Goal: Task Accomplishment & Management: Use online tool/utility

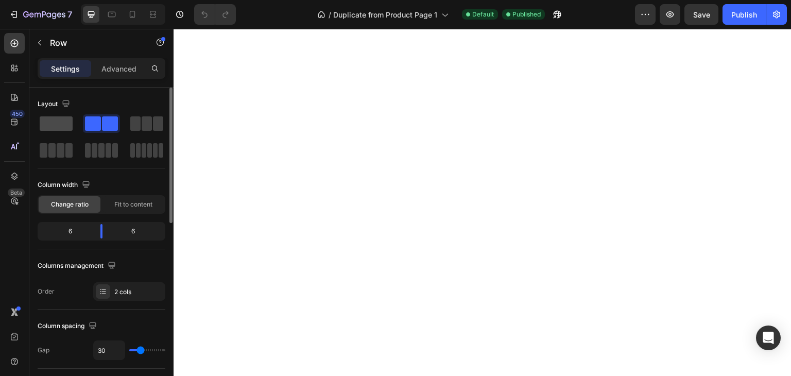
click at [66, 120] on span at bounding box center [56, 123] width 33 height 14
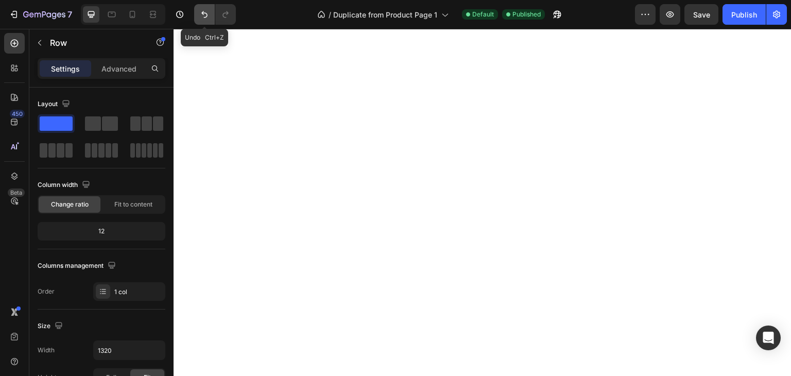
click at [206, 16] on icon "Undo/Redo" at bounding box center [204, 14] width 6 height 7
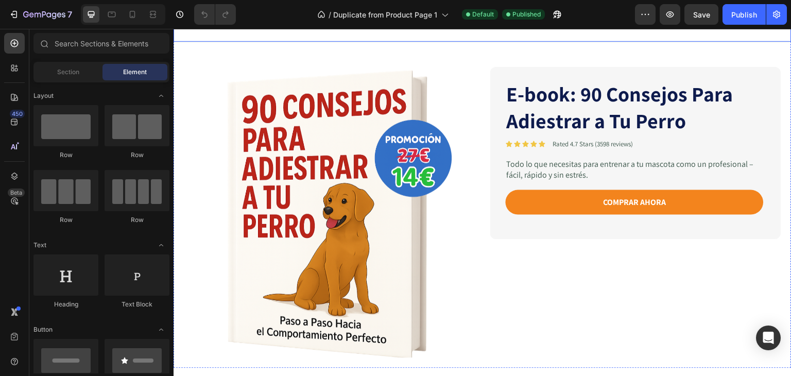
scroll to position [103, 0]
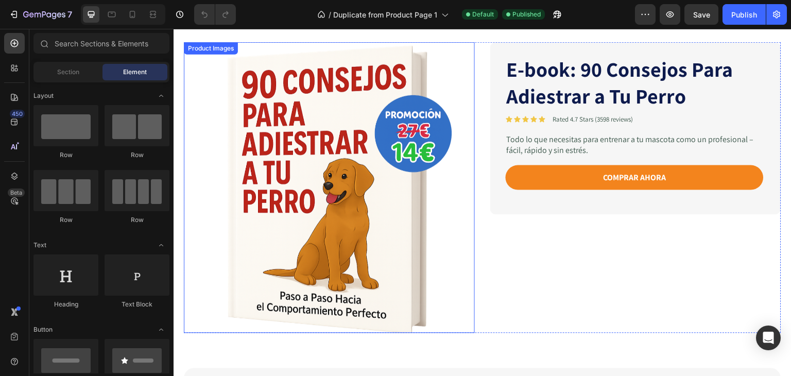
click at [324, 164] on img at bounding box center [329, 187] width 291 height 291
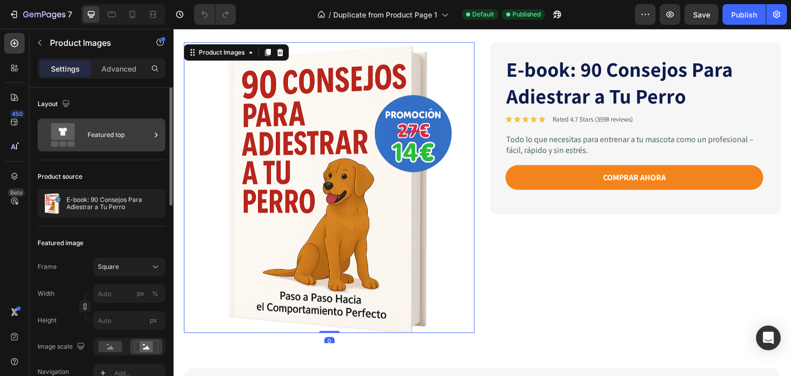
click at [92, 134] on div "Featured top" at bounding box center [118, 135] width 63 height 24
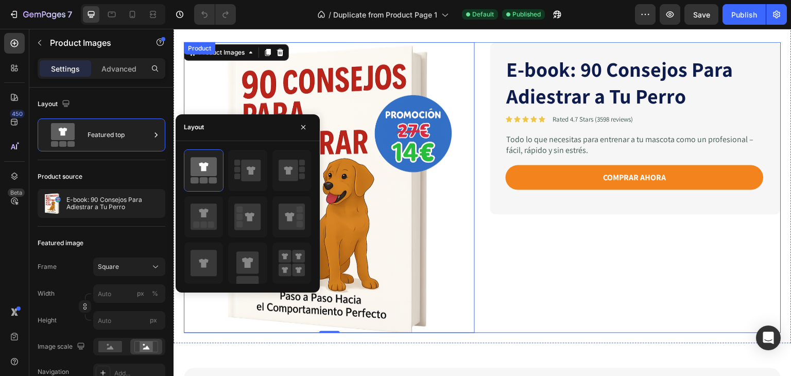
click at [512, 286] on div "E-book: 90 Consejos Para Adiestrar a Tu Perro Product Title Icon Icon Icon Icon…" at bounding box center [635, 187] width 291 height 291
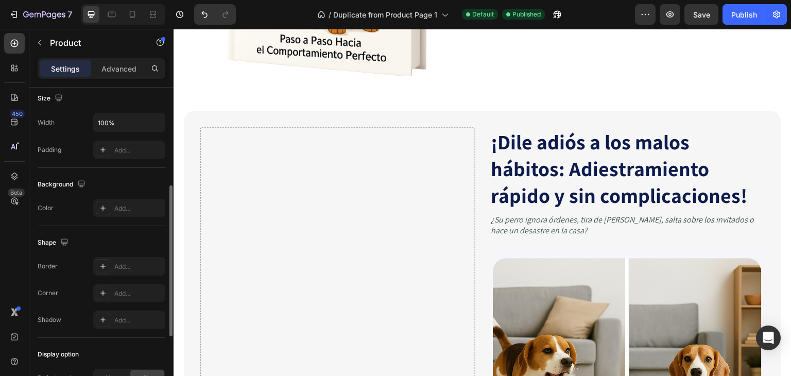
scroll to position [309, 0]
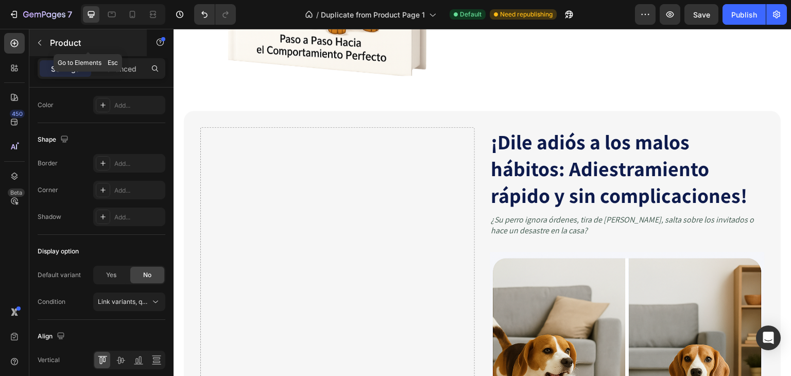
click at [45, 42] on button "button" at bounding box center [39, 42] width 16 height 16
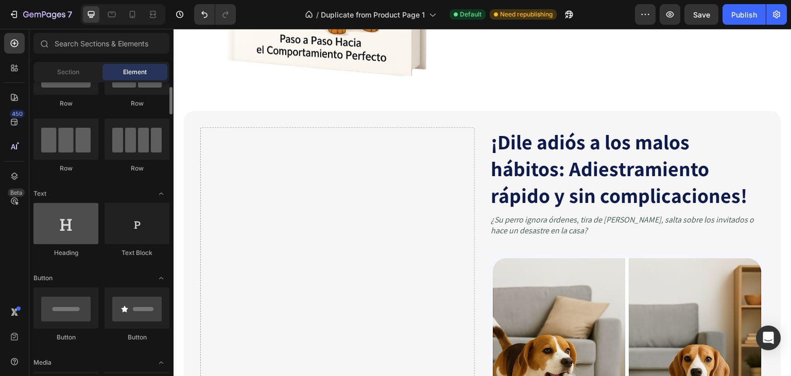
scroll to position [103, 0]
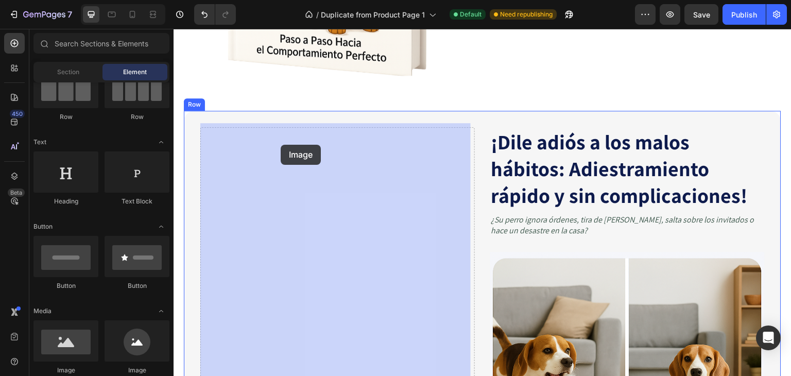
drag, startPoint x: 244, startPoint y: 372, endPoint x: 281, endPoint y: 145, distance: 230.4
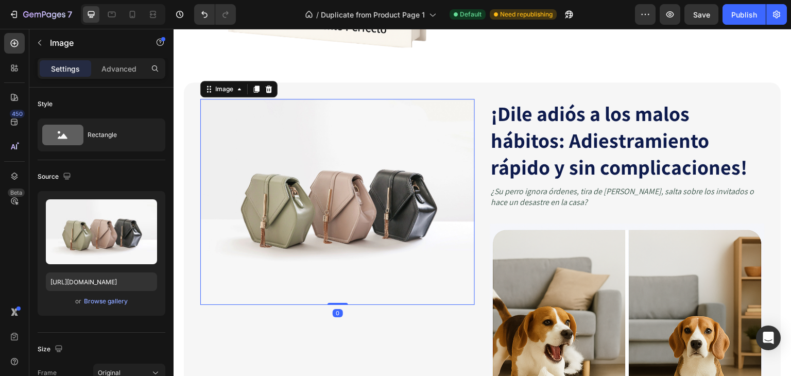
scroll to position [412, 0]
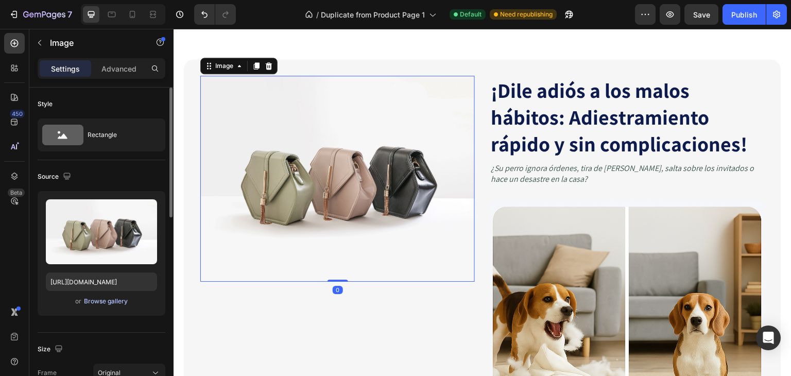
click at [99, 299] on div "Browse gallery" at bounding box center [106, 300] width 44 height 9
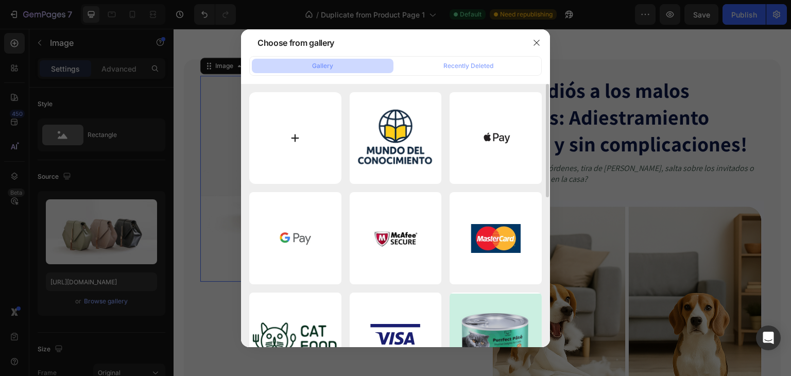
click at [302, 130] on input "file" at bounding box center [295, 138] width 92 height 92
type input "C:\fakepath\Imagem do WhatsApp de 2025-08-26 à(s) 11.16.14_a8067960.jpg"
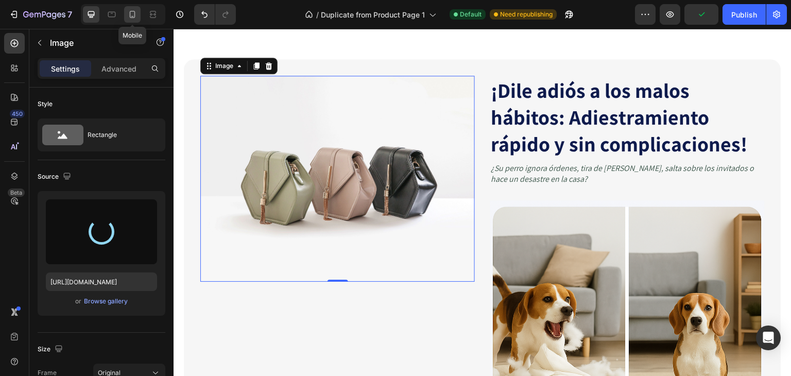
type input "https://cdn.shopify.com/s/files/1/0749/4375/8563/files/gempages_578476693585396…"
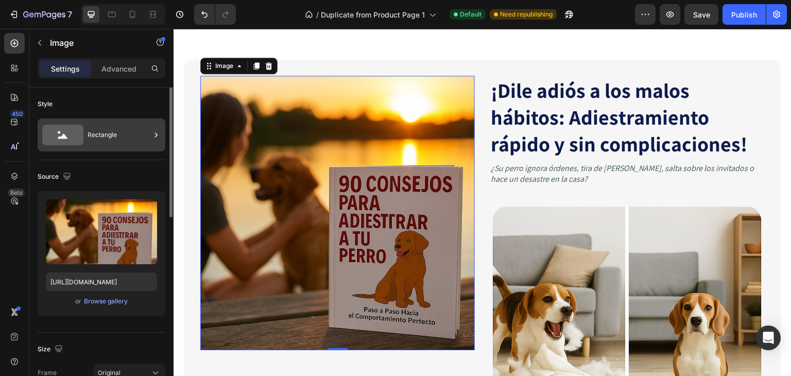
click at [124, 139] on div "Rectangle" at bounding box center [118, 135] width 63 height 24
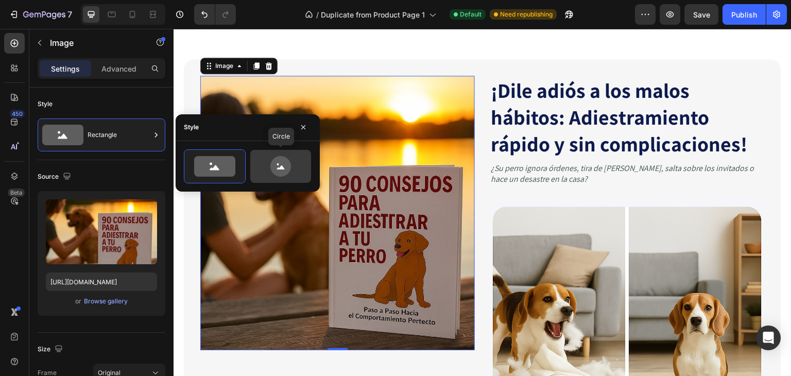
click at [272, 165] on icon at bounding box center [280, 166] width 21 height 21
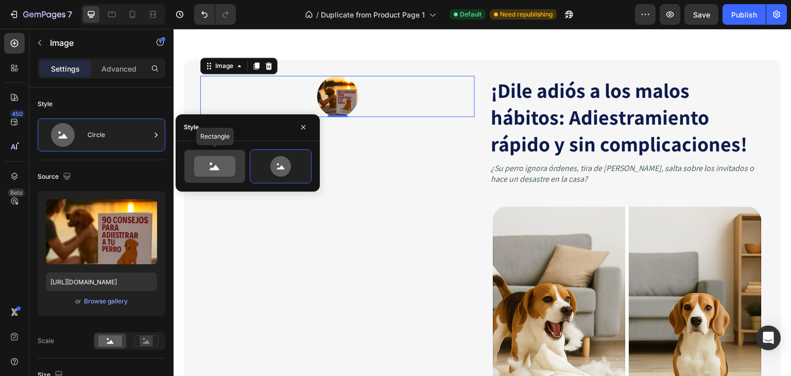
click at [235, 165] on icon at bounding box center [214, 166] width 48 height 21
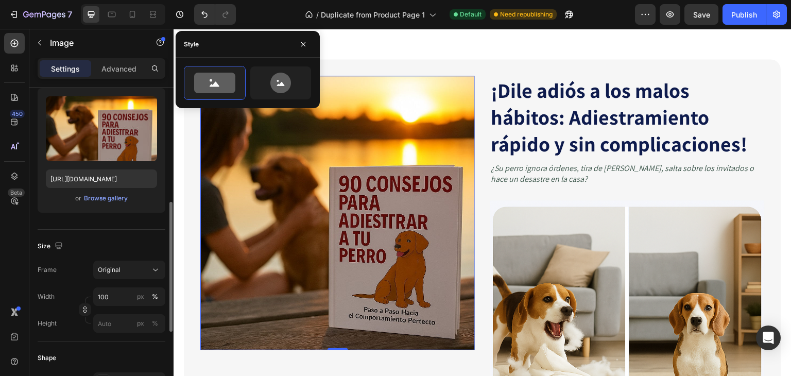
scroll to position [154, 0]
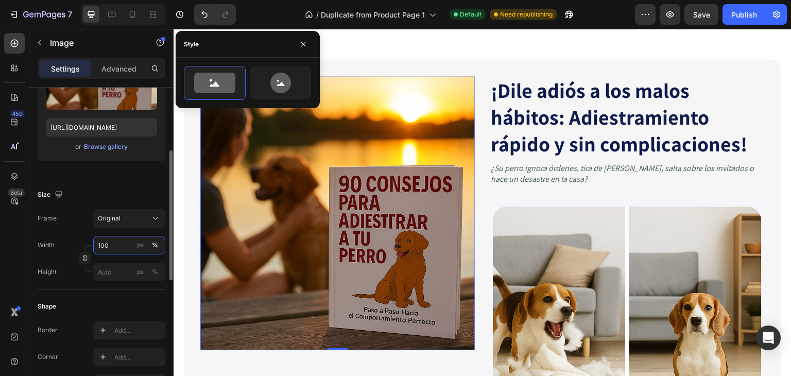
click at [113, 247] on input "100" at bounding box center [129, 245] width 72 height 19
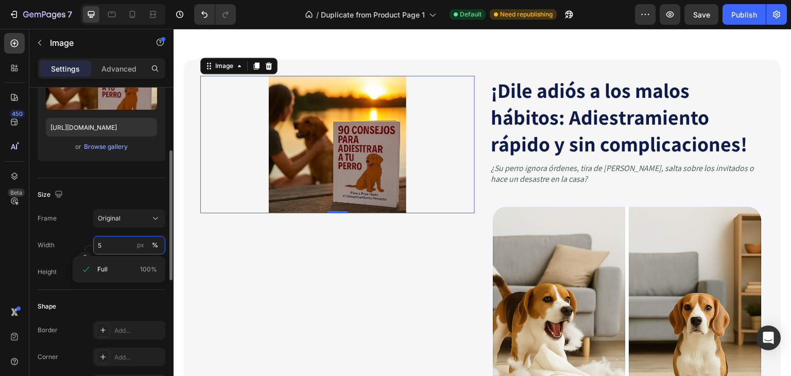
type input "50"
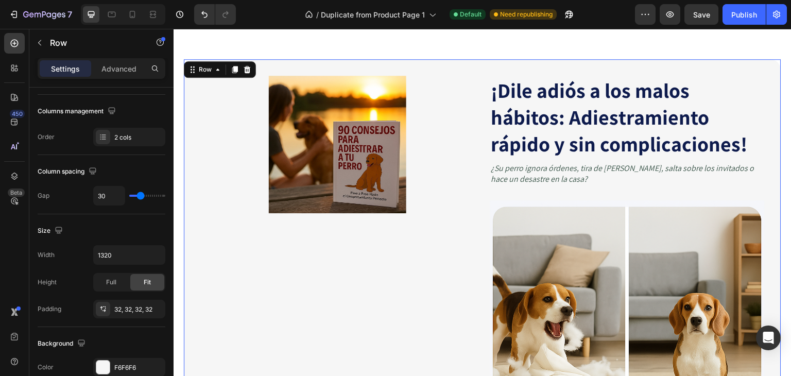
scroll to position [0, 0]
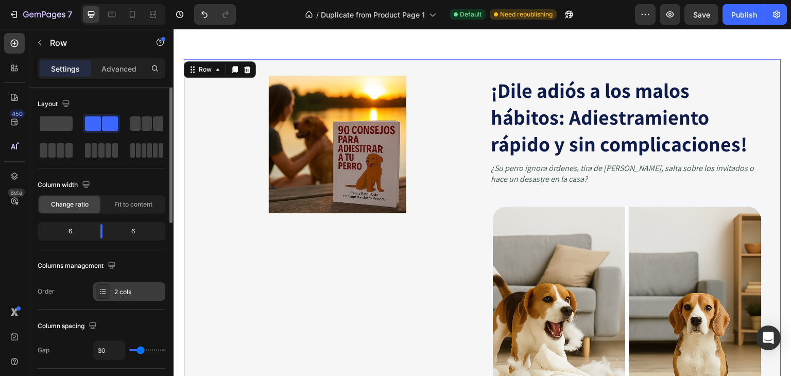
click at [107, 294] on div at bounding box center [103, 291] width 14 height 14
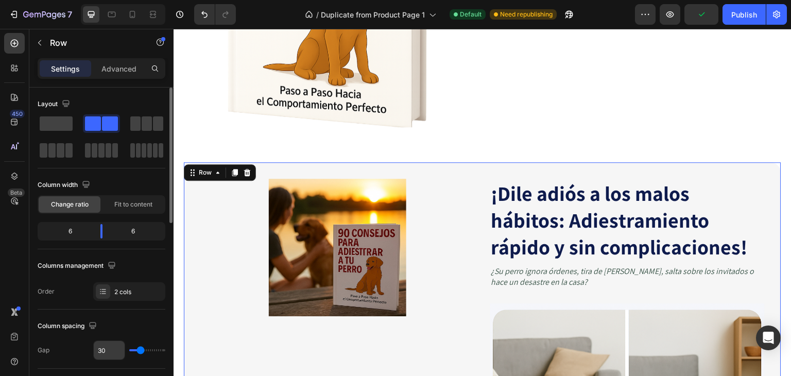
scroll to position [103, 0]
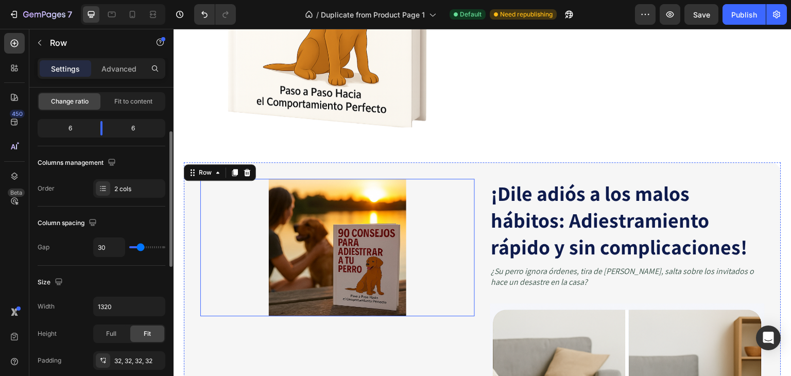
click at [294, 239] on img at bounding box center [337, 247] width 137 height 137
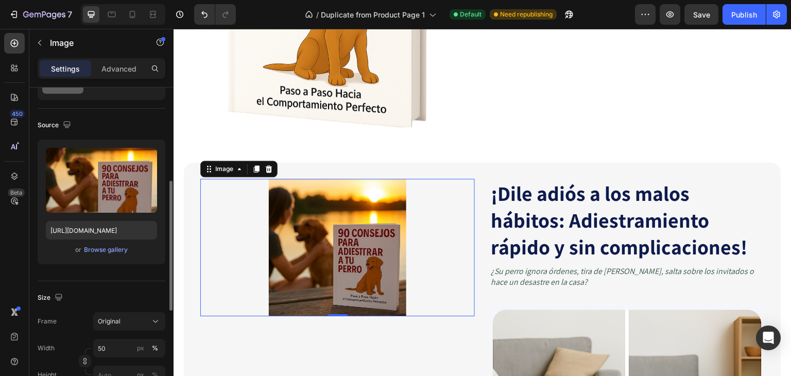
scroll to position [154, 0]
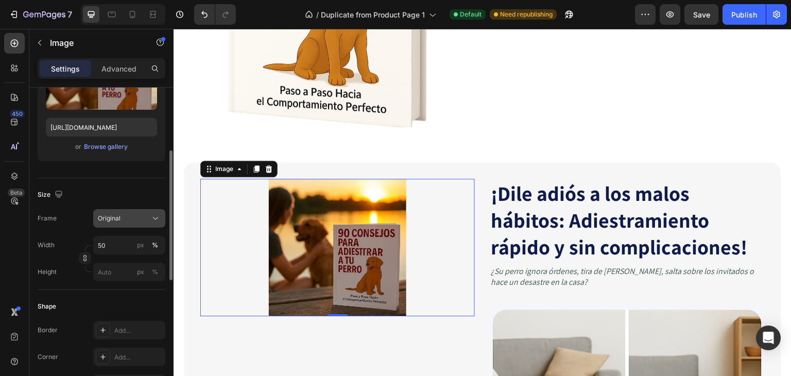
click at [128, 217] on div "Original" at bounding box center [123, 218] width 50 height 9
click at [115, 247] on input "50" at bounding box center [129, 245] width 72 height 19
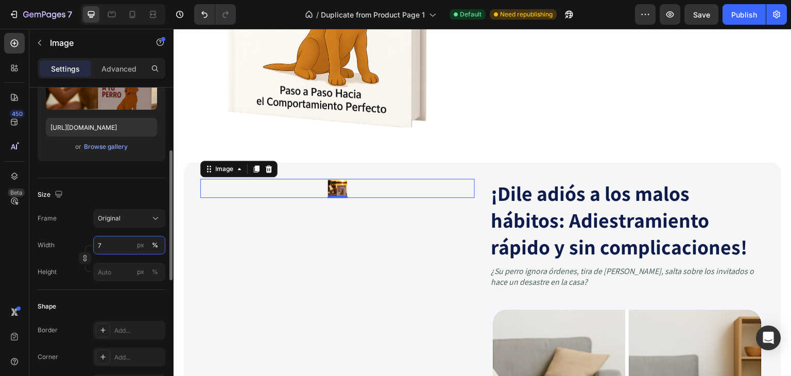
type input "75"
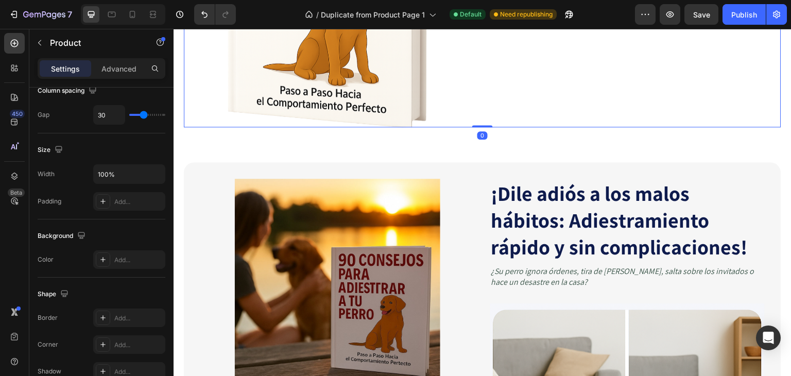
scroll to position [0, 0]
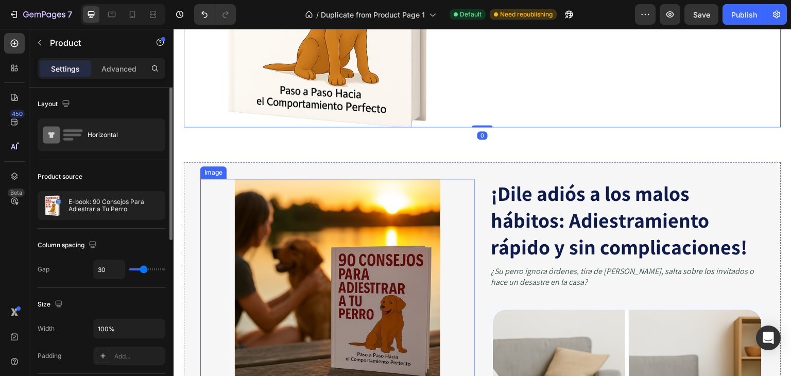
click at [351, 238] on img at bounding box center [338, 282] width 206 height 206
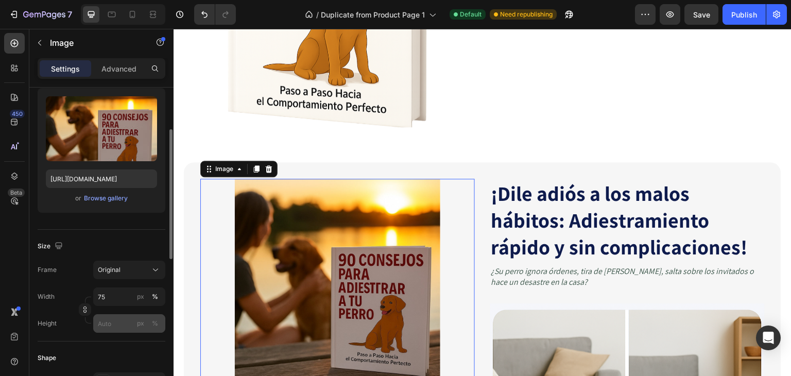
scroll to position [206, 0]
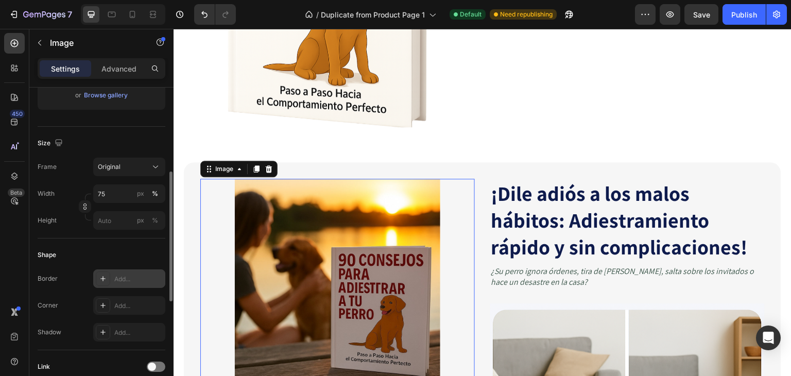
click at [126, 284] on div "Add..." at bounding box center [129, 278] width 72 height 19
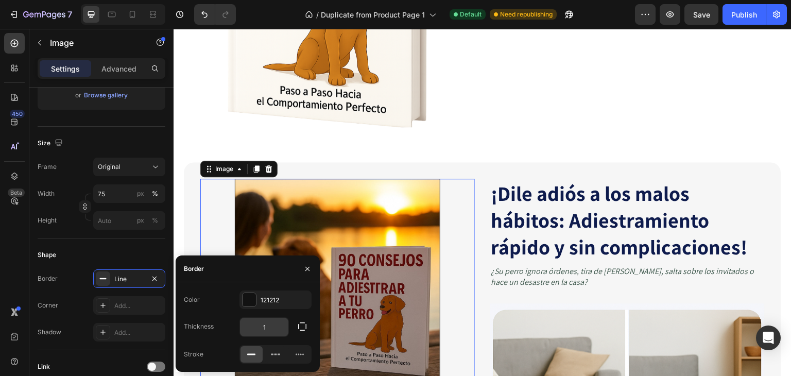
click at [265, 328] on input "1" at bounding box center [264, 327] width 48 height 19
type input "2"
click at [264, 328] on input "2" at bounding box center [264, 327] width 48 height 19
click at [302, 301] on icon "button" at bounding box center [301, 299] width 4 height 4
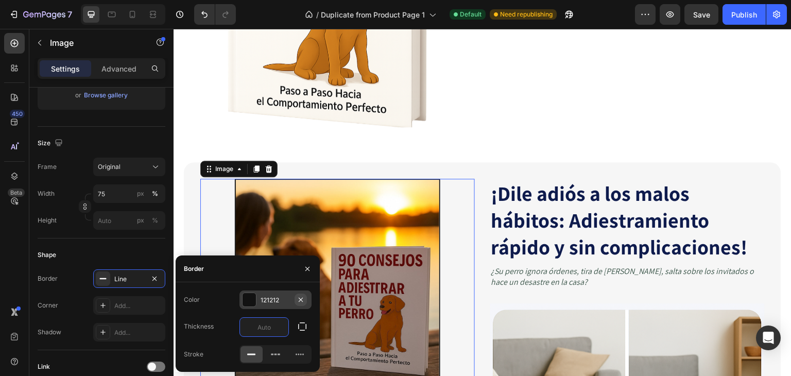
type input "0"
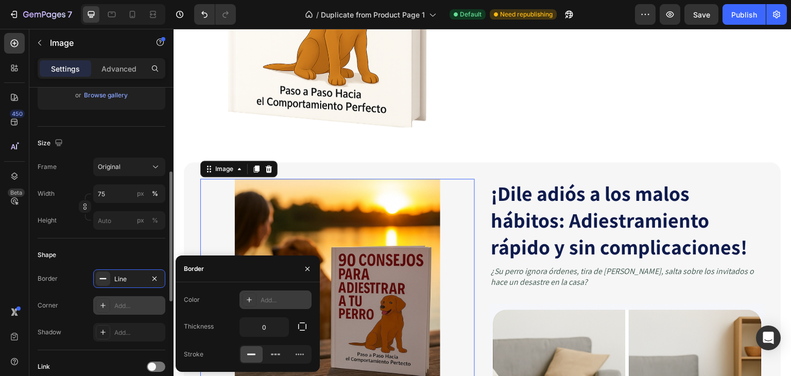
click at [125, 305] on div "Add..." at bounding box center [138, 305] width 48 height 9
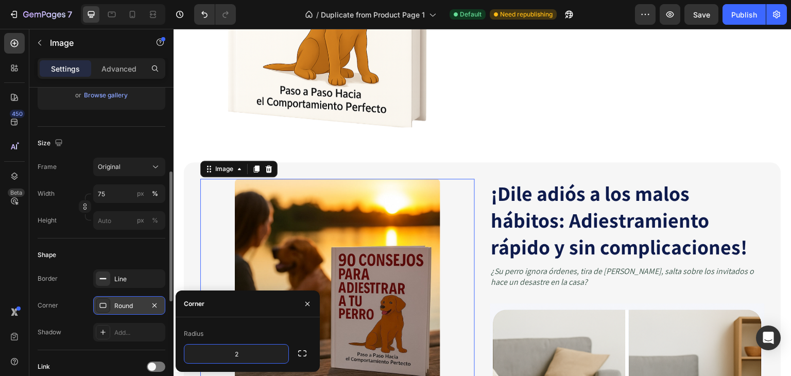
type input "20"
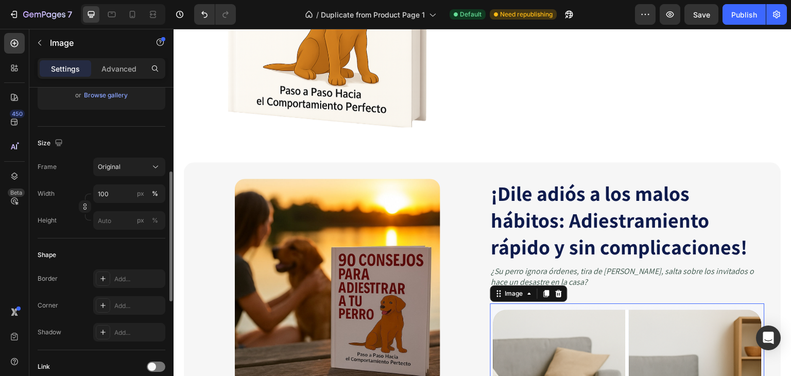
click at [277, 277] on img at bounding box center [338, 282] width 206 height 206
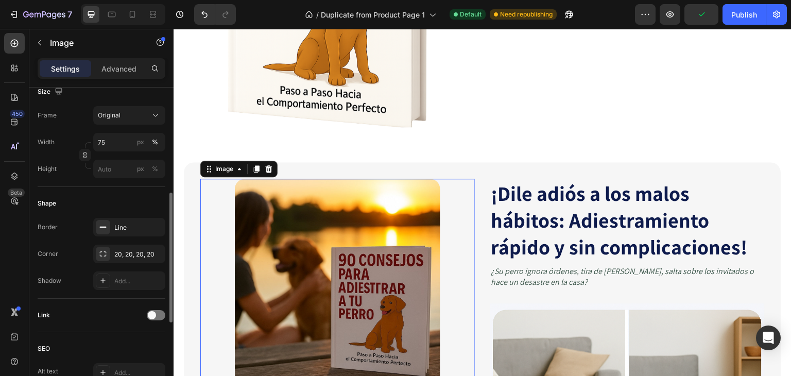
scroll to position [309, 0]
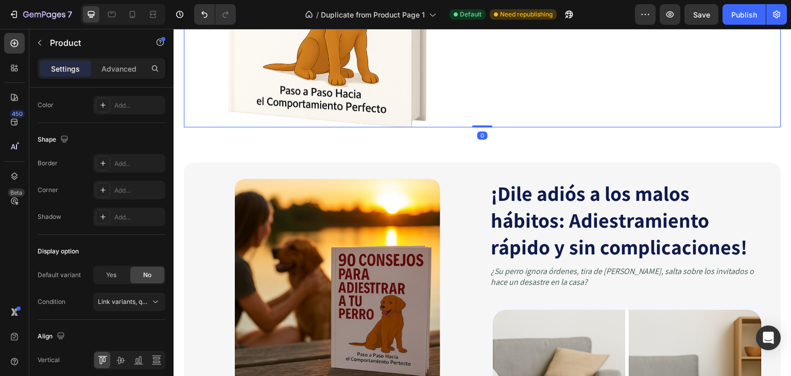
scroll to position [0, 0]
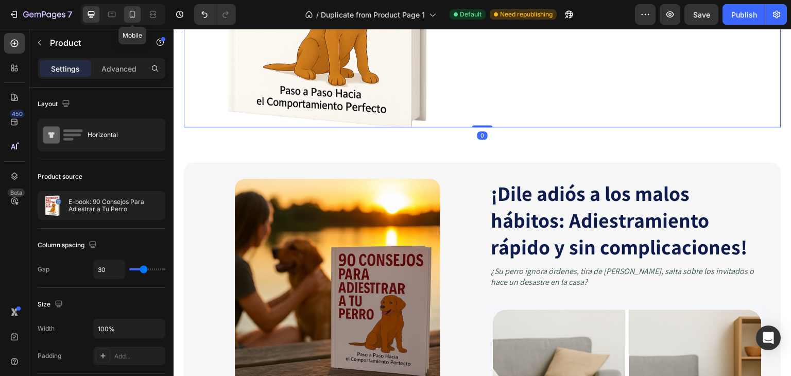
click at [135, 19] on icon at bounding box center [132, 14] width 10 height 10
type input "0"
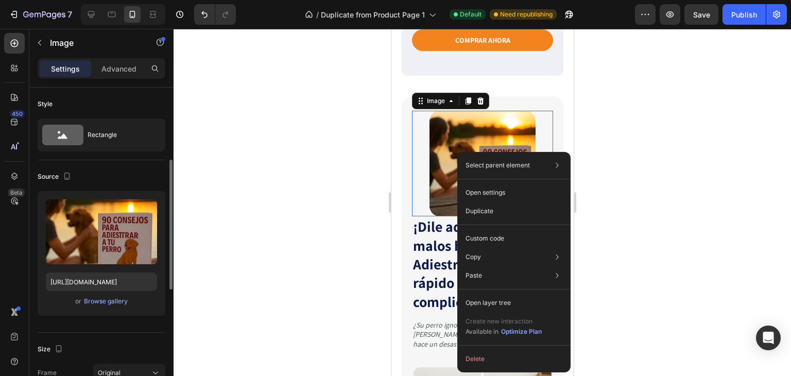
scroll to position [51, 0]
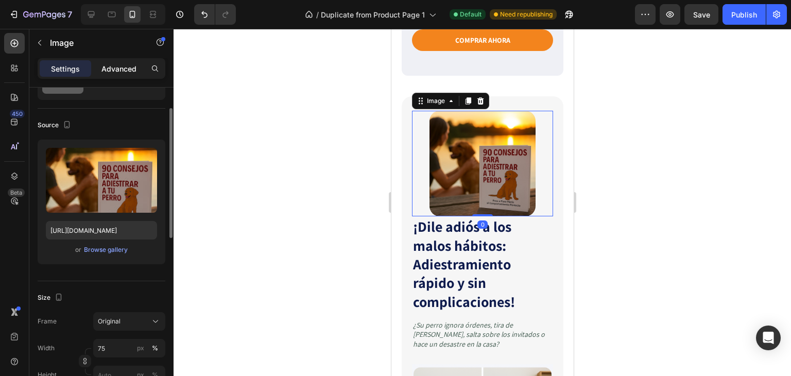
click at [122, 75] on div "Advanced" at bounding box center [118, 68] width 51 height 16
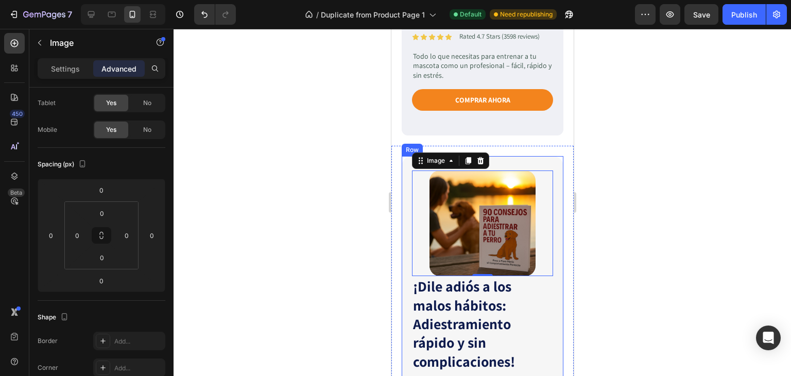
scroll to position [360, 0]
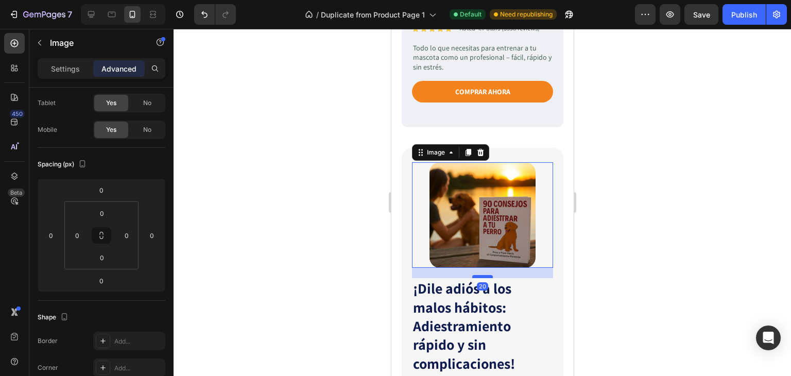
drag, startPoint x: 477, startPoint y: 252, endPoint x: 477, endPoint y: 262, distance: 10.3
click at [477, 275] on div at bounding box center [481, 276] width 21 height 3
type input "20"
click at [729, 222] on div at bounding box center [481, 202] width 617 height 347
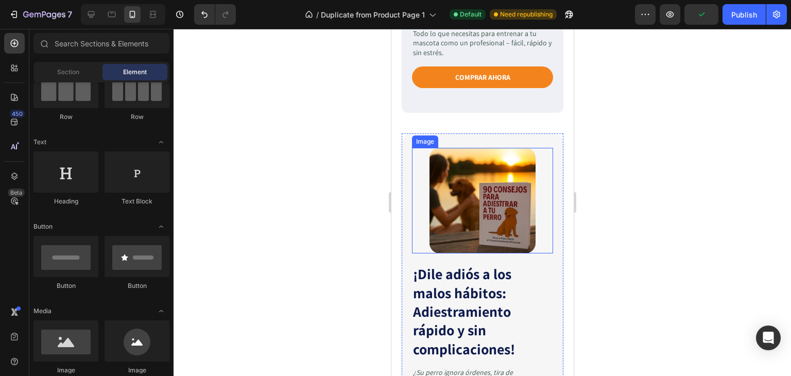
scroll to position [413, 0]
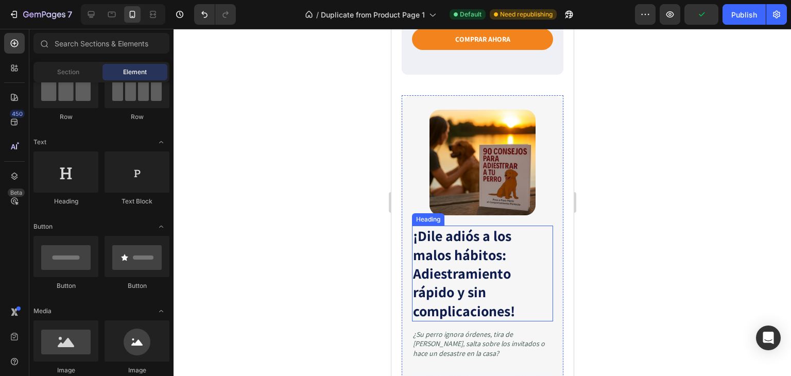
click at [474, 248] on strong "¡Dile adiós a los malos hábitos: Adiestramiento rápido y sin complicaciones!" at bounding box center [463, 273] width 102 height 94
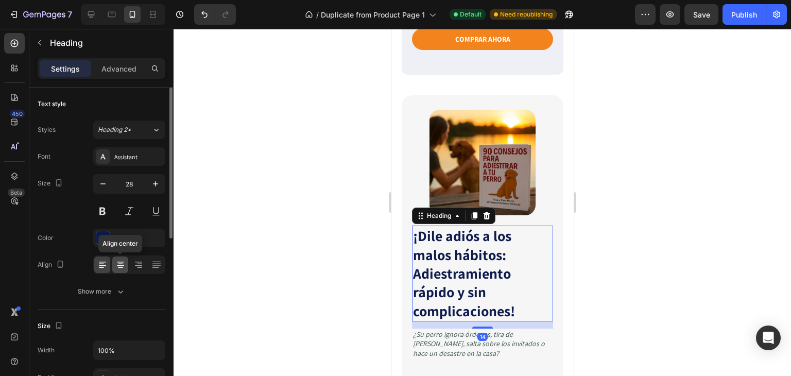
click at [124, 261] on icon at bounding box center [120, 264] width 10 height 10
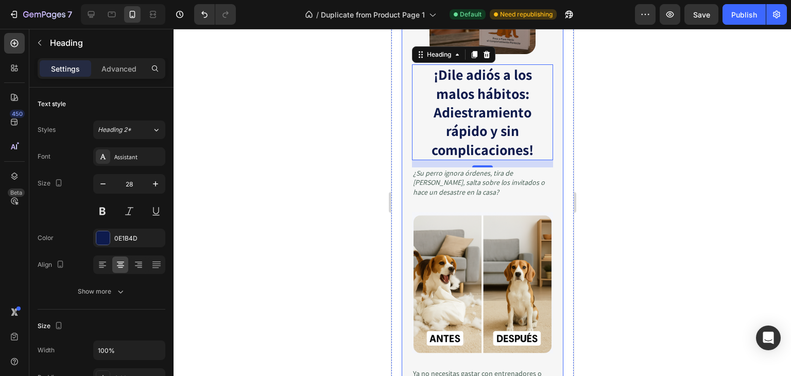
scroll to position [567, 0]
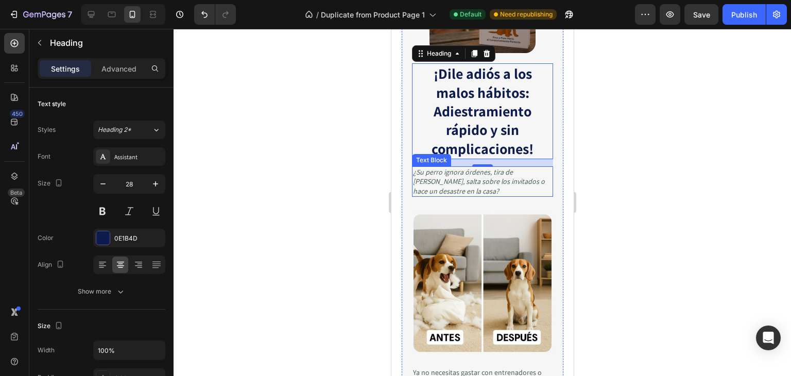
click at [472, 178] on icon "¿Su perro ignora órdenes, tira de [PERSON_NAME], salta sobre los invitados o ha…" at bounding box center [478, 181] width 132 height 28
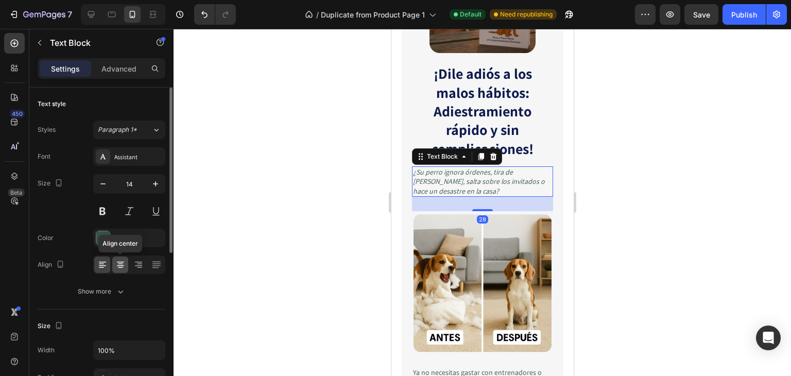
click at [115, 267] on icon at bounding box center [120, 264] width 10 height 10
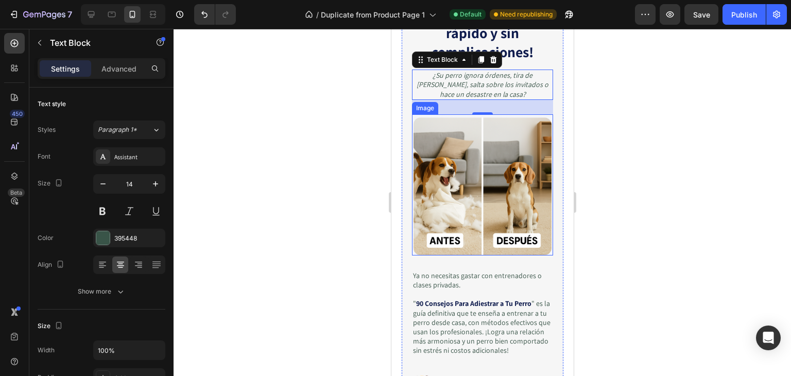
scroll to position [670, 0]
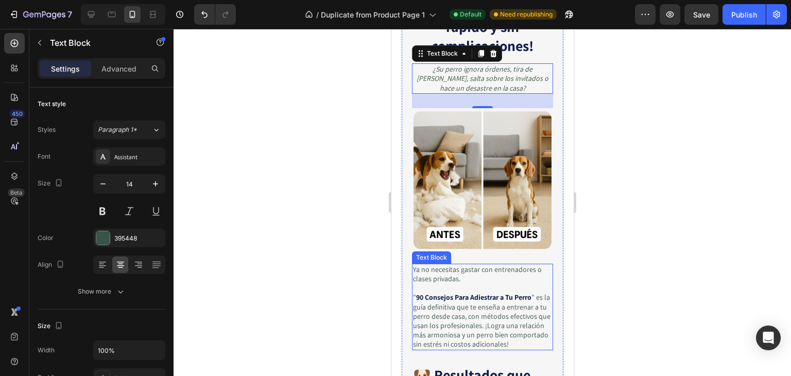
click at [452, 265] on p "Ya no necesitas gastar con entrenadores o clases privadas." at bounding box center [481, 274] width 139 height 19
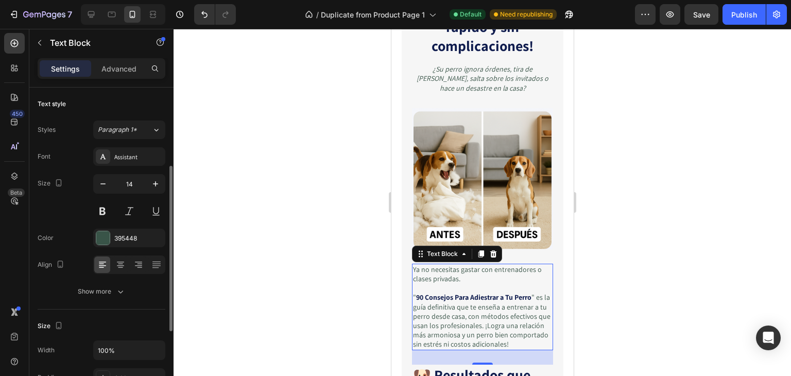
scroll to position [51, 0]
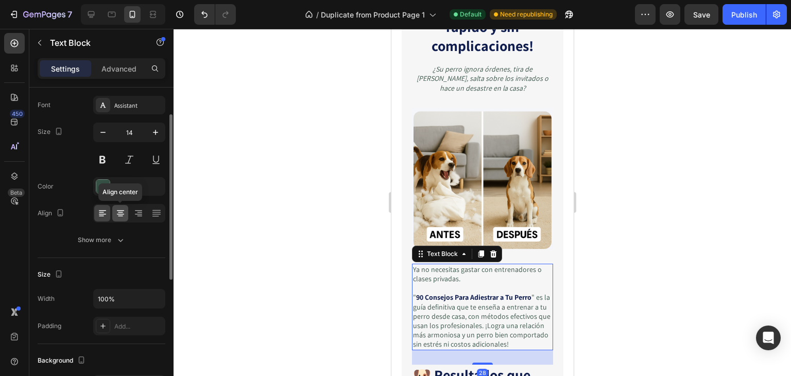
click at [124, 218] on div at bounding box center [120, 213] width 16 height 16
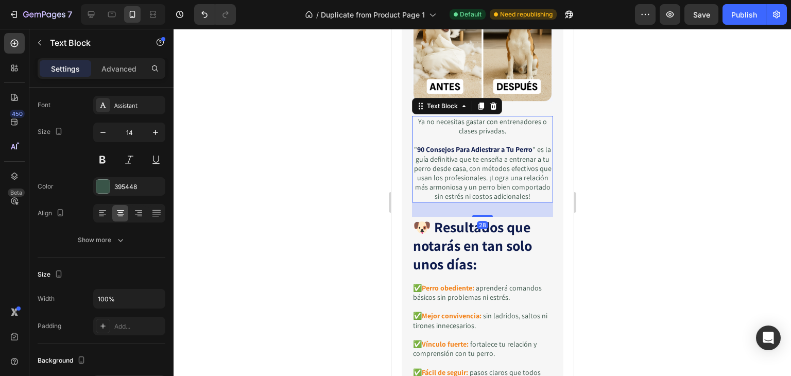
scroll to position [825, 0]
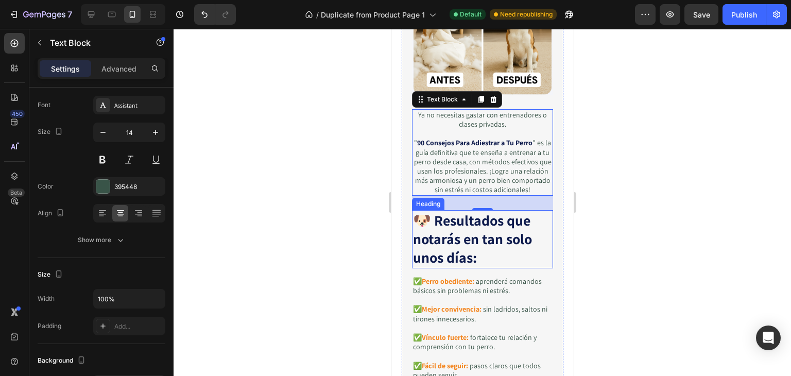
click at [431, 241] on strong "🐶 Resultados que notarás en tan solo unos días:" at bounding box center [471, 239] width 119 height 57
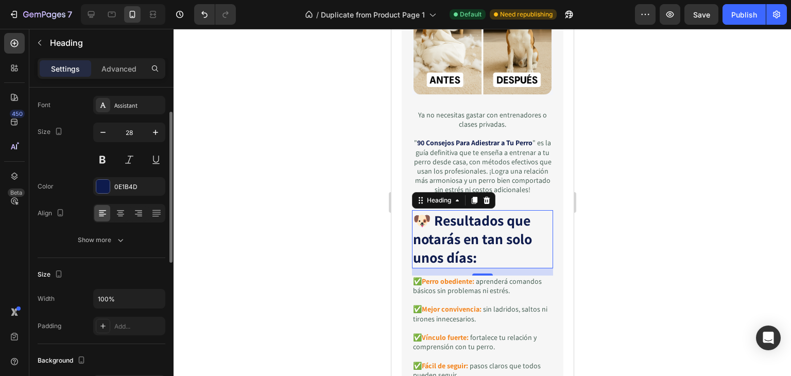
scroll to position [0, 0]
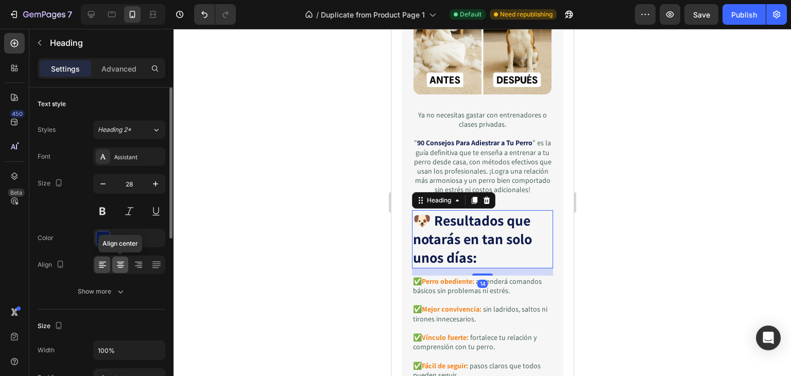
click at [117, 261] on icon at bounding box center [120, 261] width 7 height 1
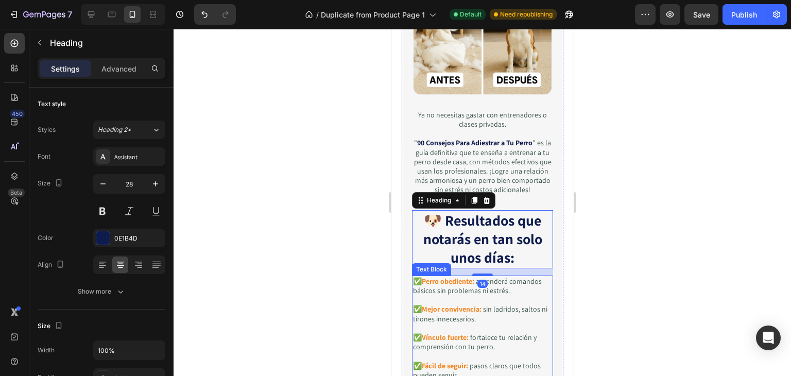
click at [447, 287] on p "✅ Perro obediente: aprenderá comandos básicos sin problemas ni estrés." at bounding box center [481, 285] width 139 height 19
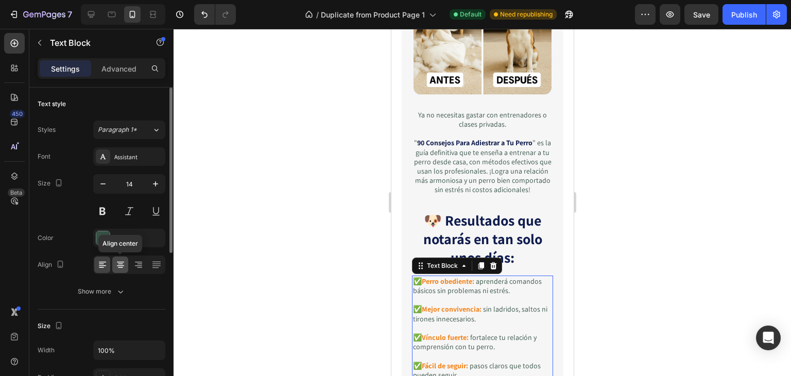
click at [120, 265] on icon at bounding box center [120, 265] width 7 height 1
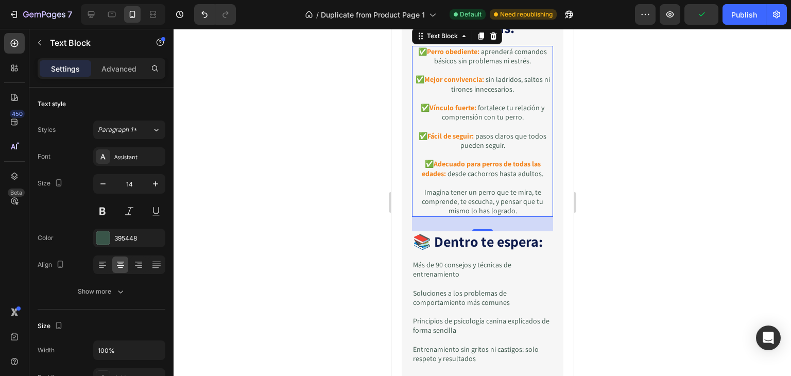
scroll to position [1082, 0]
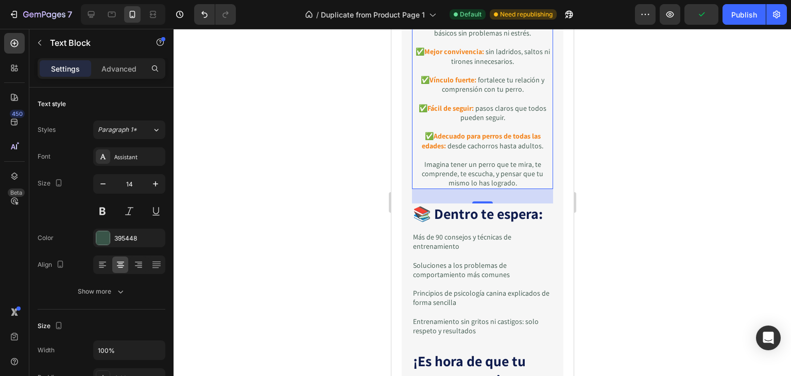
click at [476, 209] on div "28" at bounding box center [481, 211] width 11 height 8
click at [478, 200] on div at bounding box center [481, 201] width 21 height 3
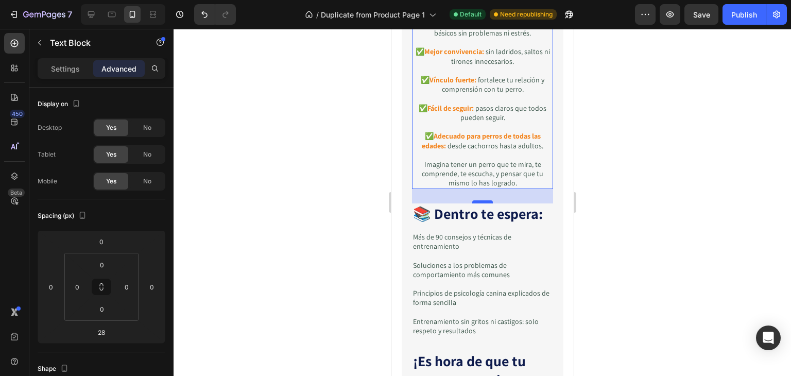
click at [478, 200] on div at bounding box center [481, 201] width 21 height 3
click at [690, 217] on div at bounding box center [481, 202] width 617 height 347
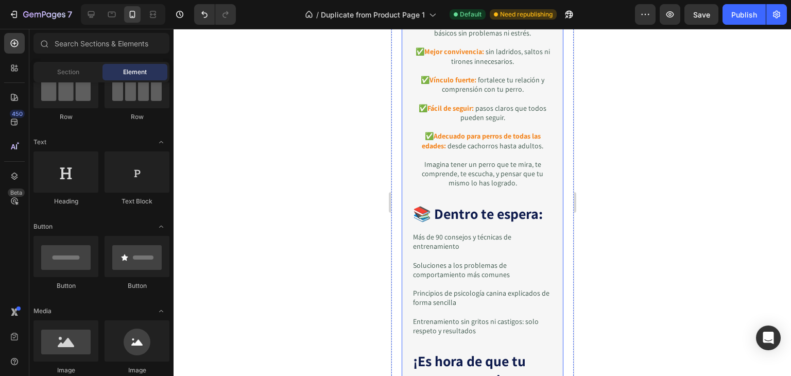
click at [451, 220] on div "¡Dile adiós a los malos hábitos: Adiestramiento rápido y sin complicaciones! He…" at bounding box center [481, 52] width 141 height 1006
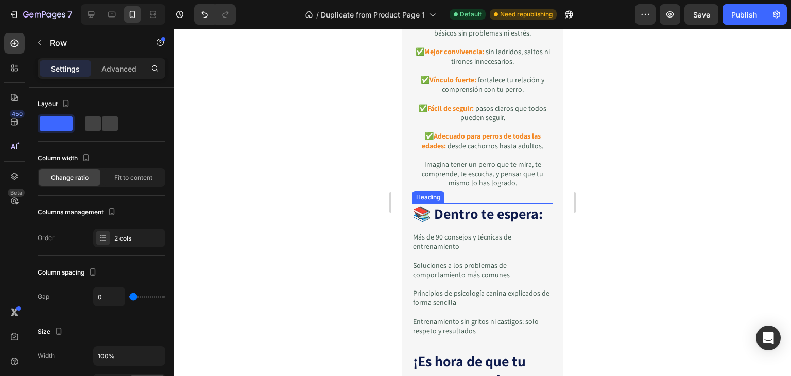
click at [454, 212] on strong "📚 Dentro te espera:" at bounding box center [477, 213] width 130 height 19
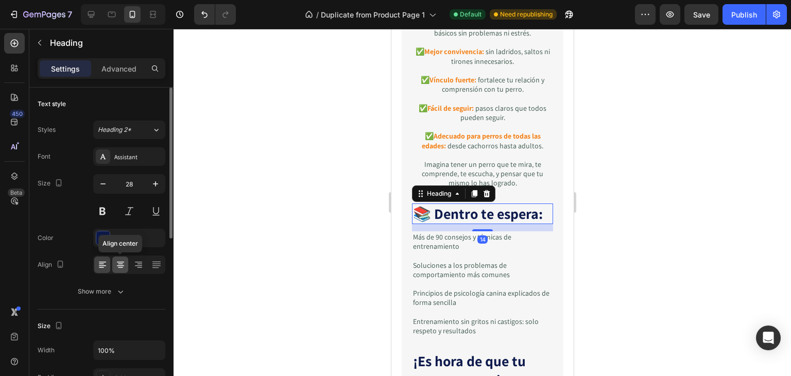
click at [117, 267] on icon at bounding box center [120, 264] width 10 height 10
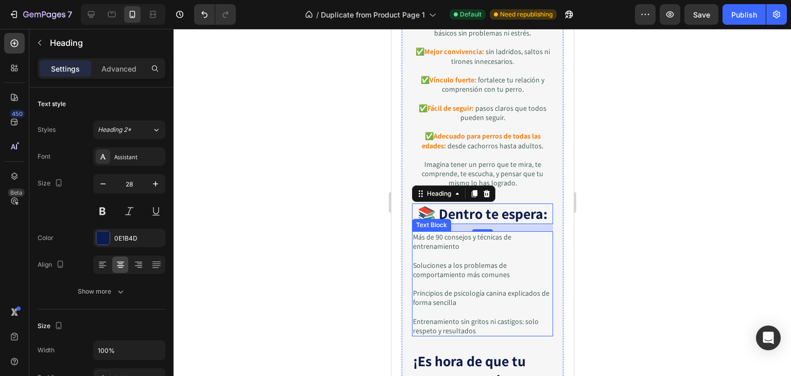
click at [447, 271] on p "Soluciones a los problemas de comportamiento más comunes" at bounding box center [481, 269] width 139 height 19
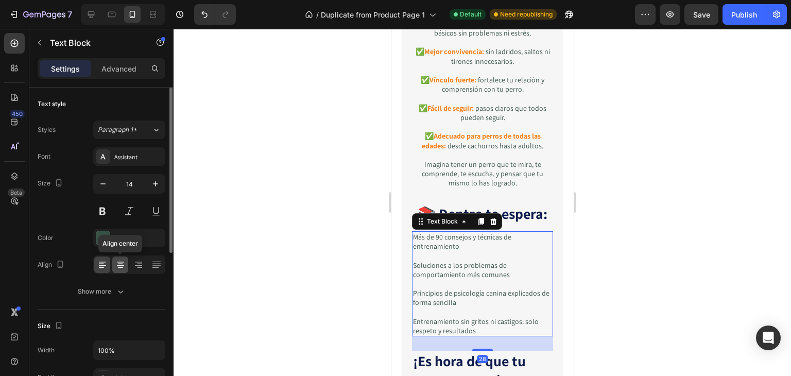
click at [118, 266] on icon at bounding box center [120, 264] width 10 height 10
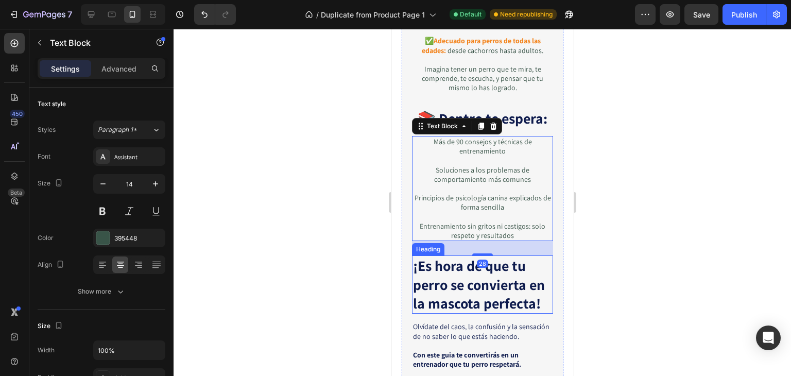
scroll to position [1185, 0]
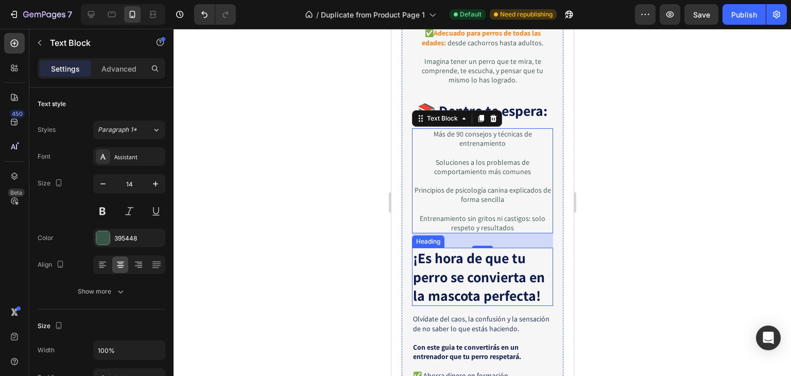
click at [440, 269] on strong "¡Es hora de que tu perro se convierta en la mascota perfecta!" at bounding box center [478, 276] width 132 height 57
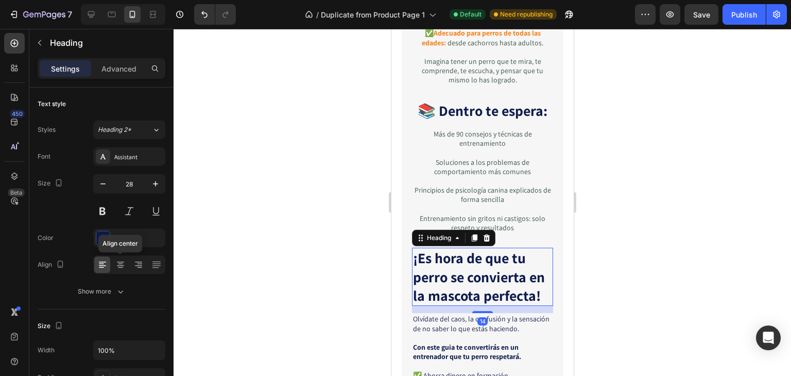
click at [117, 262] on icon at bounding box center [120, 264] width 10 height 10
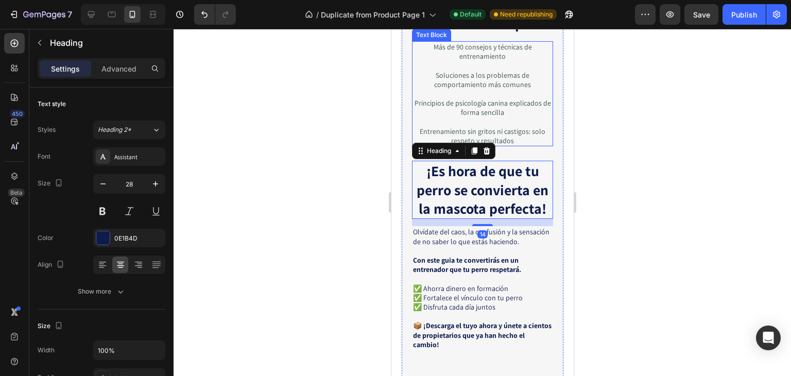
scroll to position [1288, 0]
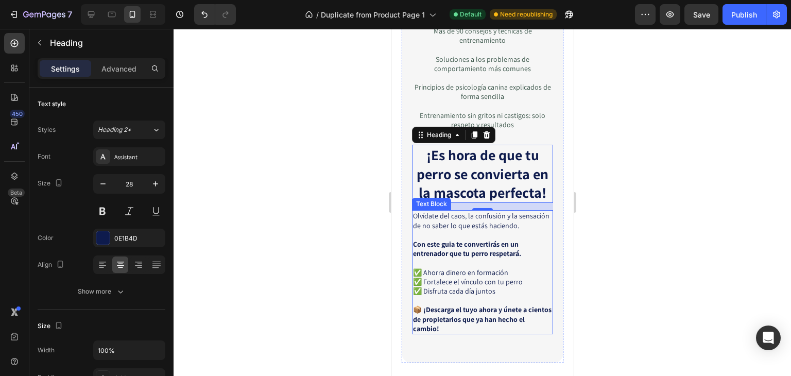
click at [450, 230] on p "Olvídate del caos, la confusión y la sensación de no saber lo que estás haciend…" at bounding box center [481, 220] width 139 height 19
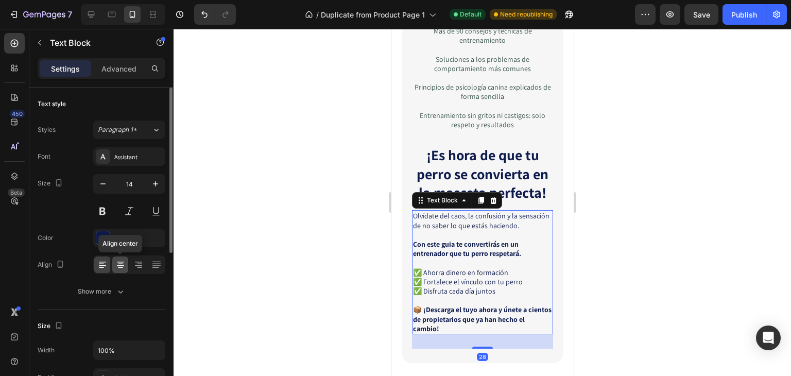
click at [117, 266] on icon at bounding box center [120, 264] width 10 height 10
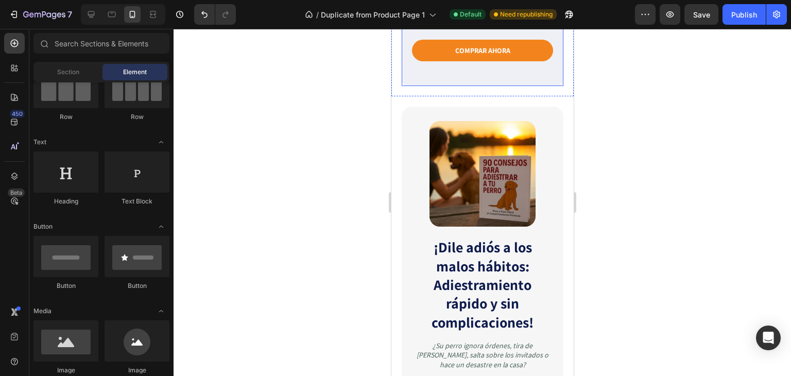
scroll to position [412, 0]
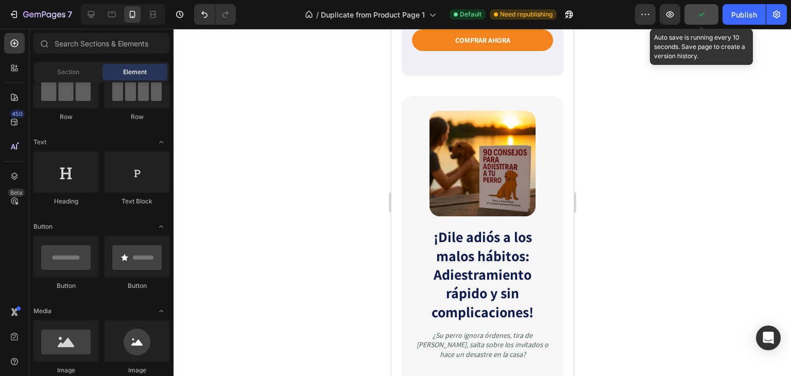
click at [695, 20] on button "button" at bounding box center [701, 14] width 34 height 21
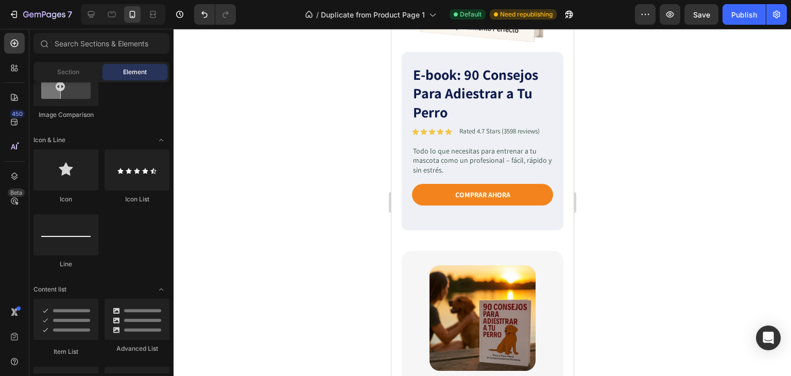
scroll to position [0, 0]
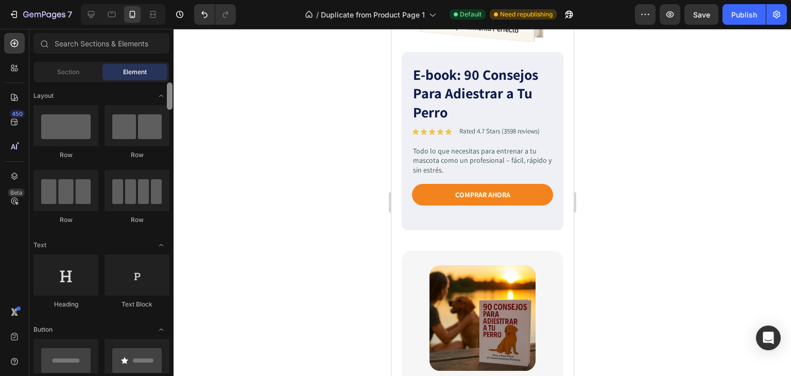
drag, startPoint x: 171, startPoint y: 155, endPoint x: 142, endPoint y: 67, distance: 92.1
click at [171, 63] on div "Sections(18) Elements(83) Section Element Hero Section Product Detail Brands Tr…" at bounding box center [101, 203] width 144 height 340
click at [127, 69] on span "Element" at bounding box center [135, 71] width 24 height 9
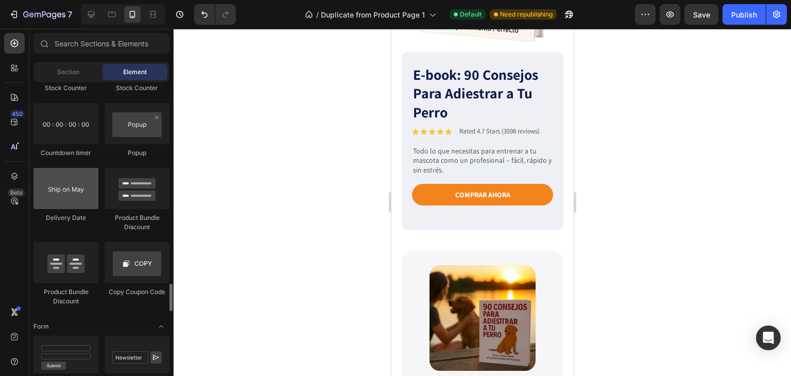
scroll to position [2059, 0]
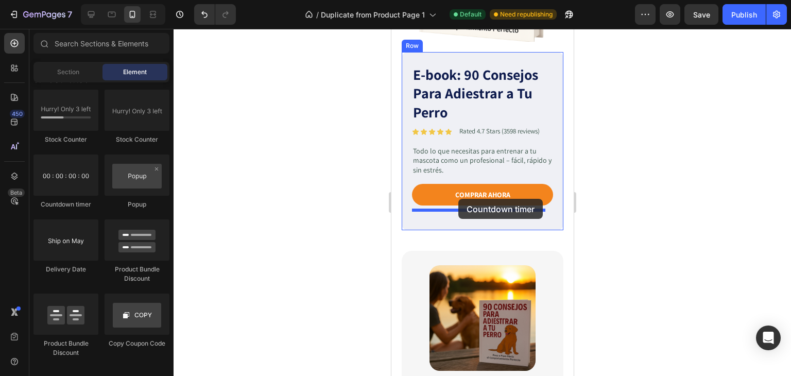
drag, startPoint x: 459, startPoint y: 212, endPoint x: 458, endPoint y: 199, distance: 13.0
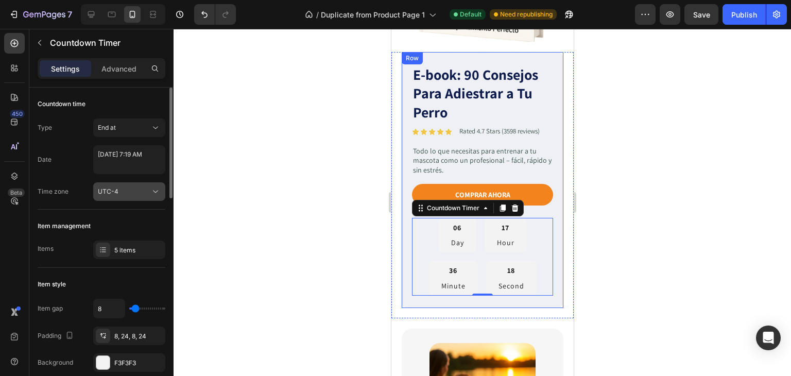
click at [128, 191] on div "UTC-4" at bounding box center [124, 191] width 52 height 9
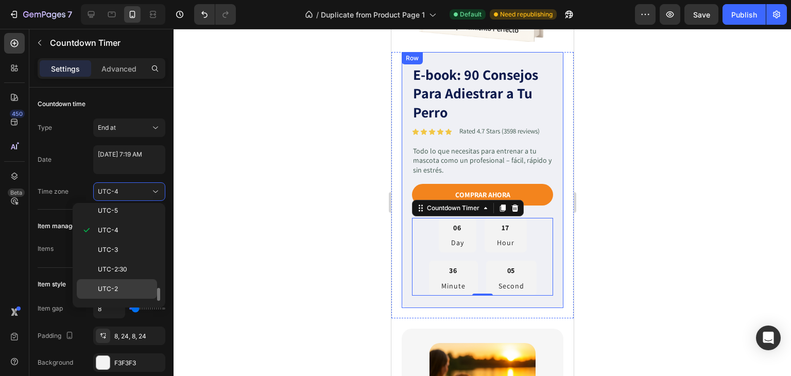
scroll to position [214, 0]
click at [117, 292] on p "UTC+1" at bounding box center [125, 295] width 55 height 9
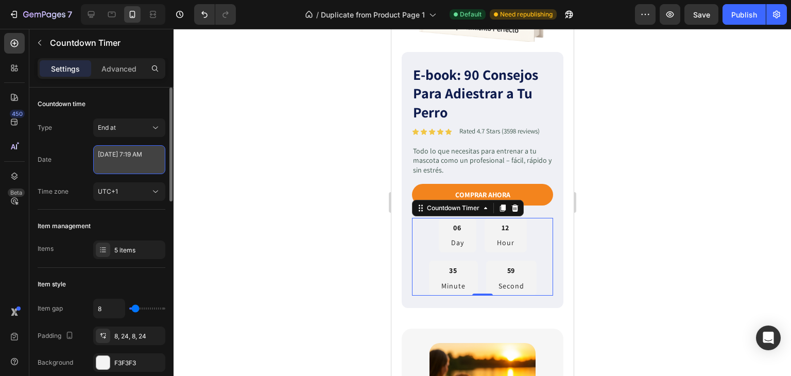
click at [132, 162] on textarea "September 03 2025 7:19 AM" at bounding box center [129, 159] width 72 height 29
select select "7"
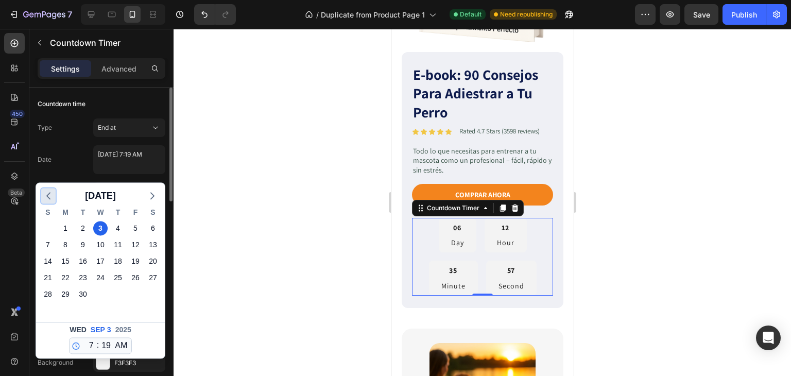
click at [47, 194] on polyline "button" at bounding box center [48, 195] width 3 height 6
click at [90, 346] on select "12 1 2 3 4 5 6 7 8 9 10 11" at bounding box center [88, 345] width 13 height 15
click at [82, 338] on select "12 1 2 3 4 5 6 7 8 9 10 11" at bounding box center [88, 345] width 13 height 15
click at [103, 345] on select "00 01 02 03 04 05 06 07 08 09 10 11 12 13 14 15 16 17 18 19 20 21 22 23 24 25 2…" at bounding box center [105, 345] width 13 height 15
select select "44"
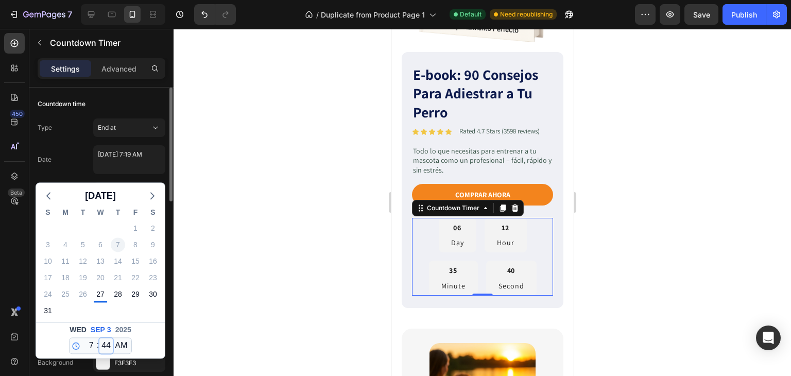
click at [99, 338] on select "00 01 02 03 04 05 06 07 08 09 10 11 12 13 14 15 16 17 18 19 20 21 22 23 24 25 2…" at bounding box center [105, 345] width 13 height 15
type textarea "September 03 2025 7:44 AM"
click at [125, 344] on select "AM PM" at bounding box center [121, 345] width 16 height 15
select select "false"
click at [113, 338] on select "AM PM" at bounding box center [121, 345] width 16 height 15
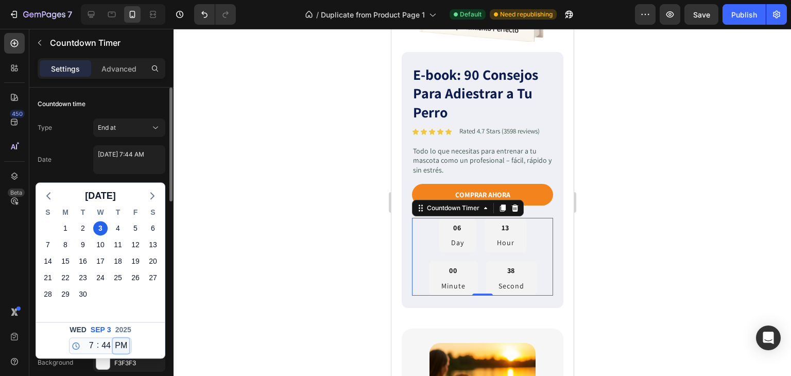
type textarea "September 03 2025 7:44 PM"
select select "19"
click at [47, 198] on icon "button" at bounding box center [48, 195] width 12 height 12
click at [101, 297] on div "27" at bounding box center [100, 294] width 14 height 14
type textarea "August 27 2025 7:44 PM"
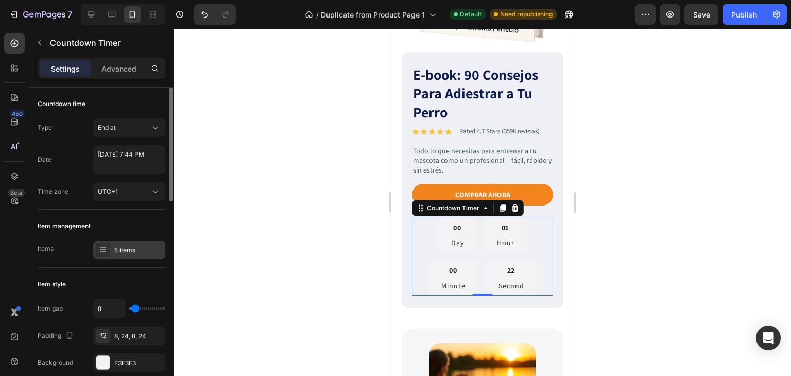
click at [120, 248] on div "5 items" at bounding box center [138, 250] width 48 height 9
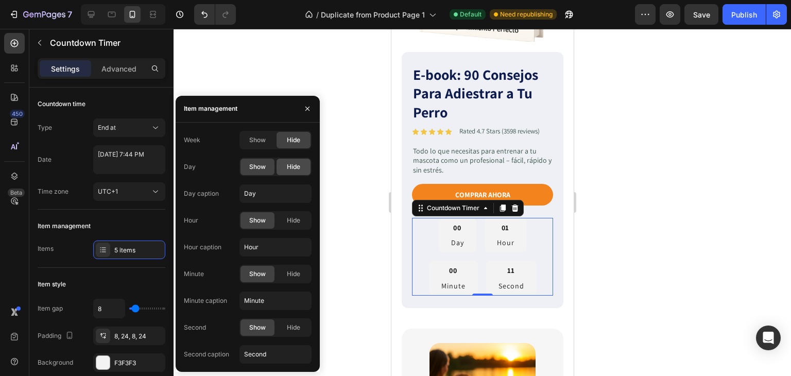
click at [287, 165] on span "Hide" at bounding box center [293, 166] width 13 height 9
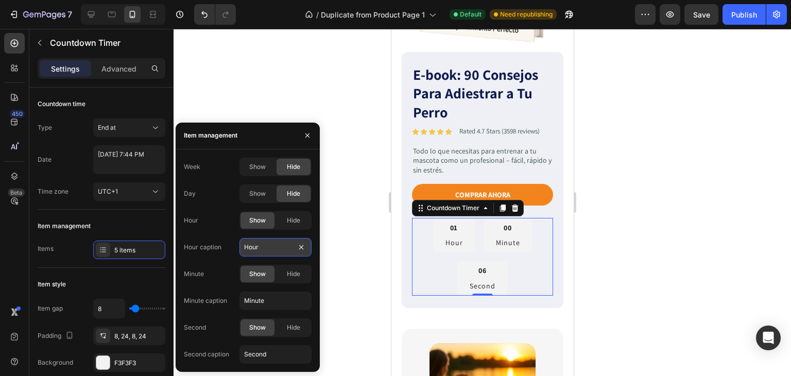
click at [274, 247] on input "Hour" at bounding box center [275, 247] width 72 height 19
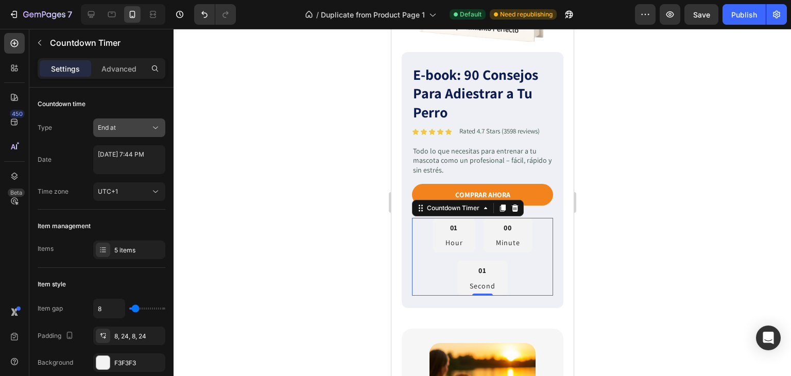
click at [130, 128] on div "End at" at bounding box center [124, 127] width 52 height 9
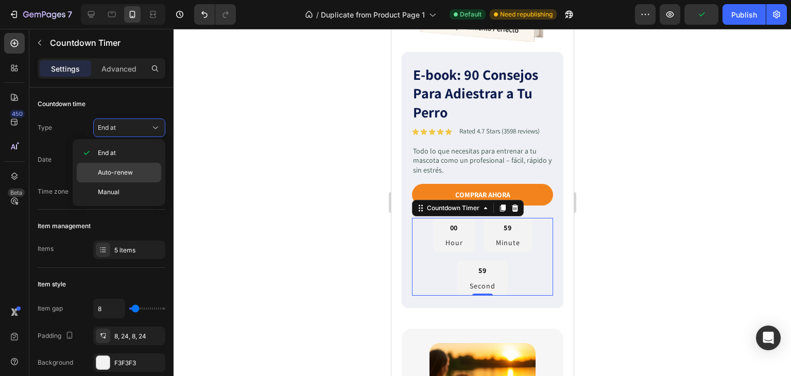
click at [124, 174] on span "Auto-renew" at bounding box center [115, 172] width 35 height 9
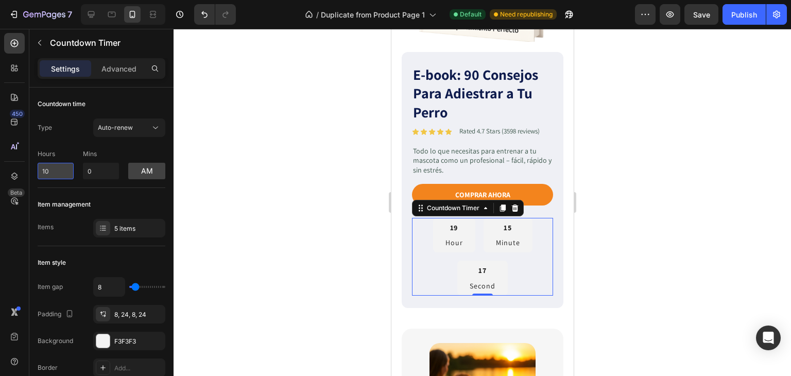
click at [65, 169] on input "10" at bounding box center [56, 171] width 36 height 16
drag, startPoint x: 56, startPoint y: 173, endPoint x: 39, endPoint y: 176, distance: 17.2
click at [39, 176] on input "10" at bounding box center [56, 171] width 36 height 16
click at [451, 237] on p "Hour" at bounding box center [453, 242] width 17 height 11
click at [142, 174] on button "am" at bounding box center [146, 171] width 37 height 16
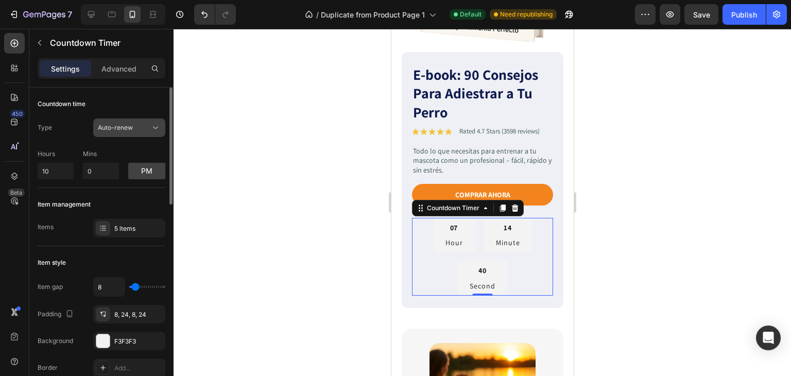
click at [143, 126] on div "Auto-renew" at bounding box center [124, 127] width 52 height 9
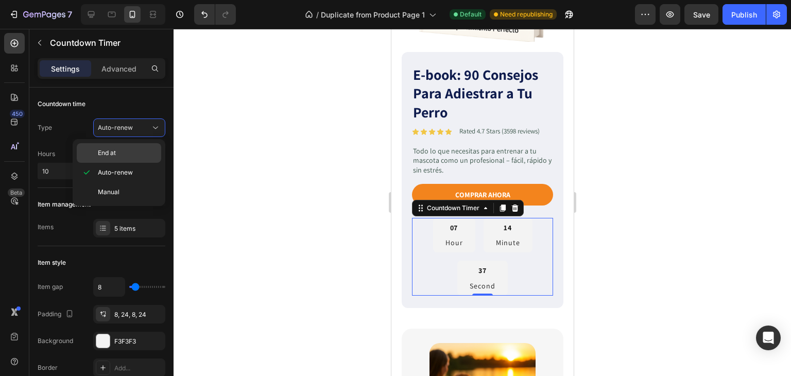
click at [111, 147] on div "End at" at bounding box center [119, 153] width 84 height 20
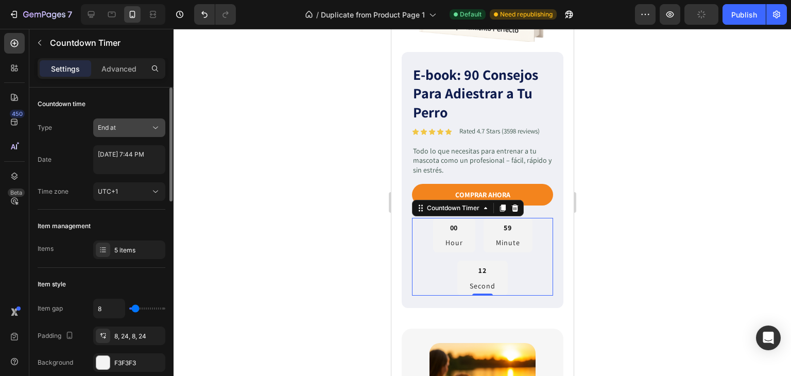
click at [122, 132] on div "End at" at bounding box center [129, 127] width 63 height 10
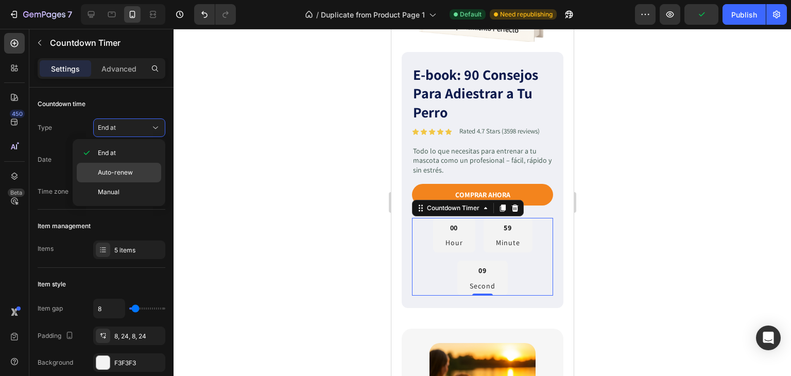
click at [111, 172] on span "Auto-renew" at bounding box center [115, 172] width 35 height 9
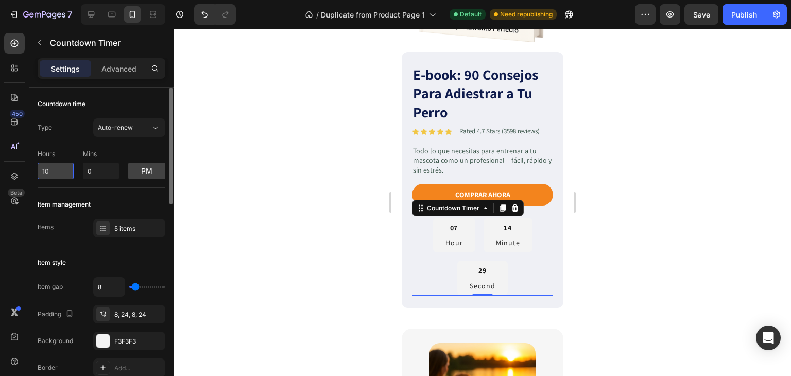
click at [61, 177] on input "10" at bounding box center [56, 171] width 36 height 16
click at [45, 170] on input "10" at bounding box center [56, 171] width 36 height 16
type input "5"
click at [96, 171] on input "0" at bounding box center [101, 171] width 36 height 16
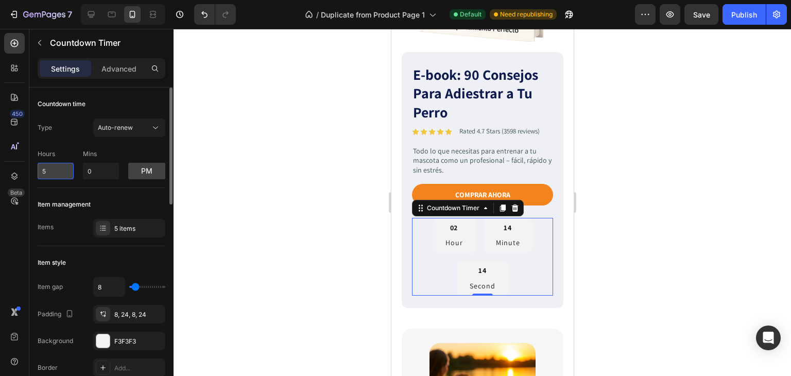
click at [62, 174] on input "5" at bounding box center [56, 171] width 36 height 16
type input "4"
click at [105, 165] on input "0" at bounding box center [101, 171] width 36 height 16
type input "14"
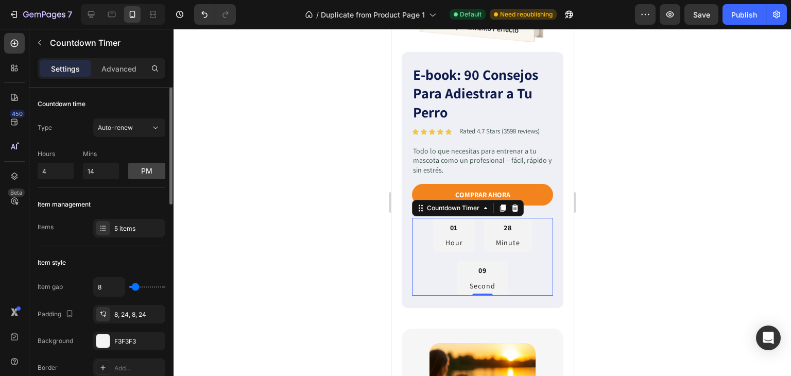
click at [154, 147] on div "Hours 4 Mins 14 pm" at bounding box center [102, 162] width 128 height 34
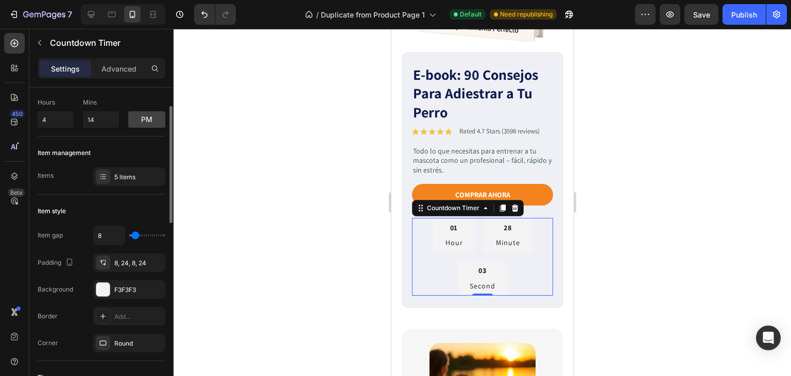
type input "0"
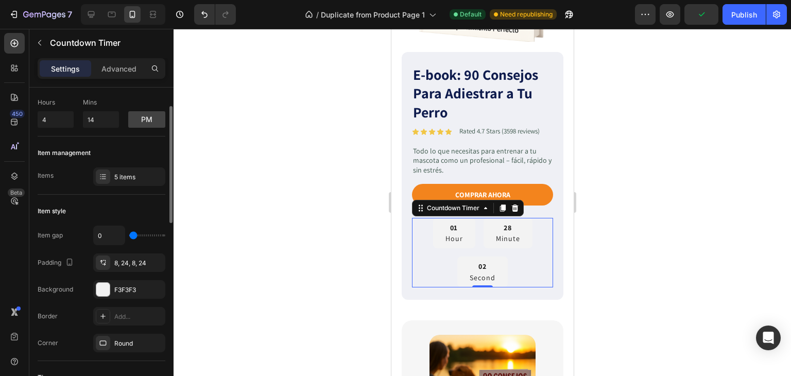
drag, startPoint x: 134, startPoint y: 235, endPoint x: 128, endPoint y: 235, distance: 5.7
type input "0"
click at [129, 235] on input "range" at bounding box center [147, 235] width 36 height 2
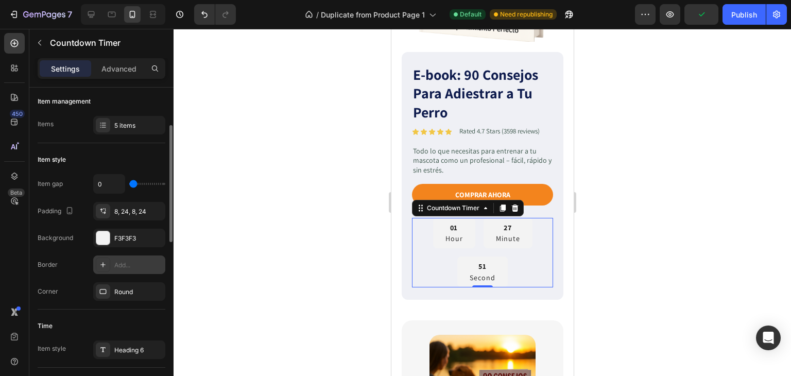
click at [115, 262] on div "Add..." at bounding box center [138, 264] width 48 height 9
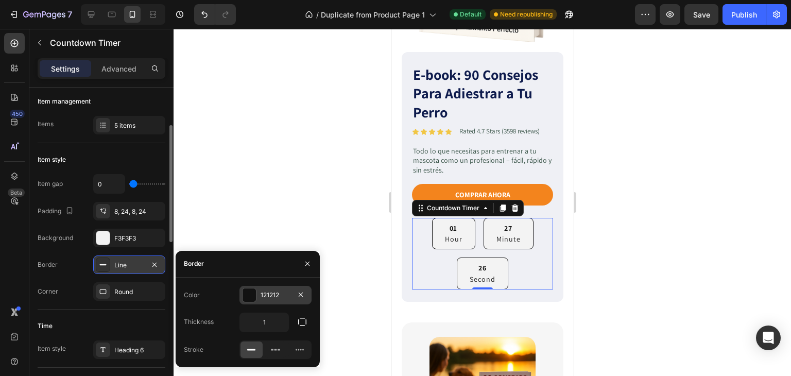
click at [271, 294] on div "121212" at bounding box center [275, 294] width 30 height 9
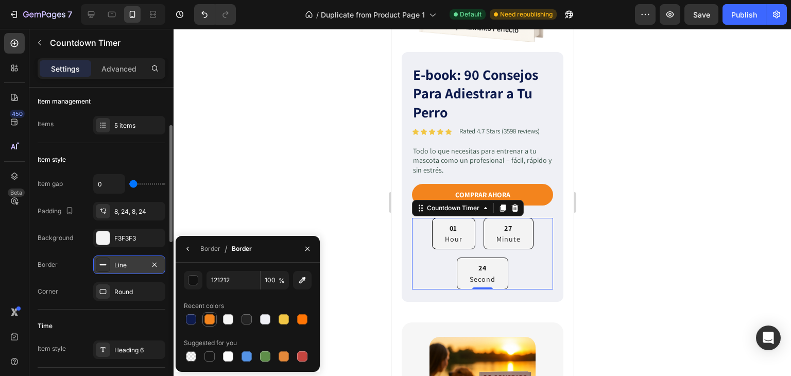
click at [208, 316] on div at bounding box center [209, 319] width 10 height 10
type input "F3841D"
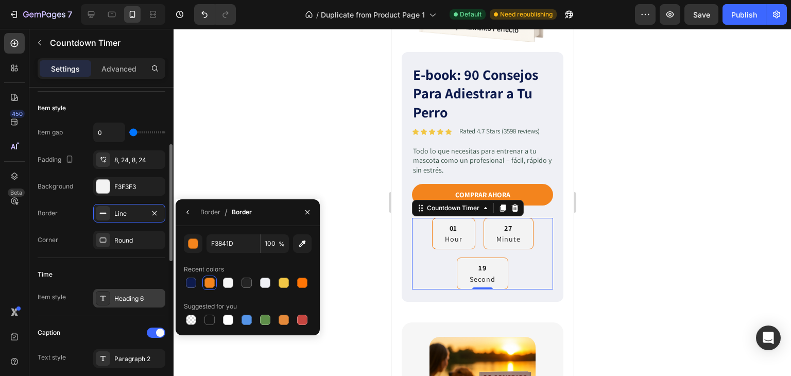
click at [124, 300] on div "Heading 6" at bounding box center [138, 298] width 48 height 9
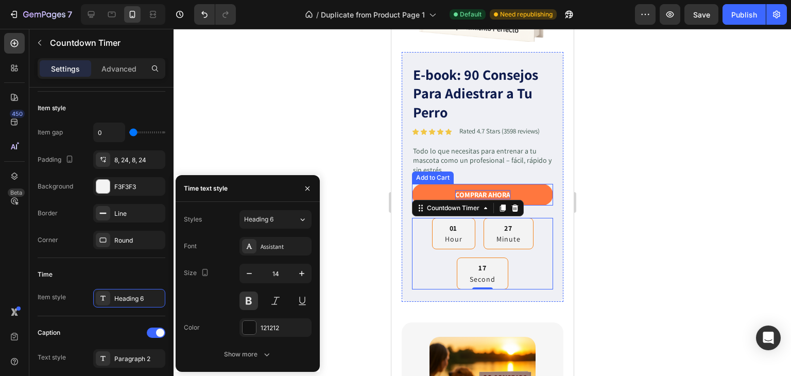
click at [488, 190] on div "COMPRAR AHORA" at bounding box center [481, 194] width 55 height 9
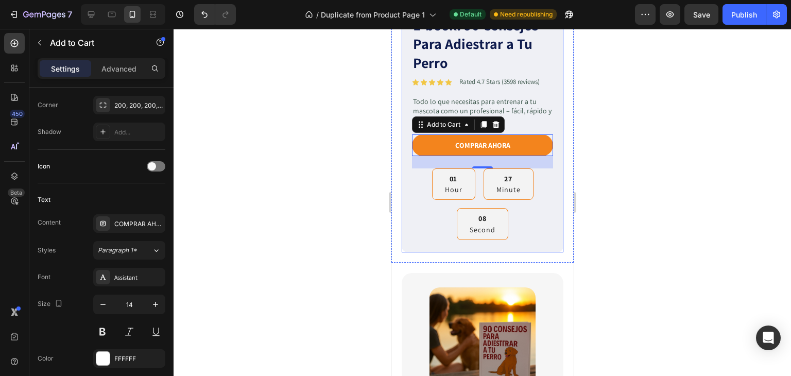
scroll to position [309, 0]
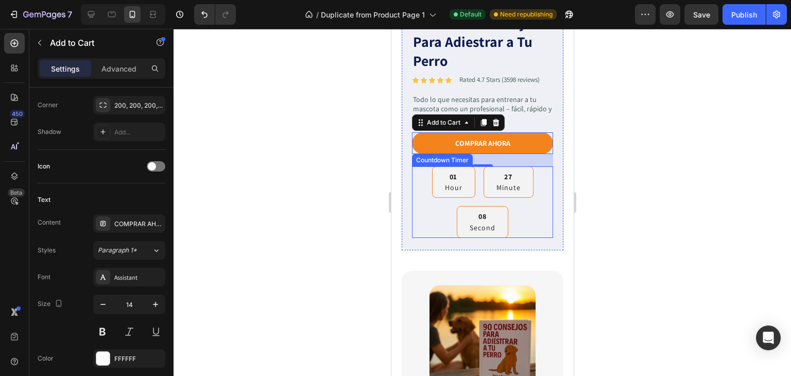
click at [437, 176] on div "01 Hour" at bounding box center [452, 181] width 43 height 31
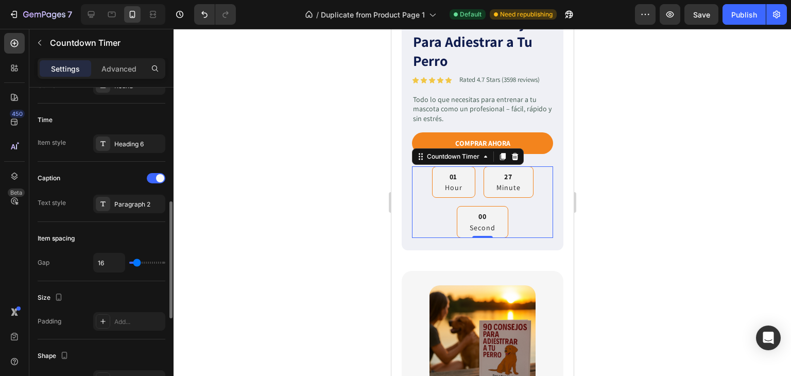
type input "9"
type input "6"
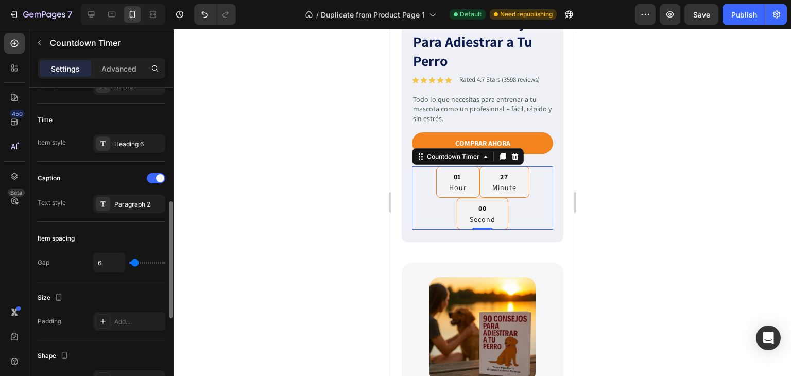
type input "0"
click at [133, 263] on input "range" at bounding box center [147, 262] width 36 height 2
click at [207, 17] on icon "Undo/Redo" at bounding box center [204, 14] width 10 height 10
type input "16"
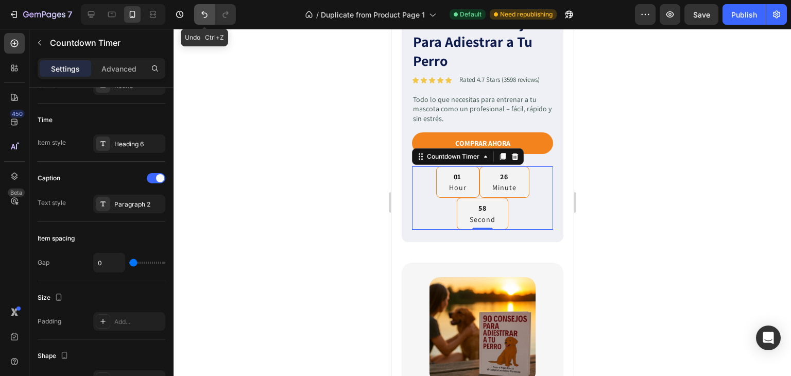
type input "16"
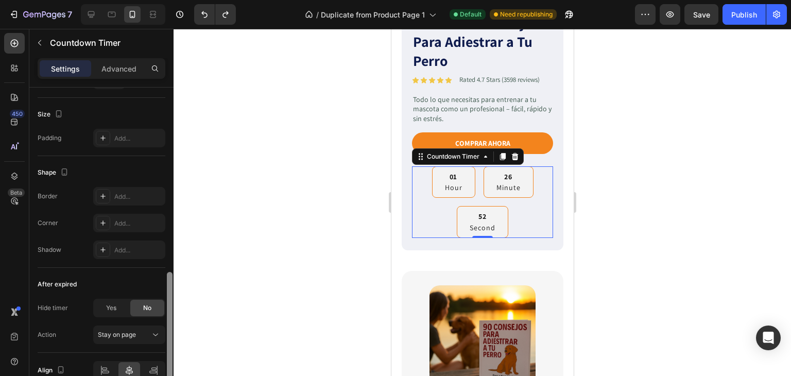
scroll to position [494, 0]
drag, startPoint x: 171, startPoint y: 273, endPoint x: 166, endPoint y: 303, distance: 30.7
click at [166, 303] on div at bounding box center [170, 246] width 8 height 318
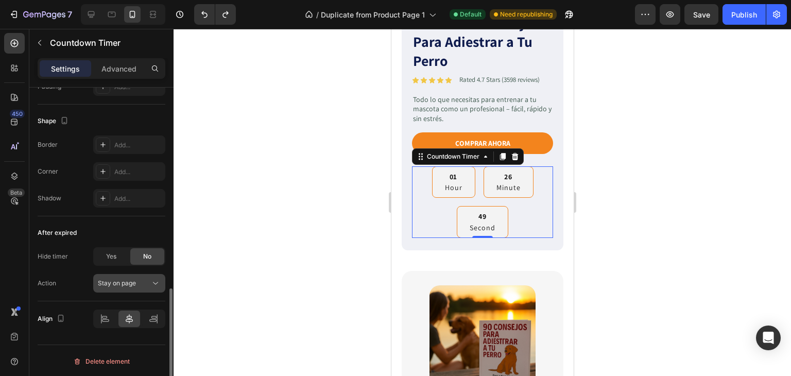
click at [134, 283] on span "Stay on page" at bounding box center [117, 283] width 38 height 8
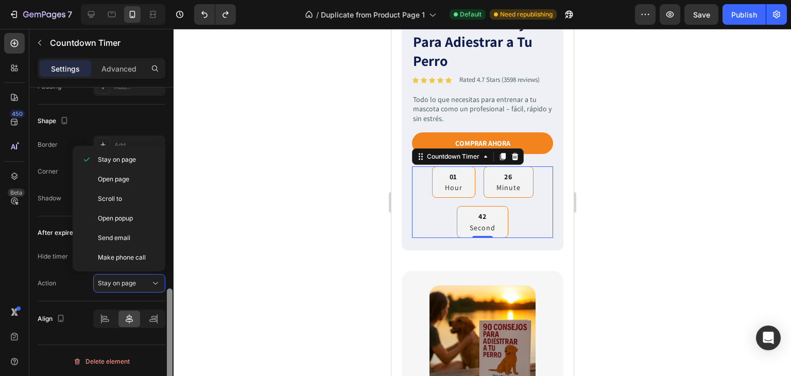
click at [167, 276] on div at bounding box center [170, 246] width 8 height 318
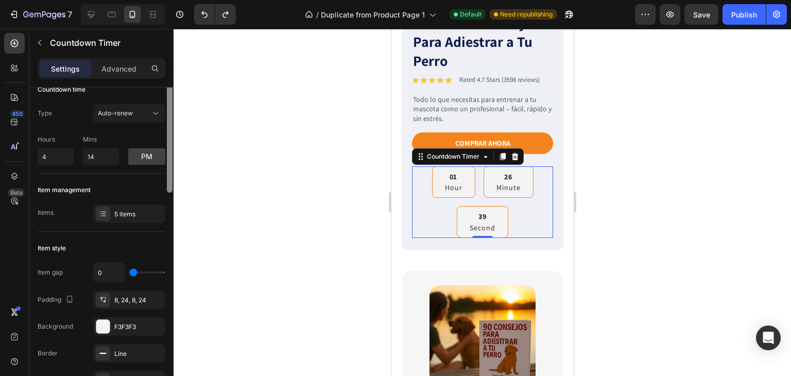
scroll to position [0, 0]
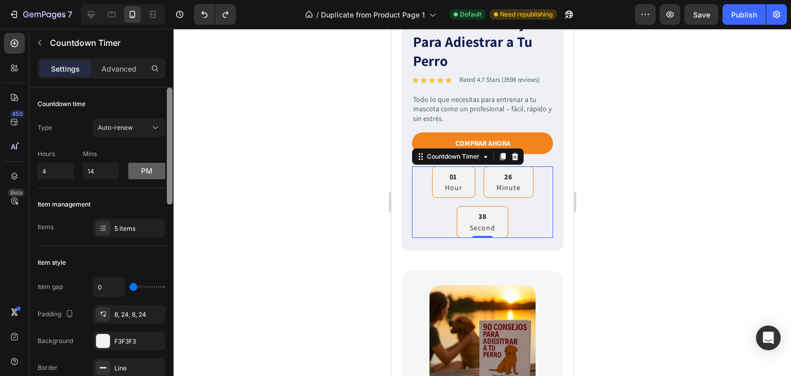
drag, startPoint x: 168, startPoint y: 273, endPoint x: 160, endPoint y: 177, distance: 96.1
click at [160, 177] on div "Countdown time Type Auto-renew Hours 4 Mins 14 pm Item management Items 5 items…" at bounding box center [101, 246] width 144 height 318
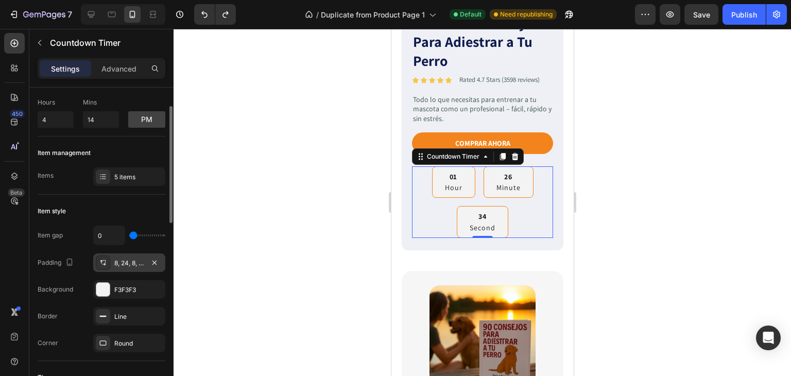
click at [113, 259] on div "8, 24, 8, 24" at bounding box center [129, 262] width 72 height 19
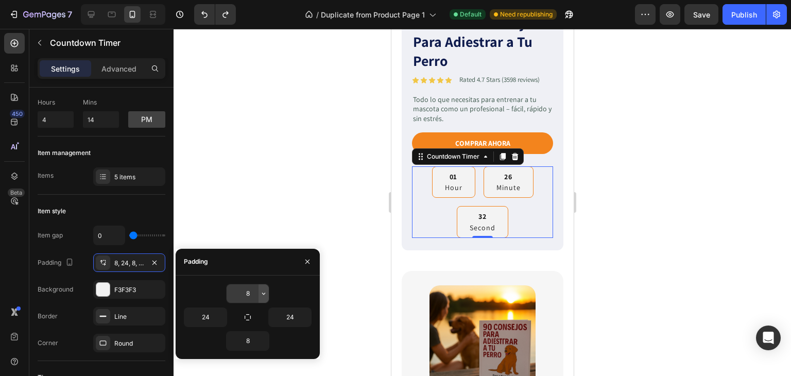
click at [262, 293] on icon "button" at bounding box center [263, 293] width 8 height 8
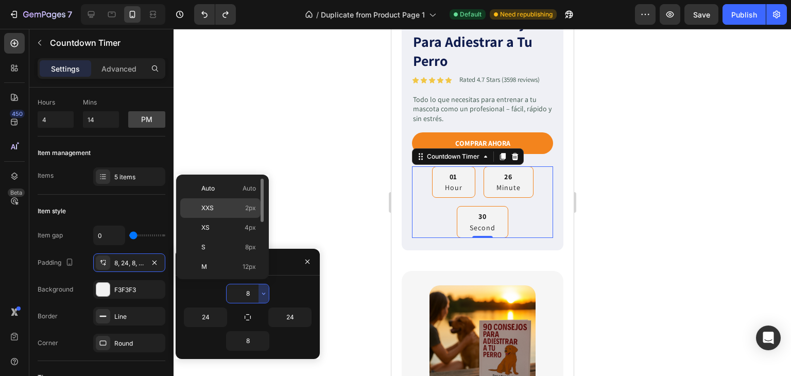
click at [216, 211] on p "XXS 2px" at bounding box center [228, 207] width 55 height 9
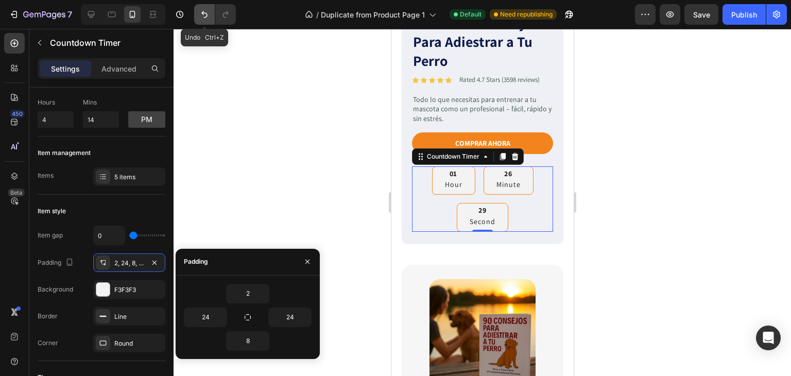
click at [202, 14] on icon "Undo/Redo" at bounding box center [204, 14] width 10 height 10
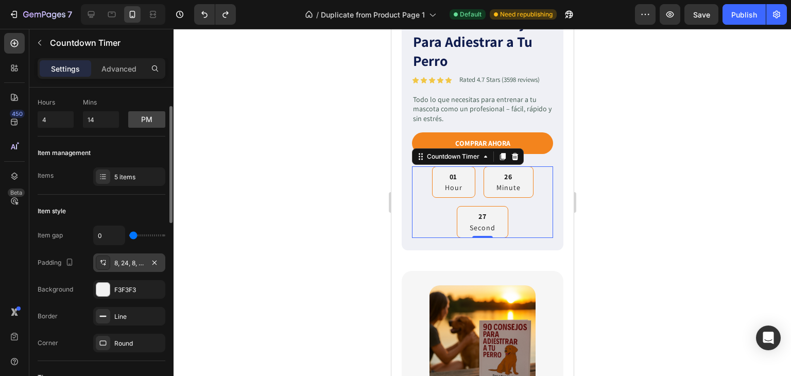
click at [132, 256] on div "8, 24, 8, 24" at bounding box center [129, 262] width 72 height 19
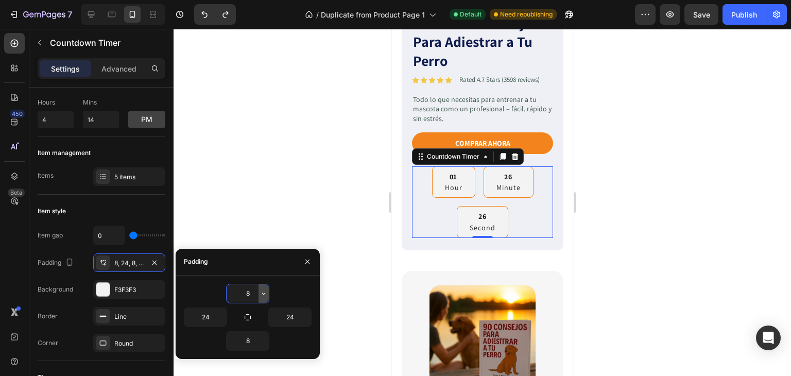
click at [263, 294] on icon "button" at bounding box center [263, 293] width 8 height 8
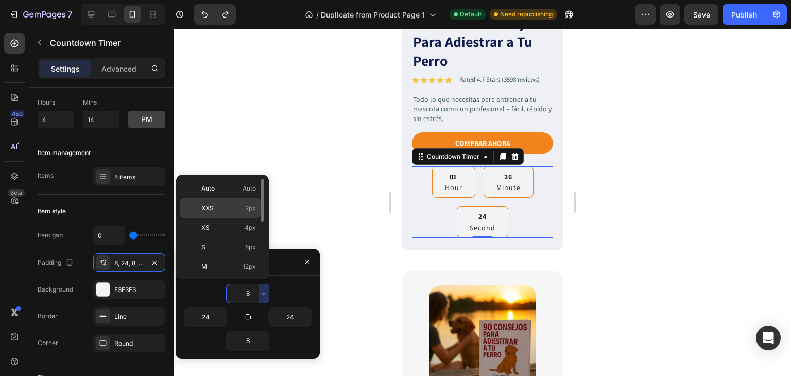
click at [217, 210] on p "XXS 2px" at bounding box center [228, 207] width 55 height 9
type input "2"
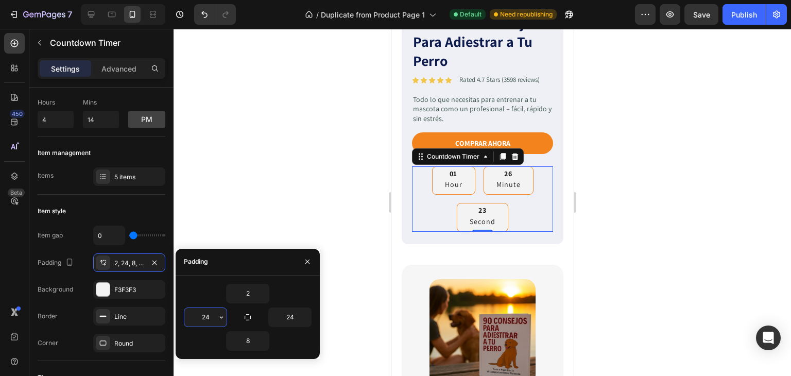
click at [204, 321] on input "24" at bounding box center [205, 317] width 42 height 19
click at [216, 315] on button "button" at bounding box center [221, 317] width 10 height 19
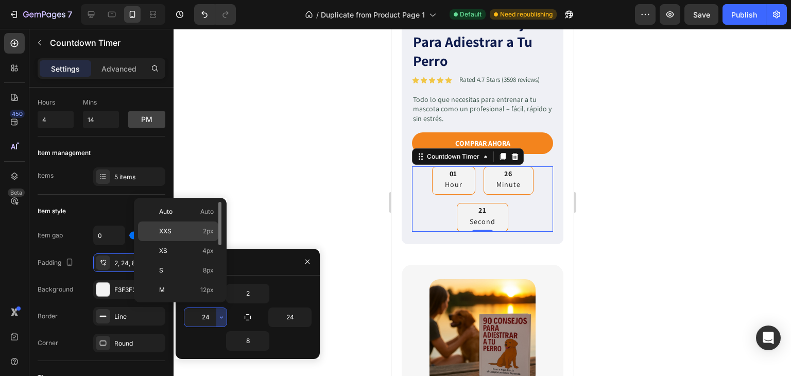
click at [179, 231] on p "XXS 2px" at bounding box center [186, 230] width 55 height 9
type input "2"
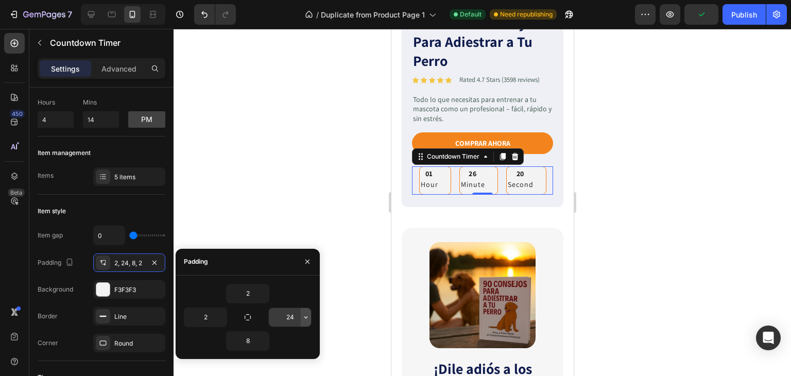
click at [311, 320] on div "24" at bounding box center [289, 317] width 43 height 20
click at [307, 313] on icon "button" at bounding box center [306, 317] width 8 height 8
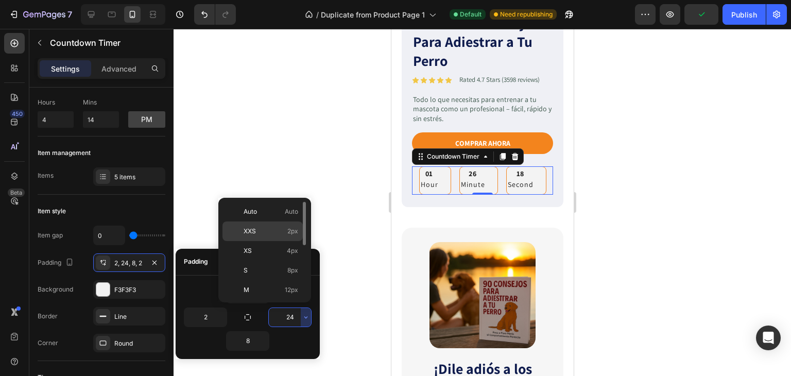
click at [274, 230] on p "XXS 2px" at bounding box center [270, 230] width 55 height 9
type input "2"
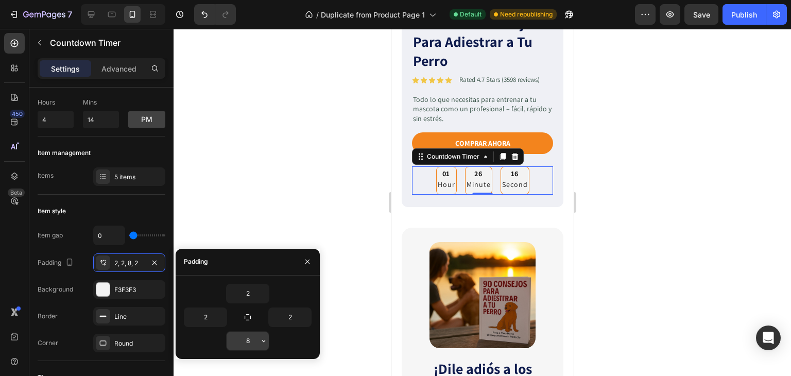
click at [253, 338] on input "8" at bounding box center [247, 340] width 42 height 19
click at [262, 341] on icon "button" at bounding box center [263, 341] width 8 height 8
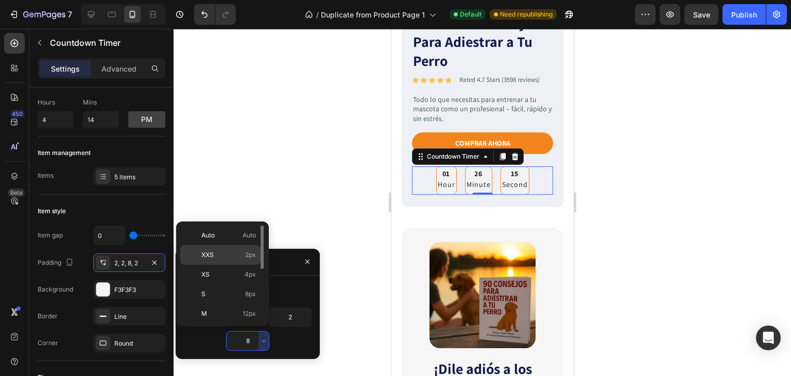
click at [230, 254] on p "XXS 2px" at bounding box center [228, 254] width 55 height 9
type input "2"
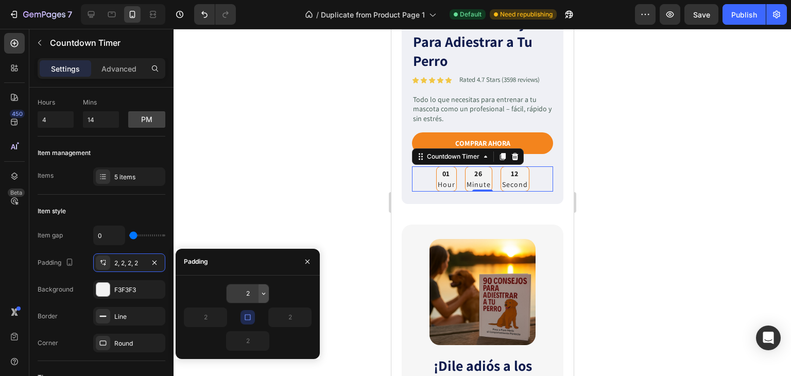
click at [261, 295] on icon "button" at bounding box center [263, 293] width 8 height 8
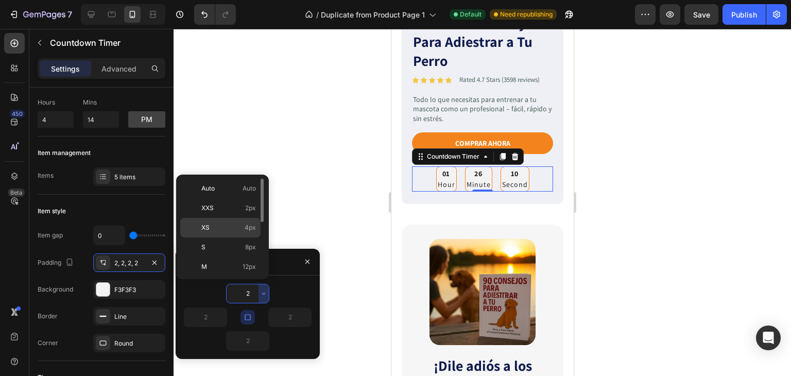
click at [252, 223] on span "4px" at bounding box center [249, 227] width 11 height 9
type input "4"
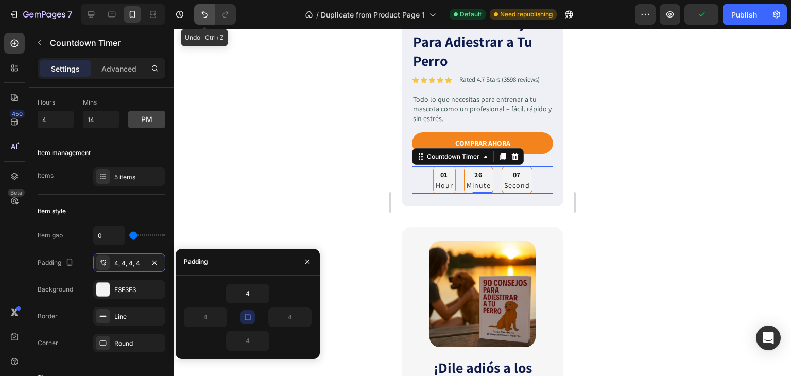
click at [204, 15] on icon "Undo/Redo" at bounding box center [204, 14] width 10 height 10
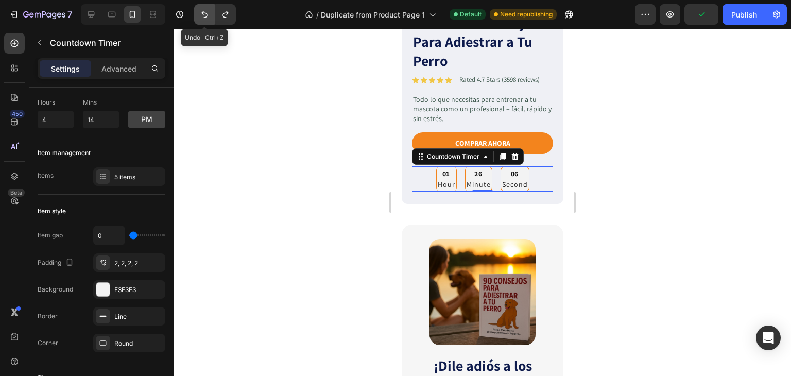
click at [204, 15] on icon "Undo/Redo" at bounding box center [204, 14] width 10 height 10
type input "8"
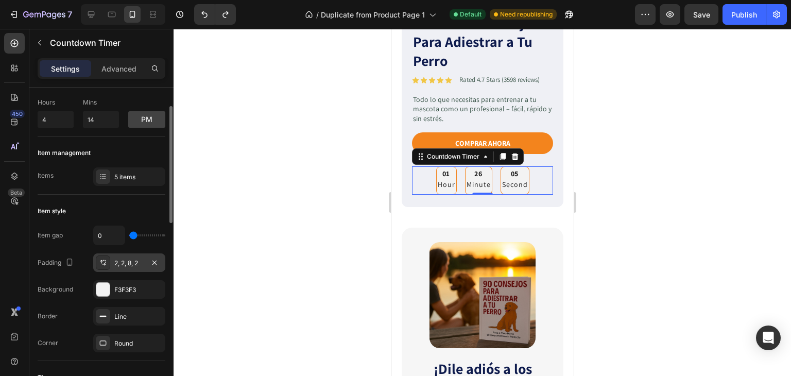
click at [129, 261] on div "2, 2, 8, 2" at bounding box center [129, 262] width 30 height 9
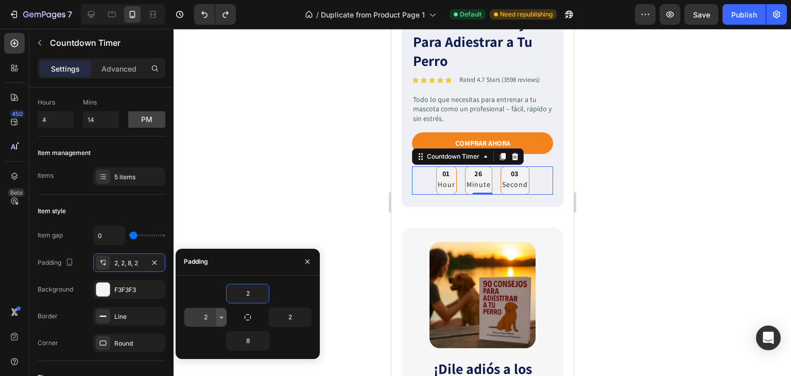
click at [220, 316] on icon "button" at bounding box center [221, 317] width 3 height 2
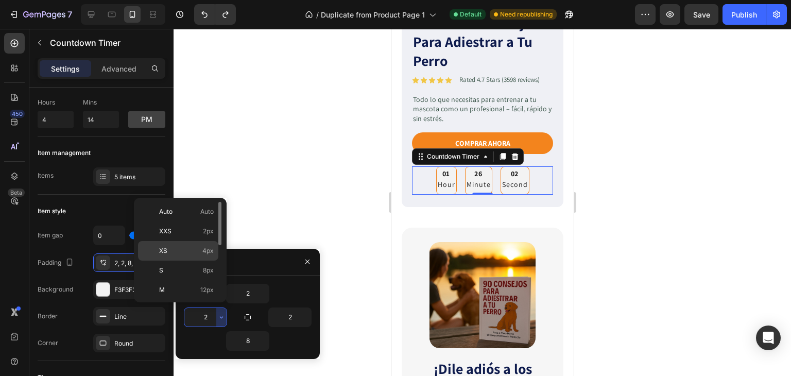
click at [188, 260] on div "XS 4px" at bounding box center [178, 270] width 80 height 20
type input "4"
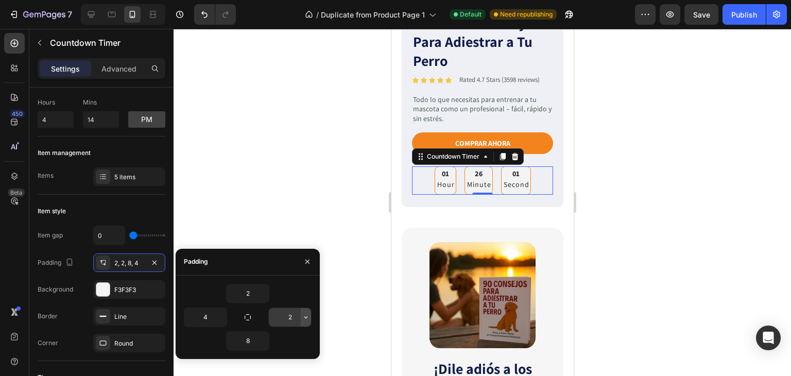
click at [304, 317] on icon "button" at bounding box center [306, 317] width 8 height 8
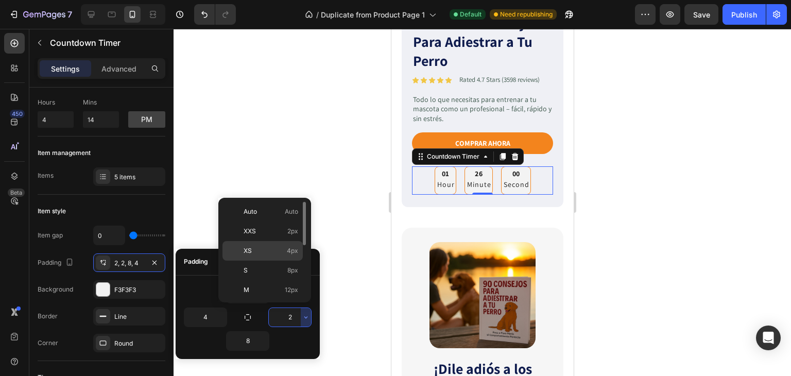
click at [264, 253] on p "XS 4px" at bounding box center [270, 250] width 55 height 9
type input "4"
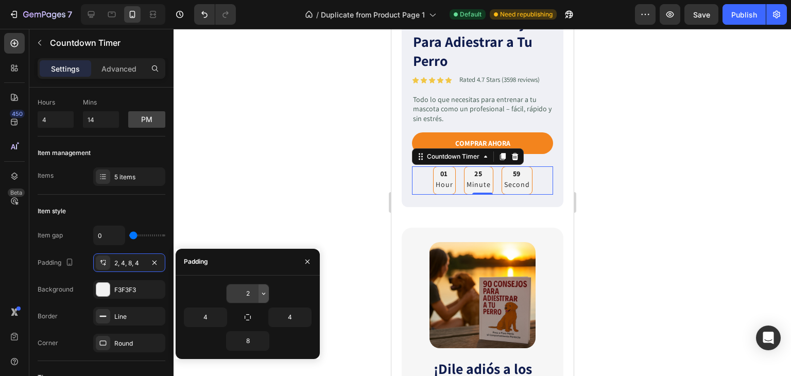
click at [261, 292] on icon "button" at bounding box center [263, 293] width 8 height 8
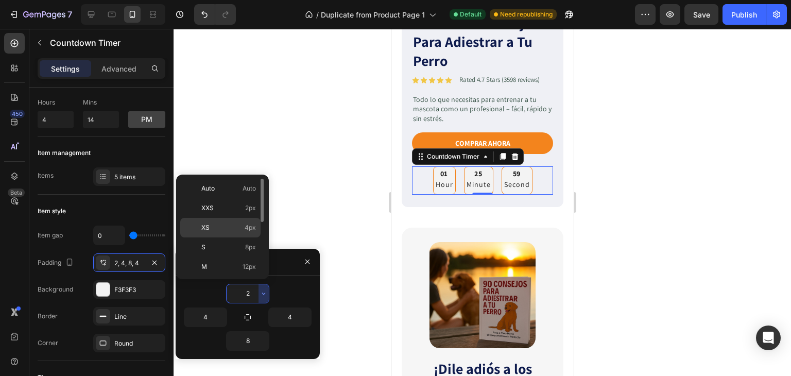
click at [229, 231] on p "XS 4px" at bounding box center [228, 227] width 55 height 9
type input "4"
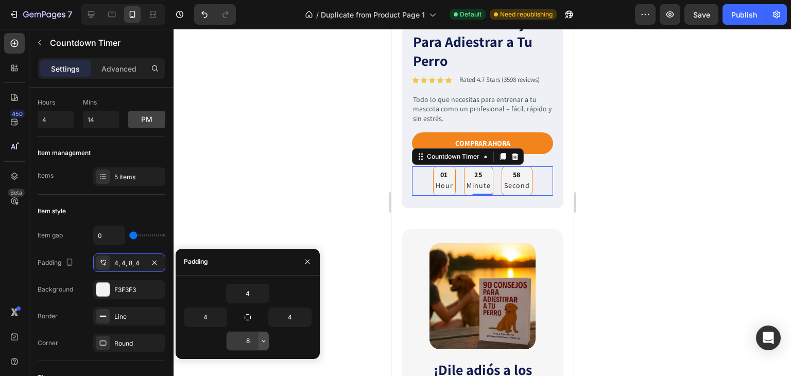
click at [266, 337] on icon "button" at bounding box center [263, 341] width 8 height 8
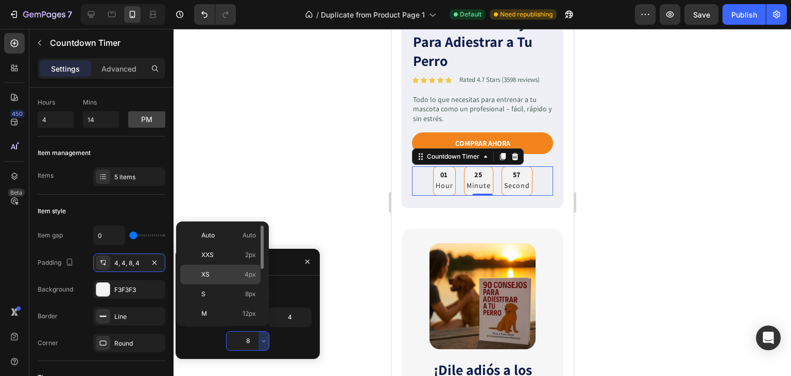
click at [211, 272] on p "XS 4px" at bounding box center [228, 274] width 55 height 9
type input "4"
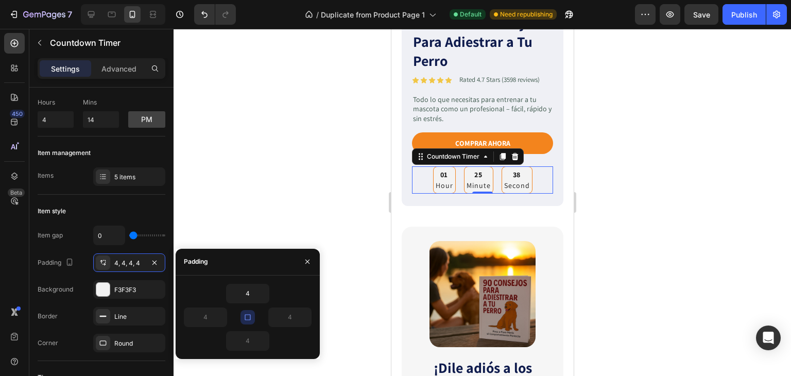
click at [248, 316] on icon "button" at bounding box center [247, 317] width 8 height 8
click at [263, 295] on icon "button" at bounding box center [263, 293] width 8 height 8
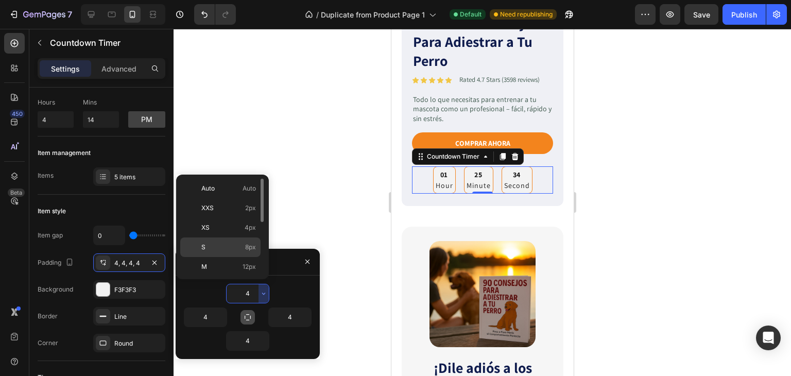
click at [232, 248] on p "S 8px" at bounding box center [228, 246] width 55 height 9
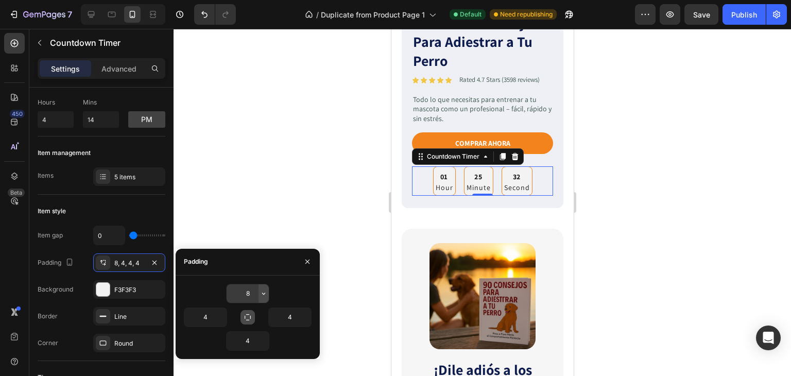
click at [264, 295] on icon "button" at bounding box center [263, 293] width 8 height 8
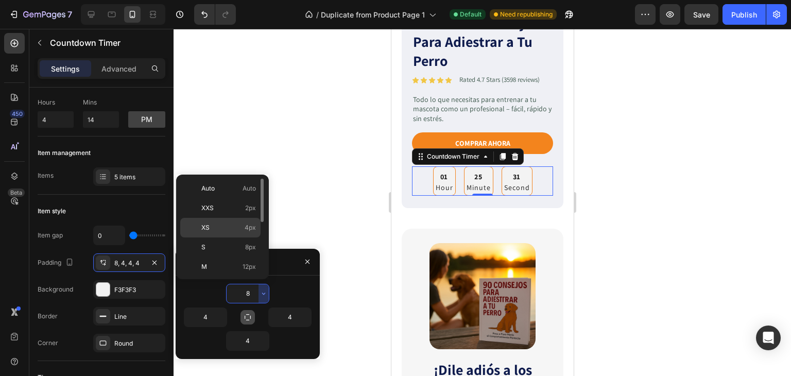
click at [222, 230] on p "XS 4px" at bounding box center [228, 227] width 55 height 9
type input "4"
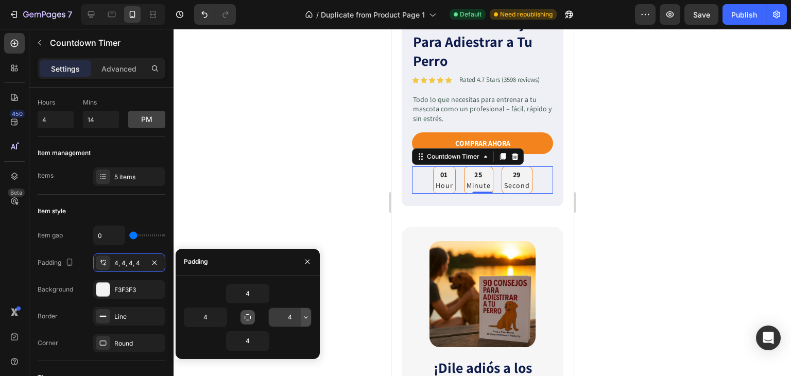
click at [305, 318] on icon "button" at bounding box center [306, 317] width 8 height 8
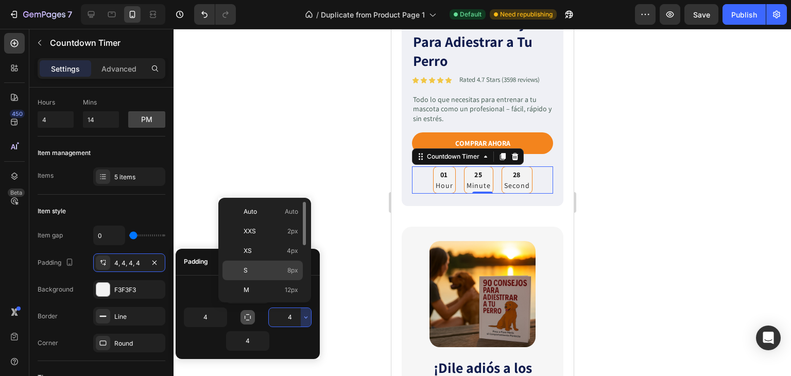
click at [266, 266] on p "S 8px" at bounding box center [270, 270] width 55 height 9
type input "8"
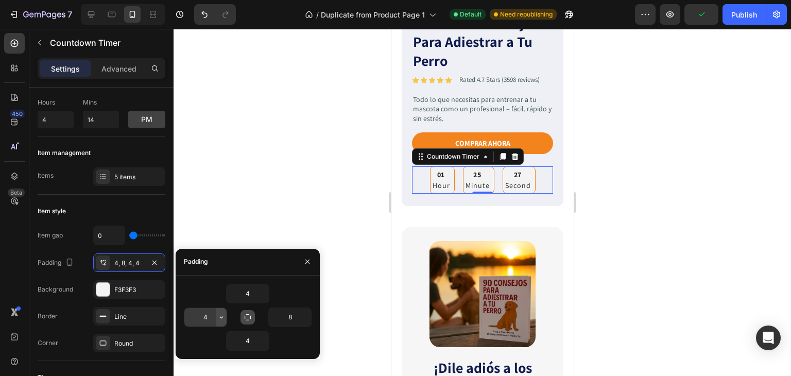
click at [222, 318] on icon "button" at bounding box center [221, 317] width 8 height 8
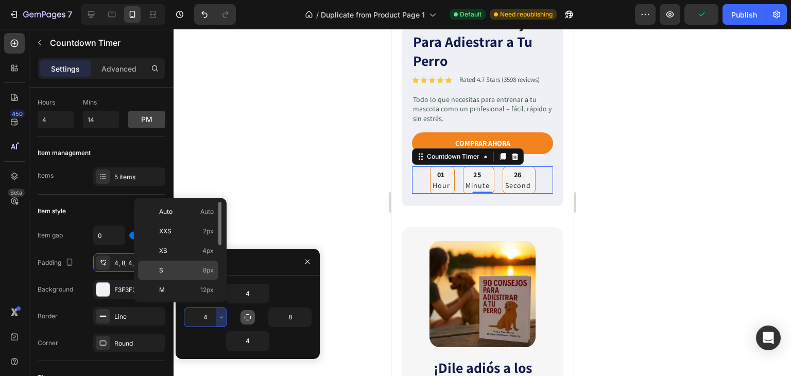
click at [193, 280] on div "S 8px" at bounding box center [178, 290] width 80 height 20
type input "8"
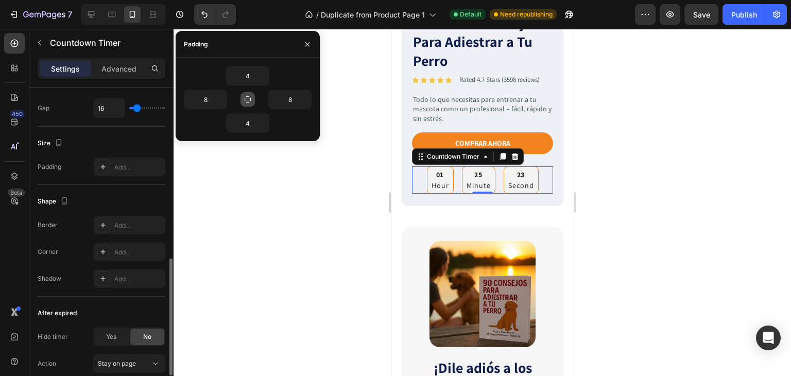
scroll to position [515, 0]
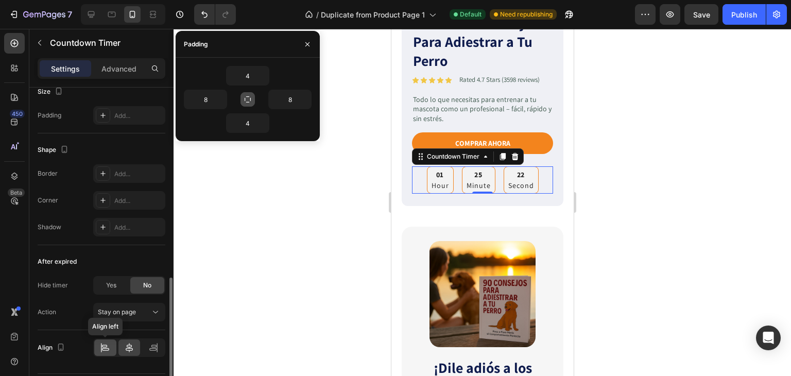
click at [104, 346] on icon at bounding box center [105, 347] width 10 height 10
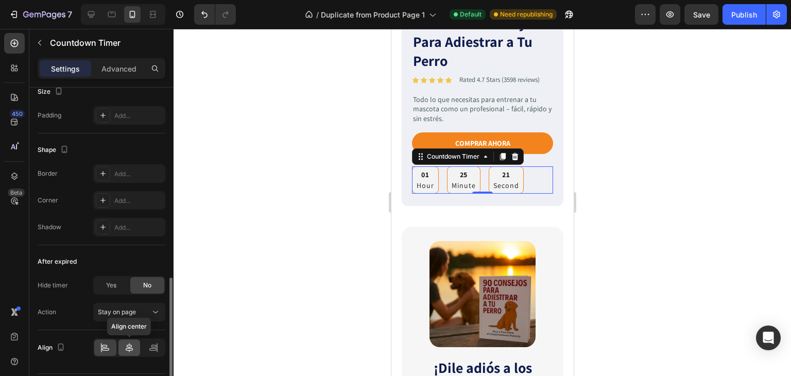
click at [133, 347] on icon at bounding box center [129, 347] width 10 height 10
click at [661, 192] on div at bounding box center [481, 202] width 617 height 347
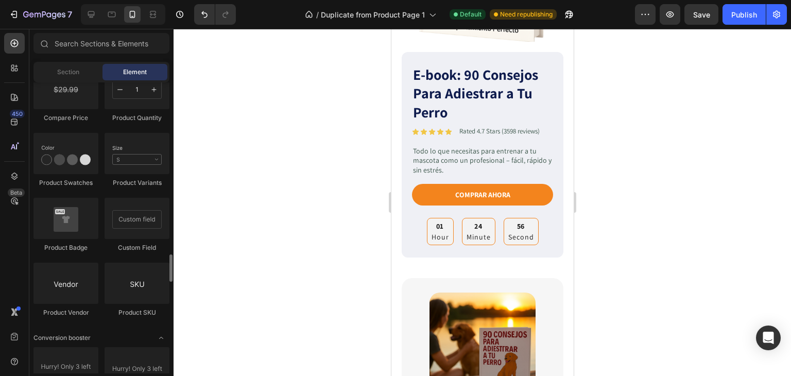
scroll to position [1441, 0]
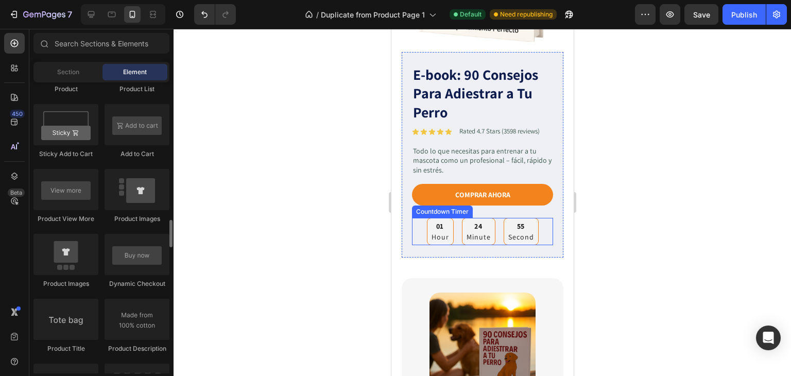
click at [435, 232] on p "Hour" at bounding box center [439, 237] width 17 height 11
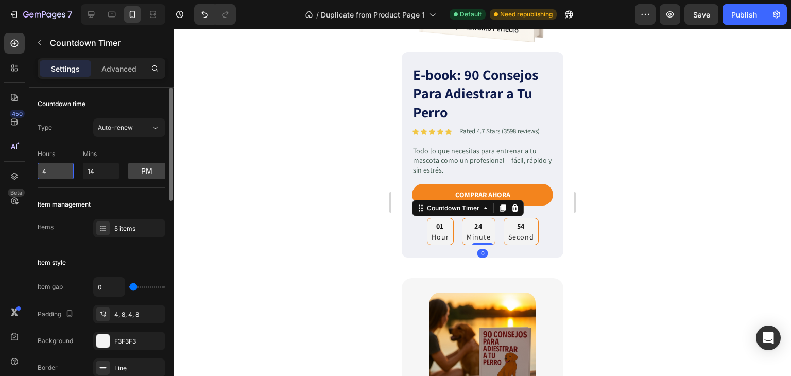
click at [54, 174] on input "4" at bounding box center [56, 171] width 36 height 16
click at [51, 169] on input "4" at bounding box center [56, 171] width 36 height 16
type input "4"
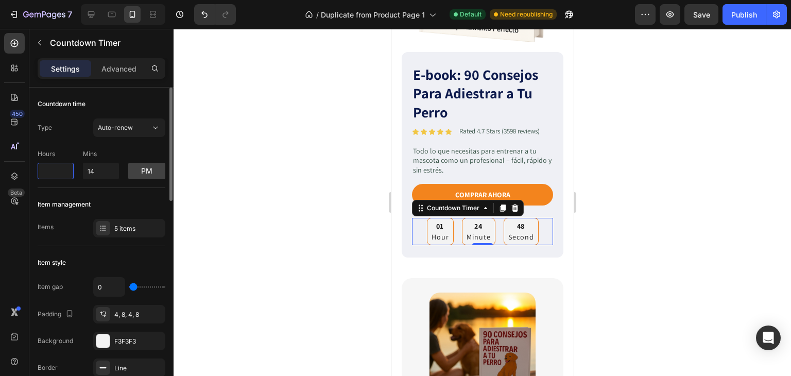
type input "6"
click at [47, 174] on input "7" at bounding box center [56, 171] width 36 height 16
click at [43, 169] on input "7" at bounding box center [56, 171] width 36 height 16
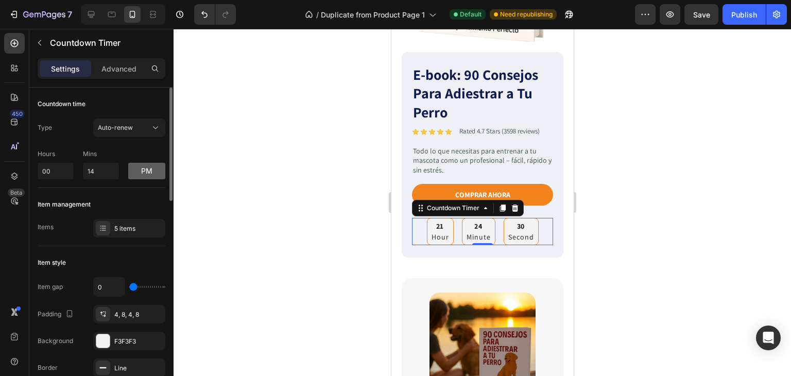
click at [160, 171] on button "pm" at bounding box center [146, 171] width 37 height 16
type input "0"
click at [102, 171] on input "14" at bounding box center [101, 171] width 36 height 16
type input "1"
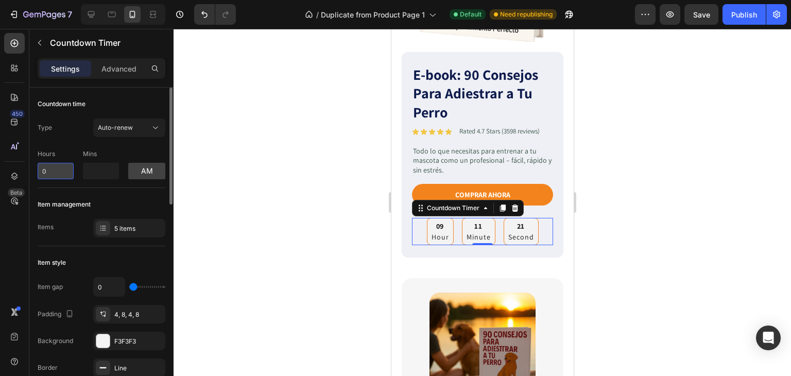
click at [55, 171] on input "0" at bounding box center [56, 171] width 36 height 16
click at [56, 169] on input "0" at bounding box center [56, 171] width 36 height 16
type input "0"
click at [46, 169] on input "0" at bounding box center [56, 171] width 36 height 16
click at [43, 170] on input "0" at bounding box center [56, 171] width 36 height 16
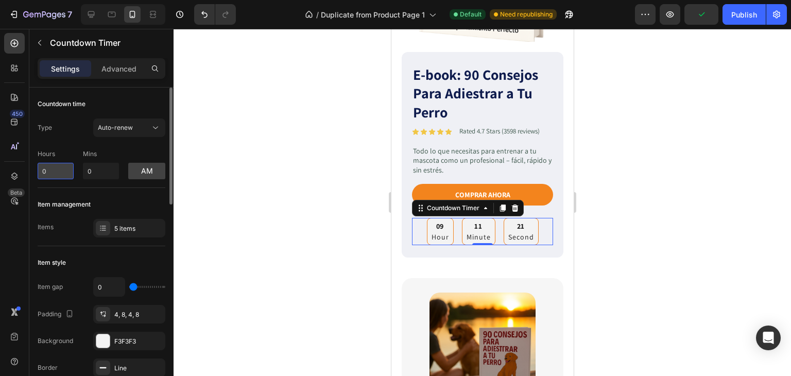
click at [43, 170] on input "0" at bounding box center [56, 171] width 36 height 16
type input "7"
click at [156, 169] on button "am" at bounding box center [146, 171] width 37 height 16
click at [142, 127] on div "Auto-renew" at bounding box center [124, 127] width 52 height 9
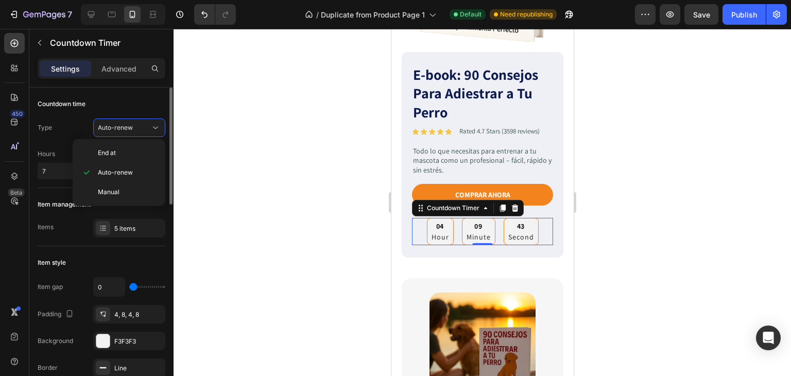
click at [152, 99] on div "Countdown time" at bounding box center [102, 104] width 128 height 16
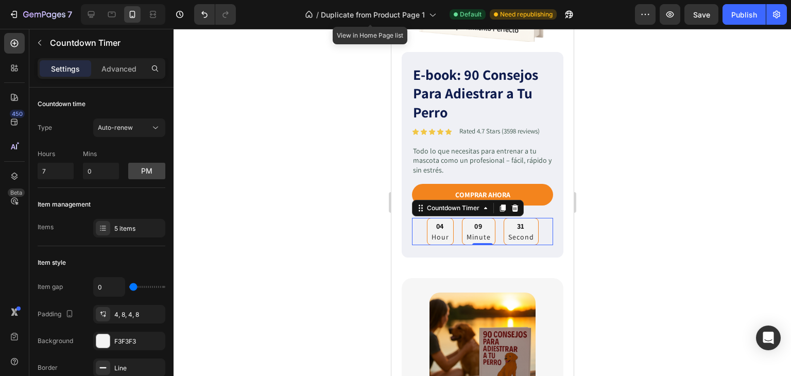
click at [649, 184] on div at bounding box center [481, 202] width 617 height 347
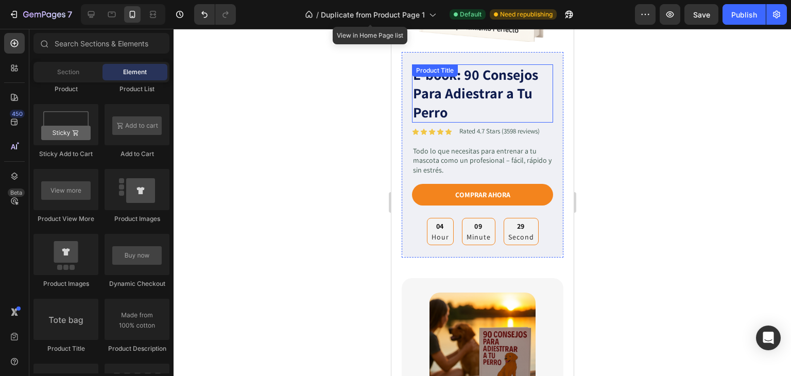
click at [441, 87] on h1 "E-book: 90 Consejos Para Adiestrar a Tu Perro" at bounding box center [481, 93] width 141 height 58
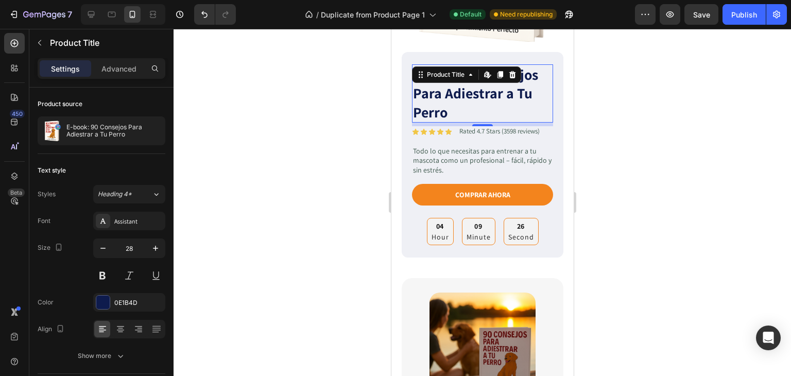
click at [685, 161] on div at bounding box center [481, 202] width 617 height 347
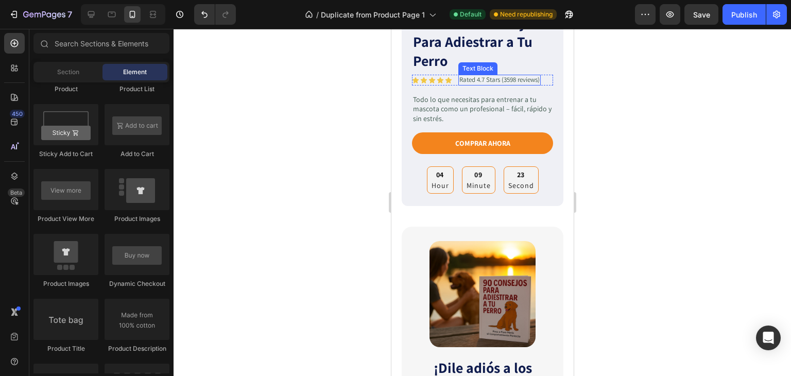
scroll to position [360, 0]
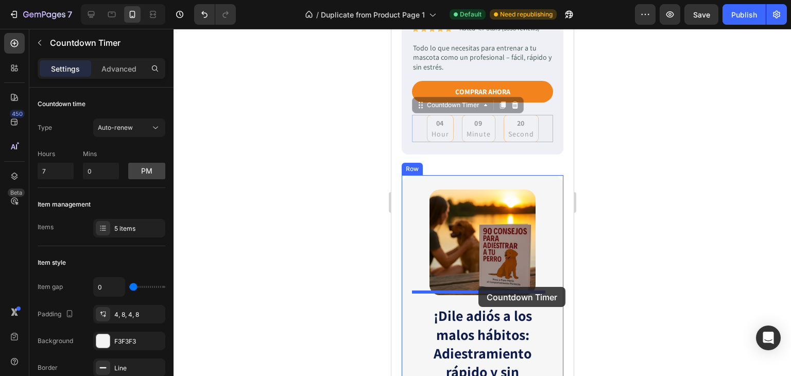
drag, startPoint x: 486, startPoint y: 126, endPoint x: 969, endPoint y: 246, distance: 497.3
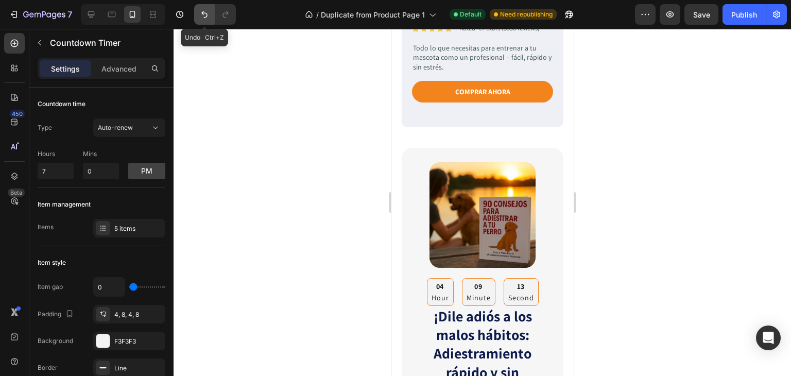
click at [199, 17] on icon "Undo/Redo" at bounding box center [204, 14] width 10 height 10
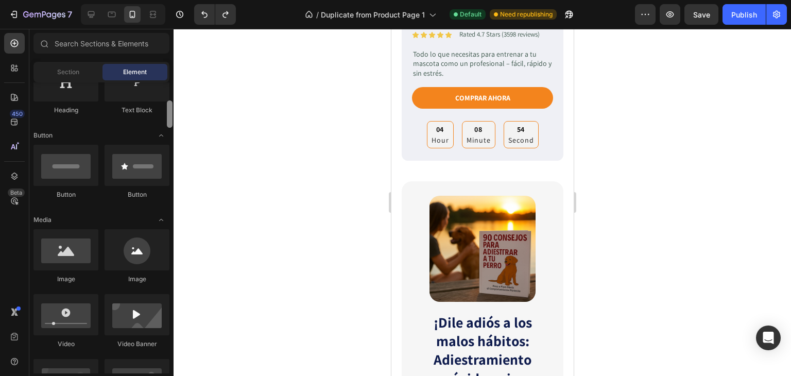
scroll to position [0, 0]
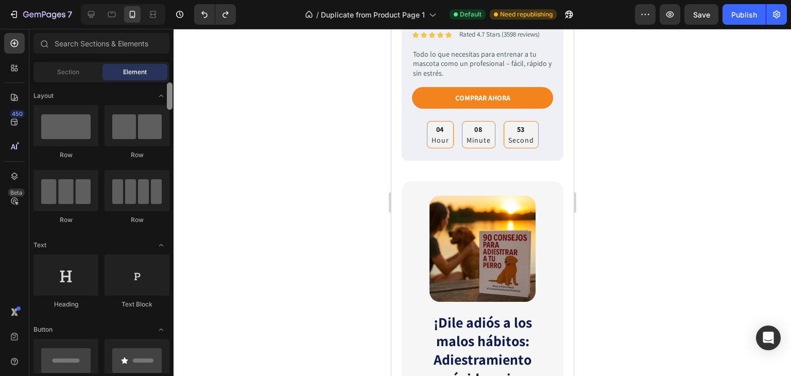
drag, startPoint x: 167, startPoint y: 198, endPoint x: 154, endPoint y: 89, distance: 109.8
click at [154, 89] on div "Layout Row Row Row Row Text Heading Text Block Button Button Button Media Image…" at bounding box center [101, 227] width 144 height 291
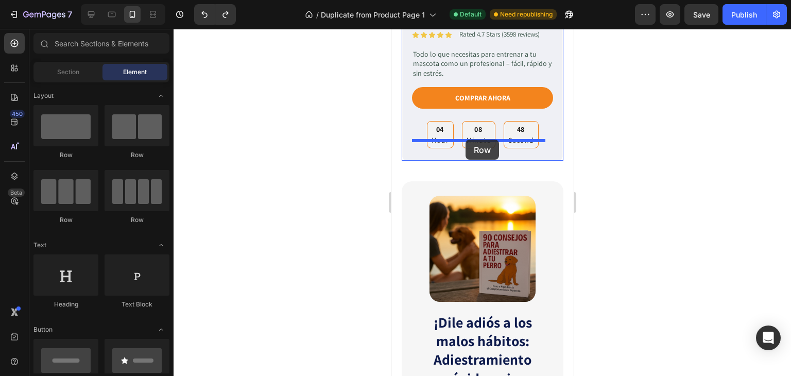
drag, startPoint x: 507, startPoint y: 125, endPoint x: 466, endPoint y: 141, distance: 44.0
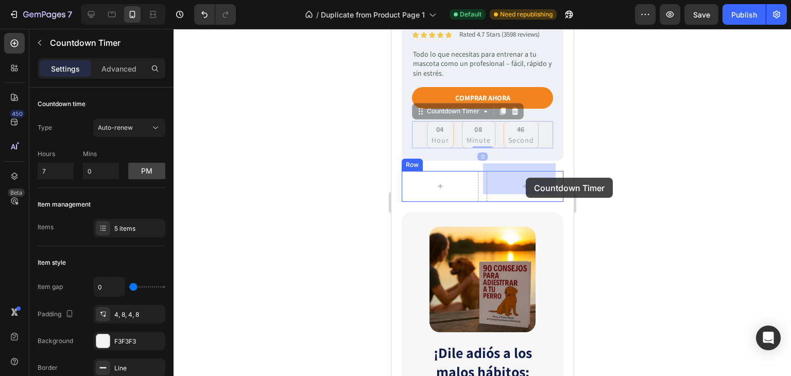
drag, startPoint x: 489, startPoint y: 130, endPoint x: 526, endPoint y: 177, distance: 59.1
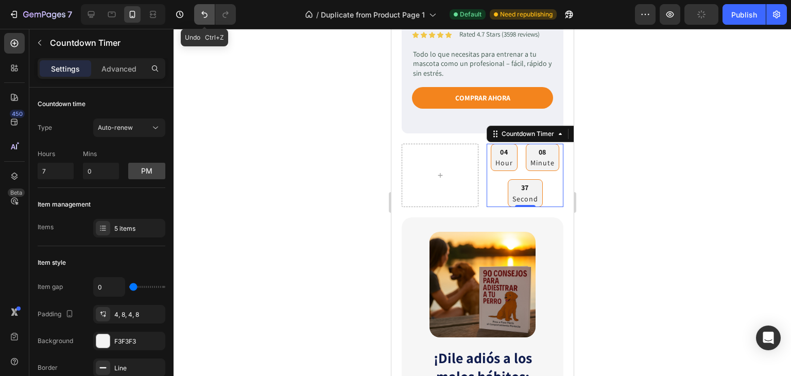
click at [201, 17] on icon "Undo/Redo" at bounding box center [204, 14] width 10 height 10
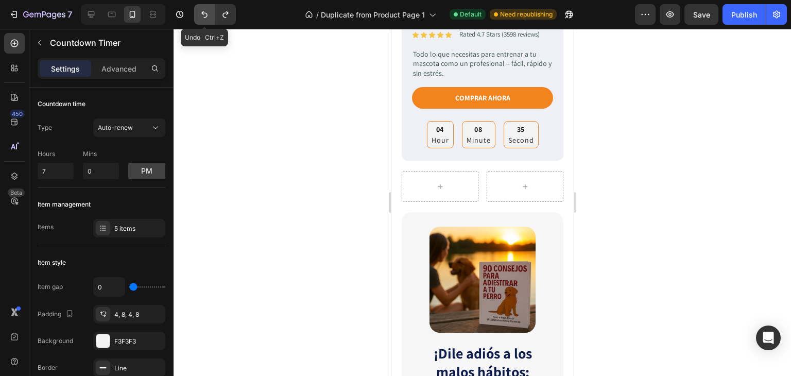
click at [201, 17] on icon "Undo/Redo" at bounding box center [204, 14] width 10 height 10
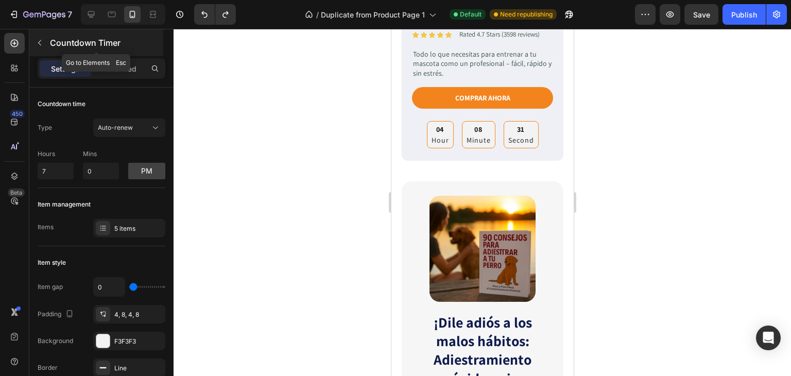
click at [63, 47] on p "Countdown Timer" at bounding box center [105, 43] width 111 height 12
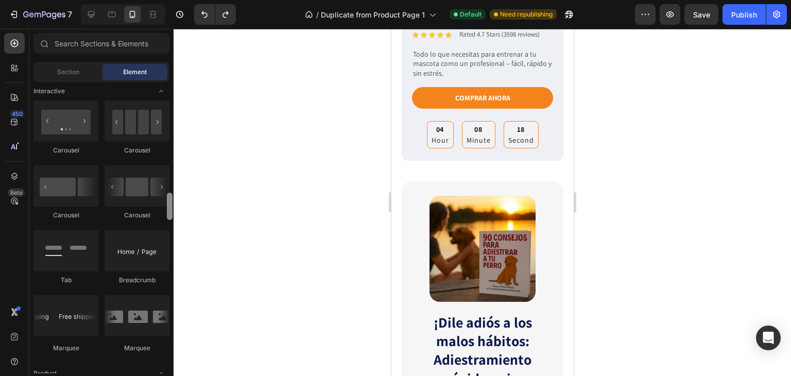
scroll to position [1044, 0]
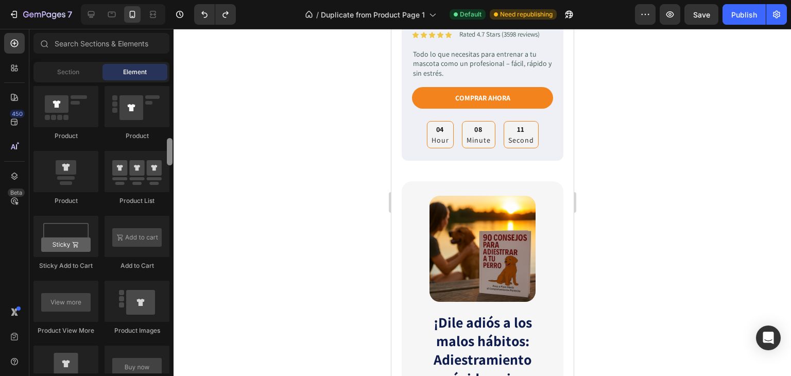
drag, startPoint x: 170, startPoint y: 163, endPoint x: 157, endPoint y: 213, distance: 50.9
click at [157, 213] on div "Layout Row Row Row Row Text Heading Text Block Button Button Button Media Image…" at bounding box center [101, 227] width 144 height 291
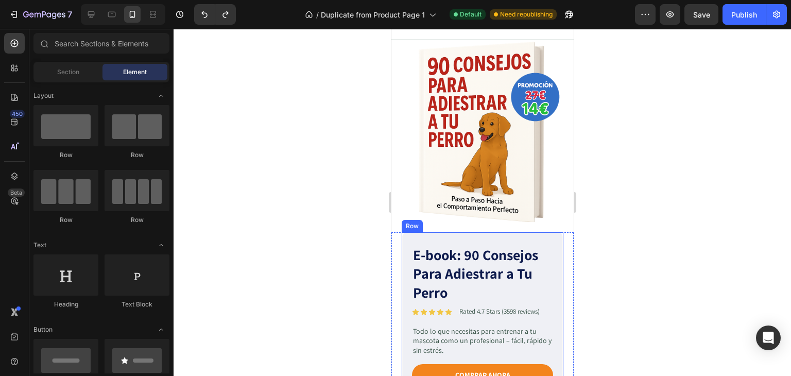
scroll to position [154, 0]
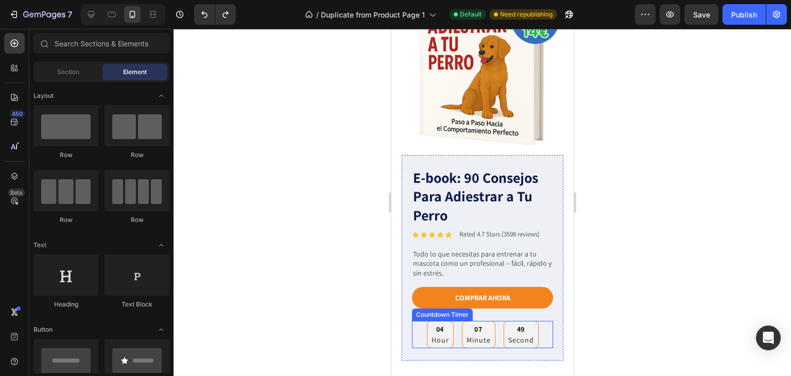
click at [441, 335] on p "Hour" at bounding box center [439, 340] width 17 height 11
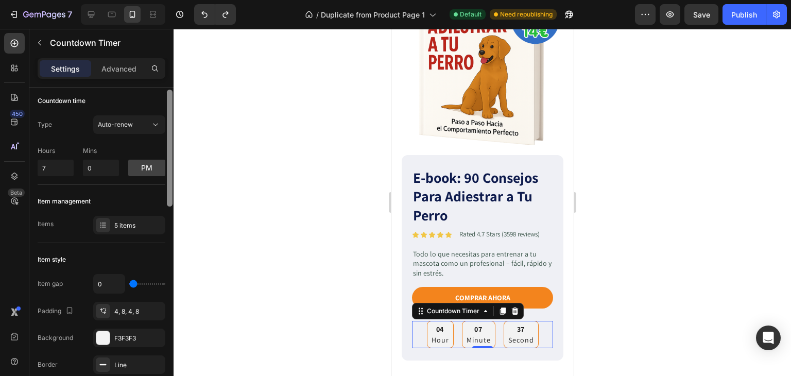
scroll to position [0, 0]
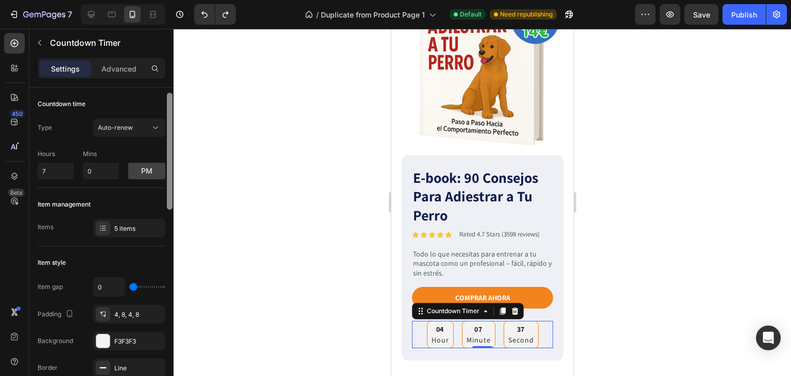
drag, startPoint x: 170, startPoint y: 289, endPoint x: 167, endPoint y: 97, distance: 191.5
click at [167, 97] on div at bounding box center [170, 151] width 6 height 117
click at [120, 72] on p "Advanced" at bounding box center [118, 68] width 35 height 11
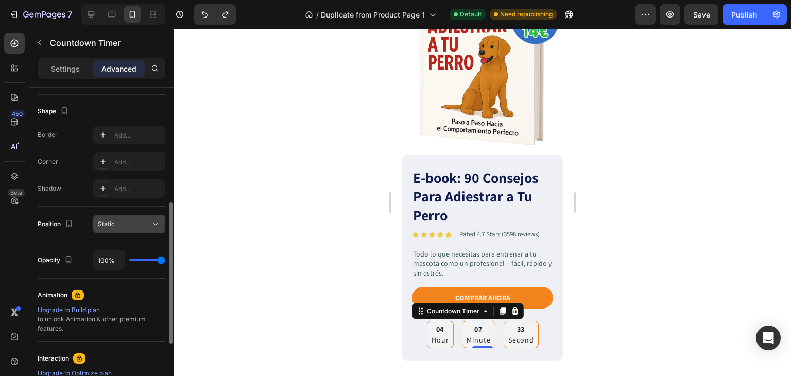
scroll to position [309, 0]
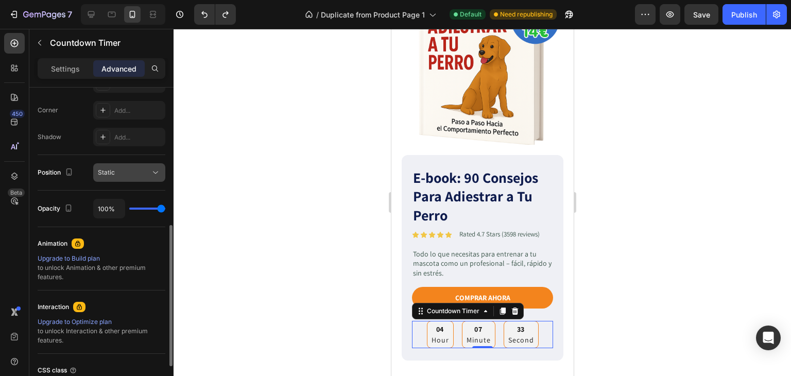
click at [127, 178] on button "Static" at bounding box center [129, 172] width 72 height 19
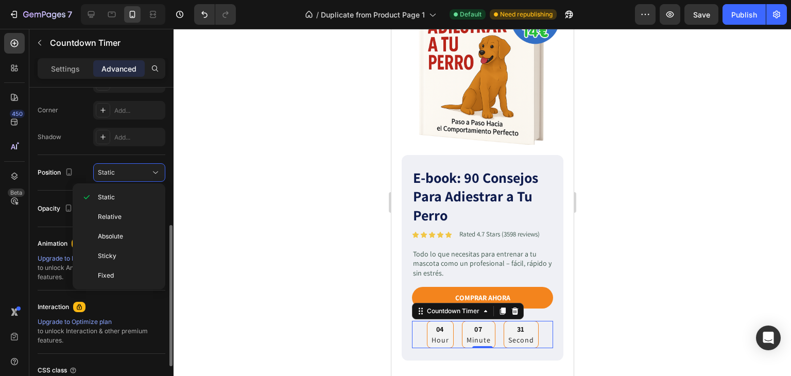
click at [84, 168] on div "Position Static" at bounding box center [102, 172] width 128 height 19
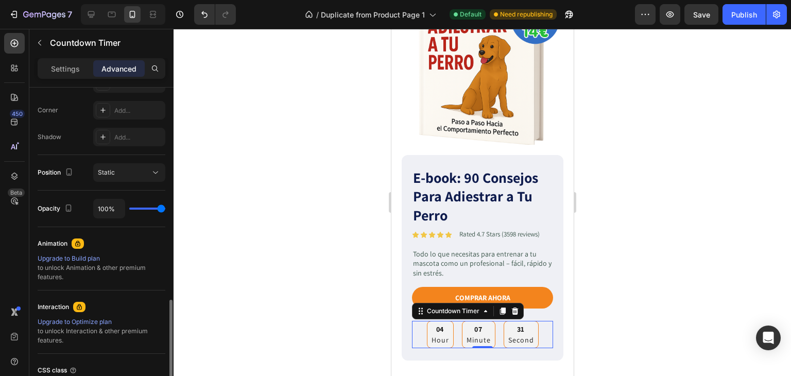
scroll to position [360, 0]
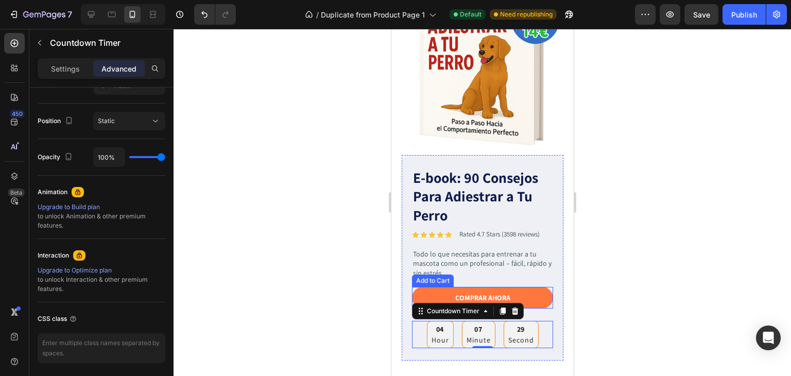
click at [533, 287] on button "COMPRAR AHORA" at bounding box center [481, 298] width 141 height 22
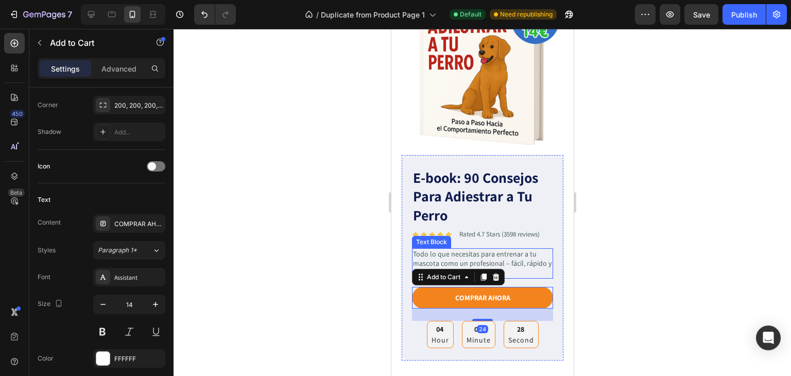
scroll to position [0, 0]
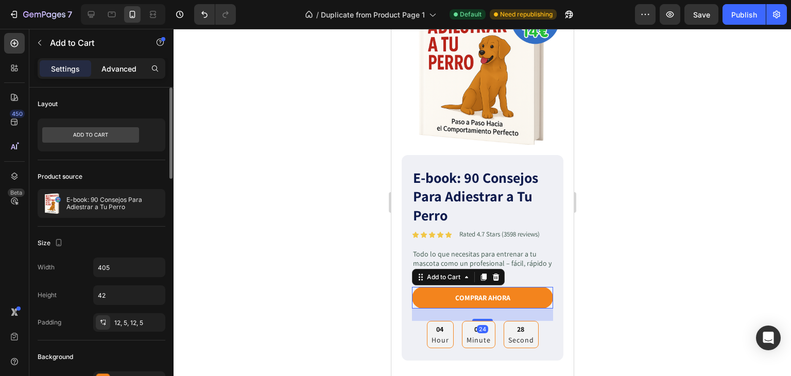
click at [117, 65] on p "Advanced" at bounding box center [118, 68] width 35 height 11
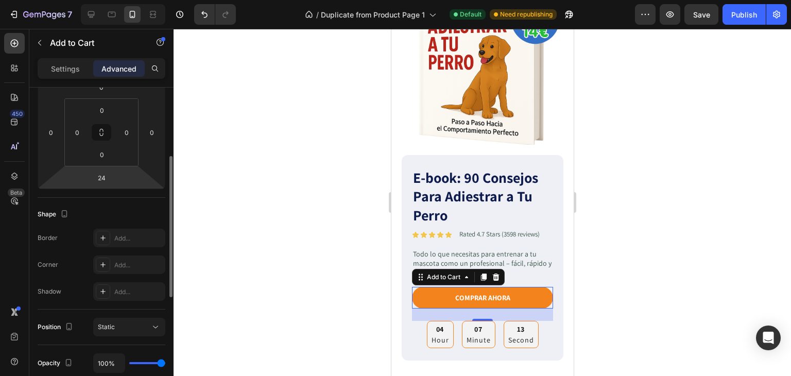
scroll to position [206, 0]
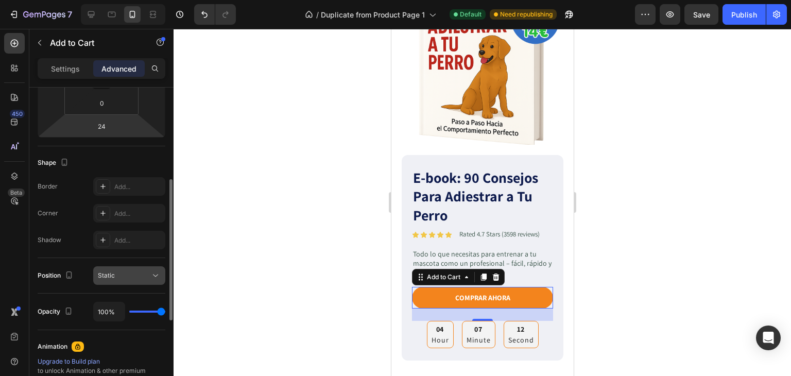
click at [130, 276] on div "Static" at bounding box center [124, 275] width 52 height 9
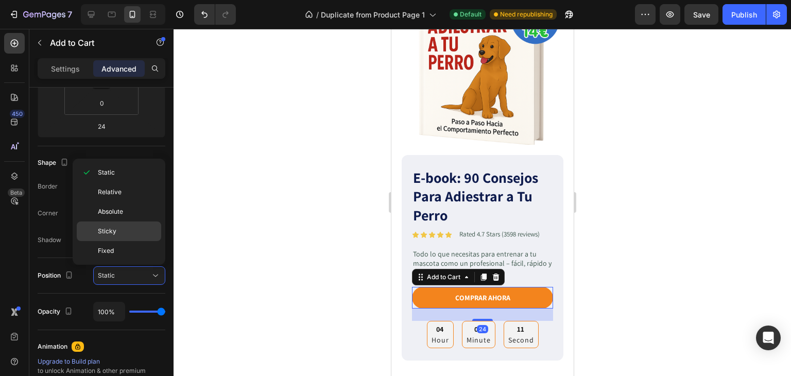
click at [117, 233] on p "Sticky" at bounding box center [127, 230] width 59 height 9
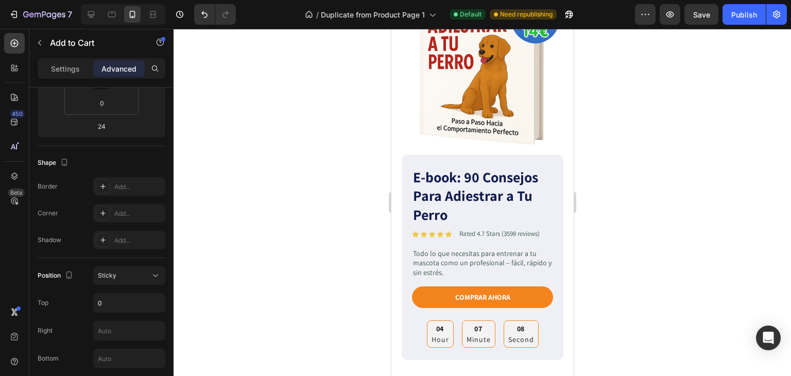
scroll to position [154, 0]
click at [109, 298] on input "0" at bounding box center [129, 302] width 71 height 19
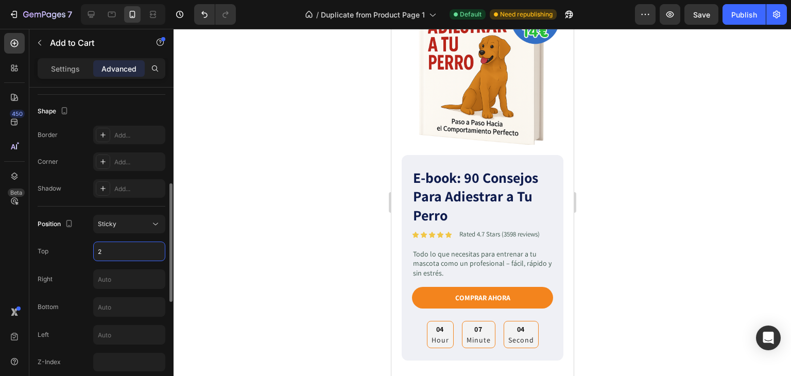
click at [114, 249] on input "2" at bounding box center [129, 251] width 71 height 19
type input "5"
click at [114, 249] on input "5" at bounding box center [129, 251] width 71 height 19
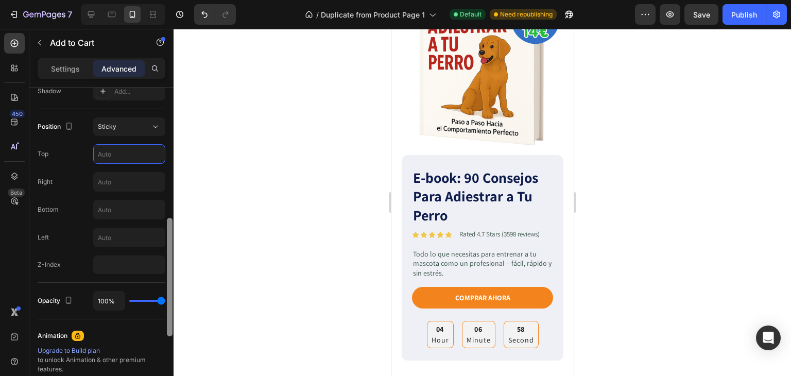
scroll to position [353, 0]
click at [169, 264] on div at bounding box center [170, 278] width 6 height 118
click at [144, 132] on div "Sticky" at bounding box center [129, 128] width 63 height 10
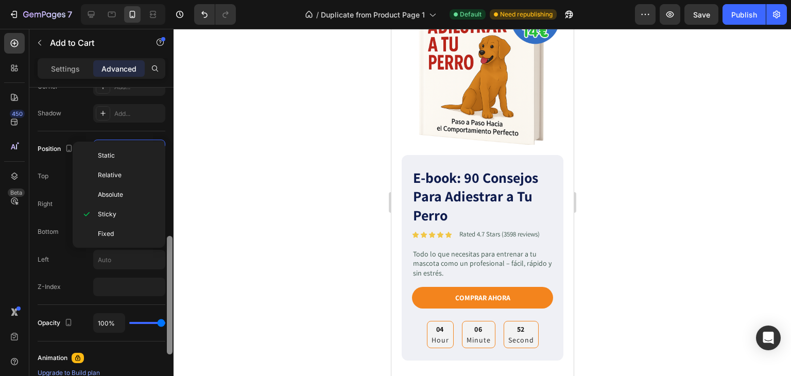
scroll to position [299, 0]
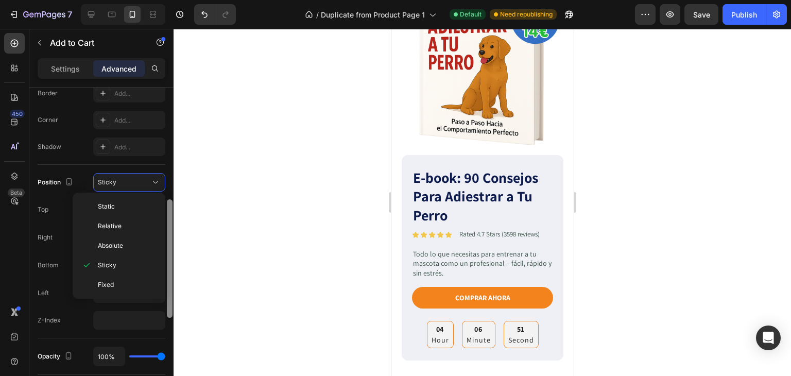
drag, startPoint x: 169, startPoint y: 231, endPoint x: 165, endPoint y: 211, distance: 20.6
click at [165, 211] on div "450 Beta Sections(18) Elements(83) Section Element Hero Section Product Detail …" at bounding box center [86, 202] width 173 height 347
click at [293, 155] on div at bounding box center [481, 202] width 617 height 347
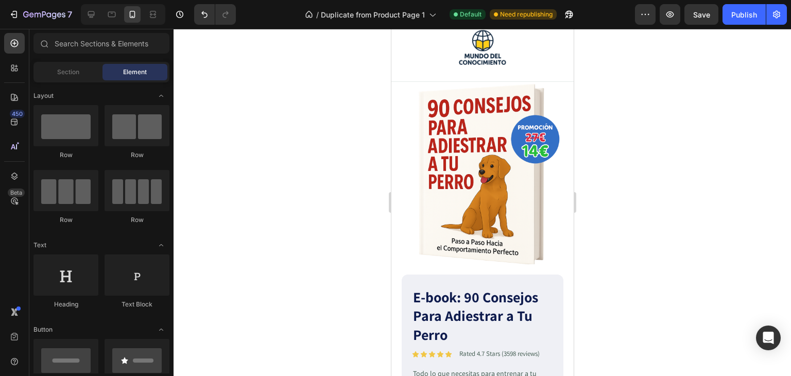
scroll to position [0, 0]
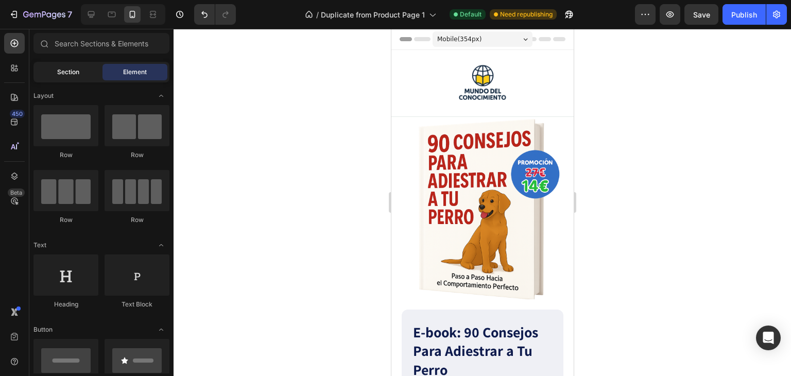
click at [66, 70] on span "Section" at bounding box center [68, 71] width 22 height 9
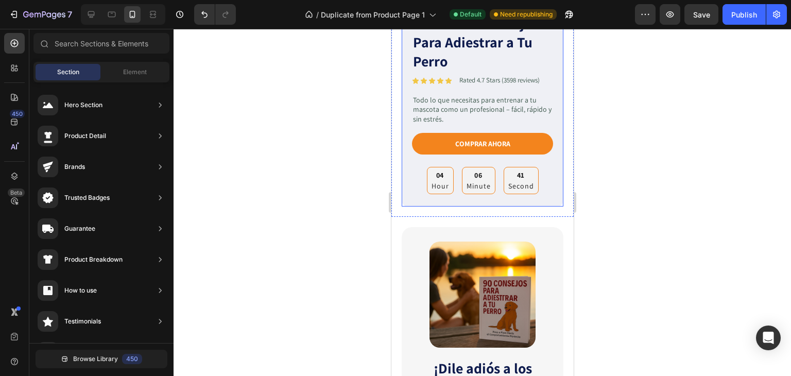
scroll to position [309, 0]
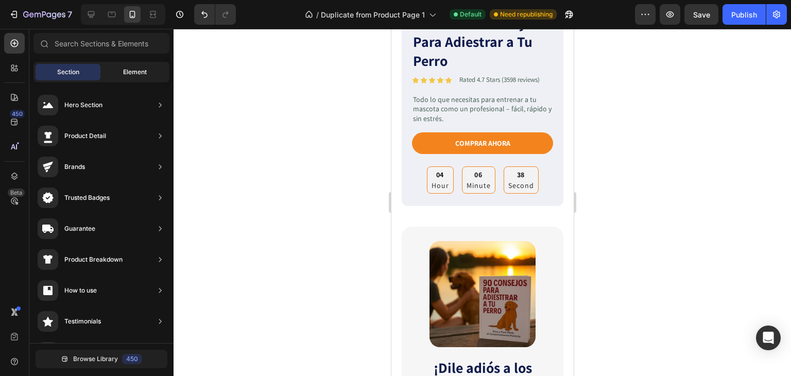
click at [130, 75] on span "Element" at bounding box center [135, 71] width 24 height 9
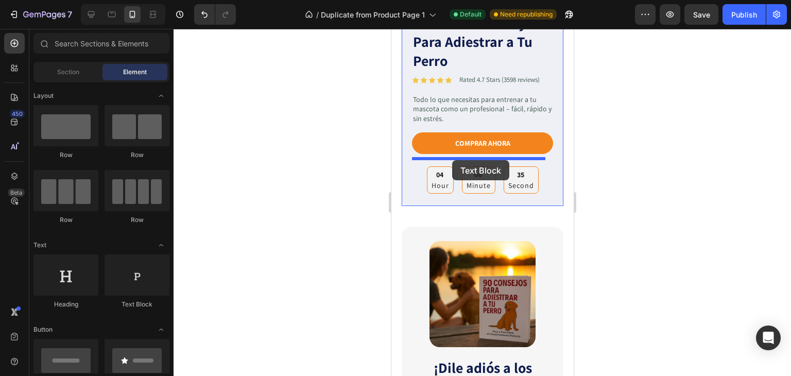
drag, startPoint x: 393, startPoint y: 173, endPoint x: 542, endPoint y: 184, distance: 150.2
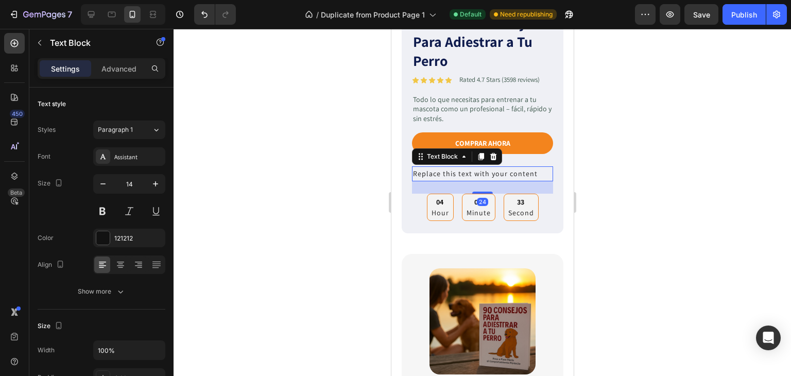
click at [477, 166] on div "Replace this text with your content" at bounding box center [481, 173] width 141 height 15
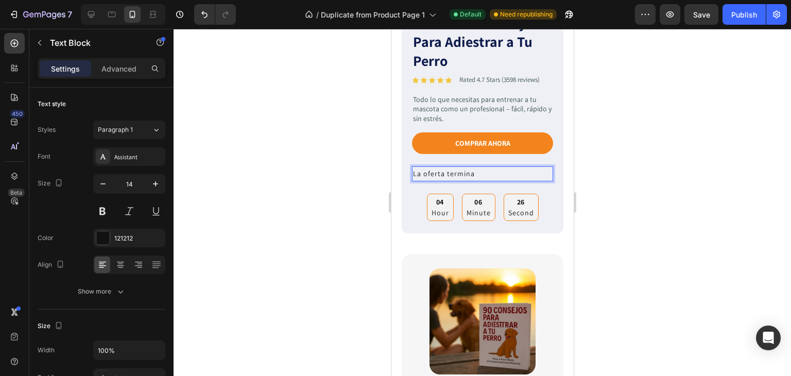
click at [478, 167] on p "La oferta termina" at bounding box center [481, 173] width 139 height 13
click at [692, 169] on div at bounding box center [481, 202] width 617 height 347
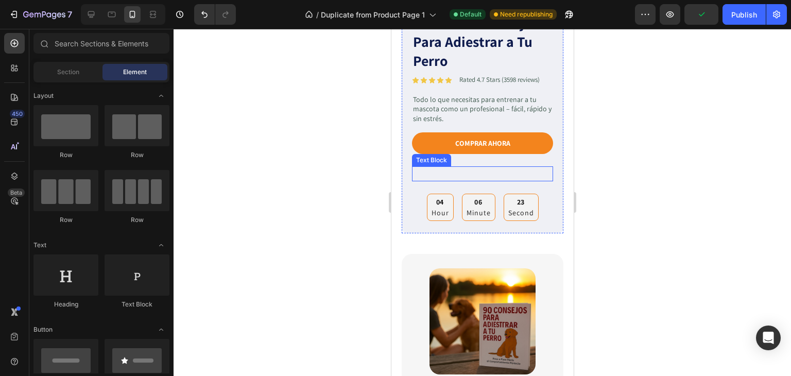
click at [468, 167] on p "Rich Text Editor. Editing area: main" at bounding box center [481, 173] width 139 height 13
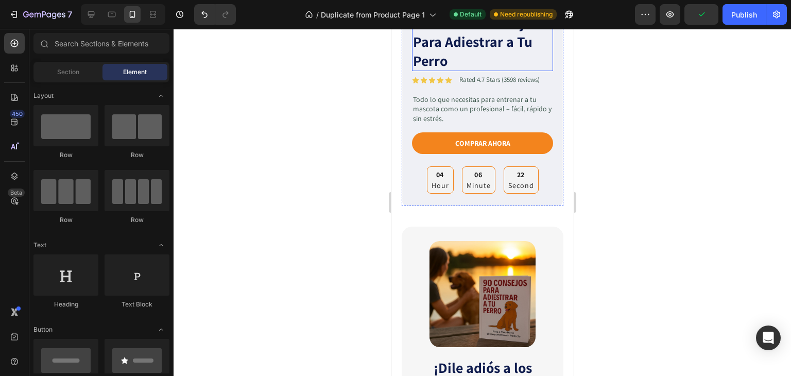
click at [445, 39] on h1 "E-book: 90 Consejos Para Adiestrar a Tu Perro" at bounding box center [481, 42] width 141 height 58
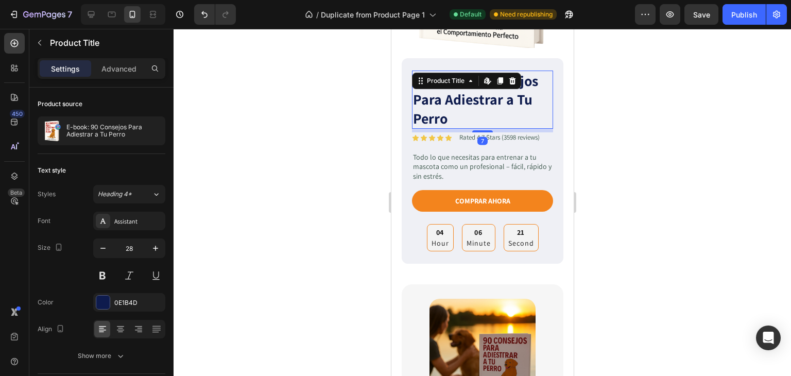
scroll to position [206, 0]
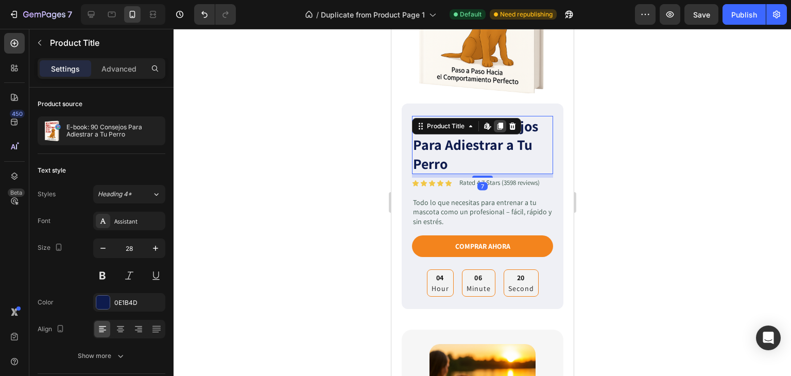
click at [500, 122] on icon at bounding box center [500, 125] width 6 height 7
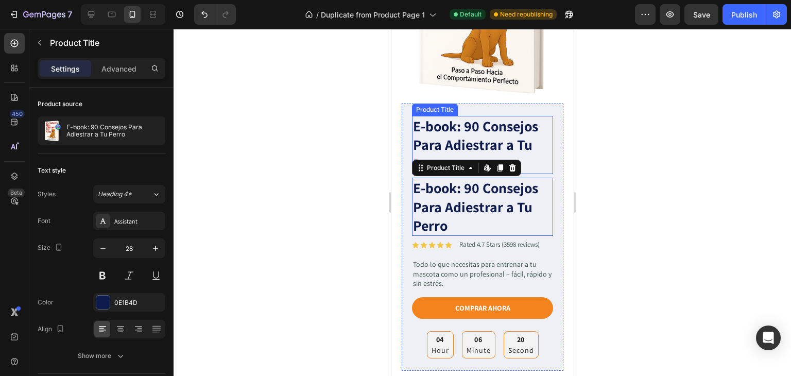
scroll to position [246, 0]
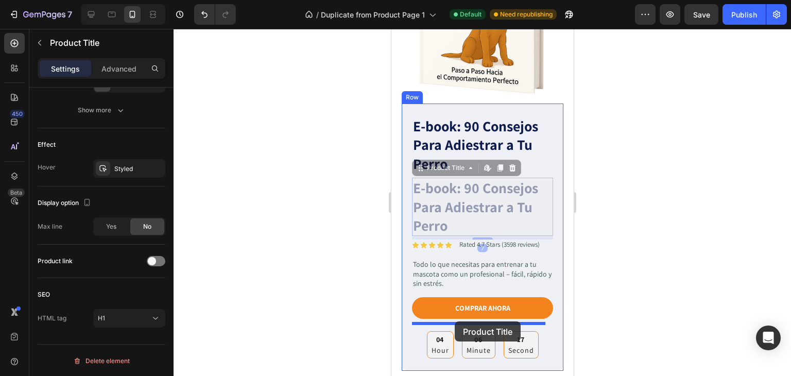
drag, startPoint x: 447, startPoint y: 202, endPoint x: 454, endPoint y: 321, distance: 119.6
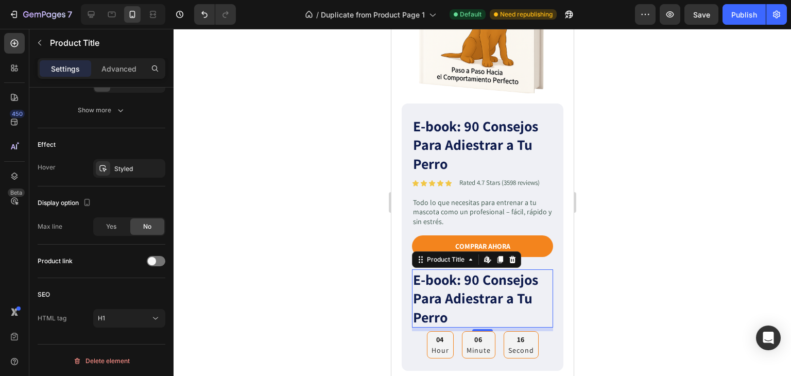
click at [469, 287] on h1 "E-book: 90 Consejos Para Adiestrar a Tu Perro" at bounding box center [481, 298] width 141 height 58
click at [468, 269] on div "E-book: 90 Consejos Para Adiestrar a Tu Perro Product Title Edit content in Sho…" at bounding box center [481, 298] width 141 height 58
click at [461, 293] on h1 "E-book: 90 Consejos Para Adiestrar a Tu Perro" at bounding box center [481, 298] width 141 height 58
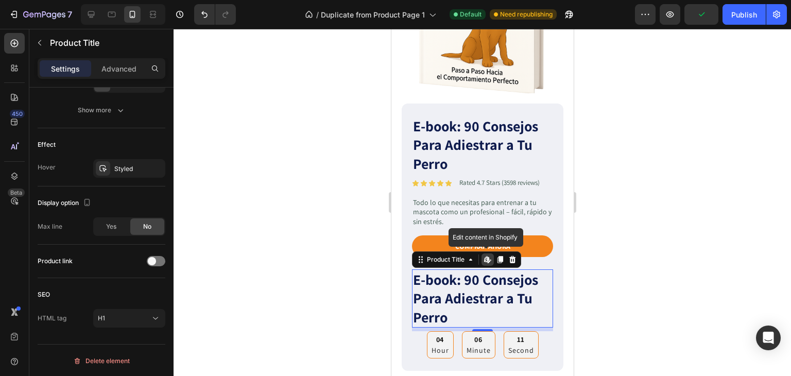
click at [461, 293] on h1 "E-book: 90 Consejos Para Adiestrar a Tu Perro" at bounding box center [481, 298] width 141 height 58
click at [511, 256] on icon at bounding box center [512, 259] width 7 height 7
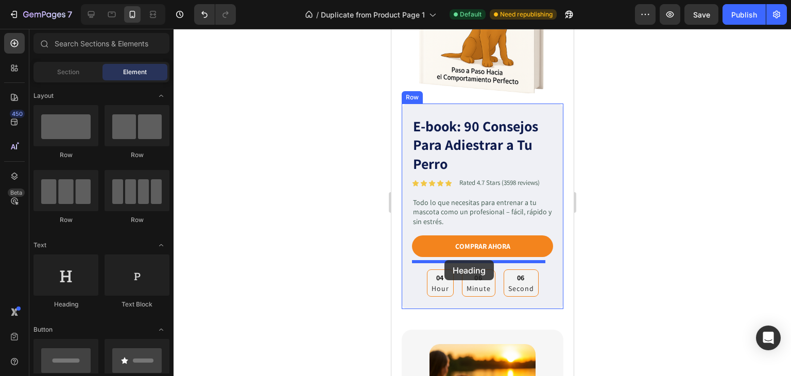
drag, startPoint x: 689, startPoint y: 290, endPoint x: 444, endPoint y: 260, distance: 247.4
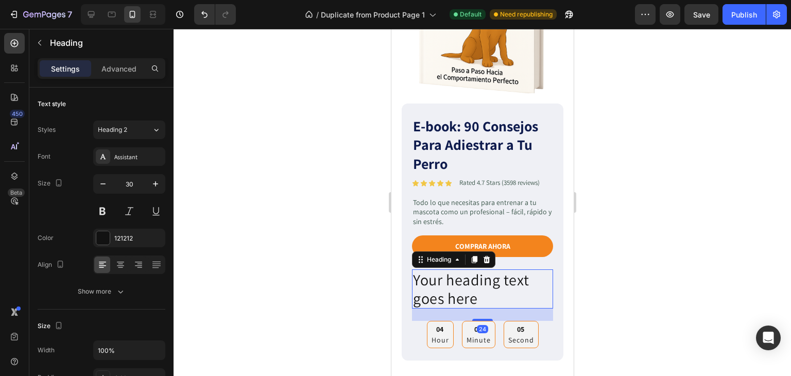
click at [460, 274] on h2 "Your heading text goes here" at bounding box center [481, 288] width 141 height 39
click at [460, 274] on p "Your heading text goes here" at bounding box center [481, 288] width 139 height 37
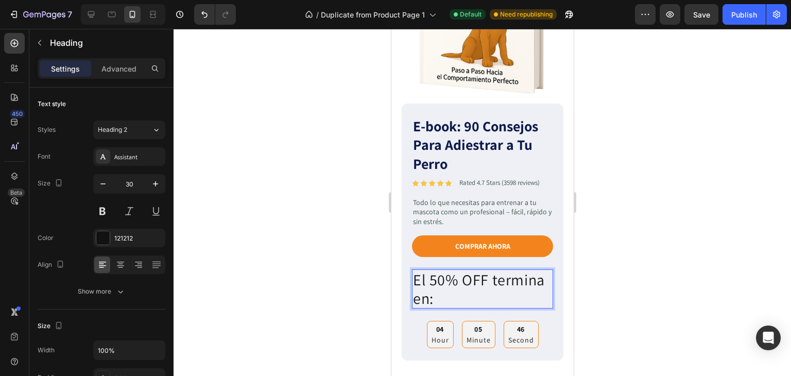
click at [686, 246] on div at bounding box center [481, 202] width 617 height 347
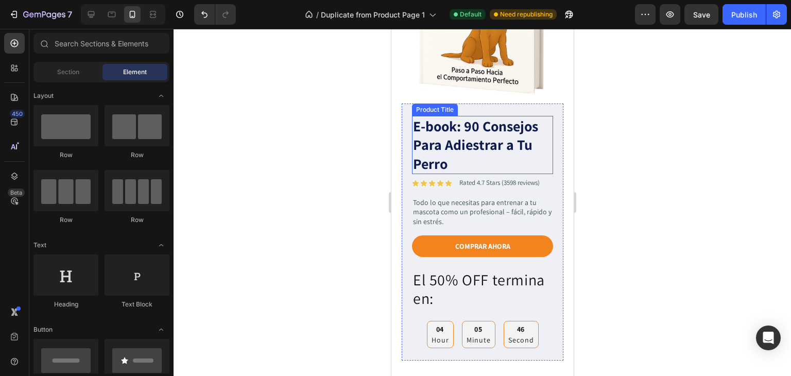
click at [448, 141] on h1 "E-book: 90 Consejos Para Adiestrar a Tu Perro" at bounding box center [481, 145] width 141 height 58
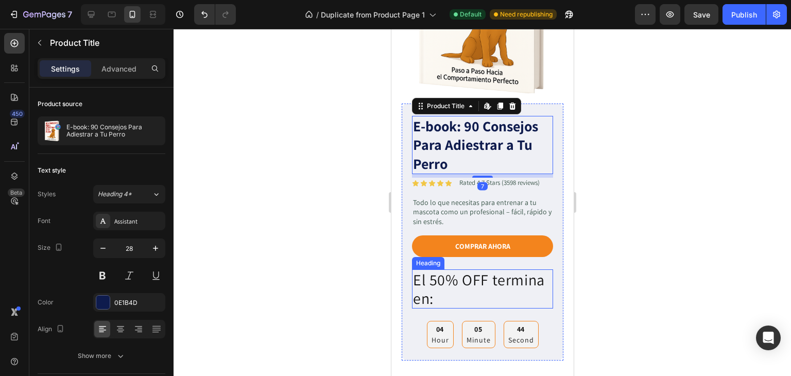
click at [423, 287] on p "El 50% OFF termina en:" at bounding box center [481, 288] width 139 height 37
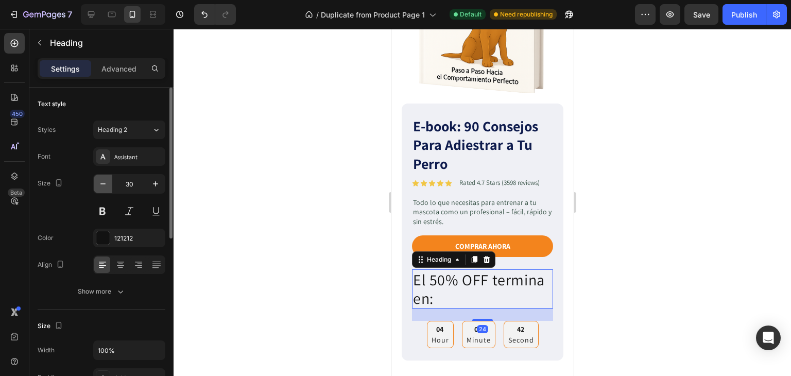
click at [104, 185] on icon "button" at bounding box center [103, 184] width 10 height 10
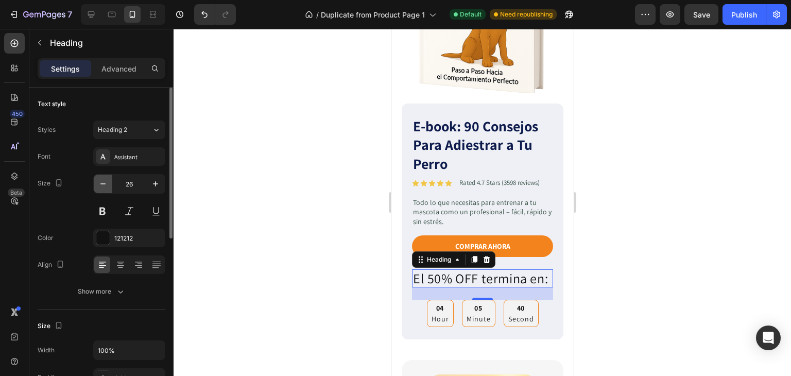
click at [104, 185] on icon "button" at bounding box center [103, 184] width 10 height 10
type input "25"
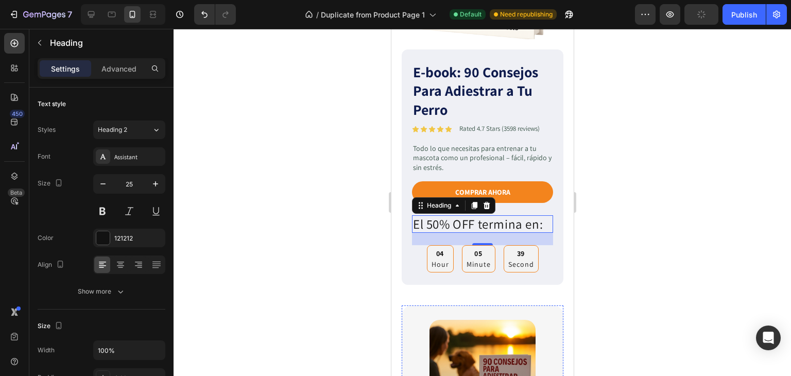
scroll to position [463, 0]
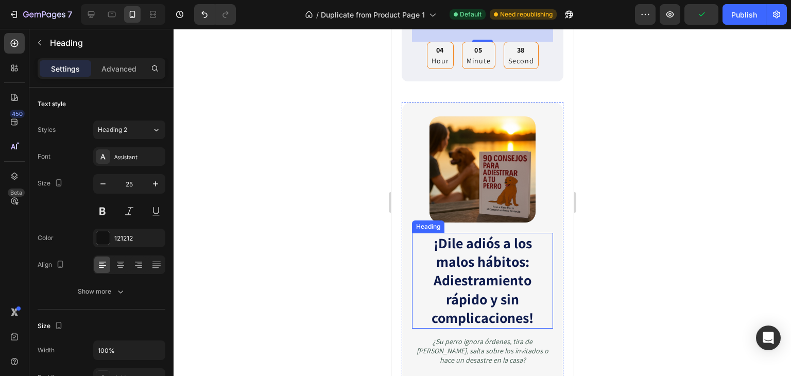
click at [470, 273] on strong "¡Dile adiós a los malos hábitos: Adiestramiento rápido y sin complicaciones!" at bounding box center [482, 280] width 102 height 94
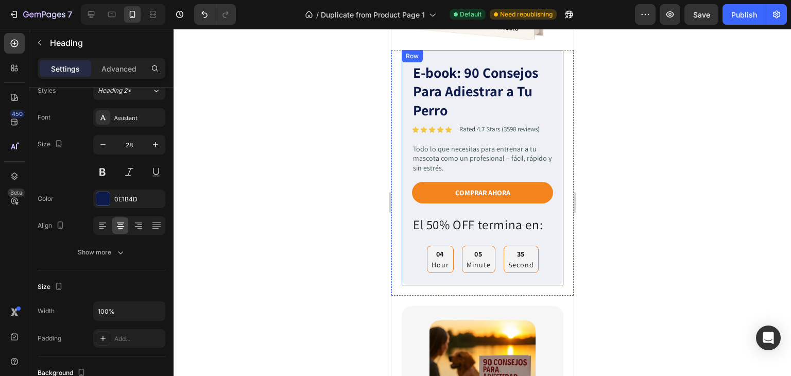
scroll to position [257, 0]
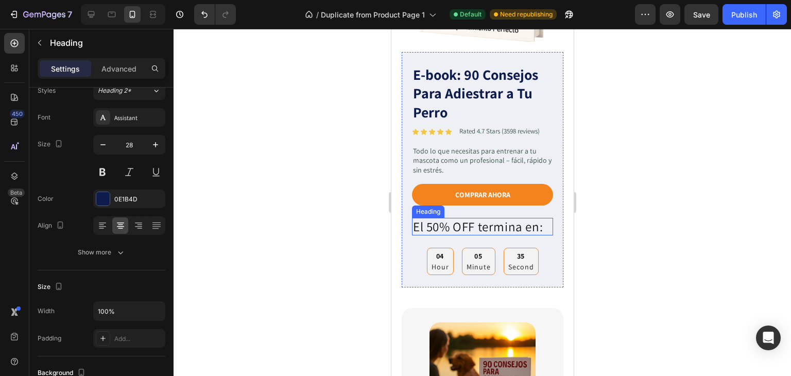
click at [474, 221] on p "El 50% OFF termina en:" at bounding box center [481, 226] width 139 height 15
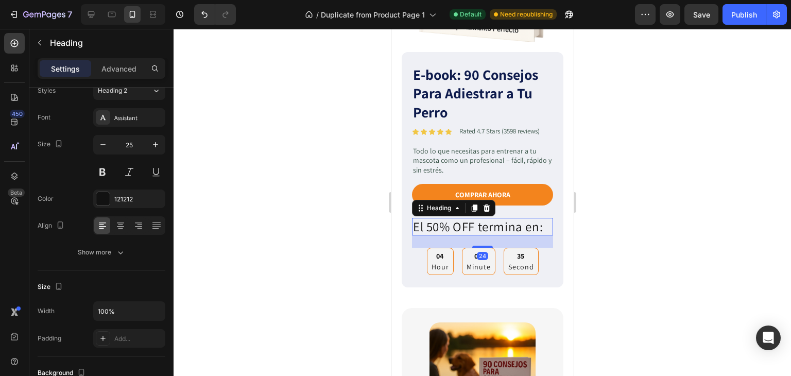
scroll to position [39, 0]
click at [154, 143] on icon "button" at bounding box center [155, 144] width 10 height 10
click at [106, 146] on icon "button" at bounding box center [103, 144] width 10 height 10
type input "25"
click at [119, 229] on icon at bounding box center [120, 225] width 10 height 10
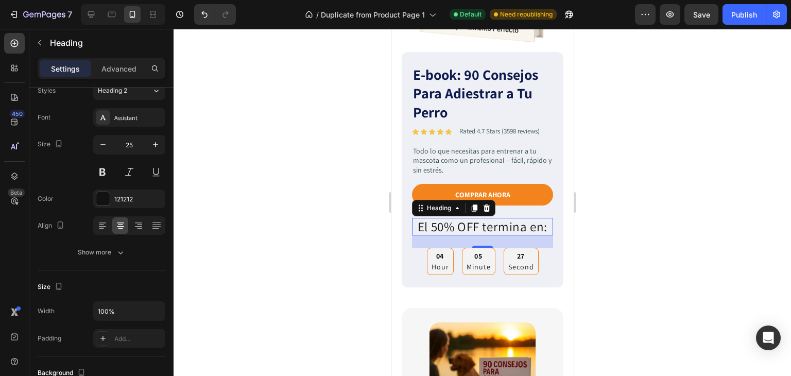
click at [682, 199] on div at bounding box center [481, 202] width 617 height 347
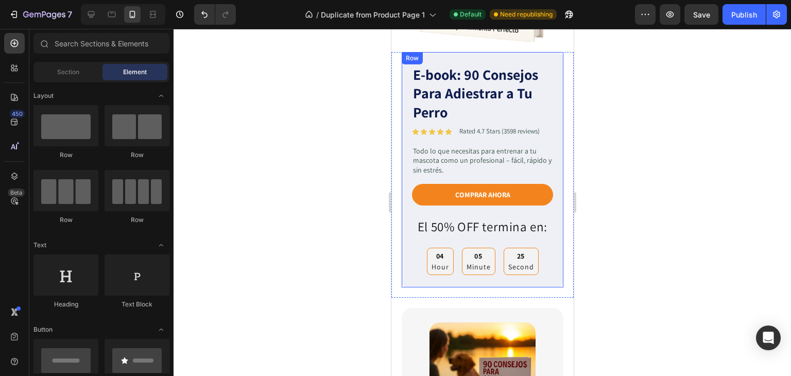
click at [436, 99] on h1 "E-book: 90 Consejos Para Adiestrar a Tu Perro" at bounding box center [481, 93] width 141 height 58
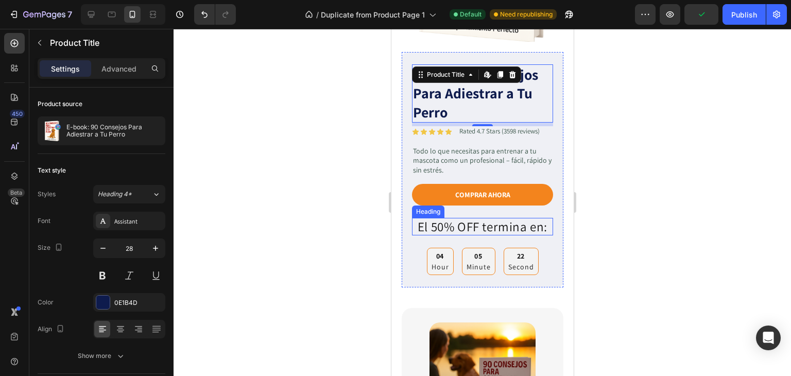
click at [434, 219] on p "El 50% OFF termina en:" at bounding box center [481, 226] width 139 height 15
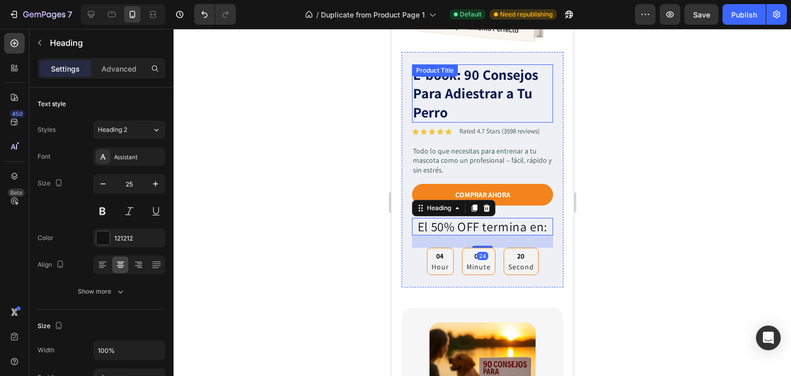
click at [458, 83] on h1 "E-book: 90 Consejos Para Adiestrar a Tu Perro" at bounding box center [481, 93] width 141 height 58
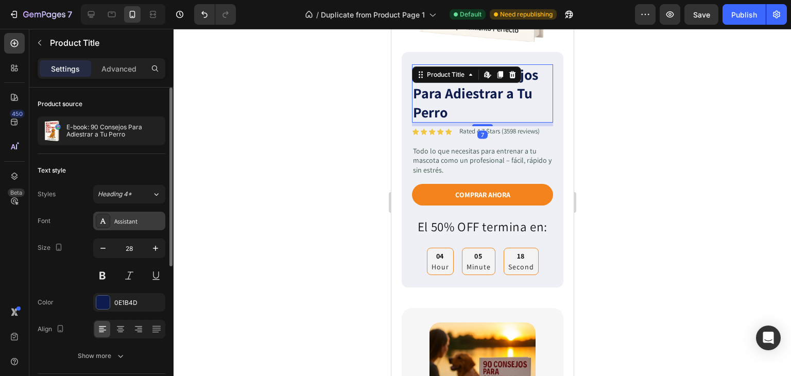
click at [127, 219] on div "Assistant" at bounding box center [138, 221] width 48 height 9
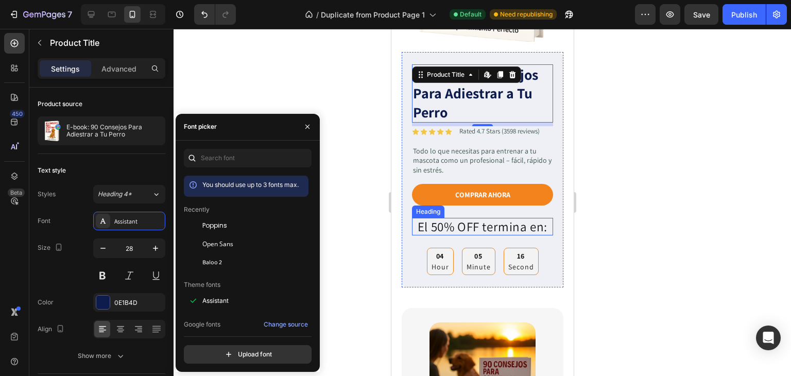
click at [455, 219] on p "El 50% OFF termina en:" at bounding box center [481, 226] width 139 height 15
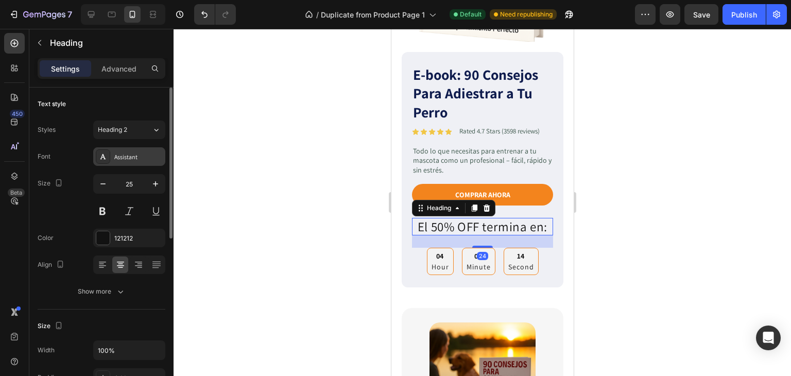
click at [119, 154] on div "Assistant" at bounding box center [138, 156] width 48 height 9
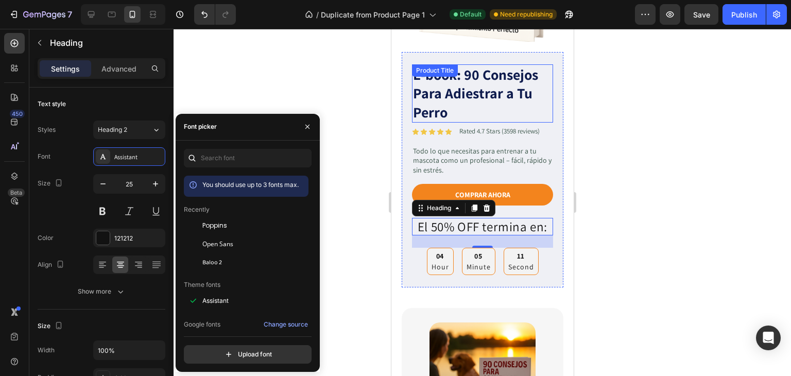
click at [466, 82] on h1 "E-book: 90 Consejos Para Adiestrar a Tu Perro" at bounding box center [481, 93] width 141 height 58
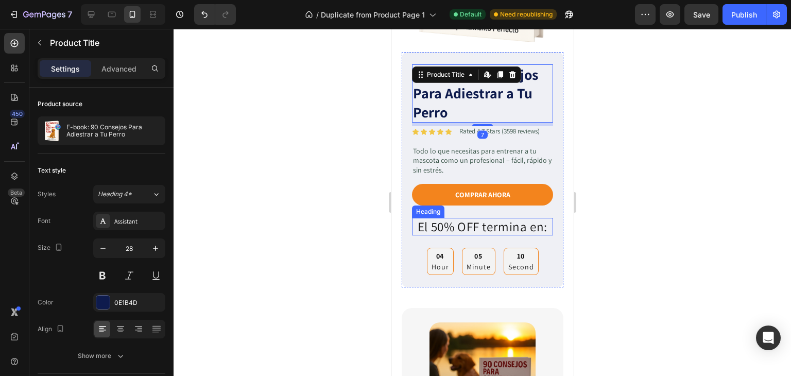
click at [476, 219] on p "El 50% OFF termina en:" at bounding box center [481, 226] width 139 height 15
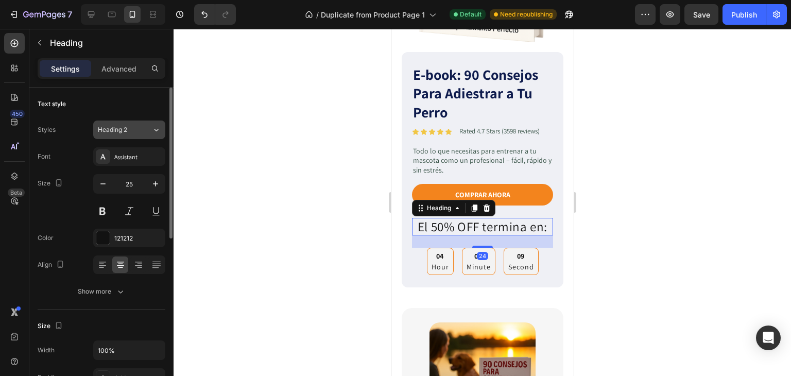
click at [129, 131] on div "Heading 2" at bounding box center [119, 129] width 42 height 9
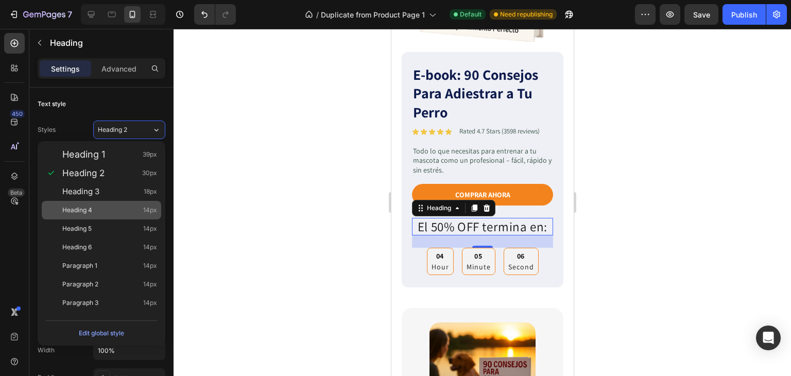
click at [95, 207] on div "Heading 4 14px" at bounding box center [109, 210] width 95 height 10
type input "14"
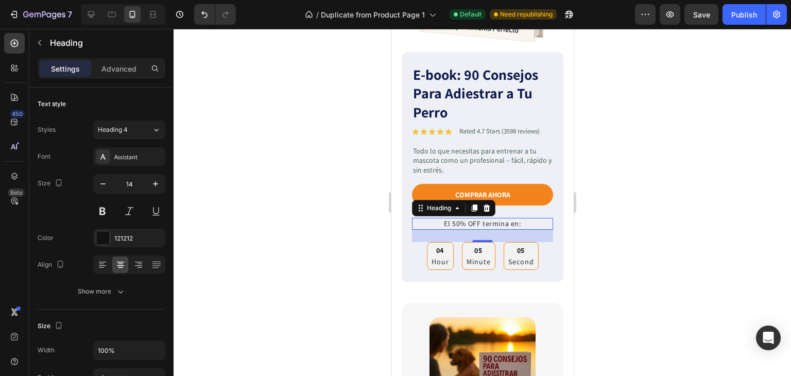
click at [712, 153] on div at bounding box center [481, 202] width 617 height 347
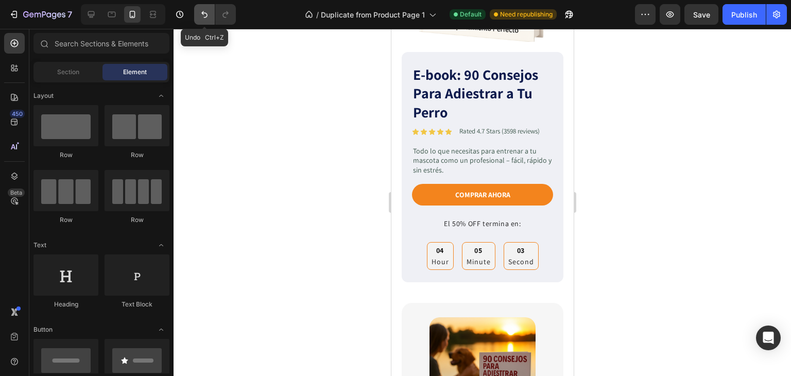
click at [204, 15] on icon "Undo/Redo" at bounding box center [204, 14] width 10 height 10
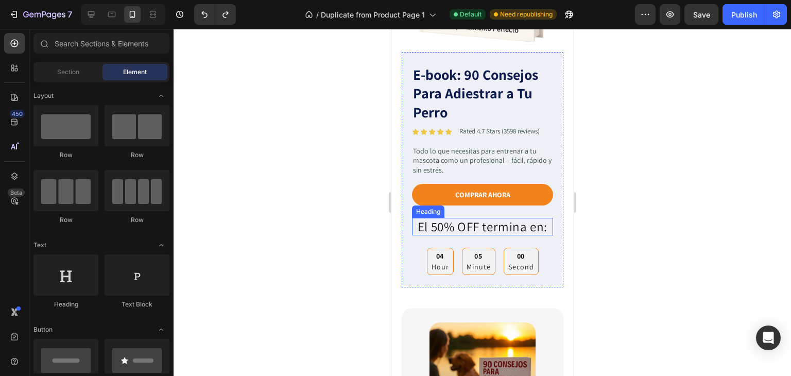
click at [446, 219] on p "El 50% OFF termina en:" at bounding box center [481, 226] width 139 height 15
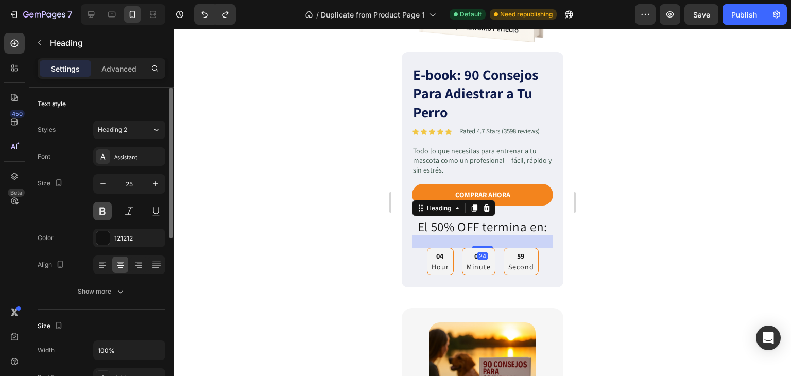
click at [99, 211] on button at bounding box center [102, 211] width 19 height 19
click at [107, 185] on icon "button" at bounding box center [103, 184] width 10 height 10
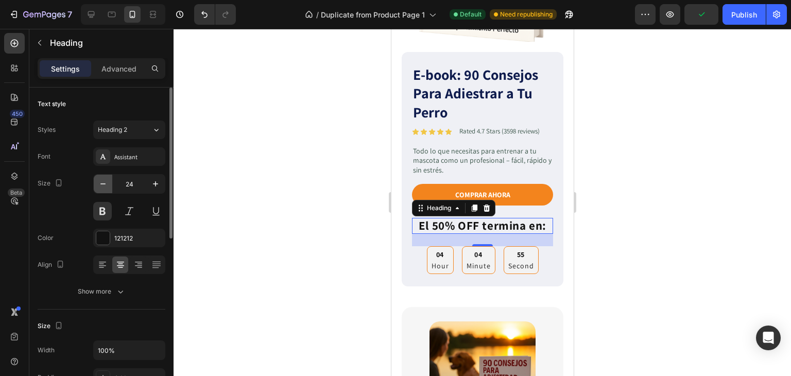
type input "23"
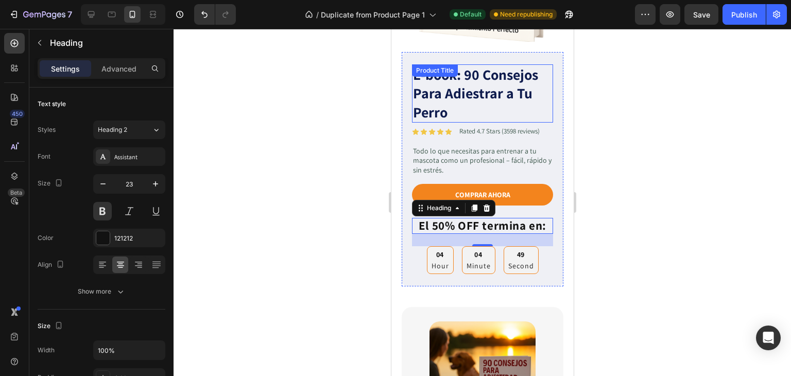
click at [445, 83] on h1 "E-book: 90 Consejos Para Adiestrar a Tu Perro" at bounding box center [481, 93] width 141 height 58
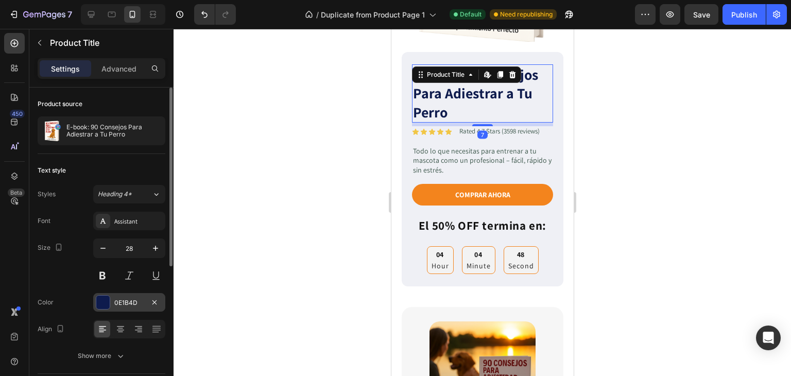
click at [127, 307] on div "0E1B4D" at bounding box center [129, 302] width 72 height 19
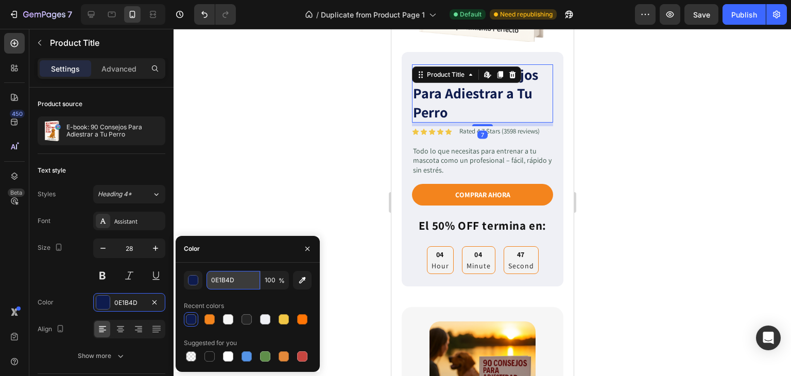
click at [222, 282] on input "0E1B4D" at bounding box center [233, 280] width 54 height 19
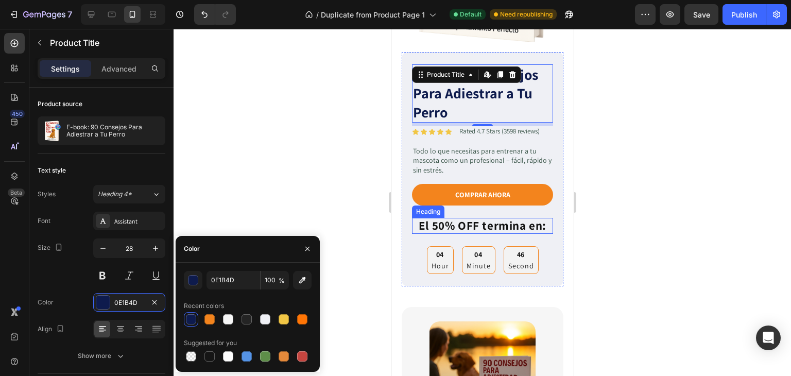
click at [484, 219] on p "El 50% OFF termina en:" at bounding box center [481, 226] width 139 height 14
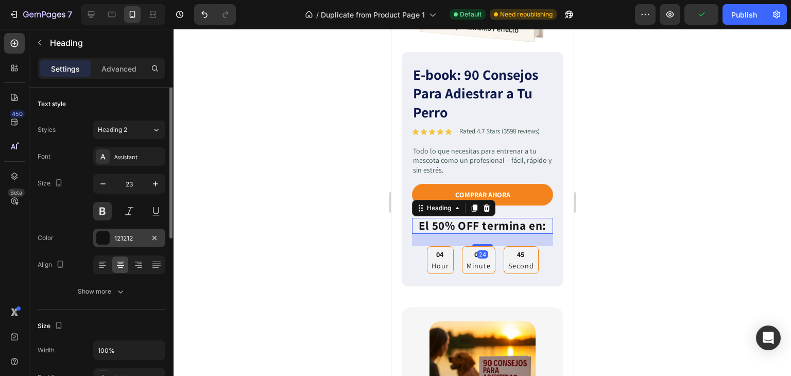
click at [122, 238] on div "121212" at bounding box center [129, 238] width 30 height 9
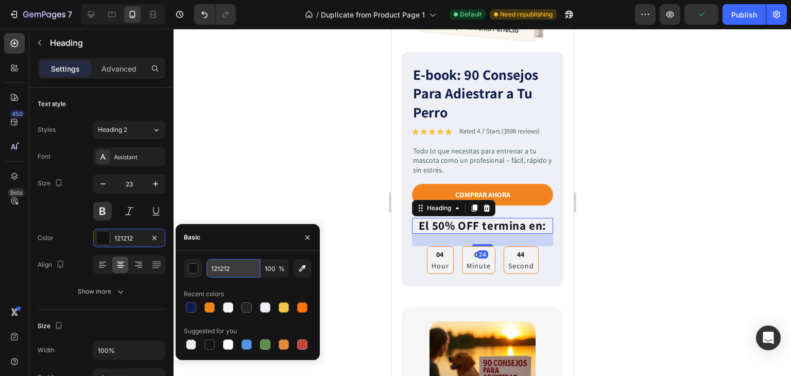
click at [241, 266] on input "121212" at bounding box center [233, 268] width 54 height 19
paste input "0E1B4D"
type input "0E1B4D"
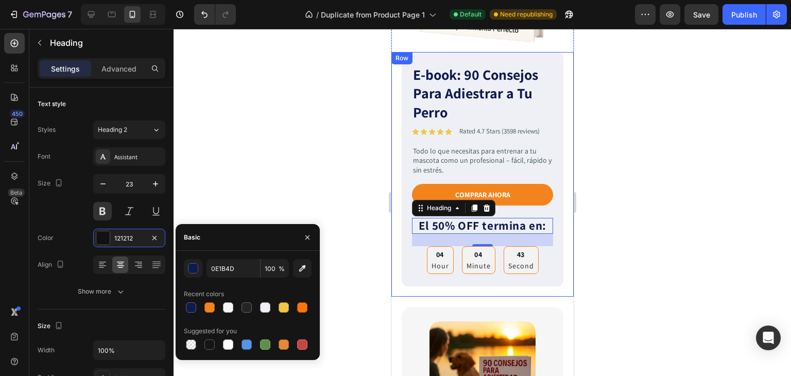
click at [609, 136] on div at bounding box center [481, 202] width 617 height 347
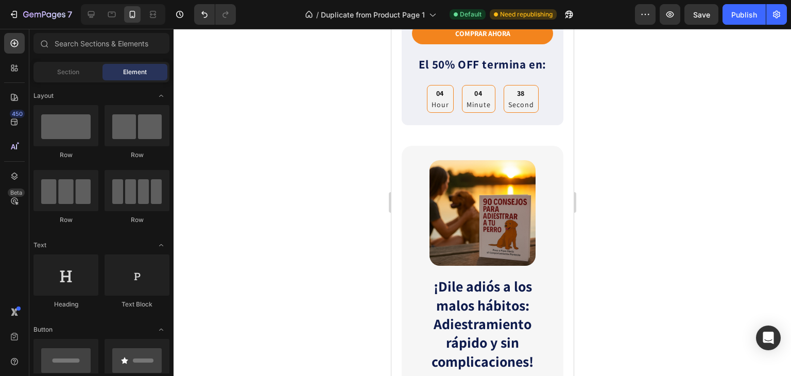
scroll to position [444, 0]
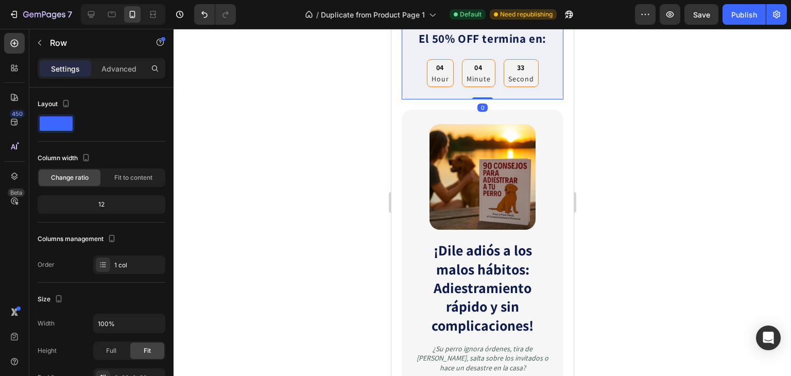
drag, startPoint x: 484, startPoint y: 99, endPoint x: 484, endPoint y: 86, distance: 13.4
click at [690, 96] on div at bounding box center [481, 202] width 617 height 347
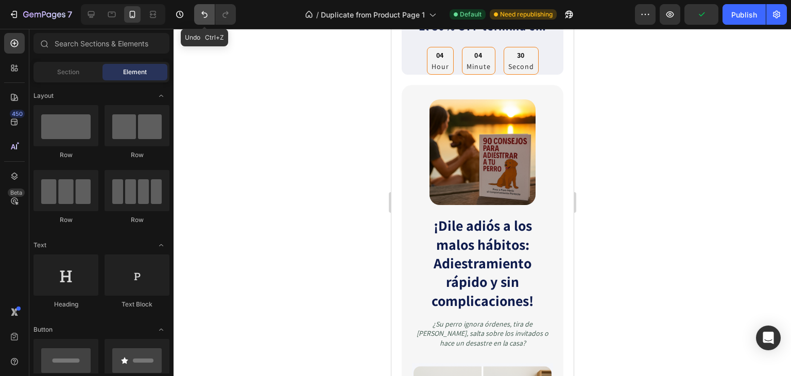
click at [196, 10] on button "Undo/Redo" at bounding box center [204, 14] width 21 height 21
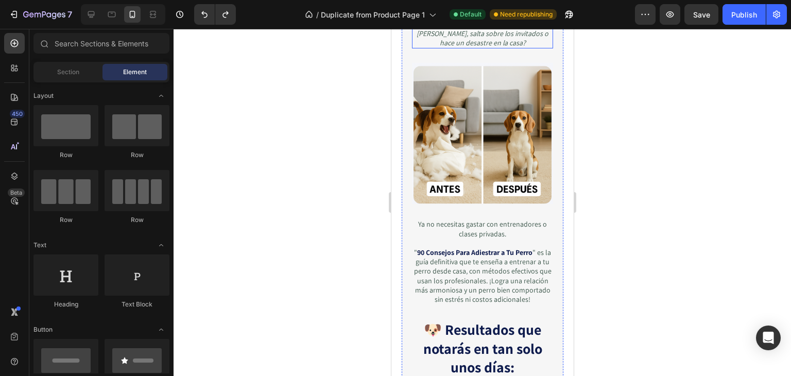
scroll to position [772, 0]
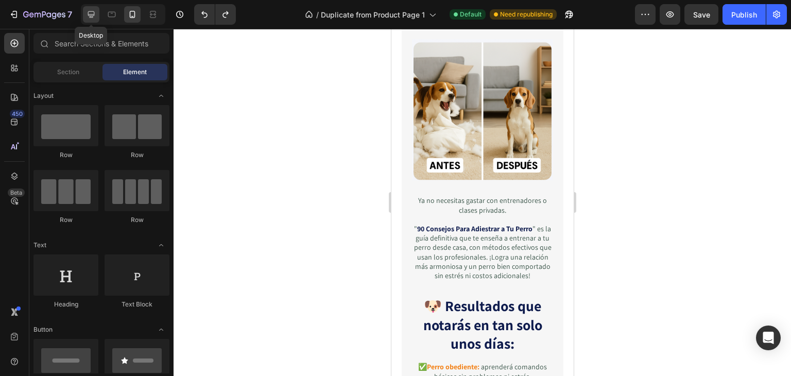
click at [95, 11] on icon at bounding box center [91, 14] width 10 height 10
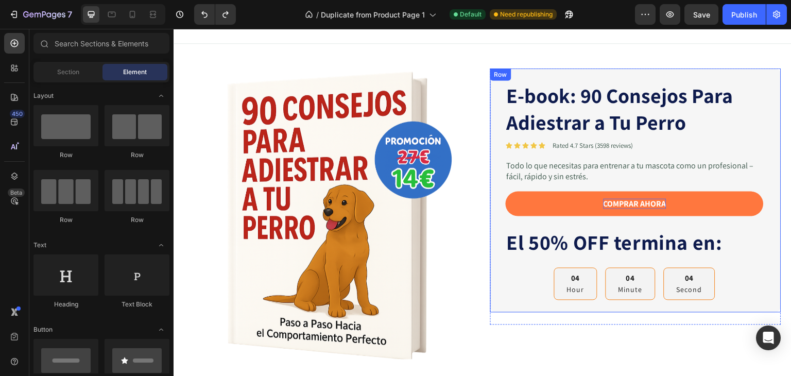
scroll to position [76, 0]
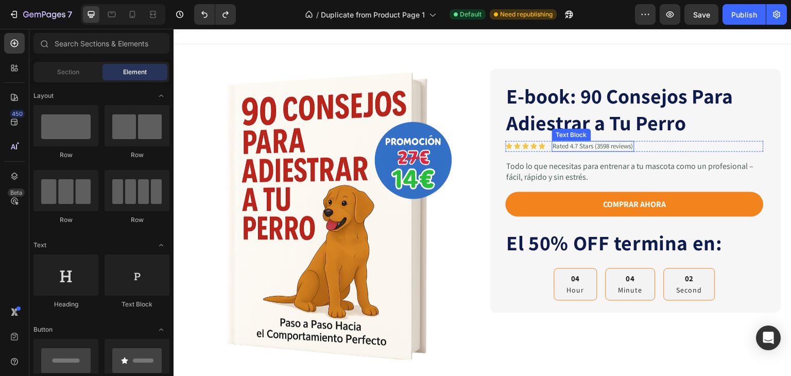
click at [563, 129] on div "Text Block" at bounding box center [571, 135] width 39 height 12
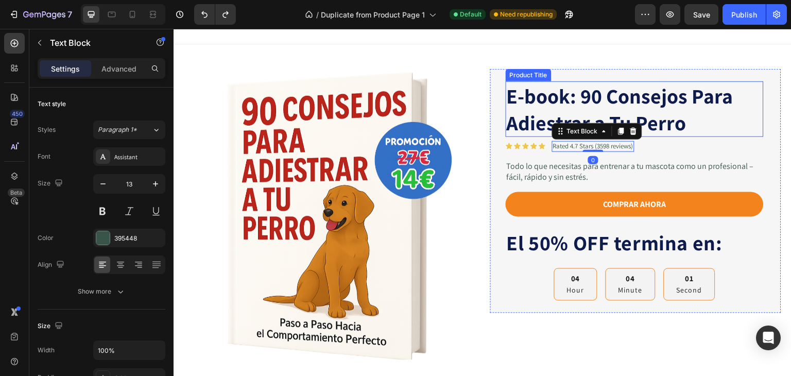
click at [544, 106] on h1 "E-book: 90 Consejos Para Adiestrar a Tu Perro" at bounding box center [634, 109] width 258 height 56
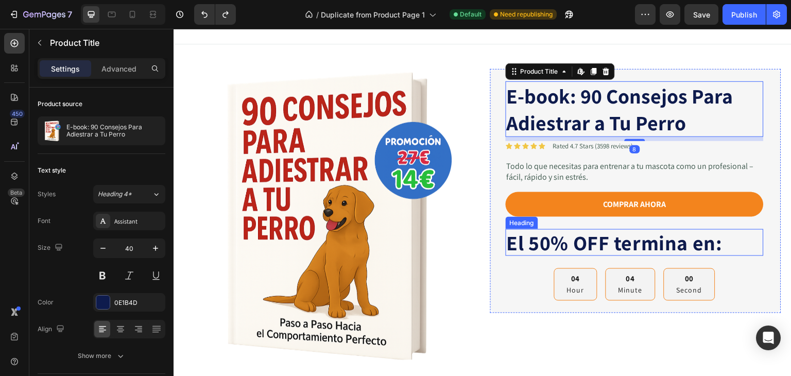
click at [536, 237] on h2 "El 50% OFF termina en:" at bounding box center [634, 242] width 258 height 27
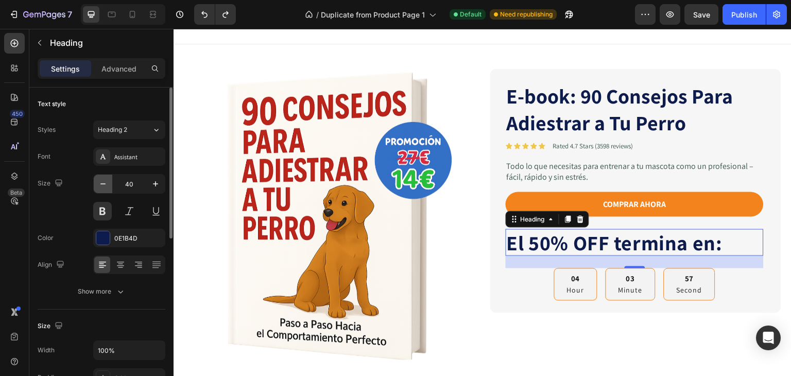
click at [102, 184] on icon "button" at bounding box center [103, 184] width 10 height 10
type input "38"
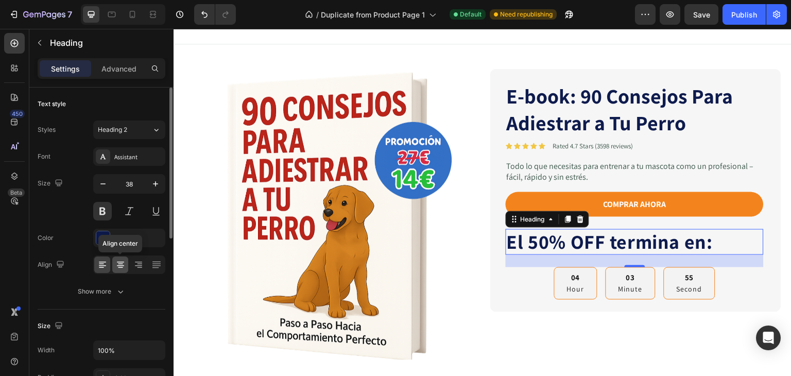
click at [122, 265] on icon at bounding box center [120, 265] width 7 height 1
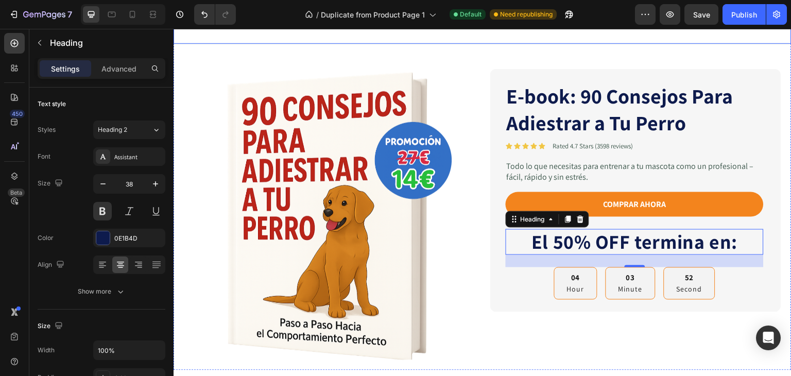
click at [466, 42] on div "Image Row" at bounding box center [482, 9] width 618 height 71
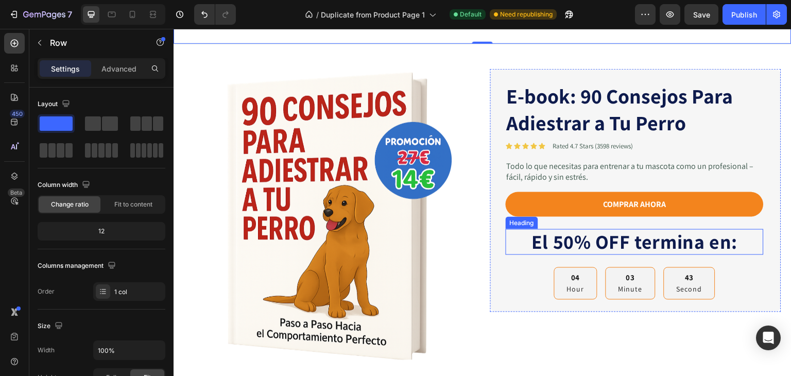
click at [588, 246] on h2 "El 50% OFF termina en:" at bounding box center [634, 242] width 258 height 26
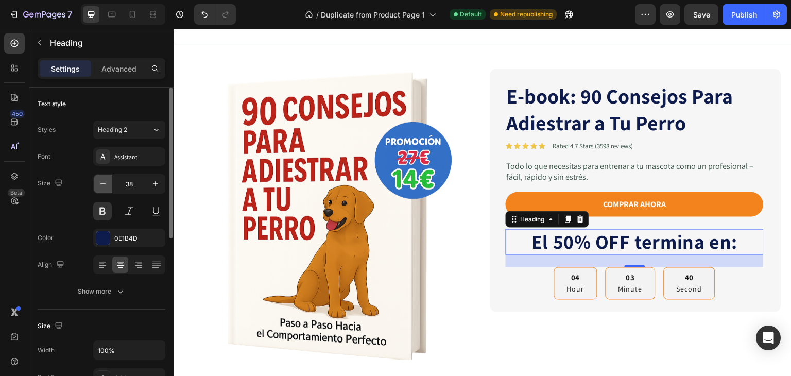
click at [104, 183] on icon "button" at bounding box center [103, 184] width 10 height 10
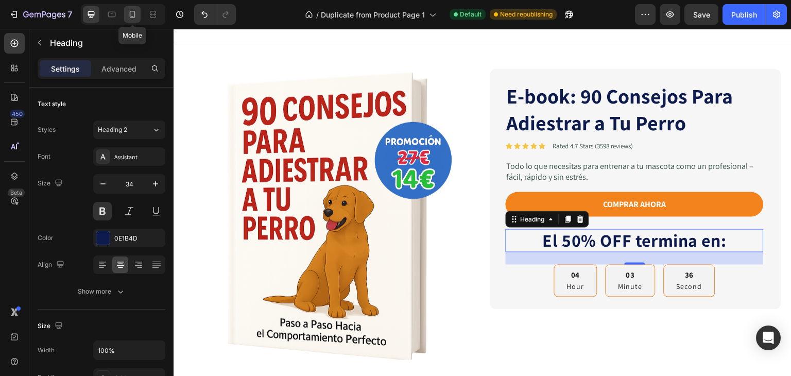
click at [131, 16] on icon at bounding box center [133, 14] width 6 height 7
type input "23"
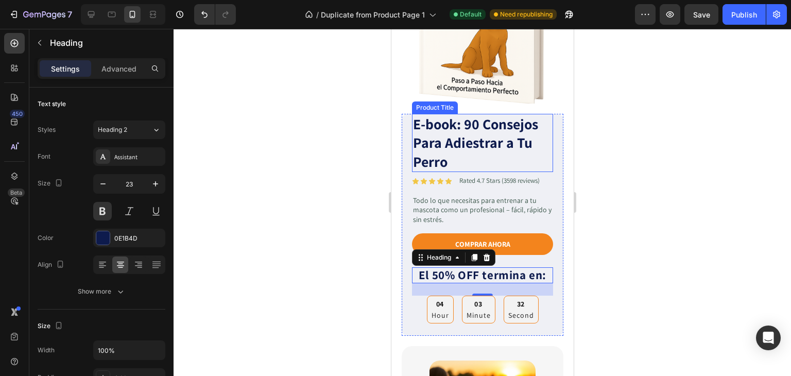
scroll to position [184, 0]
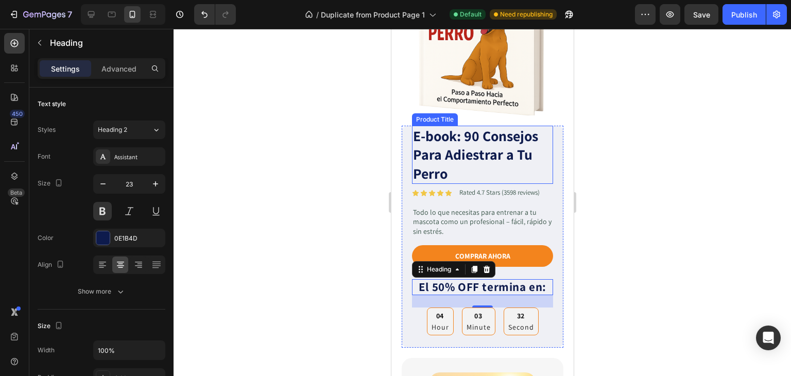
click at [439, 149] on h1 "E-book: 90 Consejos Para Adiestrar a Tu Perro" at bounding box center [481, 155] width 141 height 58
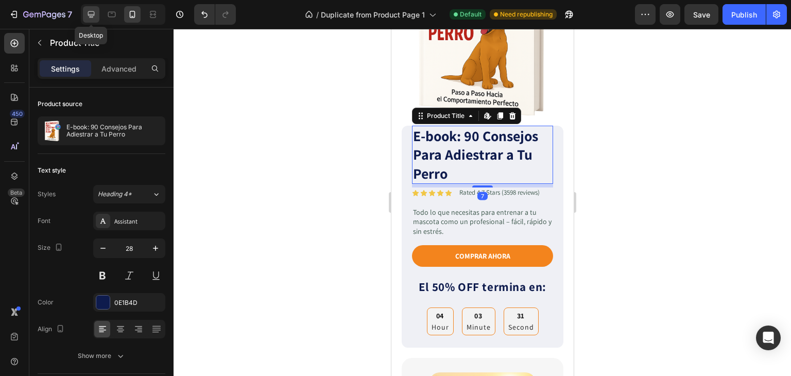
click at [93, 10] on icon at bounding box center [91, 14] width 10 height 10
type input "40"
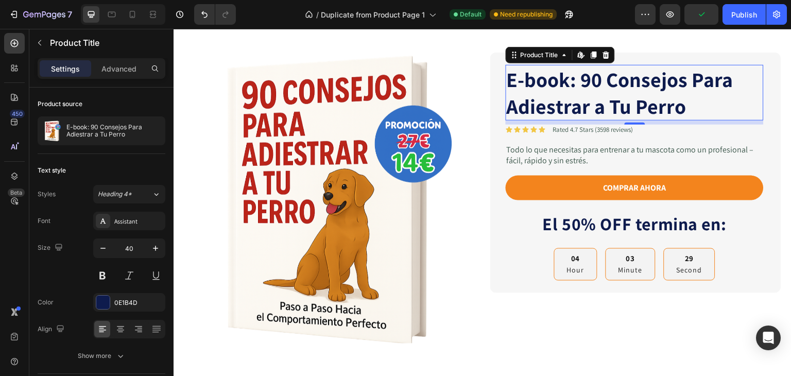
scroll to position [41, 0]
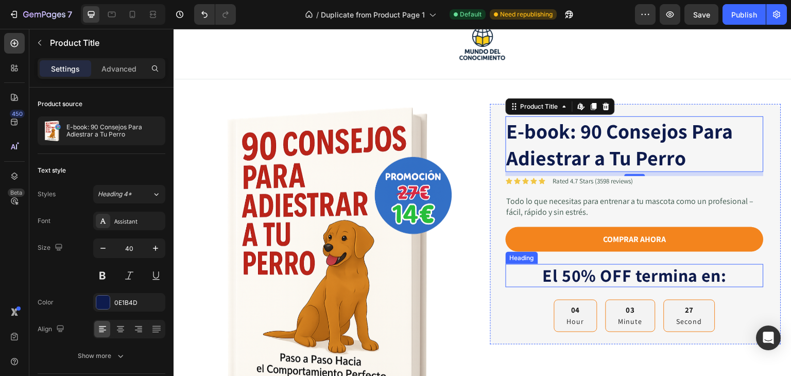
click at [527, 282] on h2 "El 50% OFF termina en:" at bounding box center [634, 275] width 258 height 23
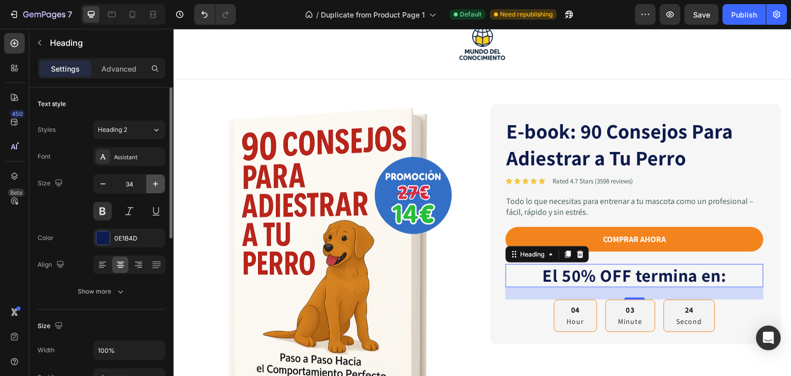
click at [153, 184] on icon "button" at bounding box center [155, 183] width 5 height 5
type input "35"
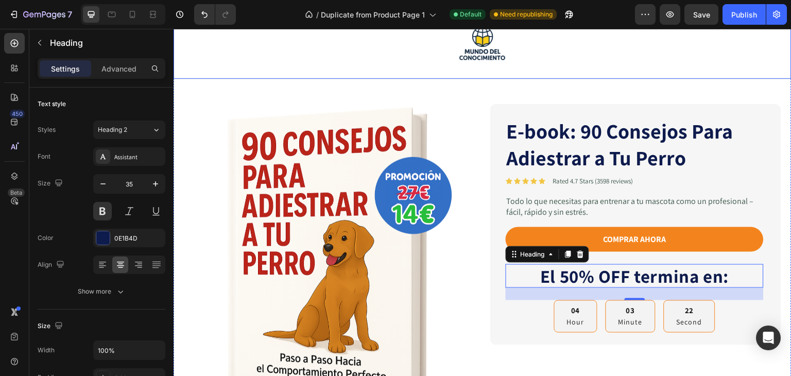
click at [565, 74] on div "Image Row" at bounding box center [482, 44] width 618 height 71
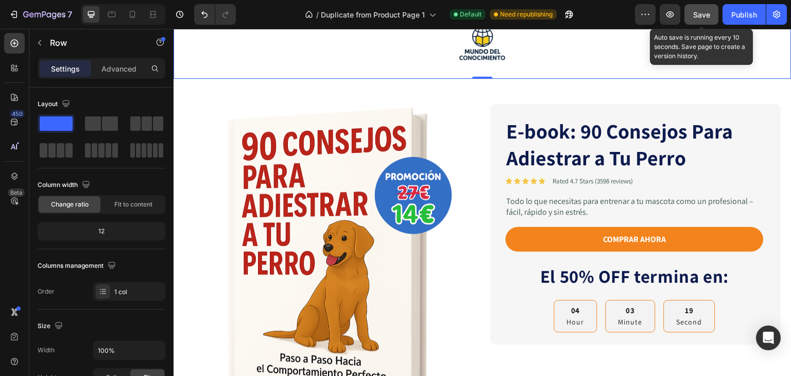
click at [701, 6] on button "Save" at bounding box center [701, 14] width 34 height 21
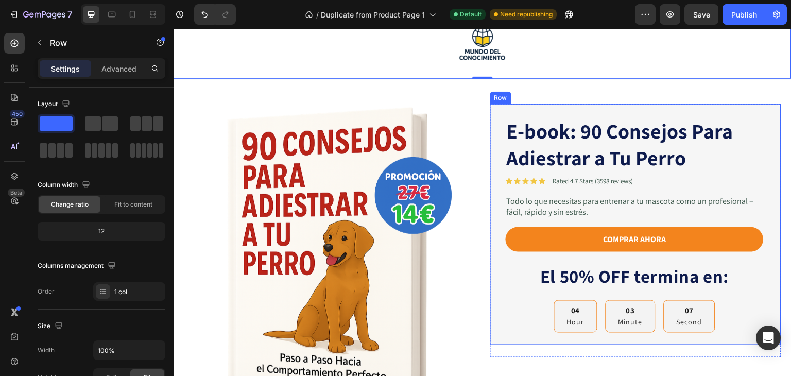
click at [491, 124] on div "E-book: 90 Consejos Para Adiestrar a Tu Perro Product Title Icon Icon Icon Icon…" at bounding box center [635, 224] width 291 height 241
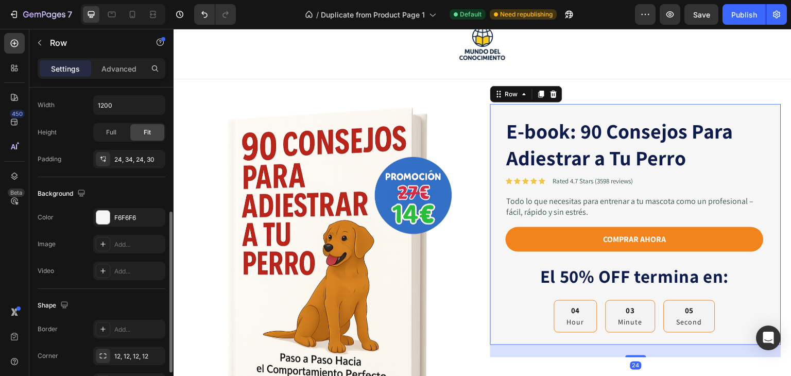
scroll to position [296, 0]
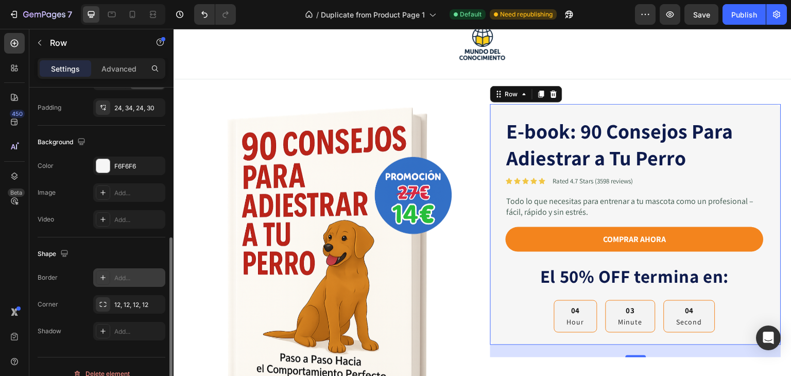
click at [124, 278] on div "Add..." at bounding box center [138, 277] width 48 height 9
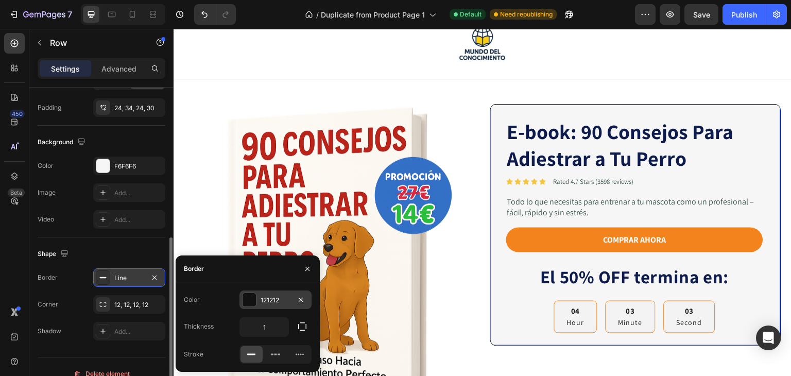
click at [261, 301] on div "121212" at bounding box center [275, 299] width 30 height 9
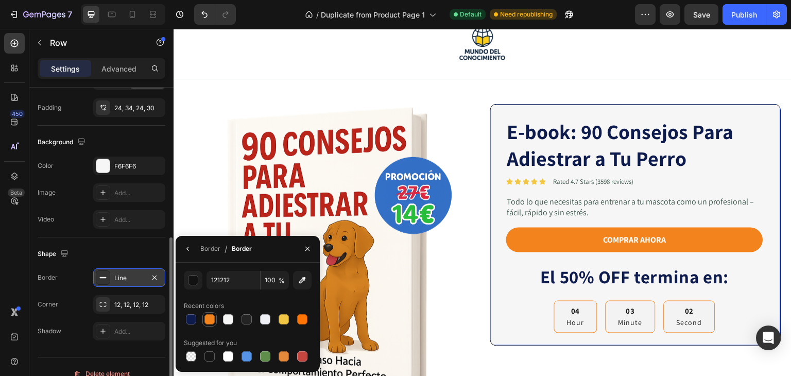
click at [209, 317] on div at bounding box center [209, 319] width 10 height 10
type input "F3841D"
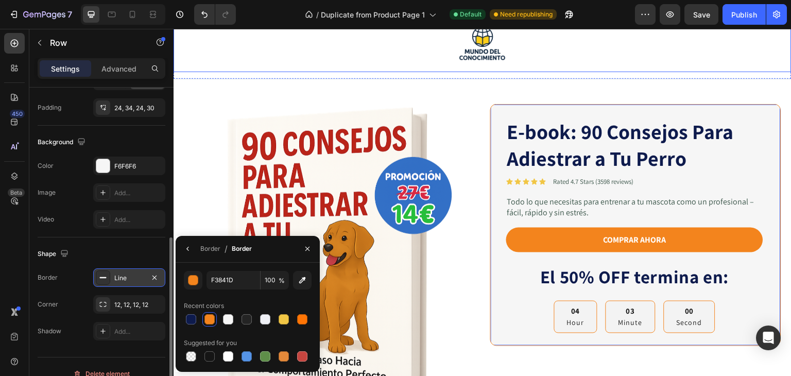
click at [675, 62] on div at bounding box center [482, 43] width 618 height 57
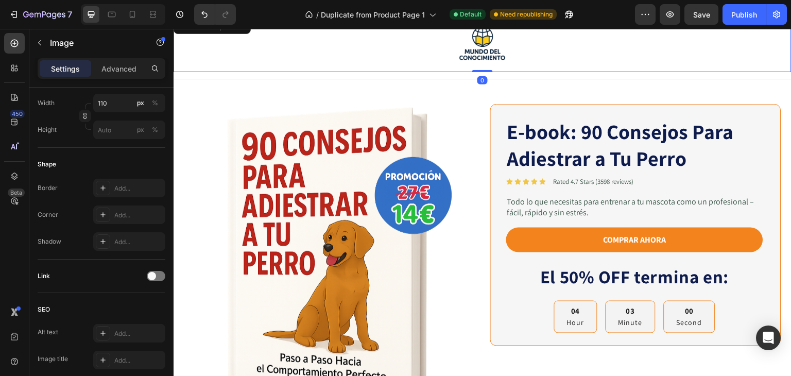
scroll to position [0, 0]
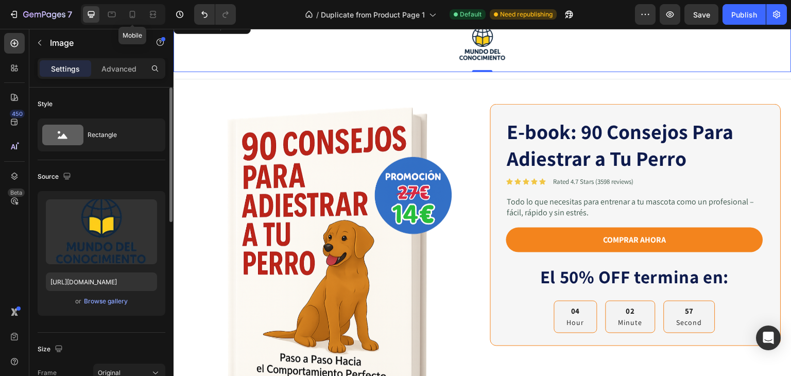
click at [140, 20] on div at bounding box center [132, 14] width 16 height 16
type input "113"
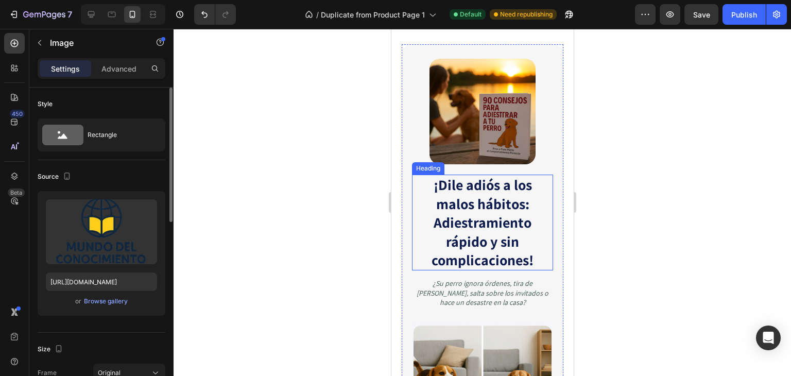
scroll to position [515, 0]
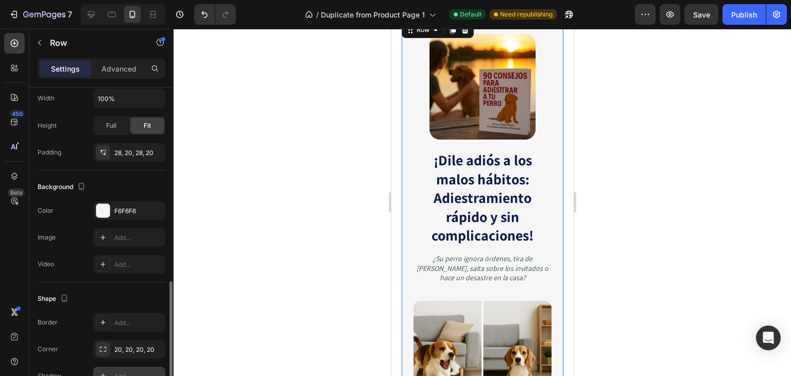
scroll to position [309, 0]
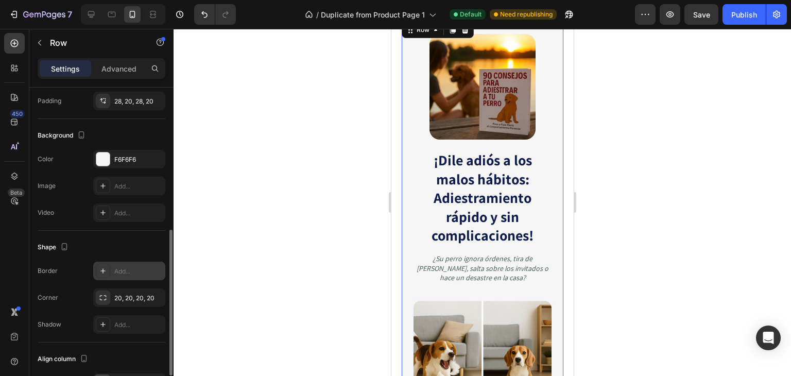
click at [128, 267] on div "Add..." at bounding box center [138, 271] width 48 height 9
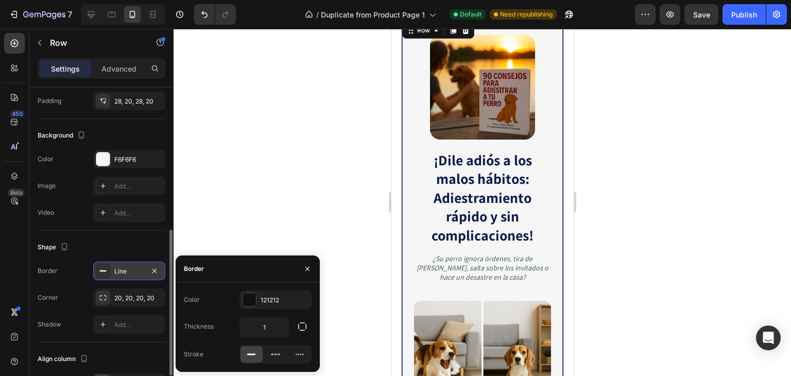
scroll to position [515, 0]
click at [270, 303] on div "121212" at bounding box center [275, 299] width 30 height 9
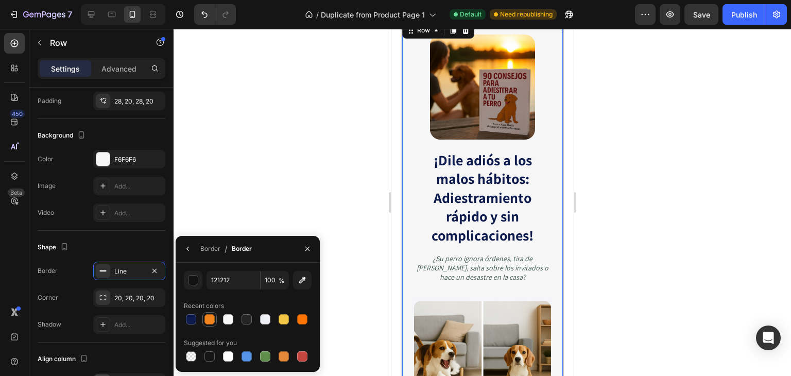
click at [203, 318] on div at bounding box center [209, 319] width 12 height 12
type input "F3841D"
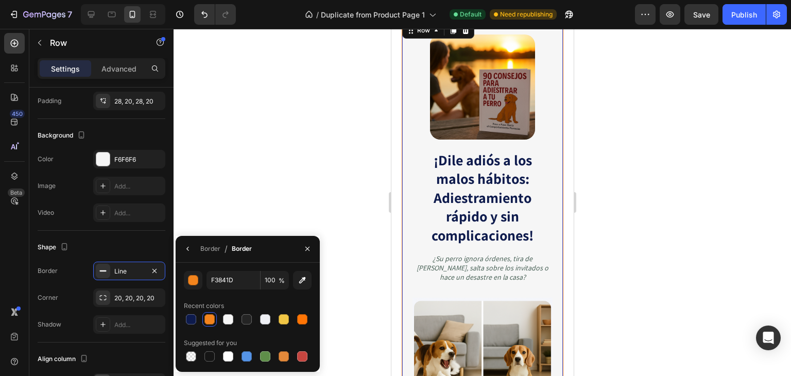
click at [618, 190] on div at bounding box center [481, 202] width 617 height 347
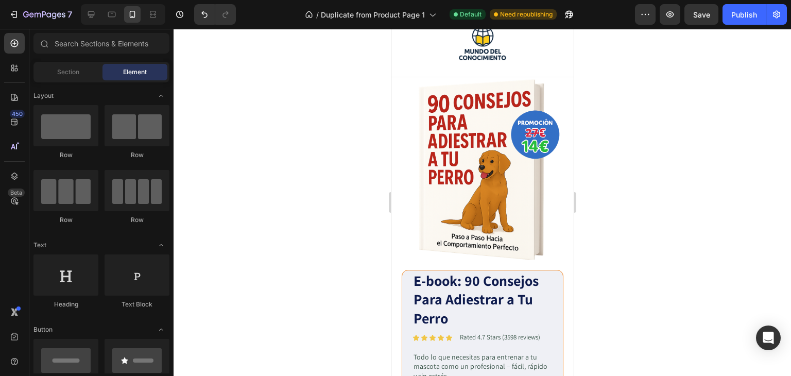
scroll to position [0, 0]
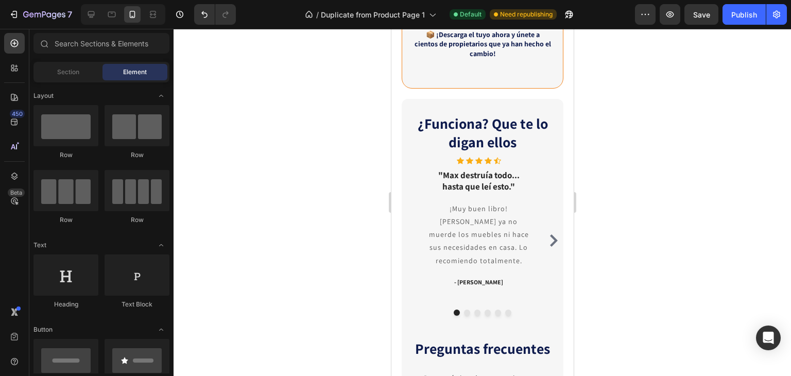
scroll to position [1566, 0]
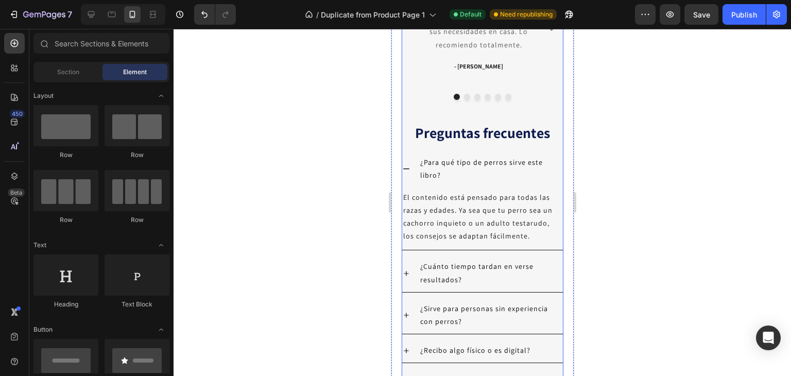
click at [403, 178] on div "¿Funciona? Que te lo digan ellos Heading Icon Icon Icon Icon Icon Icon List Hoz…" at bounding box center [482, 159] width 162 height 552
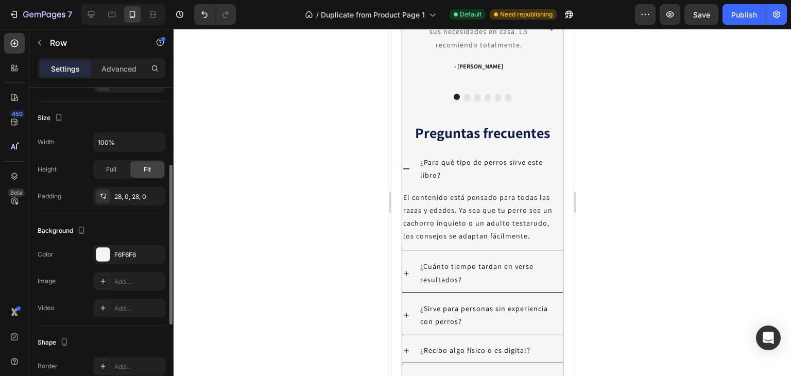
scroll to position [257, 0]
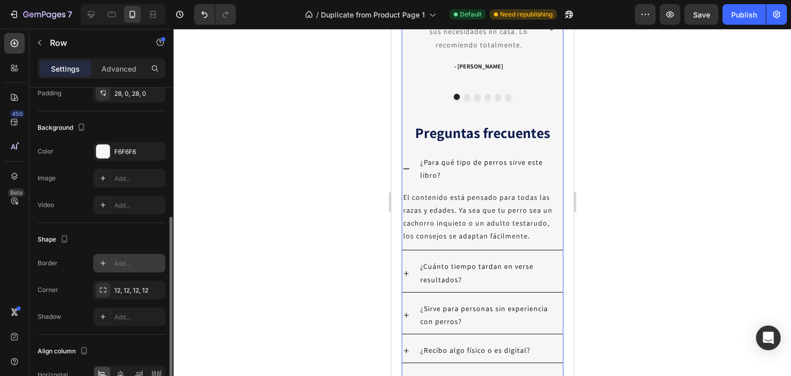
click at [111, 264] on div "Add..." at bounding box center [129, 263] width 72 height 19
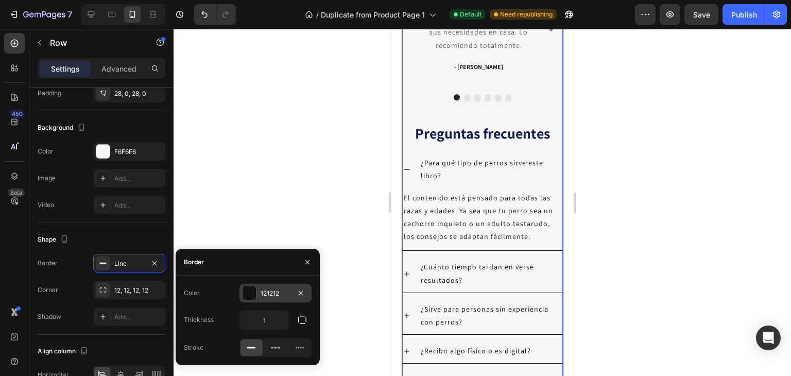
click at [275, 299] on div "121212" at bounding box center [275, 293] width 72 height 19
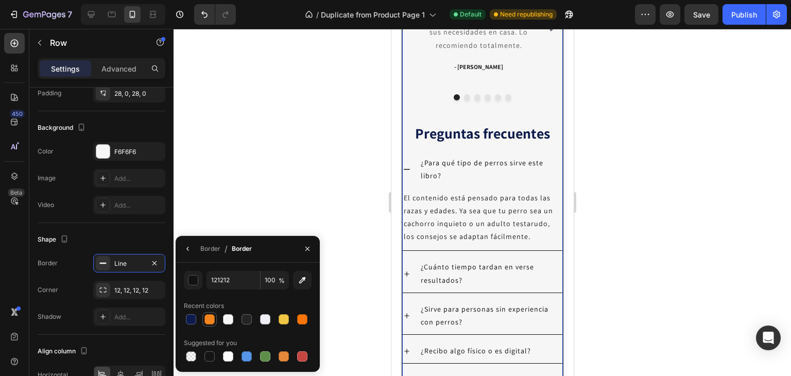
click at [211, 320] on div at bounding box center [209, 319] width 10 height 10
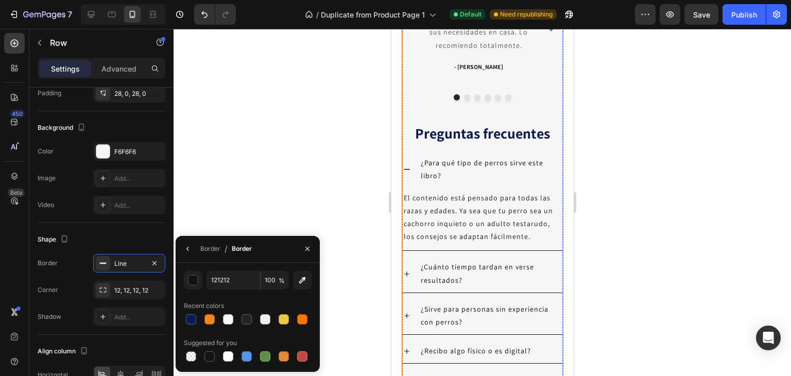
type input "F3841D"
click at [644, 176] on div at bounding box center [481, 202] width 617 height 347
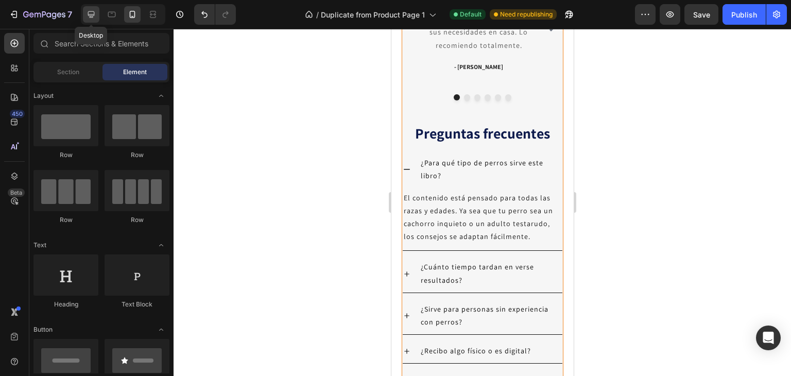
click at [95, 15] on icon at bounding box center [91, 14] width 10 height 10
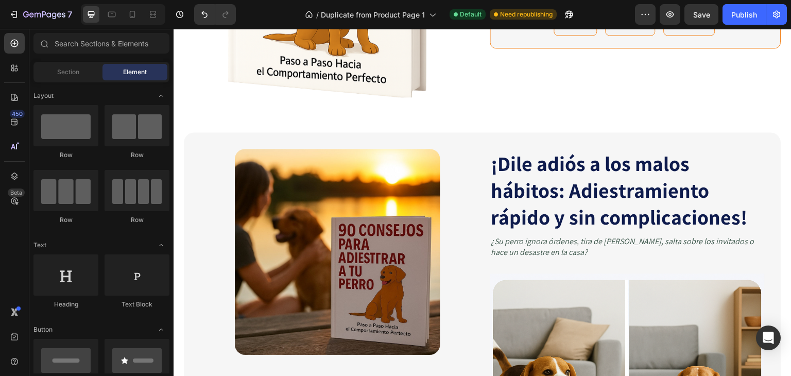
scroll to position [504, 0]
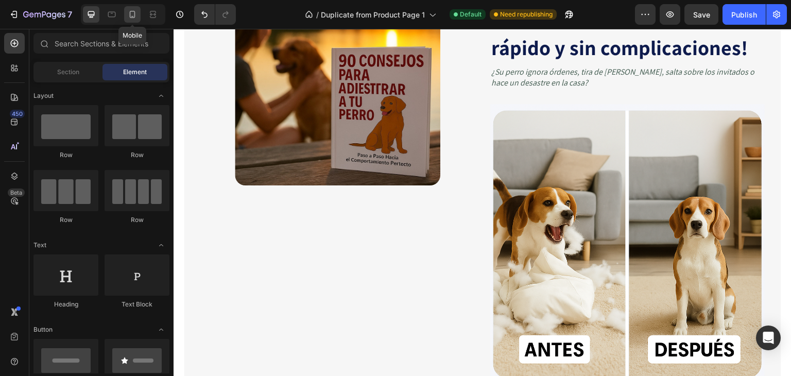
click at [134, 20] on div at bounding box center [132, 14] width 16 height 16
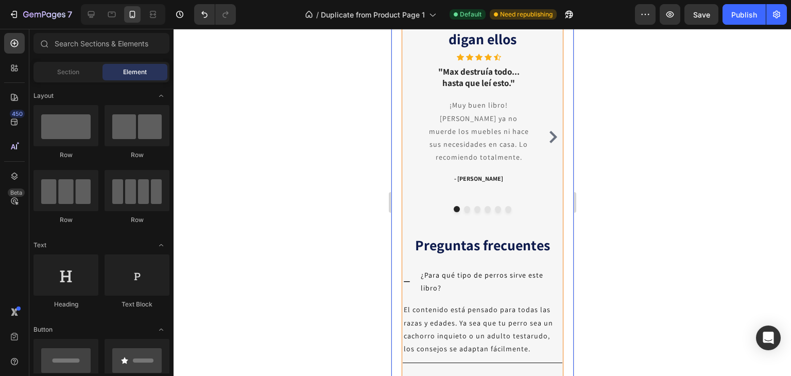
scroll to position [1661, 0]
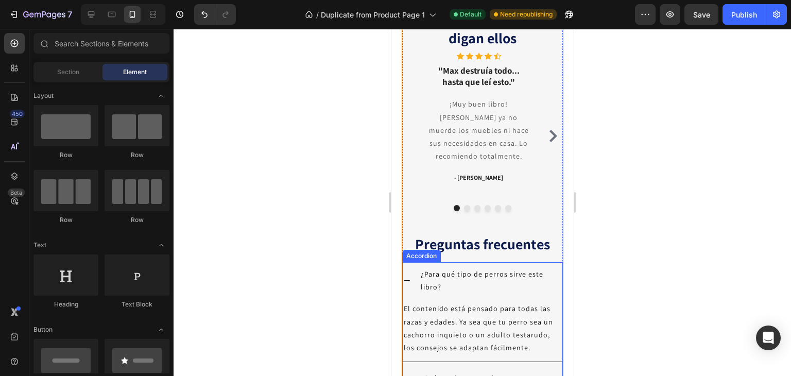
click at [407, 282] on icon at bounding box center [406, 280] width 8 height 8
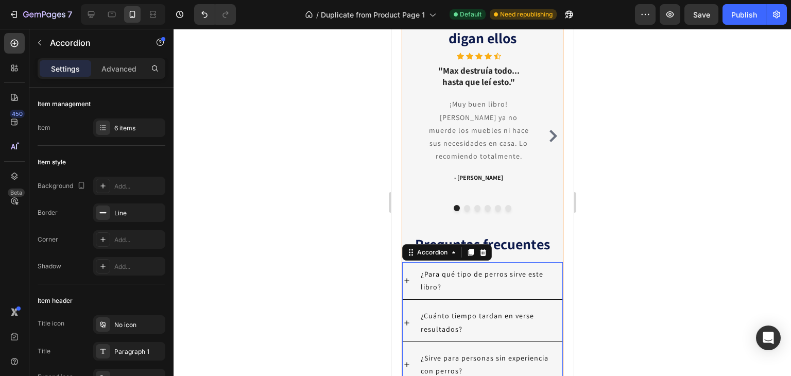
click at [706, 165] on div at bounding box center [481, 202] width 617 height 347
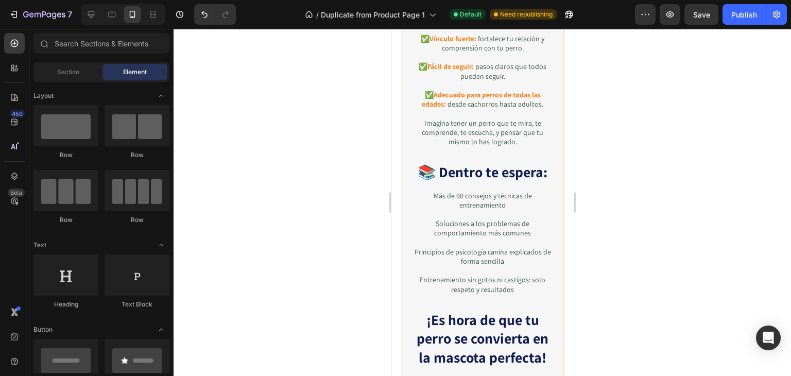
scroll to position [1137, 0]
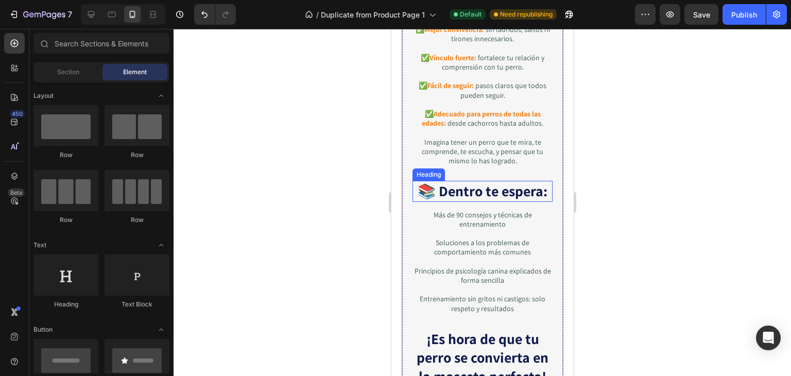
click at [480, 196] on strong "📚 Dentro te espera:" at bounding box center [482, 190] width 130 height 19
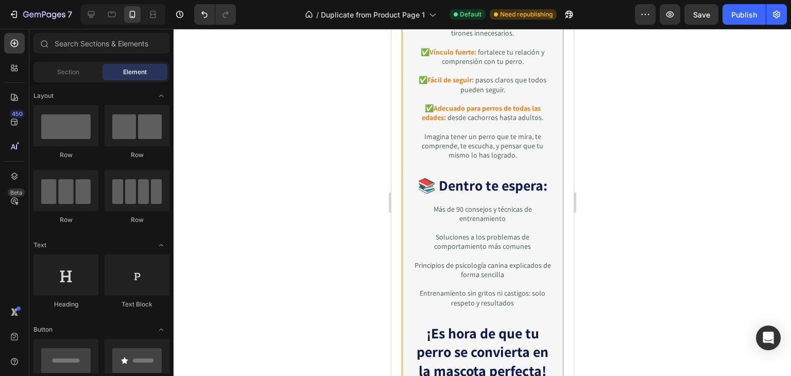
scroll to position [1146, 0]
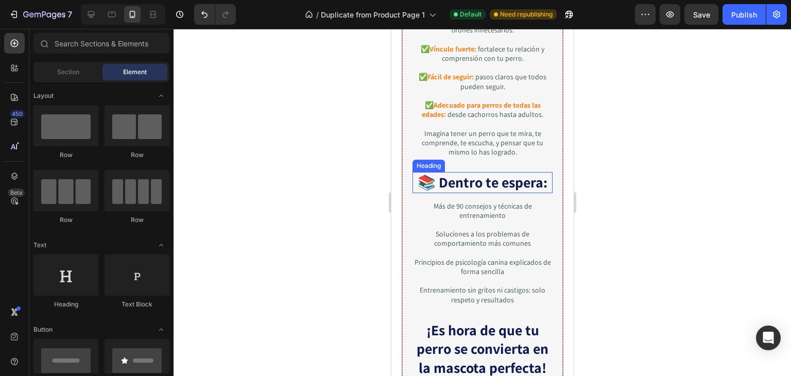
click at [466, 188] on strong "📚 Dentro te espera:" at bounding box center [482, 181] width 130 height 19
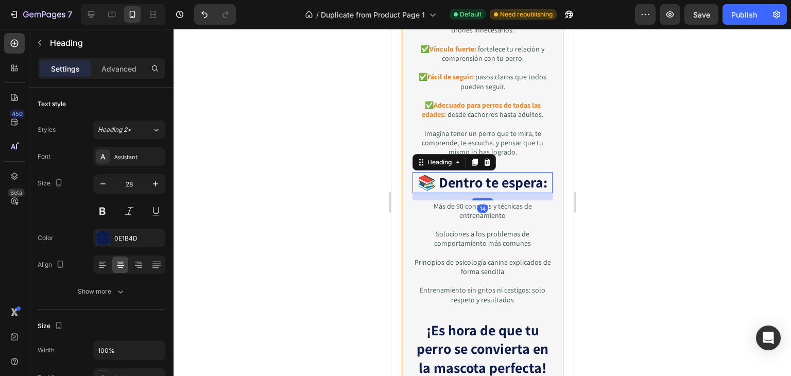
click at [661, 167] on div at bounding box center [481, 202] width 617 height 347
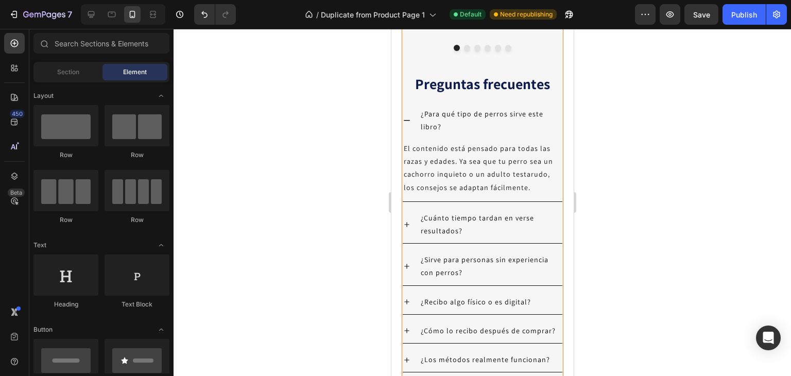
scroll to position [1938, 0]
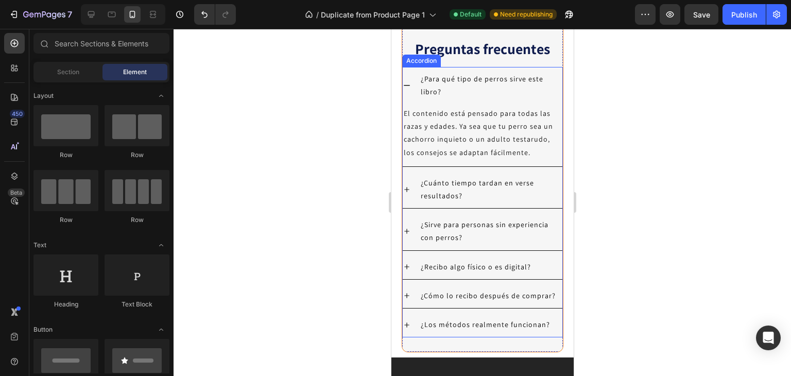
click at [408, 87] on icon at bounding box center [406, 85] width 8 height 8
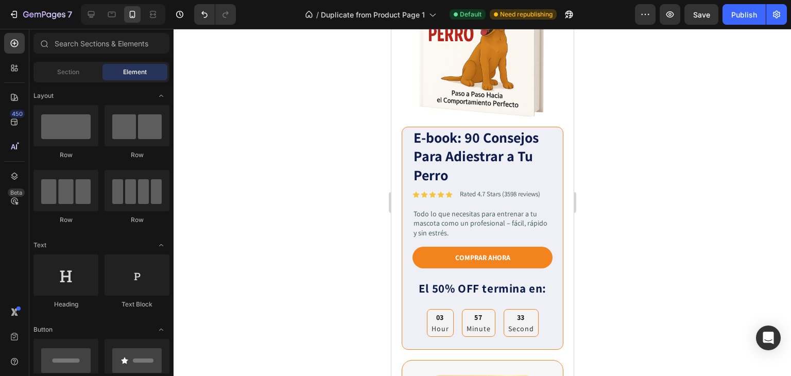
scroll to position [206, 0]
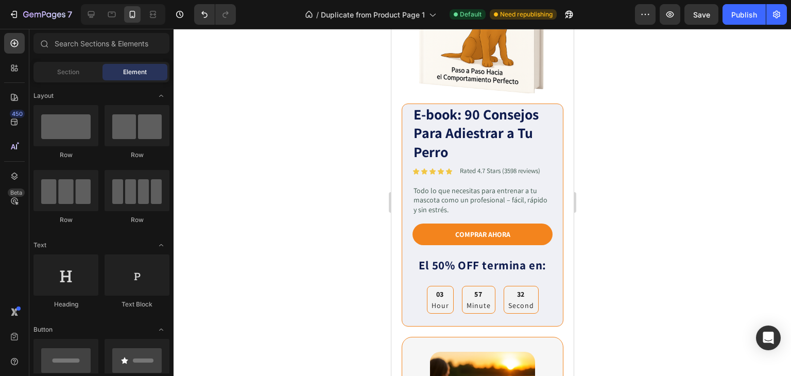
click at [82, 17] on div at bounding box center [123, 14] width 84 height 21
click at [90, 15] on icon at bounding box center [91, 14] width 7 height 7
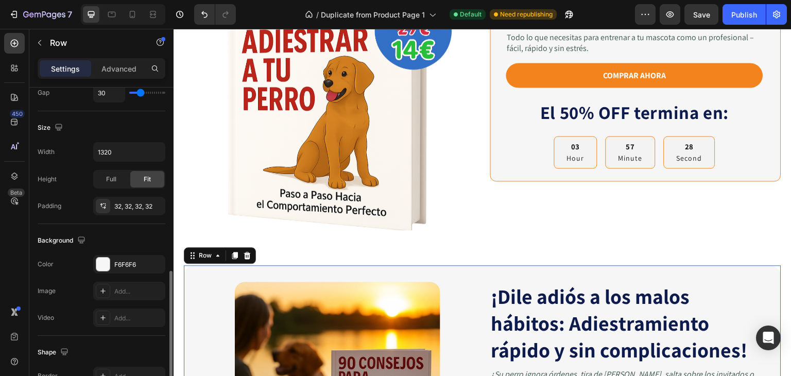
scroll to position [360, 0]
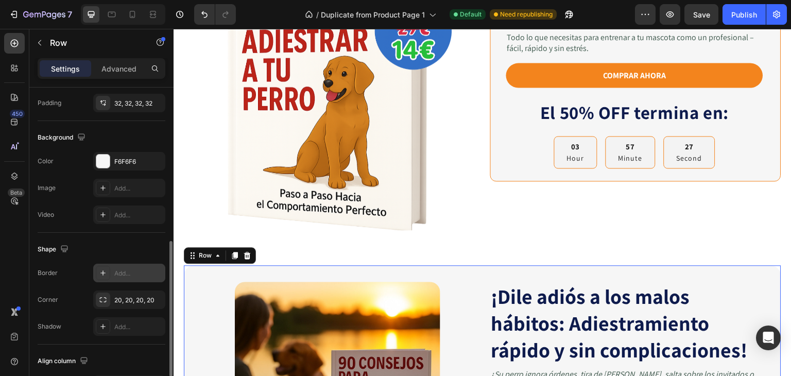
click at [103, 272] on icon at bounding box center [102, 272] width 5 height 5
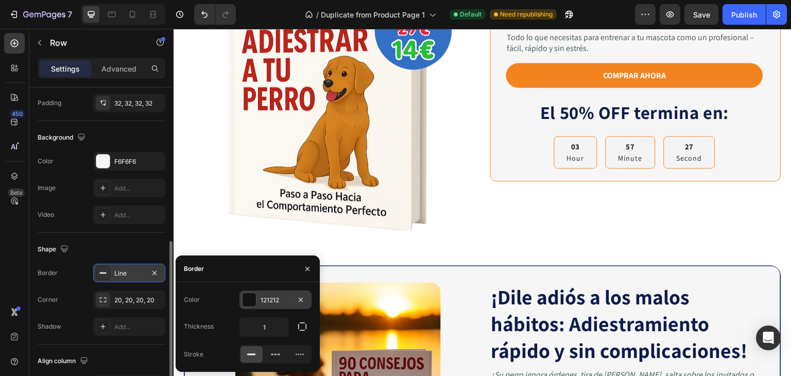
click at [275, 306] on div "121212" at bounding box center [275, 299] width 72 height 19
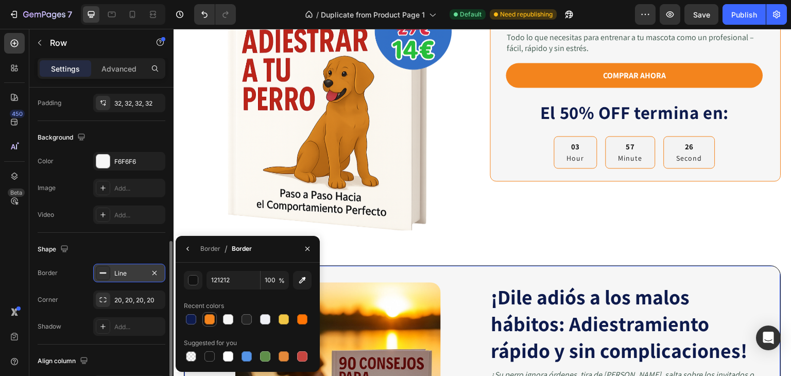
drag, startPoint x: 211, startPoint y: 317, endPoint x: 287, endPoint y: 238, distance: 108.8
click at [211, 317] on div at bounding box center [209, 319] width 10 height 10
type input "F3841D"
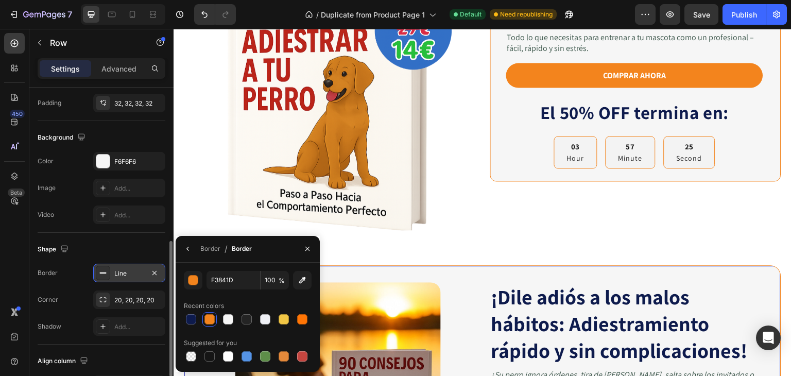
click at [503, 225] on div "E-book: 90 Consejos Para Adiestrar a Tu Perro Product Title Icon Icon Icon Icon…" at bounding box center [635, 84] width 291 height 291
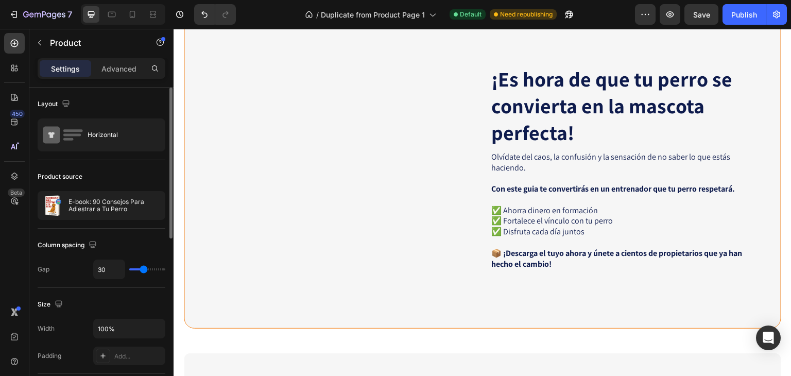
scroll to position [1647, 0]
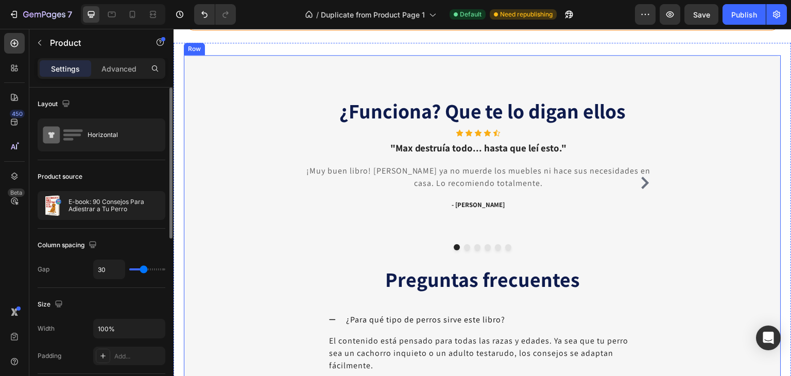
click at [218, 77] on div "¿Funciona? Que te lo digan ellos Heading Icon Icon Icon Icon Icon Icon List Hoz…" at bounding box center [482, 308] width 597 height 506
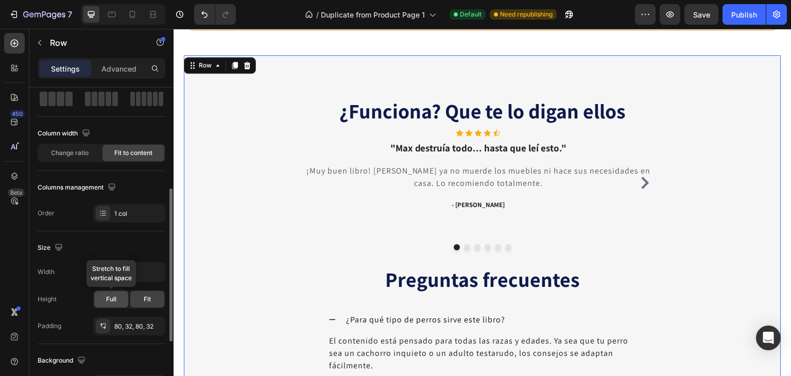
scroll to position [103, 0]
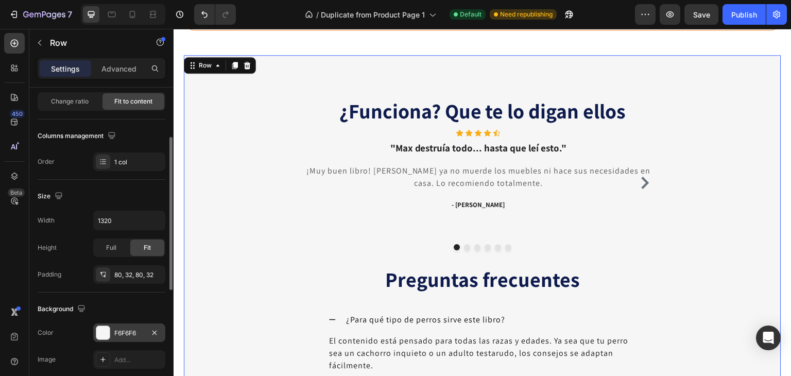
click at [108, 331] on div at bounding box center [102, 332] width 13 height 13
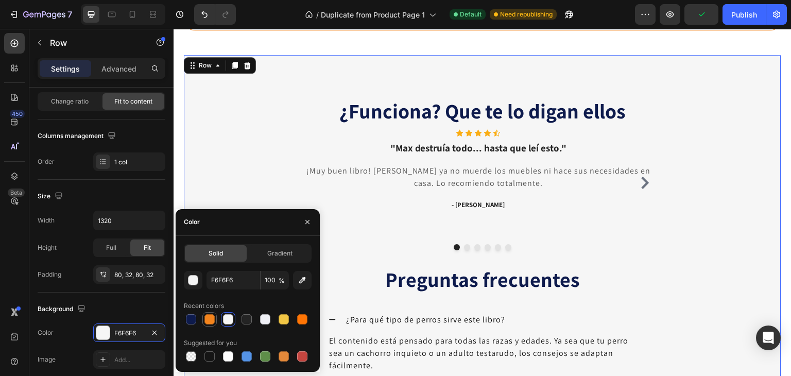
click at [209, 318] on div at bounding box center [209, 319] width 10 height 10
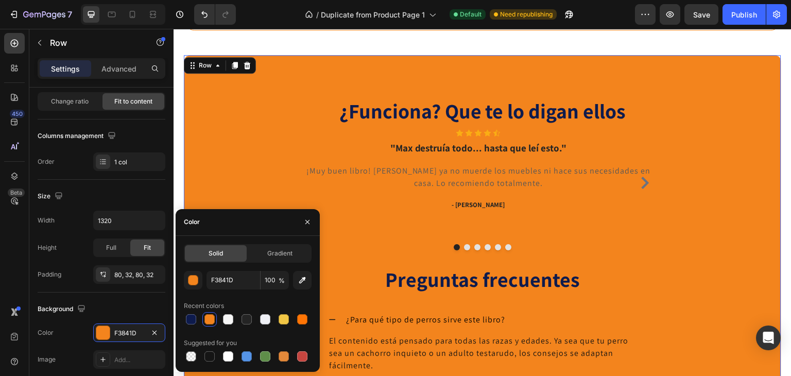
type input "F6F6F6"
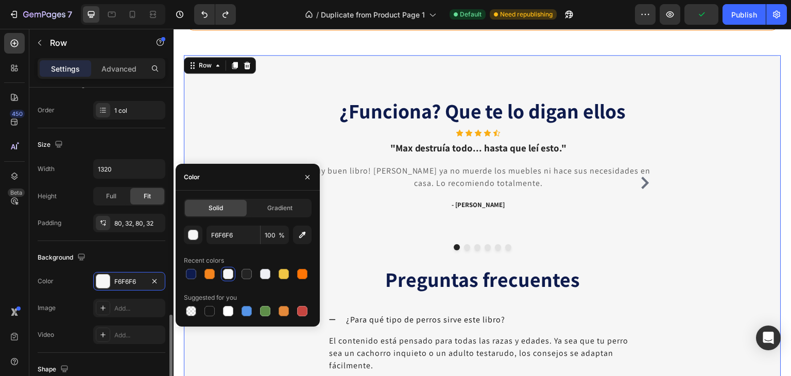
scroll to position [257, 0]
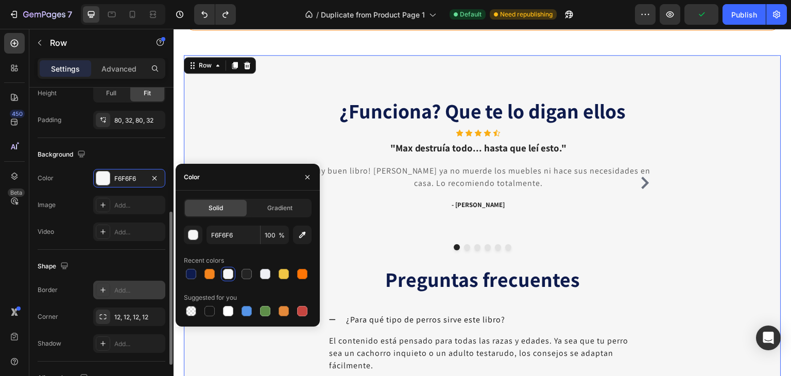
click at [116, 288] on div "Add..." at bounding box center [138, 290] width 48 height 9
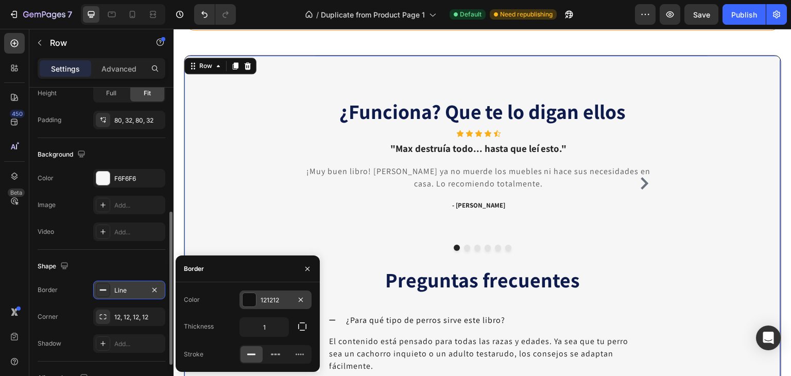
click at [251, 298] on div at bounding box center [248, 299] width 13 height 13
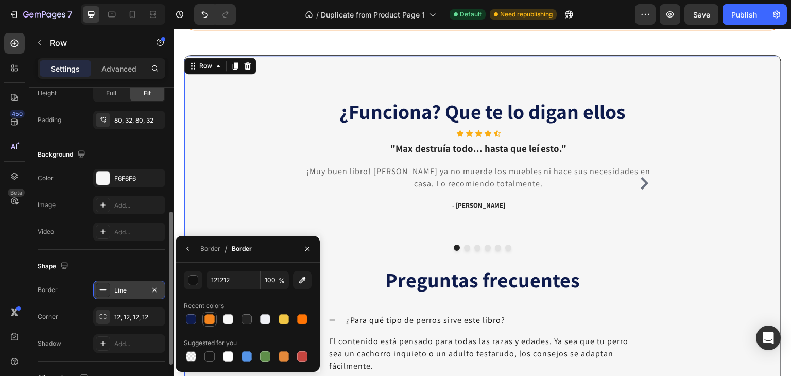
click at [212, 320] on div at bounding box center [209, 319] width 10 height 10
type input "F3841D"
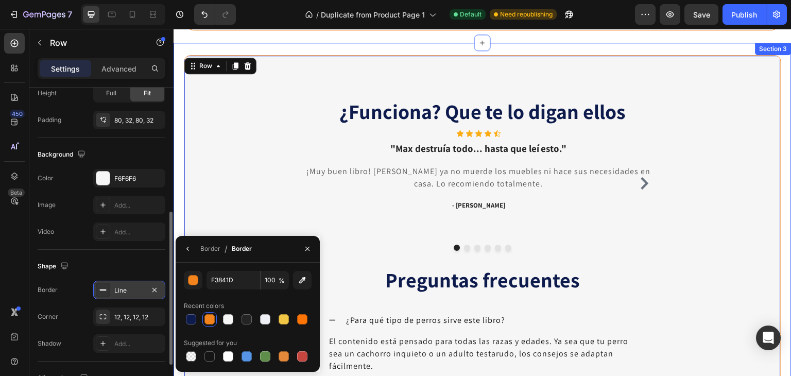
click at [660, 56] on div "¿Funciona? Que te lo digan ellos Heading Icon Icon Icon Icon Icon Icon List Hoz…" at bounding box center [482, 309] width 618 height 532
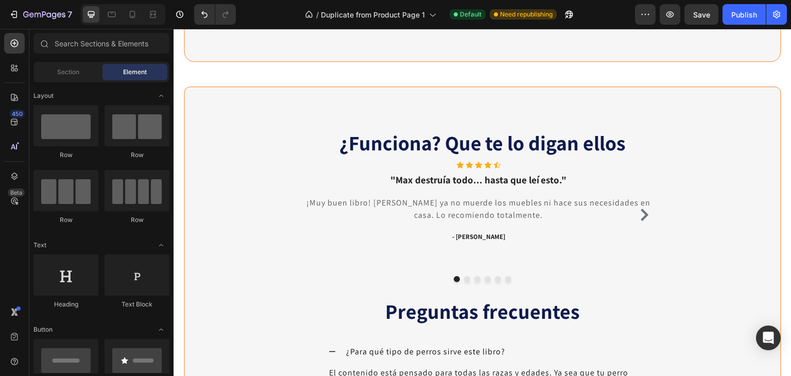
scroll to position [1631, 0]
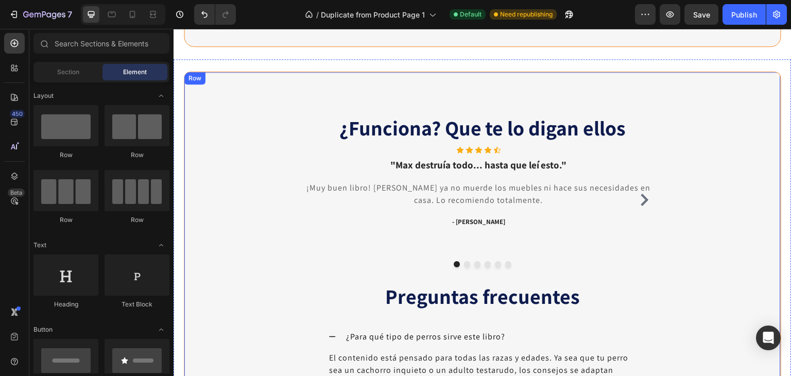
click at [215, 104] on div "¿Funciona? Que te lo digan ellos Heading Icon Icon Icon Icon Icon Icon List Hoz…" at bounding box center [482, 325] width 597 height 507
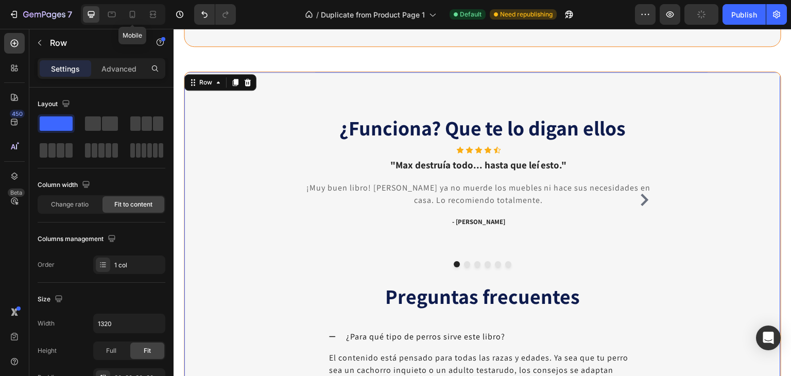
drag, startPoint x: 129, startPoint y: 15, endPoint x: 170, endPoint y: 28, distance: 43.1
click at [128, 15] on icon at bounding box center [132, 14] width 10 height 10
type input "100%"
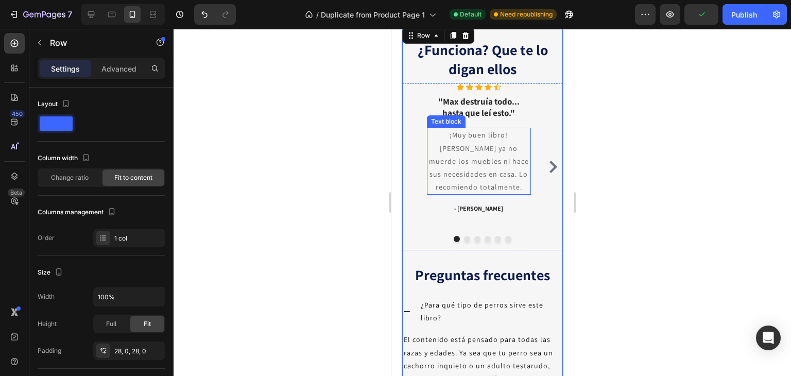
scroll to position [1590, 0]
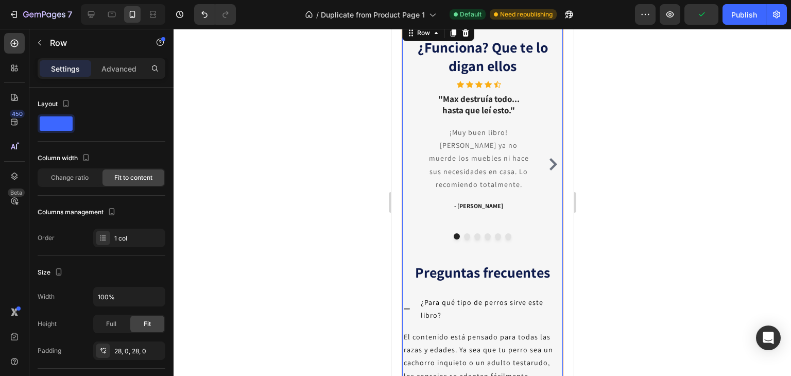
click at [546, 74] on div "¿Funciona? Que te lo digan ellos Heading Icon Icon Icon Icon Icon Icon List Hoz…" at bounding box center [482, 298] width 162 height 553
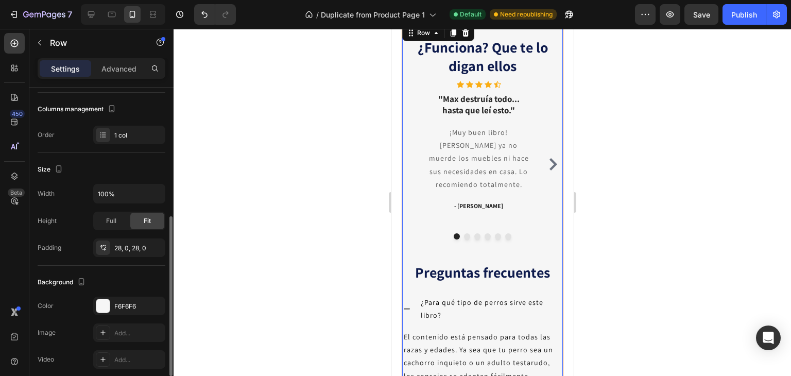
scroll to position [206, 0]
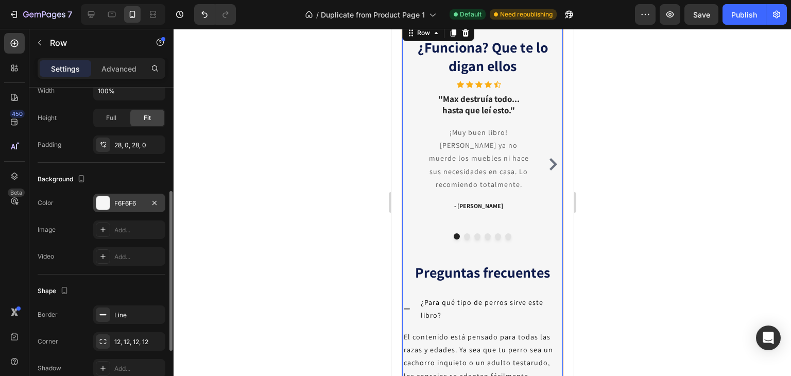
click at [127, 203] on div "F6F6F6" at bounding box center [129, 203] width 30 height 9
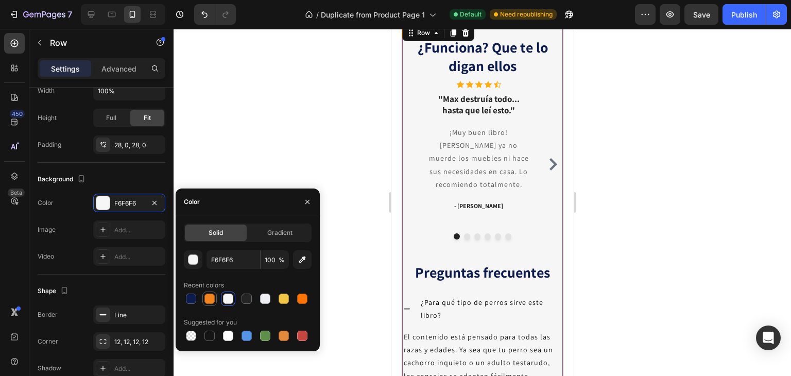
click at [208, 296] on div at bounding box center [209, 298] width 10 height 10
type input "F3841D"
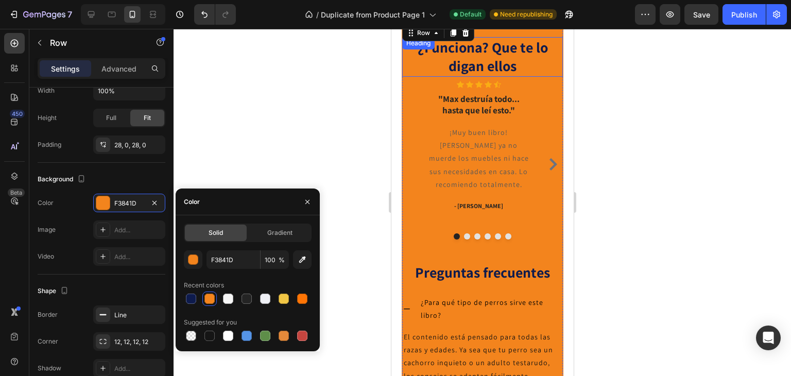
click at [471, 75] on strong "¿Funciona? Que te lo digan ellos" at bounding box center [482, 57] width 130 height 38
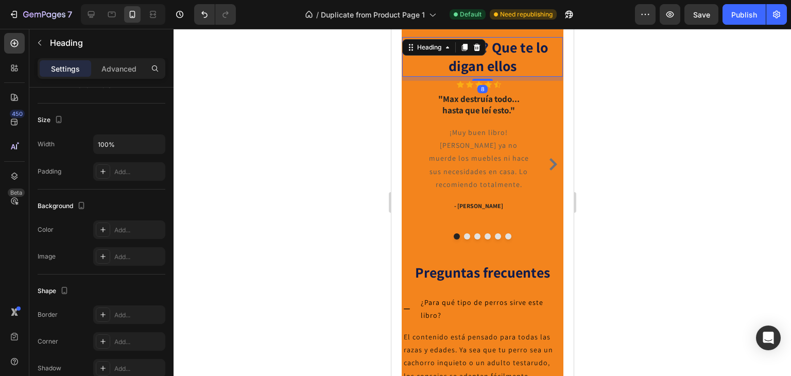
scroll to position [0, 0]
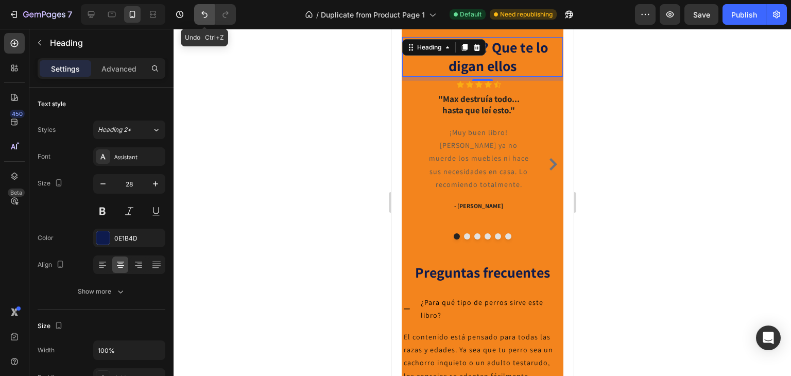
click at [204, 17] on icon "Undo/Redo" at bounding box center [204, 14] width 10 height 10
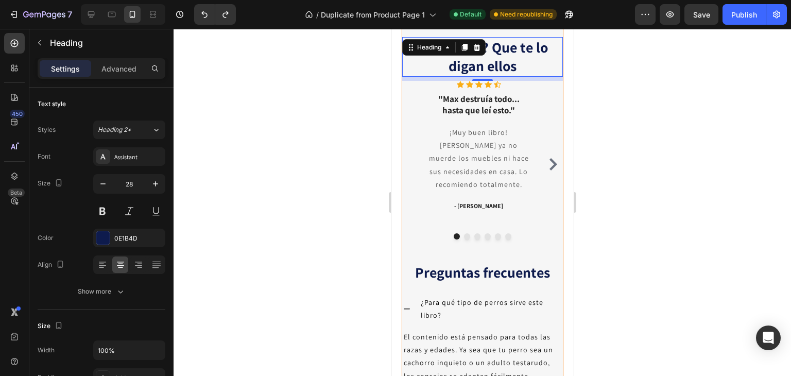
click at [695, 155] on div at bounding box center [481, 202] width 617 height 347
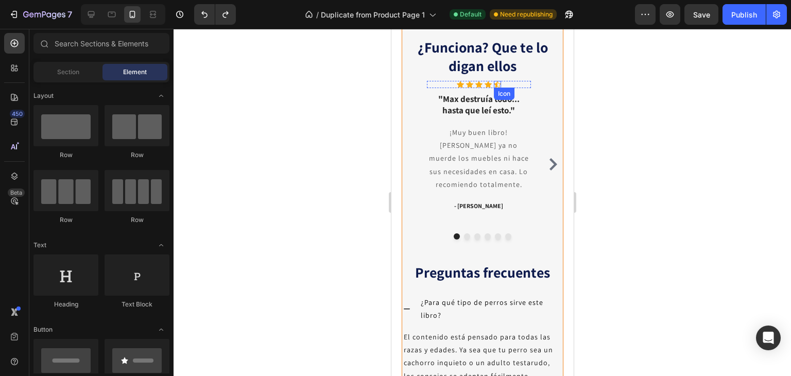
click at [497, 88] on icon at bounding box center [496, 84] width 7 height 7
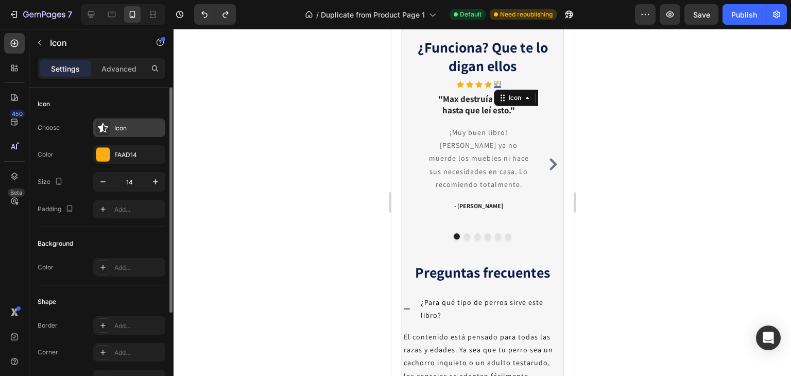
click at [121, 126] on div "Icon" at bounding box center [138, 128] width 48 height 9
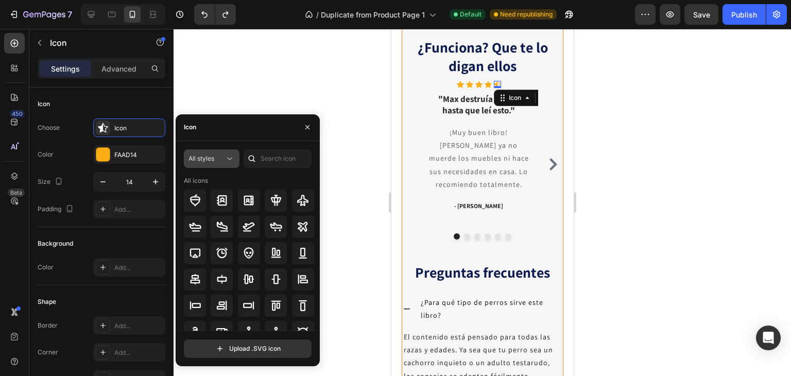
click at [207, 158] on span "All styles" at bounding box center [201, 158] width 26 height 8
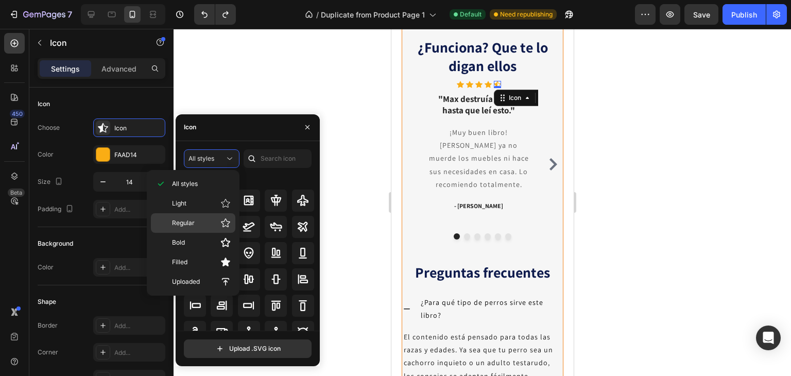
click at [200, 220] on p "Regular" at bounding box center [201, 223] width 59 height 10
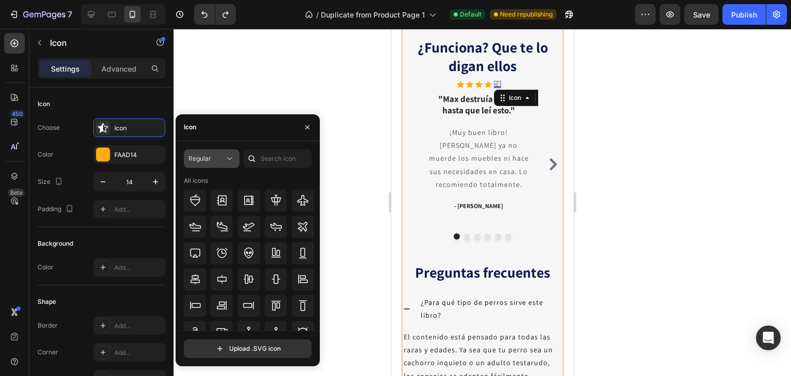
click at [214, 156] on div "Regular" at bounding box center [206, 158] width 36 height 9
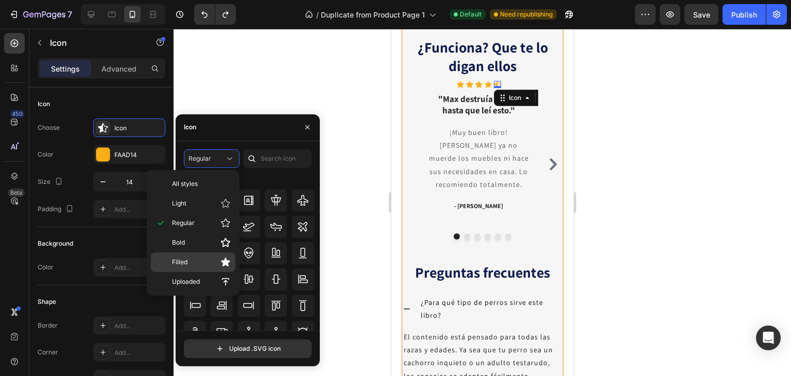
click at [195, 264] on p "Filled" at bounding box center [201, 262] width 59 height 10
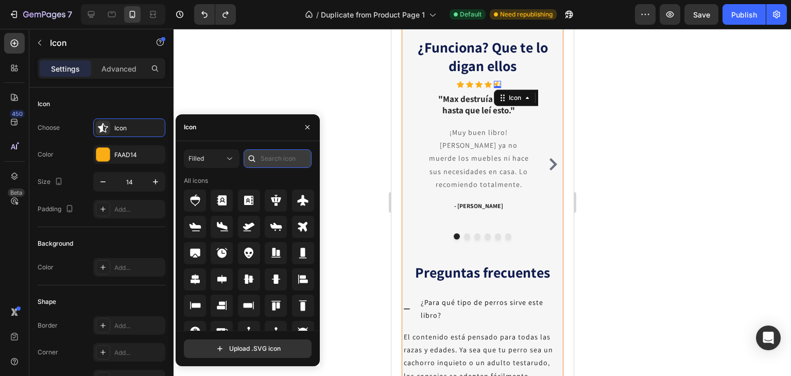
click at [294, 160] on input "text" at bounding box center [277, 158] width 68 height 19
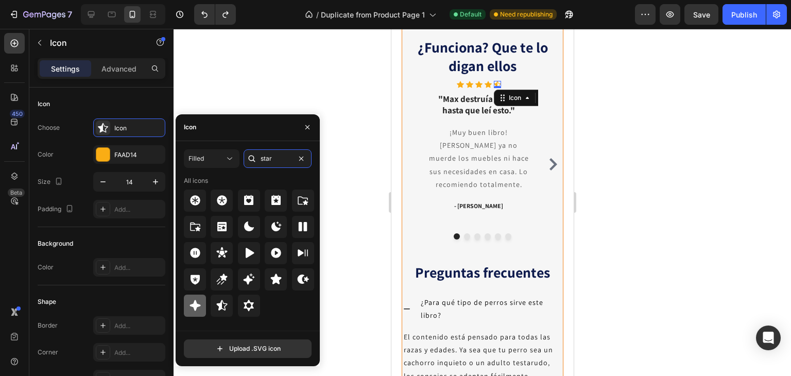
type input "star"
click at [192, 307] on icon at bounding box center [195, 305] width 12 height 12
click at [279, 284] on icon at bounding box center [276, 279] width 12 height 12
click at [488, 87] on icon at bounding box center [487, 84] width 7 height 7
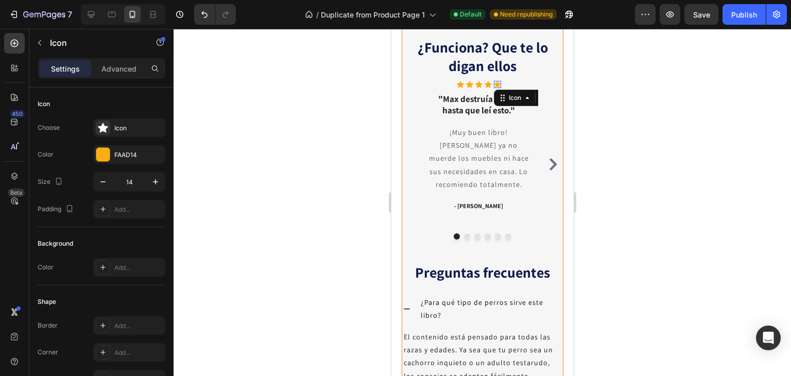
click at [497, 88] on div "Icon 0" at bounding box center [496, 84] width 7 height 7
click at [486, 87] on icon at bounding box center [487, 84] width 7 height 7
click at [498, 88] on icon at bounding box center [496, 84] width 7 height 7
click at [131, 124] on div "Star filled" at bounding box center [138, 128] width 48 height 9
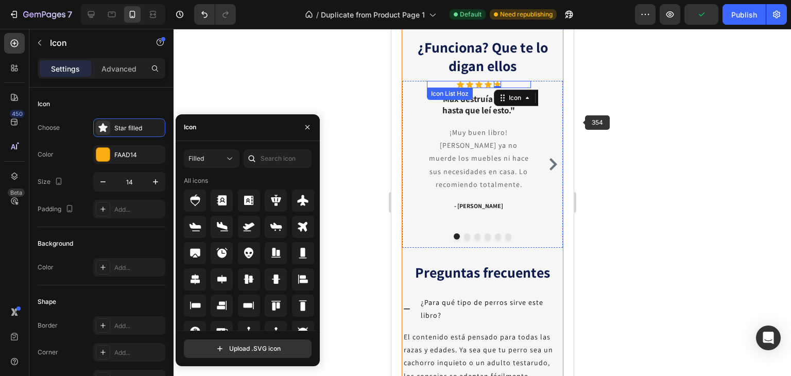
click at [607, 122] on div at bounding box center [481, 202] width 617 height 347
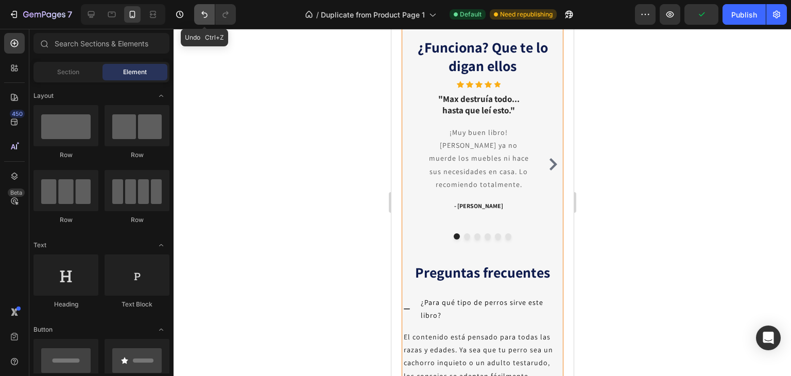
click at [205, 13] on icon "Undo/Redo" at bounding box center [204, 14] width 6 height 7
click at [199, 9] on button "Undo/Redo" at bounding box center [204, 14] width 21 height 21
click at [499, 88] on icon at bounding box center [496, 84] width 7 height 7
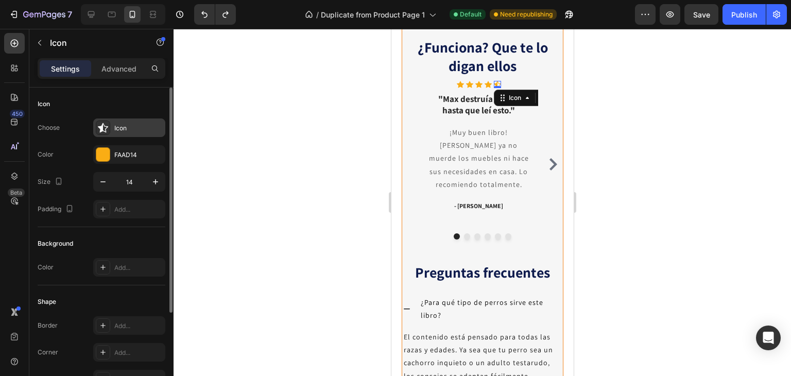
click at [104, 127] on icon at bounding box center [103, 127] width 10 height 10
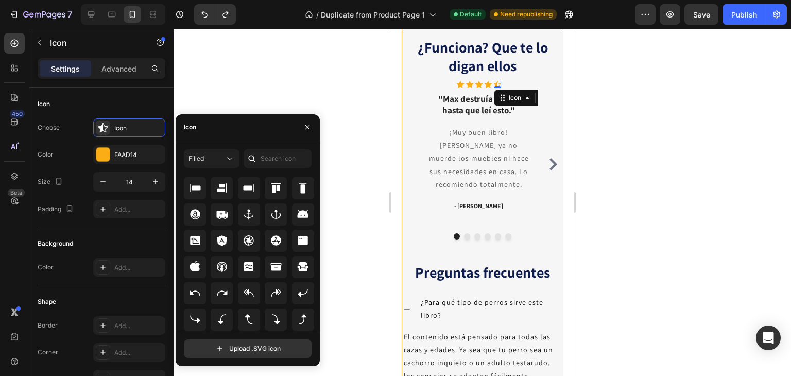
scroll to position [4, 0]
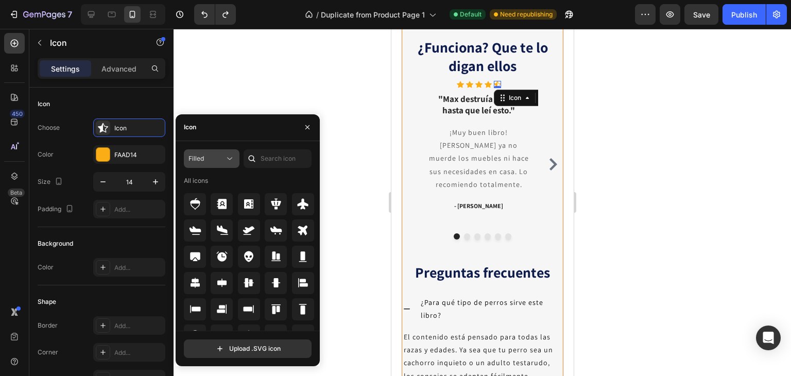
click at [212, 154] on div "Filled" at bounding box center [206, 158] width 36 height 9
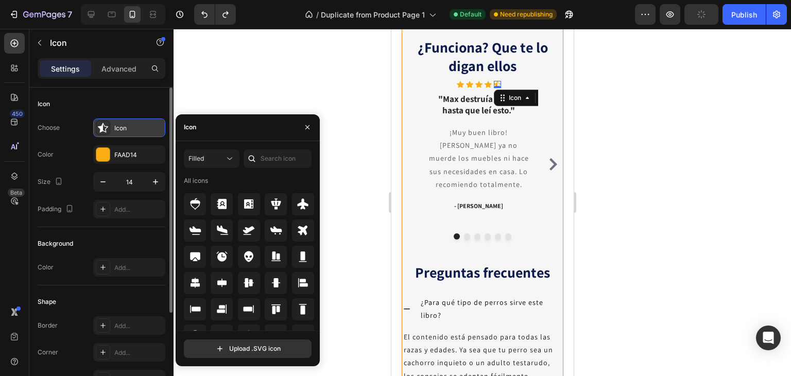
click at [134, 128] on div "Icon" at bounding box center [138, 128] width 48 height 9
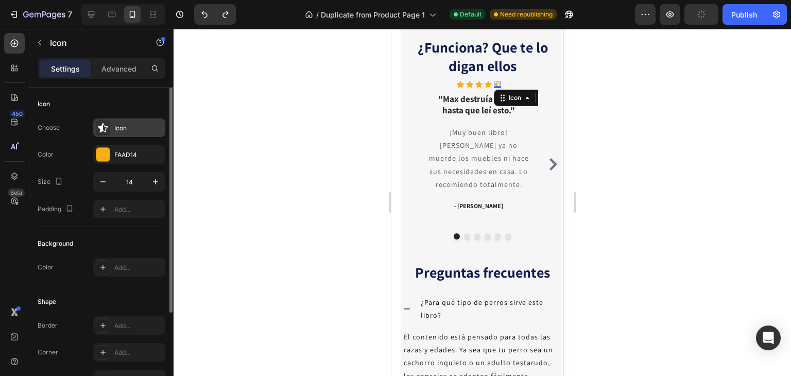
click at [134, 128] on div "Icon" at bounding box center [138, 128] width 48 height 9
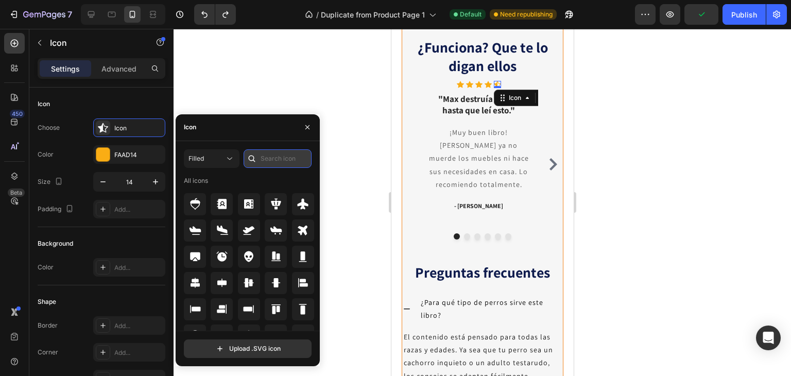
click at [270, 155] on input "text" at bounding box center [277, 158] width 68 height 19
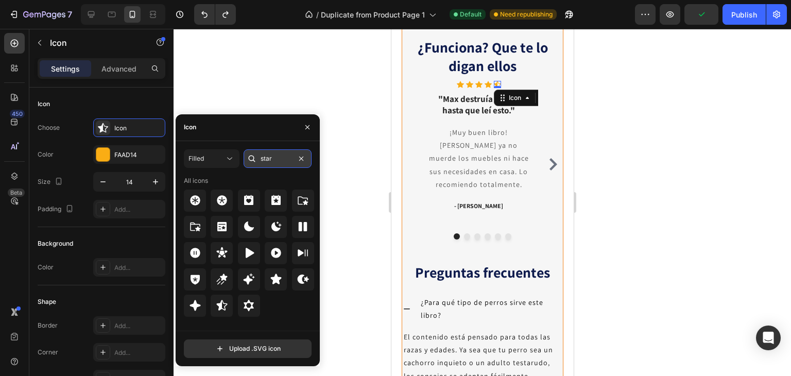
scroll to position [0, 0]
type input "star"
click at [276, 282] on icon at bounding box center [275, 279] width 11 height 10
click at [486, 87] on icon at bounding box center [487, 84] width 7 height 7
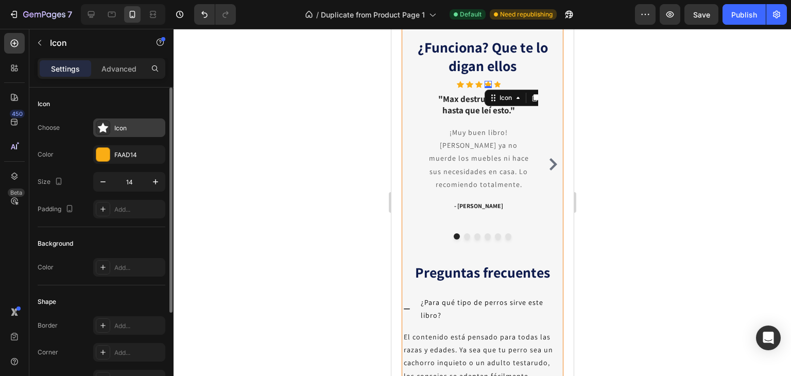
click at [141, 125] on div "Icon" at bounding box center [138, 128] width 48 height 9
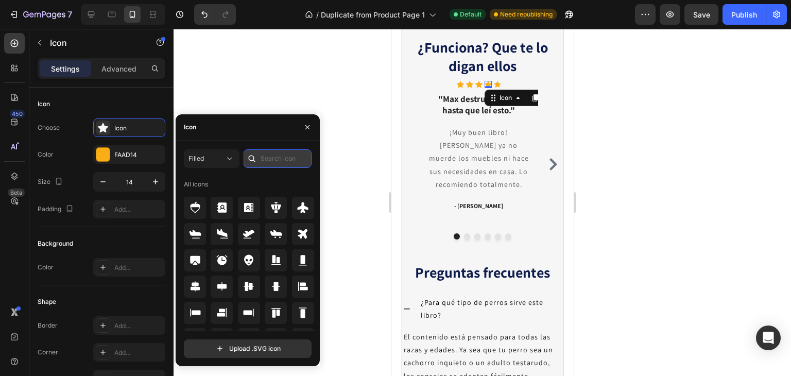
click at [282, 152] on input "text" at bounding box center [277, 158] width 68 height 19
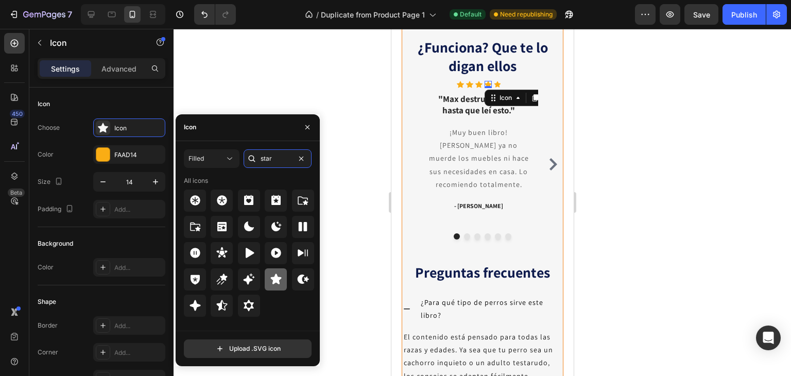
type input "star"
click at [277, 277] on icon at bounding box center [275, 279] width 11 height 10
click at [477, 87] on icon at bounding box center [478, 84] width 7 height 7
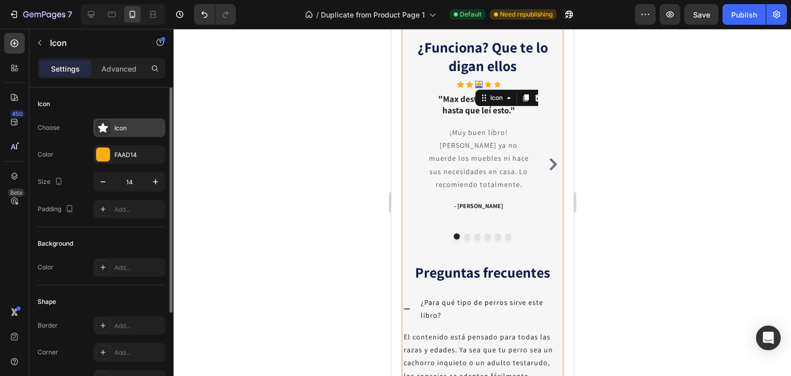
click at [134, 122] on div "Icon" at bounding box center [129, 127] width 72 height 19
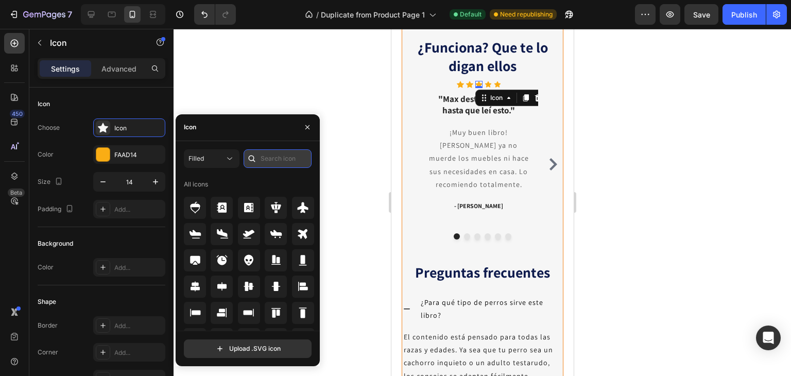
click at [266, 157] on input "text" at bounding box center [277, 158] width 68 height 19
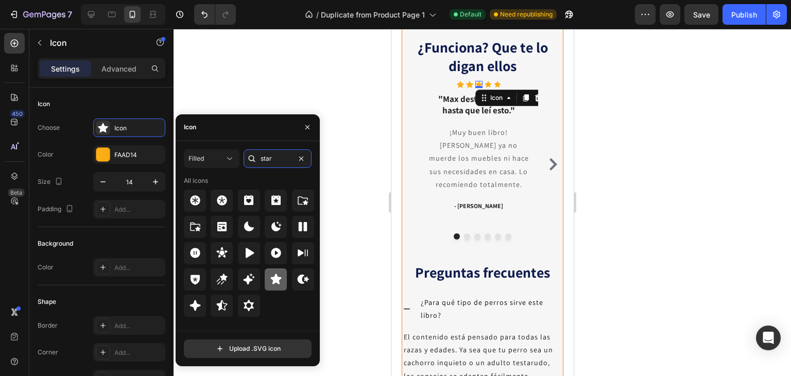
type input "star"
click at [270, 284] on icon at bounding box center [276, 279] width 12 height 12
click at [469, 87] on icon at bounding box center [468, 84] width 7 height 7
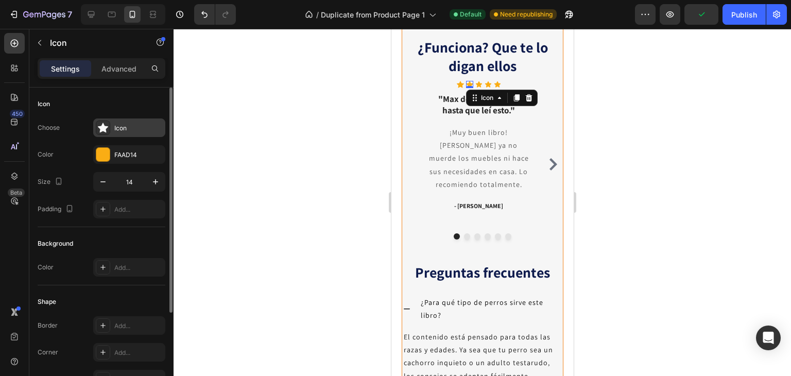
drag, startPoint x: 135, startPoint y: 129, endPoint x: 146, endPoint y: 128, distance: 10.9
click at [135, 129] on div "Icon" at bounding box center [138, 128] width 48 height 9
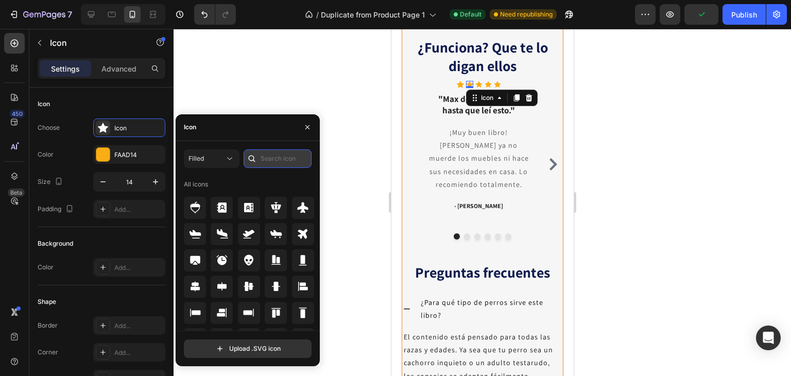
click at [260, 155] on input "text" at bounding box center [277, 158] width 68 height 19
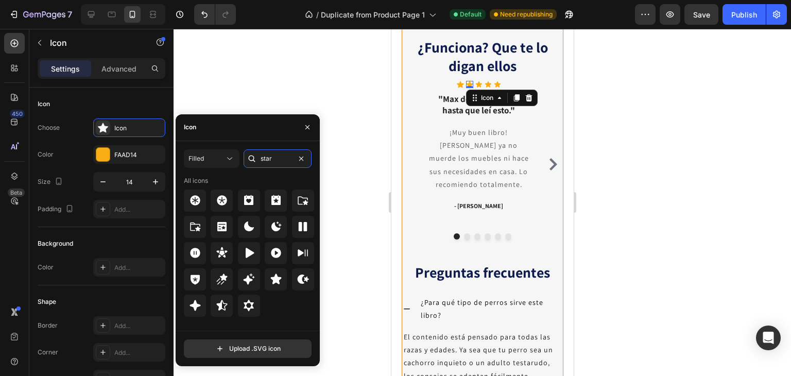
type input "star"
click at [270, 282] on icon at bounding box center [276, 279] width 12 height 12
click at [458, 88] on icon at bounding box center [459, 84] width 7 height 7
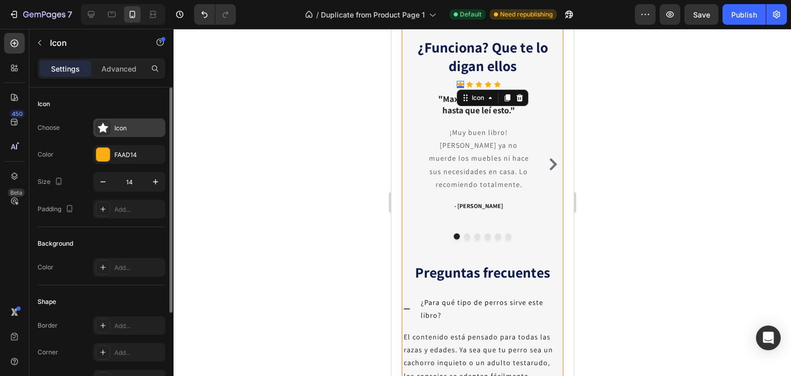
click at [119, 127] on div "Icon" at bounding box center [138, 128] width 48 height 9
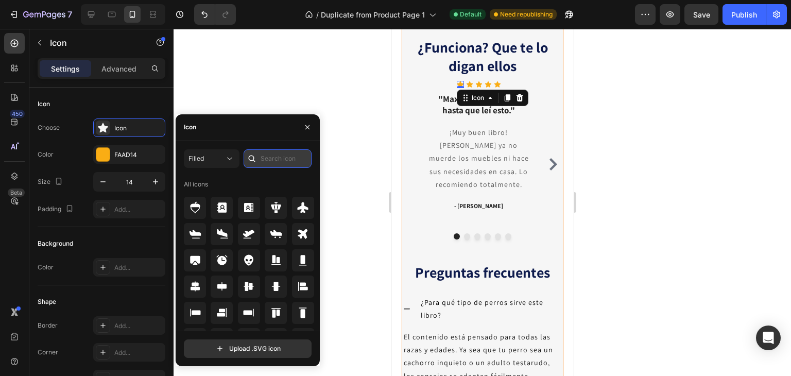
click at [273, 156] on input "text" at bounding box center [277, 158] width 68 height 19
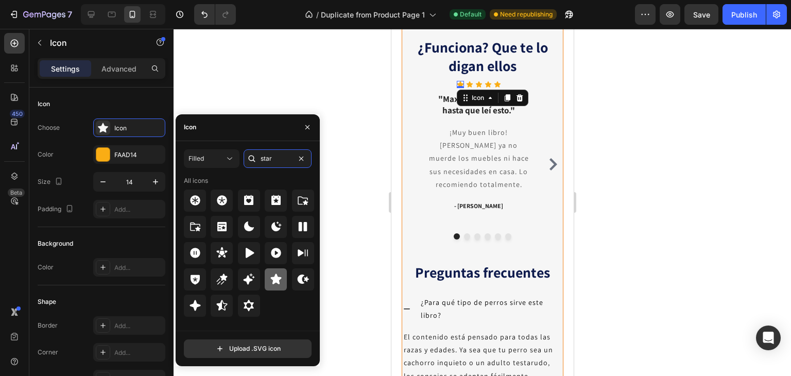
type input "star"
click at [276, 281] on icon at bounding box center [275, 279] width 11 height 10
click at [668, 174] on div at bounding box center [481, 202] width 617 height 347
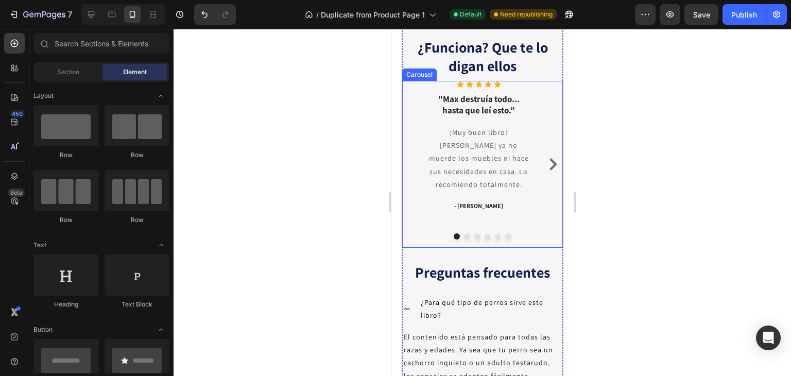
click at [546, 170] on icon "Carousel Next Arrow" at bounding box center [552, 164] width 12 height 12
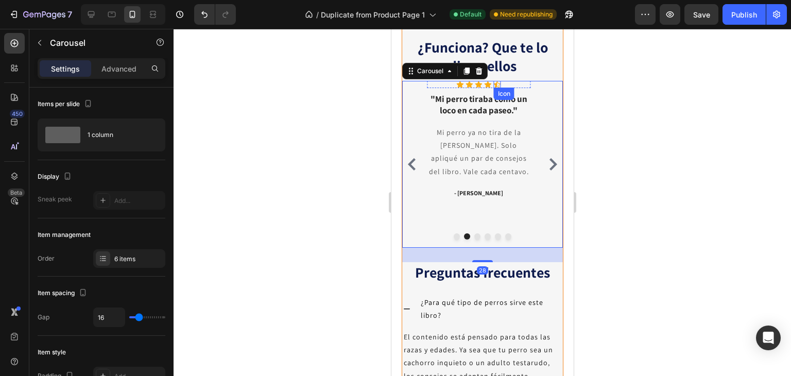
click at [497, 88] on icon at bounding box center [496, 84] width 7 height 7
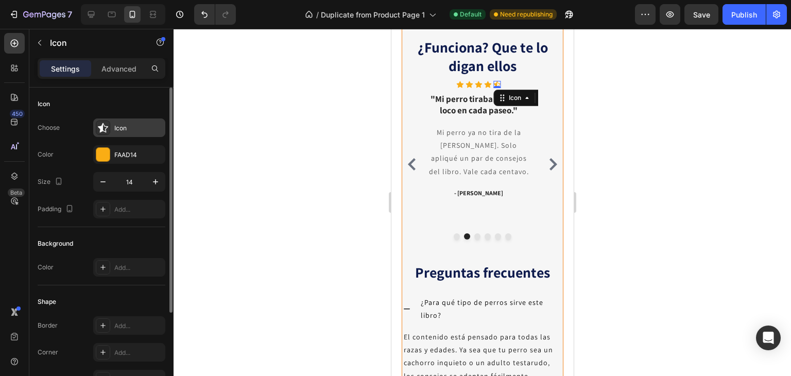
click at [132, 128] on div "Icon" at bounding box center [138, 128] width 48 height 9
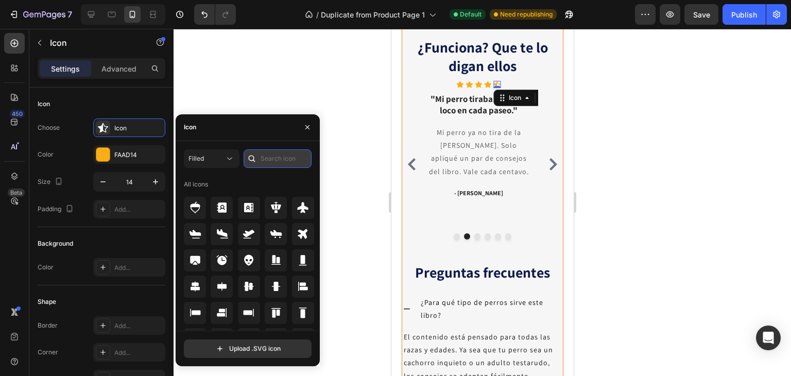
click at [293, 158] on input "text" at bounding box center [277, 158] width 68 height 19
click at [207, 157] on div "Filled" at bounding box center [206, 158] width 36 height 9
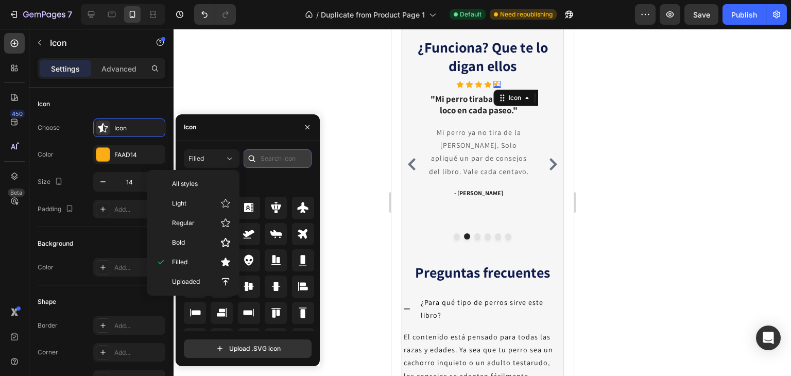
click at [284, 156] on input "text" at bounding box center [277, 158] width 68 height 19
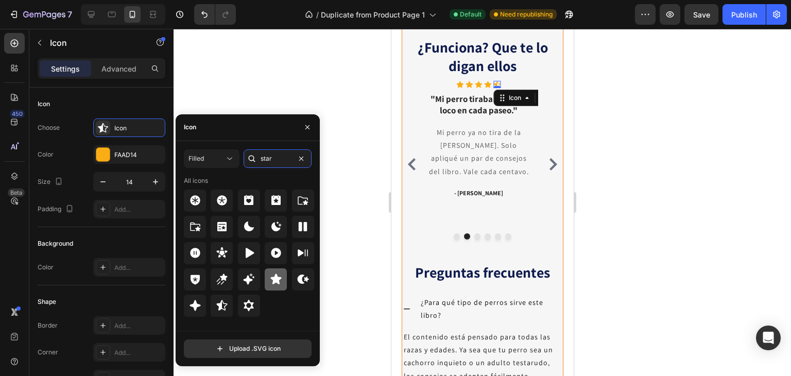
type input "star"
click at [276, 287] on div at bounding box center [276, 279] width 22 height 22
click at [486, 87] on icon at bounding box center [487, 84] width 7 height 7
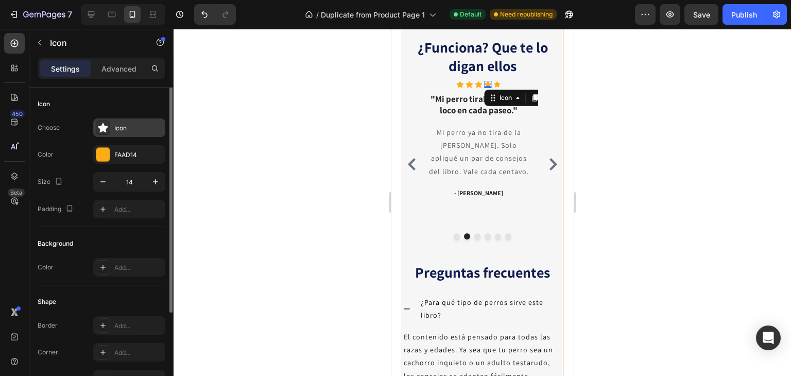
click at [151, 127] on div "Icon" at bounding box center [138, 128] width 48 height 9
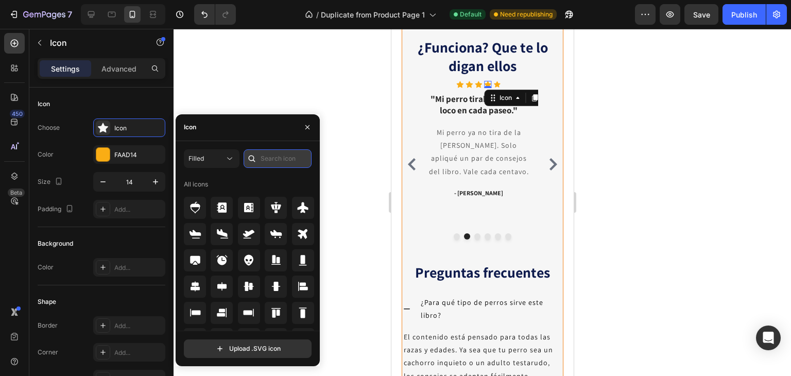
click at [276, 155] on input "text" at bounding box center [277, 158] width 68 height 19
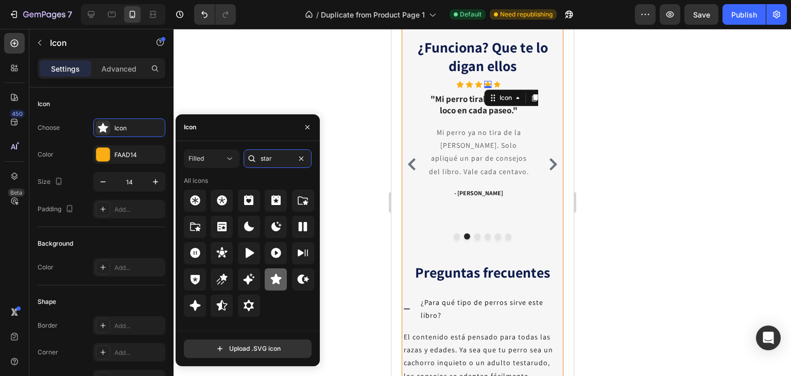
type input "star"
click at [285, 285] on div at bounding box center [276, 279] width 22 height 22
click at [477, 87] on icon at bounding box center [478, 84] width 7 height 7
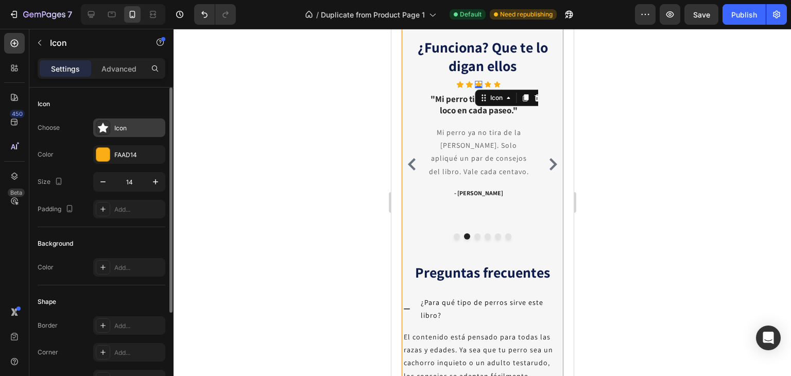
click at [145, 126] on div "Icon" at bounding box center [138, 128] width 48 height 9
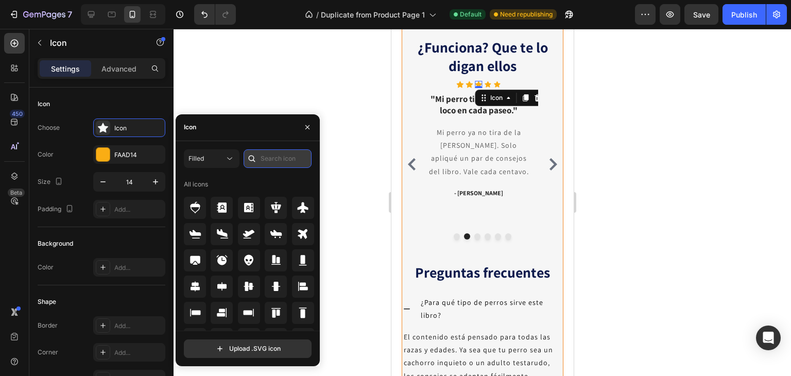
click at [272, 156] on input "text" at bounding box center [277, 158] width 68 height 19
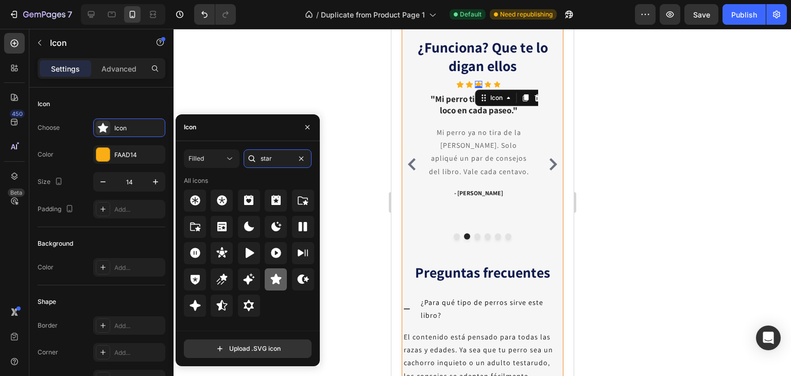
type input "star"
click at [278, 276] on icon at bounding box center [276, 279] width 12 height 12
click at [470, 87] on icon at bounding box center [468, 84] width 7 height 7
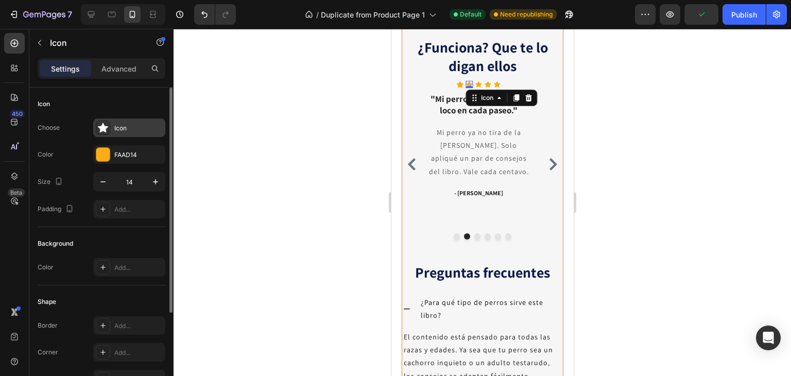
click at [149, 129] on div "Icon" at bounding box center [138, 128] width 48 height 9
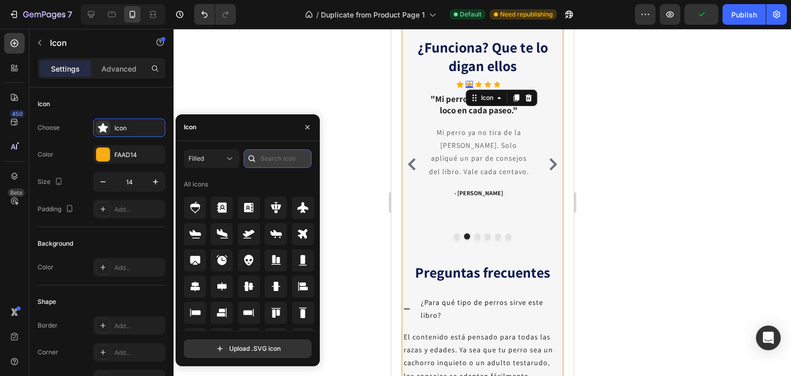
click at [274, 156] on input "text" at bounding box center [277, 158] width 68 height 19
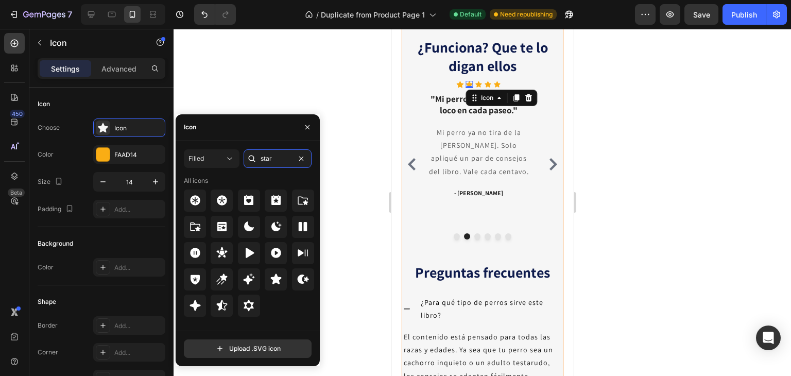
type input "star"
click at [282, 281] on div at bounding box center [276, 279] width 22 height 22
click at [461, 87] on icon at bounding box center [459, 84] width 7 height 7
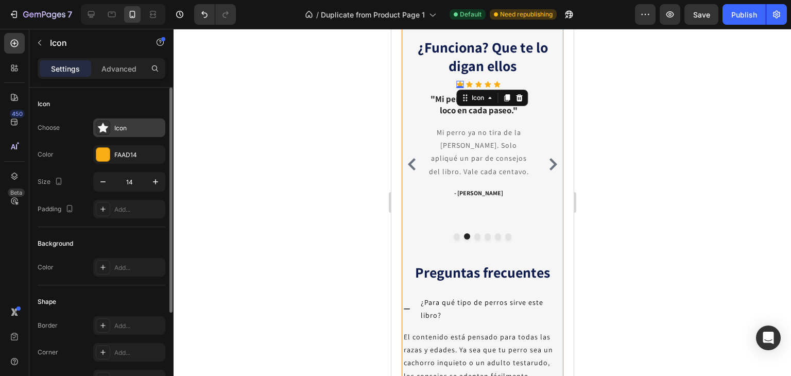
click at [150, 128] on div "Icon" at bounding box center [138, 128] width 48 height 9
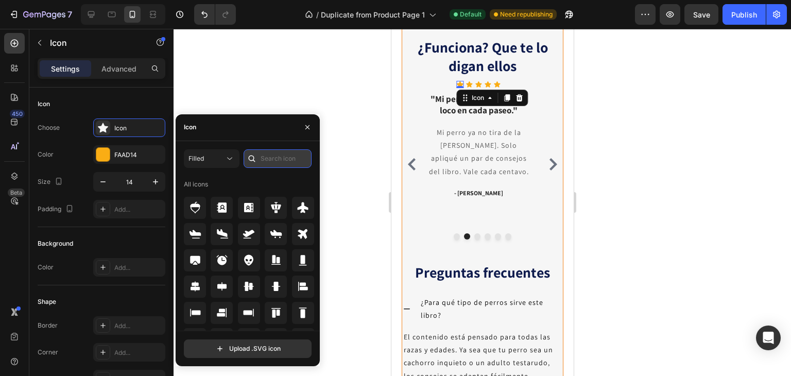
click at [283, 156] on input "text" at bounding box center [277, 158] width 68 height 19
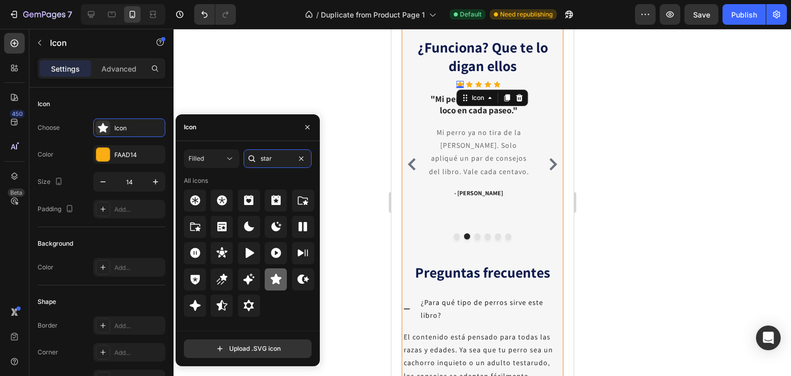
type input "star"
click at [277, 276] on icon at bounding box center [276, 279] width 12 height 12
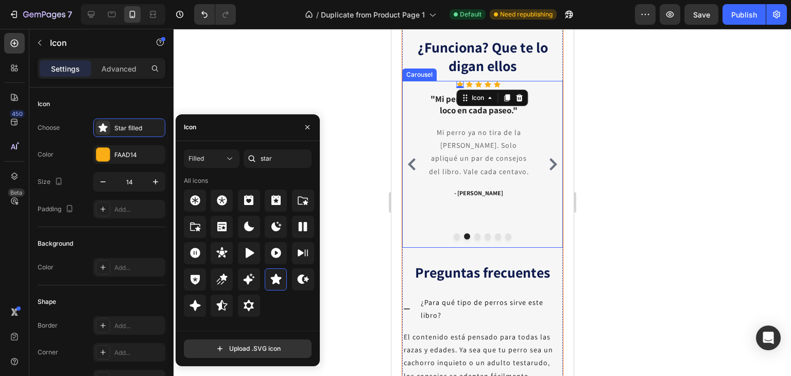
click at [546, 170] on icon "Carousel Next Arrow" at bounding box center [552, 164] width 12 height 12
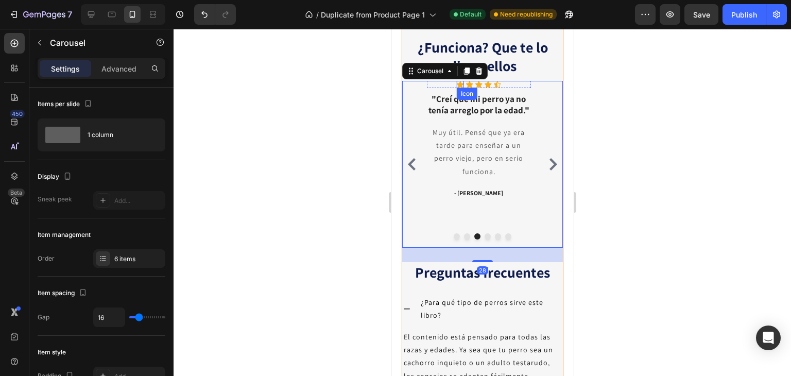
click at [457, 87] on icon at bounding box center [459, 84] width 7 height 7
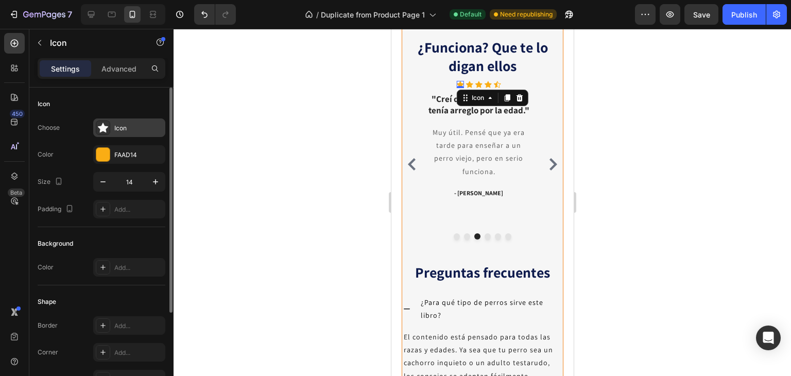
click at [150, 128] on div "Icon" at bounding box center [138, 128] width 48 height 9
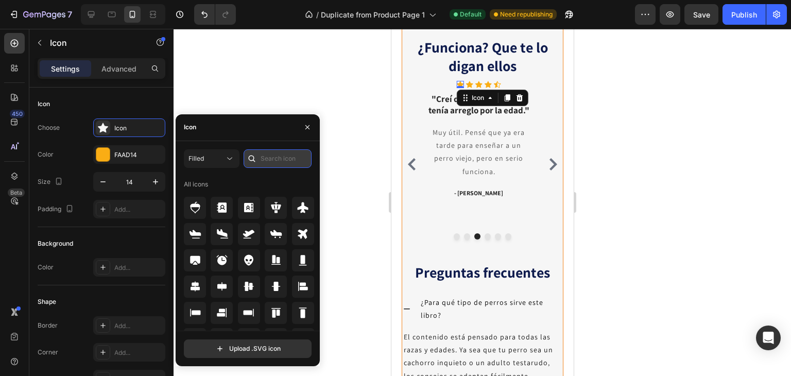
click at [279, 161] on input "text" at bounding box center [277, 158] width 68 height 19
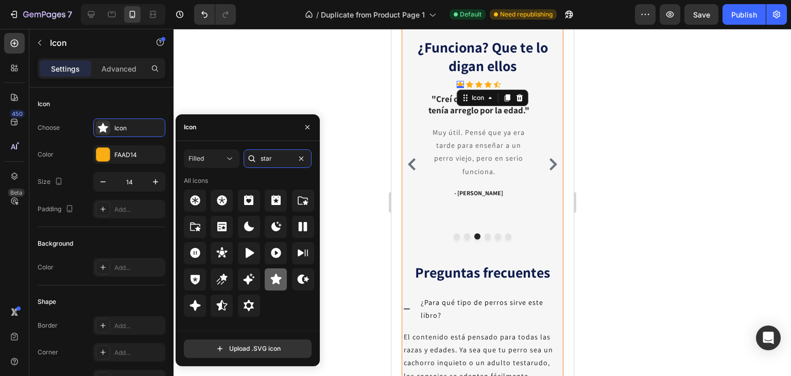
type input "star"
drag, startPoint x: 276, startPoint y: 280, endPoint x: 28, endPoint y: 119, distance: 296.0
click at [276, 280] on icon at bounding box center [275, 279] width 11 height 10
click at [469, 87] on icon at bounding box center [468, 84] width 7 height 7
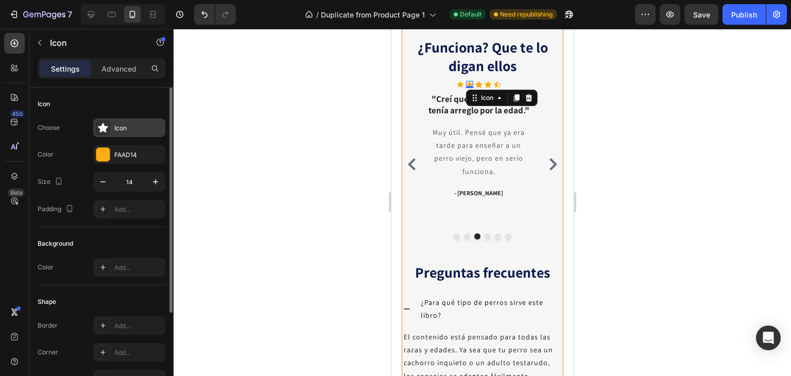
click at [137, 129] on div "Icon" at bounding box center [138, 128] width 48 height 9
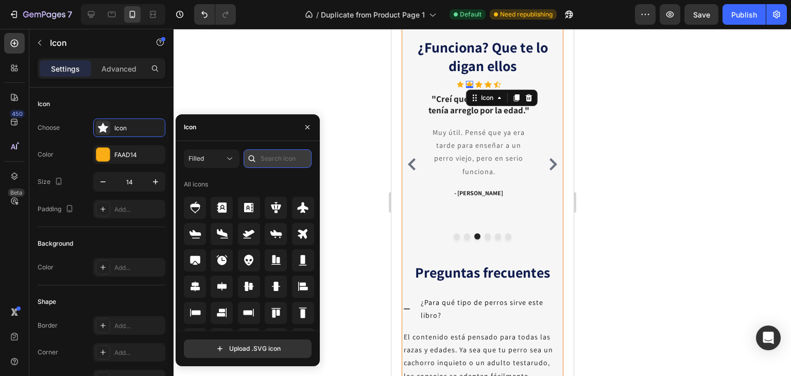
click at [285, 153] on input "text" at bounding box center [277, 158] width 68 height 19
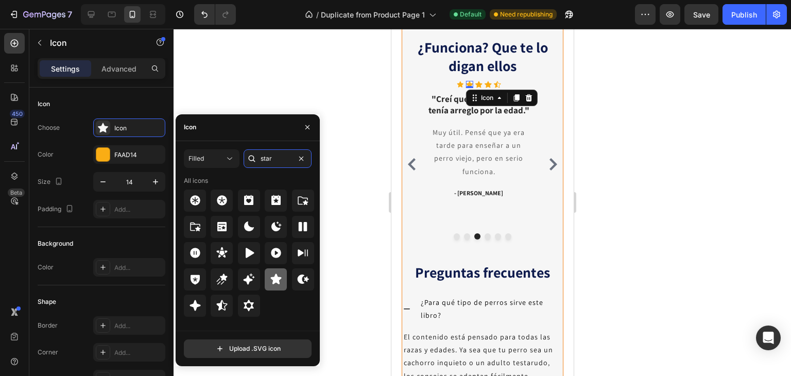
type input "star"
click at [277, 282] on icon at bounding box center [275, 279] width 11 height 10
click at [478, 87] on icon at bounding box center [478, 84] width 7 height 7
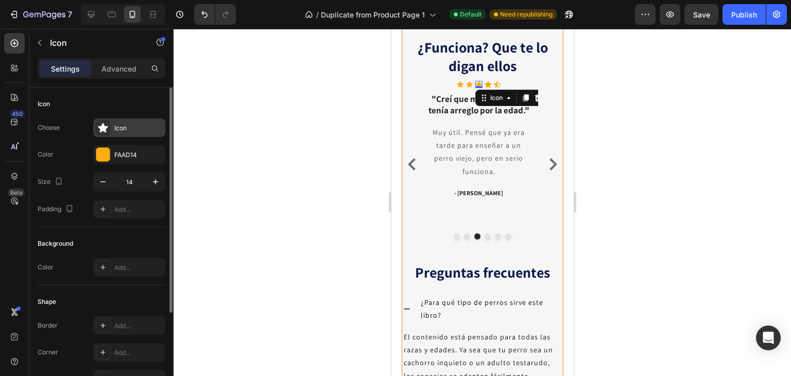
click at [117, 119] on div "Icon" at bounding box center [129, 127] width 72 height 19
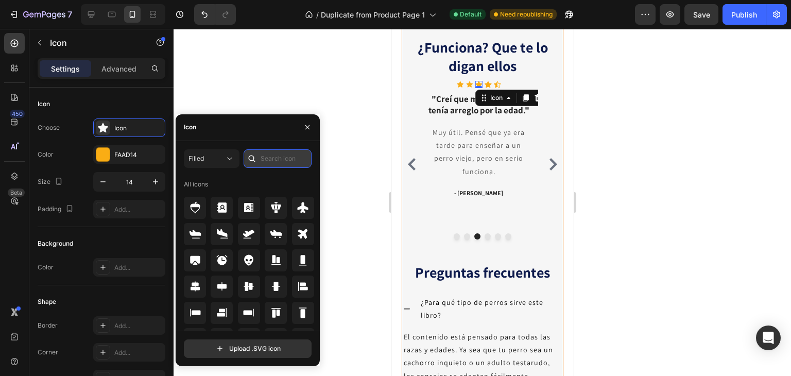
click at [292, 155] on input "text" at bounding box center [277, 158] width 68 height 19
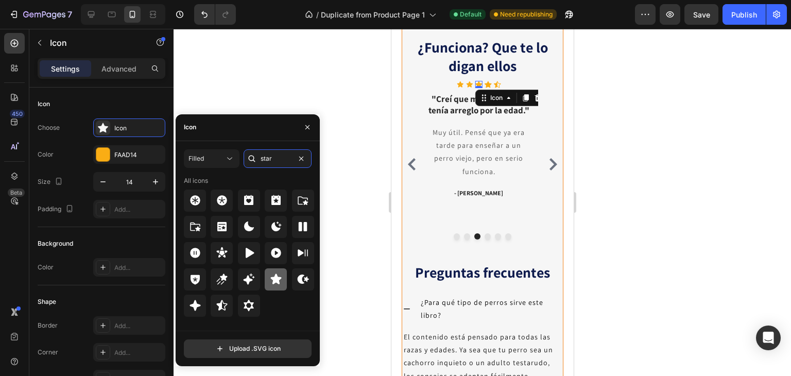
type input "star"
click at [275, 278] on icon at bounding box center [275, 279] width 11 height 10
click at [490, 87] on icon at bounding box center [487, 84] width 7 height 7
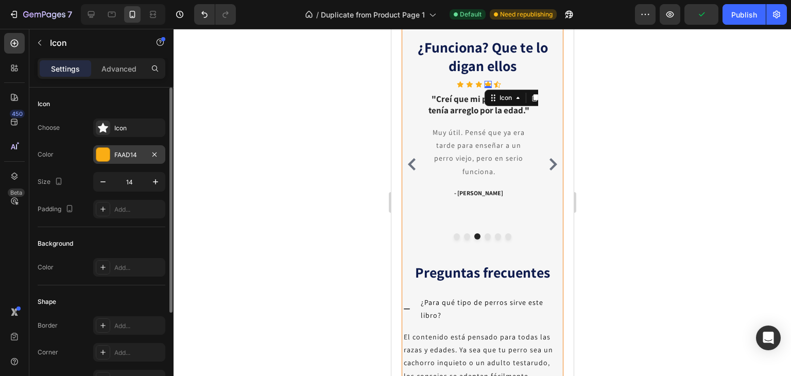
click at [129, 153] on div "FAAD14" at bounding box center [129, 154] width 30 height 9
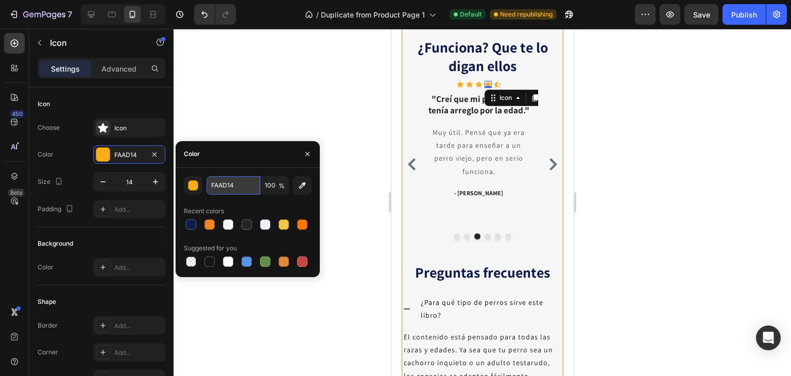
click at [243, 188] on input "FAAD14" at bounding box center [233, 185] width 54 height 19
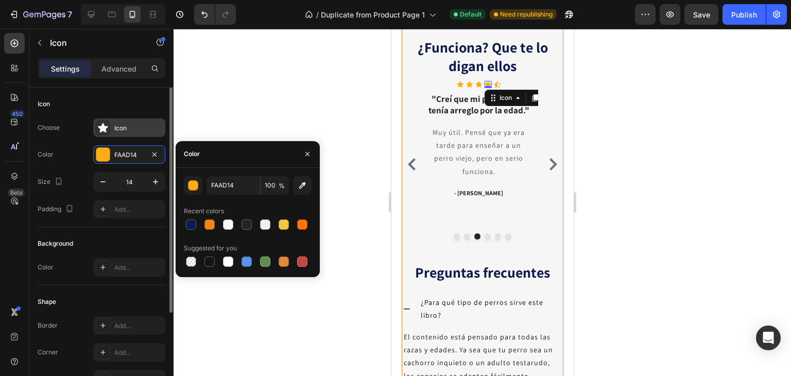
click at [132, 134] on div "Icon" at bounding box center [129, 127] width 72 height 19
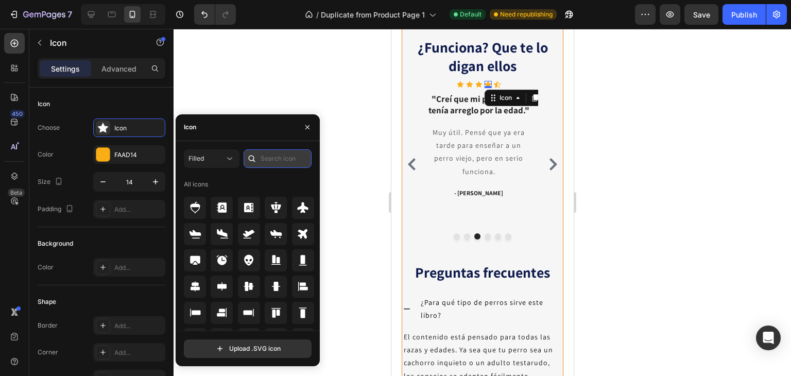
click at [286, 157] on input "text" at bounding box center [277, 158] width 68 height 19
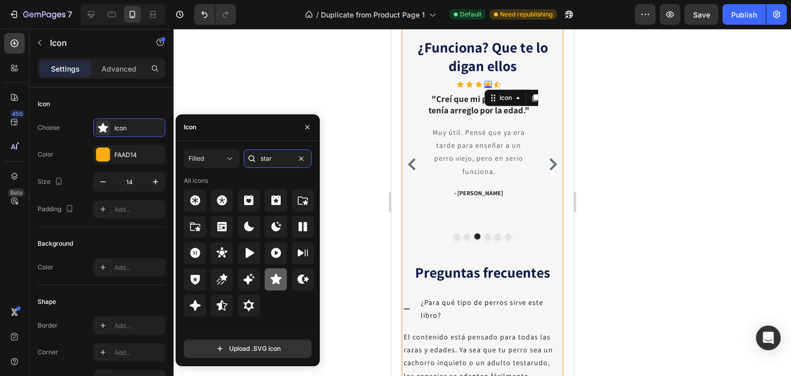
type input "star"
drag, startPoint x: 275, startPoint y: 285, endPoint x: 71, endPoint y: 126, distance: 258.5
click at [275, 285] on icon at bounding box center [276, 279] width 12 height 12
click at [495, 87] on icon at bounding box center [496, 84] width 7 height 7
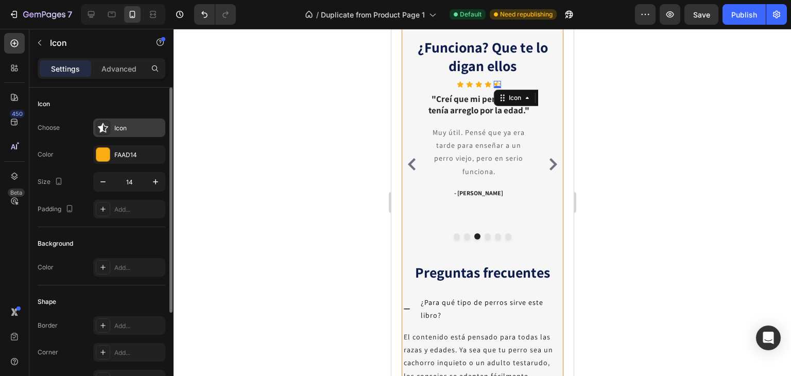
click at [106, 128] on icon at bounding box center [103, 128] width 10 height 10
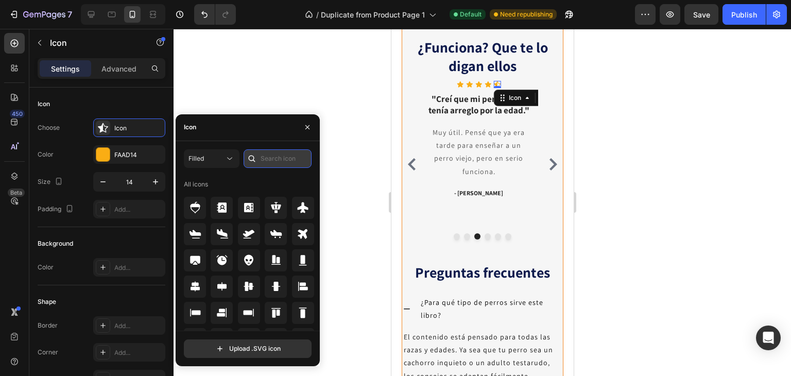
click at [284, 153] on input "text" at bounding box center [277, 158] width 68 height 19
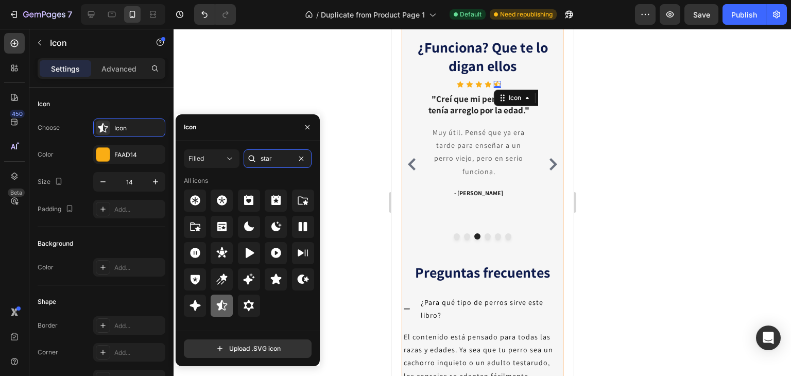
type input "star"
click at [224, 305] on icon at bounding box center [222, 305] width 12 height 12
click at [638, 191] on div at bounding box center [481, 202] width 617 height 347
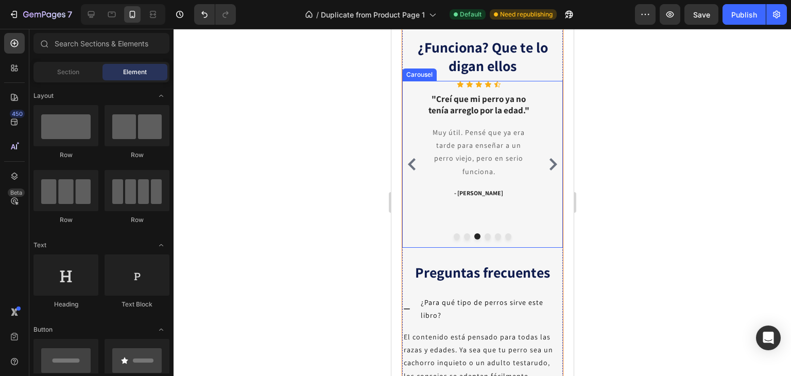
click at [546, 170] on icon "Carousel Next Arrow" at bounding box center [552, 164] width 12 height 12
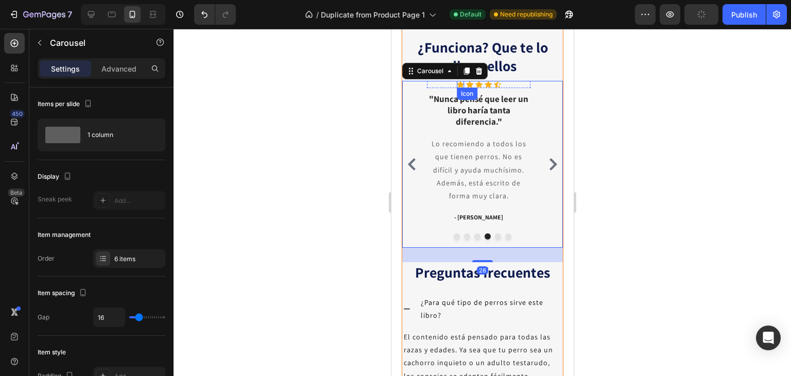
click at [459, 87] on icon at bounding box center [459, 84] width 7 height 7
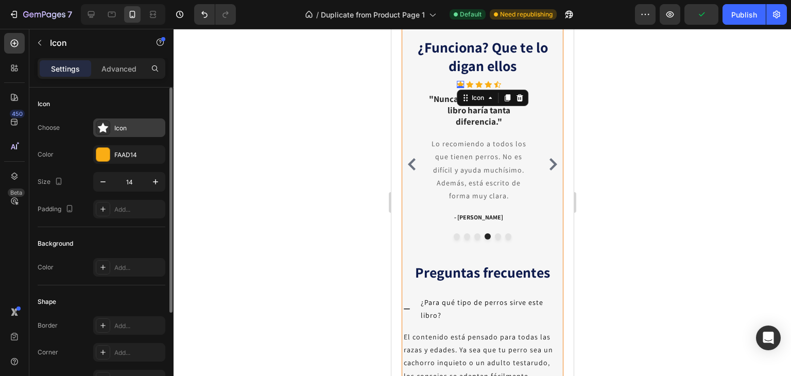
click at [131, 129] on div "Icon" at bounding box center [138, 128] width 48 height 9
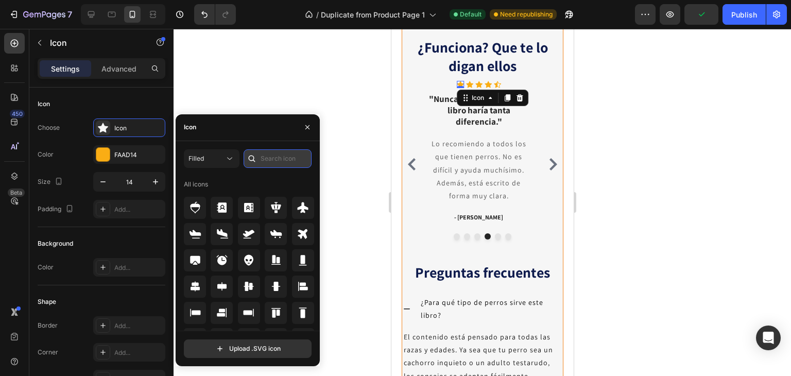
click at [280, 161] on input "text" at bounding box center [277, 158] width 68 height 19
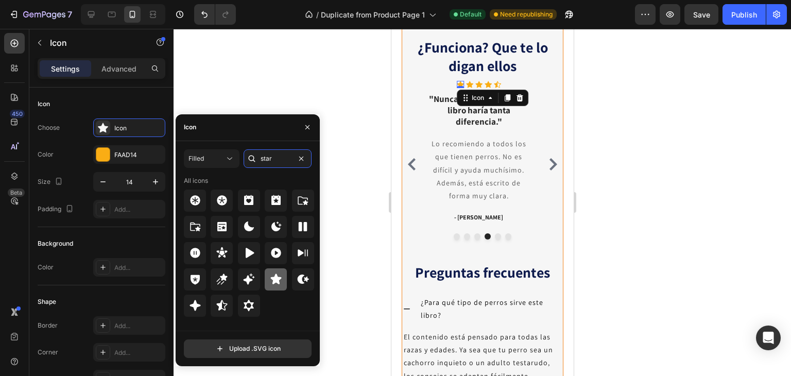
type input "star"
drag, startPoint x: 268, startPoint y: 278, endPoint x: 1, endPoint y: 143, distance: 299.2
click at [268, 278] on div at bounding box center [276, 279] width 22 height 22
click at [472, 88] on icon at bounding box center [468, 84] width 7 height 7
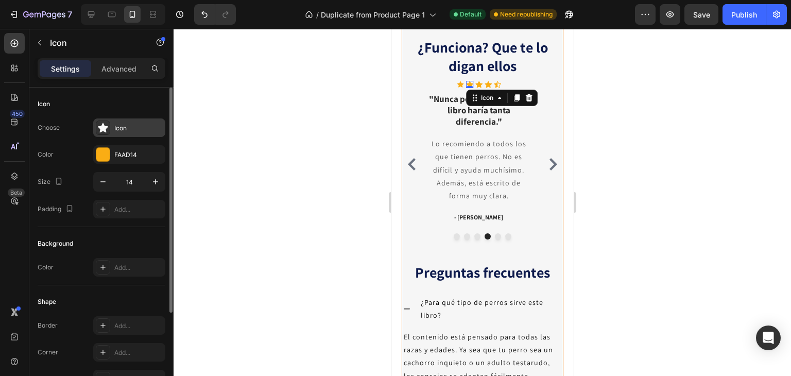
click at [134, 124] on div "Icon" at bounding box center [138, 128] width 48 height 9
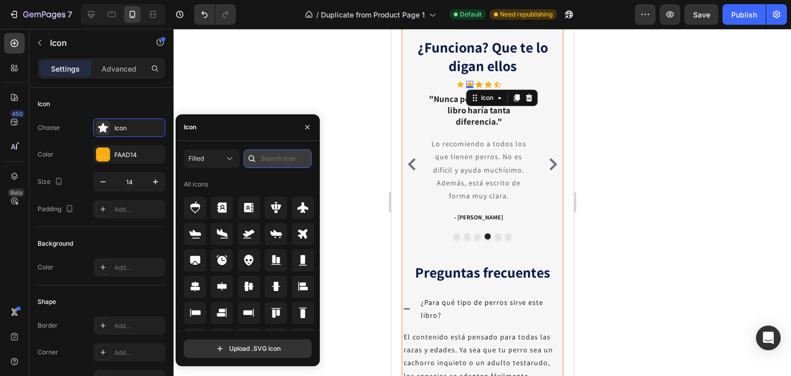
click at [276, 160] on input "text" at bounding box center [277, 158] width 68 height 19
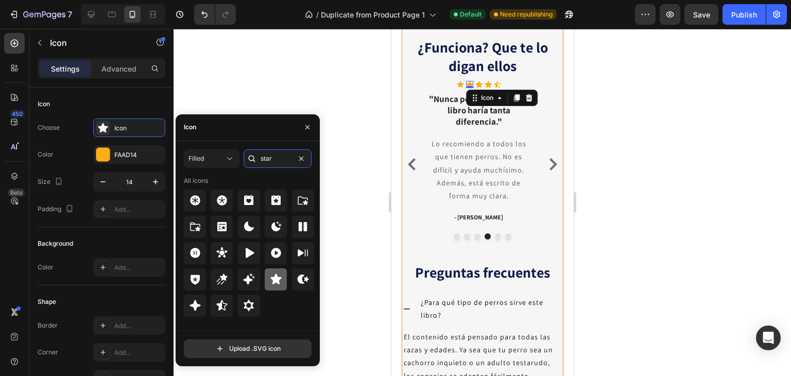
type input "star"
click at [273, 278] on icon at bounding box center [275, 279] width 11 height 10
click at [477, 88] on icon at bounding box center [478, 84] width 7 height 7
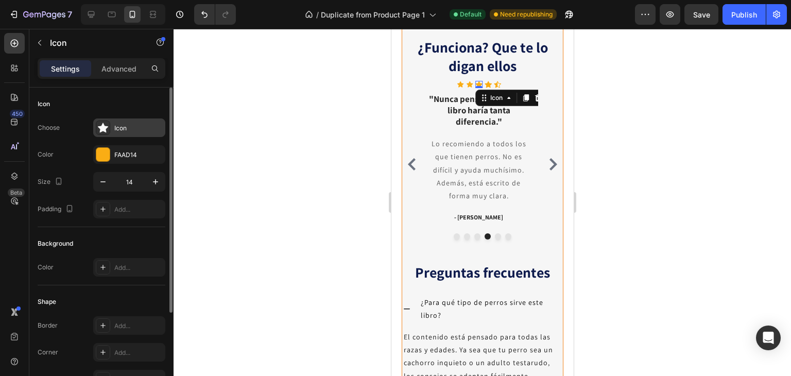
click at [126, 129] on div "Icon" at bounding box center [138, 128] width 48 height 9
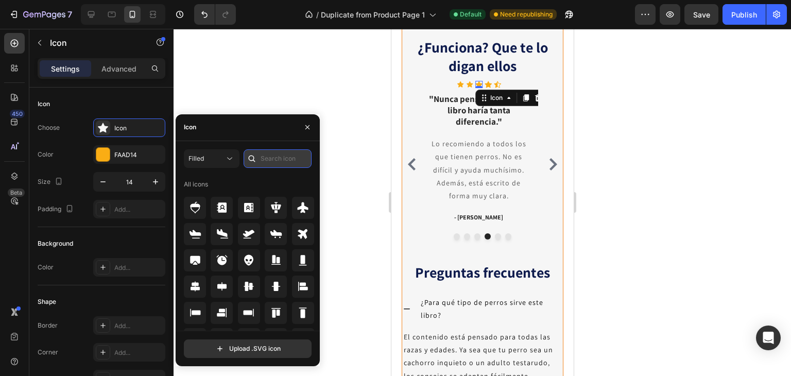
click at [288, 159] on input "text" at bounding box center [277, 158] width 68 height 19
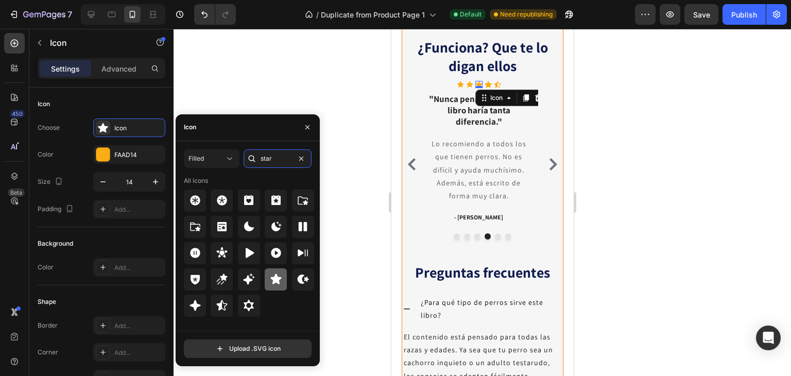
type input "star"
drag, startPoint x: 51, startPoint y: 128, endPoint x: 276, endPoint y: 286, distance: 274.8
click at [276, 286] on div at bounding box center [276, 279] width 22 height 22
click at [487, 87] on icon at bounding box center [487, 84] width 7 height 7
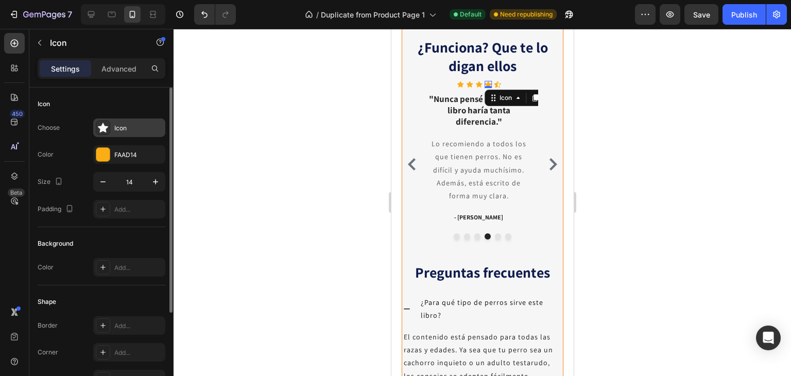
click at [126, 124] on div "Icon" at bounding box center [138, 128] width 48 height 9
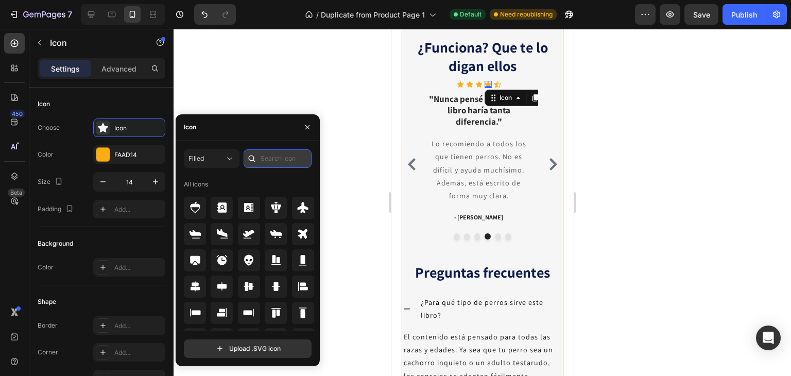
click at [269, 162] on input "text" at bounding box center [277, 158] width 68 height 19
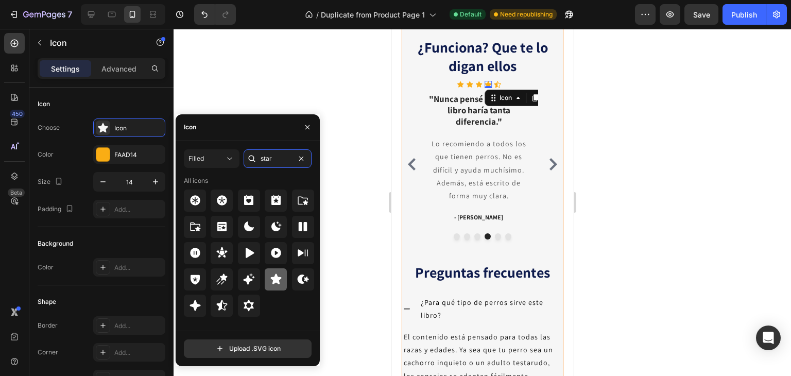
type input "star"
click at [276, 283] on icon at bounding box center [275, 279] width 11 height 10
click at [498, 88] on icon at bounding box center [496, 84] width 7 height 7
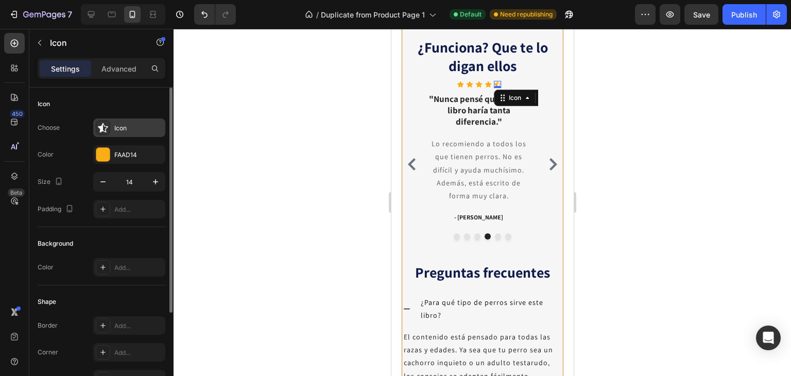
click at [134, 132] on div "Icon" at bounding box center [129, 127] width 72 height 19
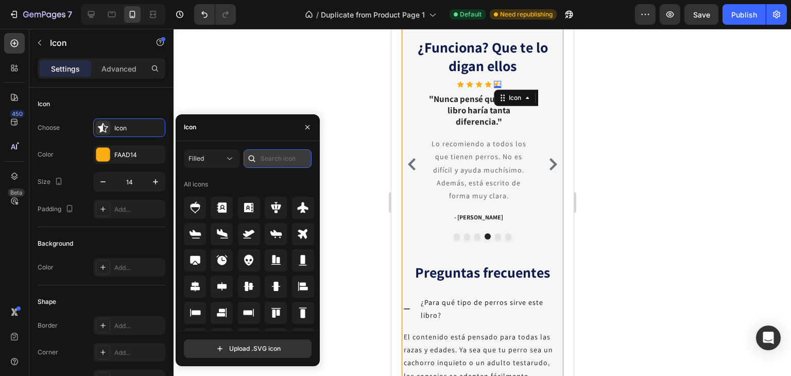
click at [275, 159] on input "text" at bounding box center [277, 158] width 68 height 19
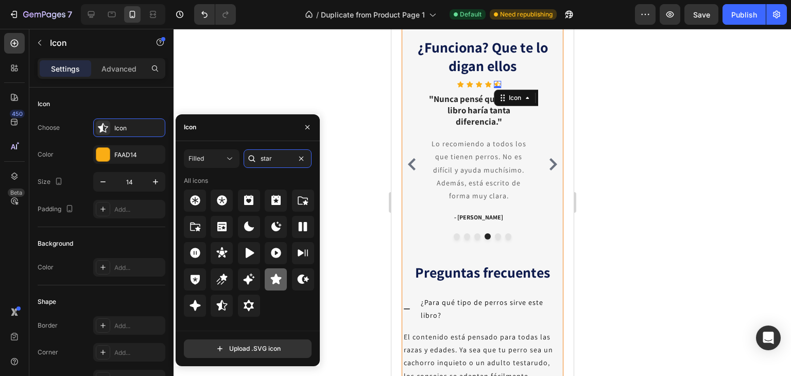
type input "star"
click at [282, 285] on div at bounding box center [276, 279] width 22 height 22
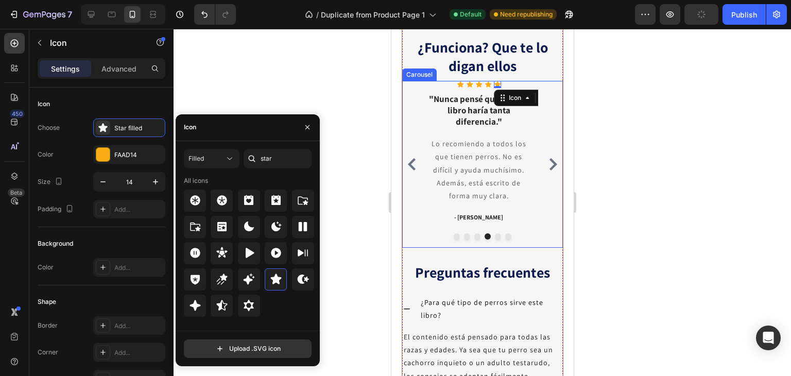
click at [546, 170] on icon "Carousel Next Arrow" at bounding box center [552, 164] width 12 height 12
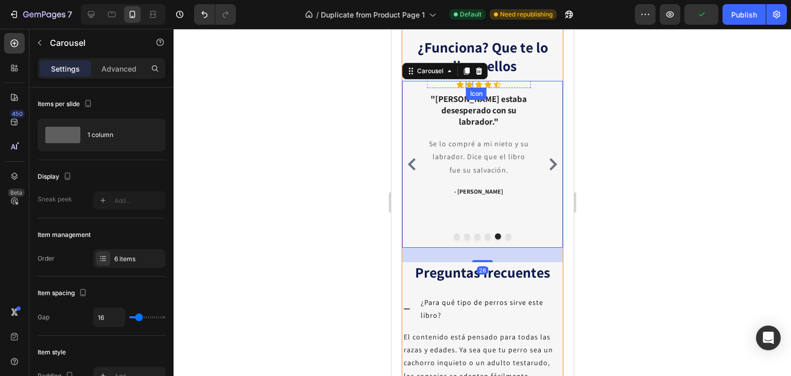
click at [462, 88] on icon at bounding box center [459, 84] width 7 height 7
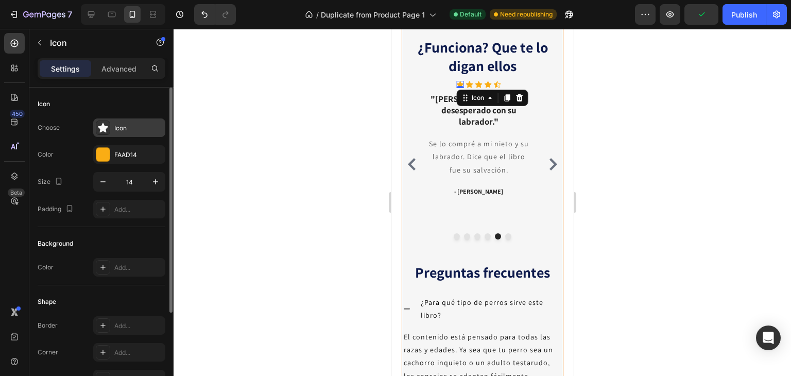
click at [114, 130] on div "Icon" at bounding box center [138, 128] width 48 height 9
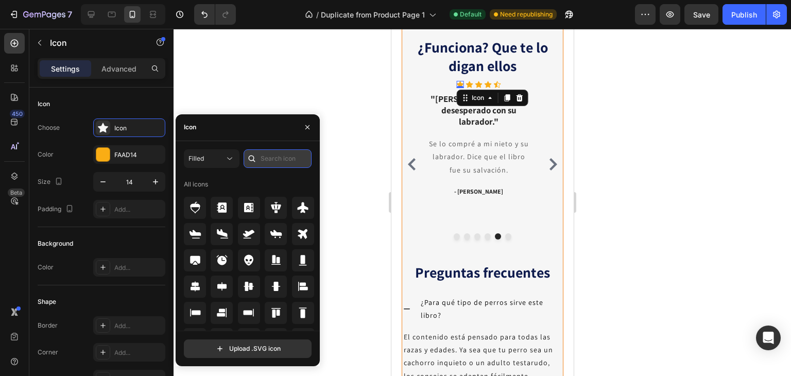
click at [286, 159] on input "text" at bounding box center [277, 158] width 68 height 19
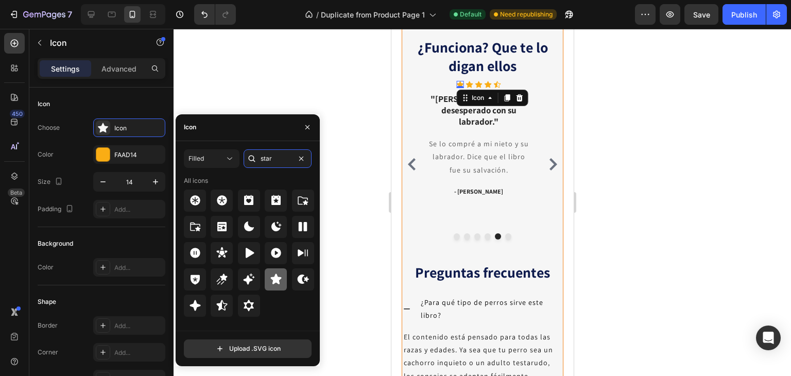
type input "star"
click at [269, 274] on div at bounding box center [276, 279] width 22 height 22
click at [467, 87] on icon at bounding box center [468, 84] width 7 height 7
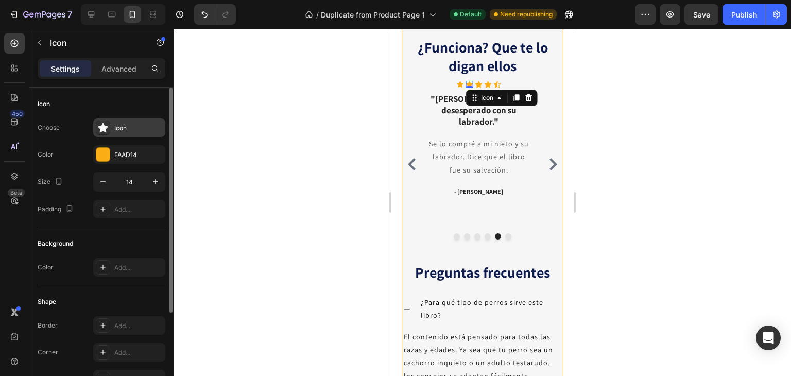
click at [127, 129] on div "Icon" at bounding box center [138, 128] width 48 height 9
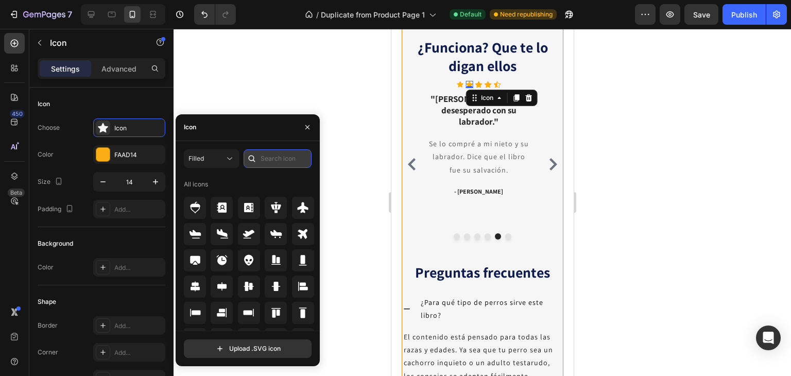
click at [279, 155] on input "text" at bounding box center [277, 158] width 68 height 19
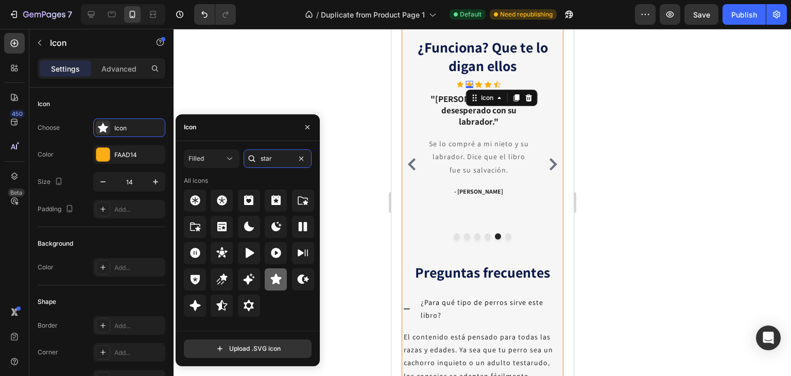
type input "star"
click at [273, 276] on icon at bounding box center [276, 279] width 12 height 12
click at [478, 87] on icon at bounding box center [478, 84] width 7 height 7
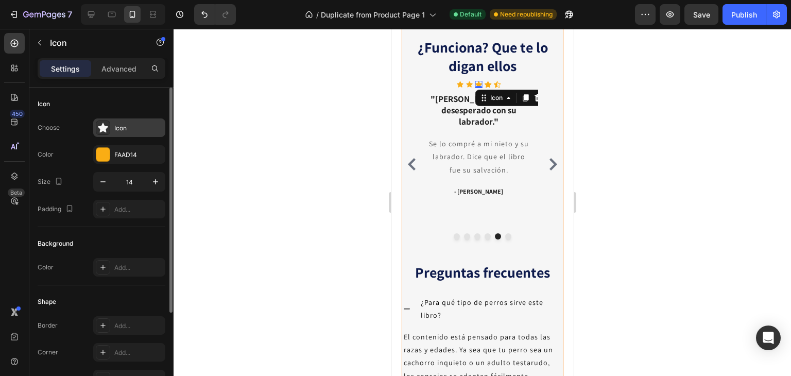
click at [140, 130] on div "Icon" at bounding box center [138, 128] width 48 height 9
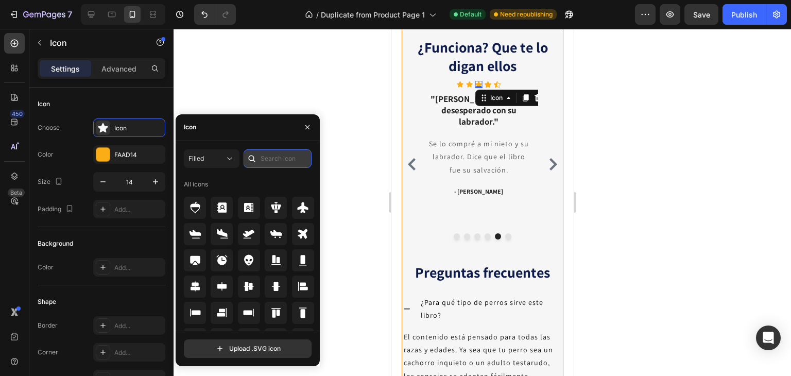
click at [279, 151] on input "text" at bounding box center [277, 158] width 68 height 19
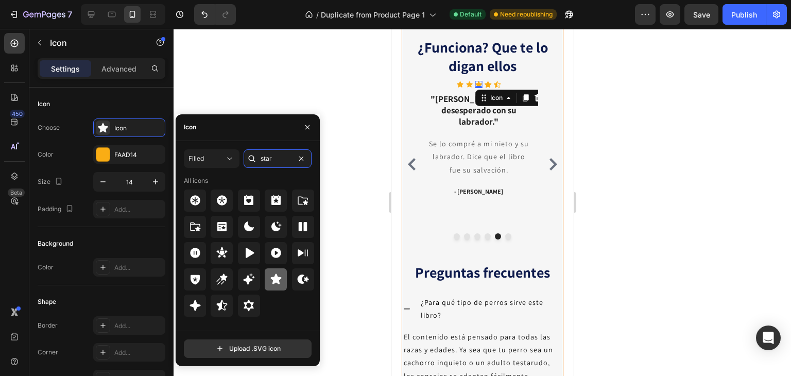
type input "star"
click at [274, 278] on icon at bounding box center [275, 279] width 11 height 10
click at [488, 87] on icon at bounding box center [487, 84] width 7 height 7
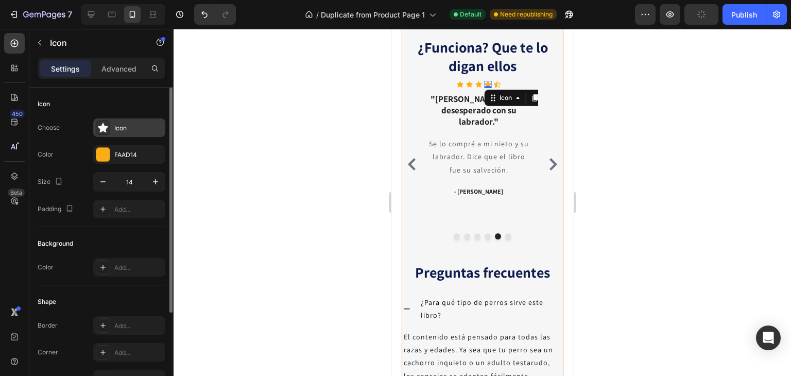
click at [134, 128] on div "Icon" at bounding box center [138, 128] width 48 height 9
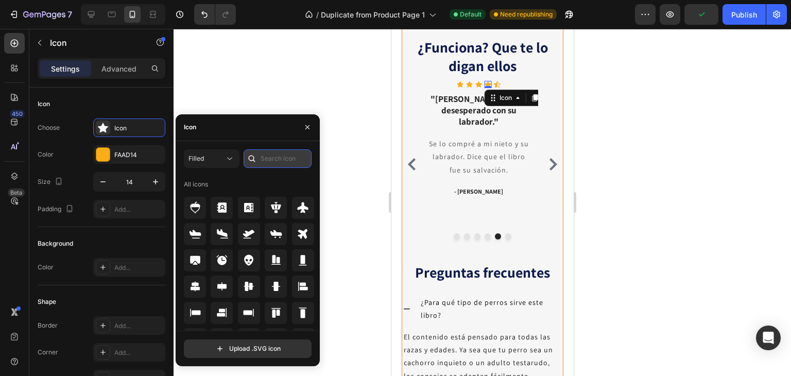
click at [284, 153] on input "text" at bounding box center [277, 158] width 68 height 19
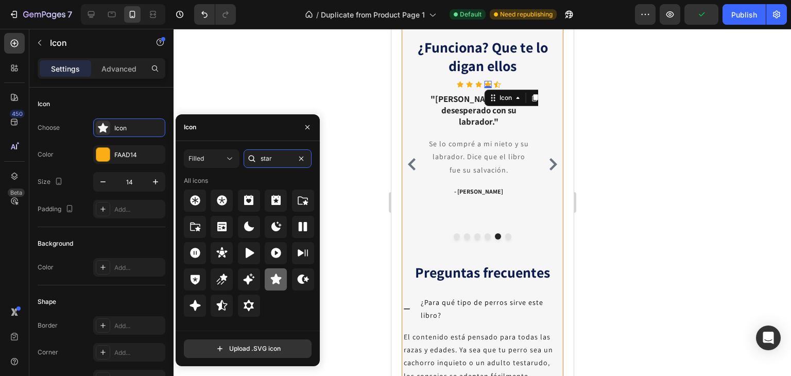
type input "star"
drag, startPoint x: 276, startPoint y: 283, endPoint x: 173, endPoint y: 68, distance: 238.3
click at [276, 283] on icon at bounding box center [275, 279] width 11 height 10
click at [496, 87] on icon at bounding box center [496, 84] width 7 height 7
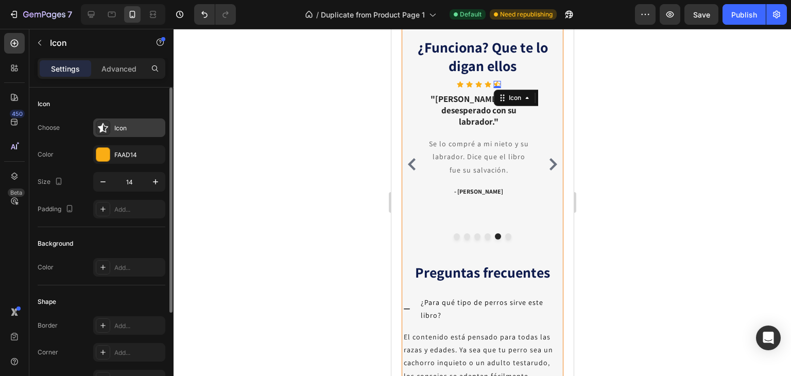
click at [138, 125] on div "Icon" at bounding box center [138, 128] width 48 height 9
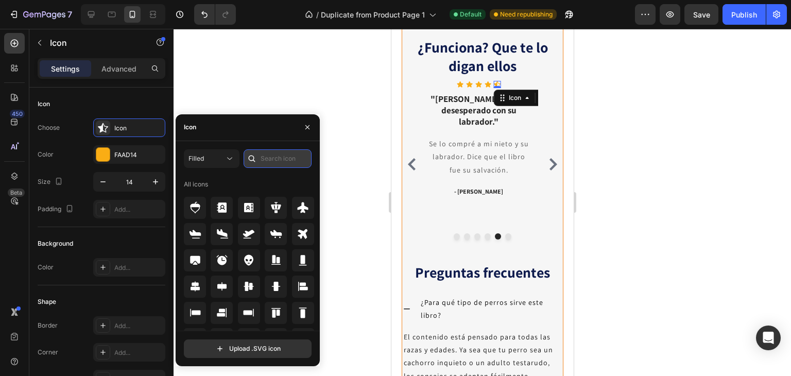
click at [286, 152] on input "text" at bounding box center [277, 158] width 68 height 19
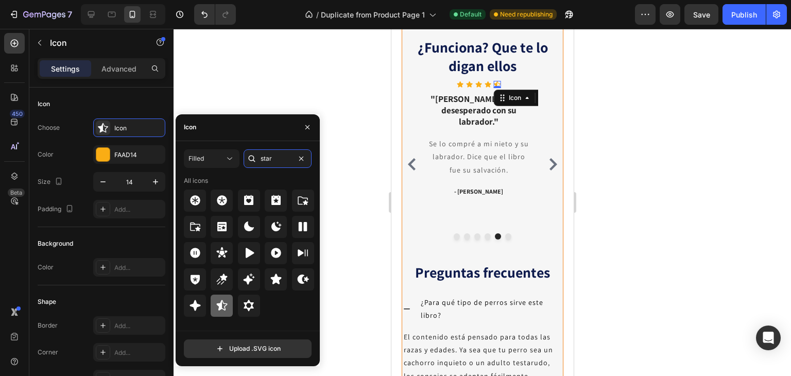
type input "star"
click at [219, 305] on icon at bounding box center [221, 305] width 11 height 10
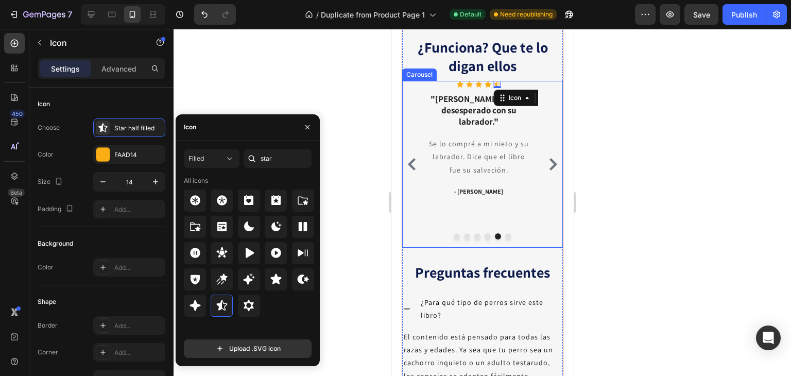
click at [546, 170] on icon "Carousel Next Arrow" at bounding box center [552, 164] width 12 height 12
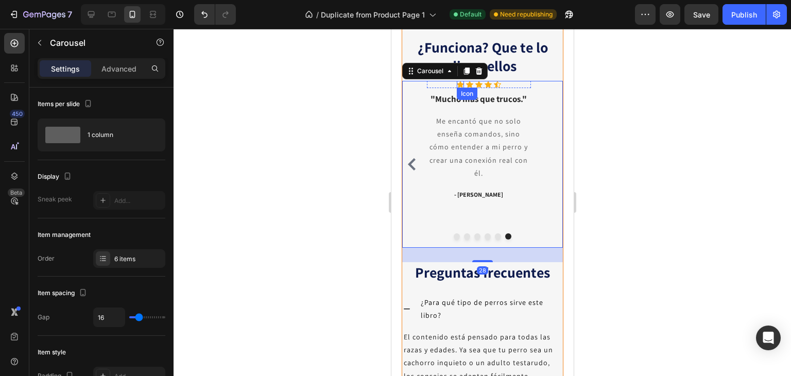
click at [460, 87] on icon at bounding box center [459, 84] width 7 height 7
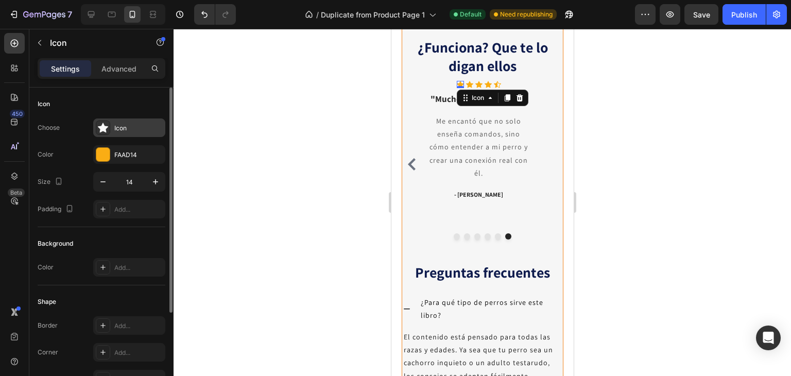
click at [127, 125] on div "Icon" at bounding box center [138, 128] width 48 height 9
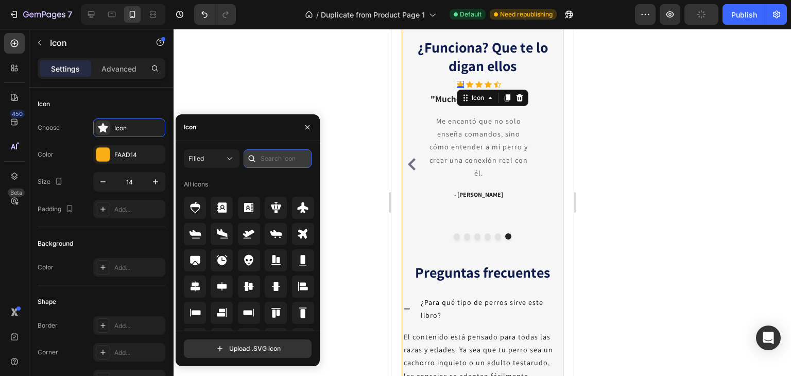
click at [286, 160] on input "text" at bounding box center [277, 158] width 68 height 19
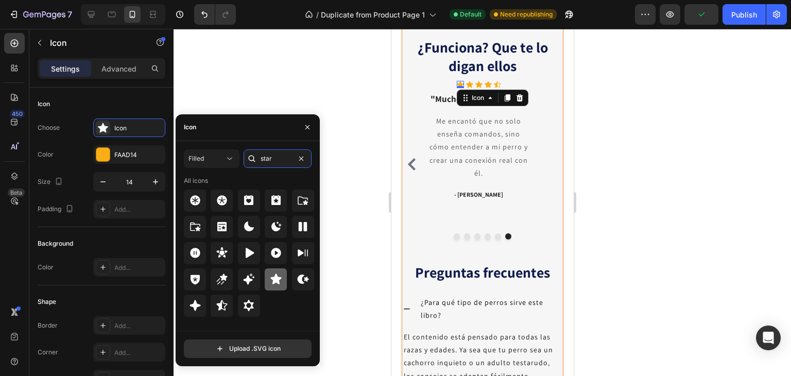
type input "star"
click at [281, 281] on icon at bounding box center [276, 279] width 12 height 12
click at [467, 87] on icon at bounding box center [468, 84] width 7 height 7
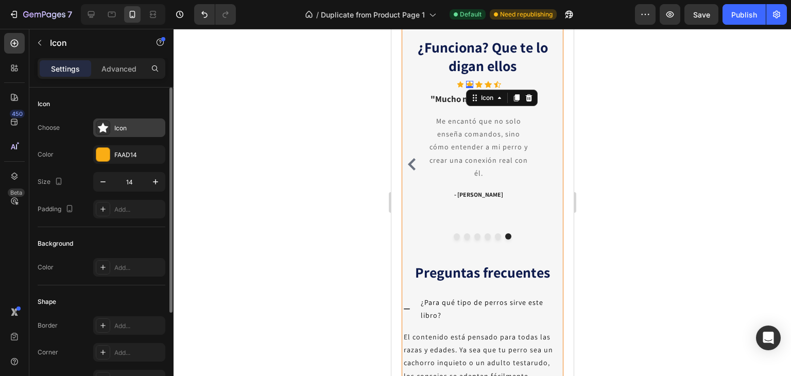
click at [113, 128] on div "Icon" at bounding box center [129, 127] width 72 height 19
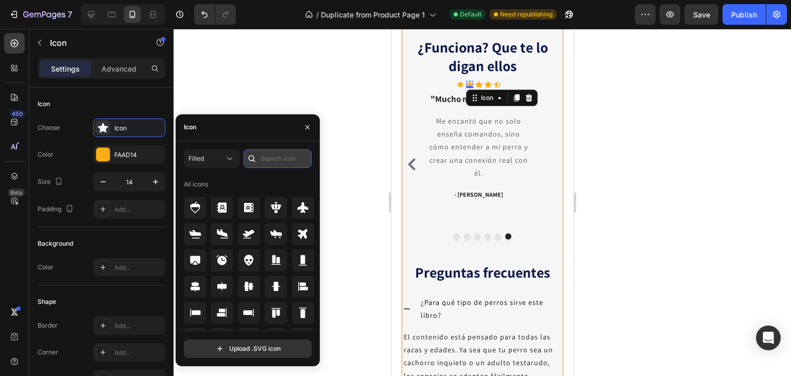
click at [277, 153] on input "text" at bounding box center [277, 158] width 68 height 19
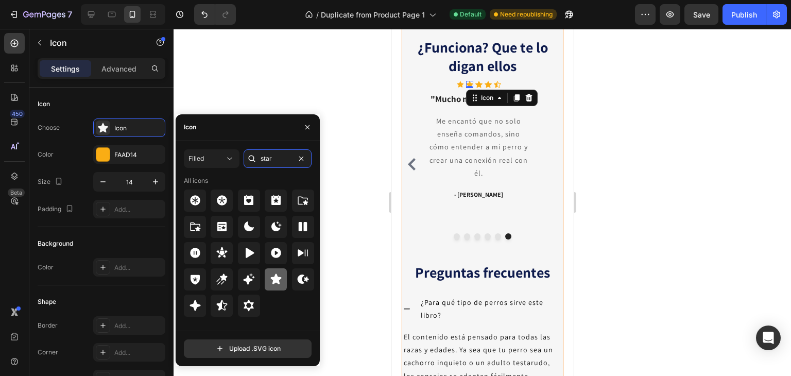
type input "star"
click at [274, 277] on icon at bounding box center [275, 279] width 11 height 10
click at [480, 88] on div "Icon" at bounding box center [478, 84] width 7 height 7
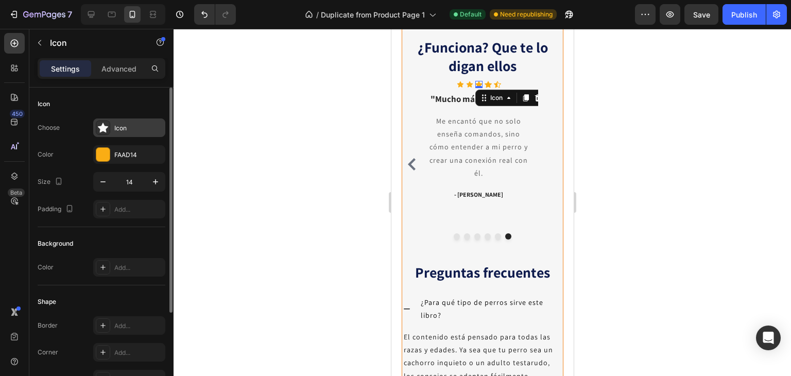
click at [109, 130] on div at bounding box center [103, 127] width 14 height 14
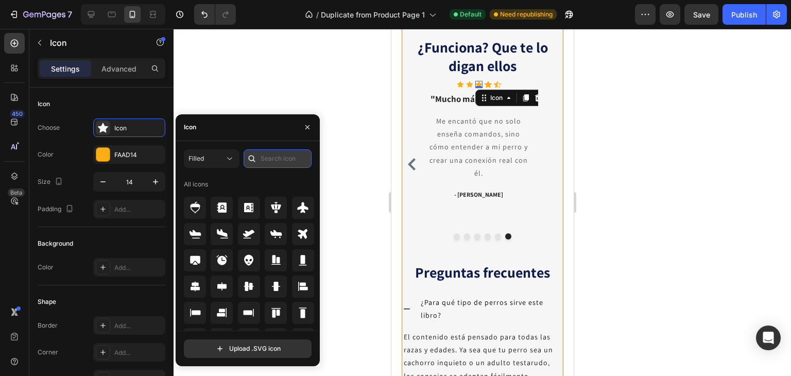
click at [286, 159] on input "text" at bounding box center [277, 158] width 68 height 19
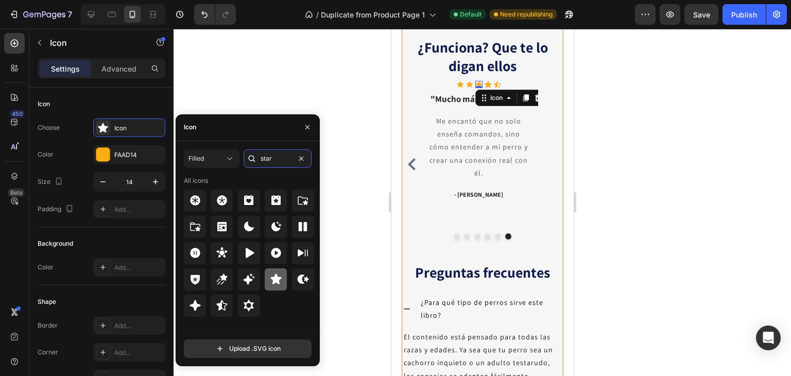
type input "star"
click at [270, 274] on icon at bounding box center [276, 279] width 12 height 12
click at [486, 87] on icon at bounding box center [487, 84] width 7 height 7
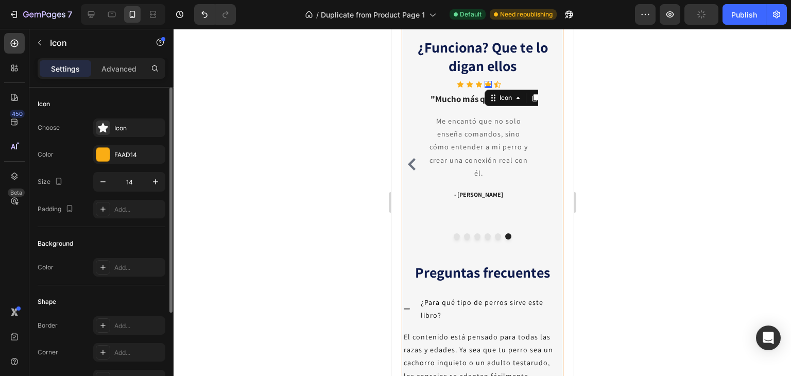
click at [126, 144] on div "Choose Icon Color FAAD14 Size 14 Padding Add..." at bounding box center [102, 168] width 128 height 100
click at [138, 128] on div "Icon" at bounding box center [138, 128] width 48 height 9
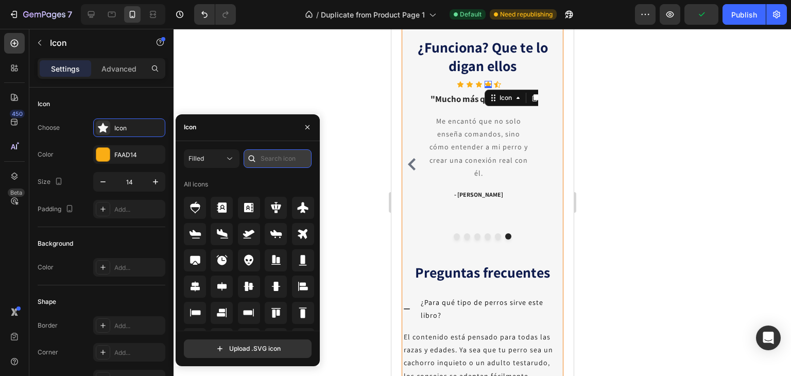
click at [281, 150] on input "text" at bounding box center [277, 158] width 68 height 19
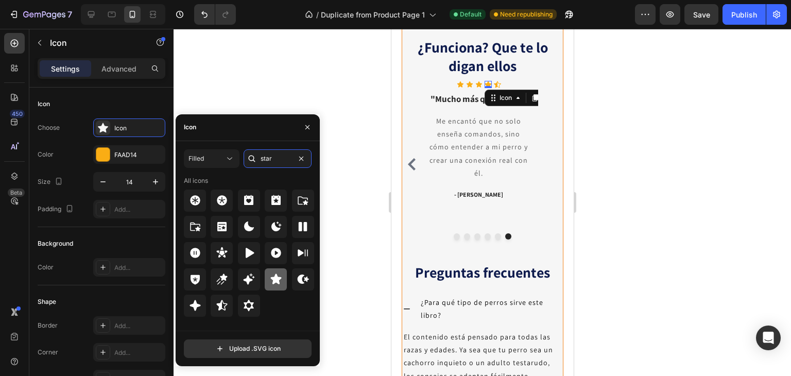
type input "star"
click at [278, 278] on icon at bounding box center [275, 279] width 11 height 10
click at [495, 88] on icon at bounding box center [496, 84] width 7 height 7
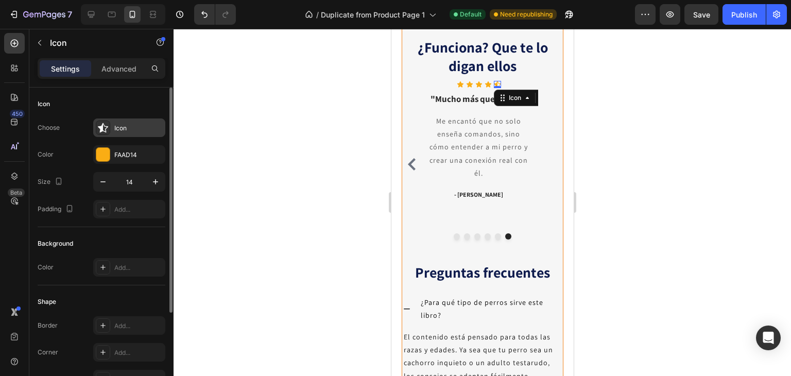
click at [131, 133] on div "Icon" at bounding box center [129, 127] width 72 height 19
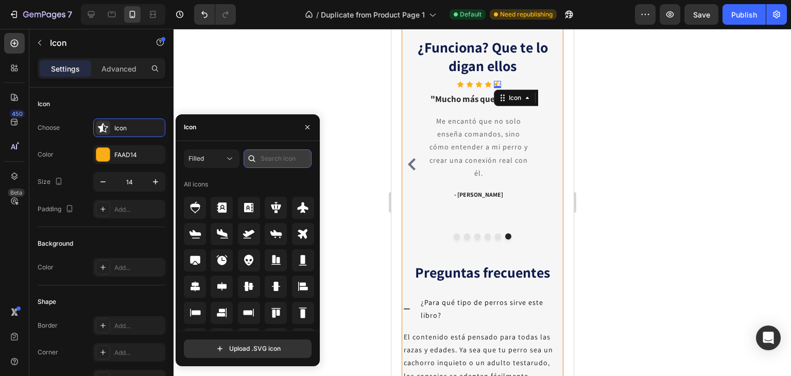
click at [283, 161] on input "text" at bounding box center [277, 158] width 68 height 19
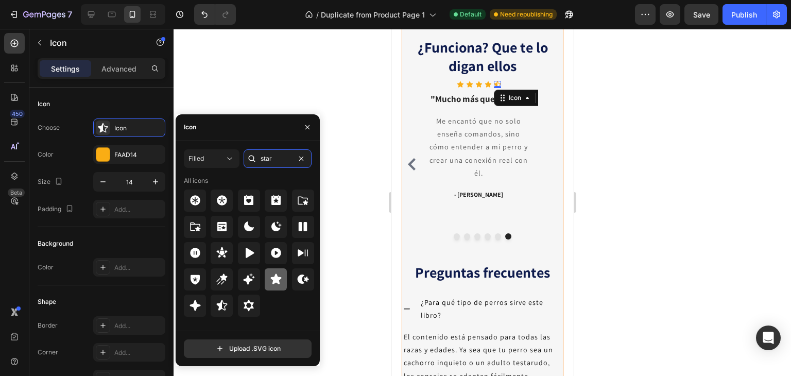
type input "star"
click at [274, 278] on icon at bounding box center [275, 279] width 11 height 10
click at [667, 223] on div at bounding box center [481, 202] width 617 height 347
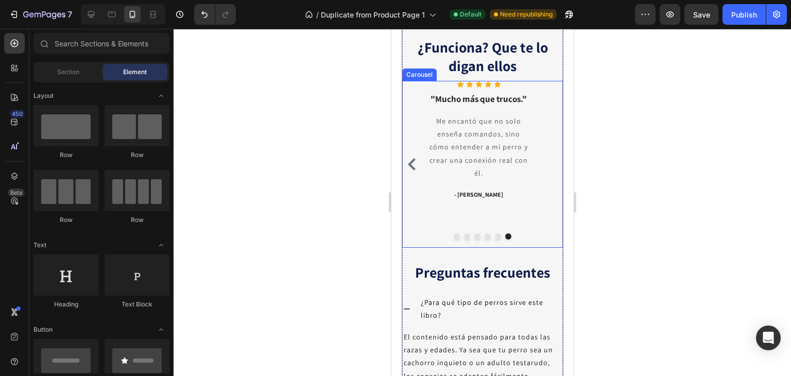
click at [410, 170] on icon "Carousel Back Arrow" at bounding box center [411, 164] width 12 height 12
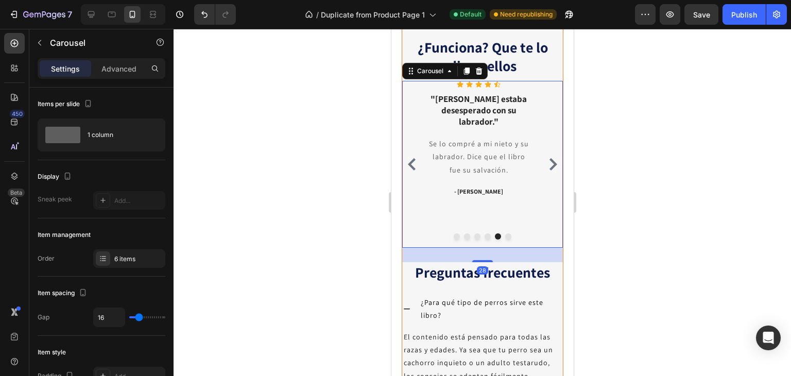
click at [410, 170] on icon "Carousel Back Arrow" at bounding box center [411, 164] width 12 height 12
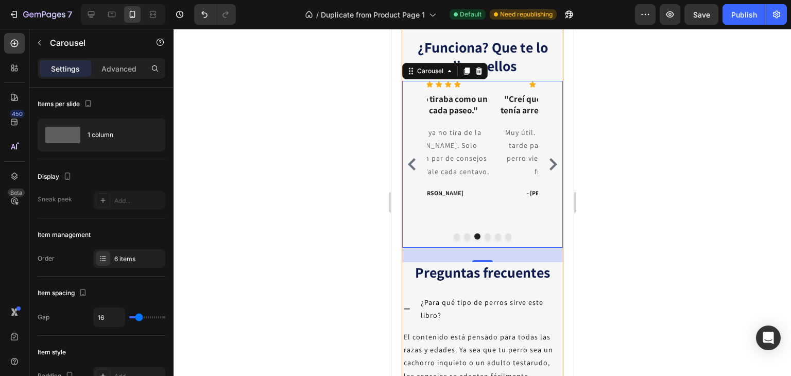
click at [410, 170] on icon "Carousel Back Arrow" at bounding box center [411, 164] width 12 height 12
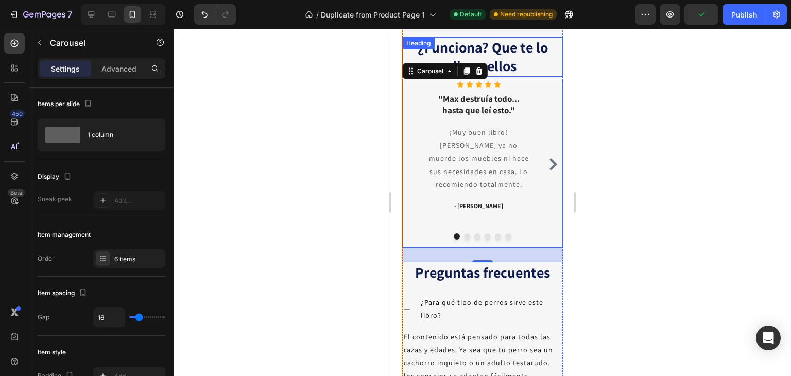
click at [499, 75] on strong "¿Funciona? Que te lo digan ellos" at bounding box center [482, 57] width 130 height 38
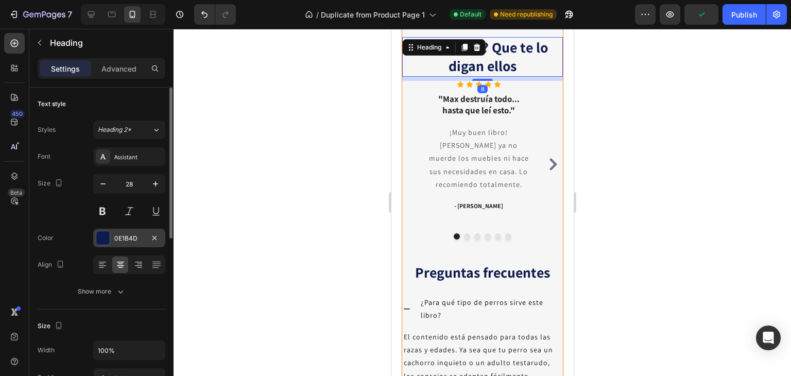
click at [136, 234] on div "0E1B4D" at bounding box center [129, 238] width 30 height 9
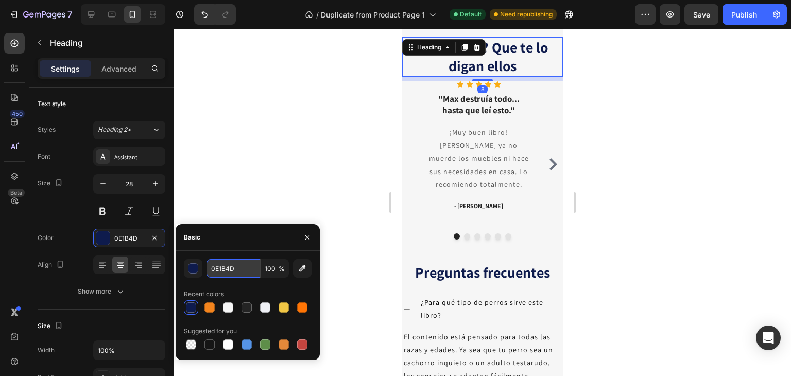
click at [218, 266] on input "0E1B4D" at bounding box center [233, 268] width 54 height 19
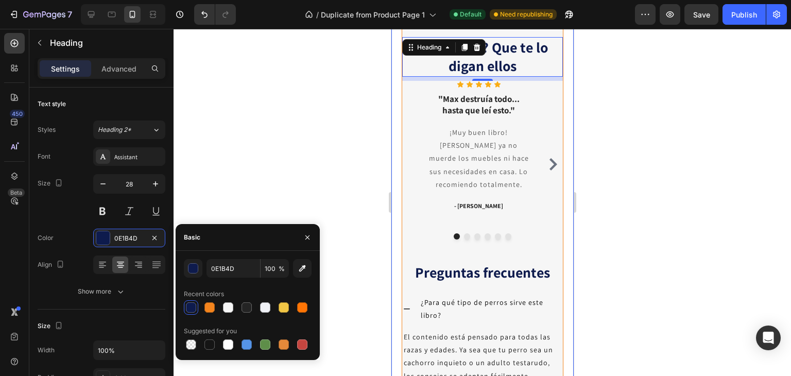
click at [394, 80] on div "¿Funciona? Que te lo digan ellos Heading 8 Icon Icon Icon Icon Icon Icon List H…" at bounding box center [482, 299] width 182 height 564
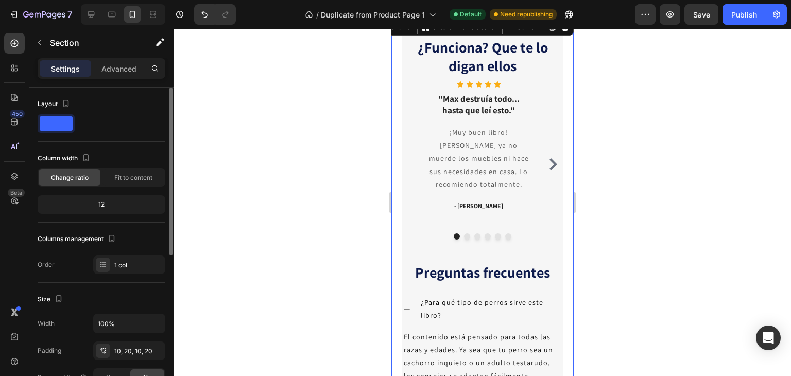
scroll to position [103, 0]
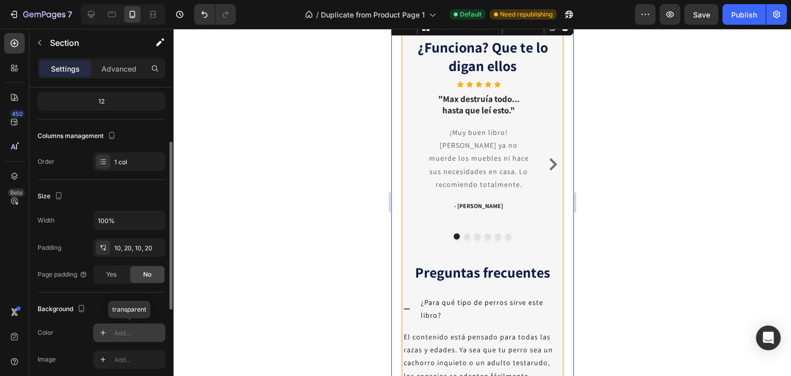
click at [127, 328] on div "Add..." at bounding box center [138, 332] width 48 height 9
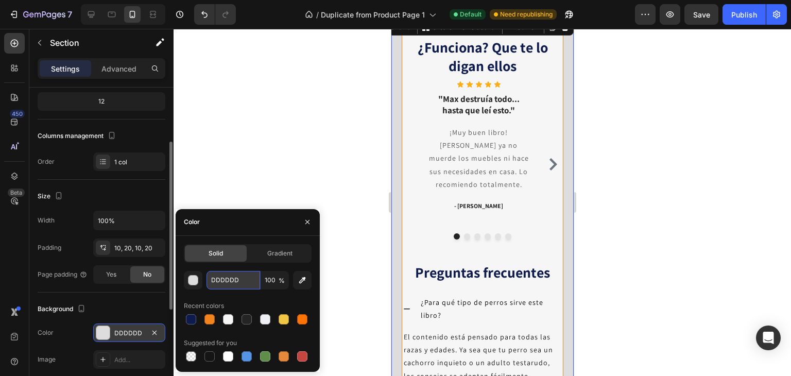
click at [235, 279] on input "DDDDDD" at bounding box center [233, 280] width 54 height 19
paste input "0E1B4"
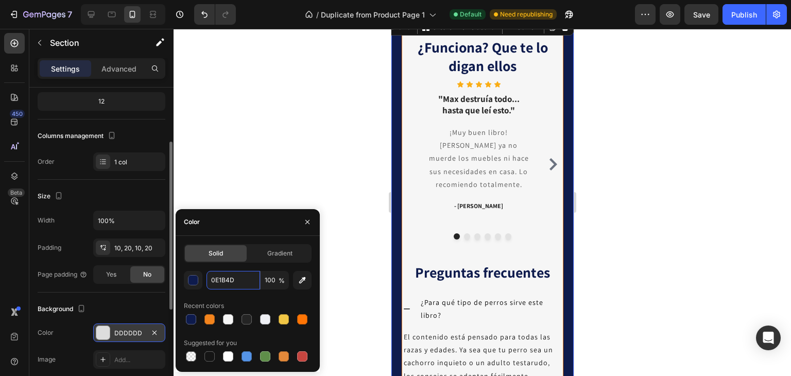
type input "000000"
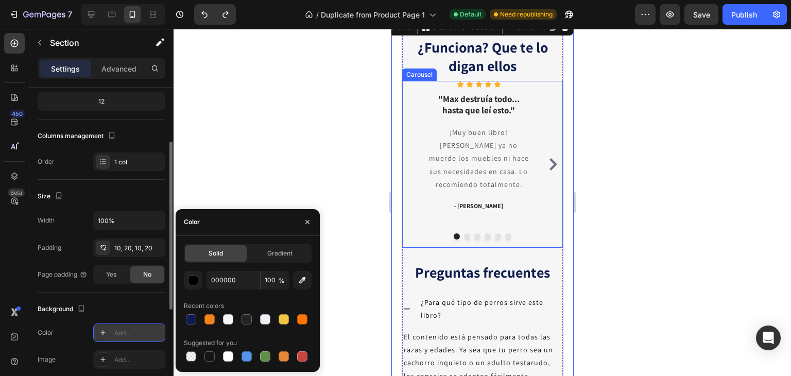
click at [412, 127] on div "Icon Icon Icon Icon Icon Icon List Hoz "Max destruía todo... hasta que leí esto…" at bounding box center [481, 164] width 161 height 167
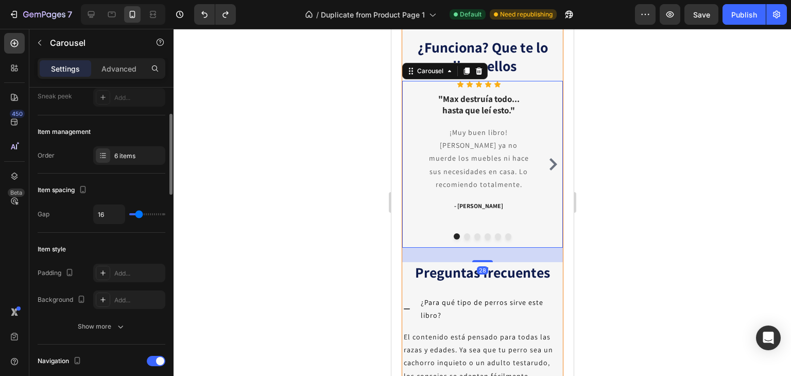
scroll to position [0, 0]
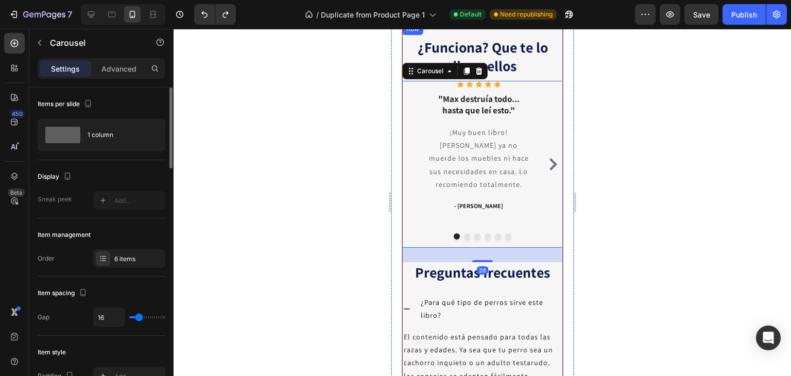
click at [431, 71] on div "¿Funciona? Que te lo digan ellos Heading Icon Icon Icon Icon Icon Icon List Hoz…" at bounding box center [482, 298] width 162 height 553
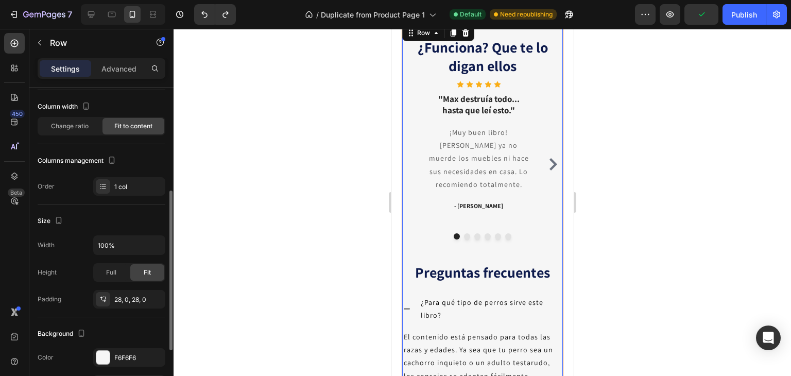
scroll to position [103, 0]
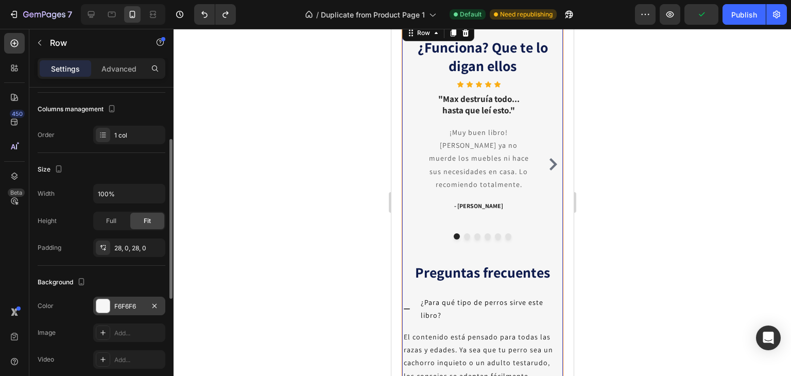
click at [130, 307] on div "F6F6F6" at bounding box center [129, 306] width 30 height 9
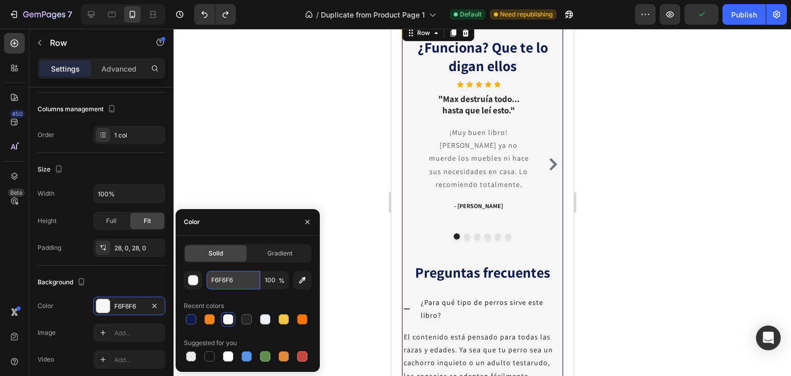
click at [233, 274] on input "F6F6F6" at bounding box center [233, 280] width 54 height 19
paste input "0E1B4D"
type input "0E1B4D"
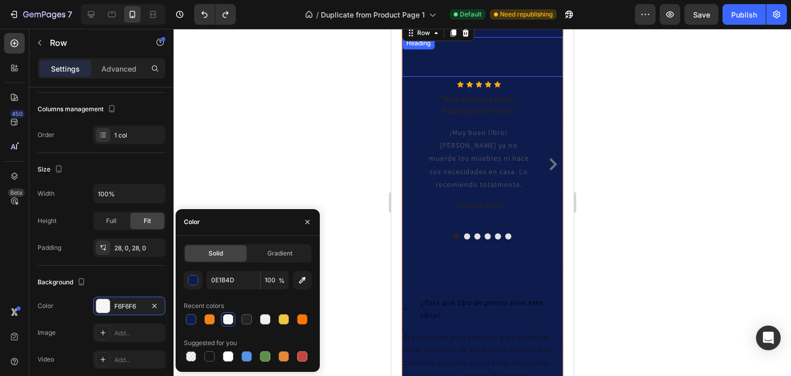
click at [474, 75] on strong "¿Funciona? Que te lo digan ellos" at bounding box center [482, 57] width 130 height 38
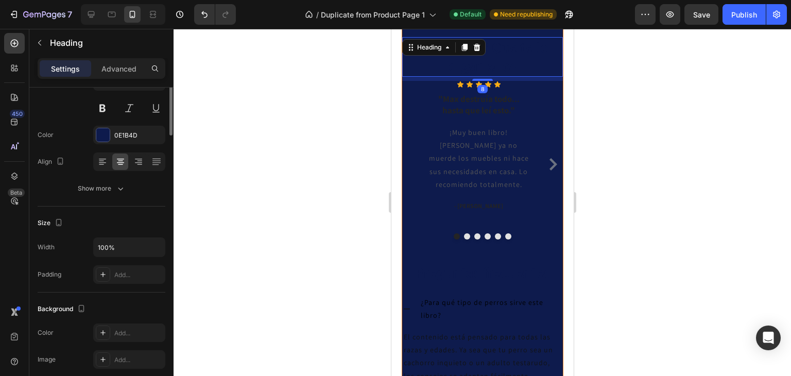
scroll to position [0, 0]
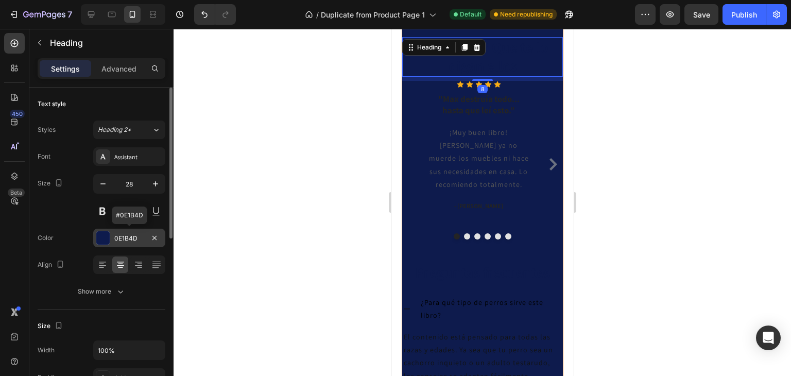
click at [123, 240] on div "0E1B4D" at bounding box center [129, 238] width 30 height 9
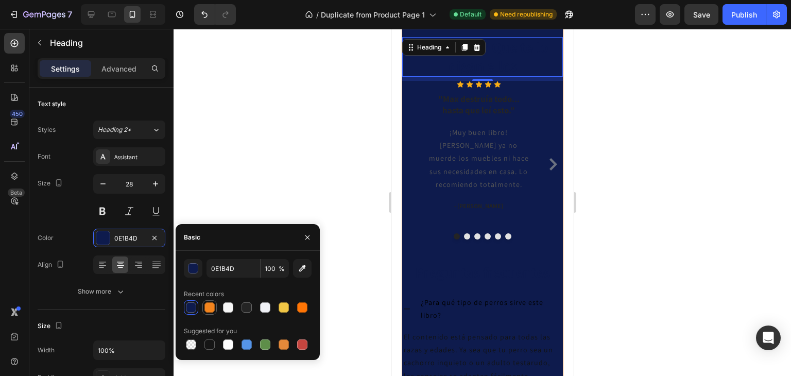
click at [211, 305] on div at bounding box center [209, 307] width 10 height 10
type input "F3841D"
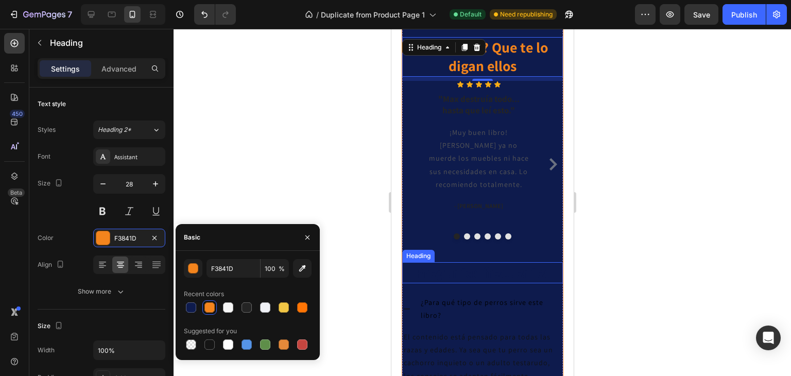
click at [466, 282] on strong "Preguntas frecuentes" at bounding box center [481, 271] width 135 height 19
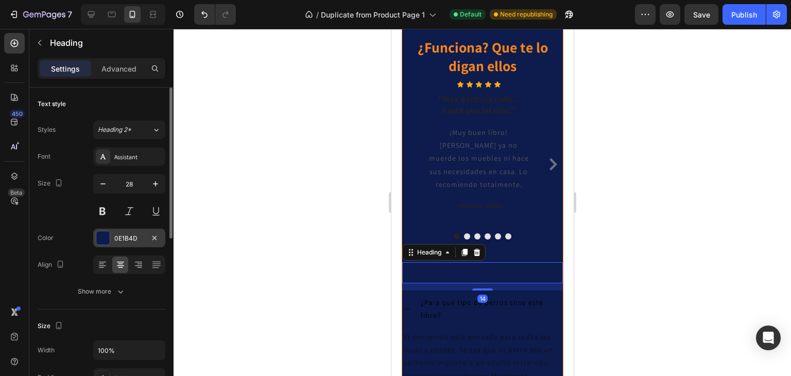
click at [124, 231] on div "0E1B4D" at bounding box center [129, 238] width 72 height 19
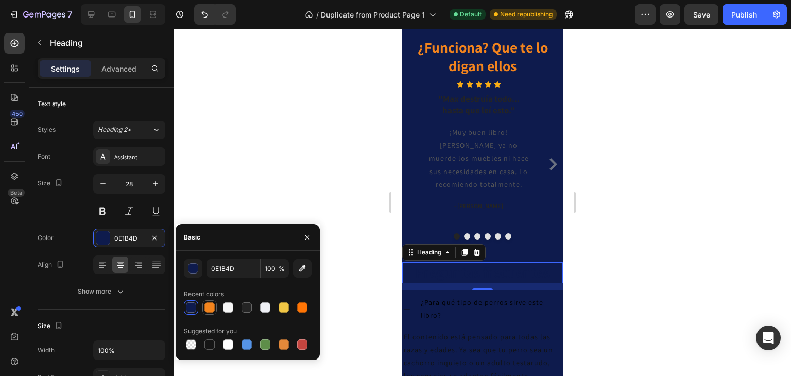
click at [208, 308] on div at bounding box center [209, 307] width 10 height 10
type input "F3841D"
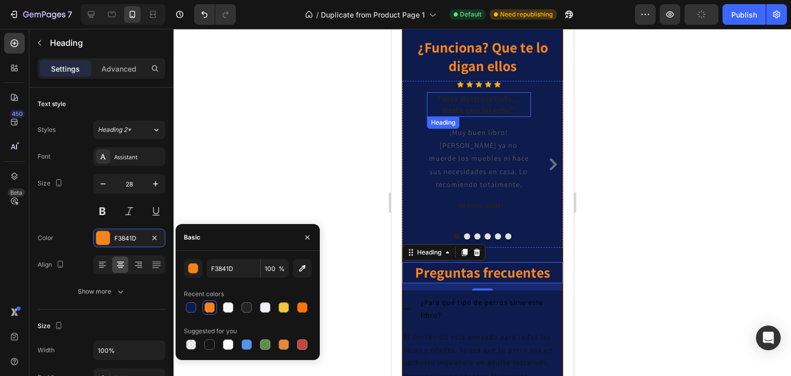
click at [498, 117] on h3 ""Max destruía todo... hasta que leí esto."" at bounding box center [478, 104] width 104 height 25
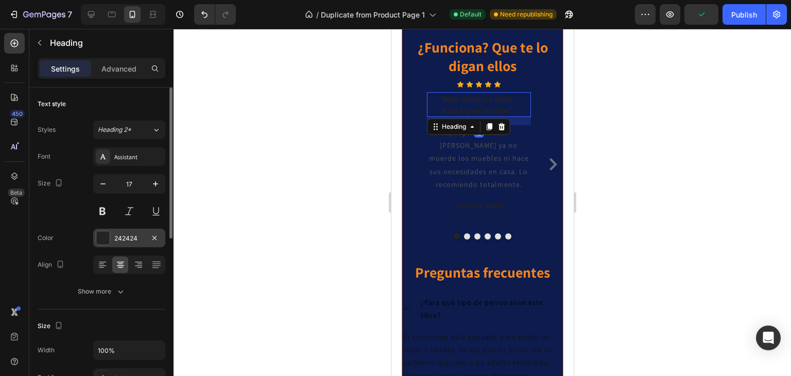
click at [116, 234] on div "242424" at bounding box center [129, 238] width 30 height 9
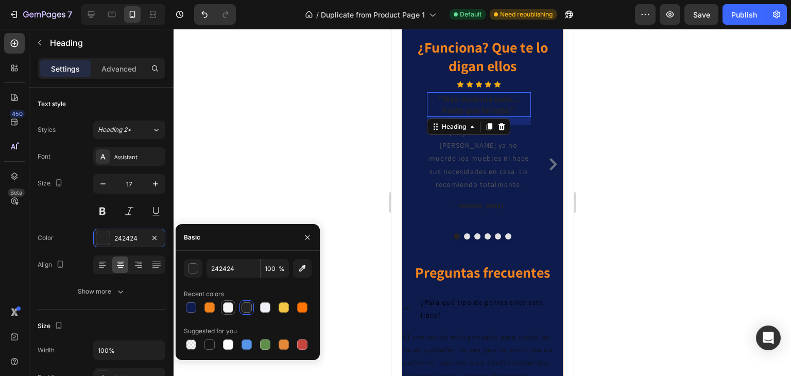
click at [226, 310] on div at bounding box center [228, 307] width 10 height 10
click at [266, 307] on div at bounding box center [265, 307] width 10 height 10
click at [229, 306] on div at bounding box center [228, 307] width 10 height 10
type input "F6F6F6"
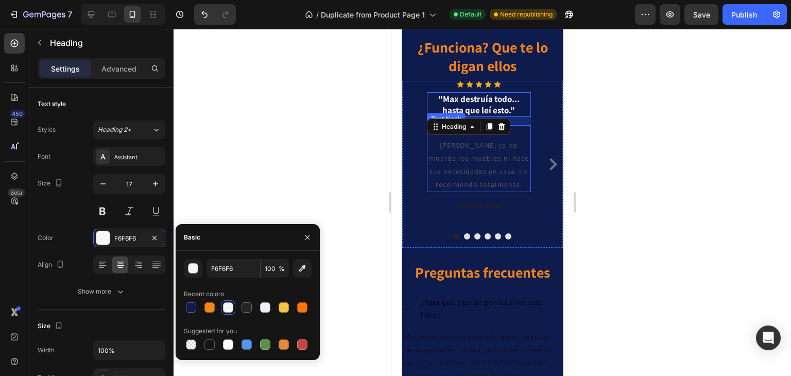
click at [456, 191] on p "¡Muy buen libro! [PERSON_NAME] ya no muerde los muebles ni hace sus necesidades…" at bounding box center [478, 158] width 102 height 65
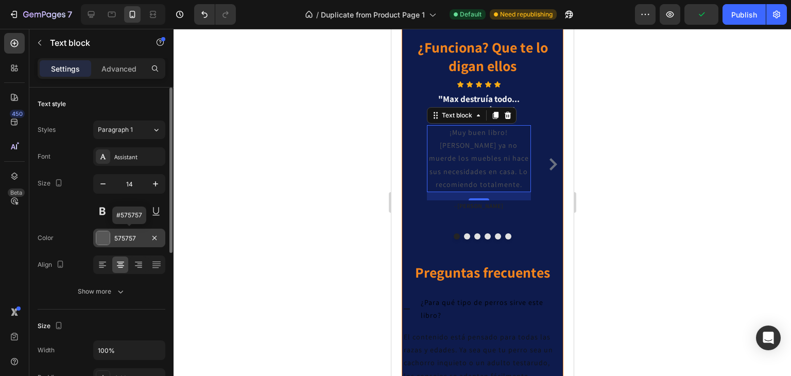
click at [125, 234] on div "575757" at bounding box center [129, 238] width 30 height 9
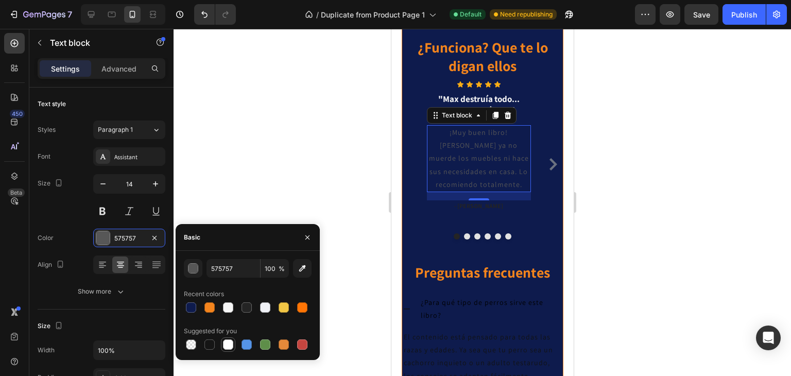
click at [232, 348] on div at bounding box center [228, 344] width 10 height 10
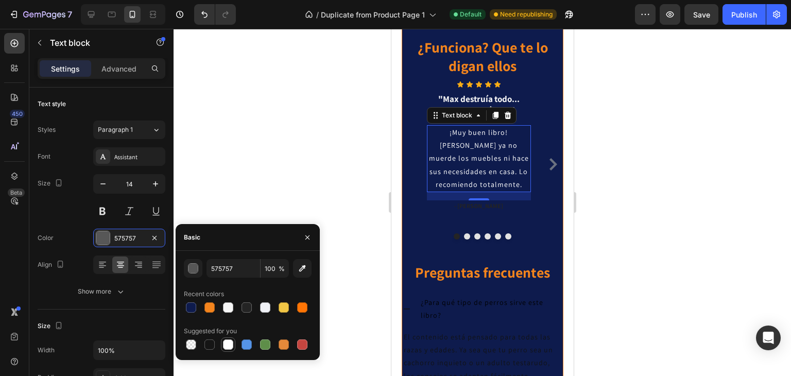
type input "FFFFFF"
click at [663, 157] on div at bounding box center [481, 202] width 617 height 347
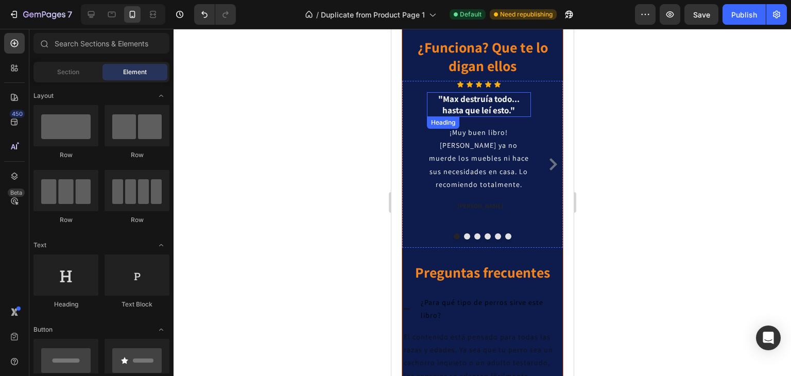
click at [482, 117] on h3 ""Max destruía todo... hasta que leí esto."" at bounding box center [478, 104] width 104 height 25
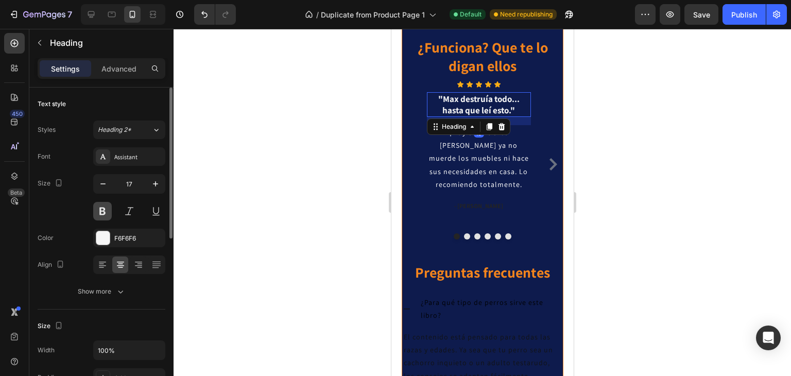
click at [99, 213] on button at bounding box center [102, 211] width 19 height 19
click at [104, 213] on button at bounding box center [102, 211] width 19 height 19
click at [700, 206] on div at bounding box center [481, 202] width 617 height 347
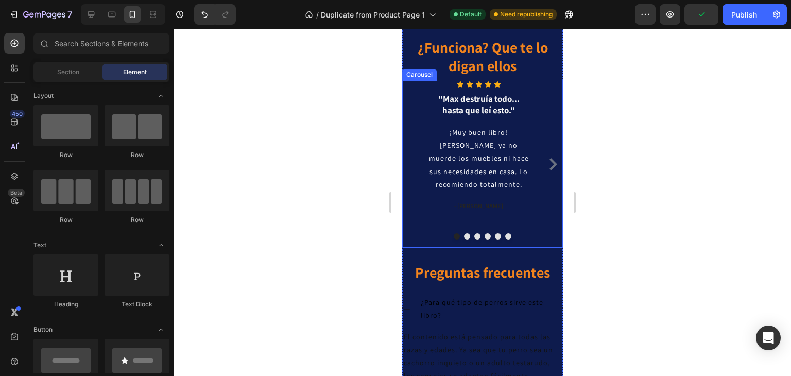
click at [549, 170] on icon "Carousel Next Arrow" at bounding box center [553, 164] width 8 height 12
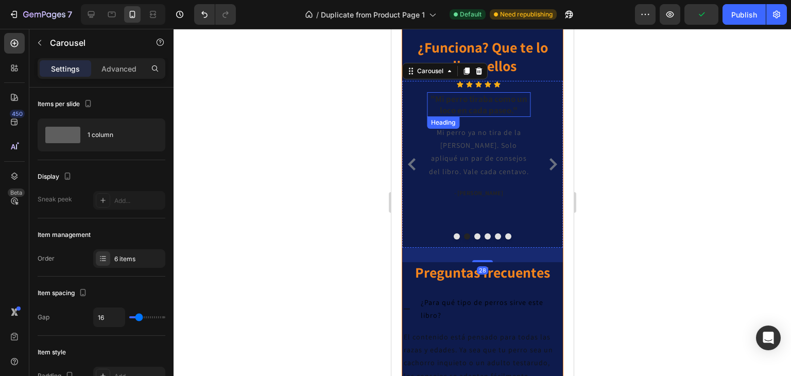
click at [474, 117] on h3 ""Mi perro tiraba como un loco en cada paseo."" at bounding box center [478, 104] width 104 height 25
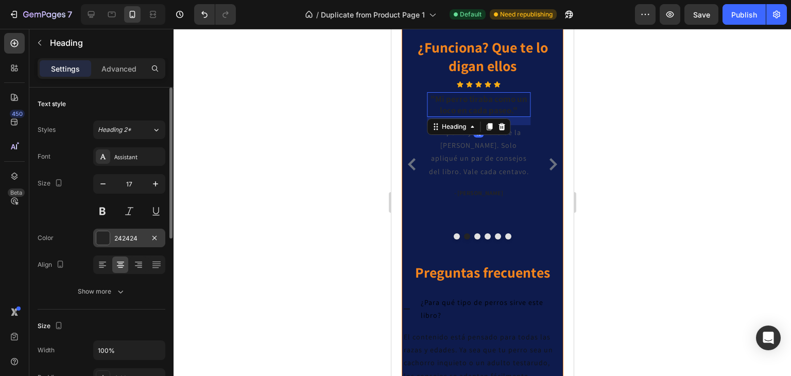
click at [122, 235] on div "242424" at bounding box center [129, 238] width 30 height 9
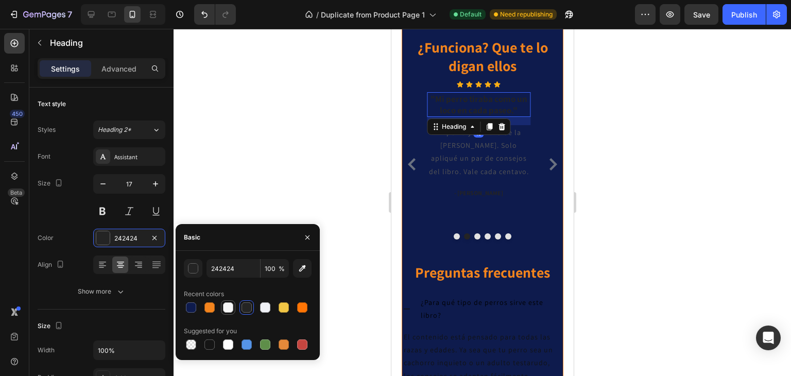
click at [226, 306] on div at bounding box center [228, 307] width 10 height 10
type input "F6F6F6"
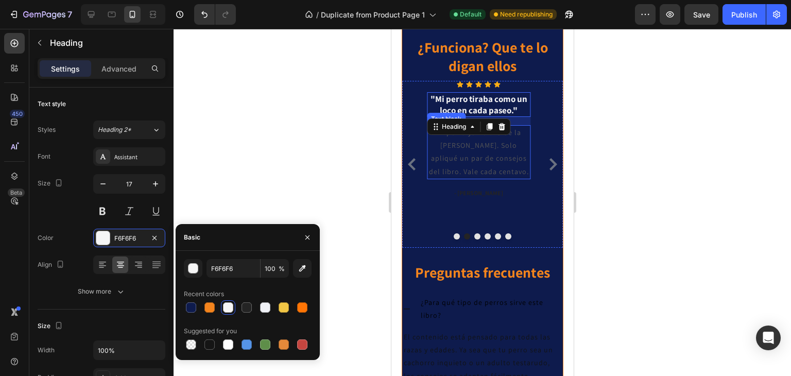
click at [470, 178] on p "Mi perro ya no tira de la [PERSON_NAME]. Solo apliqué un par de consejos del li…" at bounding box center [478, 152] width 102 height 52
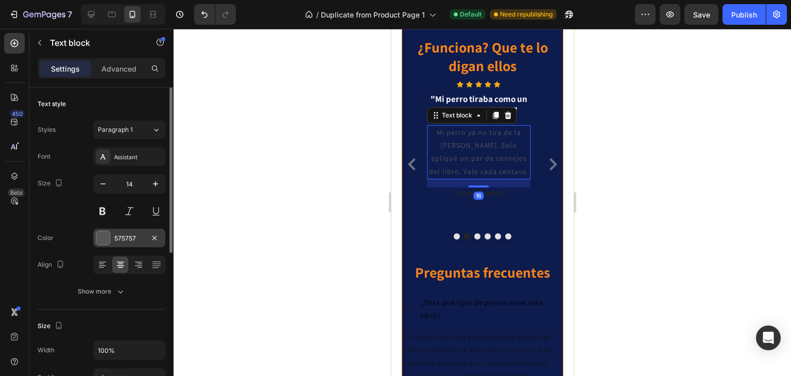
click at [129, 237] on div "575757" at bounding box center [129, 238] width 30 height 9
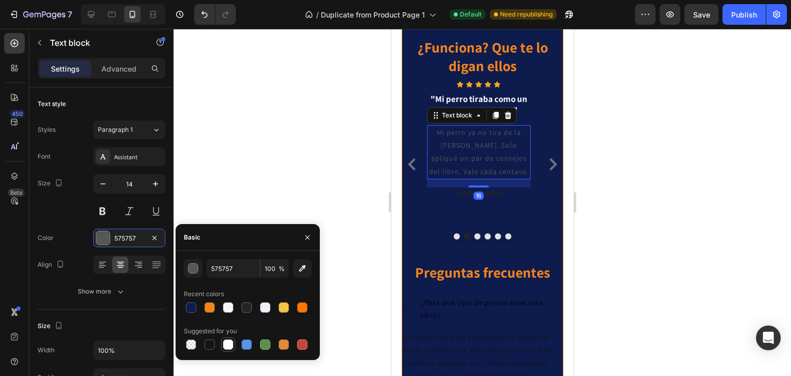
drag, startPoint x: 231, startPoint y: 345, endPoint x: 151, endPoint y: 160, distance: 202.0
click at [231, 345] on div at bounding box center [228, 344] width 10 height 10
type input "FFFFFF"
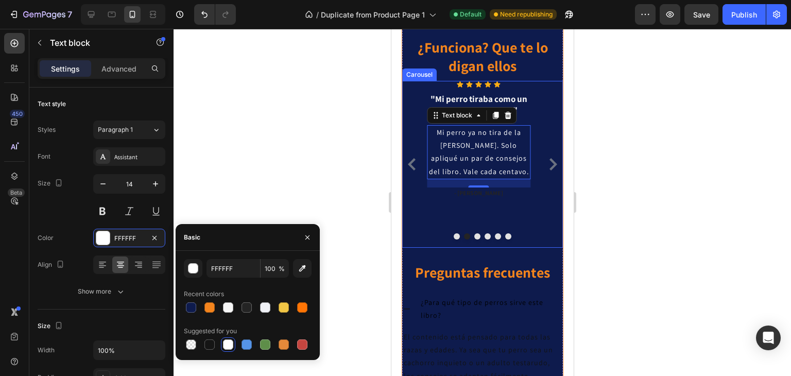
click at [549, 170] on icon "Carousel Next Arrow" at bounding box center [553, 164] width 8 height 12
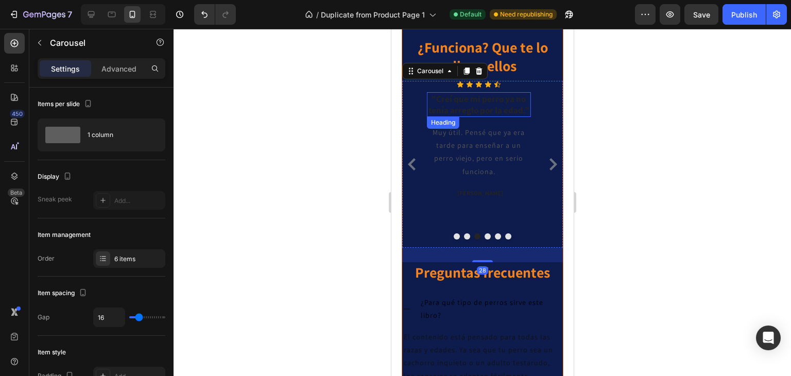
click at [470, 117] on h3 ""Creí que mi perro ya no tenía arreglo por la edad."" at bounding box center [478, 104] width 104 height 25
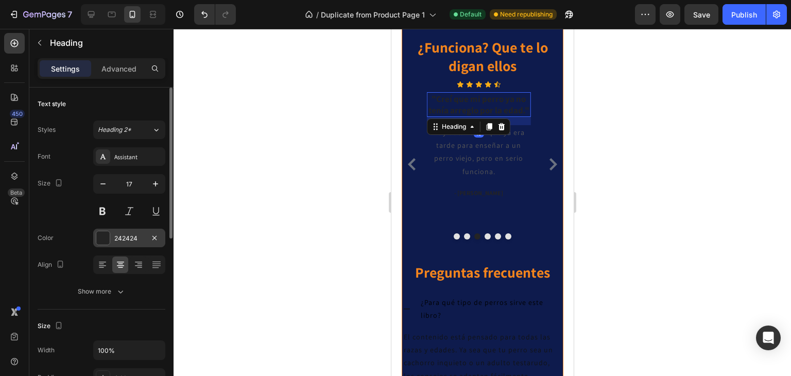
click at [116, 237] on div "242424" at bounding box center [129, 238] width 30 height 9
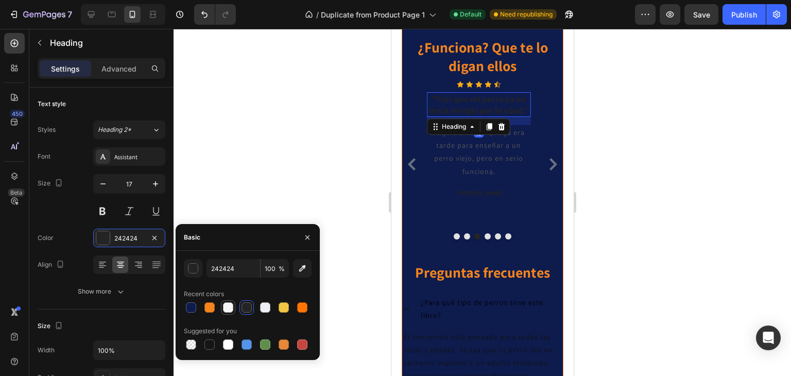
click at [222, 304] on div at bounding box center [228, 307] width 12 height 12
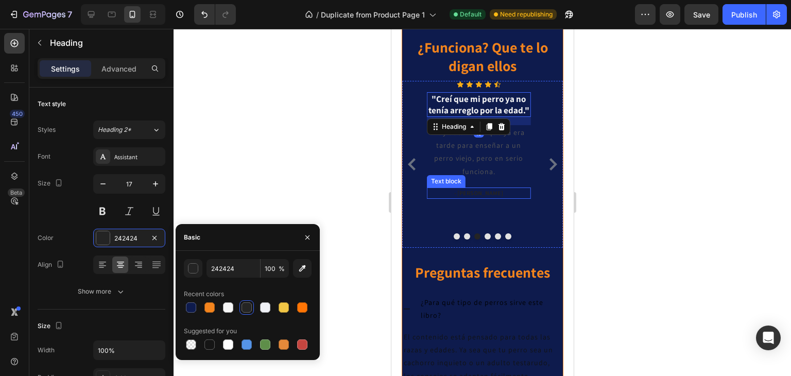
type input "F6F6F6"
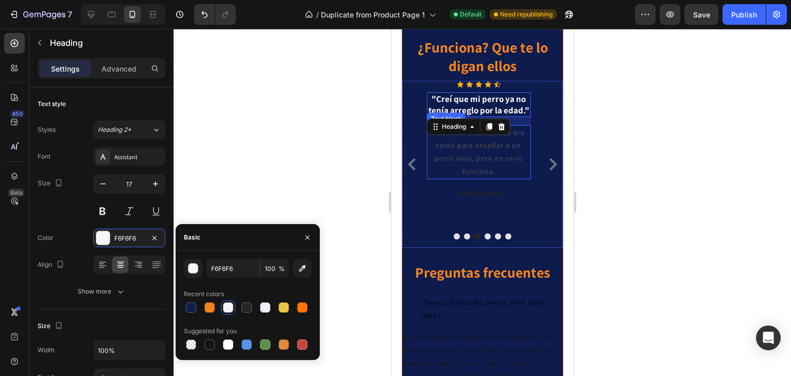
click at [472, 178] on p "Muy útil. Pensé que ya era tarde para enseñar a un perro viejo, pero en serio f…" at bounding box center [478, 152] width 102 height 52
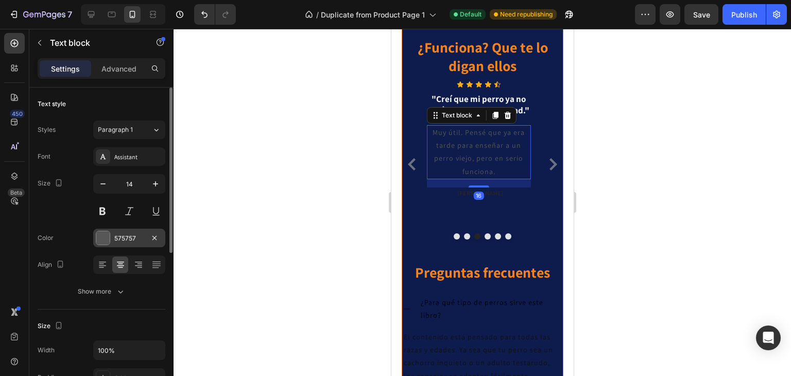
click at [138, 239] on div "575757" at bounding box center [129, 238] width 30 height 9
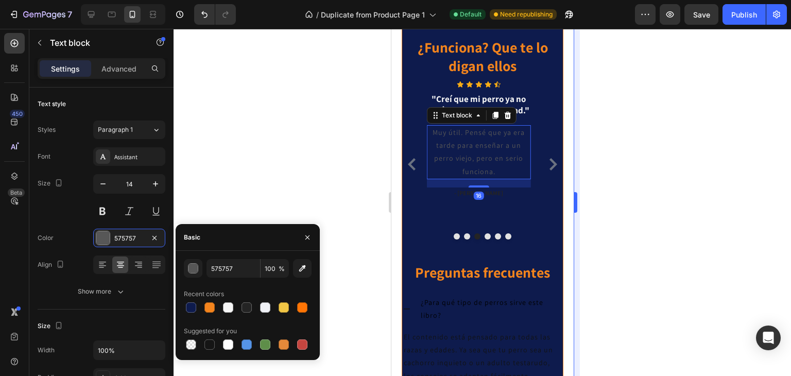
click at [233, 347] on div at bounding box center [228, 344] width 12 height 12
type input "FFFFFF"
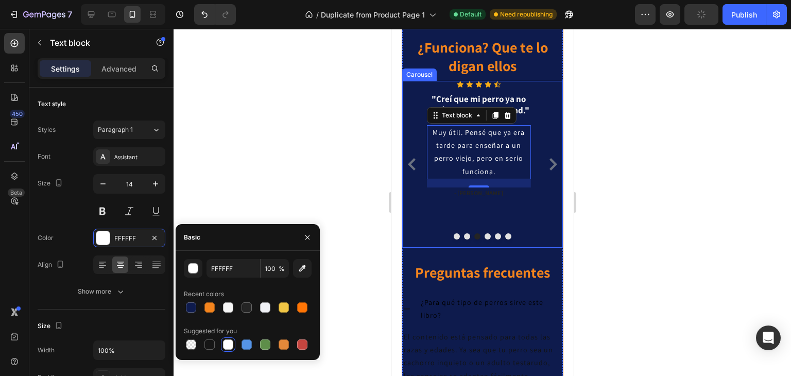
click at [549, 170] on icon "Carousel Next Arrow" at bounding box center [553, 164] width 8 height 12
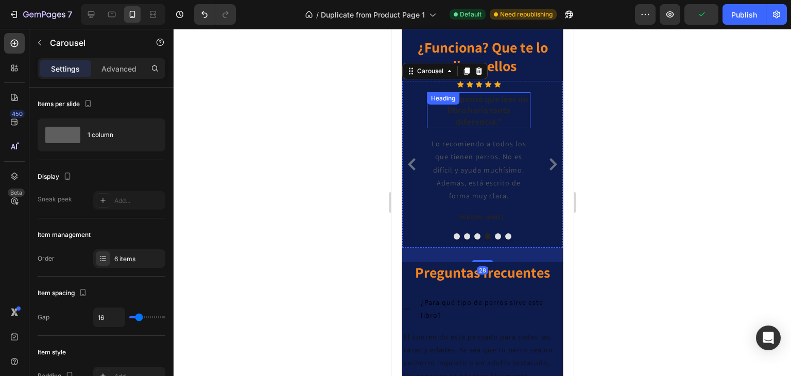
click at [471, 128] on h3 ""Nunca pensé que leer un libro haría tanta diferencia."" at bounding box center [478, 110] width 104 height 36
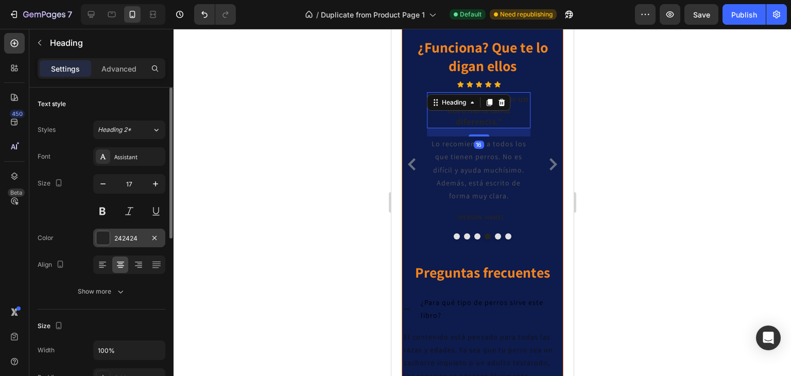
click at [124, 232] on div "242424" at bounding box center [129, 238] width 72 height 19
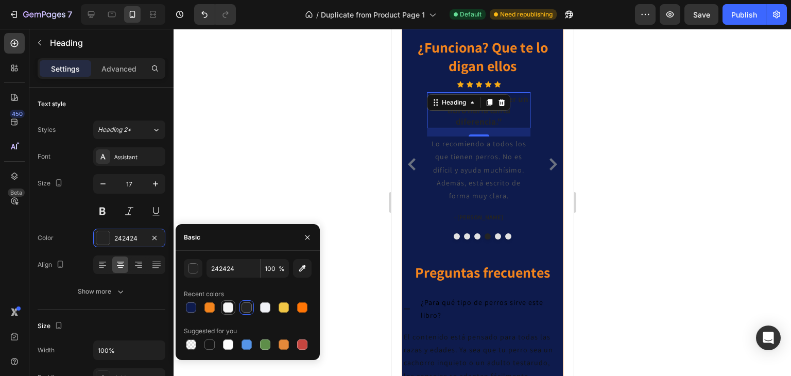
drag, startPoint x: 230, startPoint y: 302, endPoint x: 96, endPoint y: 188, distance: 175.6
click at [230, 302] on div at bounding box center [228, 307] width 10 height 10
type input "F6F6F6"
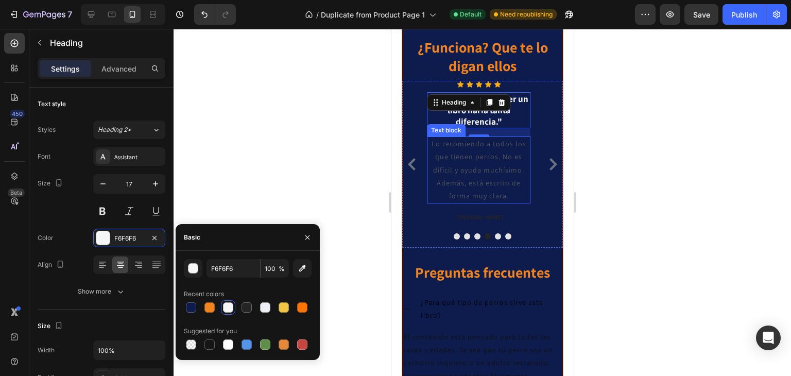
click at [486, 202] on p "Lo recomiendo a todos los que tienen perros. No es difícil y ayuda muchísimo. A…" at bounding box center [478, 169] width 102 height 65
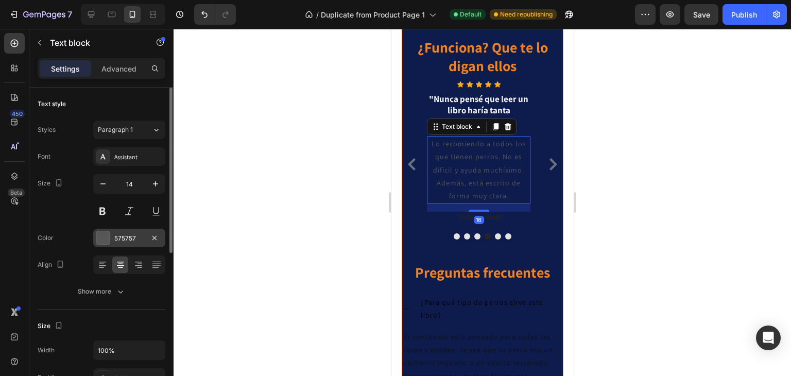
click at [130, 234] on div "575757" at bounding box center [129, 238] width 30 height 9
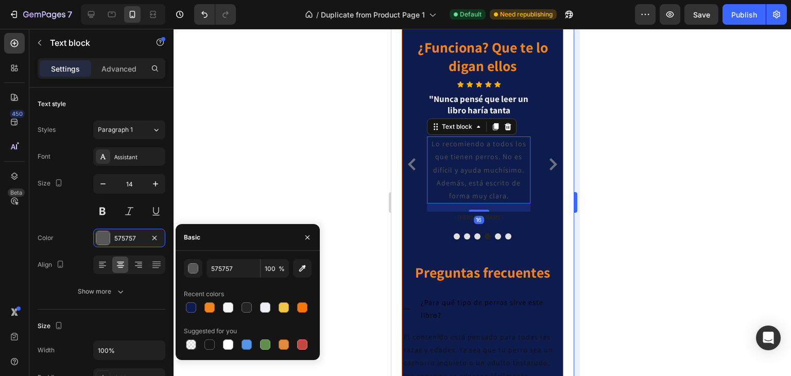
click at [231, 342] on div at bounding box center [228, 344] width 10 height 10
type input "FFFFFF"
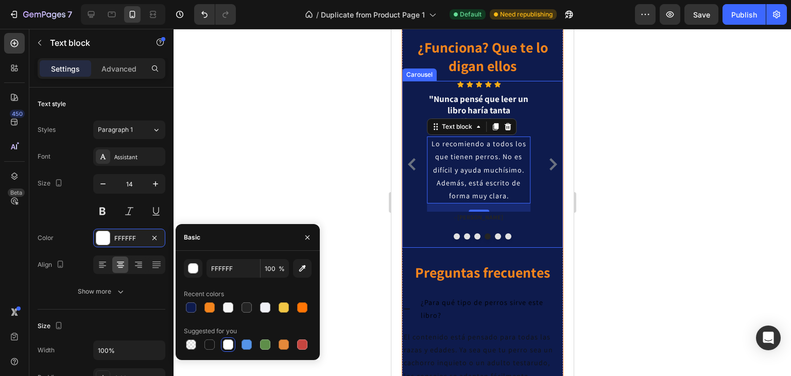
click at [549, 170] on icon "Carousel Next Arrow" at bounding box center [553, 164] width 8 height 12
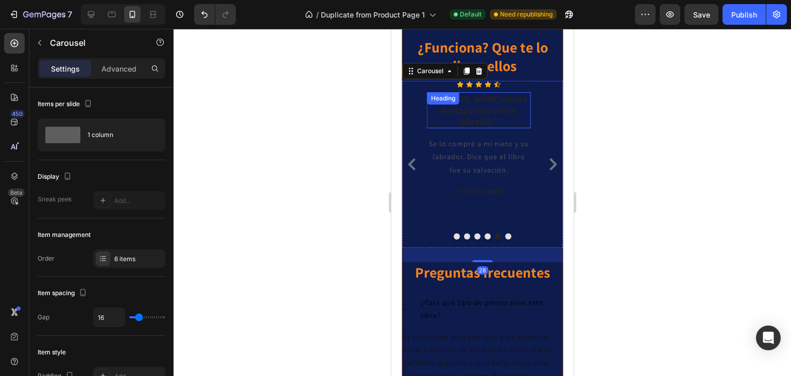
click at [467, 128] on div ""[PERSON_NAME] estaba desesperado con su labrador." Heading" at bounding box center [478, 110] width 104 height 36
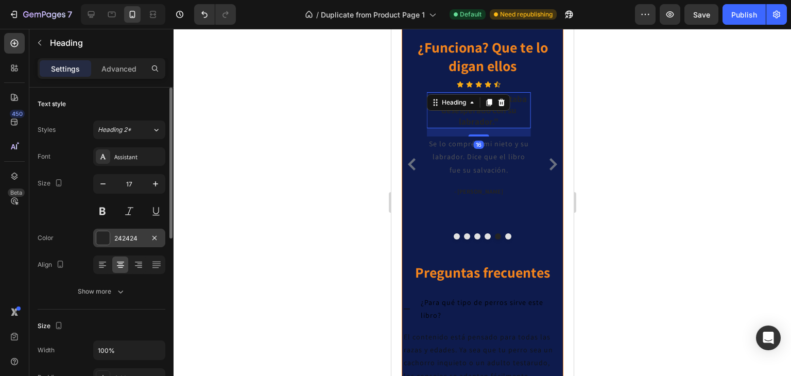
click at [107, 235] on div at bounding box center [102, 237] width 13 height 13
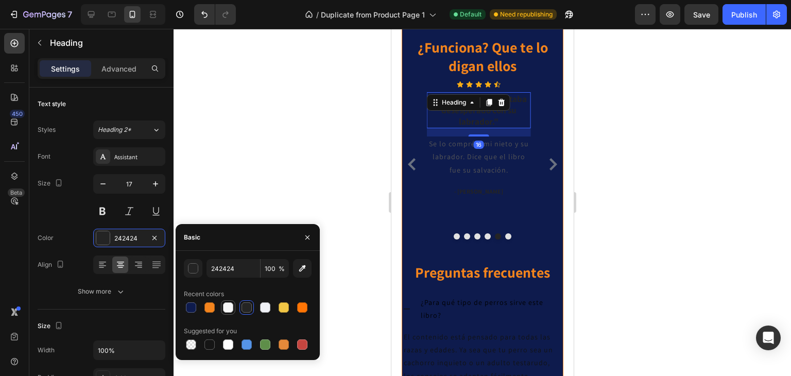
click at [230, 308] on div at bounding box center [228, 307] width 10 height 10
type input "F6F6F6"
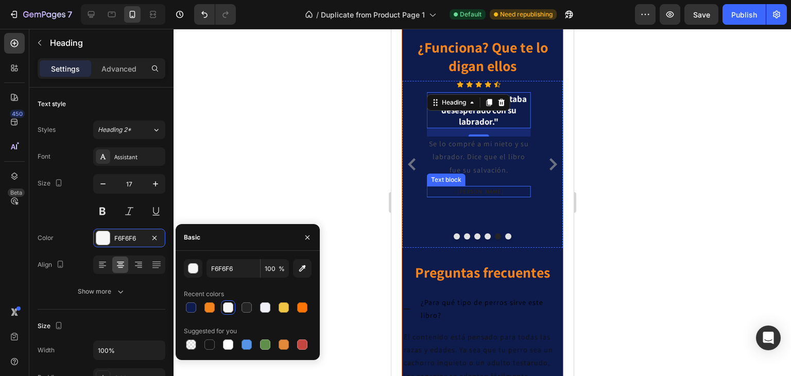
click at [476, 177] on p "Se lo compré a mi nieto y su labrador. Dice que el libro fue su salvación." at bounding box center [478, 156] width 102 height 39
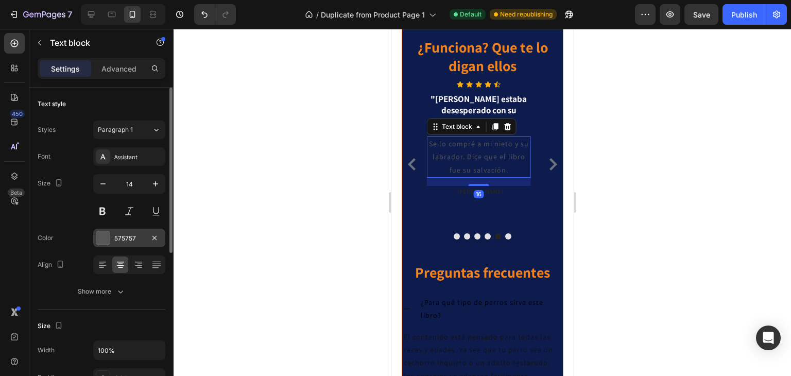
click at [117, 235] on div "575757" at bounding box center [129, 238] width 30 height 9
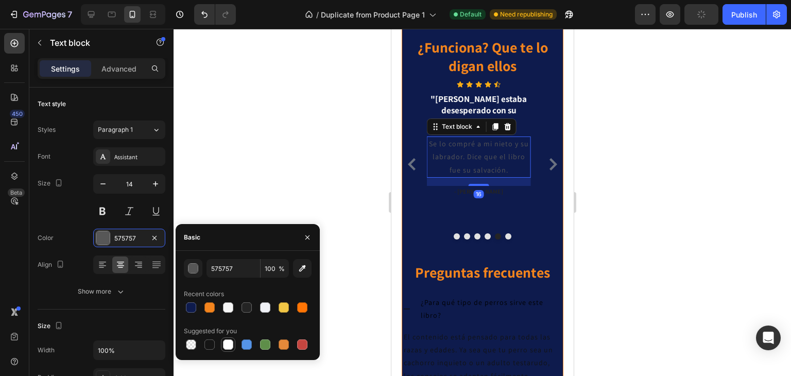
click at [229, 342] on div at bounding box center [228, 344] width 10 height 10
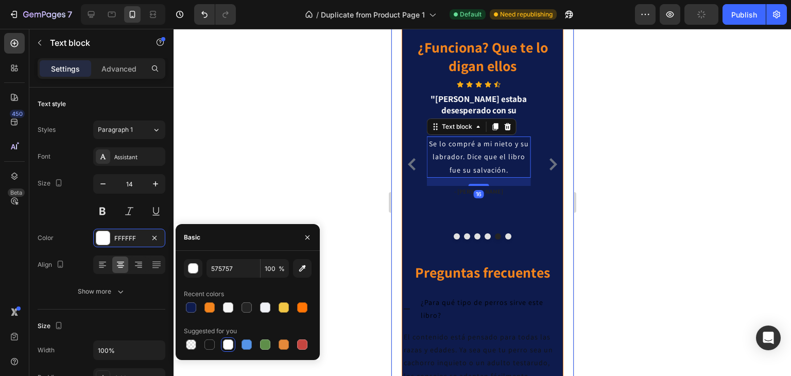
type input "FFFFFF"
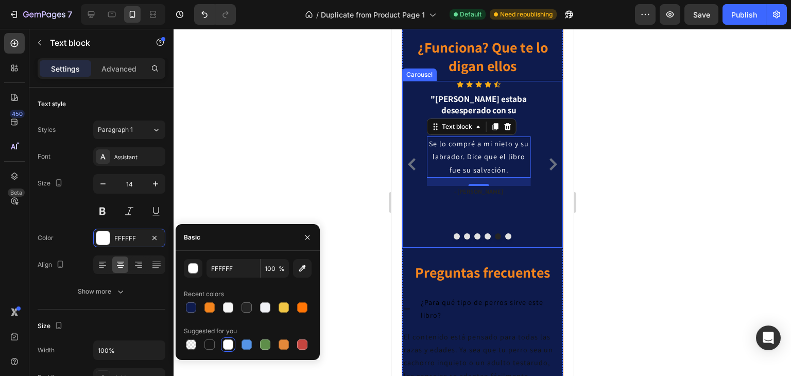
click at [549, 170] on icon "Carousel Next Arrow" at bounding box center [553, 164] width 8 height 12
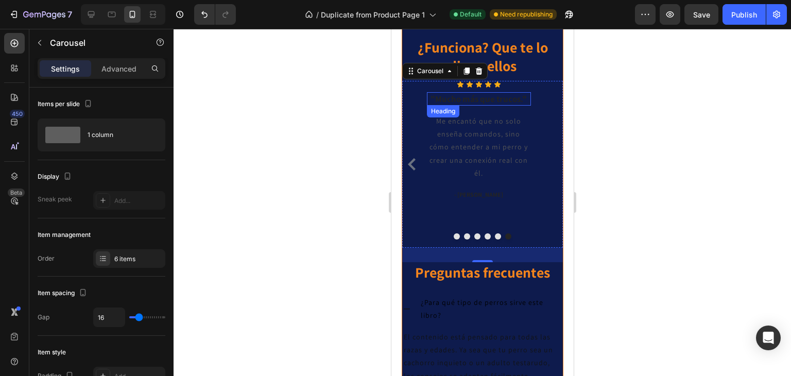
click at [483, 106] on h3 ""Mucho más que trucos."" at bounding box center [478, 98] width 104 height 13
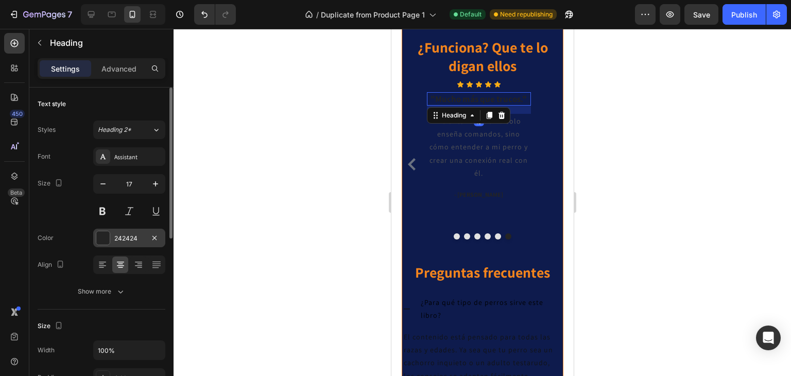
click at [121, 235] on div "242424" at bounding box center [129, 238] width 30 height 9
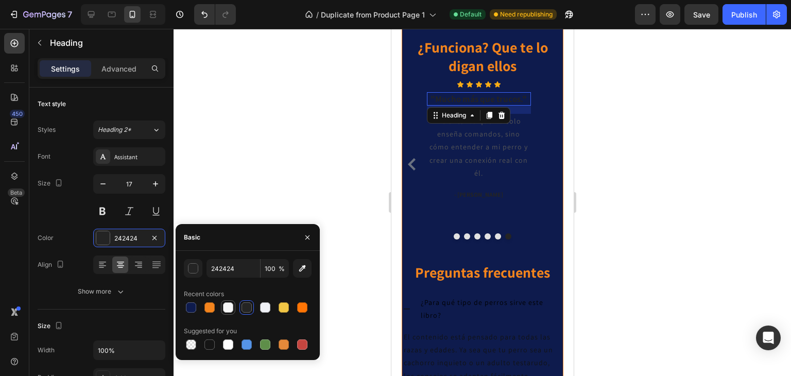
click at [226, 306] on div at bounding box center [228, 307] width 10 height 10
type input "F6F6F6"
click at [499, 180] on p "Me encantó que no solo enseña comandos, sino cómo entender a mi perro y crear u…" at bounding box center [478, 147] width 102 height 65
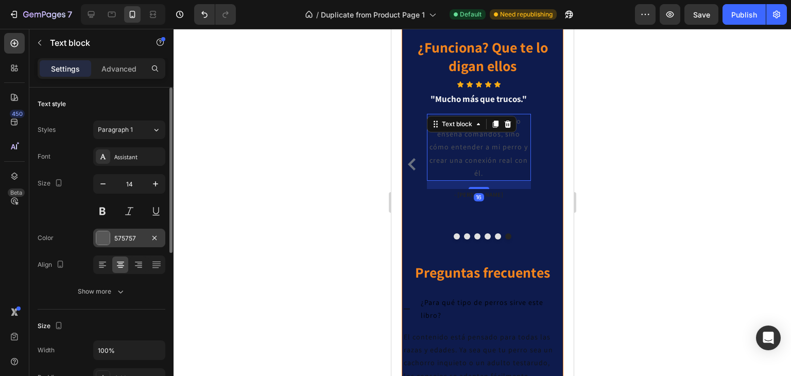
click at [130, 239] on div "575757" at bounding box center [129, 238] width 30 height 9
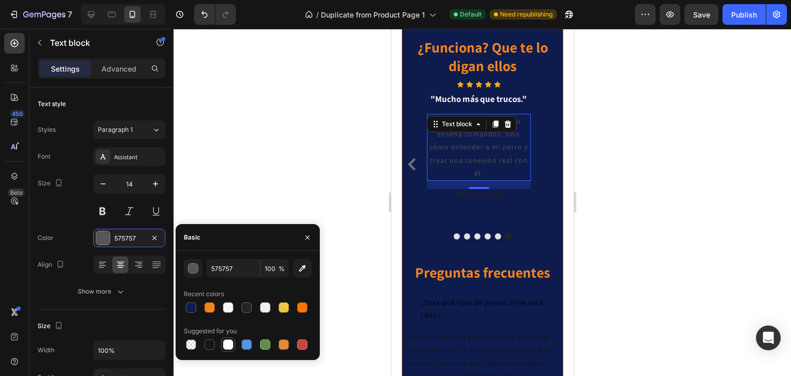
drag, startPoint x: 226, startPoint y: 340, endPoint x: 98, endPoint y: 204, distance: 187.1
click at [226, 340] on div at bounding box center [228, 344] width 10 height 10
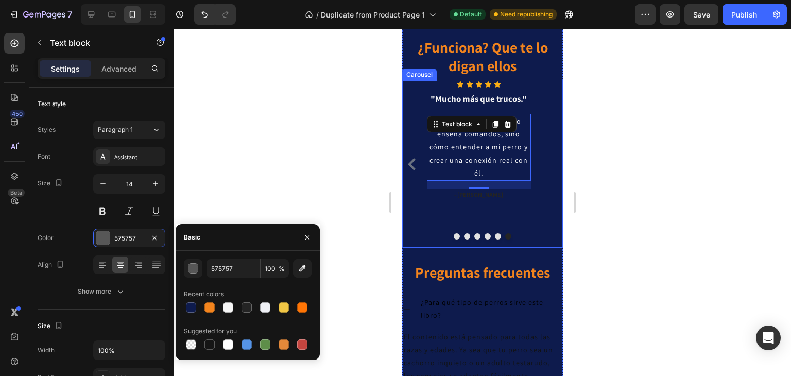
type input "FFFFFF"
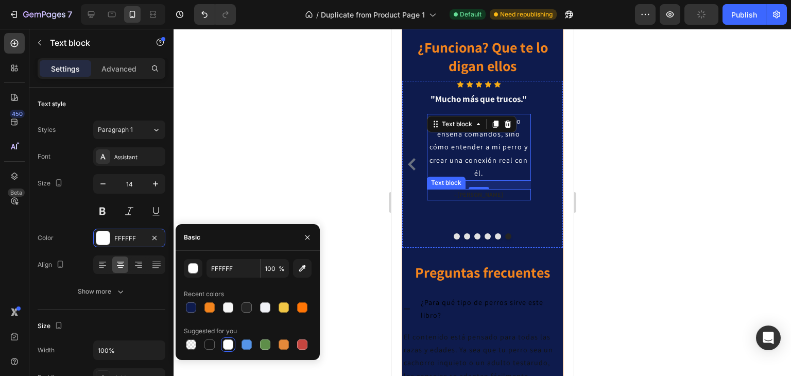
click at [483, 199] on p "- [PERSON_NAME]" at bounding box center [478, 194] width 102 height 9
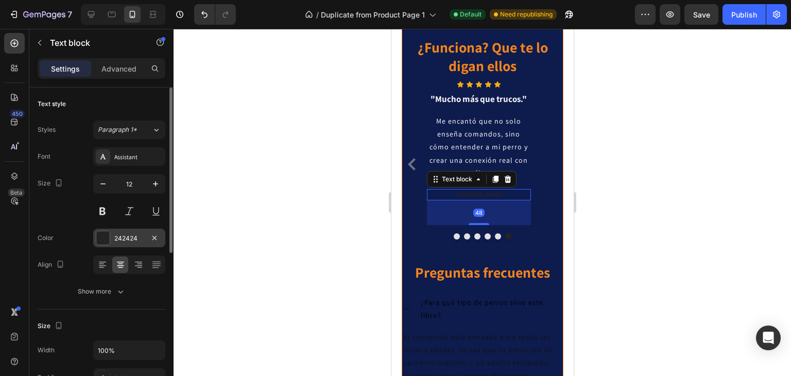
click at [116, 231] on div "242424" at bounding box center [129, 238] width 72 height 19
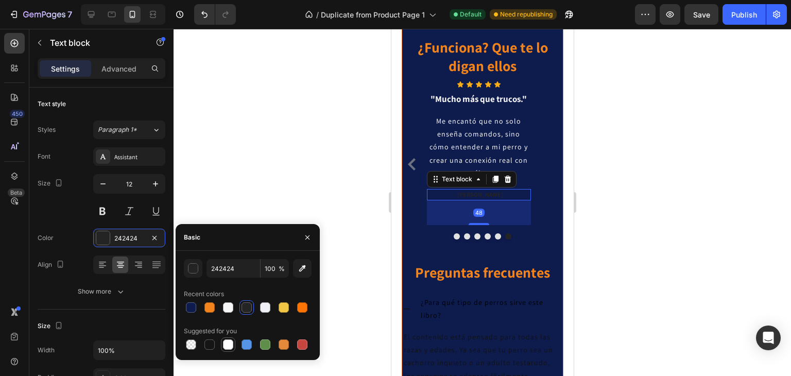
click at [229, 344] on div at bounding box center [228, 344] width 10 height 10
type input "FFFFFF"
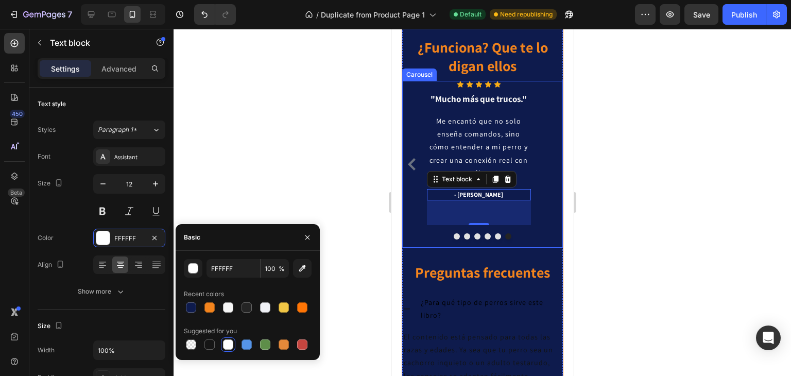
click at [408, 170] on icon "Carousel Back Arrow" at bounding box center [411, 164] width 8 height 12
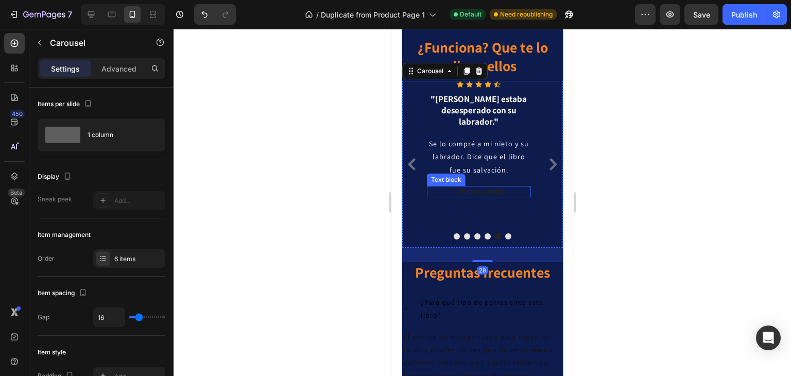
click at [479, 196] on p "- [PERSON_NAME]" at bounding box center [478, 191] width 102 height 9
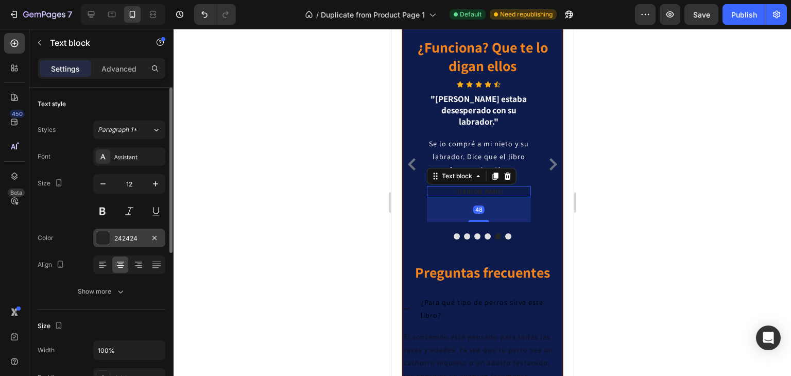
click at [132, 239] on div "242424" at bounding box center [129, 238] width 30 height 9
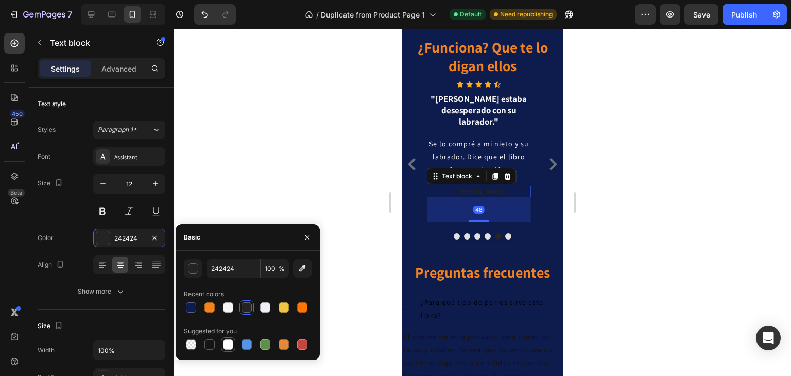
click at [226, 346] on div at bounding box center [228, 344] width 10 height 10
type input "FFFFFF"
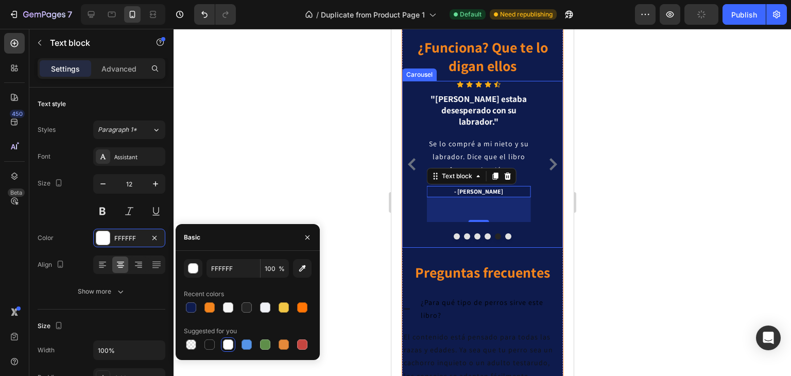
click at [410, 170] on icon "Carousel Back Arrow" at bounding box center [411, 164] width 12 height 12
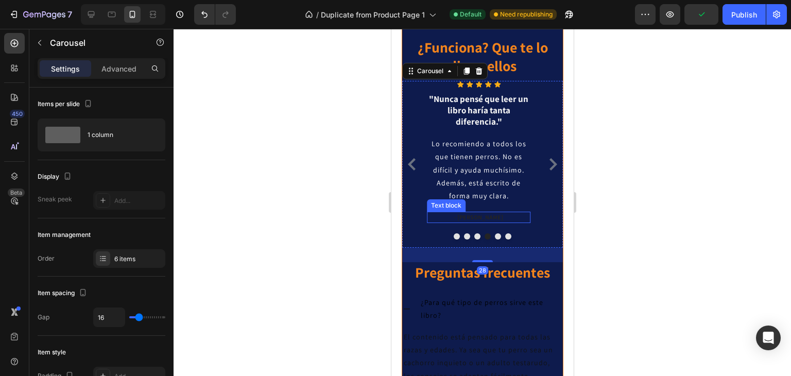
click at [478, 222] on p "- [PERSON_NAME]" at bounding box center [478, 217] width 102 height 9
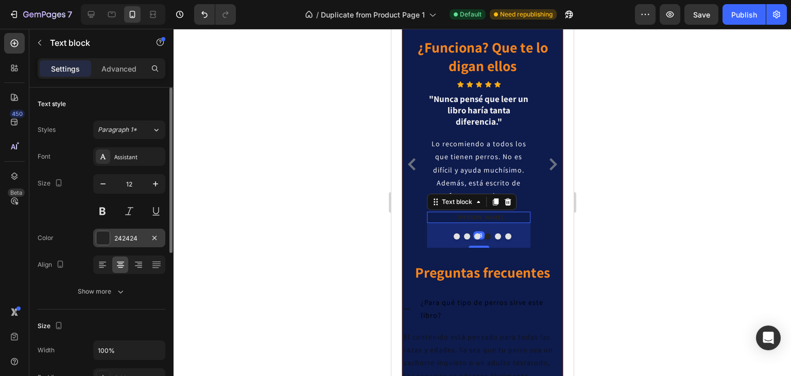
click at [134, 239] on div "242424" at bounding box center [129, 238] width 30 height 9
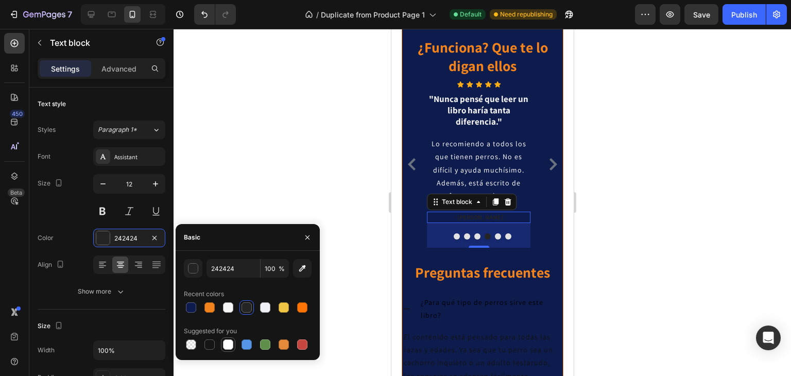
click at [227, 345] on div at bounding box center [228, 344] width 10 height 10
type input "FFFFFF"
click at [412, 170] on icon "Carousel Back Arrow" at bounding box center [411, 164] width 12 height 12
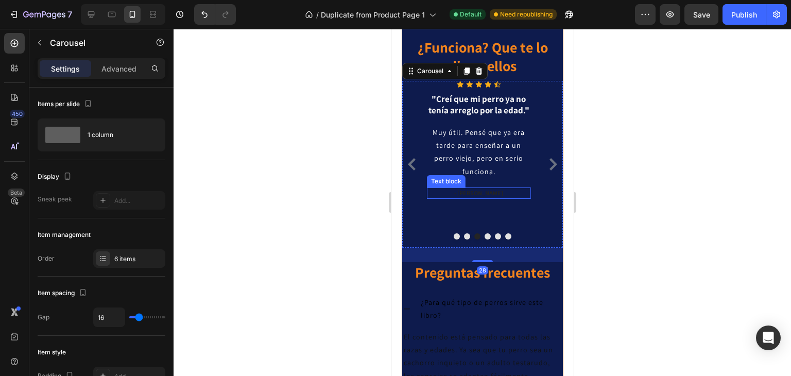
click at [478, 198] on p "- [PERSON_NAME]" at bounding box center [478, 192] width 102 height 9
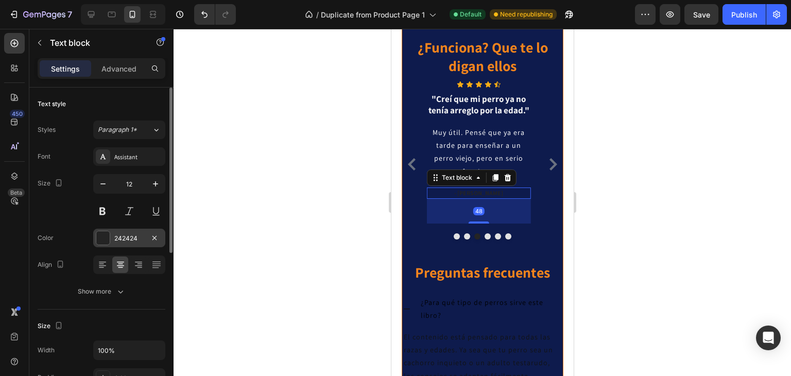
click at [124, 238] on div "242424" at bounding box center [129, 238] width 30 height 9
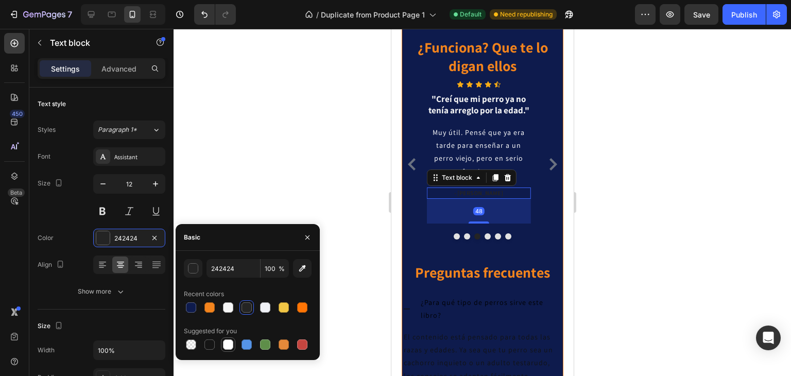
click at [230, 344] on div at bounding box center [228, 344] width 10 height 10
type input "FFFFFF"
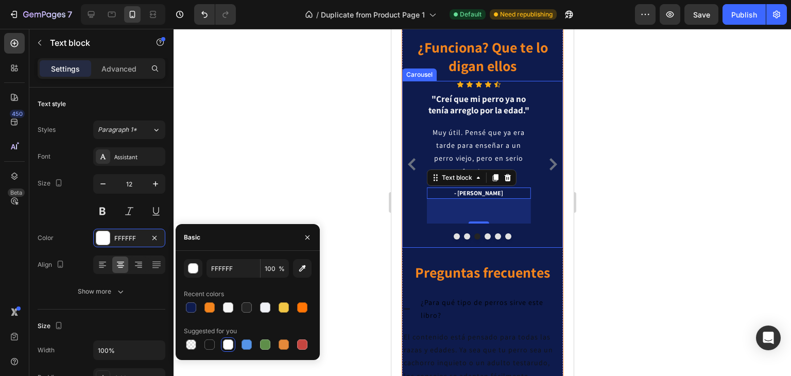
click at [412, 170] on icon "Carousel Back Arrow" at bounding box center [411, 164] width 12 height 12
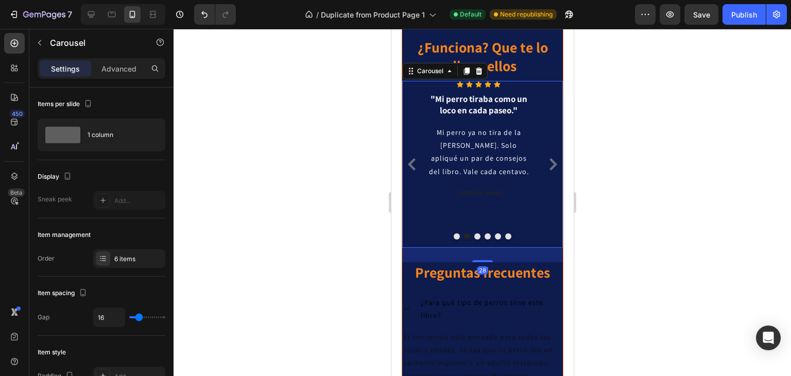
click at [472, 198] on p "- [PERSON_NAME]" at bounding box center [478, 192] width 102 height 9
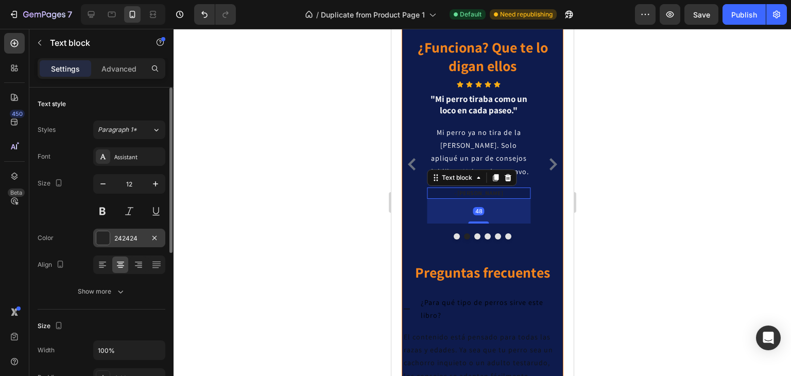
click at [138, 237] on div "242424" at bounding box center [129, 238] width 30 height 9
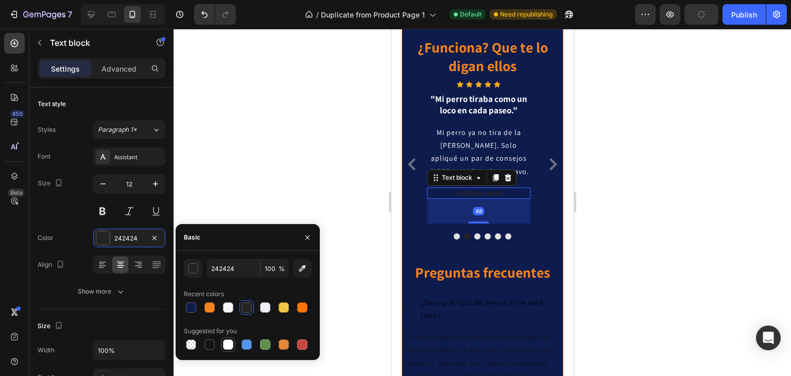
click at [230, 348] on div at bounding box center [228, 344] width 10 height 10
type input "FFFFFF"
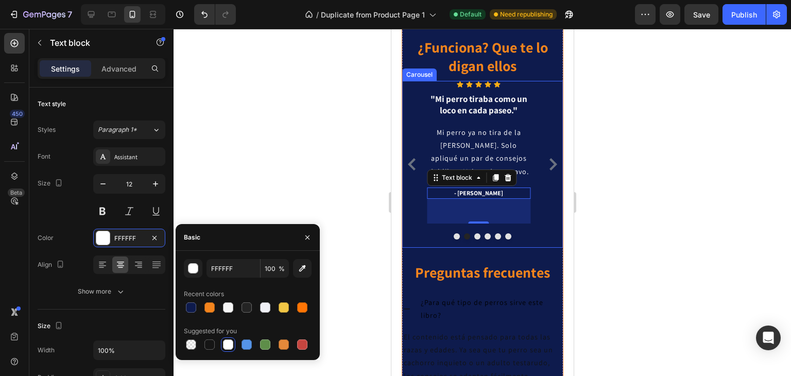
click at [411, 170] on icon "Carousel Back Arrow" at bounding box center [411, 164] width 8 height 12
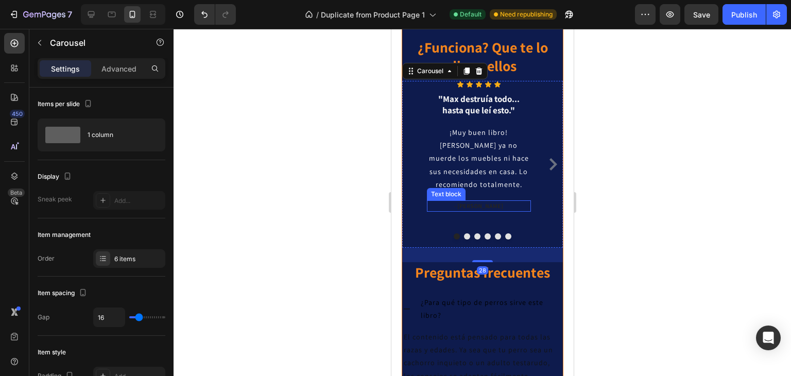
click at [479, 211] on p "- [PERSON_NAME]" at bounding box center [478, 205] width 102 height 9
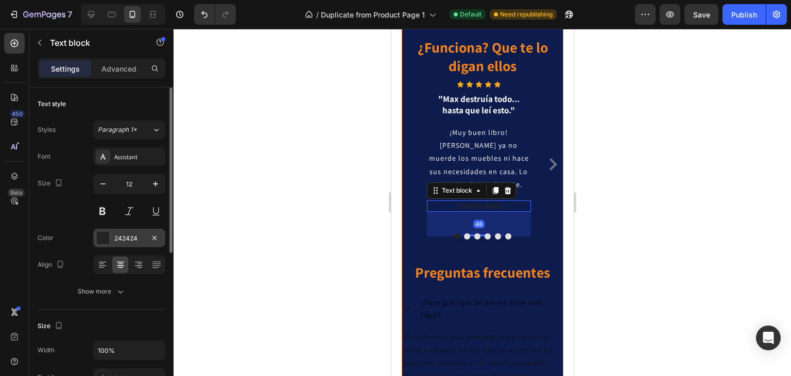
click at [129, 241] on div "242424" at bounding box center [129, 238] width 30 height 9
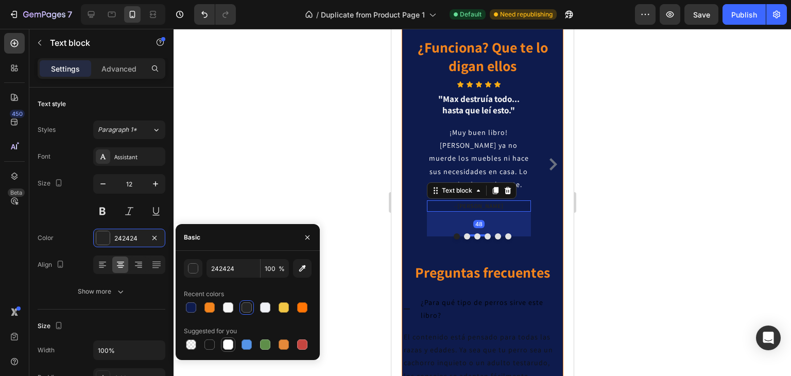
click at [230, 344] on div at bounding box center [228, 344] width 10 height 10
type input "FFFFFF"
click at [627, 227] on div at bounding box center [481, 202] width 617 height 347
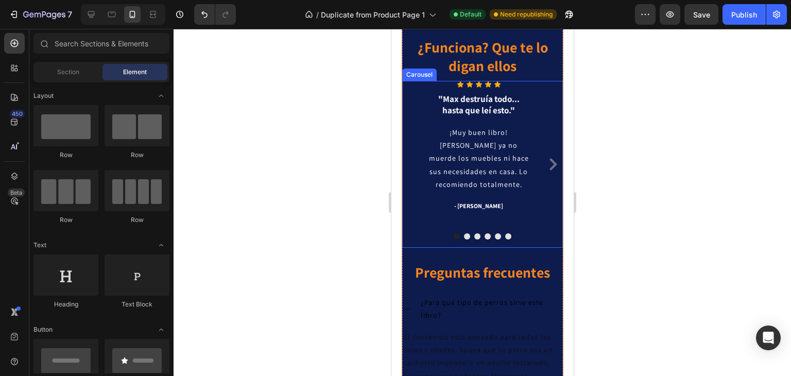
click at [458, 239] on div at bounding box center [481, 236] width 161 height 6
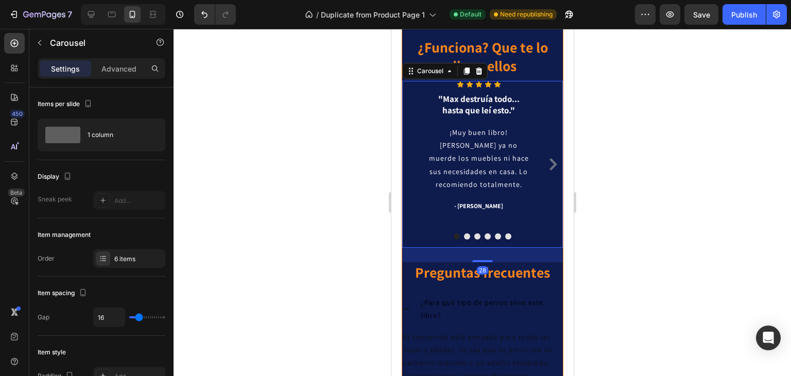
click at [453, 239] on button "Dot" at bounding box center [456, 236] width 6 height 6
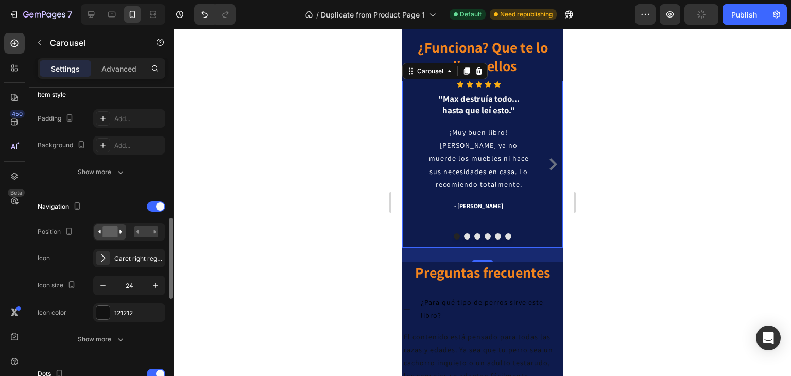
scroll to position [309, 0]
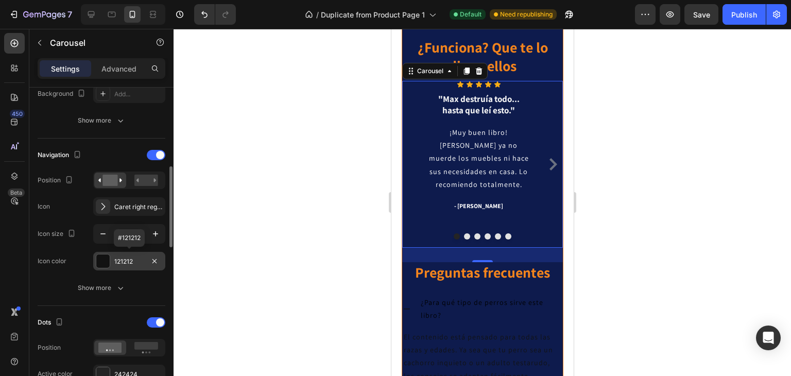
click at [120, 257] on div "121212" at bounding box center [129, 261] width 30 height 9
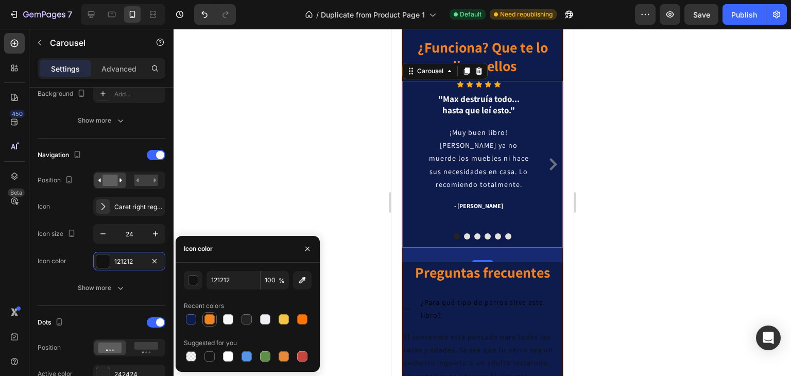
click at [208, 317] on div at bounding box center [209, 319] width 10 height 10
type input "F3841D"
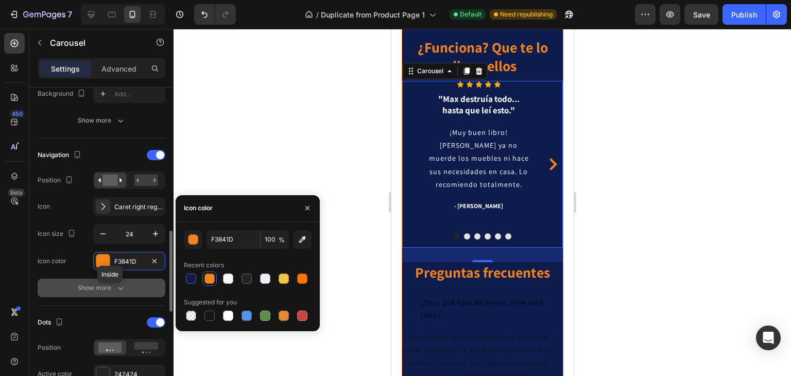
scroll to position [360, 0]
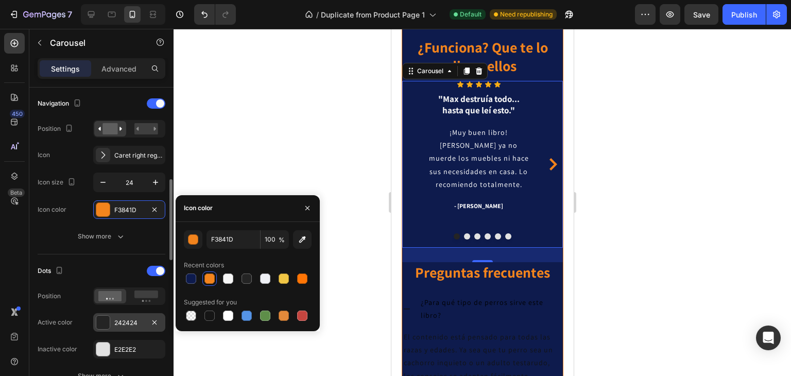
click at [117, 322] on div "242424" at bounding box center [129, 322] width 30 height 9
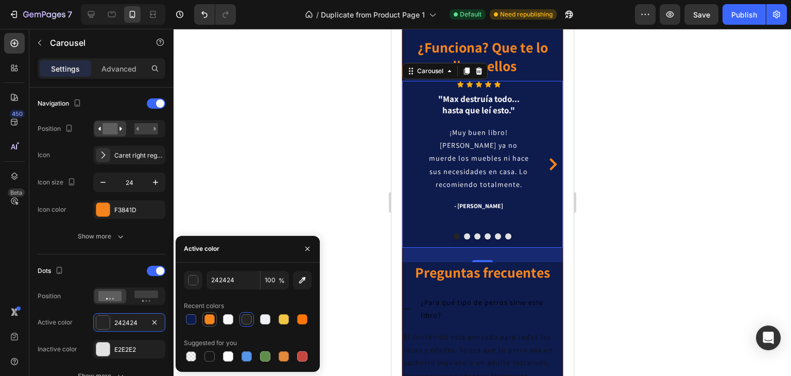
click at [210, 319] on div at bounding box center [209, 319] width 10 height 10
type input "F3841D"
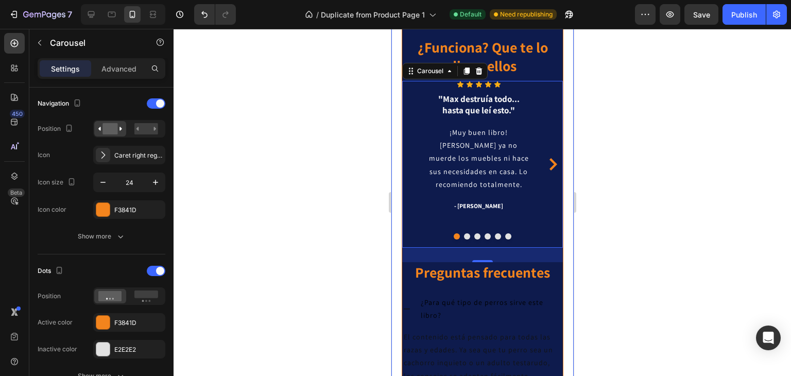
click at [693, 199] on div at bounding box center [481, 202] width 617 height 347
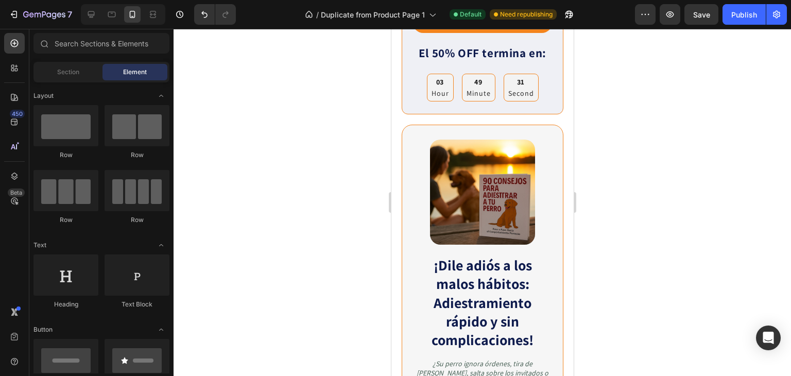
scroll to position [294, 0]
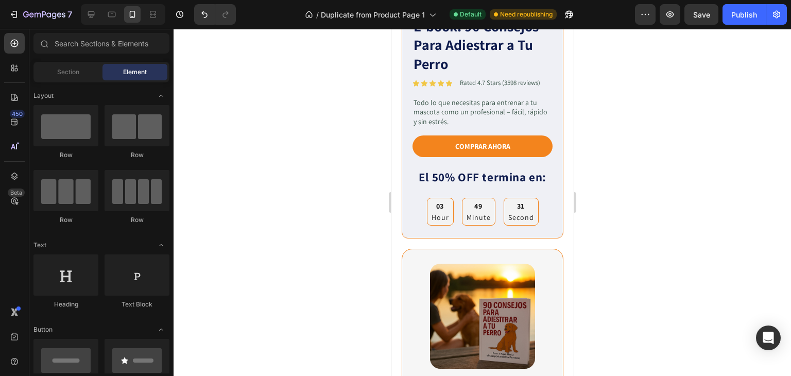
drag, startPoint x: 569, startPoint y: 261, endPoint x: 988, endPoint y: 119, distance: 442.4
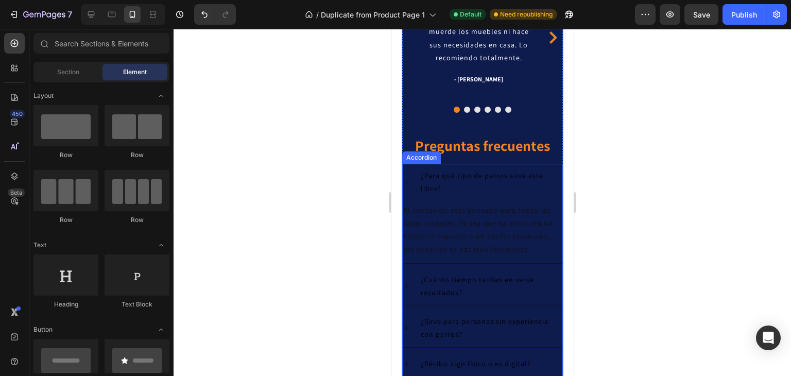
scroll to position [1842, 0]
click at [445, 180] on p "¿Para qué tipo de perros sirve este libro?" at bounding box center [490, 182] width 140 height 26
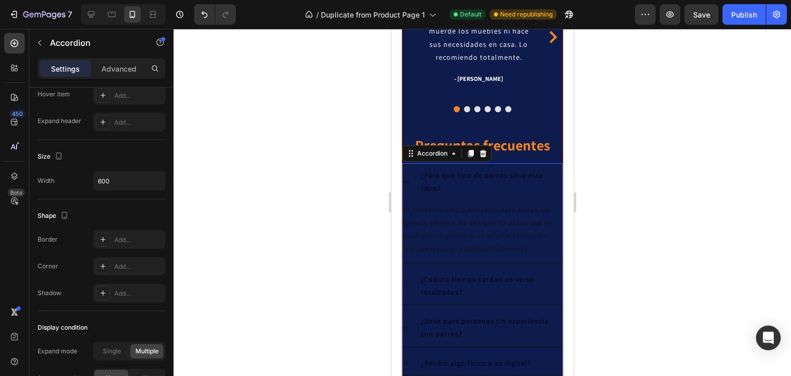
scroll to position [688, 0]
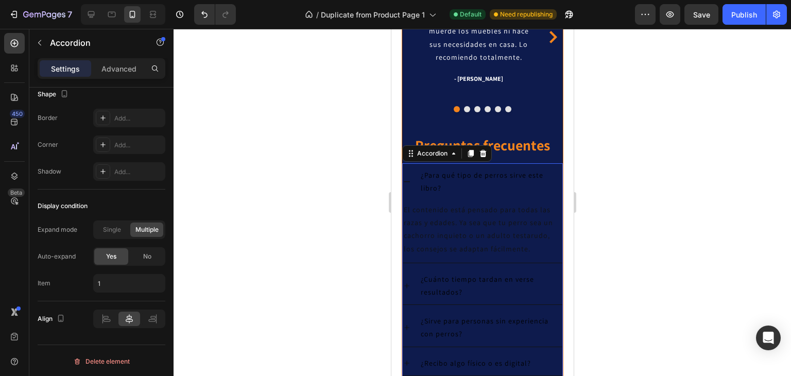
click at [440, 185] on p "¿Para qué tipo de perros sirve este libro?" at bounding box center [490, 182] width 140 height 26
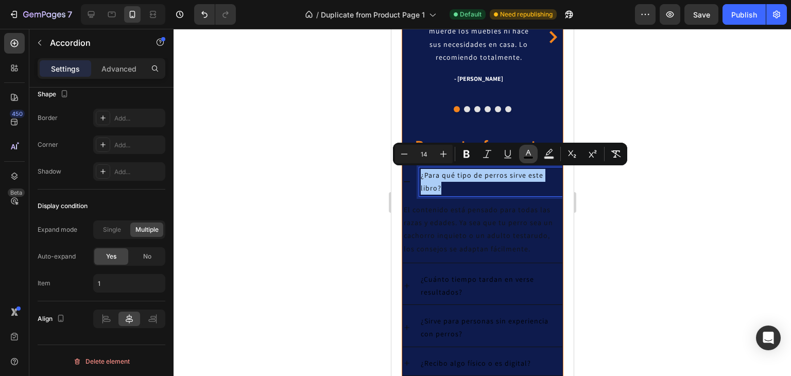
click at [527, 156] on rect "Editor contextual toolbar" at bounding box center [528, 157] width 10 height 3
type input "000000"
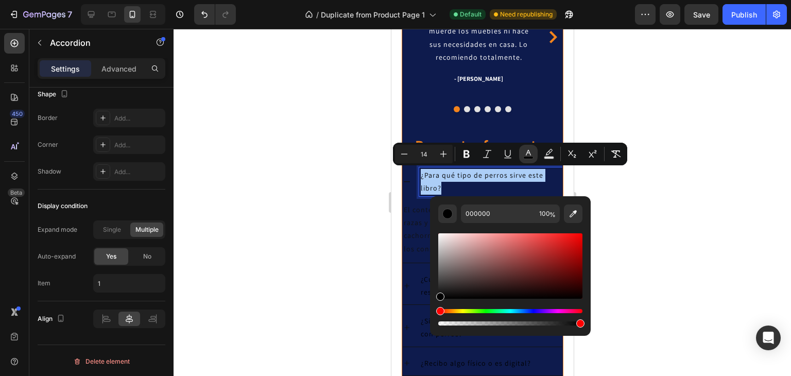
click at [616, 87] on div at bounding box center [481, 202] width 617 height 347
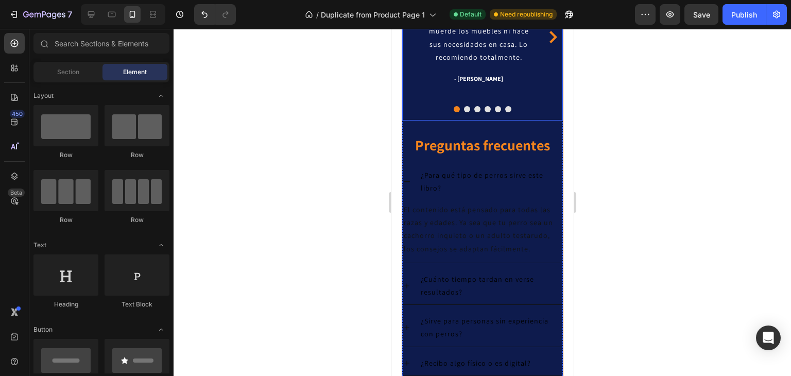
click at [489, 40] on p "¡Muy buen libro! [PERSON_NAME] ya no muerde los muebles ni hace sus necesidades…" at bounding box center [478, 31] width 102 height 65
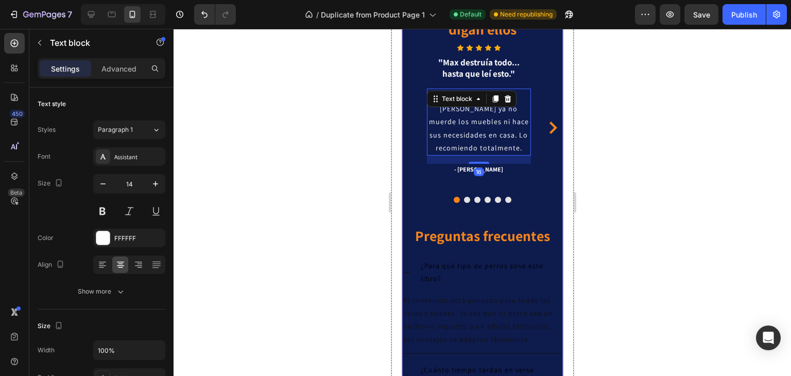
scroll to position [1739, 0]
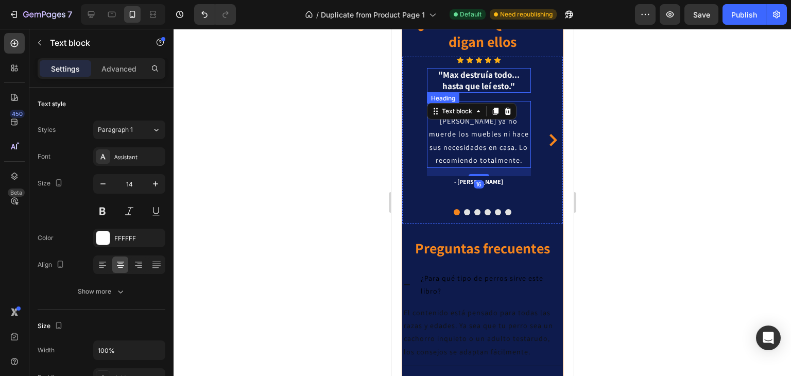
click at [479, 81] on h3 ""Max destruía todo... hasta que leí esto."" at bounding box center [478, 80] width 104 height 25
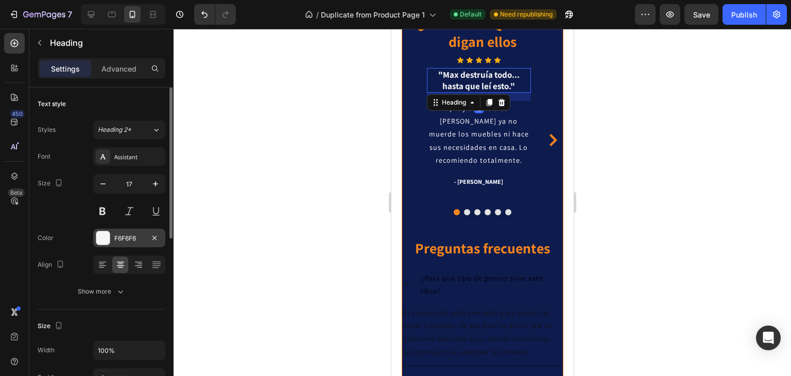
click at [130, 241] on div "F6F6F6" at bounding box center [129, 238] width 30 height 9
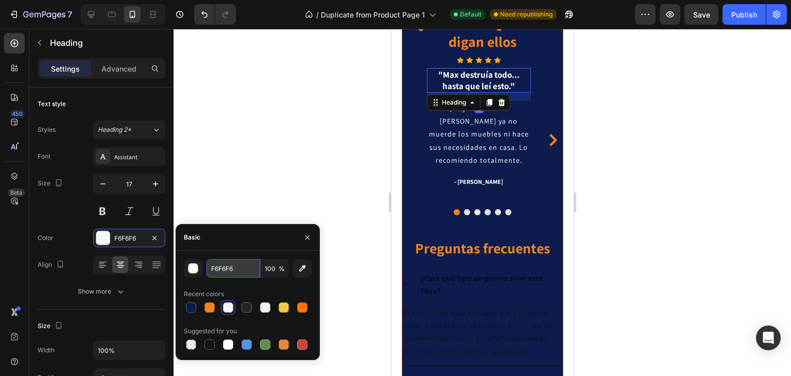
click at [244, 269] on input "F6F6F6" at bounding box center [233, 268] width 54 height 19
click at [650, 237] on div at bounding box center [481, 202] width 617 height 347
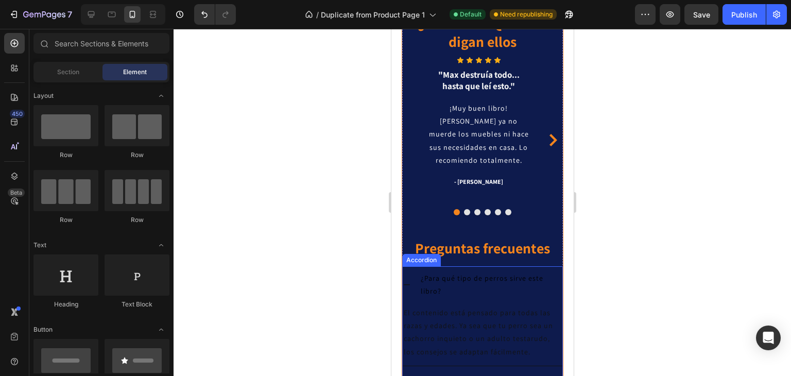
click at [441, 287] on p "¿Para qué tipo de perros sirve este libro?" at bounding box center [490, 285] width 140 height 26
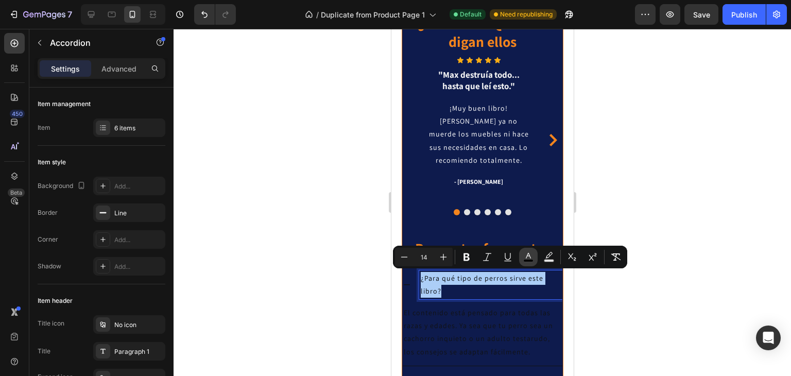
click at [529, 256] on icon "Editor contextual toolbar" at bounding box center [528, 257] width 10 height 10
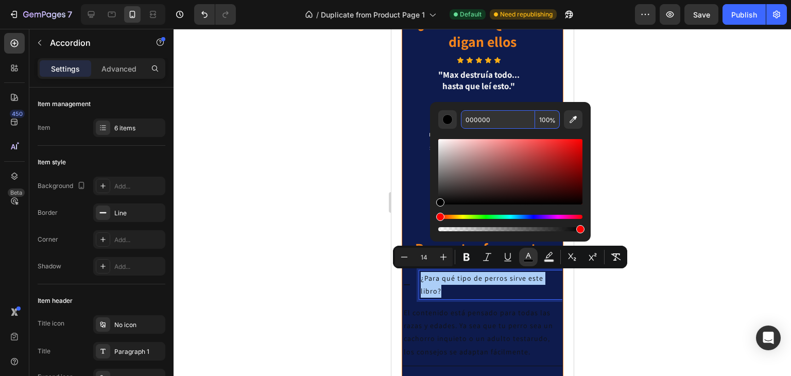
click at [501, 126] on input "000000" at bounding box center [498, 119] width 74 height 19
paste input "F6F6F6"
type input "F6F6F6"
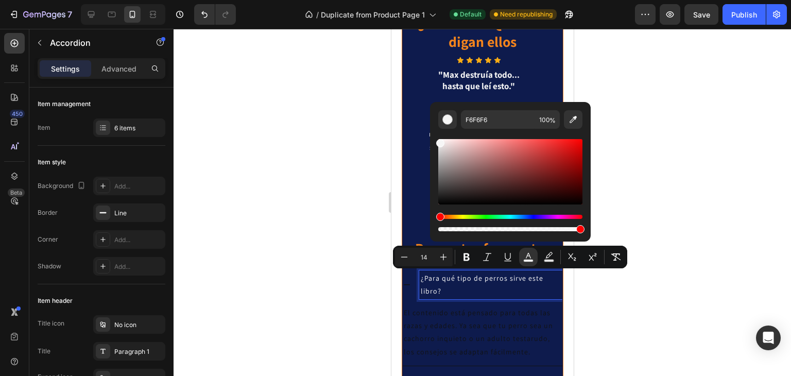
click at [716, 232] on div at bounding box center [481, 202] width 617 height 347
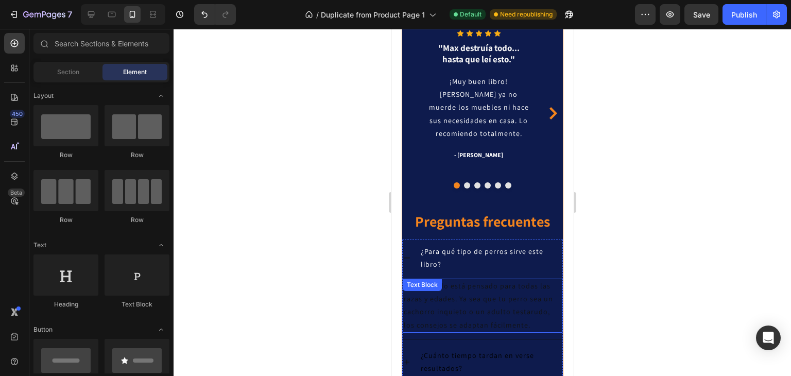
scroll to position [1791, 0]
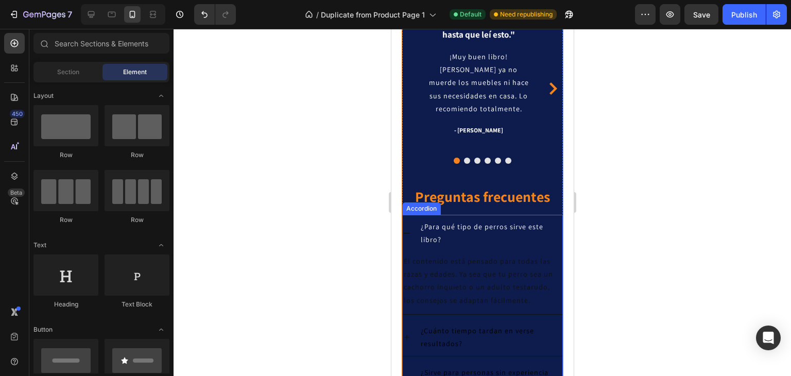
click at [440, 338] on span "¿Cuánto tiempo tardan en verse resultados?" at bounding box center [476, 337] width 113 height 22
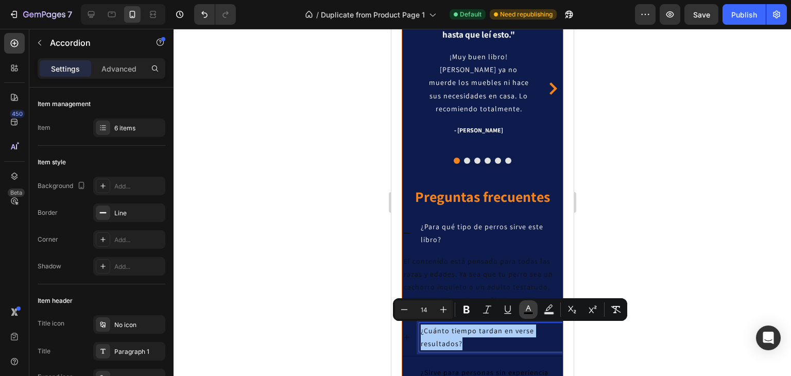
click at [525, 306] on icon "Editor contextual toolbar" at bounding box center [528, 309] width 10 height 10
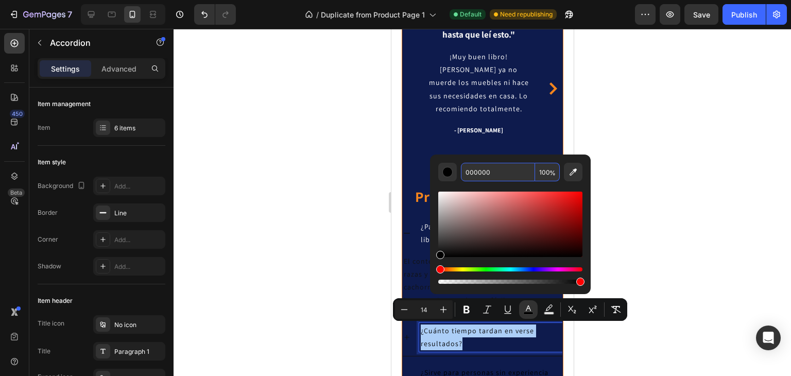
click at [486, 176] on input "000000" at bounding box center [498, 172] width 74 height 19
paste input "F6F6F6"
type input "F6F6F6"
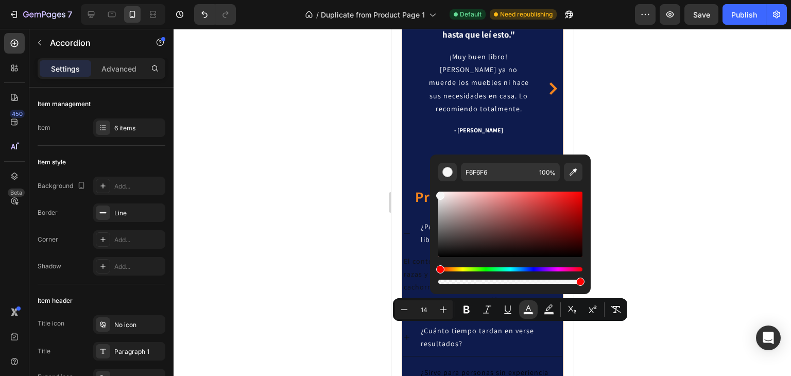
click at [694, 237] on div at bounding box center [481, 202] width 617 height 347
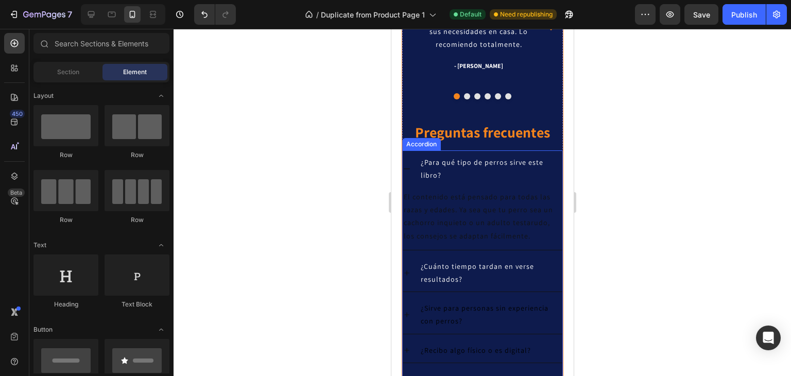
scroll to position [1894, 0]
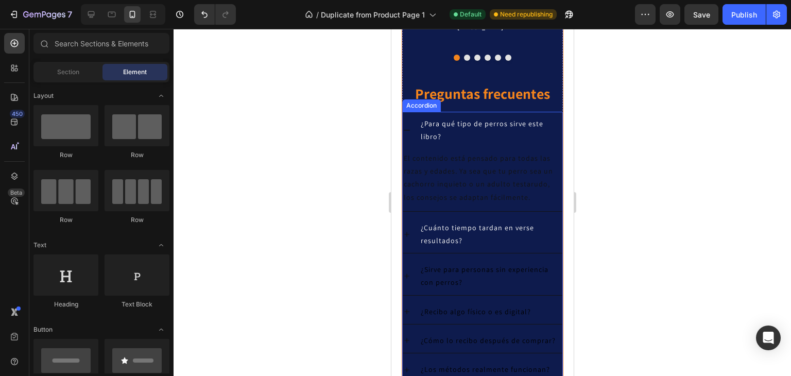
click at [445, 276] on span "¿Sirve para personas sin experiencia con perros?" at bounding box center [484, 276] width 128 height 22
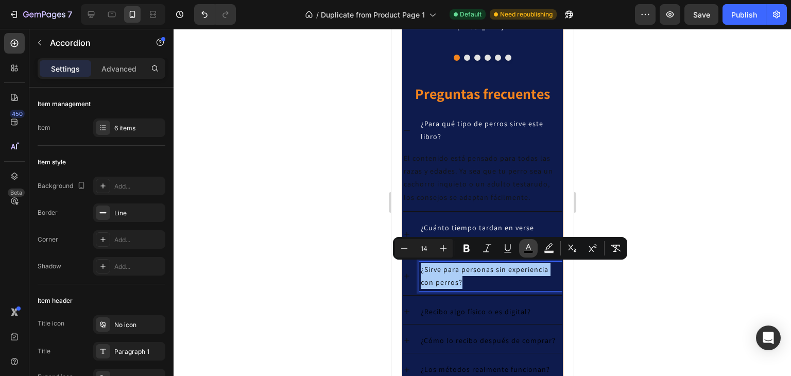
click at [527, 252] on rect "Editor contextual toolbar" at bounding box center [528, 252] width 10 height 3
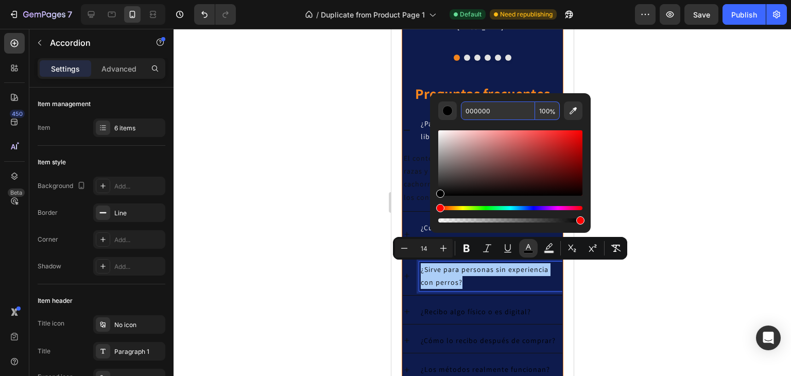
click at [490, 113] on input "000000" at bounding box center [498, 110] width 74 height 19
paste input "F6F6F6"
type input "F6F6F6"
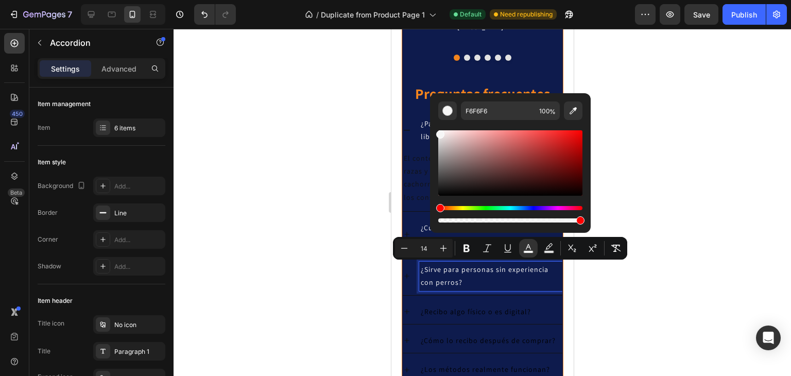
click at [723, 206] on div at bounding box center [481, 202] width 617 height 347
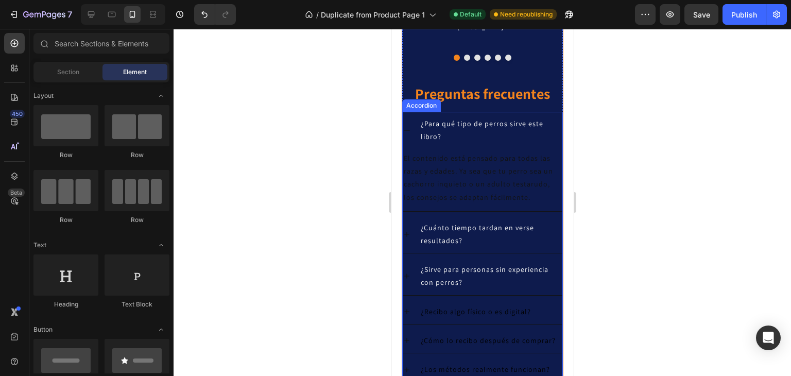
click at [443, 308] on span "¿Recibo algo físico o es digital?" at bounding box center [475, 311] width 110 height 9
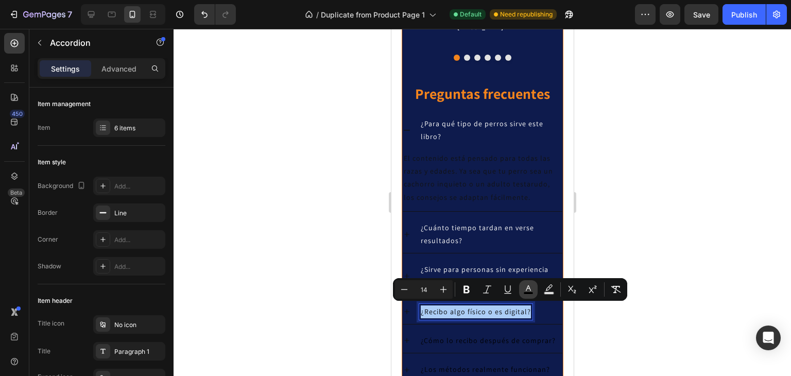
click at [529, 292] on rect "Editor contextual toolbar" at bounding box center [528, 293] width 10 height 3
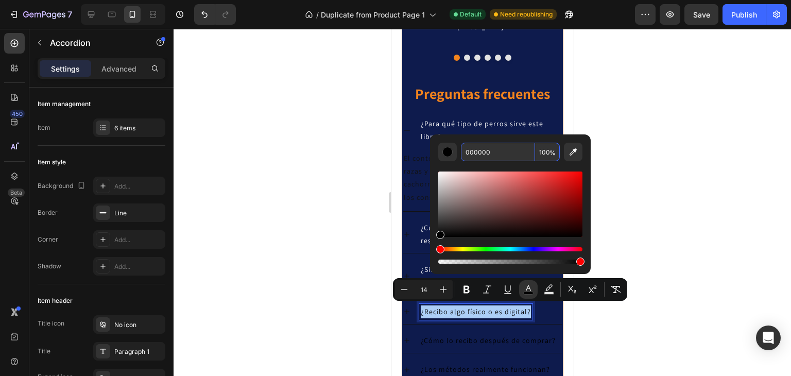
click at [490, 153] on input "000000" at bounding box center [498, 152] width 74 height 19
paste input "F6F6F6"
type input "F6F6F6"
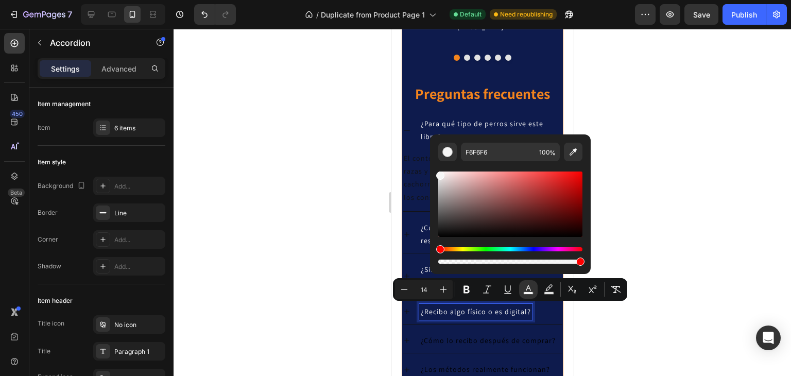
click at [710, 264] on div at bounding box center [481, 202] width 617 height 347
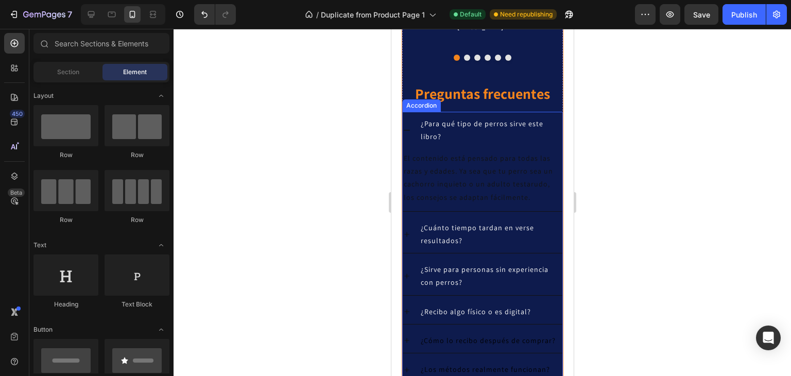
click at [448, 338] on span "¿Cómo lo recibo después de comprar?" at bounding box center [487, 340] width 135 height 9
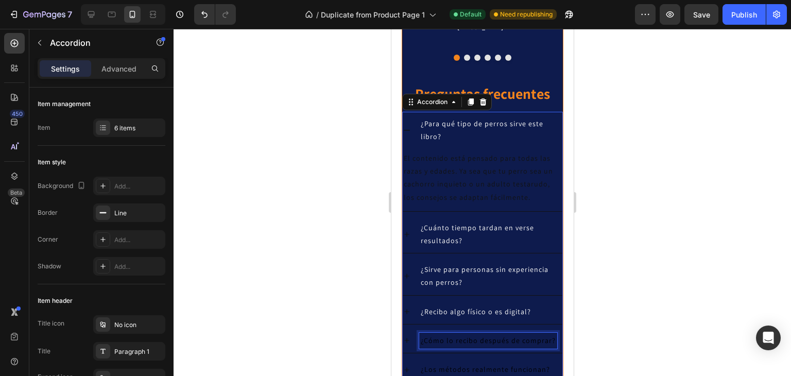
click at [448, 338] on span "¿Cómo lo recibo después de comprar?" at bounding box center [487, 340] width 135 height 9
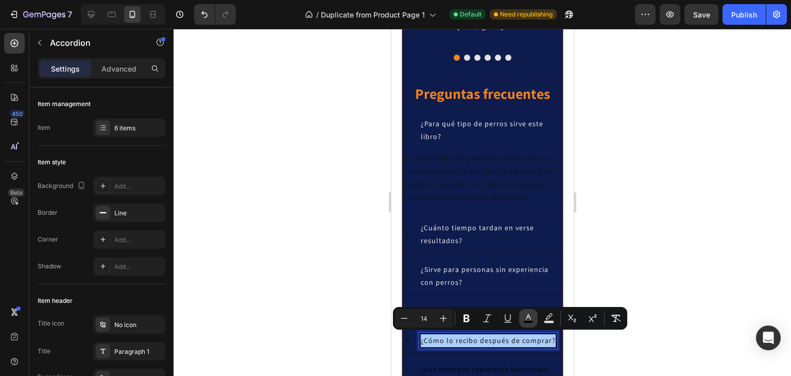
click at [524, 317] on icon "Editor contextual toolbar" at bounding box center [528, 318] width 10 height 10
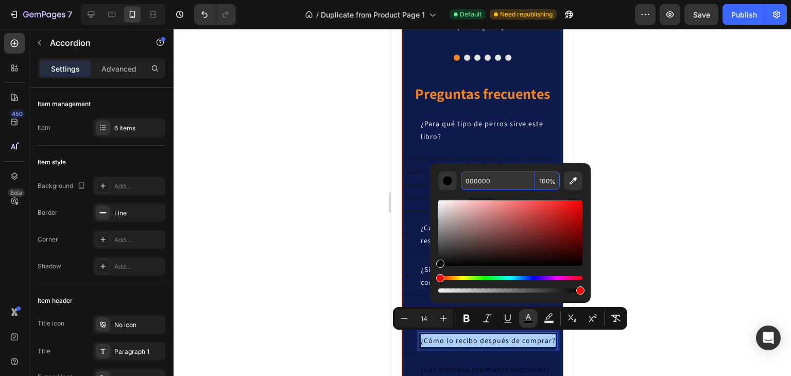
click at [503, 181] on input "000000" at bounding box center [498, 180] width 74 height 19
paste input "F6F6F6"
type input "F6F6F6"
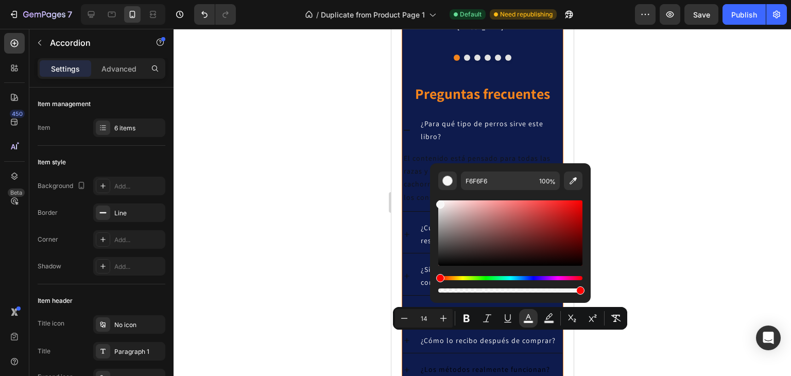
click at [673, 193] on div at bounding box center [481, 202] width 617 height 347
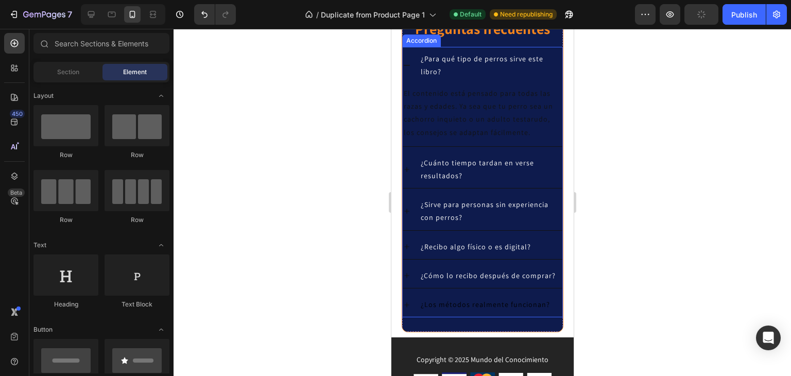
scroll to position [1997, 0]
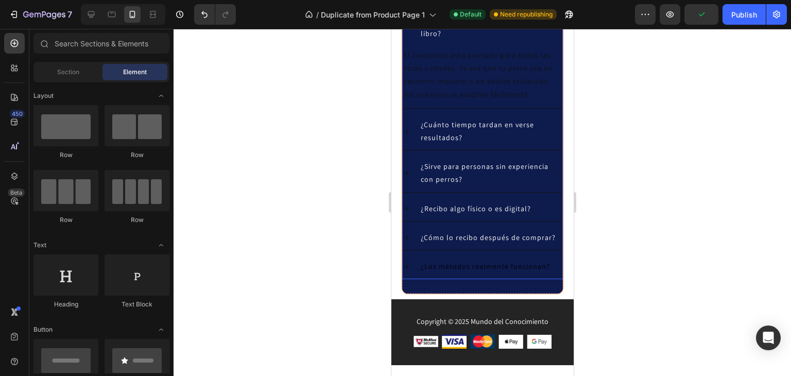
click at [476, 262] on span "¿Los métodos realmente funcionan?" at bounding box center [484, 265] width 129 height 9
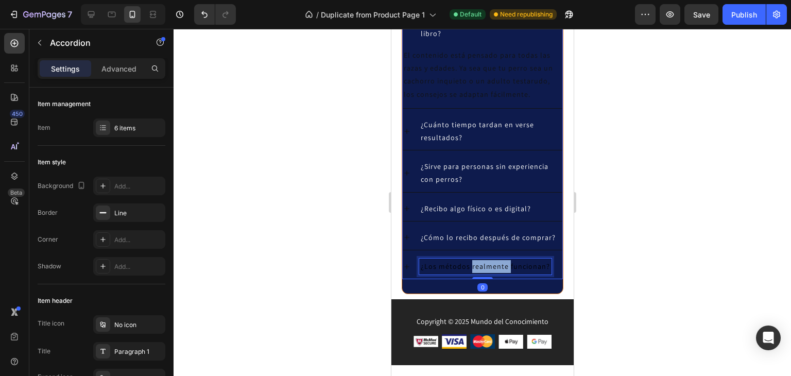
click at [482, 266] on span "¿Los métodos realmente funcionan?" at bounding box center [484, 265] width 129 height 9
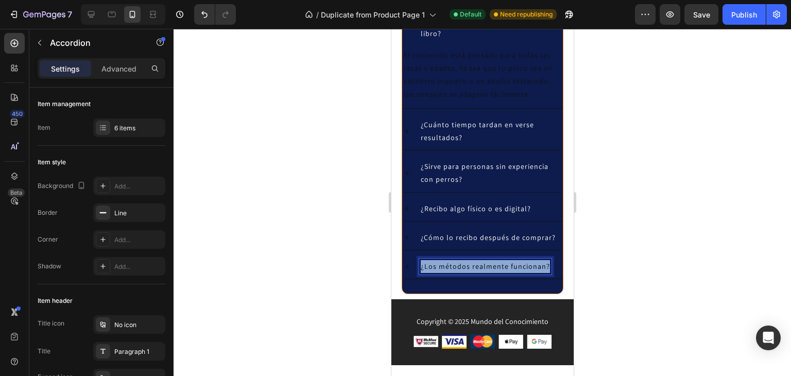
click at [482, 266] on span "¿Los métodos realmente funcionan?" at bounding box center [484, 265] width 129 height 9
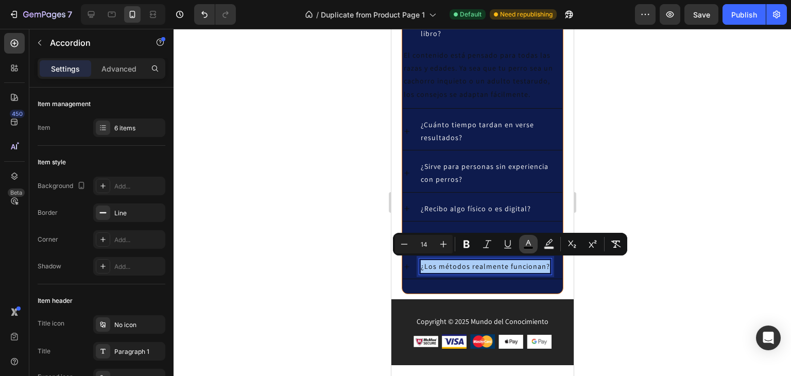
click at [531, 241] on icon "Editor contextual toolbar" at bounding box center [528, 244] width 10 height 10
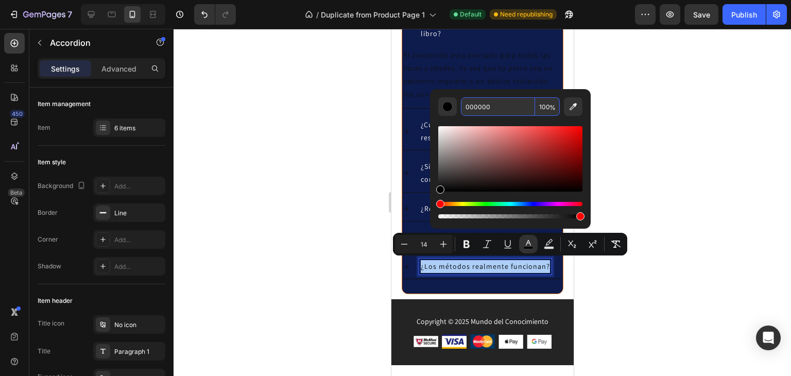
click at [491, 108] on input "000000" at bounding box center [498, 106] width 74 height 19
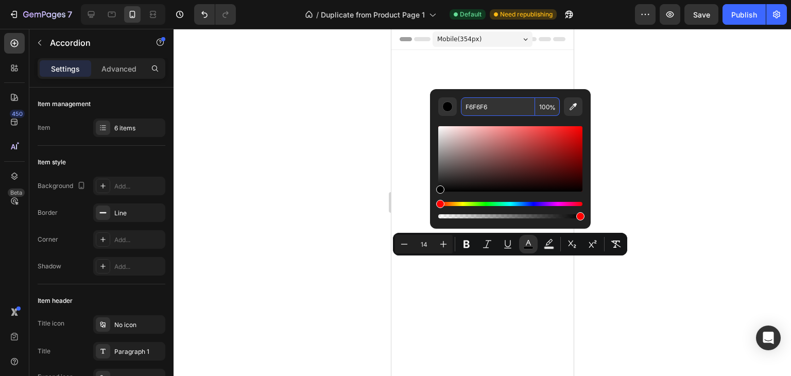
scroll to position [1997, 0]
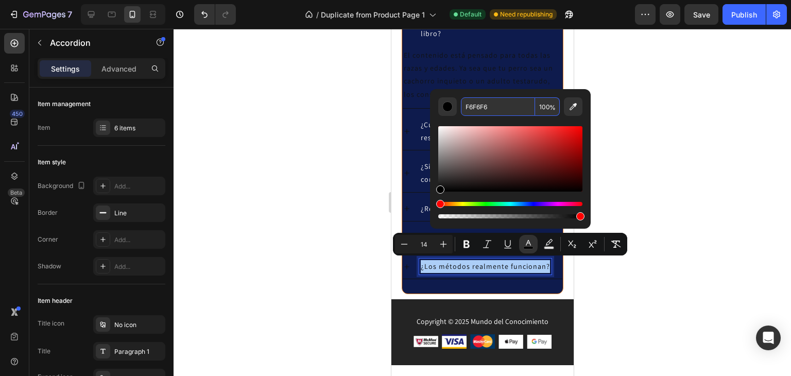
type input "F6F6F6"
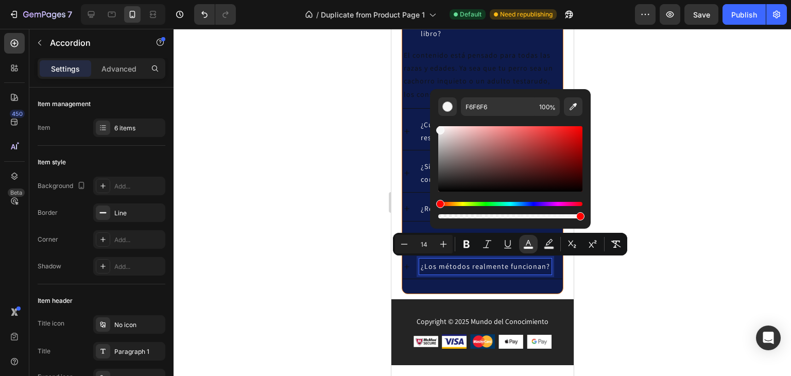
click at [688, 179] on div at bounding box center [481, 202] width 617 height 347
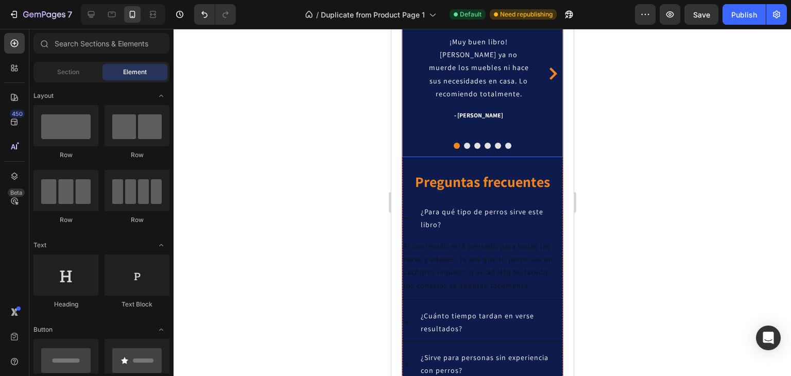
scroll to position [1791, 0]
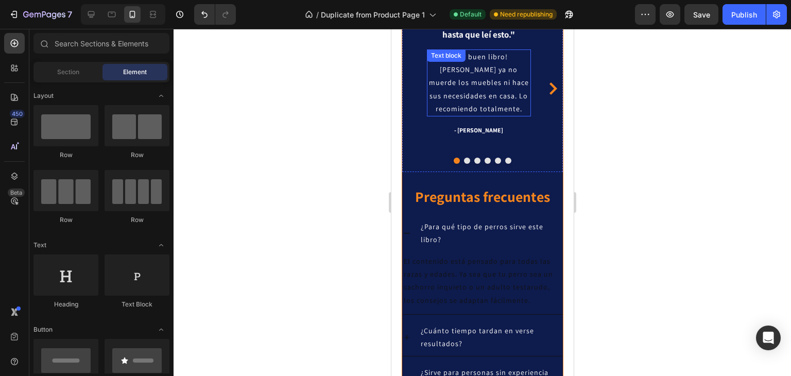
click at [478, 80] on p "¡Muy buen libro! [PERSON_NAME] ya no muerde los muebles ni hace sus necesidades…" at bounding box center [478, 82] width 102 height 65
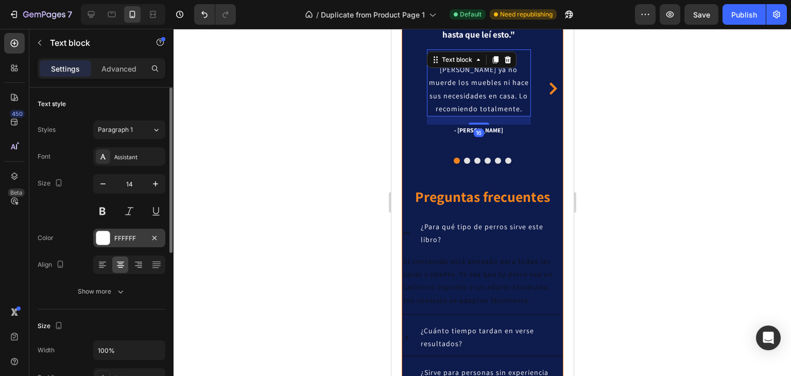
click at [129, 236] on div "FFFFFF" at bounding box center [129, 238] width 30 height 9
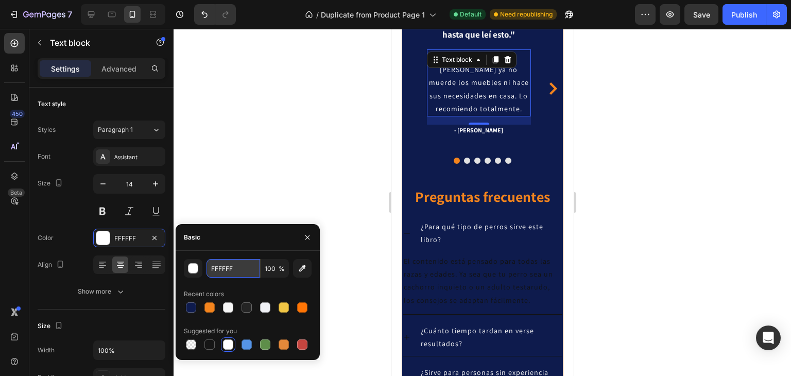
click at [229, 261] on input "FFFFFF" at bounding box center [233, 268] width 54 height 19
click at [681, 209] on div at bounding box center [481, 202] width 617 height 347
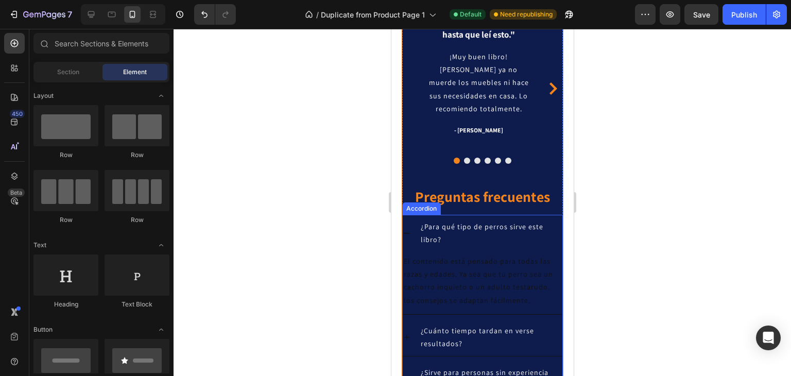
click at [438, 286] on p "El contenido está pensado para todas las razas y edades. Ya sea que tu perro se…" at bounding box center [481, 281] width 157 height 52
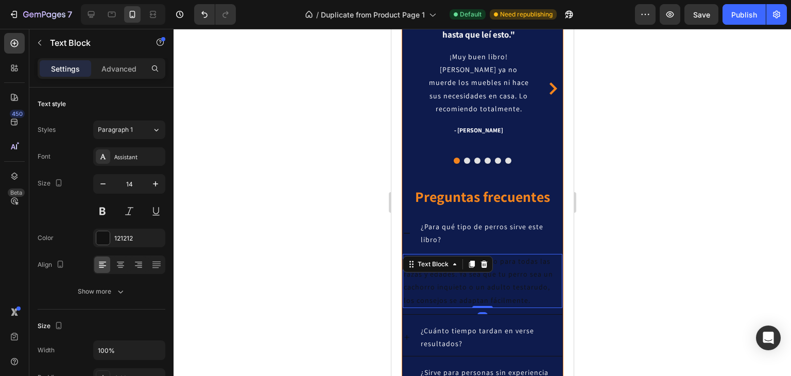
click at [438, 286] on p "El contenido está pensado para todas las razas y edades. Ya sea que tu perro se…" at bounding box center [481, 281] width 157 height 52
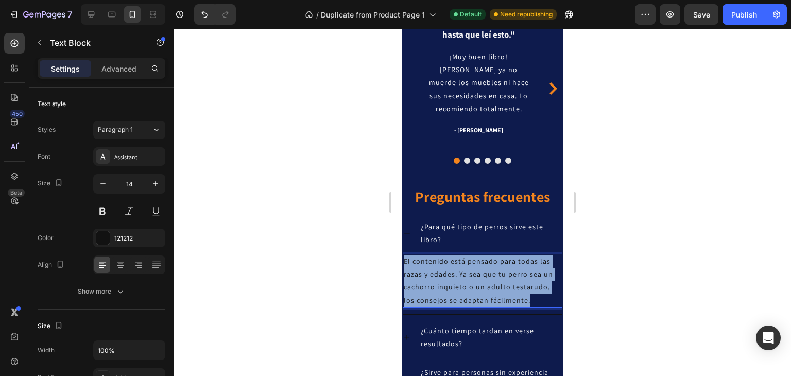
click at [438, 286] on p "El contenido está pensado para todas las razas y edades. Ya sea que tu perro se…" at bounding box center [481, 281] width 157 height 52
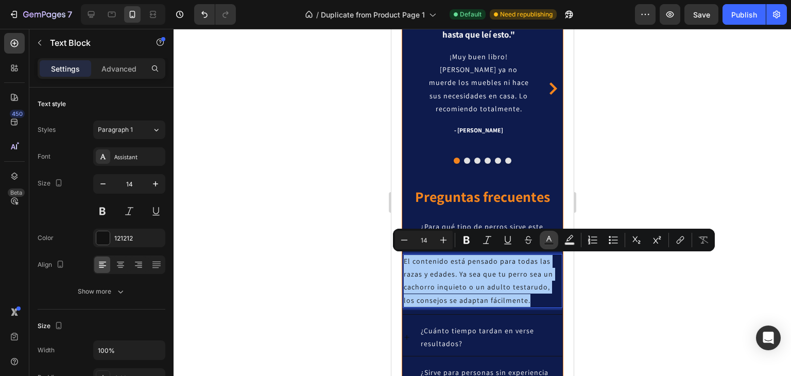
click at [552, 242] on rect "Editor contextual toolbar" at bounding box center [549, 243] width 10 height 3
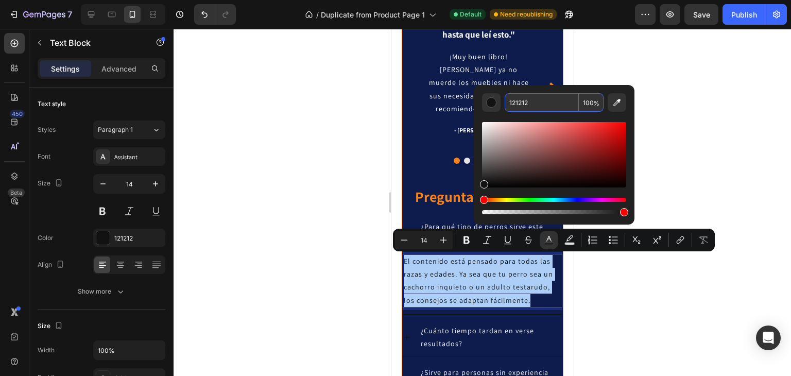
click at [541, 99] on input "121212" at bounding box center [541, 102] width 74 height 19
paste input "FFFFFF"
type input "FFFFFF"
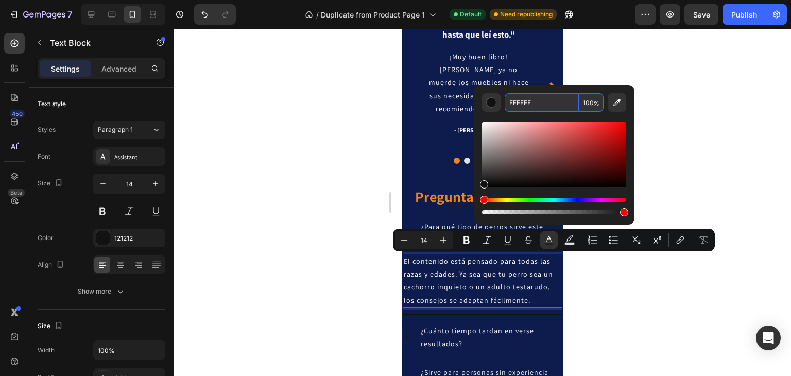
click at [720, 123] on div at bounding box center [481, 202] width 617 height 347
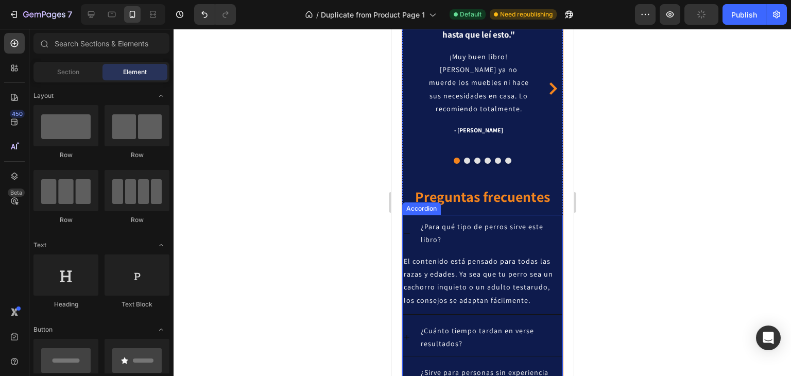
click at [406, 233] on icon at bounding box center [406, 233] width 6 height 1
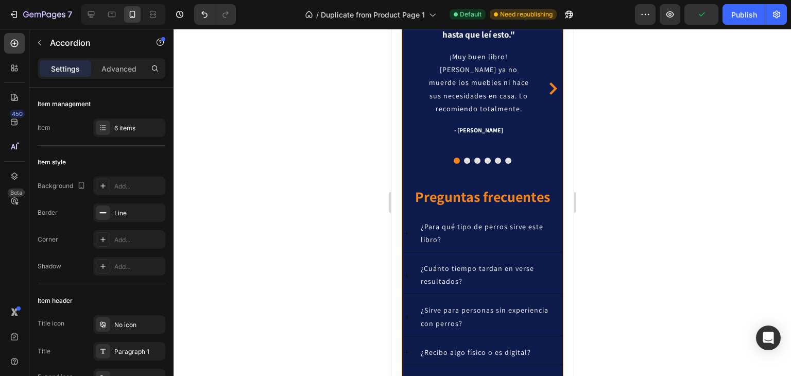
click at [406, 275] on icon at bounding box center [406, 275] width 8 height 8
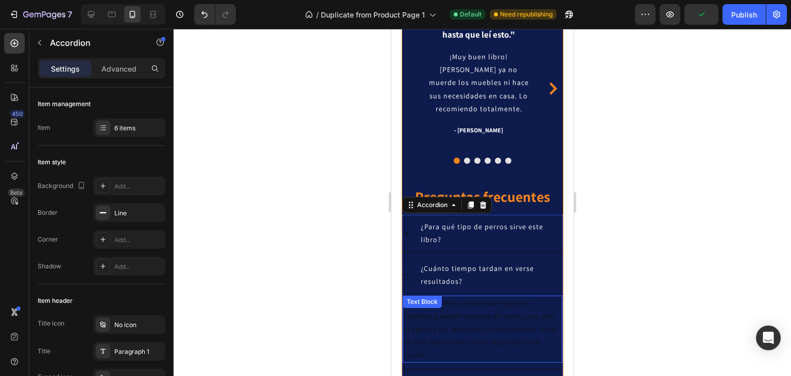
click at [434, 314] on p "¡Depende de la constancia! Algunos cambios pueden notarse en solo unos días si …" at bounding box center [481, 328] width 157 height 65
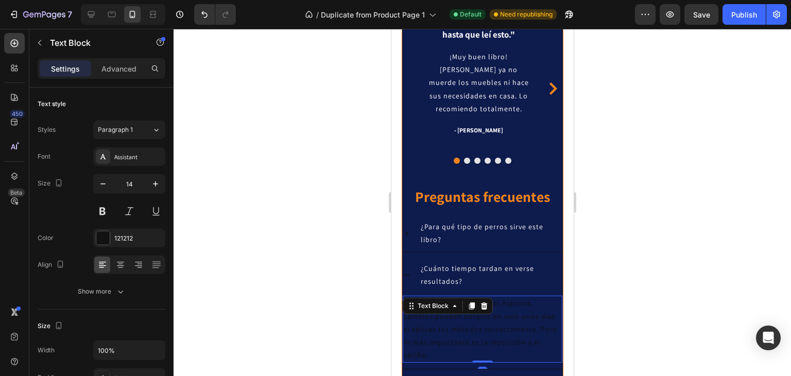
click at [434, 314] on p "¡Depende de la constancia! Algunos cambios pueden notarse en solo unos días si …" at bounding box center [481, 328] width 157 height 65
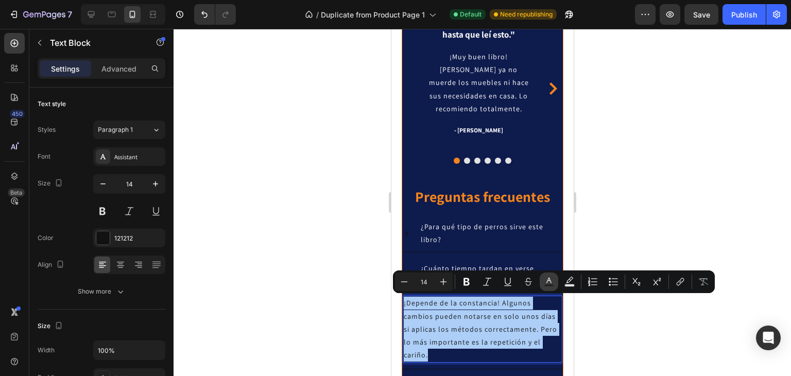
click at [550, 283] on icon "Editor contextual toolbar" at bounding box center [549, 281] width 10 height 10
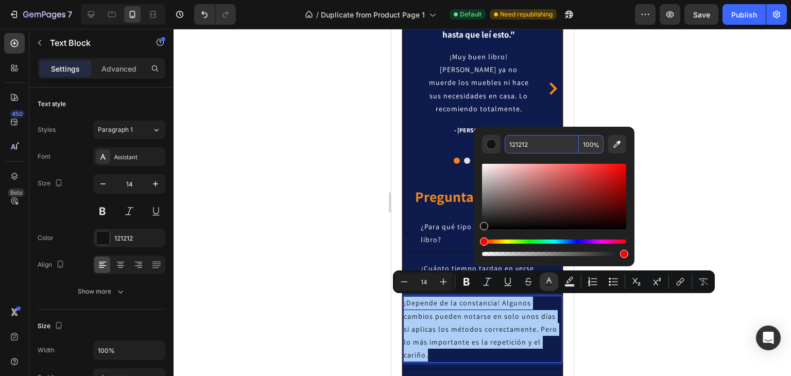
click at [548, 146] on input "121212" at bounding box center [541, 144] width 74 height 19
paste input "FFFFFF"
type input "FFFFFF"
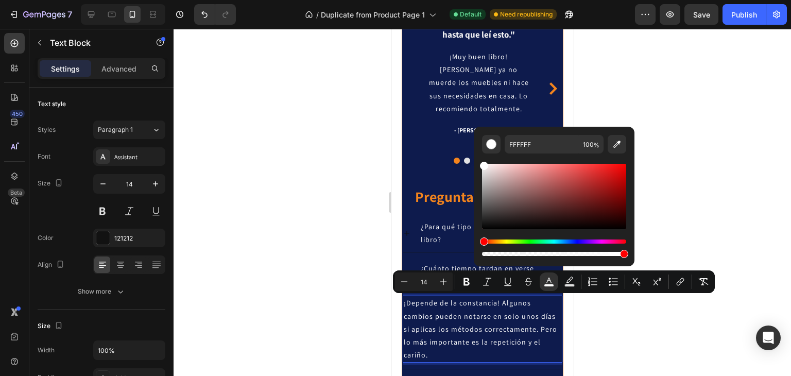
click at [688, 165] on div at bounding box center [481, 202] width 617 height 347
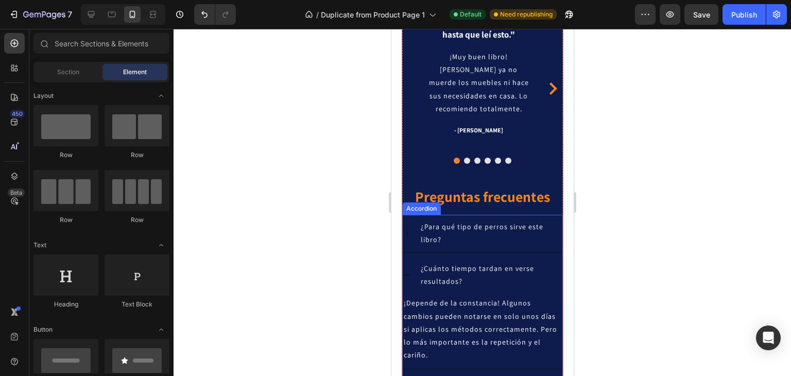
click at [406, 271] on icon at bounding box center [406, 275] width 8 height 8
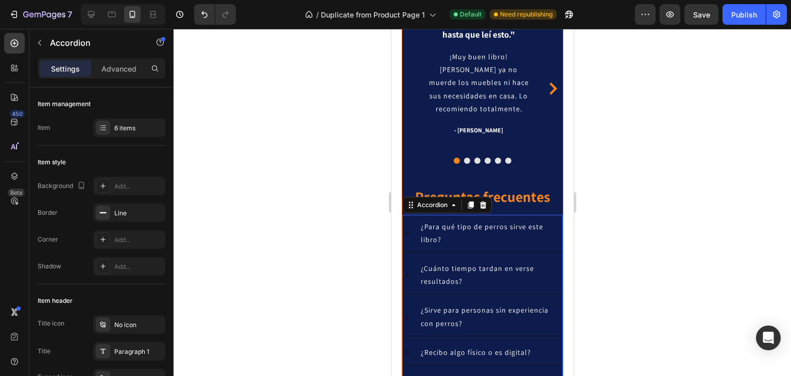
scroll to position [1842, 0]
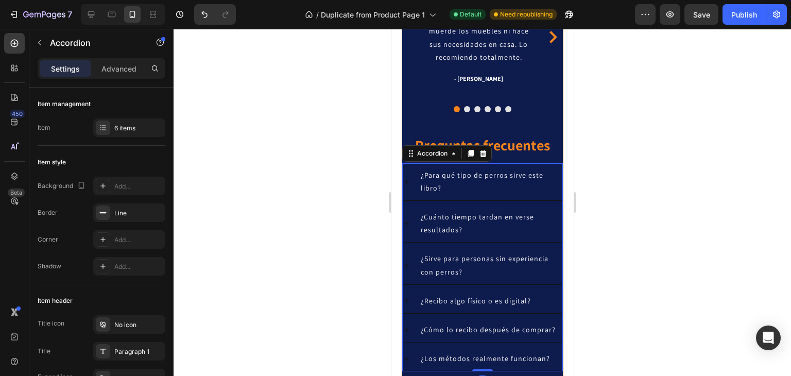
click at [413, 262] on div "¿Sirve para personas sin experiencia con perros?" at bounding box center [482, 265] width 160 height 37
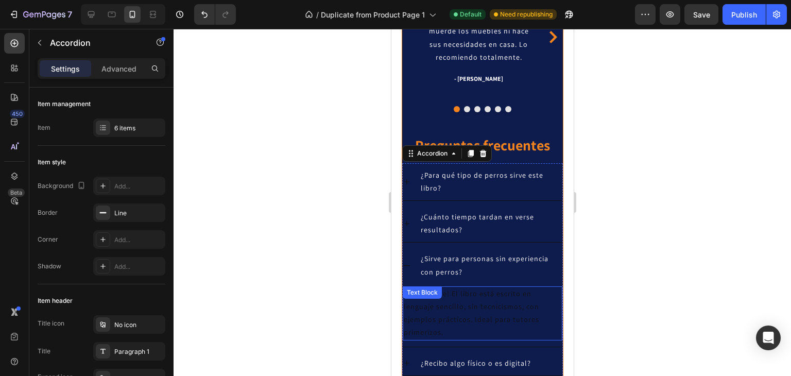
click at [452, 306] on p "¡Totalmente! El libro está escrito en lenguaje sencillo, sin tecnicismos, con e…" at bounding box center [481, 313] width 157 height 52
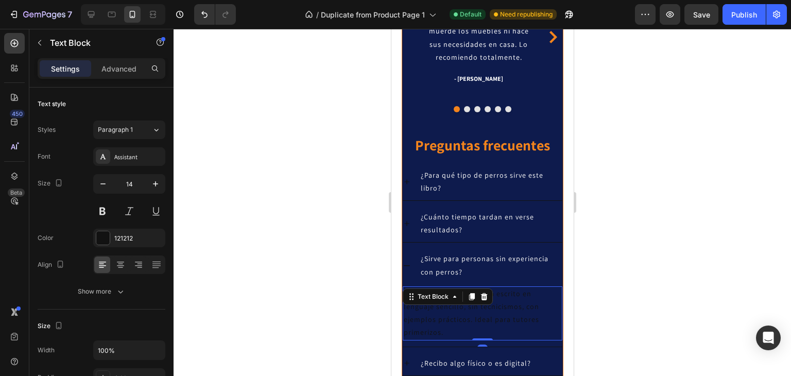
click at [452, 306] on p "¡Totalmente! El libro está escrito en lenguaje sencillo, sin tecnicismos, con e…" at bounding box center [481, 313] width 157 height 52
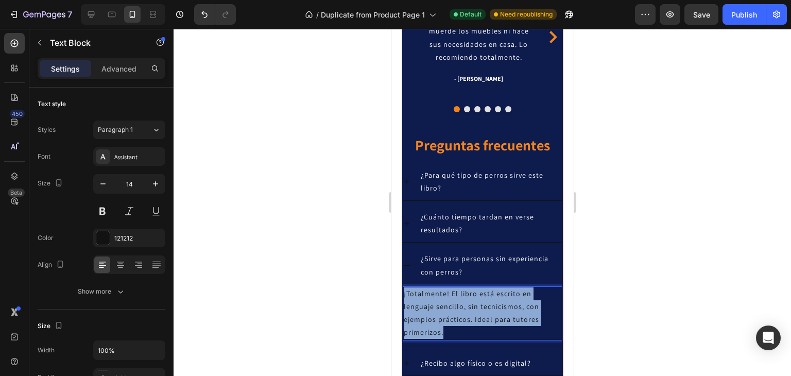
click at [452, 306] on p "¡Totalmente! El libro está escrito en lenguaje sencillo, sin tecnicismos, con e…" at bounding box center [481, 313] width 157 height 52
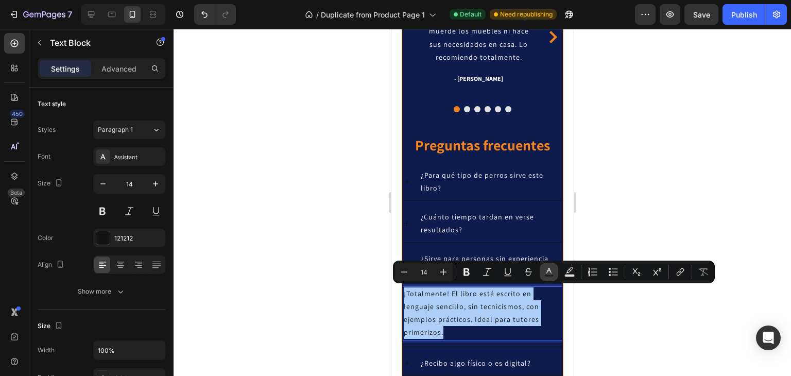
click at [545, 276] on rect "Editor contextual toolbar" at bounding box center [549, 275] width 10 height 3
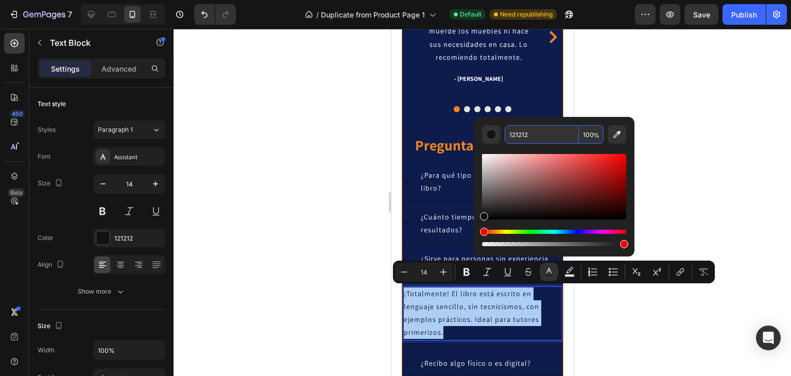
click at [533, 137] on input "121212" at bounding box center [541, 134] width 74 height 19
paste input "FFFFFF"
type input "FFFFFF"
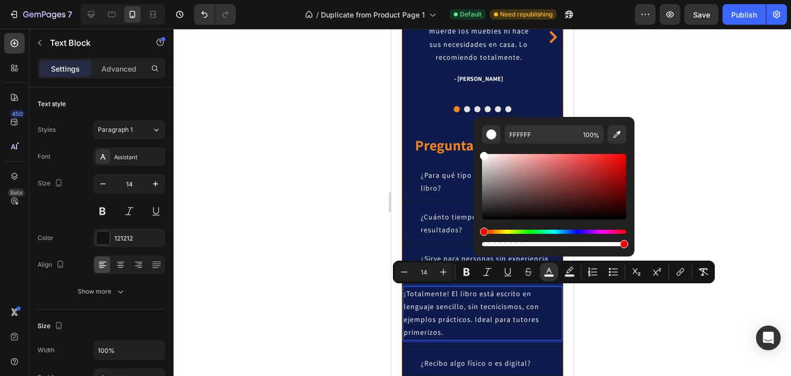
click at [707, 174] on div at bounding box center [481, 202] width 617 height 347
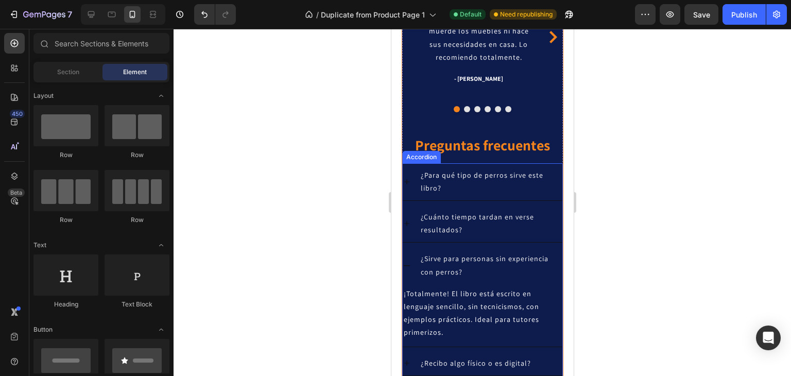
scroll to position [1894, 0]
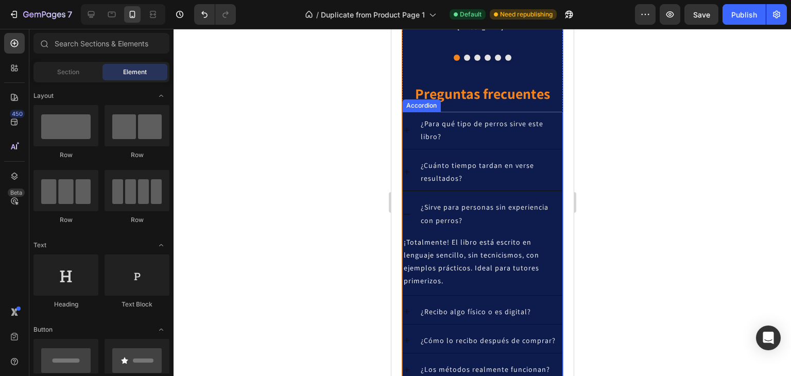
click at [408, 310] on icon at bounding box center [406, 311] width 8 height 8
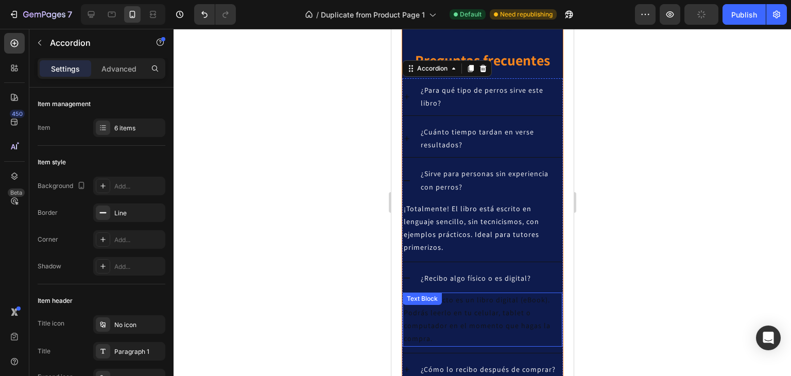
scroll to position [1945, 0]
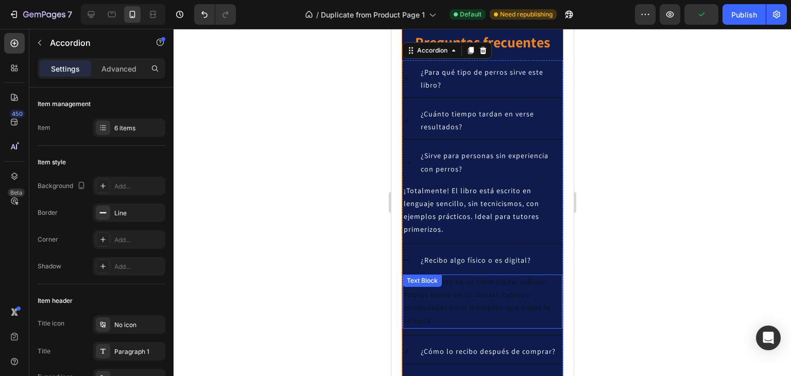
click at [456, 299] on p "Este producto es un libro digital (eBook). Podrás leerlo en tu celular, tablet …" at bounding box center [481, 301] width 157 height 52
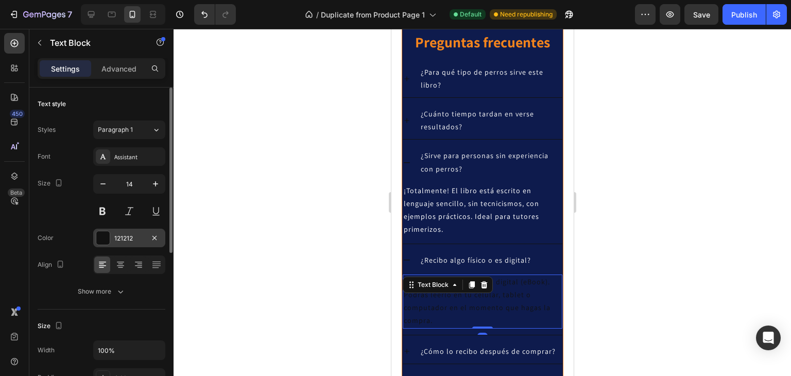
click at [121, 238] on div "121212" at bounding box center [129, 238] width 30 height 9
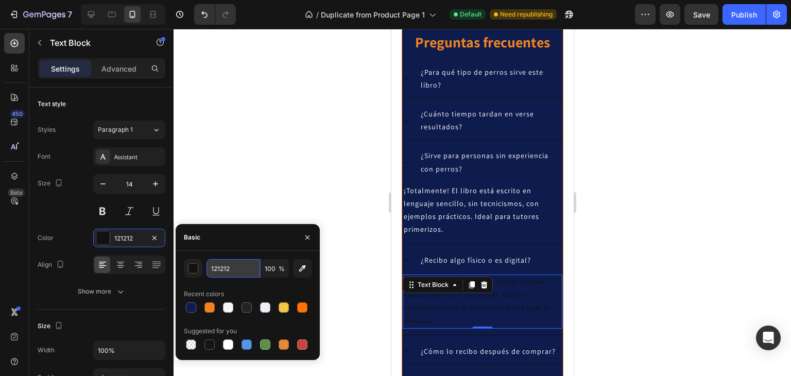
click at [231, 271] on input "121212" at bounding box center [233, 268] width 54 height 19
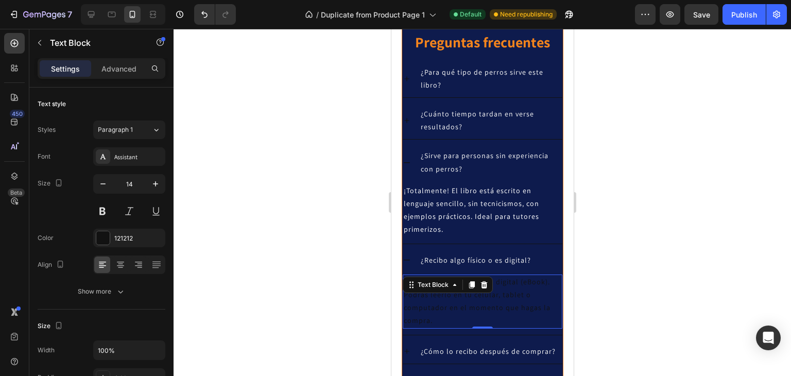
click at [447, 307] on p "Este producto es un libro digital (eBook). Podrás leerlo en tu celular, tablet …" at bounding box center [481, 301] width 157 height 52
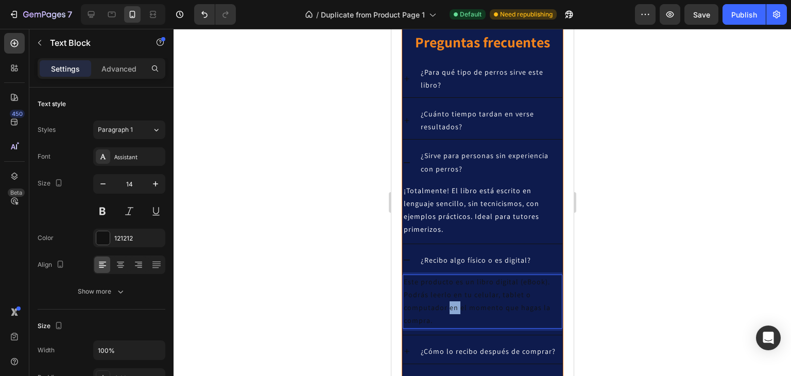
click at [447, 307] on p "Este producto es un libro digital (eBook). Podrás leerlo en tu celular, tablet …" at bounding box center [481, 301] width 157 height 52
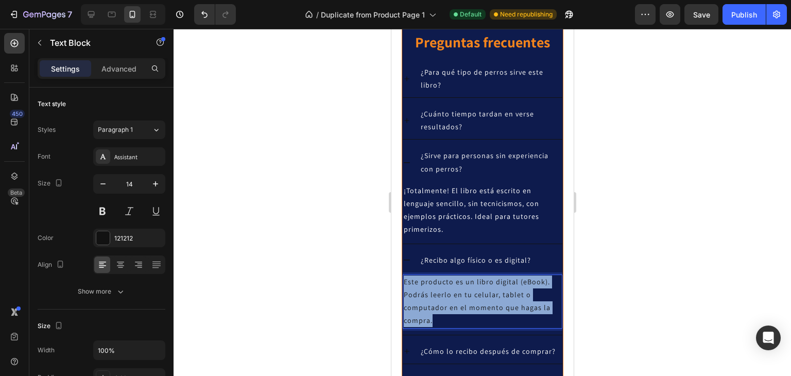
click at [447, 307] on p "Este producto es un libro digital (eBook). Podrás leerlo en tu celular, tablet …" at bounding box center [481, 301] width 157 height 52
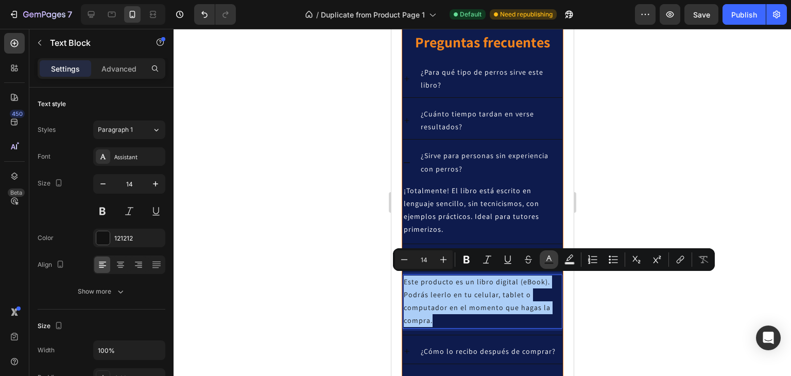
click at [544, 262] on icon "Editor contextual toolbar" at bounding box center [549, 259] width 10 height 10
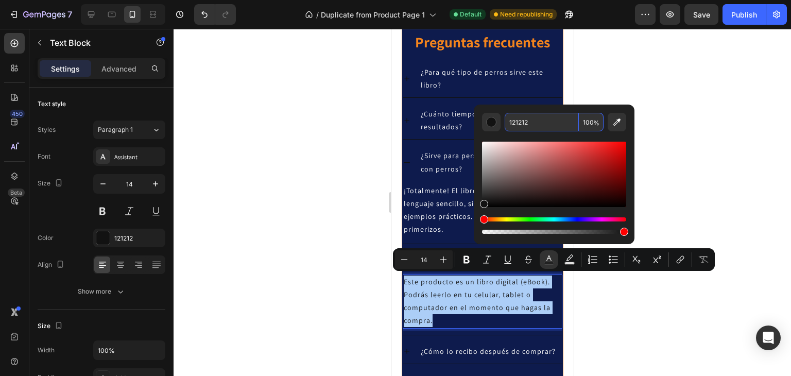
click at [546, 126] on input "121212" at bounding box center [541, 122] width 74 height 19
paste input "FFFFFF"
type input "FFFFFF"
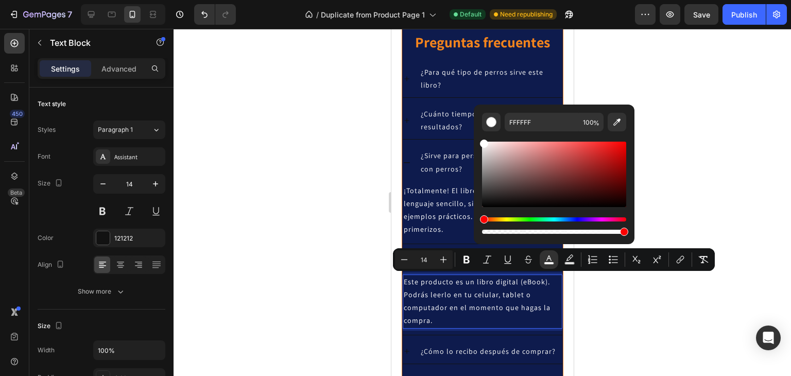
click at [695, 163] on div at bounding box center [481, 202] width 617 height 347
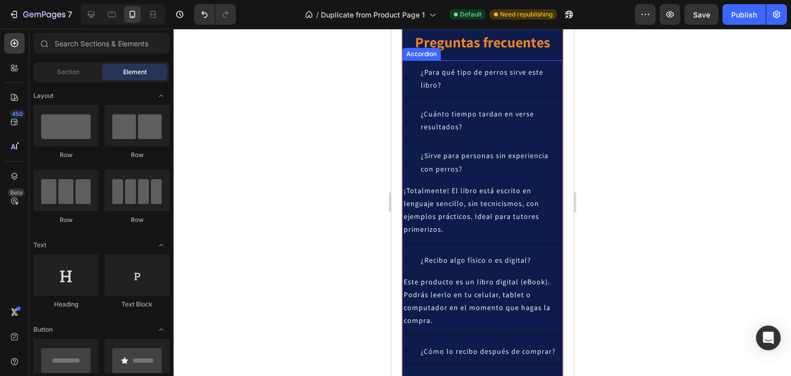
click at [402, 119] on icon at bounding box center [406, 120] width 8 height 8
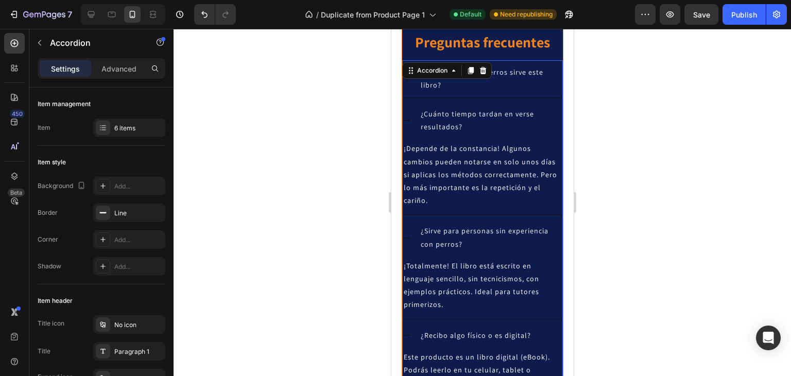
click at [408, 82] on div "¿Para qué tipo de perros sirve este libro?" at bounding box center [482, 78] width 160 height 37
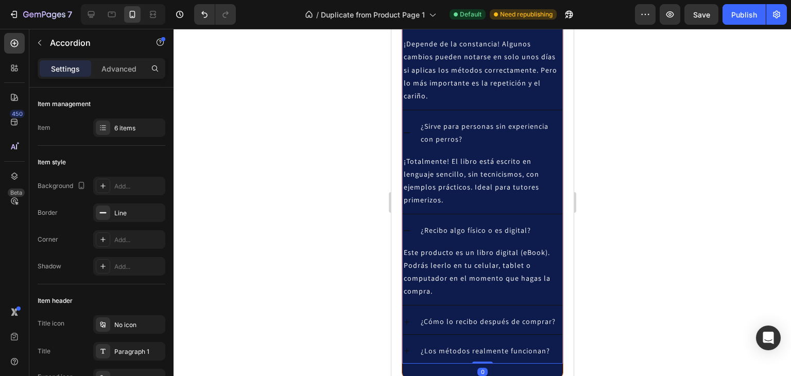
scroll to position [2151, 0]
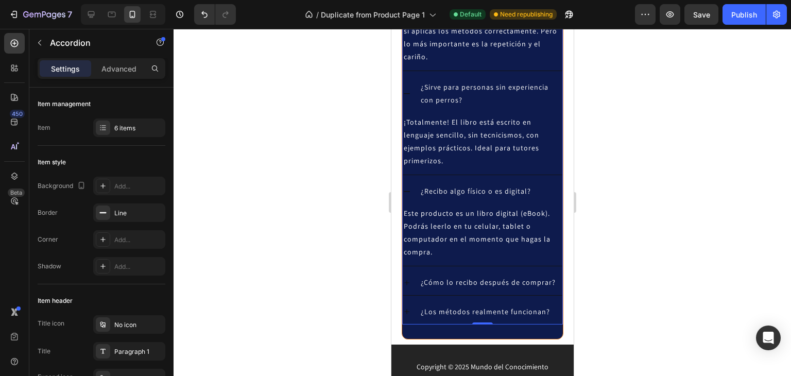
click at [409, 282] on icon at bounding box center [406, 282] width 8 height 8
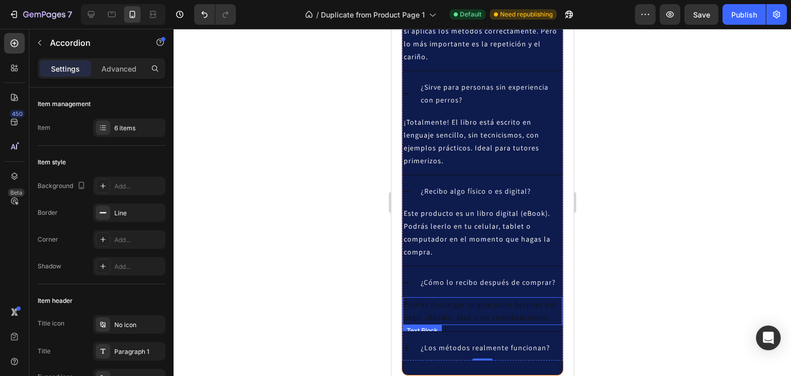
click at [456, 308] on p "Podrás descargar tu guia justo después del pago. ¡Rápido, fácil y sin complicac…" at bounding box center [481, 311] width 157 height 26
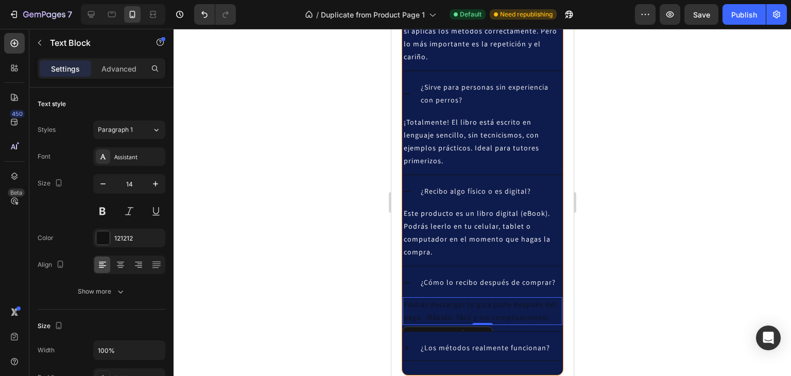
click at [456, 308] on p "Podrás descargar tu guia justo después del pago. ¡Rápido, fácil y sin complicac…" at bounding box center [481, 311] width 157 height 26
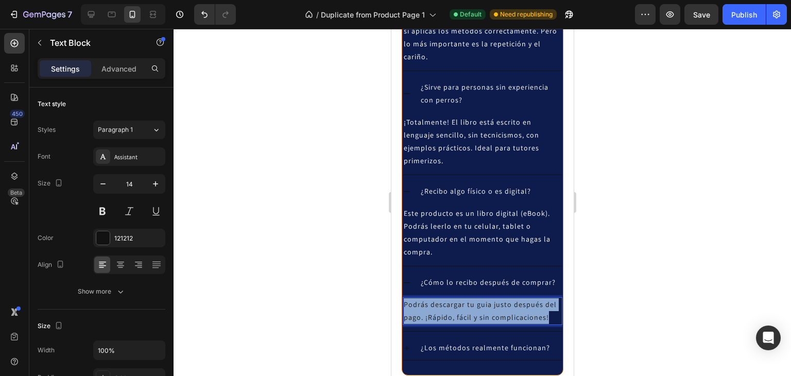
click at [456, 308] on p "Podrás descargar tu guia justo después del pago. ¡Rápido, fácil y sin complicac…" at bounding box center [481, 311] width 157 height 26
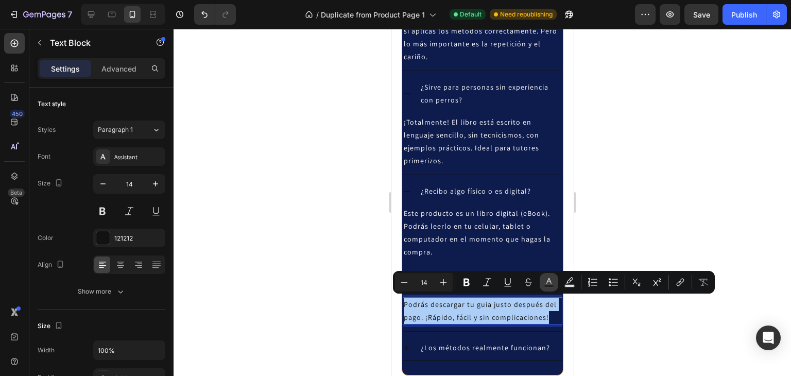
click at [553, 284] on icon "Editor contextual toolbar" at bounding box center [549, 282] width 10 height 10
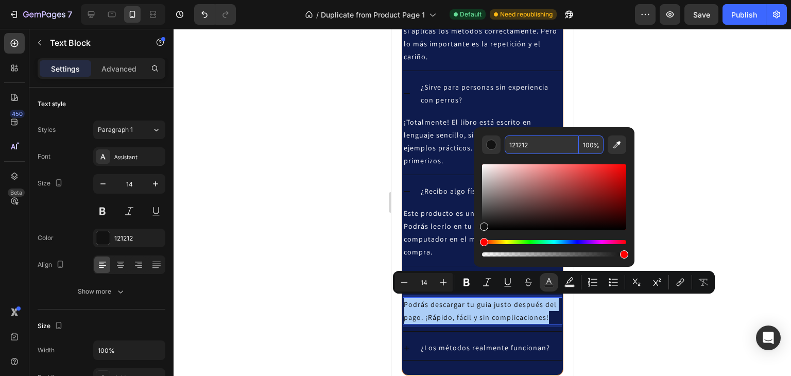
click at [537, 145] on input "121212" at bounding box center [541, 144] width 74 height 19
paste input "FFFFFF"
type input "FFFFFF"
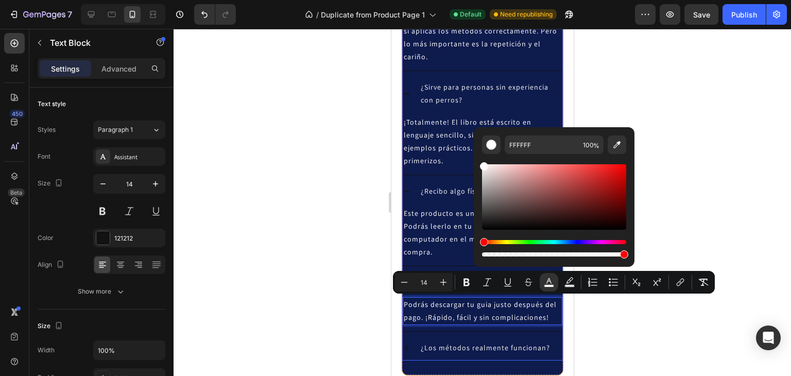
click at [404, 346] on icon at bounding box center [406, 348] width 8 height 8
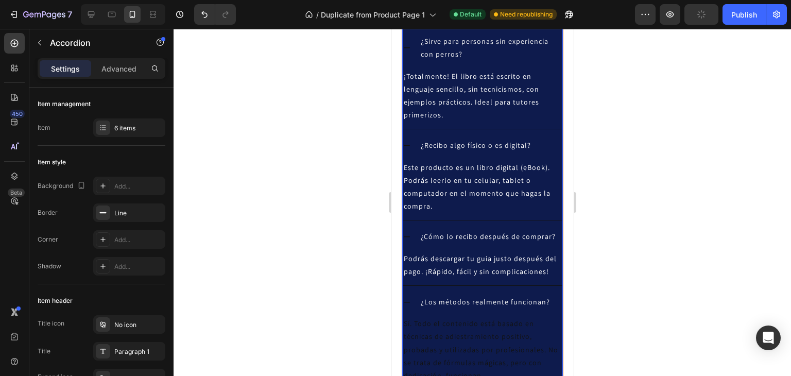
scroll to position [2202, 0]
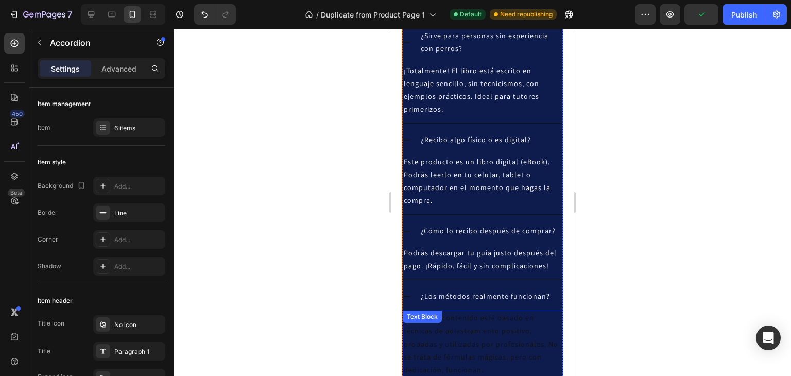
click at [458, 326] on p "Sí. Todo el contenido está basado en técnicas de adiestramiento positivo, proba…" at bounding box center [481, 343] width 157 height 65
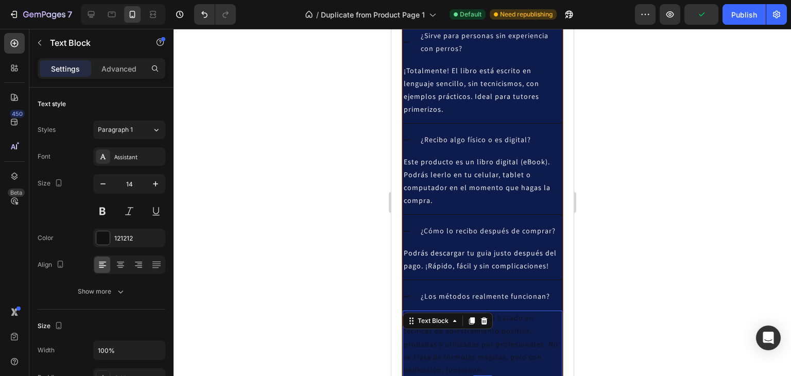
click at [458, 326] on div "Text Block" at bounding box center [447, 320] width 90 height 16
click at [458, 341] on p "Sí. Todo el contenido está basado en técnicas de adiestramiento positivo, proba…" at bounding box center [481, 343] width 157 height 65
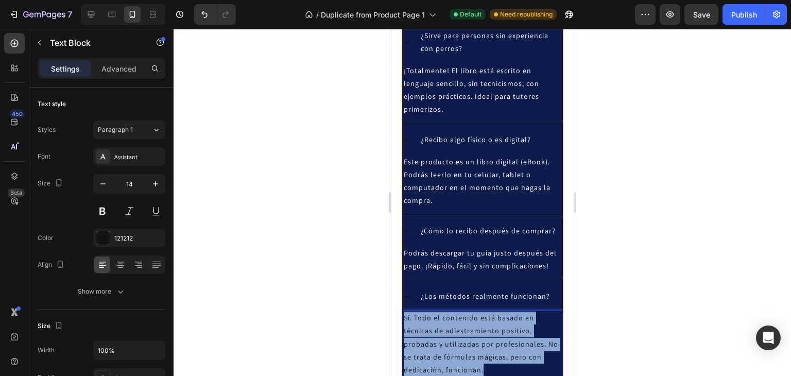
click at [458, 341] on p "Sí. Todo el contenido está basado en técnicas de adiestramiento positivo, proba…" at bounding box center [481, 343] width 157 height 65
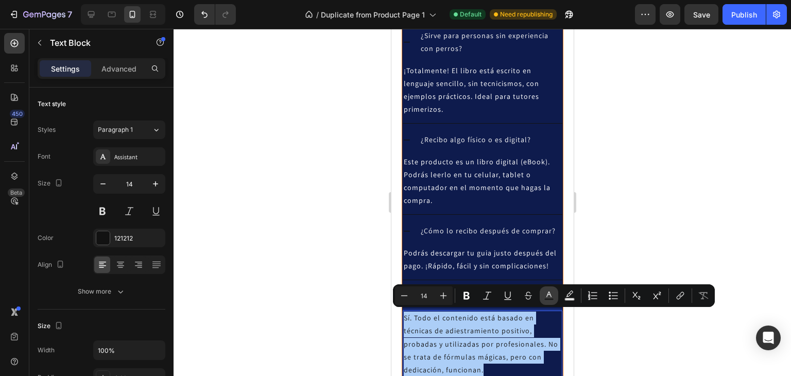
click at [544, 293] on icon "Editor contextual toolbar" at bounding box center [549, 295] width 10 height 10
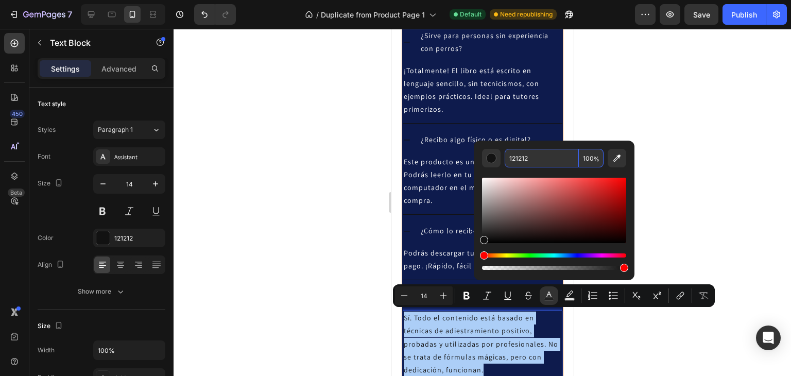
click at [535, 160] on input "121212" at bounding box center [541, 158] width 74 height 19
paste input "FFFFFF"
type input "FFFFFF"
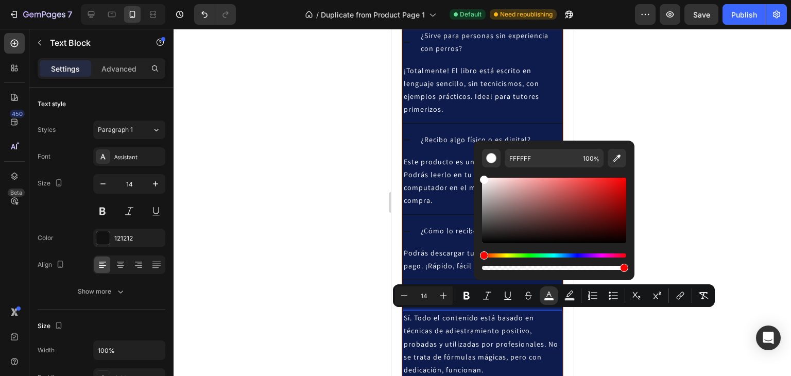
click at [704, 177] on div at bounding box center [481, 202] width 617 height 347
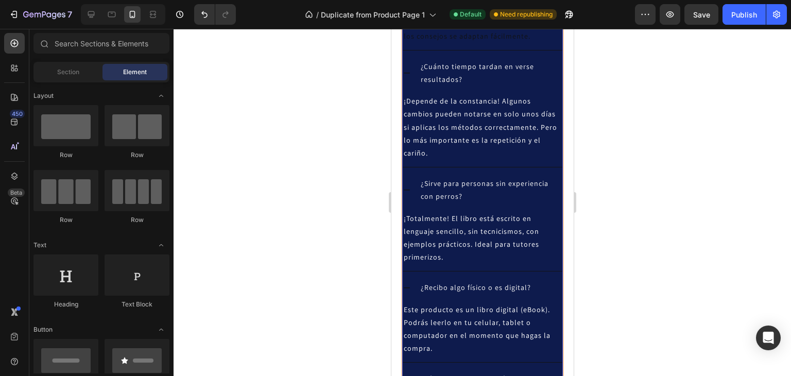
scroll to position [2048, 0]
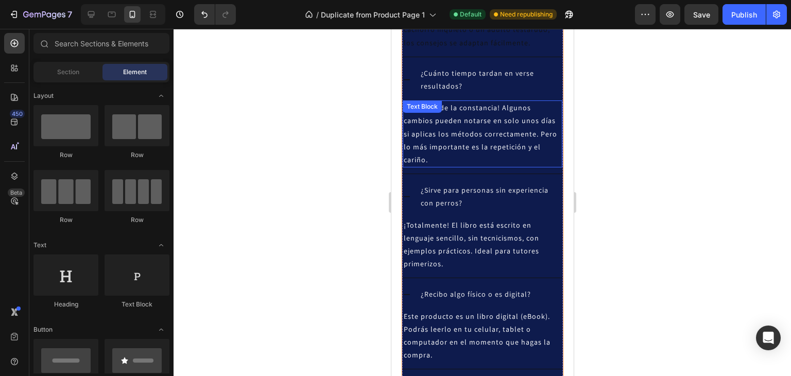
click at [472, 143] on span "¡Depende de la constancia! Algunos cambios pueden notarse en solo unos días si …" at bounding box center [479, 133] width 153 height 61
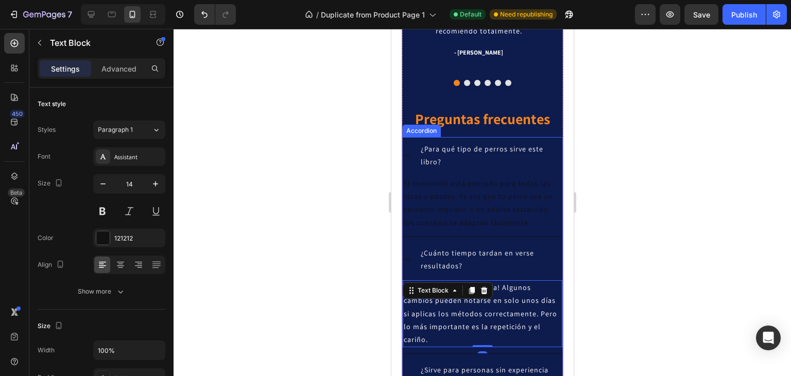
scroll to position [1842, 0]
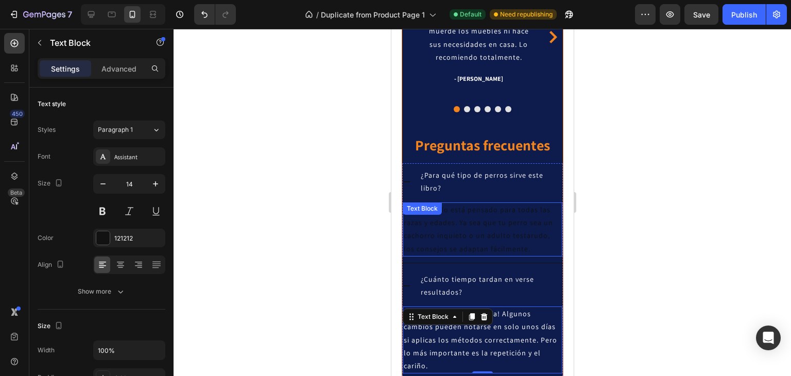
click at [441, 223] on p "El contenido está pensado para todas las razas y edades. Ya sea que tu perro se…" at bounding box center [481, 229] width 157 height 52
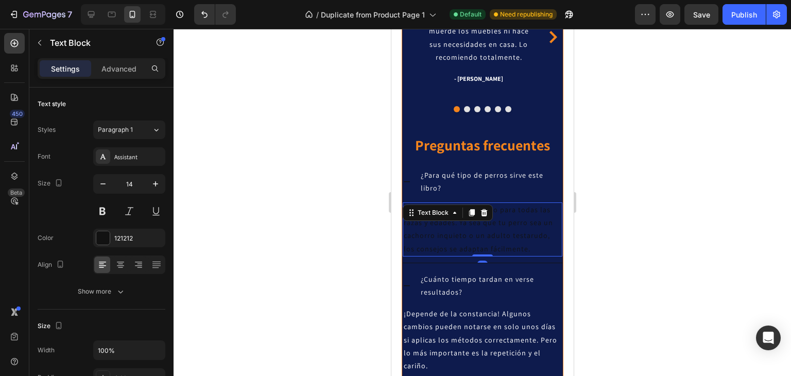
scroll to position [291, 0]
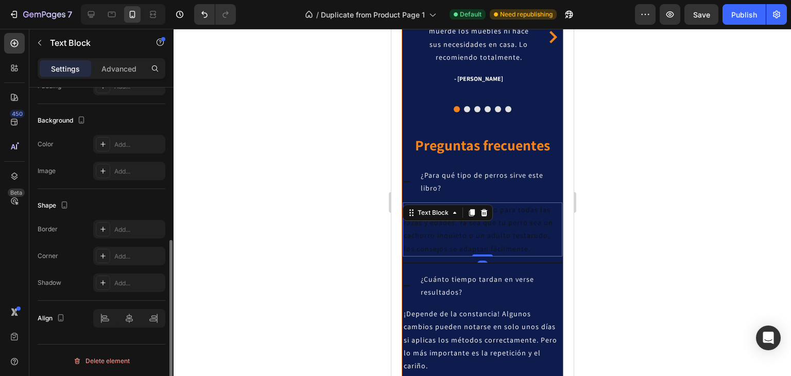
click at [441, 223] on p "El contenido está pensado para todas las razas y edades. Ya sea que tu perro se…" at bounding box center [481, 229] width 157 height 52
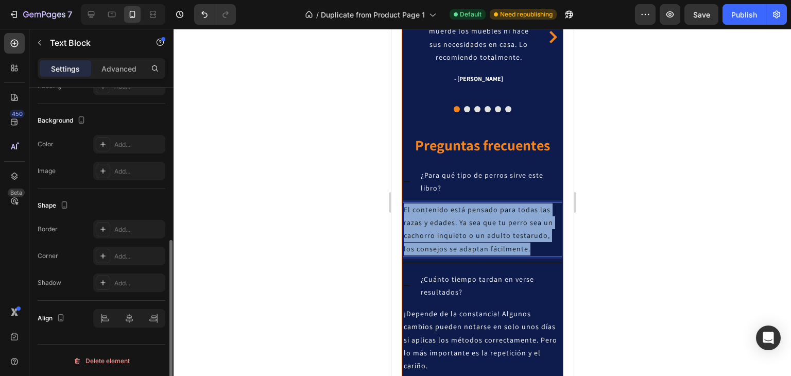
click at [441, 223] on p "El contenido está pensado para todas las razas y edades. Ya sea que tu perro se…" at bounding box center [481, 229] width 157 height 52
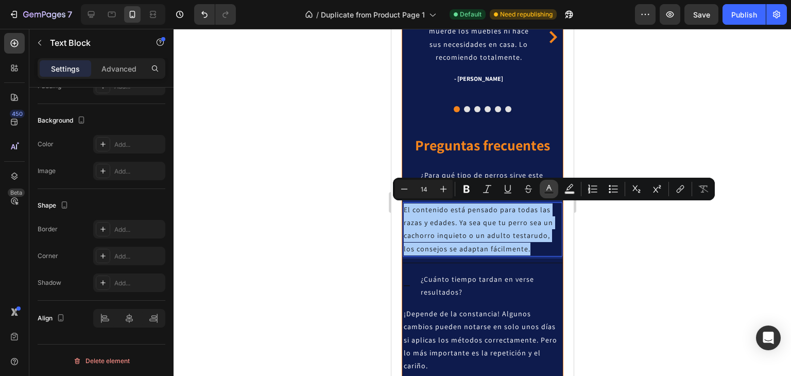
click at [550, 190] on icon "Editor contextual toolbar" at bounding box center [549, 189] width 10 height 10
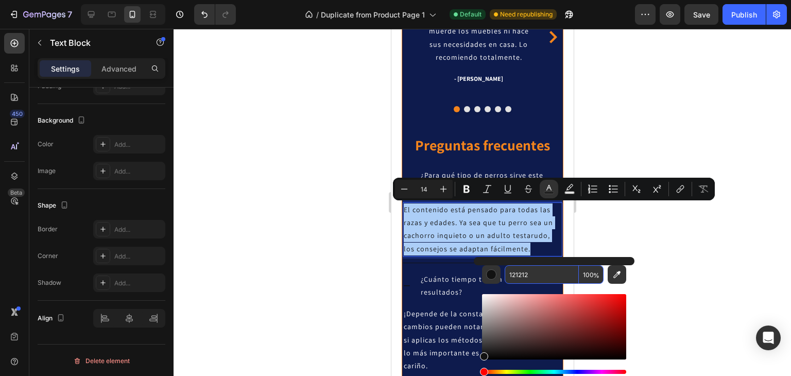
click at [535, 274] on input "121212" at bounding box center [541, 274] width 74 height 19
paste input "FFFFFF"
type input "FFFFFF"
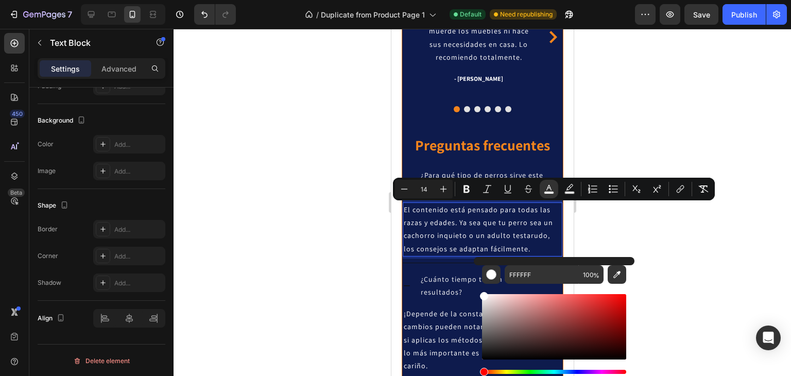
type input "16"
click at [731, 242] on div at bounding box center [481, 202] width 617 height 347
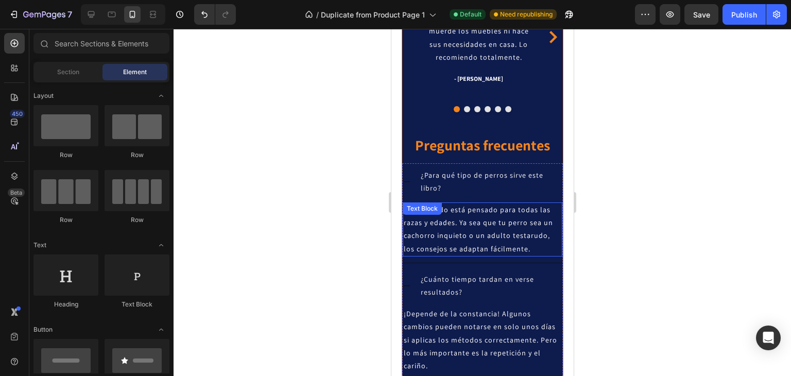
click at [478, 218] on span "El contenido está pensado para todas las razas y edades. Ya sea que tu perro se…" at bounding box center [477, 229] width 149 height 48
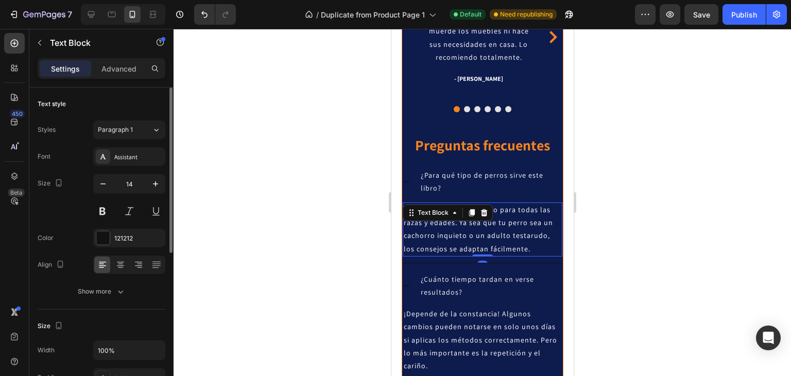
click at [126, 264] on div at bounding box center [120, 264] width 16 height 16
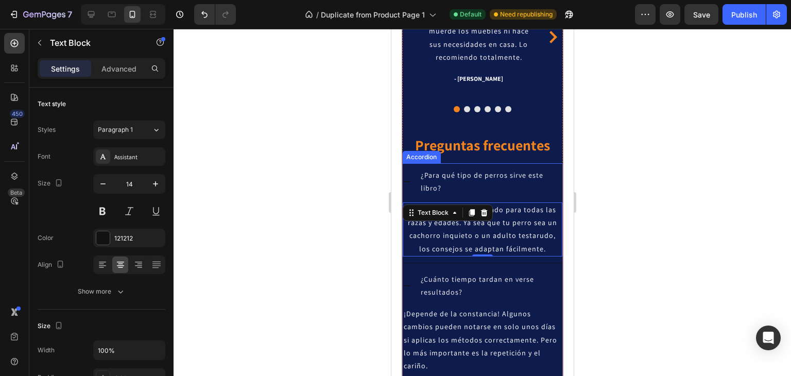
click at [442, 183] on p "¿Para qué tipo de perros sirve este libro?" at bounding box center [490, 182] width 140 height 26
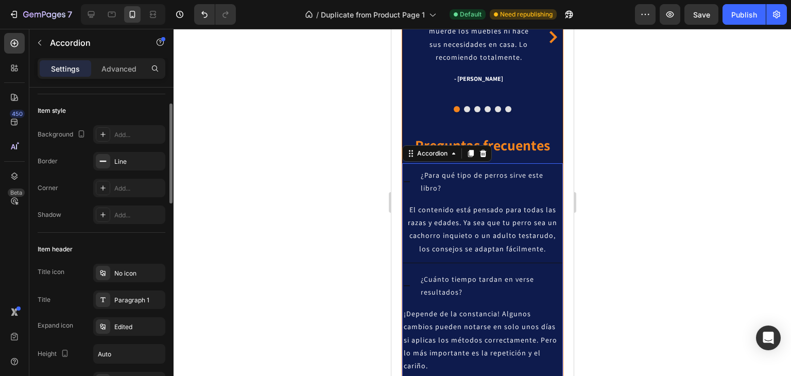
scroll to position [0, 0]
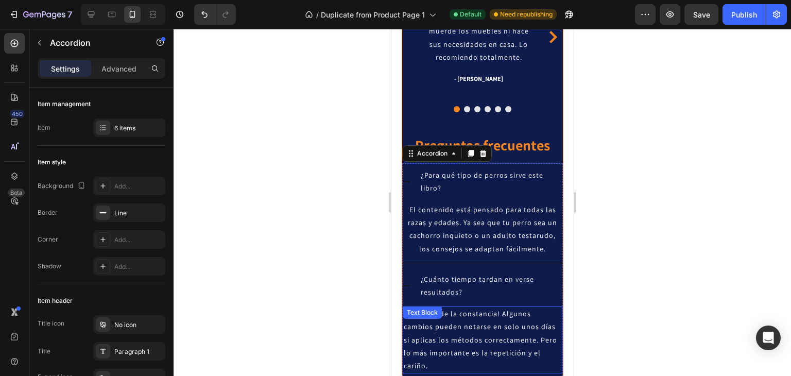
click at [447, 335] on span "¡Depende de la constancia! Algunos cambios pueden notarse en solo unos días si …" at bounding box center [479, 339] width 153 height 61
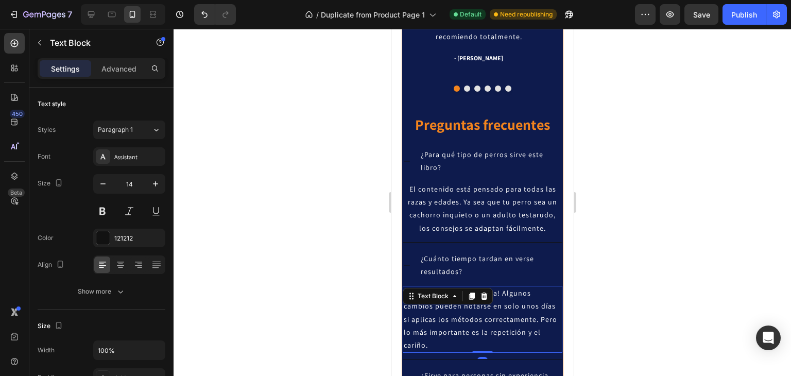
scroll to position [1894, 0]
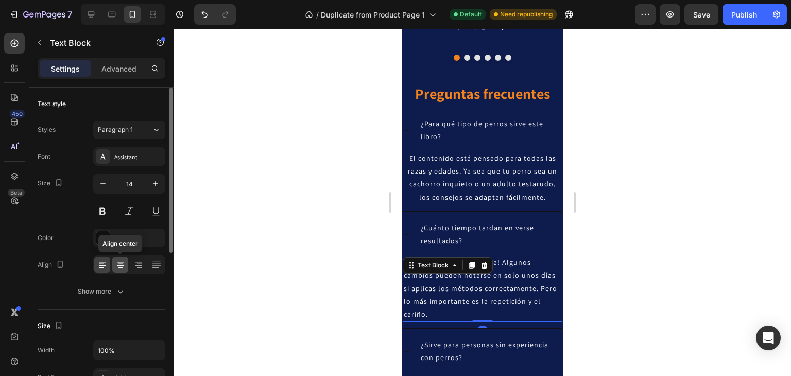
click at [120, 264] on icon at bounding box center [120, 264] width 10 height 10
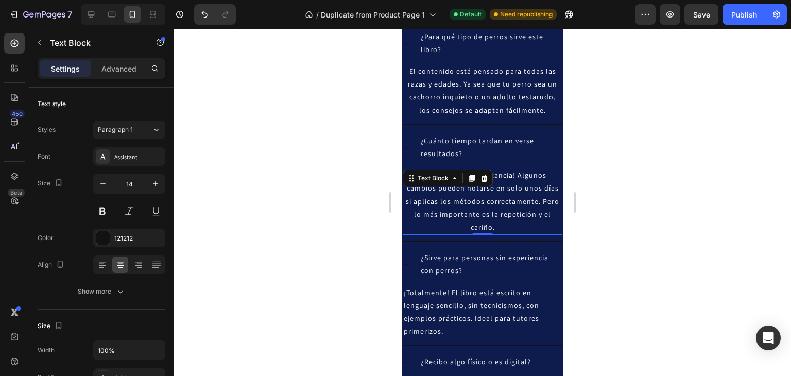
scroll to position [1997, 0]
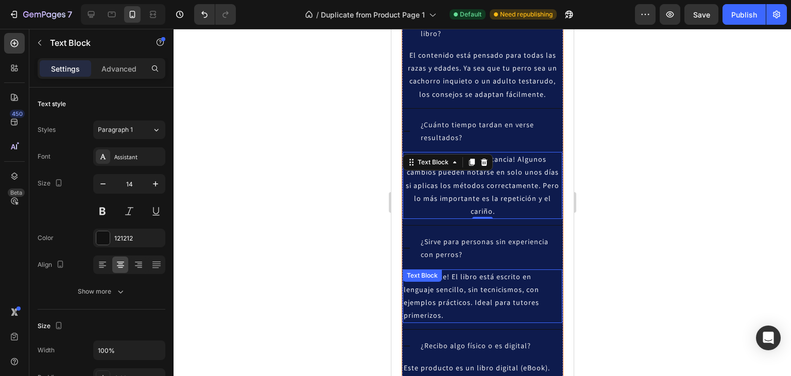
click at [438, 289] on span "¡Totalmente! El libro está escrito en lenguaje sencillo, sin tecnicismos, con e…" at bounding box center [470, 296] width 135 height 48
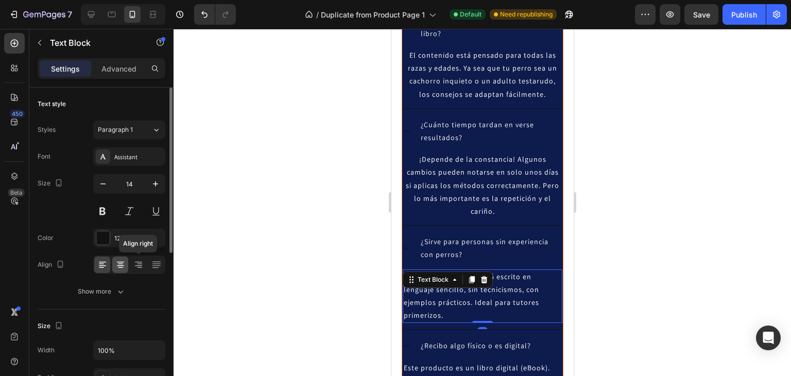
click at [121, 261] on icon at bounding box center [120, 261] width 7 height 1
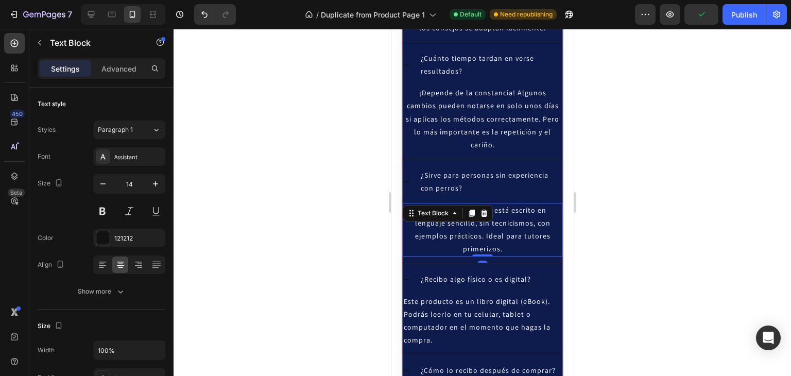
scroll to position [2099, 0]
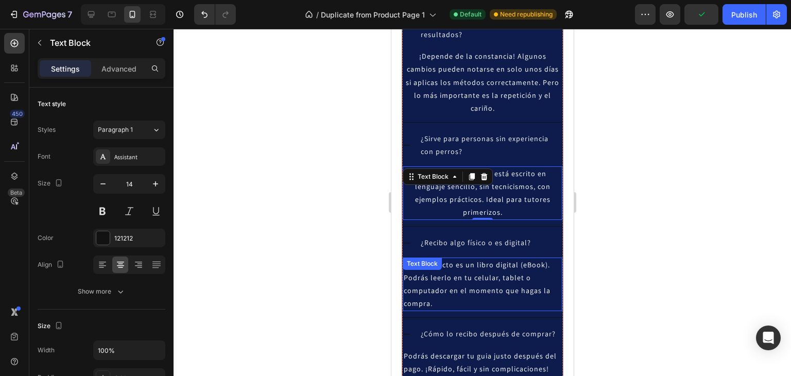
click at [449, 285] on span "Este producto es un libro digital (eBook). Podrás leerlo en tu celular, tablet …" at bounding box center [476, 284] width 147 height 48
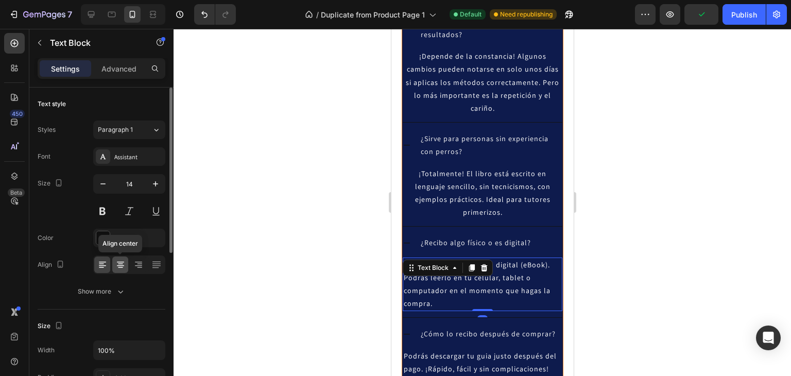
click at [121, 264] on icon at bounding box center [120, 264] width 10 height 10
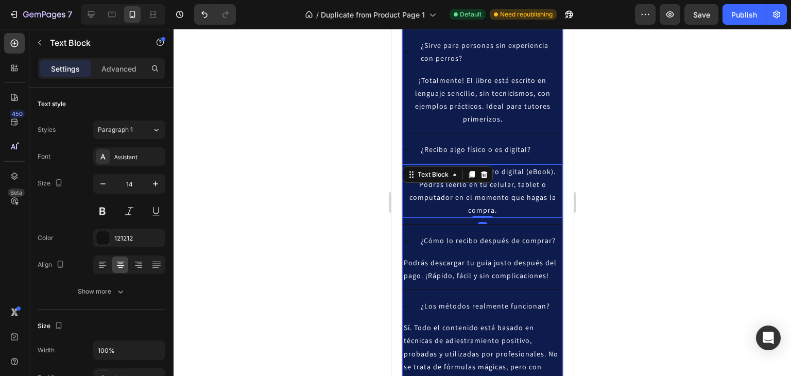
scroll to position [2202, 0]
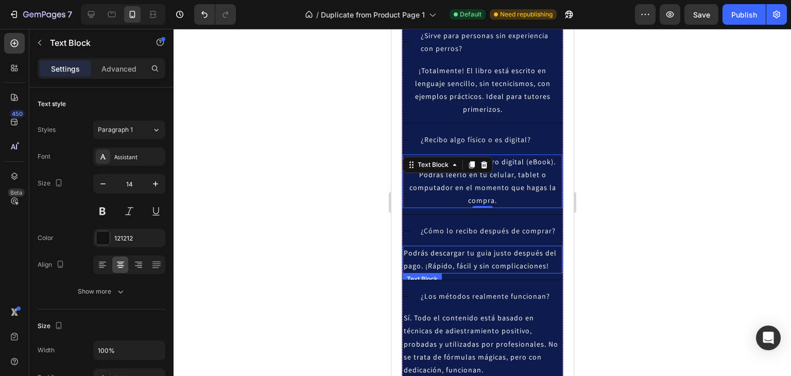
click at [466, 261] on span "Podrás descargar tu guia justo después del pago. ¡Rápido, fácil y sin complicac…" at bounding box center [479, 259] width 153 height 22
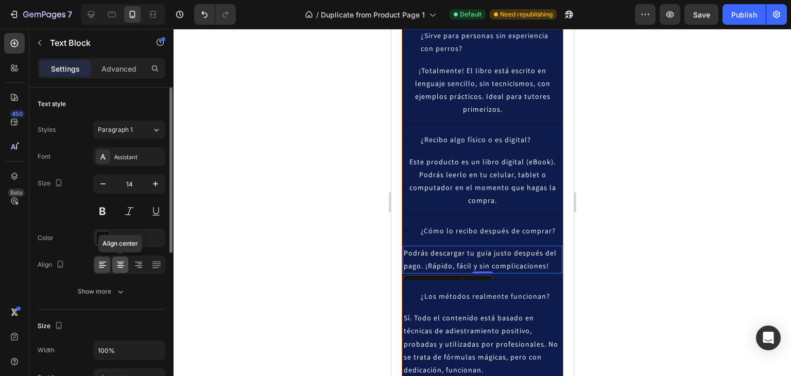
click at [120, 267] on icon at bounding box center [120, 267] width 5 height 1
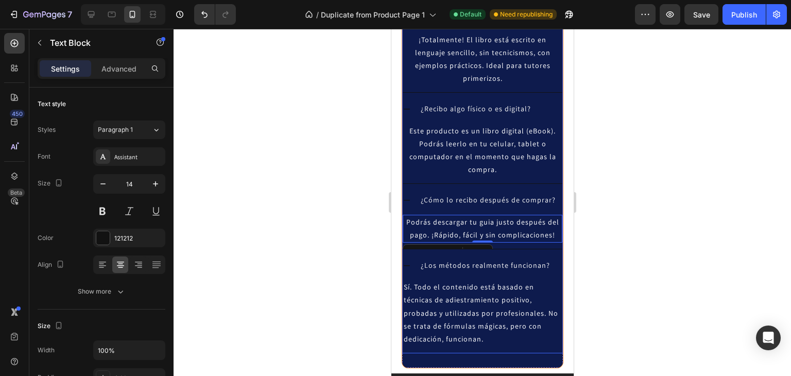
scroll to position [2305, 0]
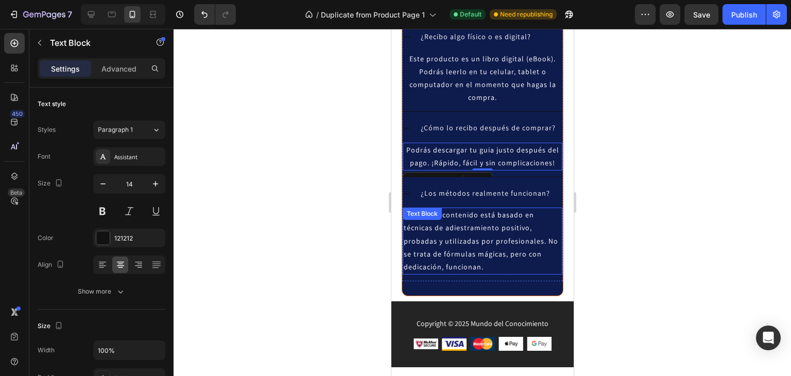
click at [453, 256] on p "Sí. Todo el contenido está basado en técnicas de adiestramiento positivo, proba…" at bounding box center [481, 240] width 157 height 65
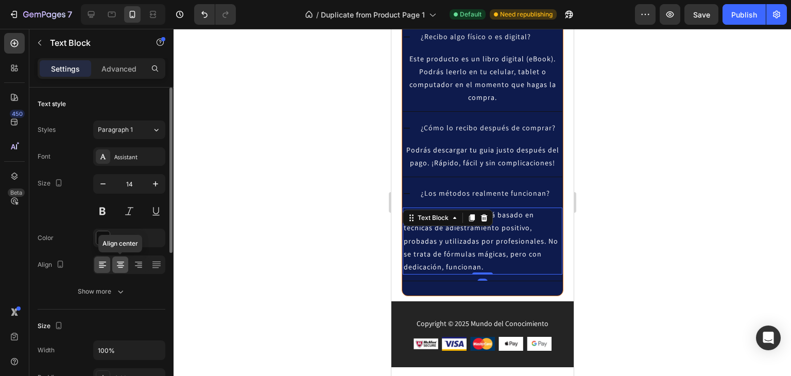
click at [120, 264] on icon at bounding box center [120, 264] width 10 height 10
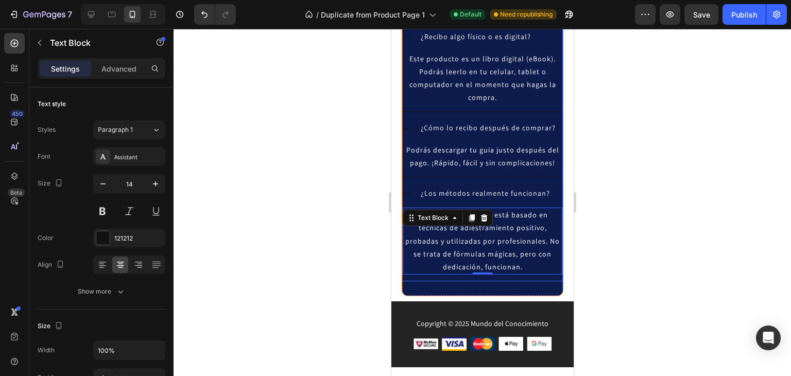
click at [458, 191] on span "¿Los métodos realmente funcionan?" at bounding box center [484, 192] width 129 height 9
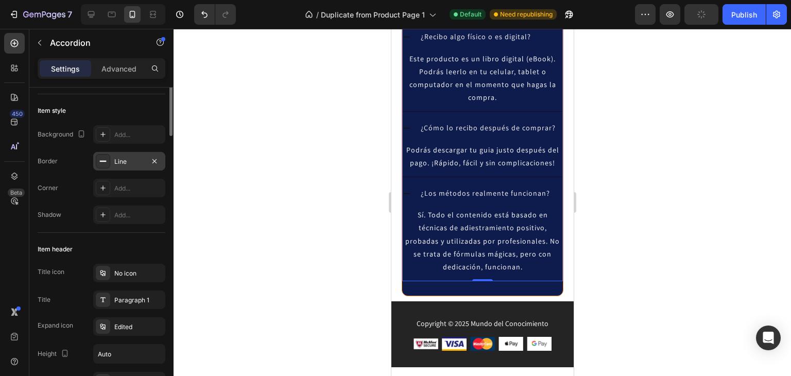
scroll to position [0, 0]
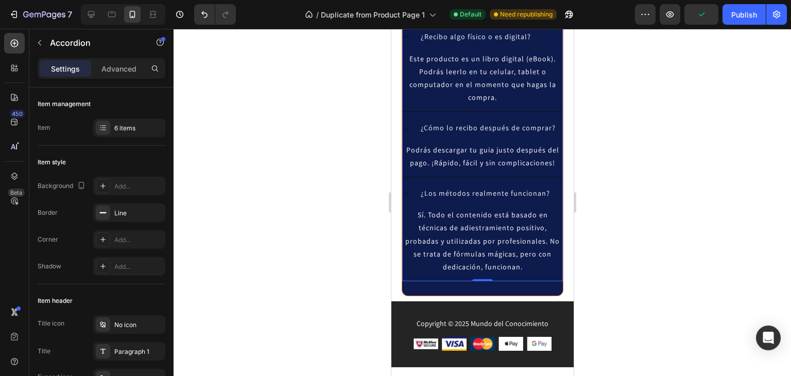
click at [407, 126] on icon at bounding box center [406, 128] width 8 height 8
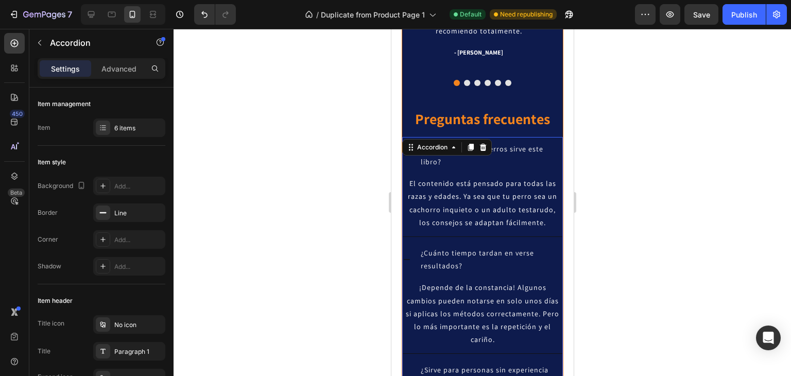
click at [410, 257] on icon at bounding box center [406, 259] width 8 height 8
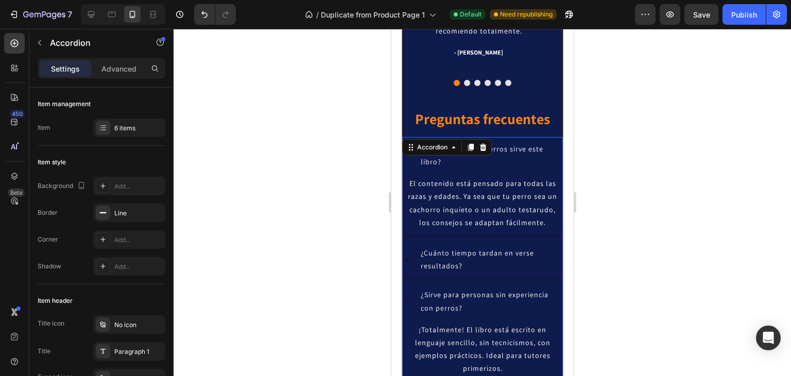
click at [410, 257] on icon at bounding box center [406, 259] width 8 height 8
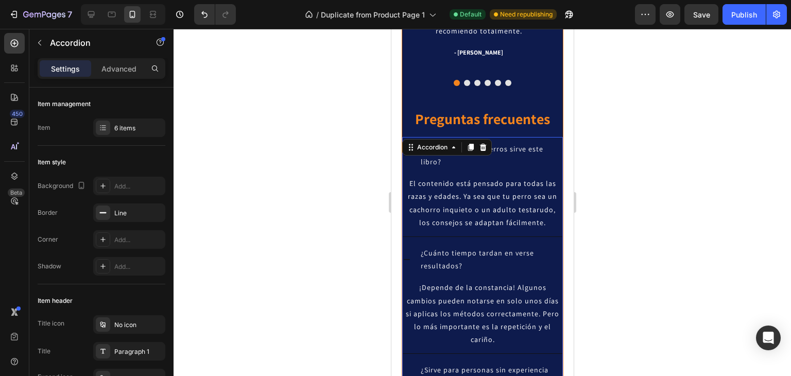
click at [411, 235] on div "El contenido está pensado para todas las razas y edades. Ya sea que tu perro se…" at bounding box center [482, 205] width 160 height 62
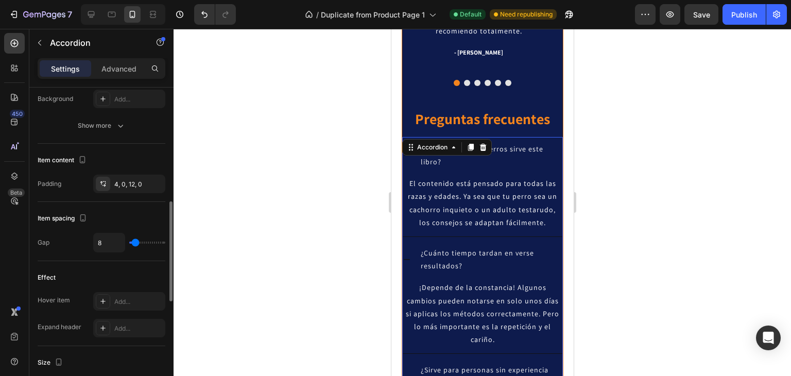
scroll to position [463, 0]
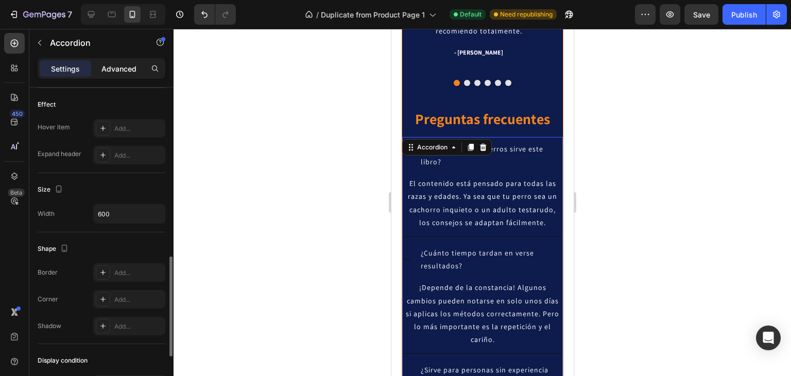
click at [118, 73] on p "Advanced" at bounding box center [118, 68] width 35 height 11
type input "100%"
type input "100"
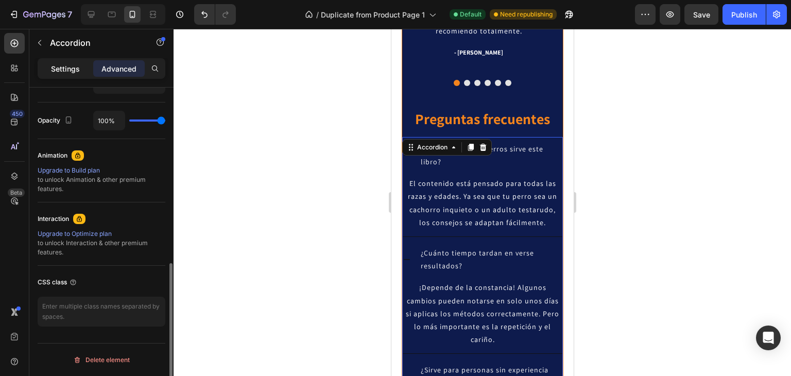
scroll to position [396, 0]
click at [67, 72] on p "Settings" at bounding box center [65, 68] width 29 height 11
type input "8"
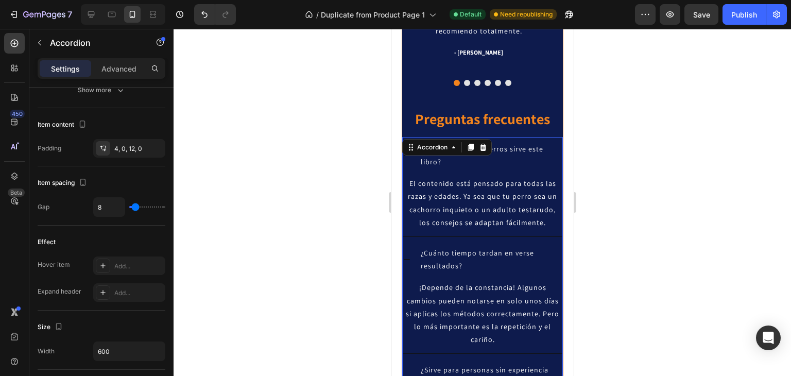
click at [406, 163] on div "¿Para qué tipo de perros sirve este libro?" at bounding box center [482, 155] width 160 height 37
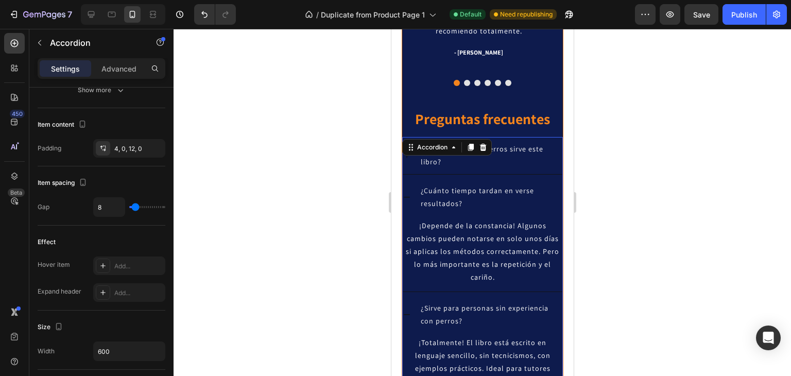
click at [406, 163] on div "¿Para qué tipo de perros sirve este libro?" at bounding box center [482, 155] width 160 height 37
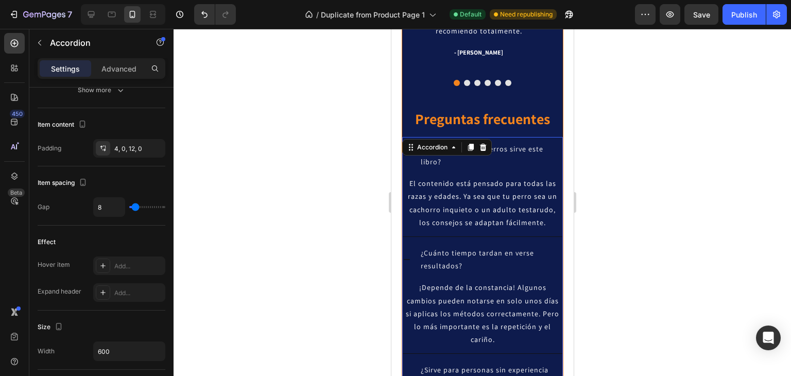
click at [406, 163] on div "¿Para qué tipo de perros sirve este libro?" at bounding box center [482, 155] width 160 height 37
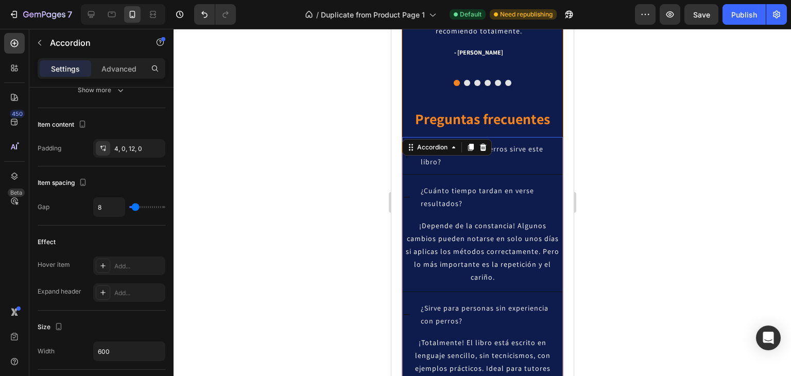
click at [406, 163] on div "¿Para qué tipo de perros sirve este libro?" at bounding box center [482, 155] width 160 height 37
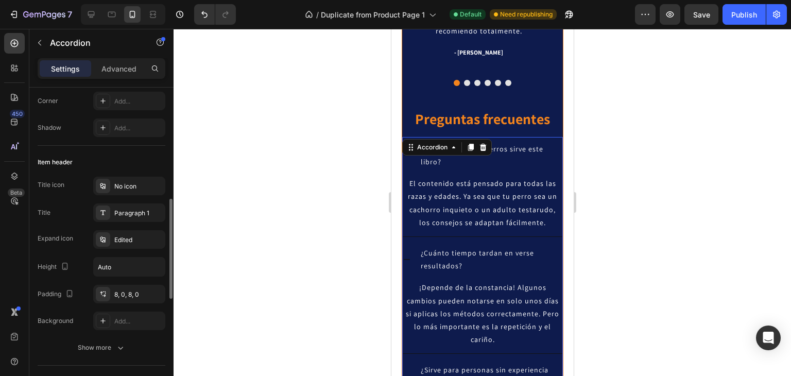
scroll to position [0, 0]
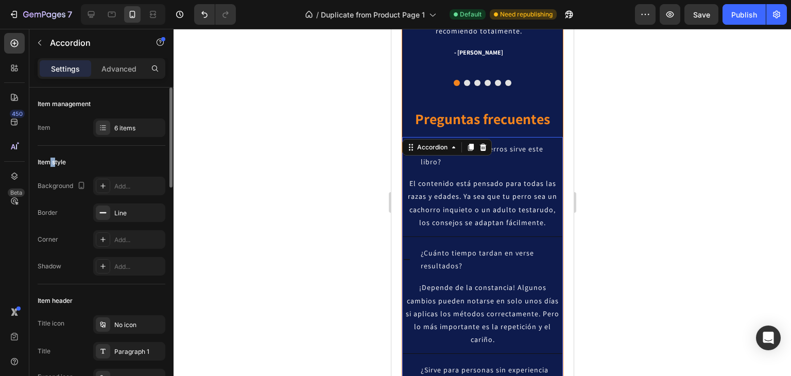
drag, startPoint x: 48, startPoint y: 163, endPoint x: 54, endPoint y: 162, distance: 6.2
click at [54, 162] on div "Item style" at bounding box center [52, 161] width 28 height 9
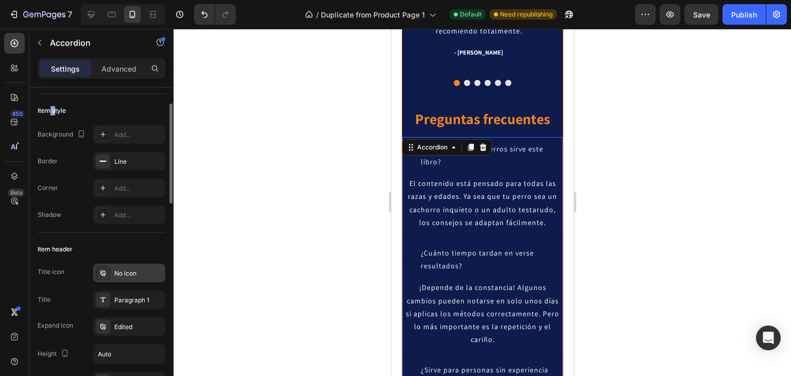
click at [122, 273] on div "No icon" at bounding box center [138, 273] width 48 height 9
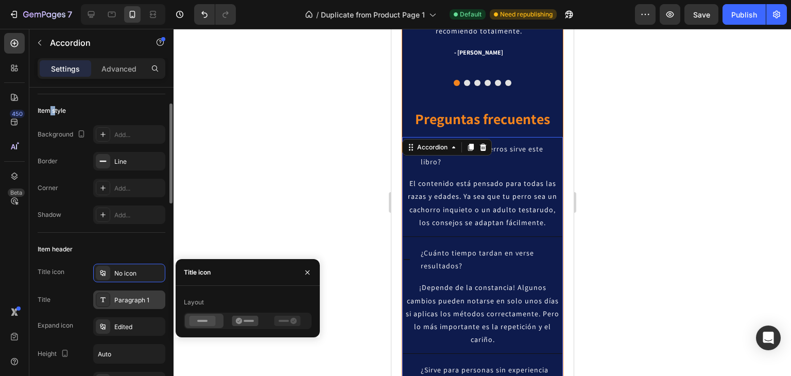
click at [118, 299] on div "Paragraph 1" at bounding box center [138, 299] width 48 height 9
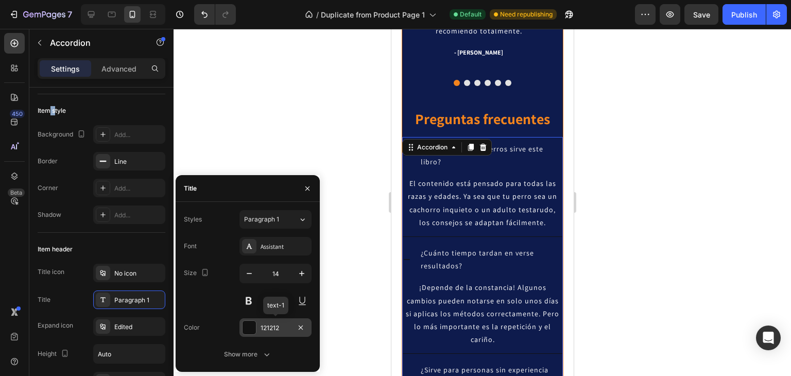
click at [262, 328] on div "121212" at bounding box center [275, 327] width 30 height 9
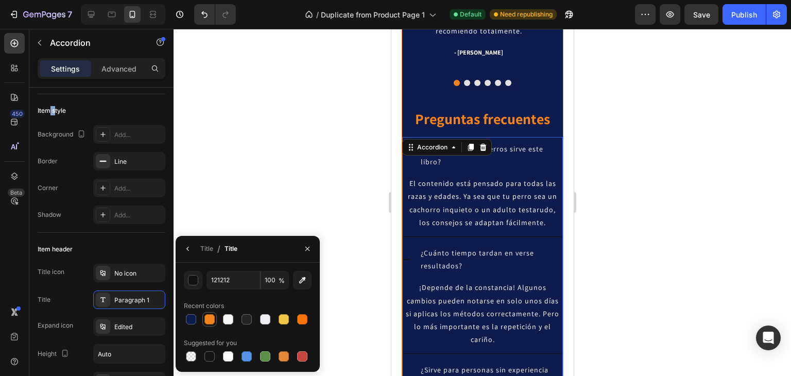
click at [210, 314] on div at bounding box center [209, 319] width 10 height 10
type input "F3841D"
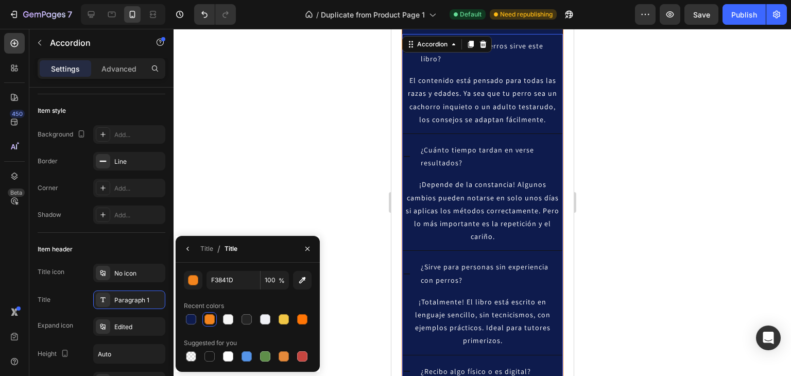
click at [676, 182] on div at bounding box center [481, 202] width 617 height 347
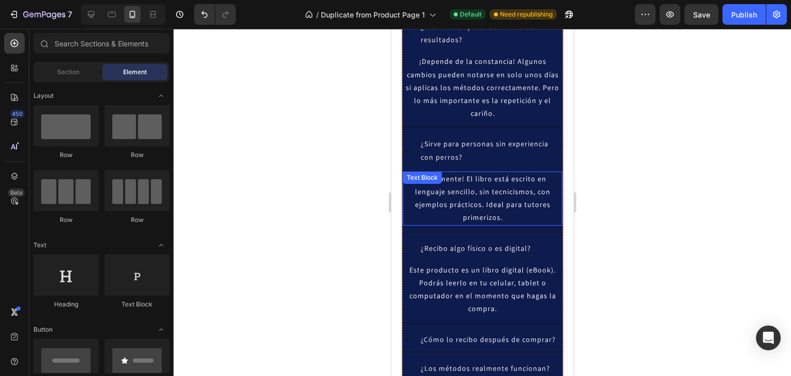
scroll to position [1894, 0]
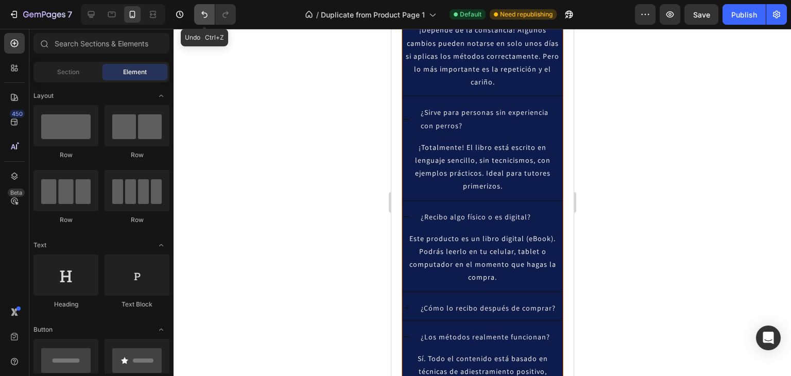
click at [204, 13] on icon "Undo/Redo" at bounding box center [204, 14] width 10 height 10
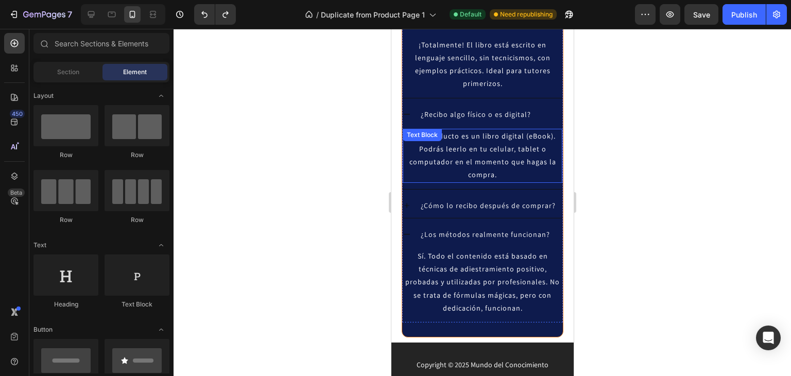
scroll to position [1997, 0]
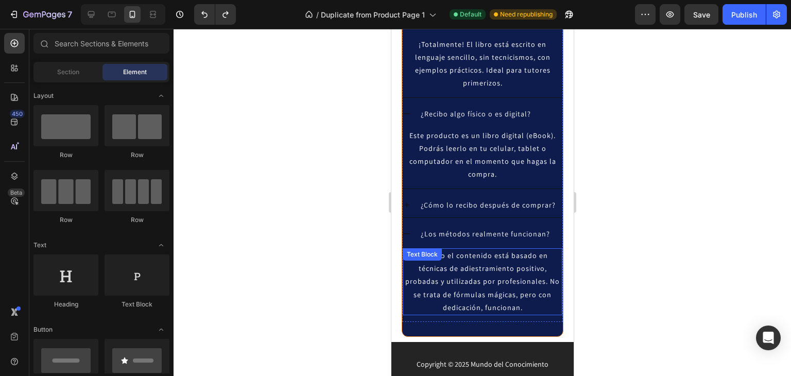
click at [450, 280] on span "Sí. Todo el contenido está basado en técnicas de adiestramiento positivo, proba…" at bounding box center [482, 281] width 154 height 61
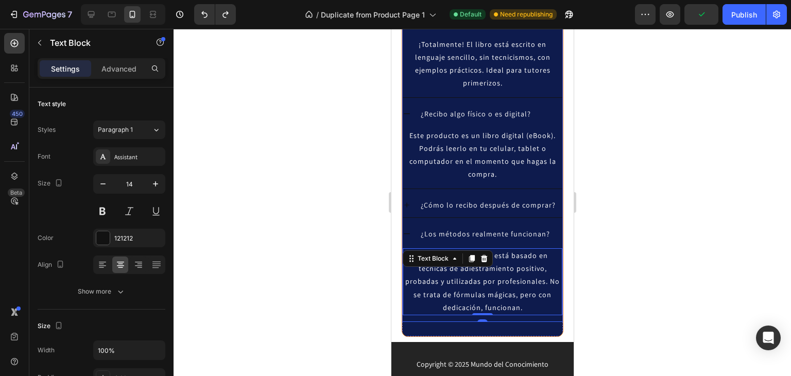
click at [407, 204] on icon at bounding box center [406, 205] width 8 height 8
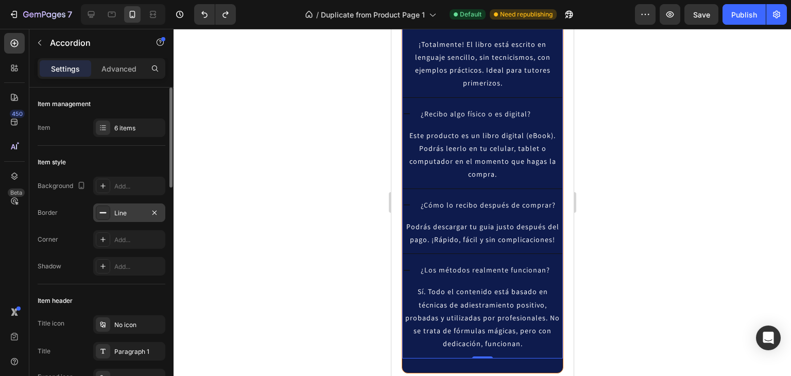
scroll to position [51, 0]
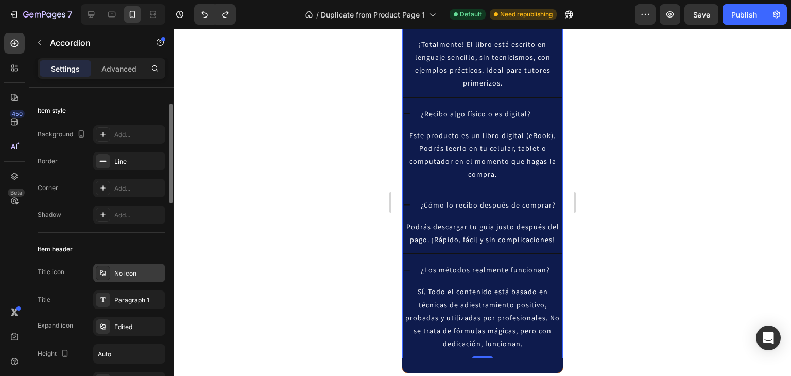
click at [122, 272] on div "No icon" at bounding box center [138, 273] width 48 height 9
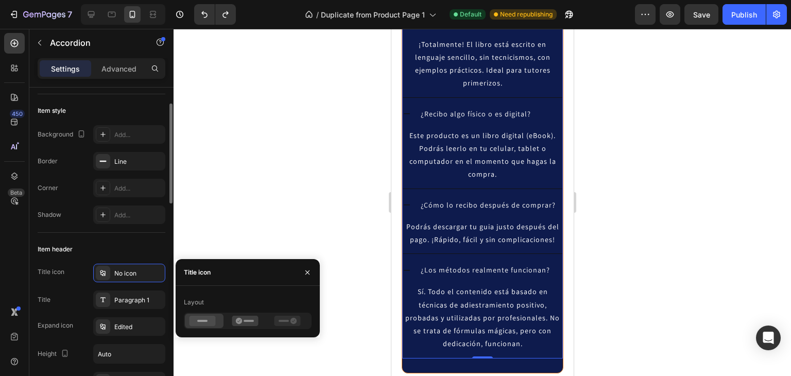
click at [90, 241] on div "Item header" at bounding box center [102, 249] width 128 height 16
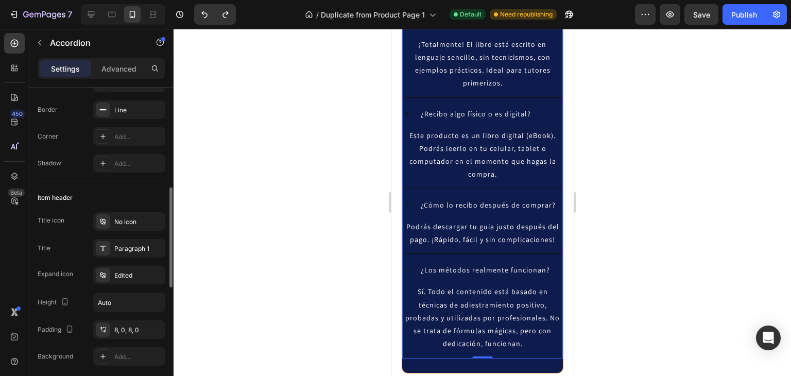
scroll to position [154, 0]
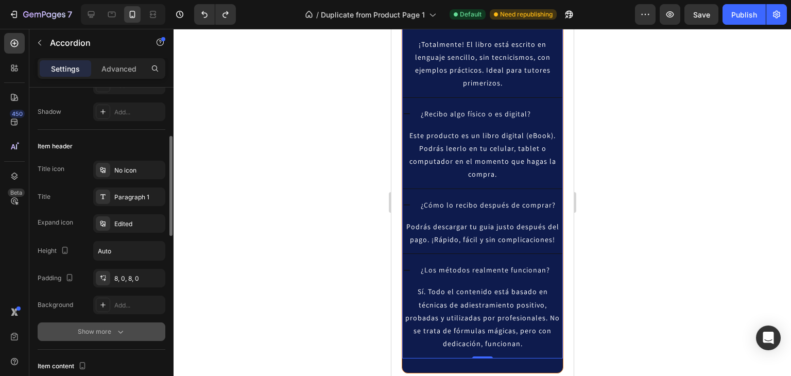
click at [99, 326] on div "Show more" at bounding box center [102, 331] width 48 height 10
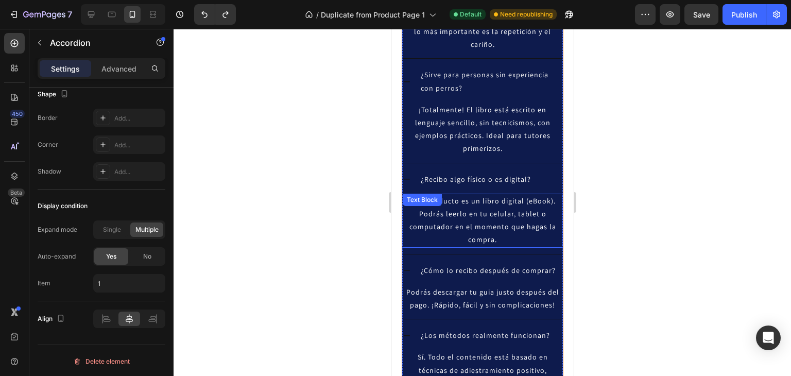
scroll to position [1894, 0]
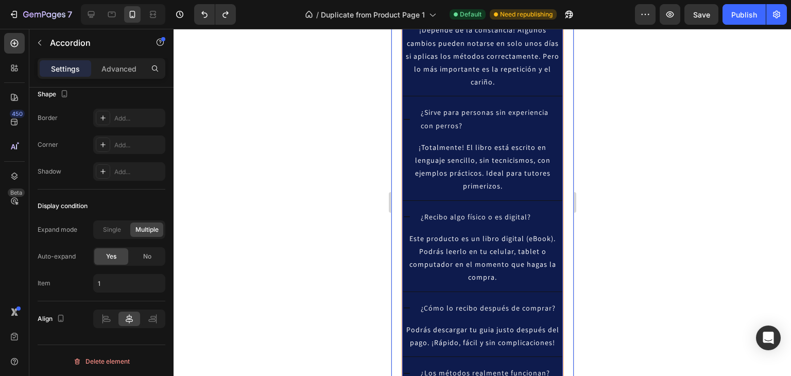
click at [696, 200] on div at bounding box center [481, 202] width 617 height 347
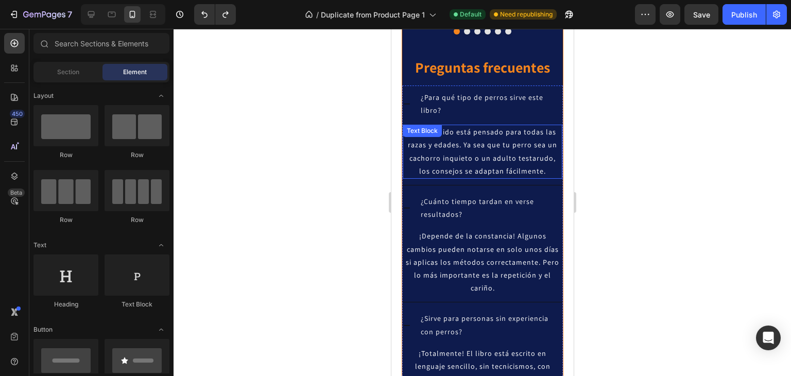
scroll to position [1636, 0]
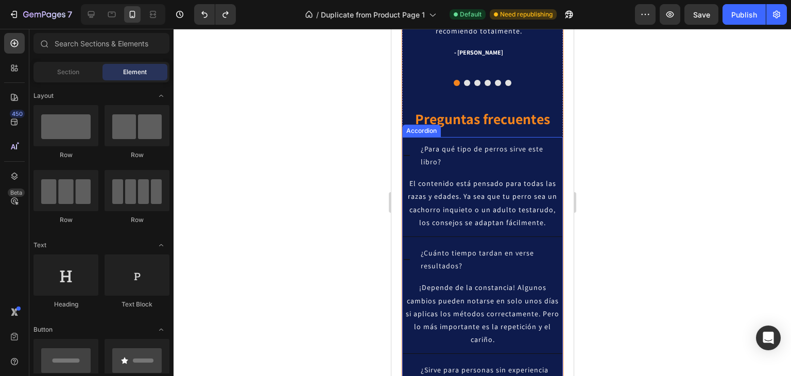
click at [409, 154] on icon at bounding box center [406, 155] width 8 height 8
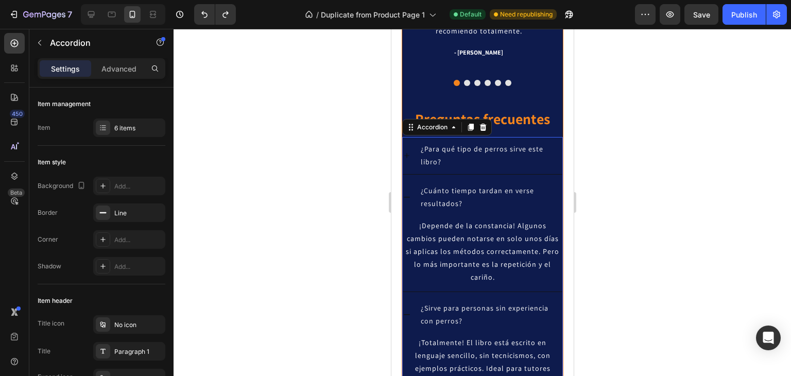
click at [407, 200] on icon at bounding box center [406, 197] width 8 height 8
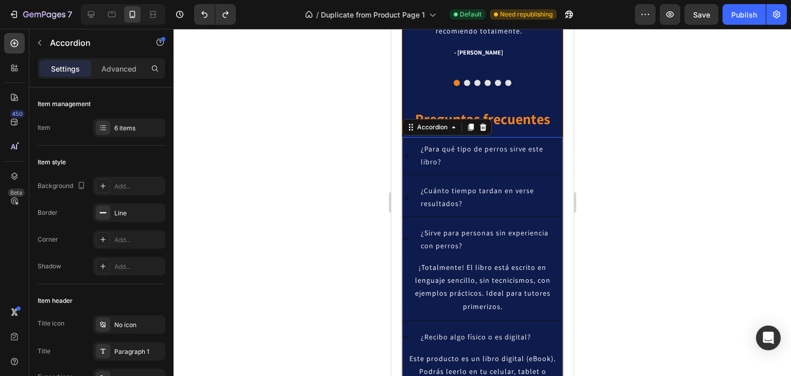
click at [409, 235] on icon at bounding box center [406, 239] width 8 height 8
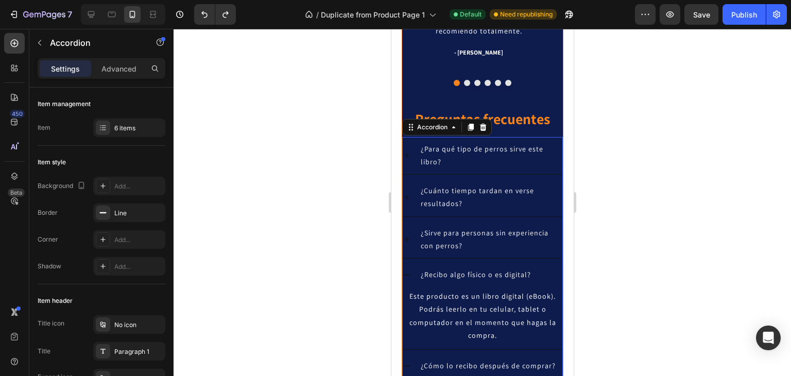
click at [410, 153] on div "¿Para qué tipo de perros sirve este libro?" at bounding box center [482, 155] width 160 height 37
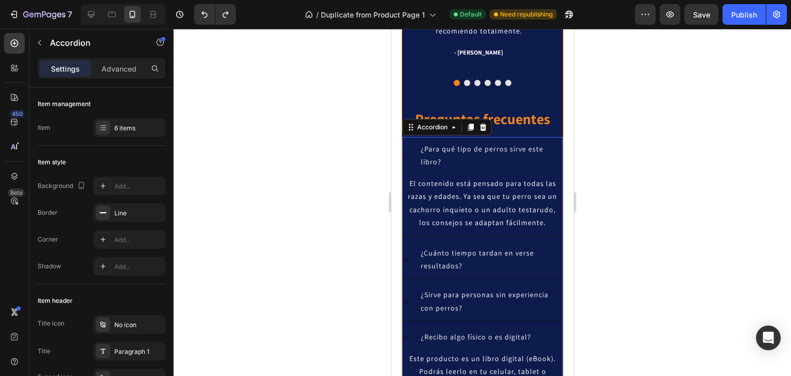
click at [407, 332] on icon at bounding box center [406, 336] width 8 height 8
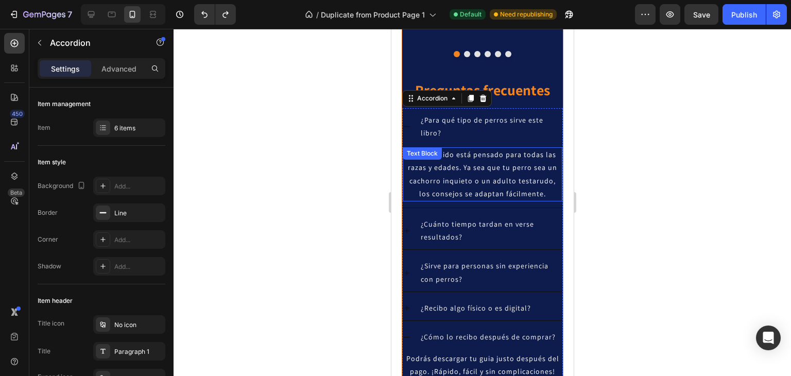
scroll to position [1739, 0]
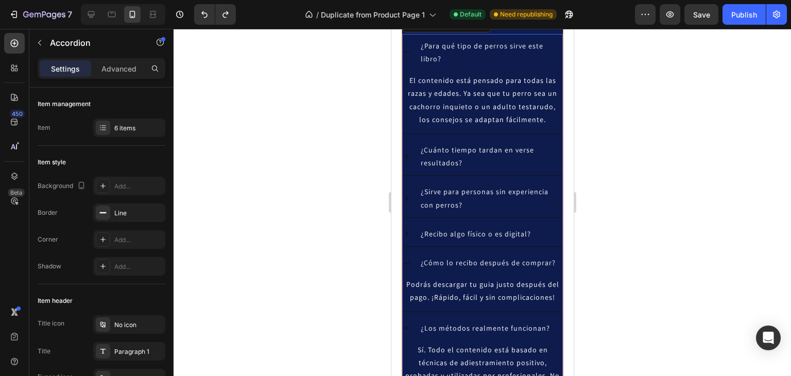
click at [411, 263] on div "¿Cómo lo recibo después de comprar?" at bounding box center [482, 263] width 160 height 24
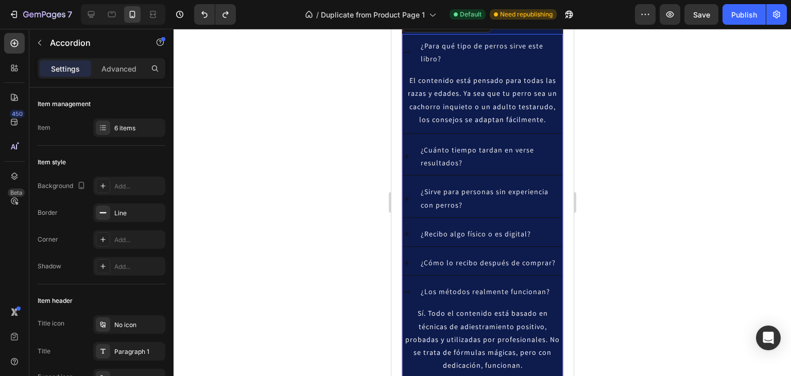
scroll to position [1791, 0]
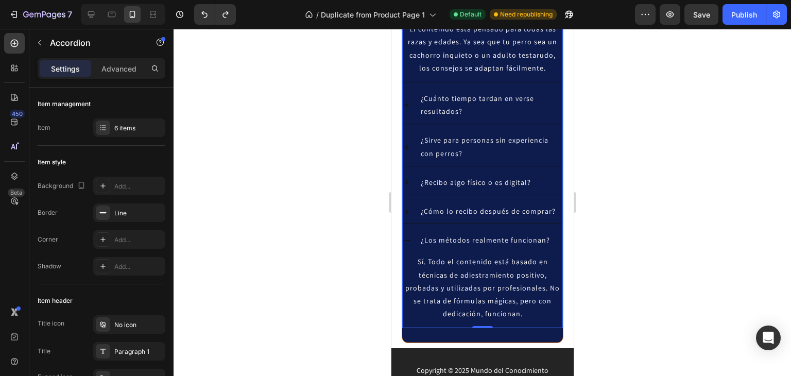
click at [411, 236] on div "¿Los métodos realmente funcionan?" at bounding box center [482, 240] width 160 height 24
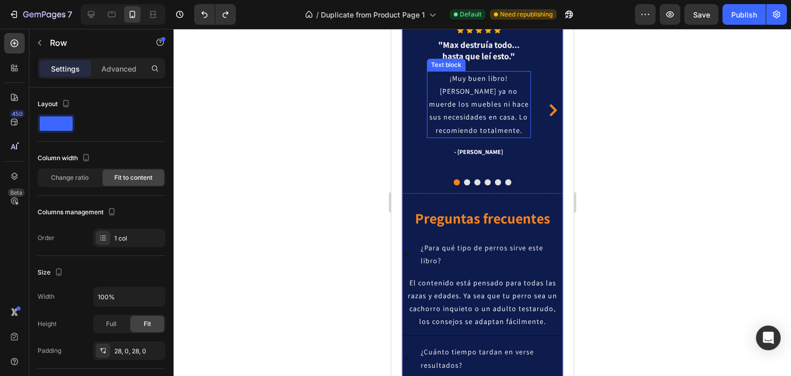
scroll to position [1482, 0]
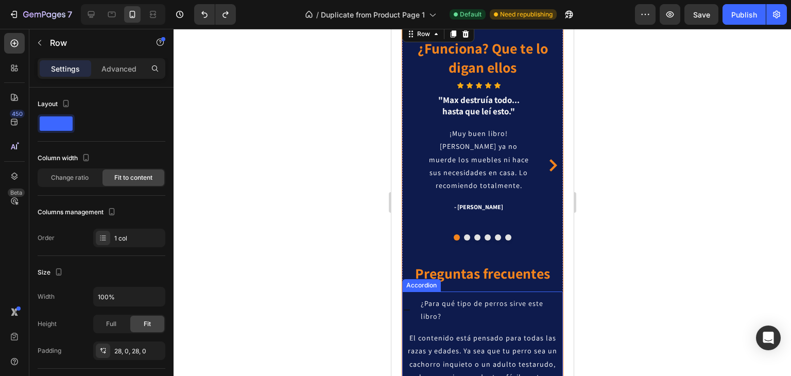
click at [410, 297] on div "¿Para qué tipo de perros sirve este libro?" at bounding box center [482, 309] width 160 height 37
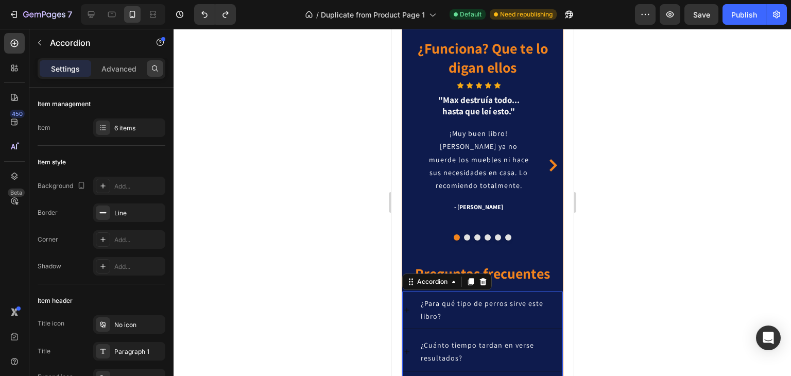
click at [152, 65] on icon at bounding box center [155, 68] width 8 height 8
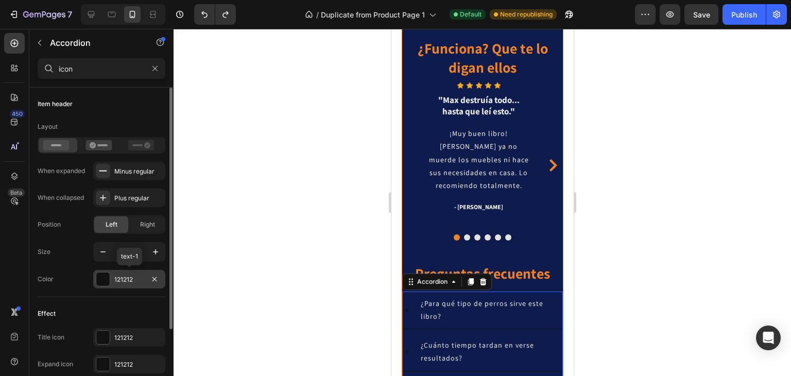
type input "icon"
click at [129, 284] on div "121212" at bounding box center [129, 279] width 72 height 19
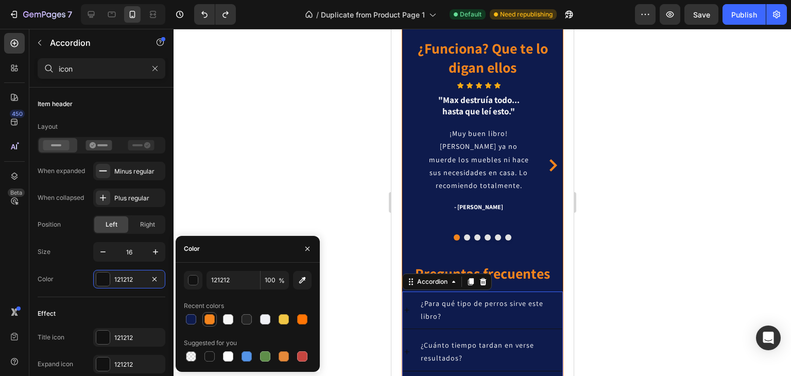
click at [208, 317] on div at bounding box center [209, 319] width 10 height 10
type input "F3841D"
click at [660, 225] on div at bounding box center [481, 202] width 617 height 347
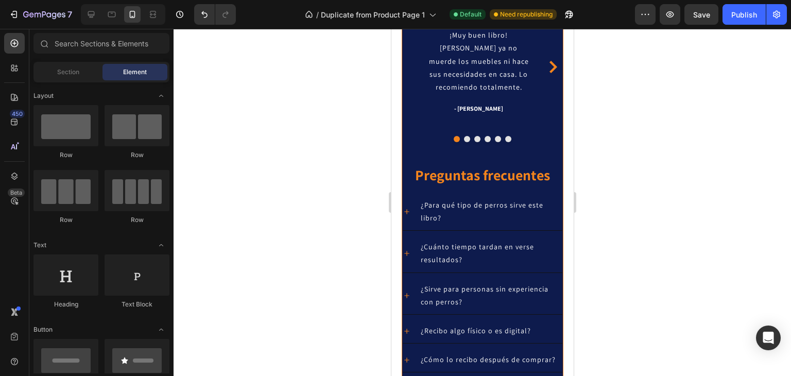
scroll to position [1727, 0]
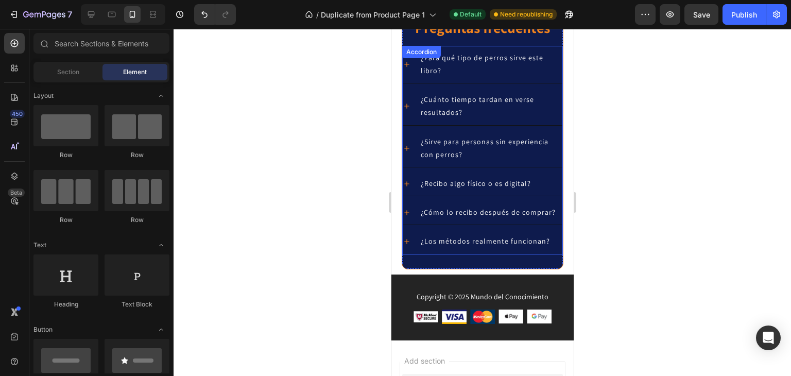
click at [402, 184] on icon at bounding box center [406, 184] width 8 height 8
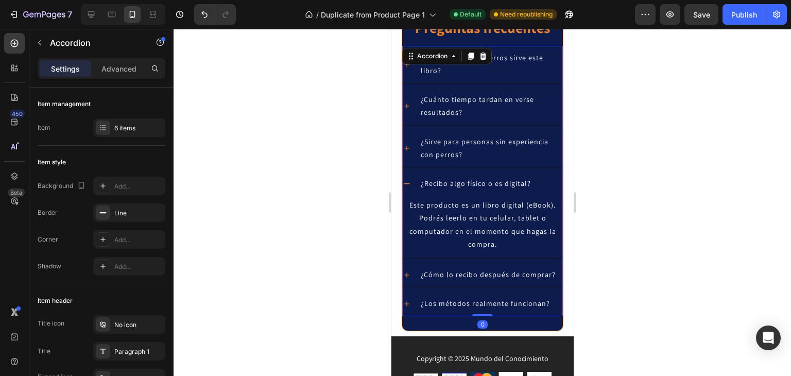
click at [402, 184] on icon at bounding box center [406, 184] width 8 height 8
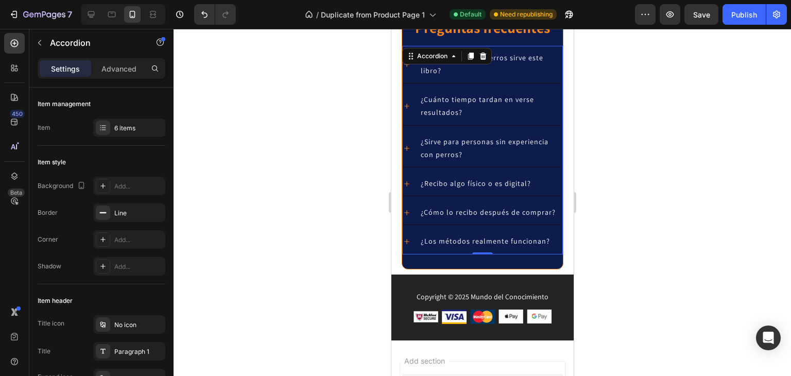
click at [659, 201] on div at bounding box center [481, 202] width 617 height 347
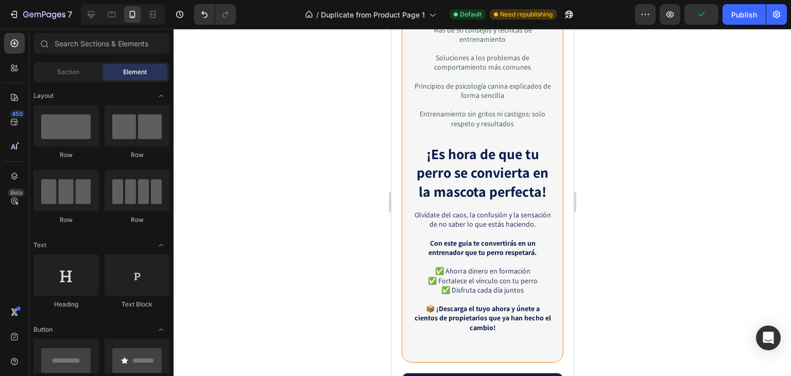
scroll to position [1563, 0]
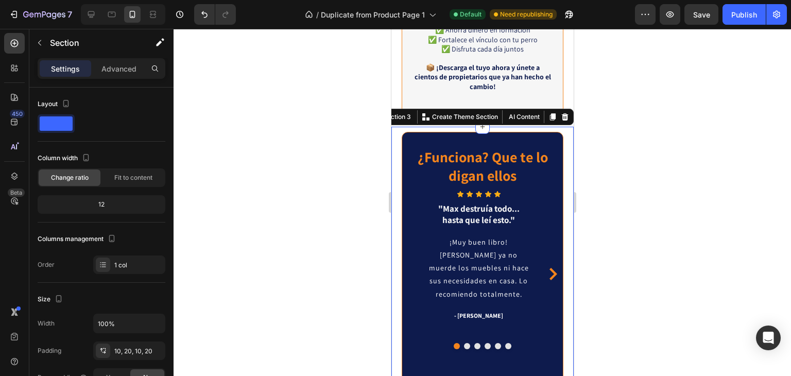
click at [596, 256] on div at bounding box center [481, 202] width 617 height 347
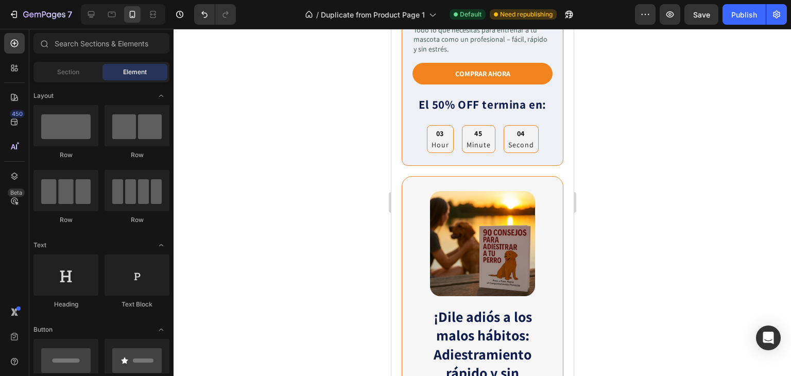
scroll to position [292, 0]
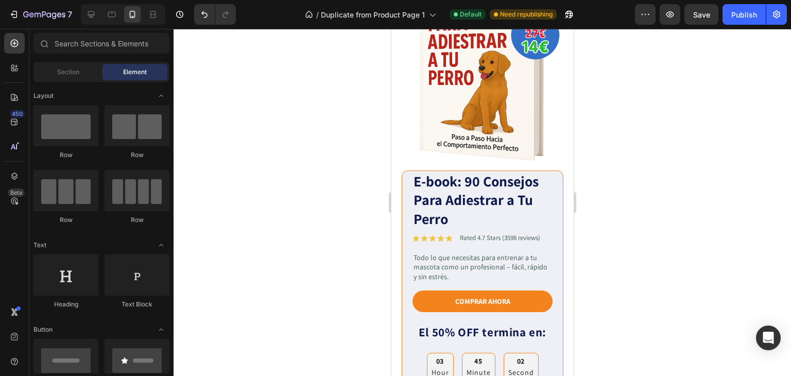
drag, startPoint x: 569, startPoint y: 266, endPoint x: 966, endPoint y: 97, distance: 431.5
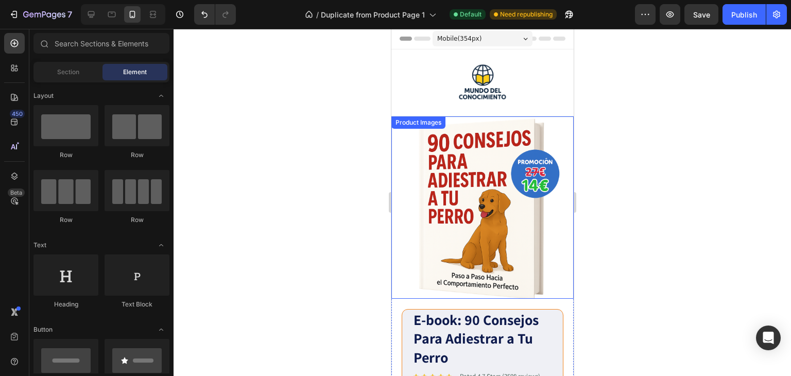
scroll to position [0, 0]
click at [398, 145] on img at bounding box center [482, 208] width 182 height 182
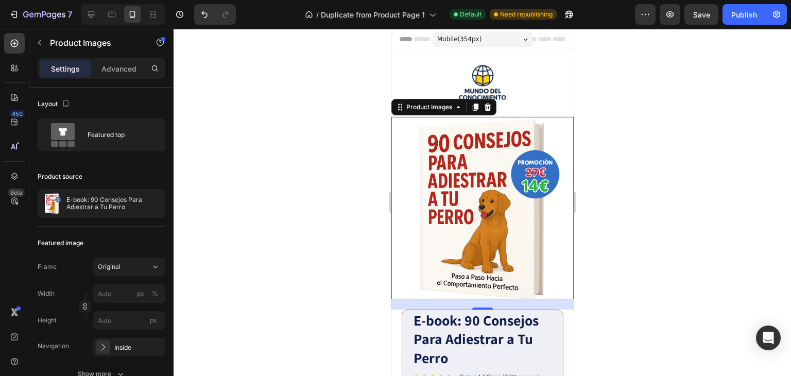
click at [712, 145] on div at bounding box center [481, 202] width 617 height 347
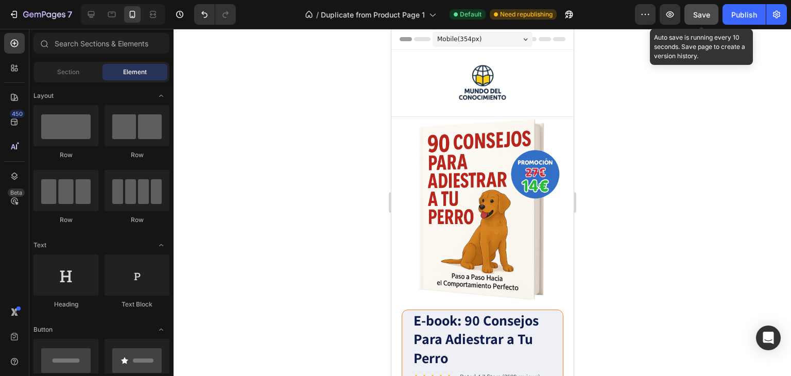
click at [702, 15] on span "Save" at bounding box center [701, 14] width 17 height 9
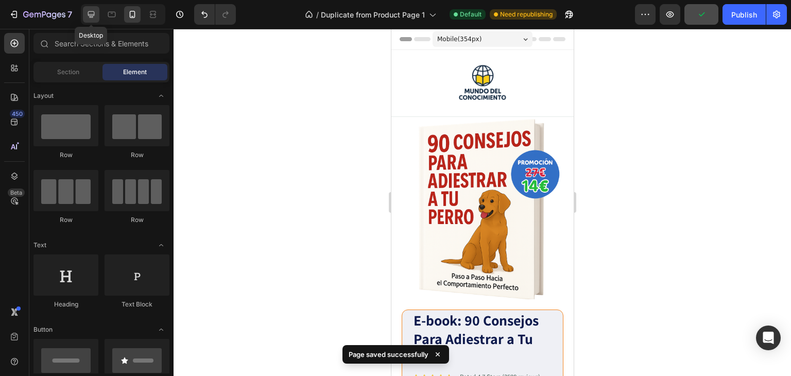
click at [91, 16] on icon at bounding box center [91, 14] width 7 height 7
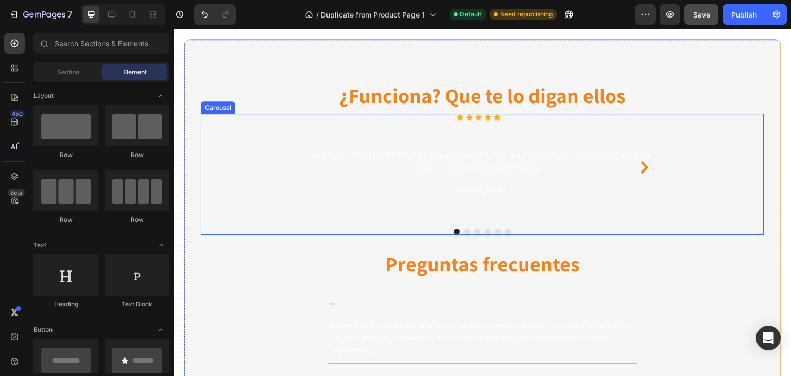
scroll to position [1699, 0]
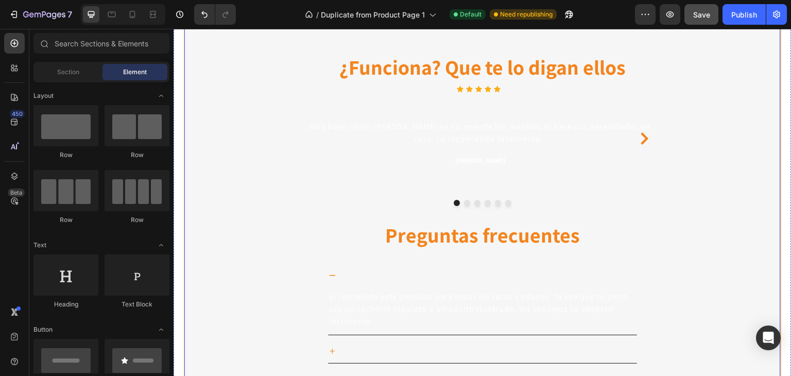
click at [758, 50] on div "¿Funciona? Que te lo digan ellos Heading Icon Icon Icon Icon Icon Icon List Hoz…" at bounding box center [482, 264] width 597 height 507
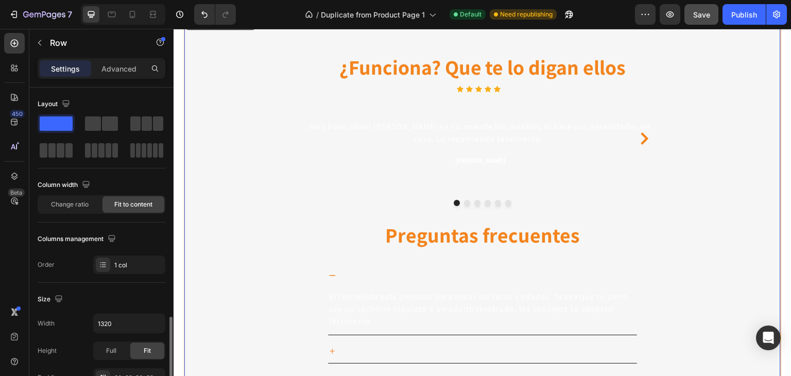
scroll to position [154, 0]
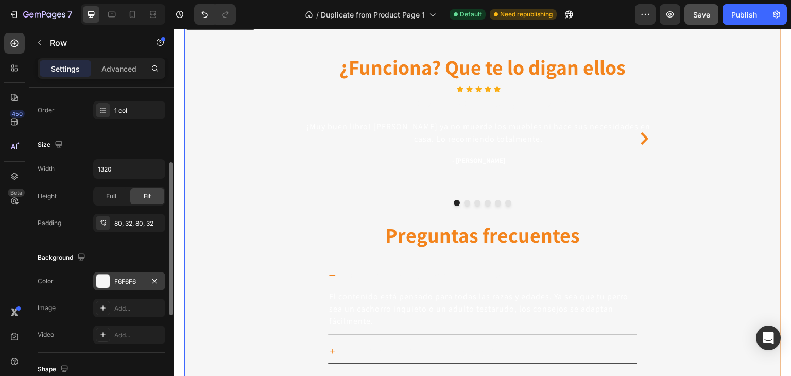
click at [121, 286] on div "F6F6F6" at bounding box center [129, 281] width 72 height 19
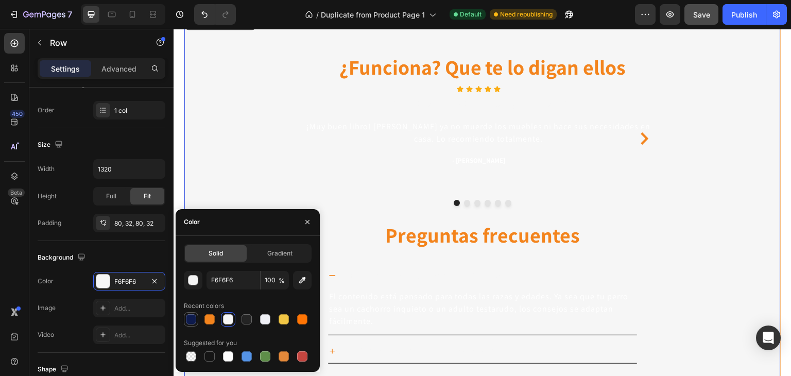
click at [186, 320] on div at bounding box center [191, 319] width 10 height 10
type input "0E1B4D"
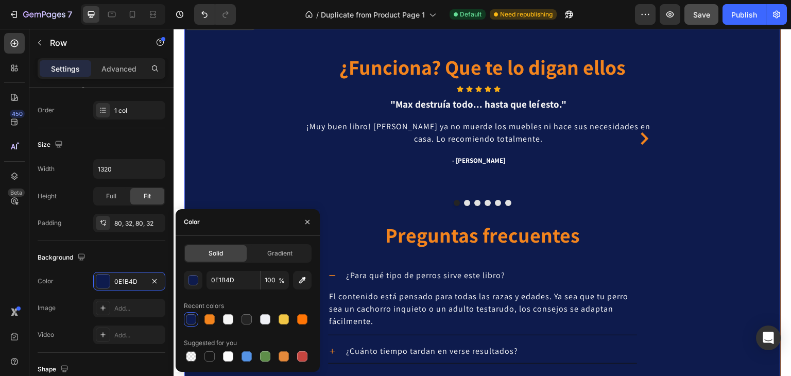
click at [765, 112] on div "¿Funciona? Que te lo digan ellos Heading Icon Icon Icon Icon Icon Icon List Hoz…" at bounding box center [482, 264] width 597 height 507
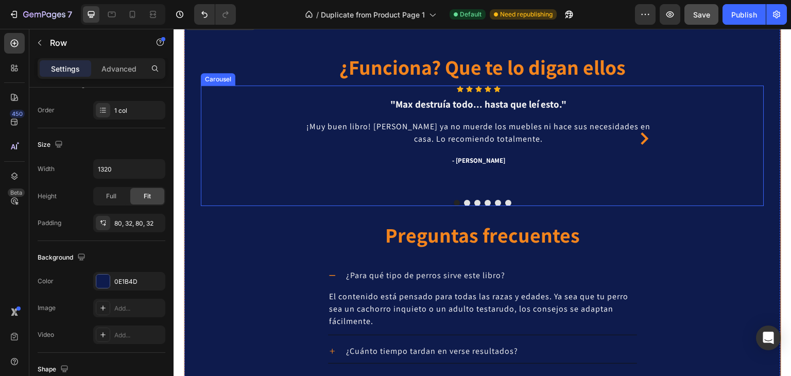
click at [465, 204] on button "Dot" at bounding box center [467, 203] width 6 height 6
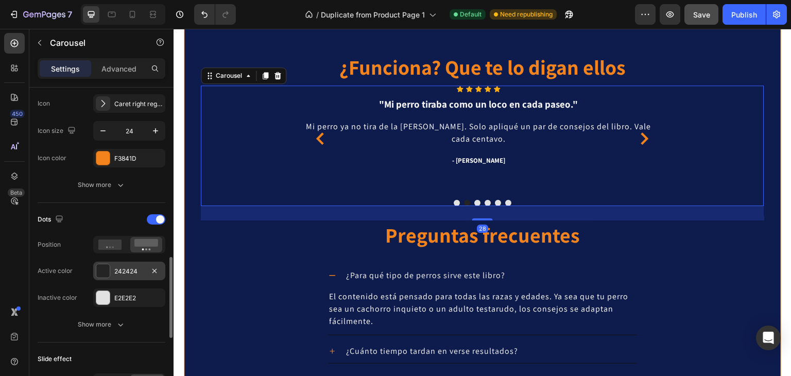
scroll to position [463, 0]
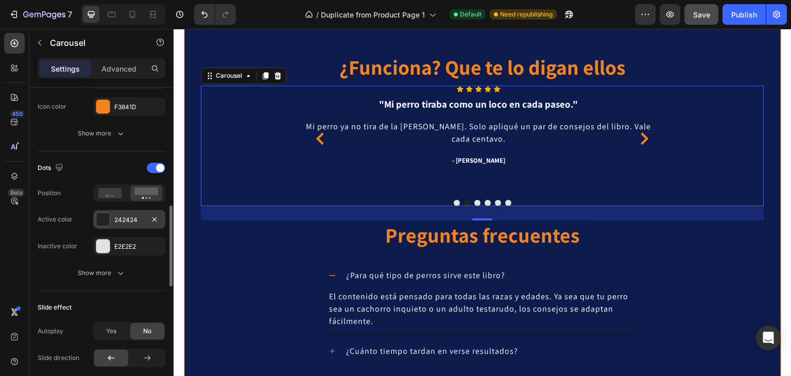
click at [120, 218] on div "242424" at bounding box center [129, 219] width 30 height 9
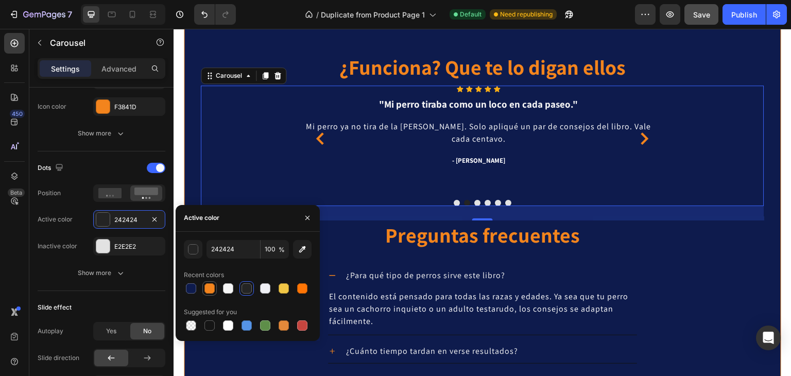
click at [208, 286] on div at bounding box center [209, 288] width 10 height 10
type input "F3841D"
click at [771, 136] on div "¿Funciona? Que te lo digan ellos Heading Icon Icon Icon Icon Icon Icon List Hoz…" at bounding box center [482, 264] width 597 height 507
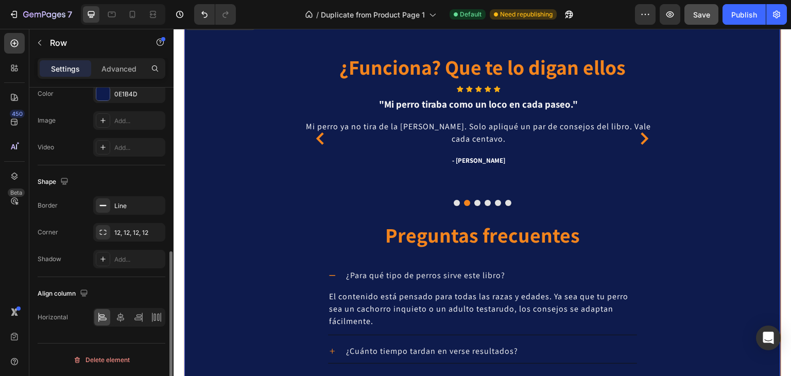
scroll to position [0, 0]
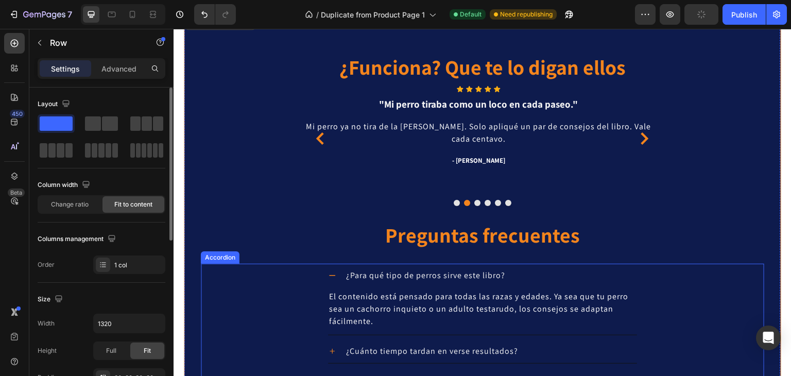
click at [330, 275] on icon at bounding box center [332, 275] width 6 height 1
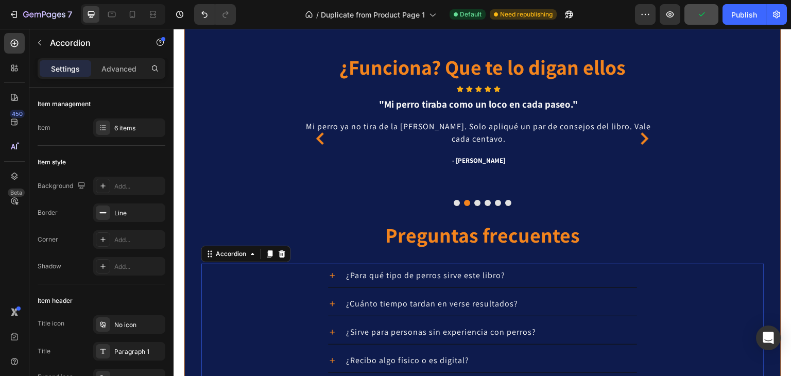
click at [328, 301] on icon at bounding box center [332, 304] width 8 height 8
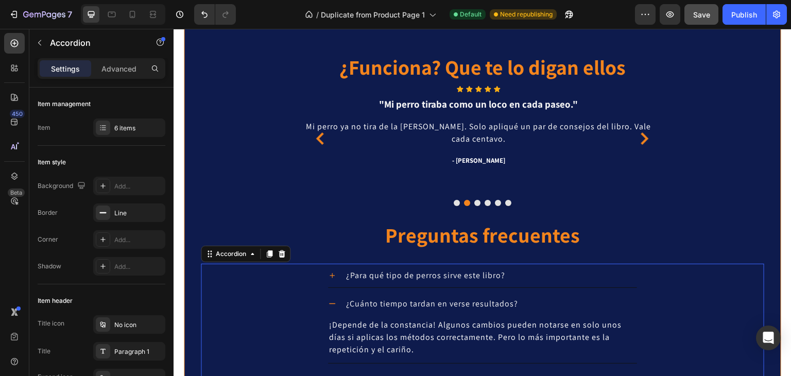
click at [328, 301] on icon at bounding box center [332, 304] width 8 height 8
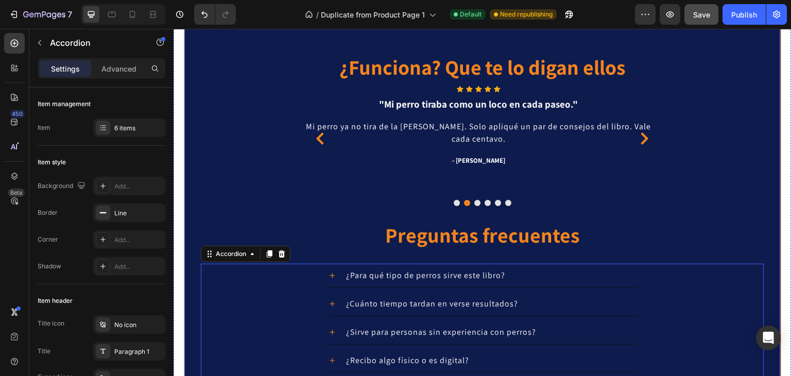
click at [773, 120] on div "¿Funciona? Que te lo digan ellos Heading Icon Icon Icon Icon Icon Icon List Hoz…" at bounding box center [482, 241] width 597 height 460
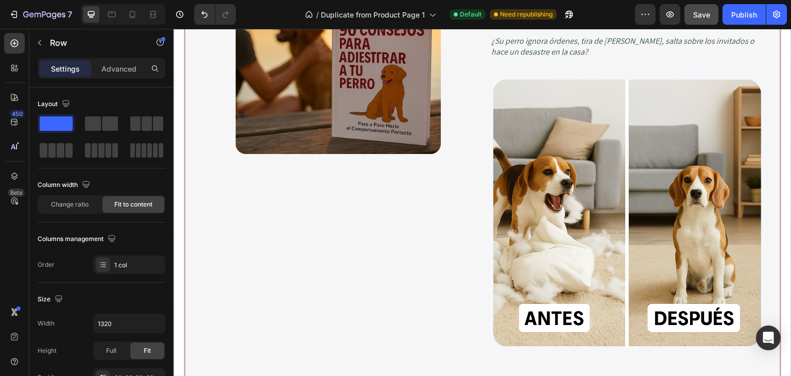
scroll to position [463, 0]
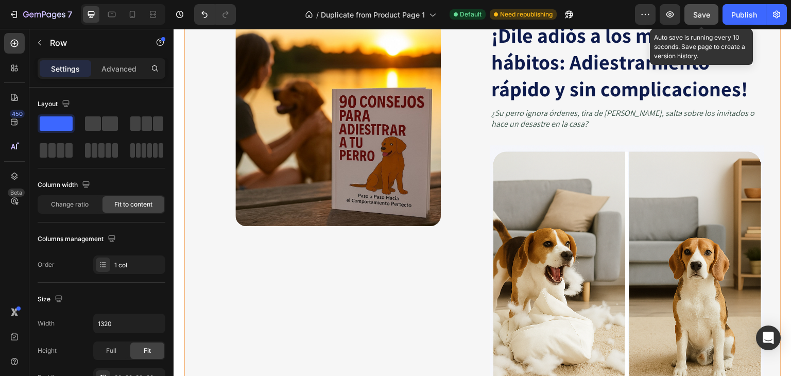
click at [706, 7] on button "Save" at bounding box center [701, 14] width 34 height 21
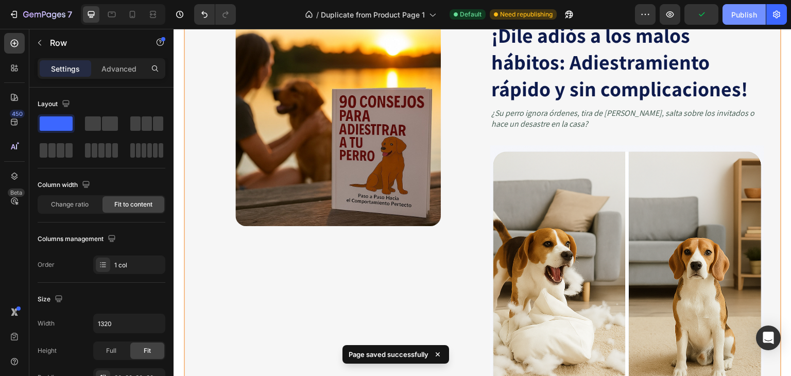
click at [750, 19] on div "Publish" at bounding box center [744, 14] width 26 height 11
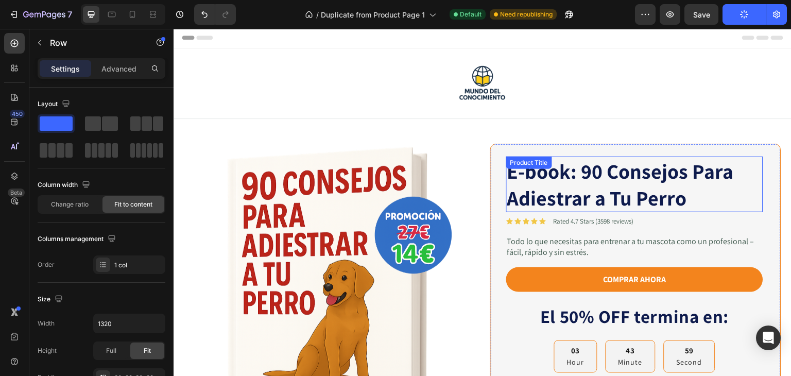
scroll to position [0, 0]
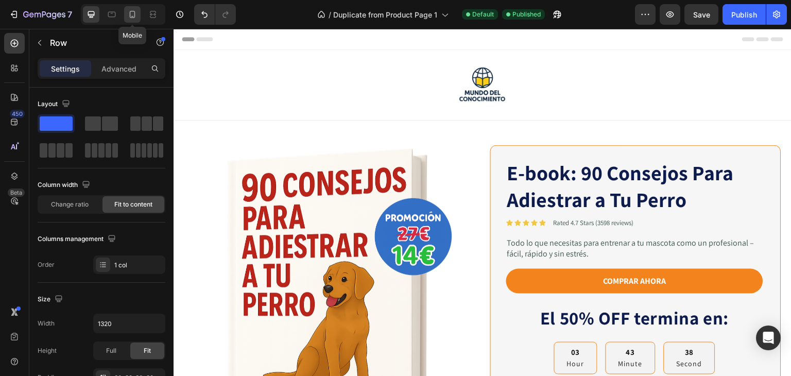
click at [130, 11] on icon at bounding box center [133, 14] width 6 height 7
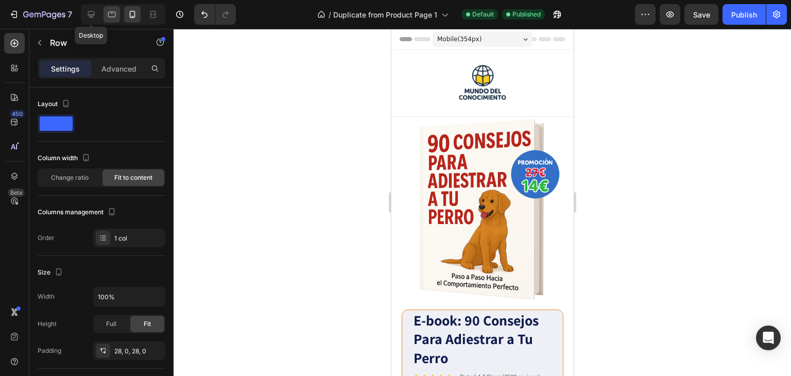
drag, startPoint x: 93, startPoint y: 14, endPoint x: 106, endPoint y: 14, distance: 12.9
click at [93, 13] on icon at bounding box center [91, 14] width 10 height 10
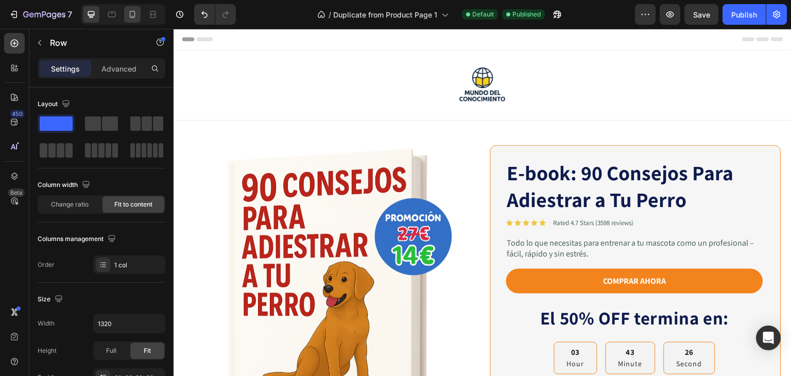
click at [130, 13] on icon at bounding box center [132, 14] width 10 height 10
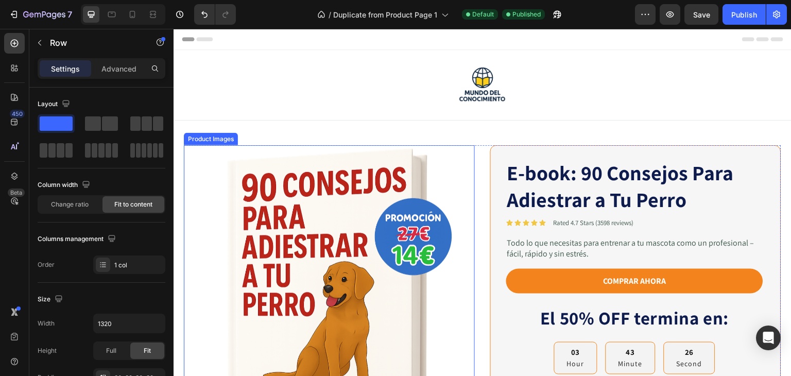
type input "100%"
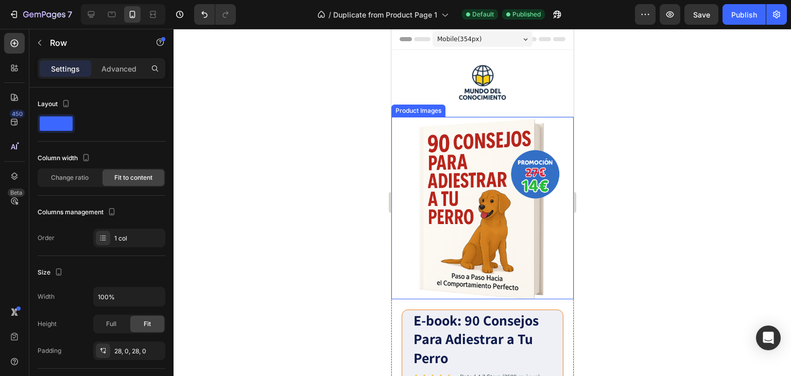
scroll to position [51, 0]
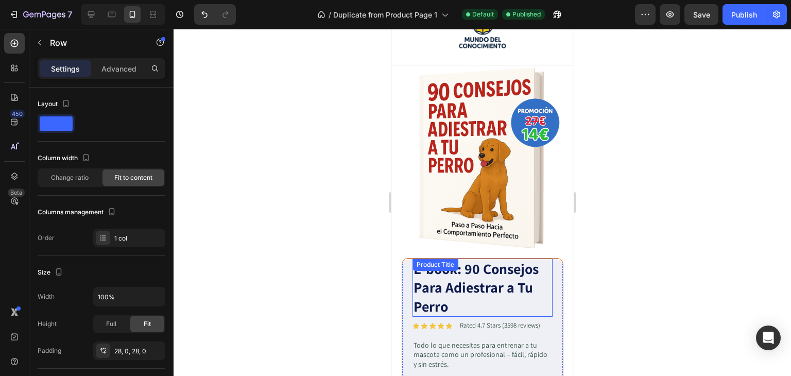
click at [424, 267] on div "E-book: 90 Consejos Para Adiestrar a Tu Perro Product Title" at bounding box center [482, 287] width 140 height 58
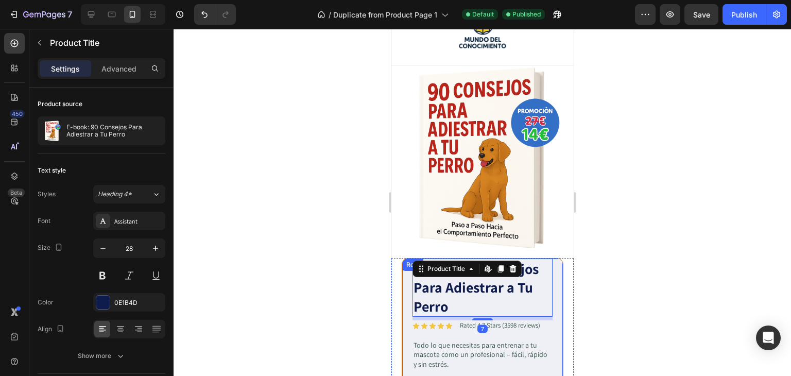
click at [405, 260] on div "Row" at bounding box center [412, 264] width 17 height 9
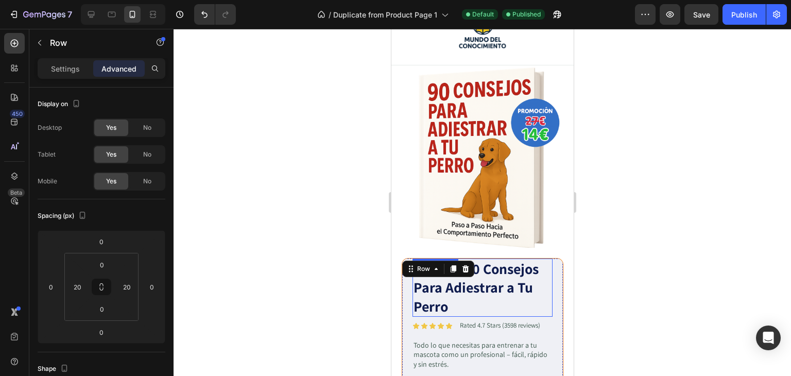
click at [477, 258] on h1 "E-book: 90 Consejos Para Adiestrar a Tu Perro" at bounding box center [482, 287] width 140 height 58
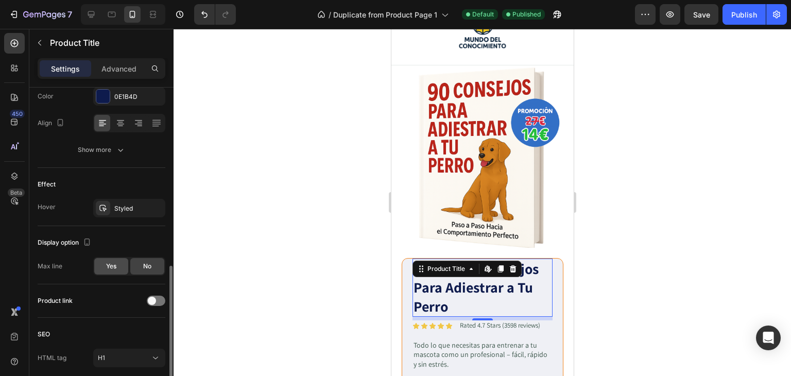
scroll to position [246, 0]
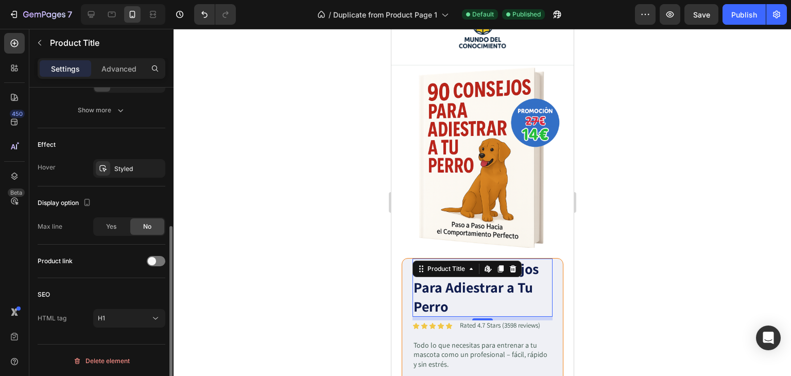
click at [716, 222] on div at bounding box center [481, 202] width 617 height 347
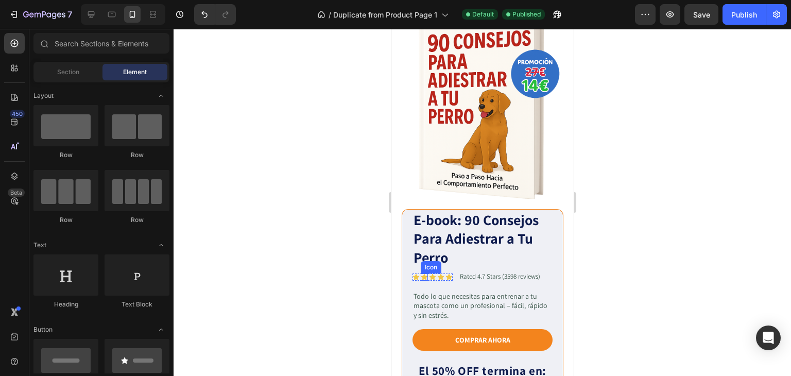
scroll to position [103, 0]
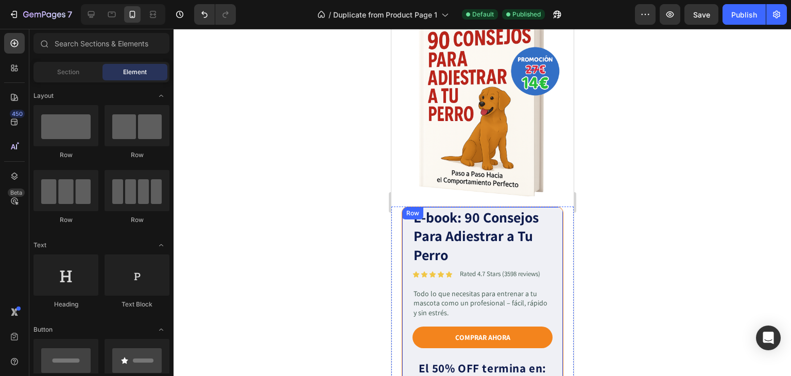
click at [427, 232] on h1 "E-book: 90 Consejos Para Adiestrar a Tu Perro" at bounding box center [482, 236] width 140 height 58
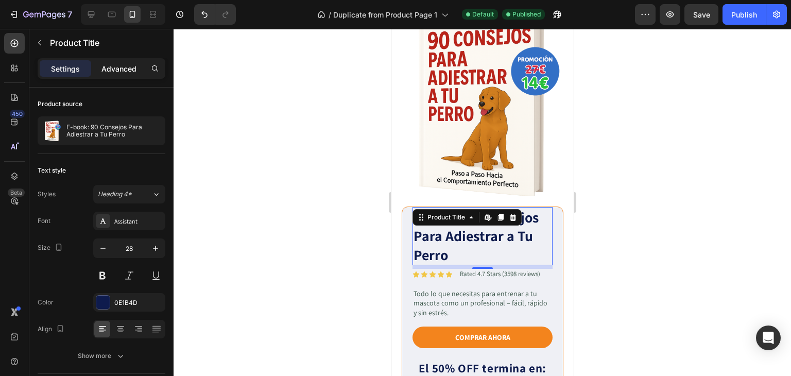
click at [121, 72] on p "Advanced" at bounding box center [118, 68] width 35 height 11
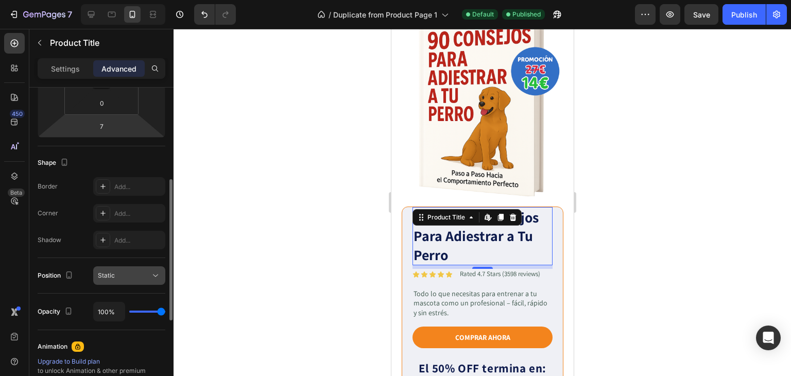
scroll to position [309, 0]
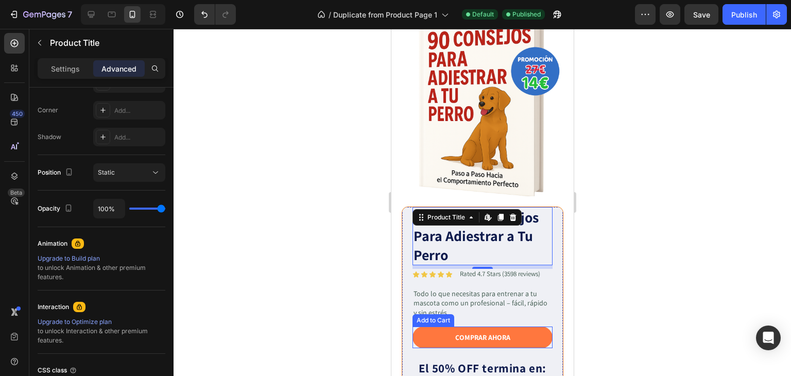
click at [429, 332] on button "COMPRAR AHORA" at bounding box center [482, 337] width 140 height 22
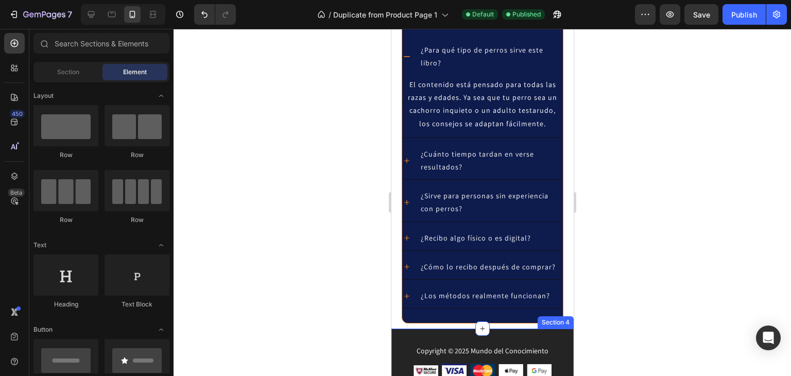
scroll to position [1920, 0]
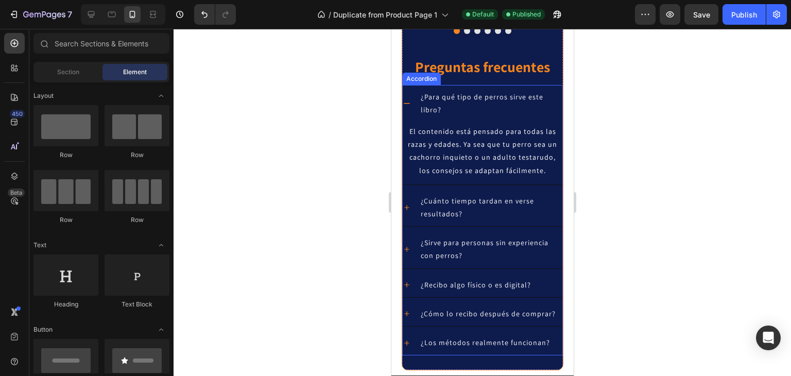
click at [458, 155] on span "El contenido está pensado para todas las razas y edades. Ya sea que tu perro se…" at bounding box center [481, 151] width 149 height 48
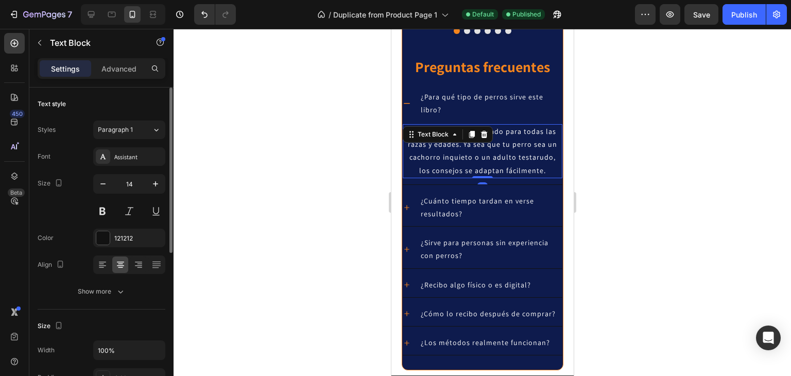
scroll to position [51, 0]
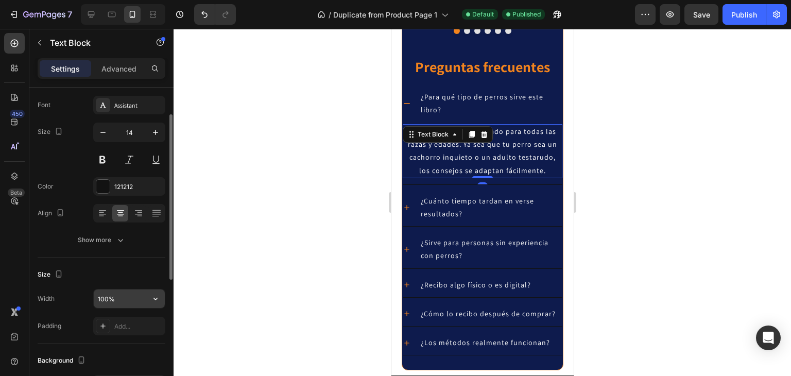
click at [108, 301] on input "100%" at bounding box center [129, 298] width 71 height 19
click at [109, 301] on input "95%" at bounding box center [129, 298] width 71 height 19
click at [101, 300] on input "95%" at bounding box center [129, 298] width 71 height 19
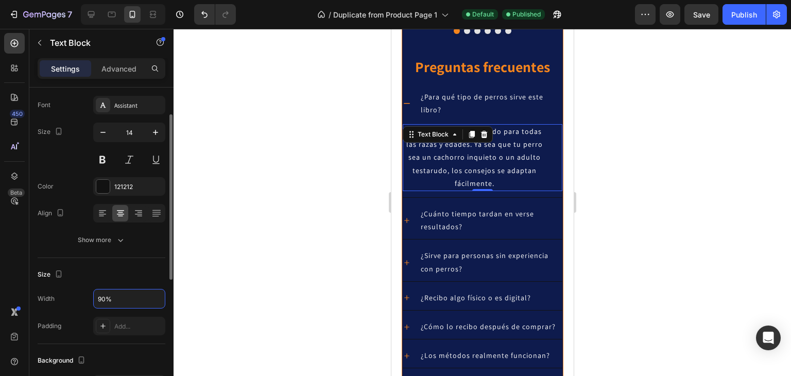
type input "95%"
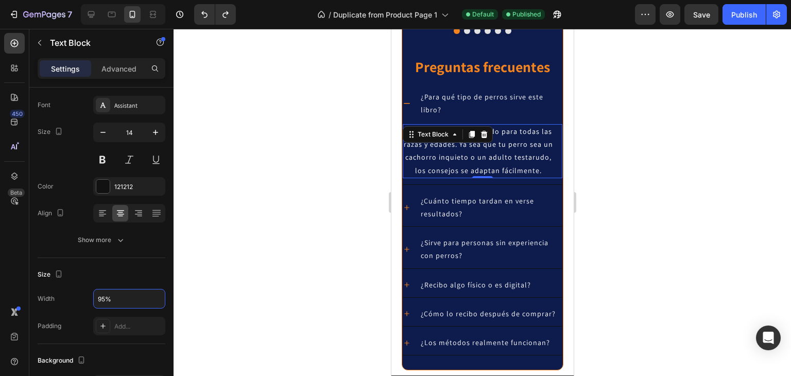
click at [691, 206] on div at bounding box center [481, 202] width 617 height 347
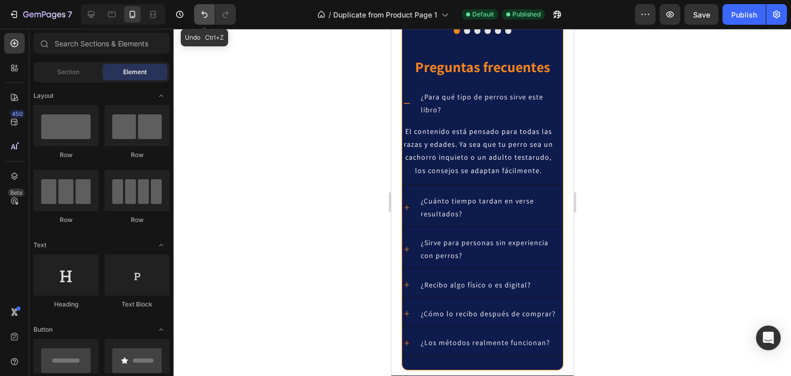
click at [201, 15] on icon "Undo/Redo" at bounding box center [204, 14] width 10 height 10
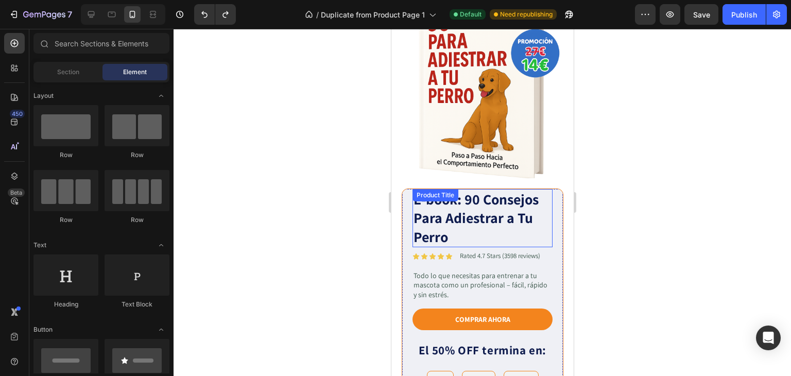
scroll to position [126, 0]
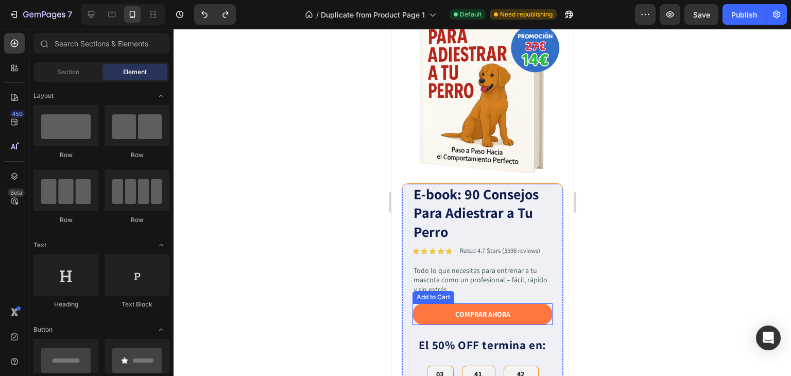
click at [464, 312] on button "COMPRAR AHORA" at bounding box center [482, 314] width 140 height 22
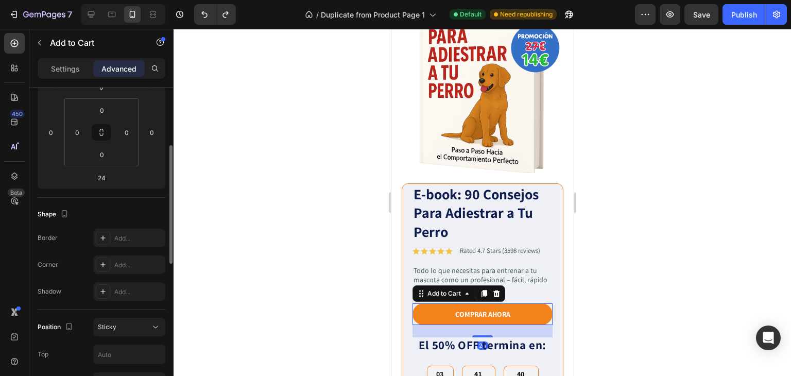
scroll to position [257, 0]
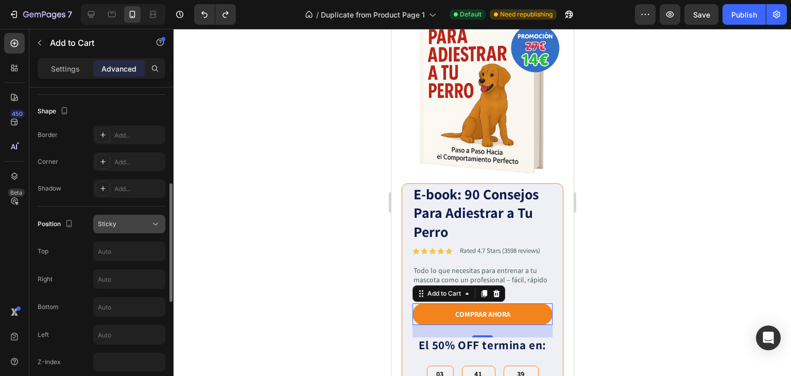
click at [113, 226] on span "Sticky" at bounding box center [107, 224] width 19 height 8
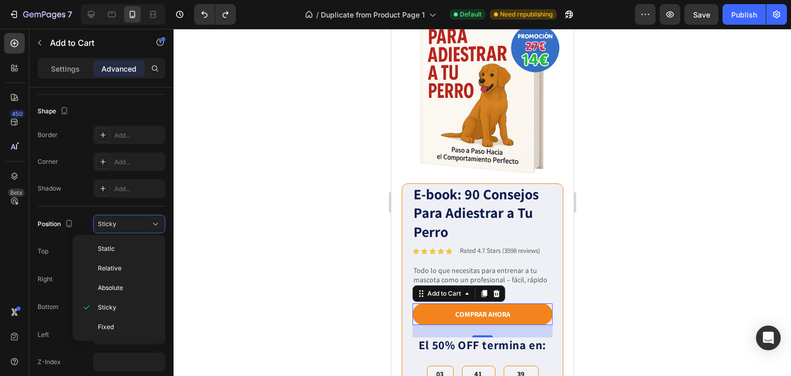
click at [250, 221] on div at bounding box center [481, 202] width 617 height 347
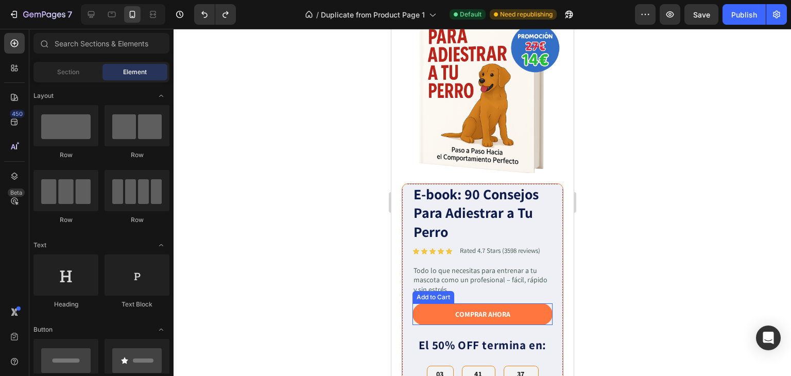
click at [448, 307] on button "COMPRAR AHORA" at bounding box center [482, 314] width 140 height 22
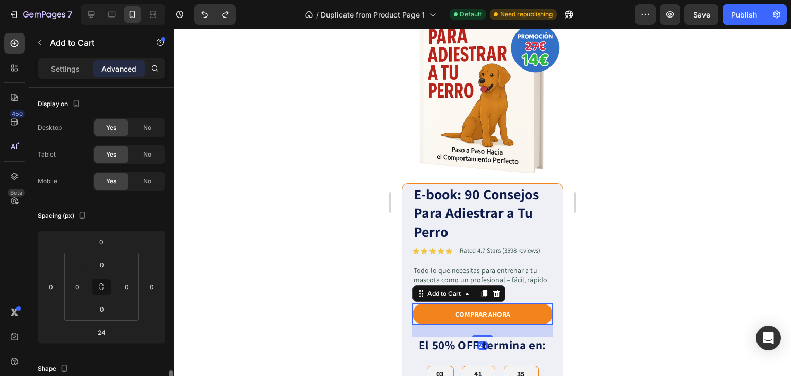
scroll to position [206, 0]
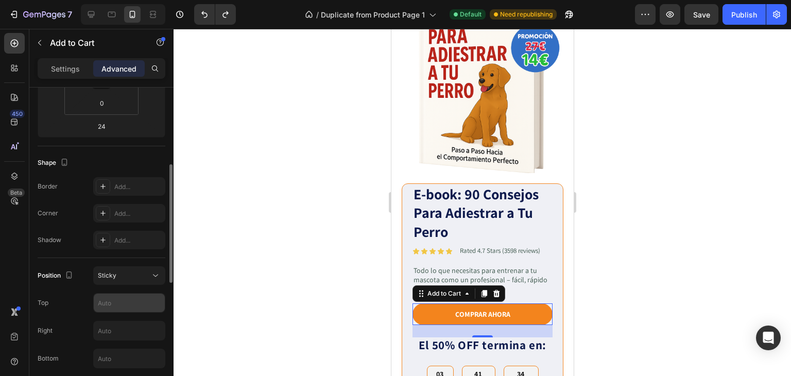
click at [115, 295] on input "text" at bounding box center [129, 302] width 71 height 19
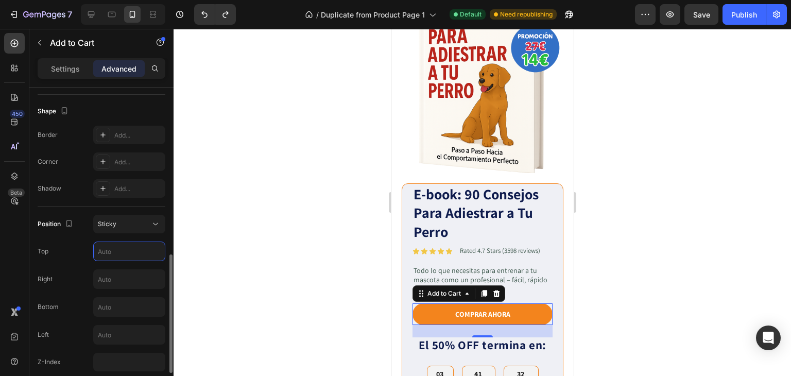
scroll to position [309, 0]
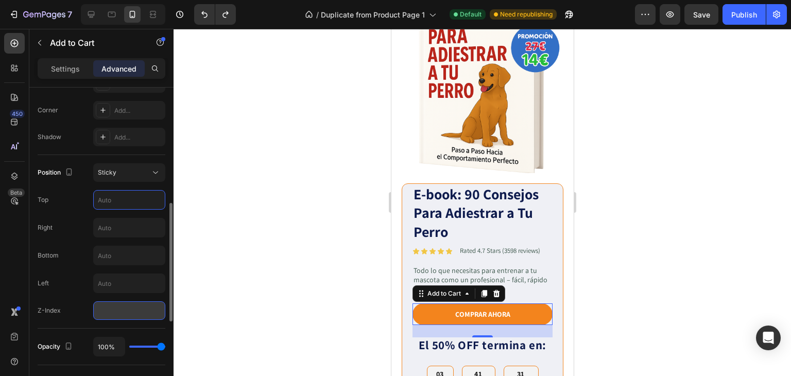
click at [109, 302] on input "number" at bounding box center [129, 310] width 72 height 19
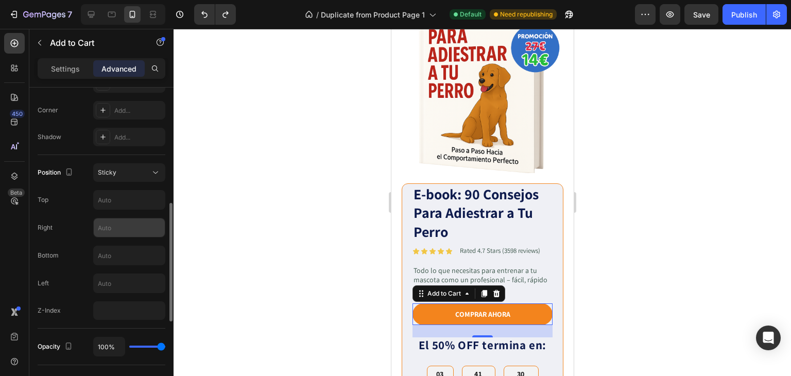
click at [130, 225] on input "text" at bounding box center [129, 227] width 71 height 19
click at [113, 256] on input "text" at bounding box center [129, 255] width 71 height 19
type input "g"
click at [229, 205] on div at bounding box center [481, 202] width 617 height 347
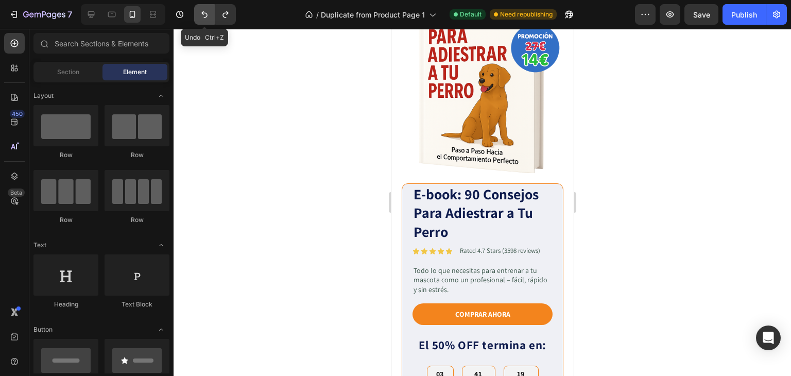
click at [199, 20] on button "Undo/Redo" at bounding box center [204, 14] width 21 height 21
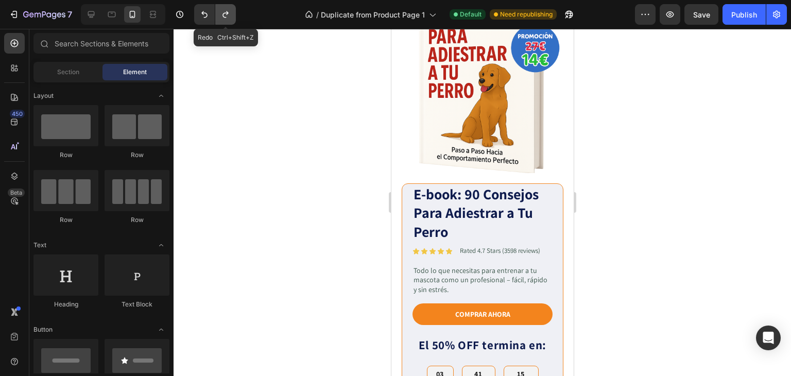
click at [225, 16] on icon "Undo/Redo" at bounding box center [225, 14] width 10 height 10
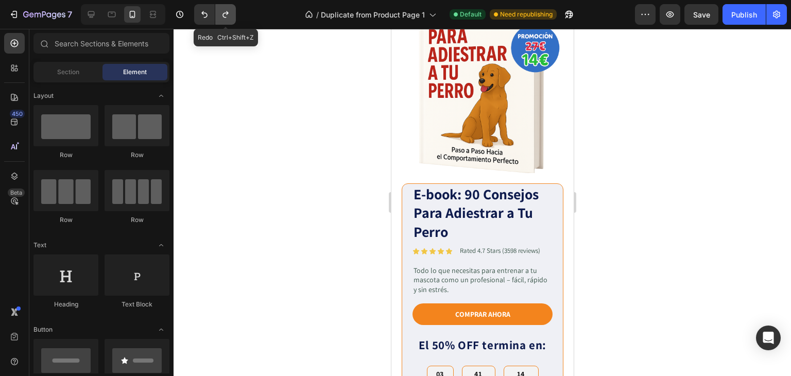
click at [225, 16] on icon "Undo/Redo" at bounding box center [225, 14] width 10 height 10
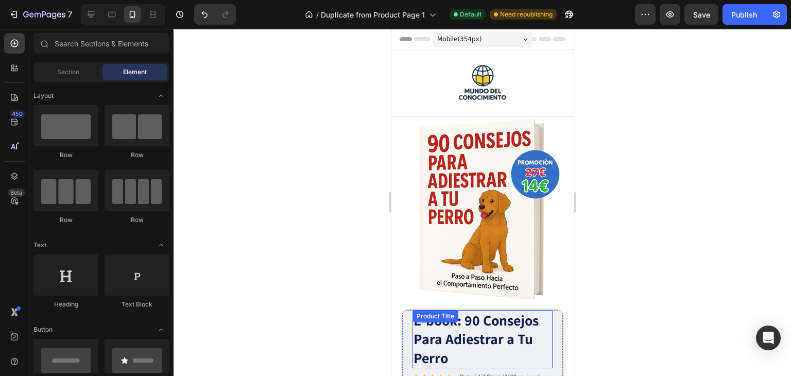
scroll to position [51, 0]
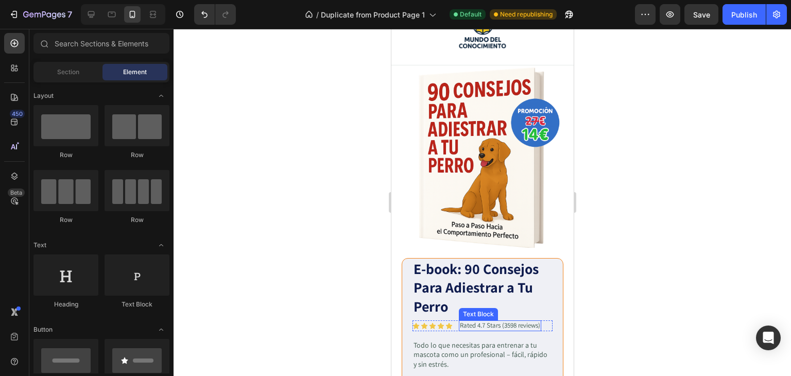
click at [519, 321] on p "Rated 4.7 Stars (3598 reviews)" at bounding box center [499, 325] width 80 height 9
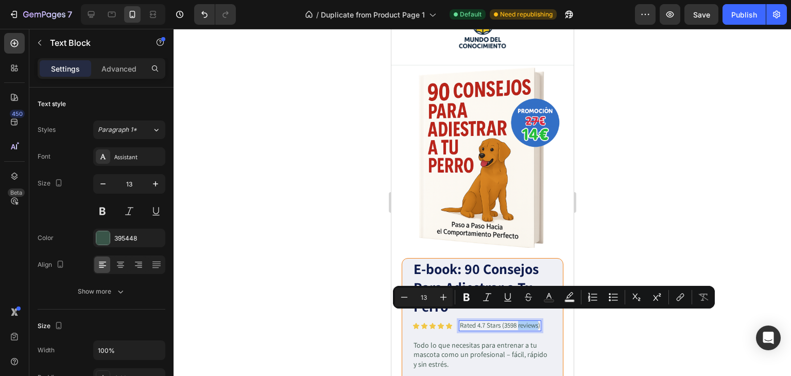
click at [660, 171] on div at bounding box center [481, 202] width 617 height 347
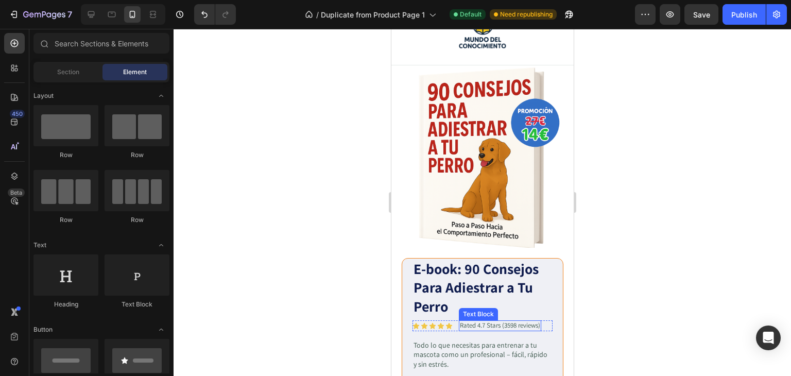
click at [476, 321] on p "Rated 4.7 Stars (3598 reviews)" at bounding box center [499, 325] width 80 height 9
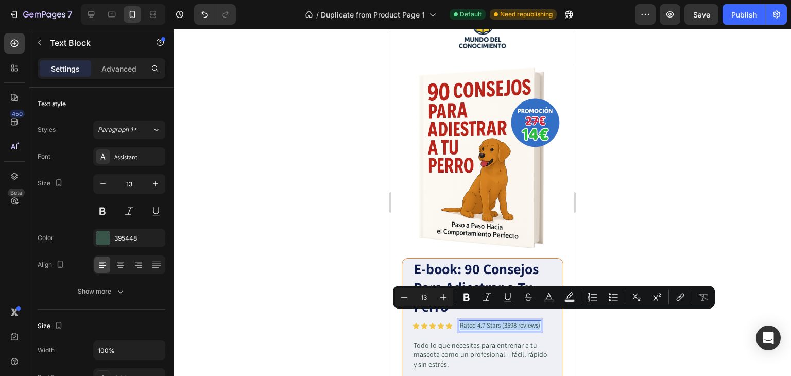
copy p "Rated 4.7 Stars (3598 reviews)"
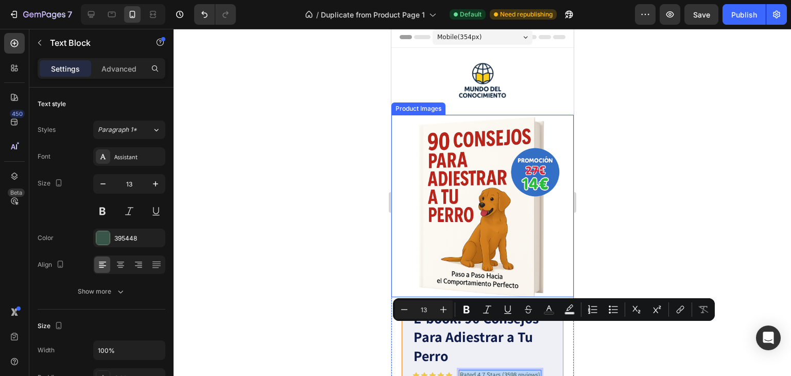
scroll to position [0, 0]
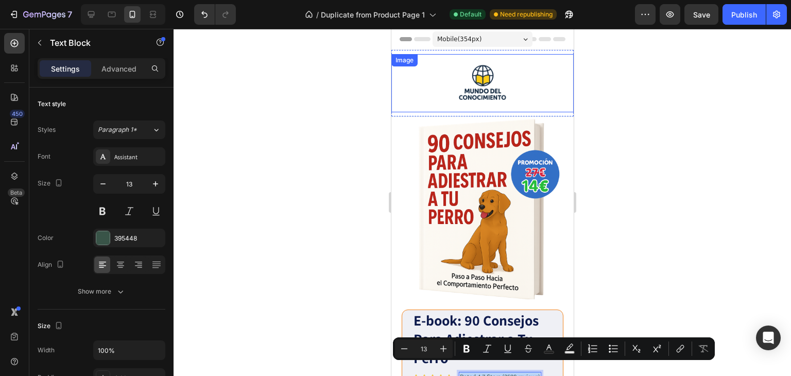
click at [527, 74] on div at bounding box center [482, 83] width 182 height 58
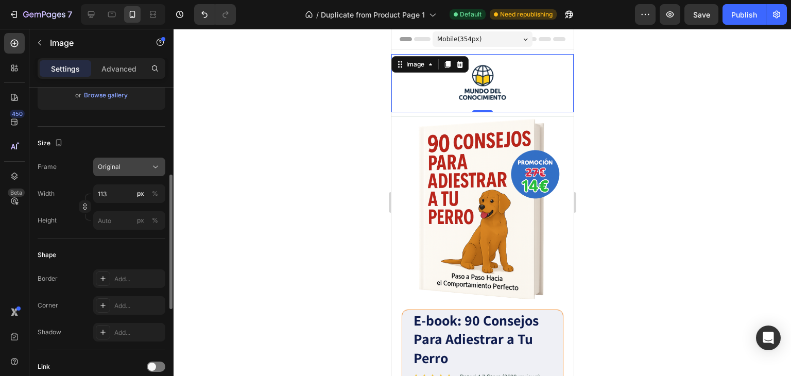
scroll to position [309, 0]
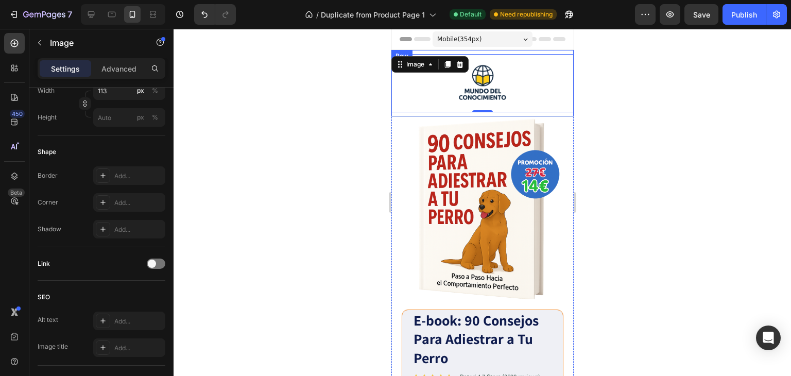
click at [542, 52] on div "Image 0 Row" at bounding box center [482, 83] width 182 height 67
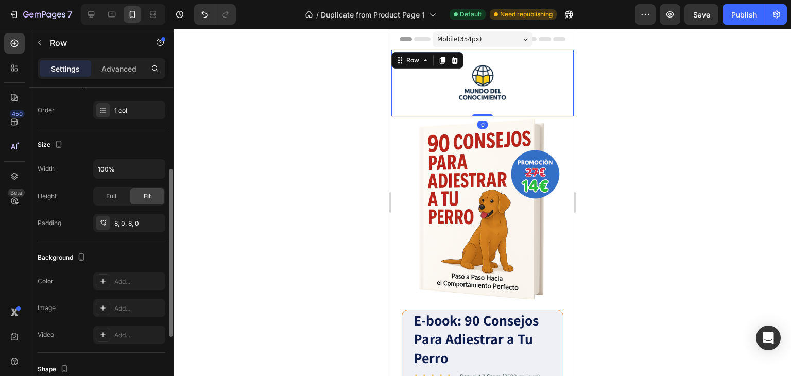
scroll to position [206, 0]
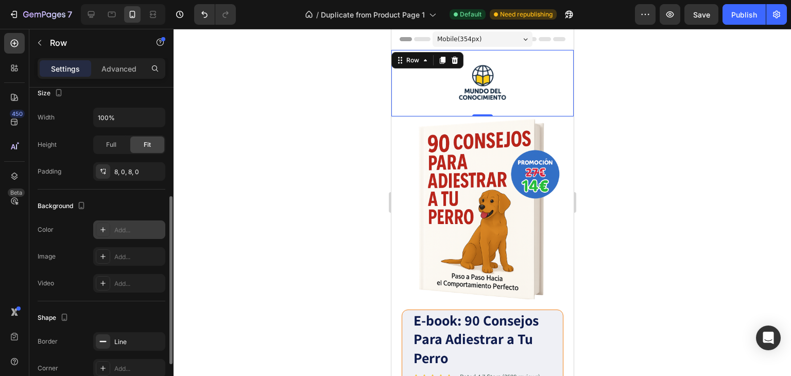
click at [129, 222] on div "Add..." at bounding box center [129, 229] width 72 height 19
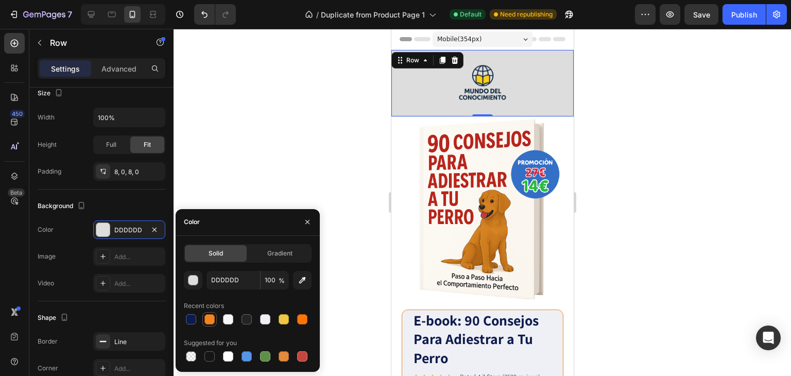
click at [203, 320] on div at bounding box center [209, 319] width 12 height 12
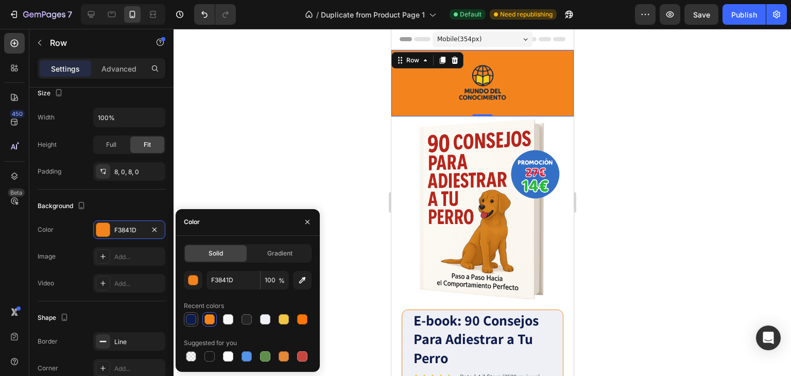
click at [190, 318] on div at bounding box center [191, 319] width 10 height 10
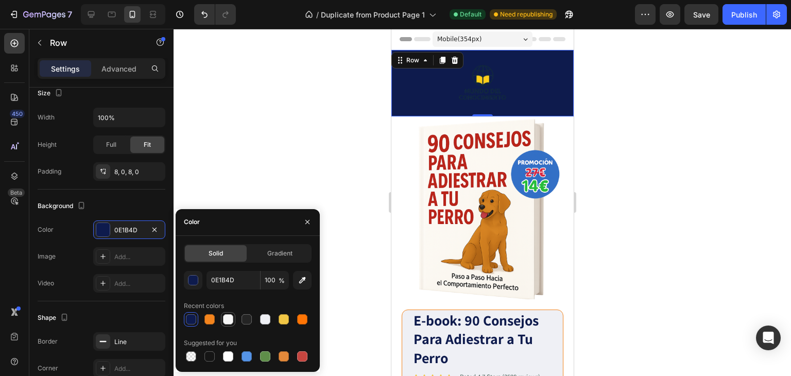
click at [229, 318] on div at bounding box center [228, 319] width 10 height 10
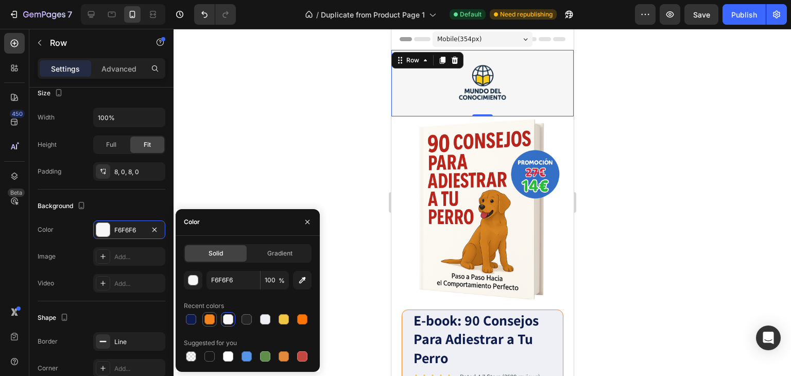
click at [209, 318] on div at bounding box center [209, 319] width 10 height 10
type input "F3841D"
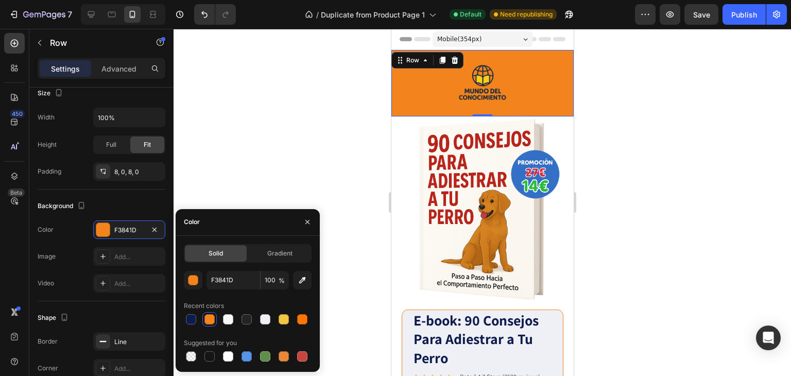
click at [642, 174] on div at bounding box center [481, 202] width 617 height 347
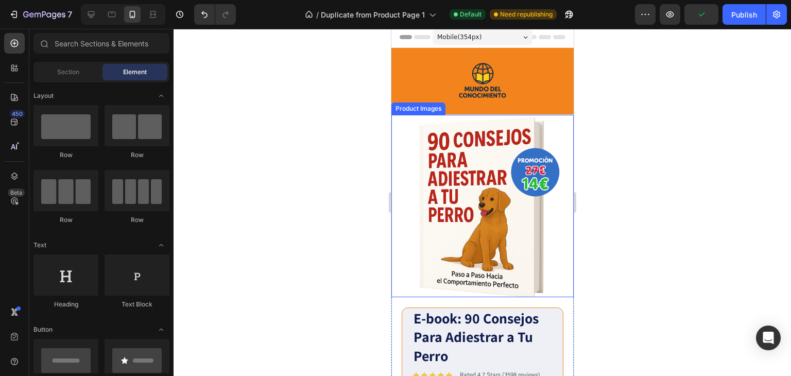
scroll to position [0, 0]
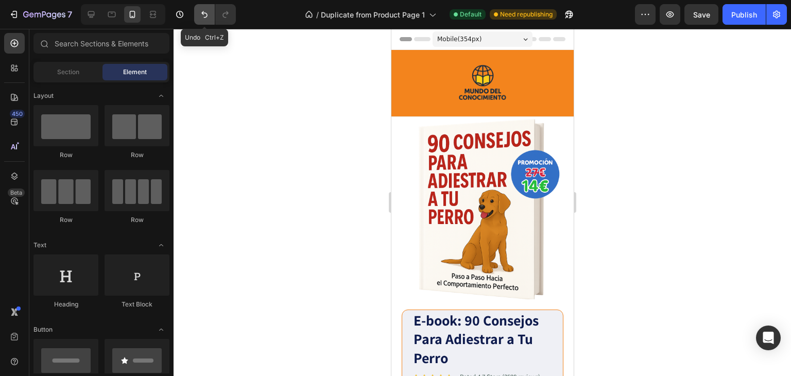
click at [201, 17] on icon "Undo/Redo" at bounding box center [204, 14] width 10 height 10
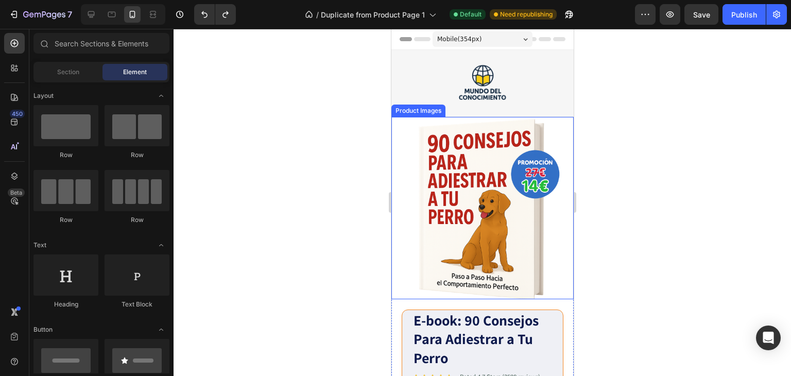
scroll to position [103, 0]
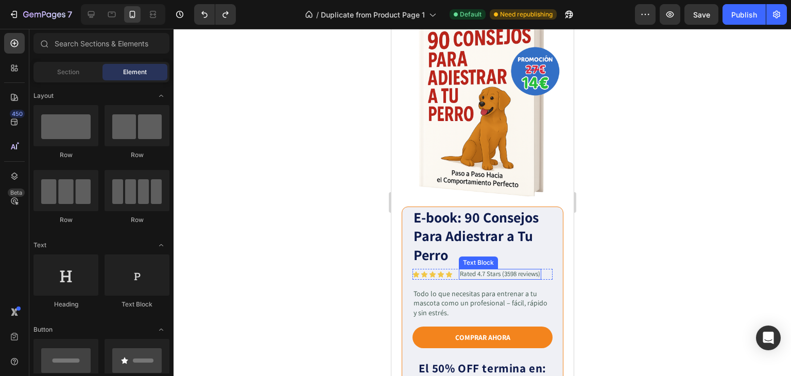
click at [474, 270] on p "Rated 4.7 Stars (3598 reviews)" at bounding box center [499, 274] width 80 height 9
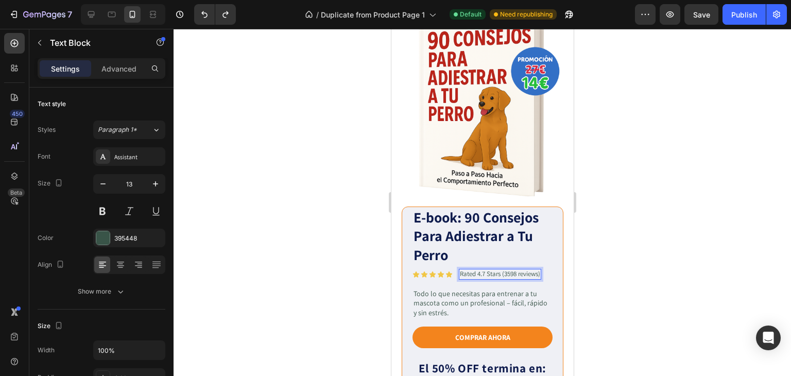
click at [472, 270] on p "Rated 4.7 Stars (3598 reviews)" at bounding box center [499, 274] width 80 height 9
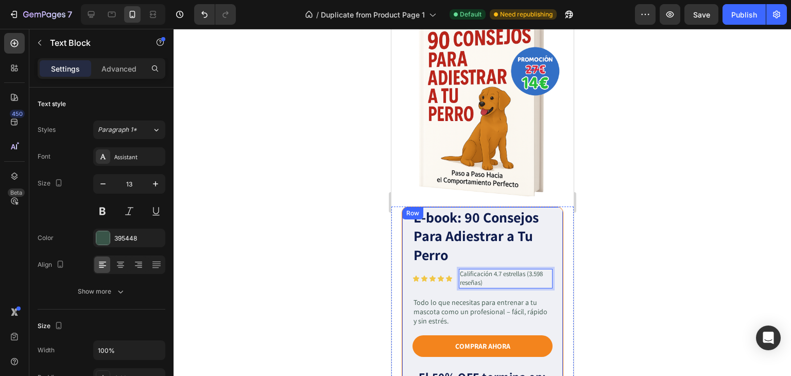
click at [651, 251] on div at bounding box center [481, 202] width 617 height 347
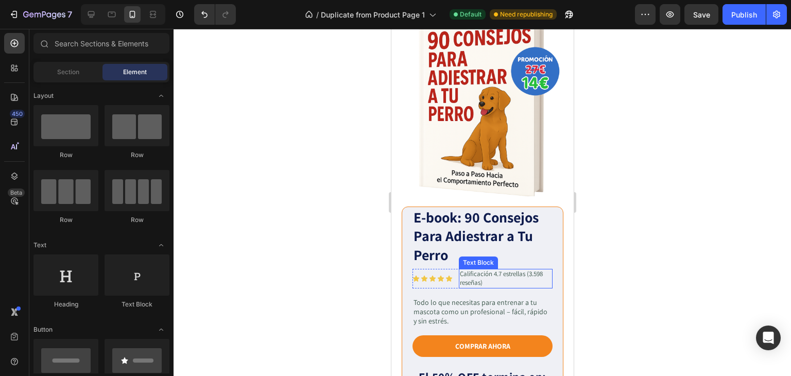
click at [501, 270] on p "Calificación 4.7 estrellas (3.598 reseñas)" at bounding box center [505, 278] width 92 height 17
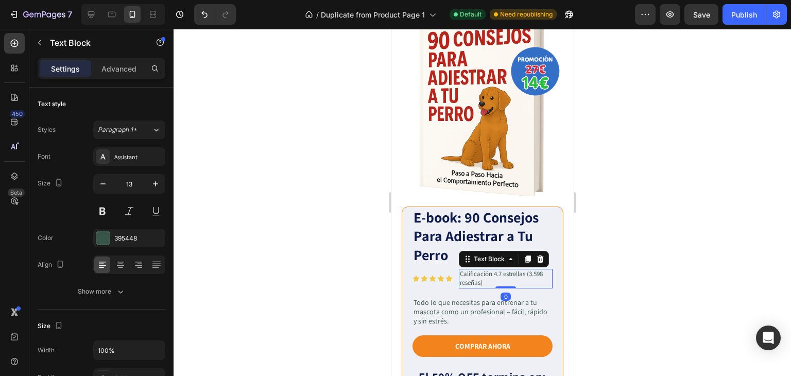
click at [693, 248] on div at bounding box center [481, 202] width 617 height 347
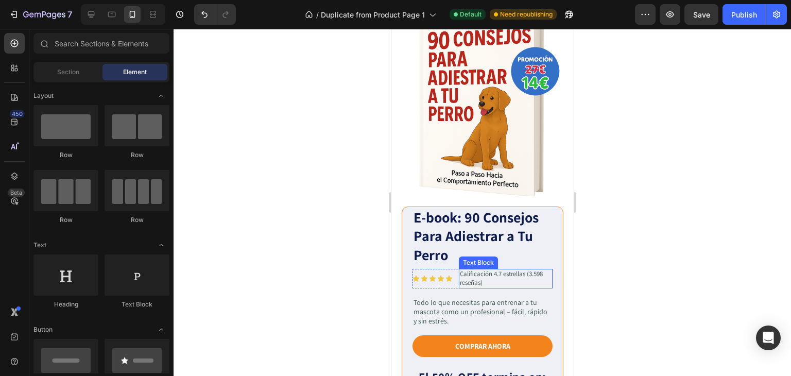
click at [481, 270] on p "Calificación 4.7 estrellas (3.598 reseñas)" at bounding box center [505, 278] width 92 height 17
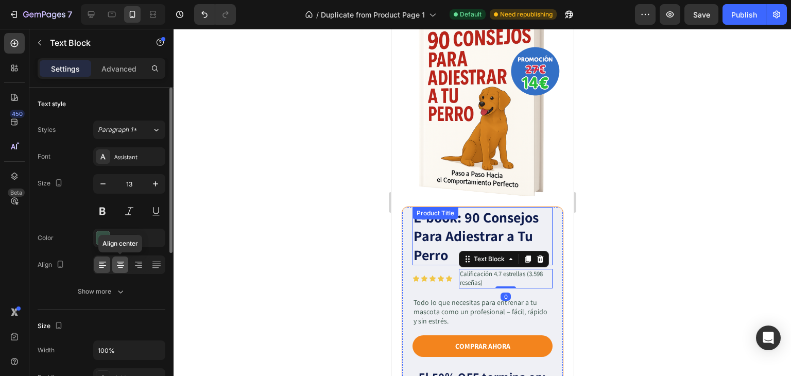
click at [119, 264] on icon at bounding box center [120, 264] width 10 height 10
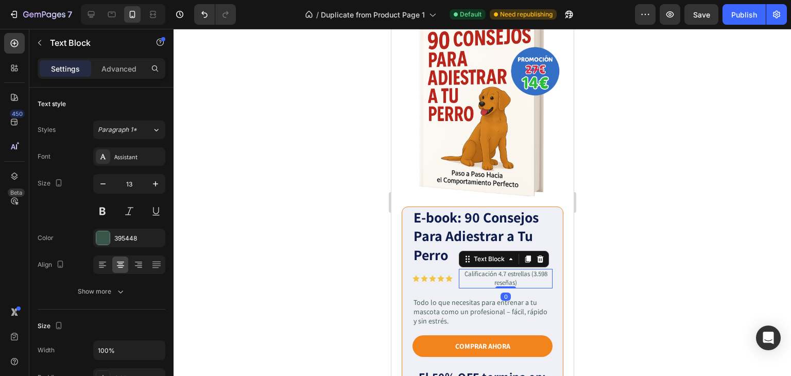
click at [688, 234] on div at bounding box center [481, 202] width 617 height 347
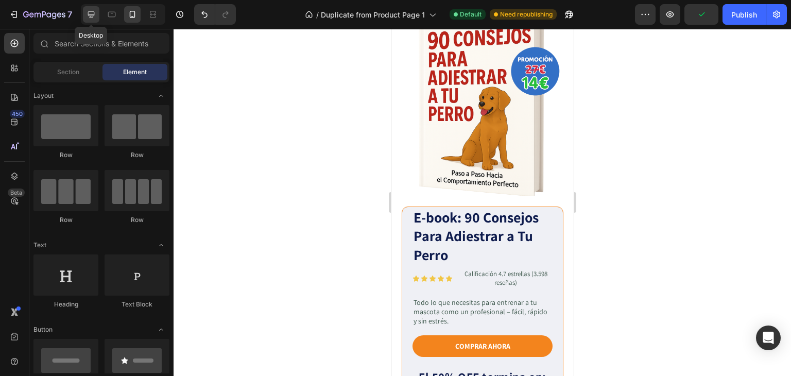
drag, startPoint x: 89, startPoint y: 15, endPoint x: 463, endPoint y: 150, distance: 397.9
click at [89, 15] on icon at bounding box center [91, 14] width 7 height 7
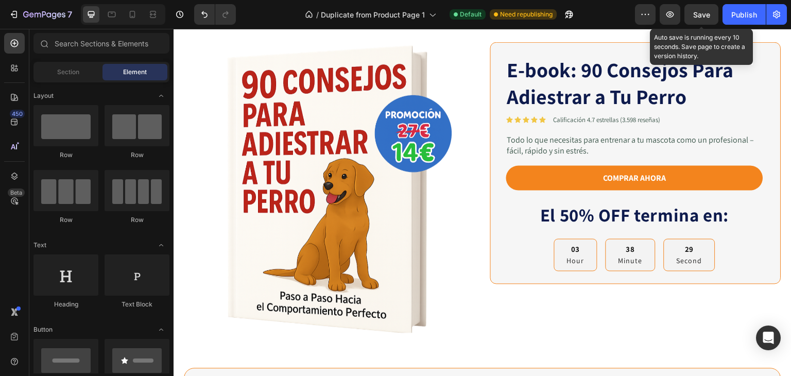
click at [705, 15] on span "Save" at bounding box center [701, 14] width 17 height 9
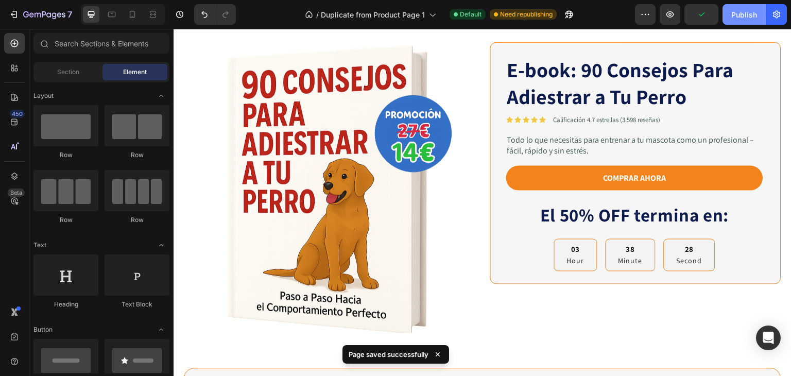
click at [737, 19] on div "Publish" at bounding box center [744, 14] width 26 height 11
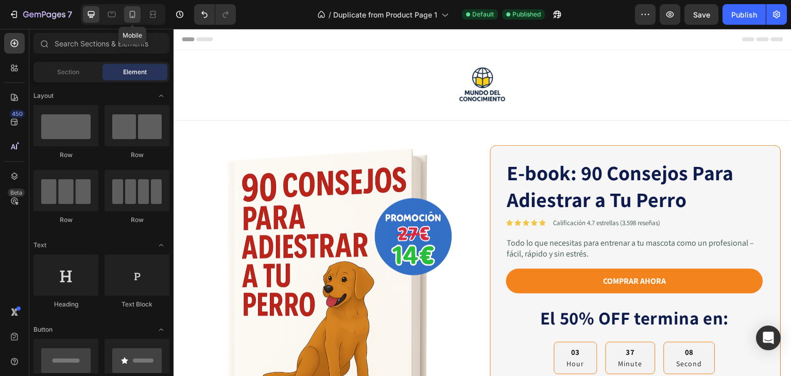
click at [129, 13] on icon at bounding box center [132, 14] width 10 height 10
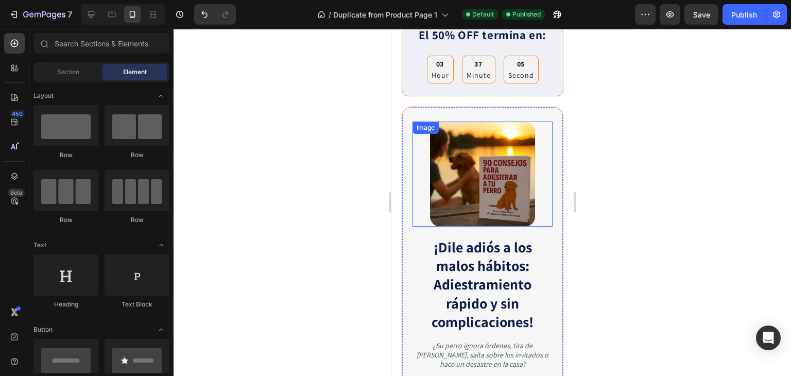
scroll to position [463, 0]
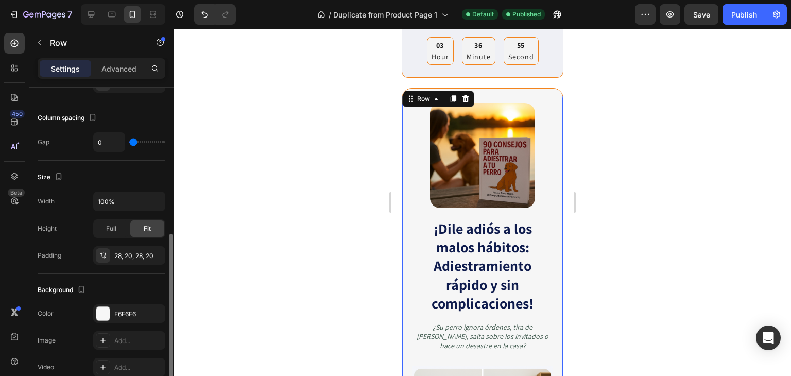
scroll to position [206, 0]
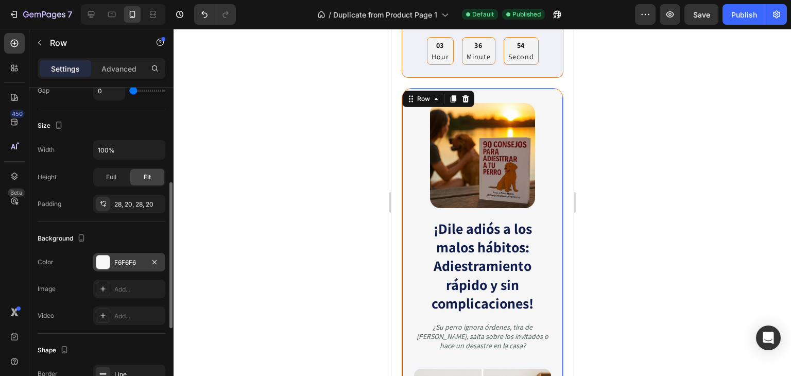
click at [124, 261] on div "F6F6F6" at bounding box center [129, 262] width 30 height 9
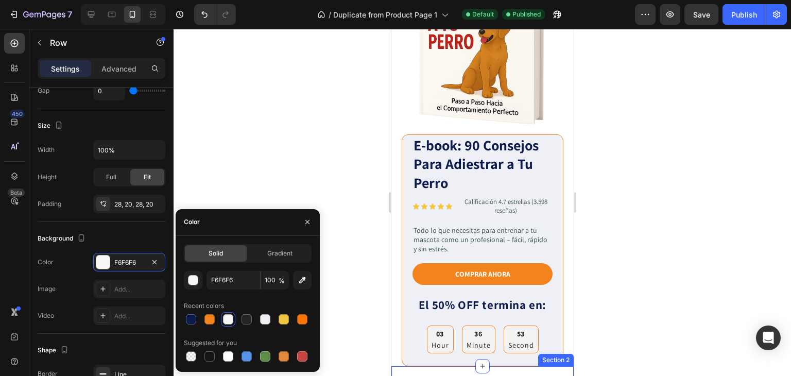
scroll to position [154, 0]
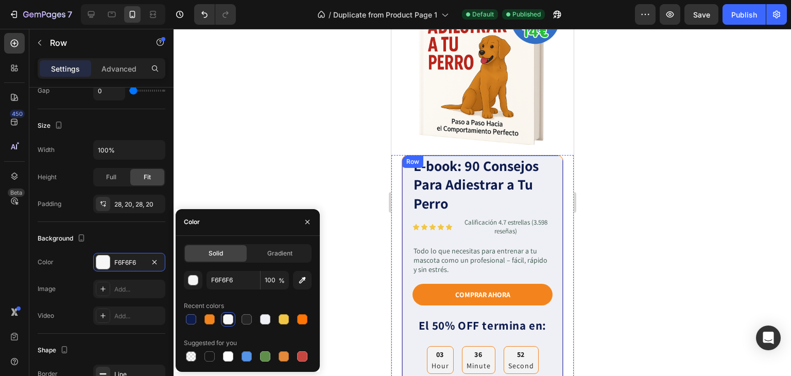
click at [404, 165] on div "E-book: 90 Consejos Para Adiestrar a Tu Perro Product Title Icon Icon Icon Icon…" at bounding box center [482, 271] width 162 height 232
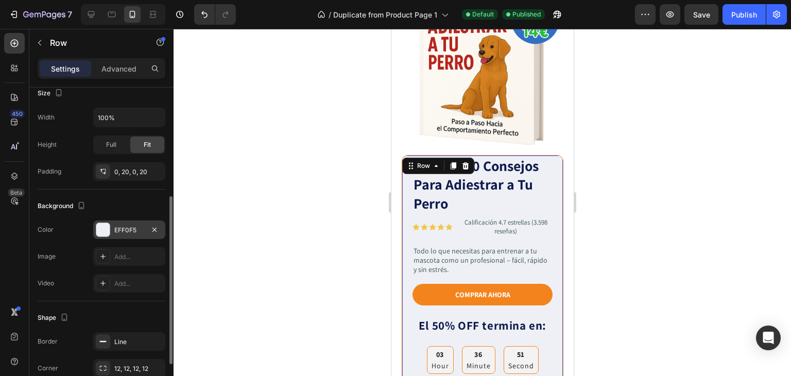
click at [116, 230] on div "EFF0F5" at bounding box center [129, 229] width 30 height 9
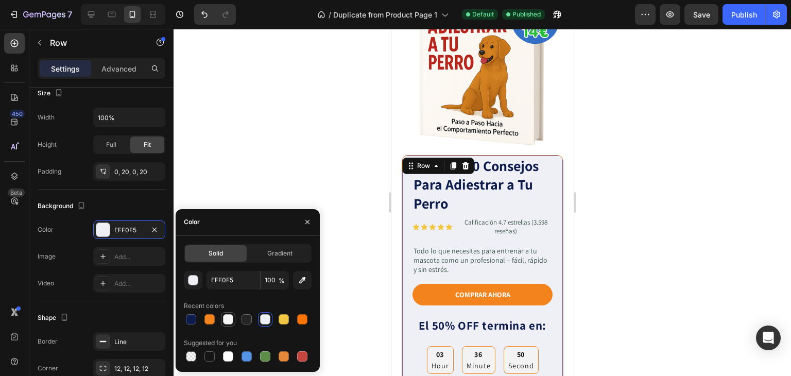
click at [225, 318] on div at bounding box center [228, 319] width 10 height 10
type input "F6F6F6"
click at [691, 169] on div at bounding box center [481, 202] width 617 height 347
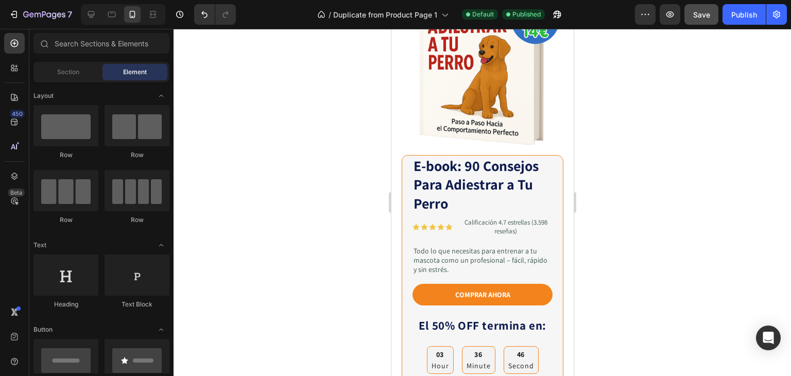
click at [700, 19] on div "Save" at bounding box center [701, 14] width 17 height 11
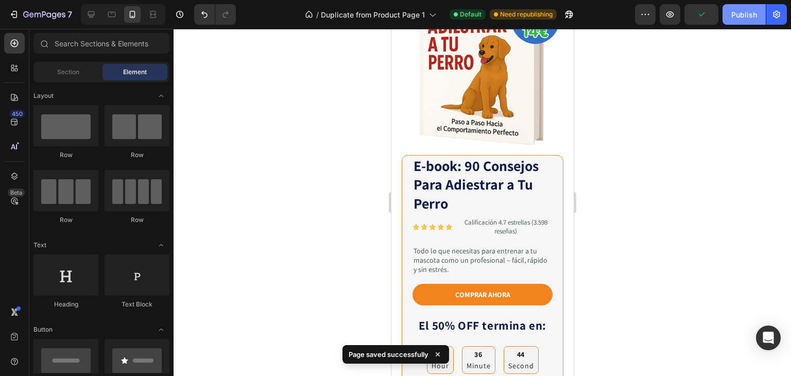
click at [748, 17] on div "Publish" at bounding box center [744, 14] width 26 height 11
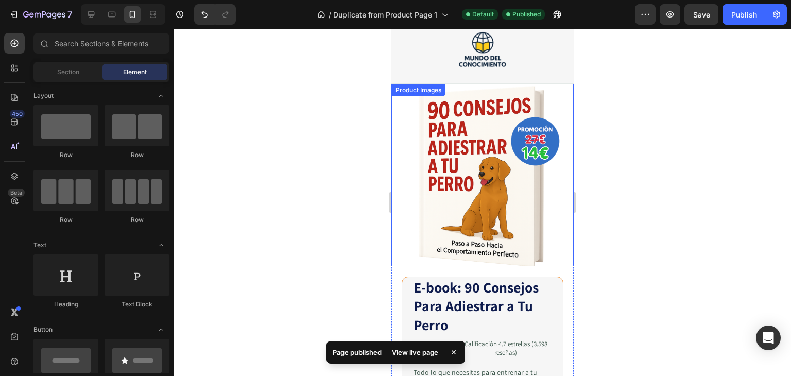
scroll to position [0, 0]
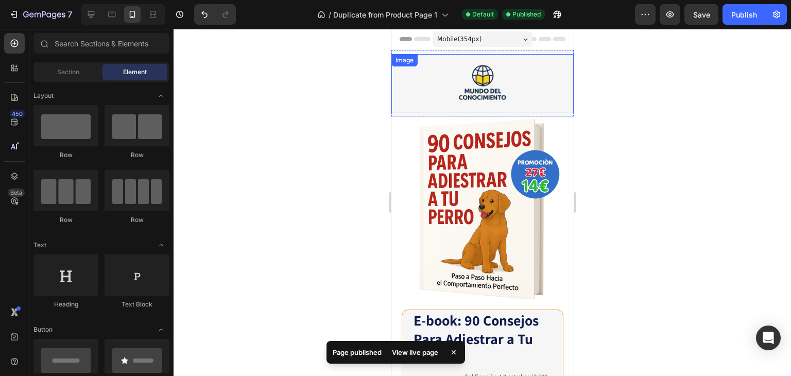
click at [419, 73] on div at bounding box center [482, 83] width 182 height 58
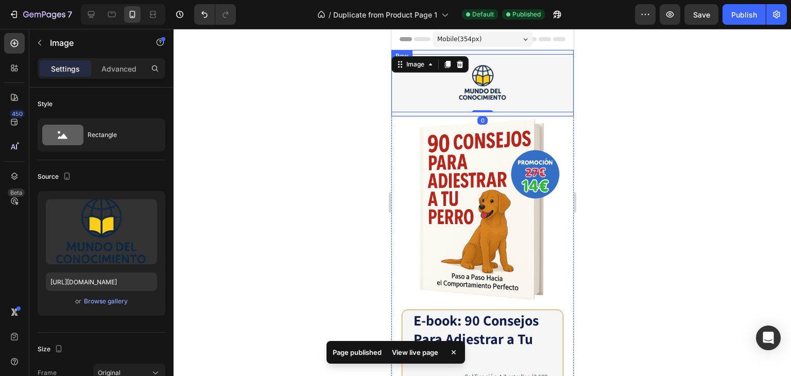
click at [556, 50] on div "Image 0 Row" at bounding box center [482, 83] width 182 height 67
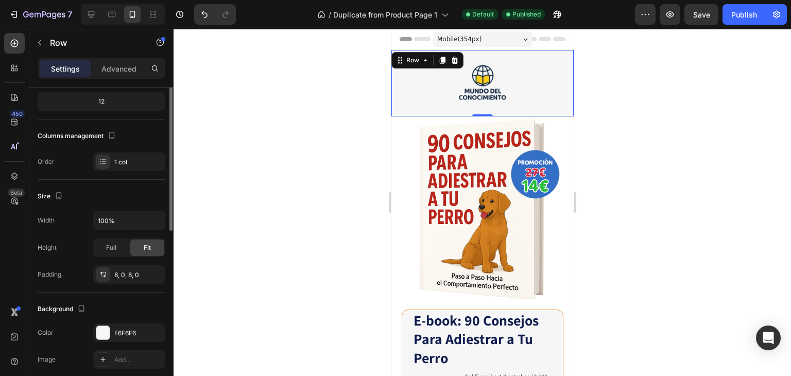
scroll to position [154, 0]
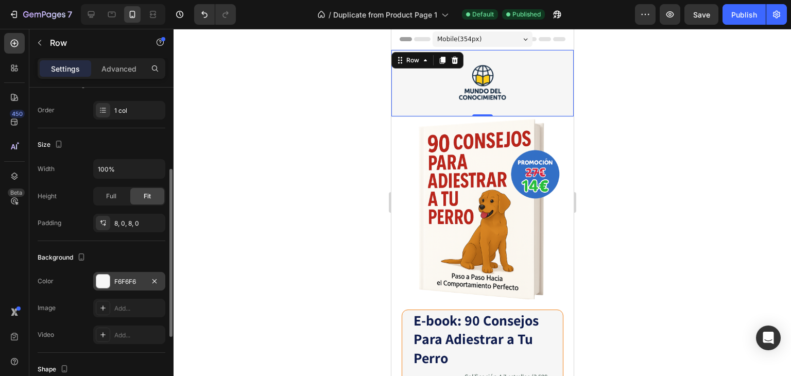
click at [113, 276] on div "F6F6F6" at bounding box center [129, 281] width 72 height 19
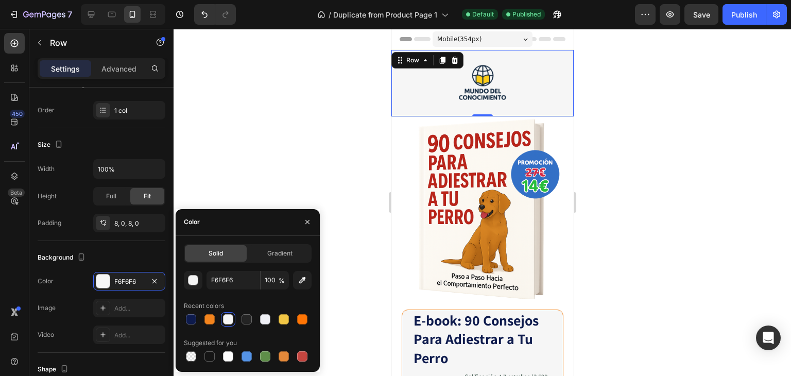
click at [760, 169] on div at bounding box center [481, 202] width 617 height 347
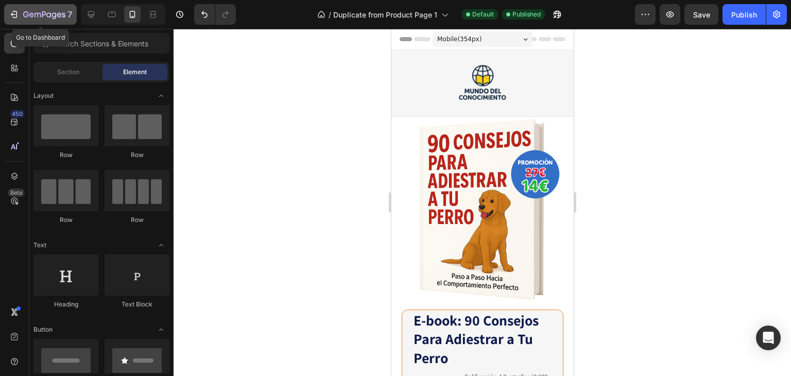
click at [23, 15] on icon "button" at bounding box center [26, 14] width 6 height 6
